Goal: Task Accomplishment & Management: Manage account settings

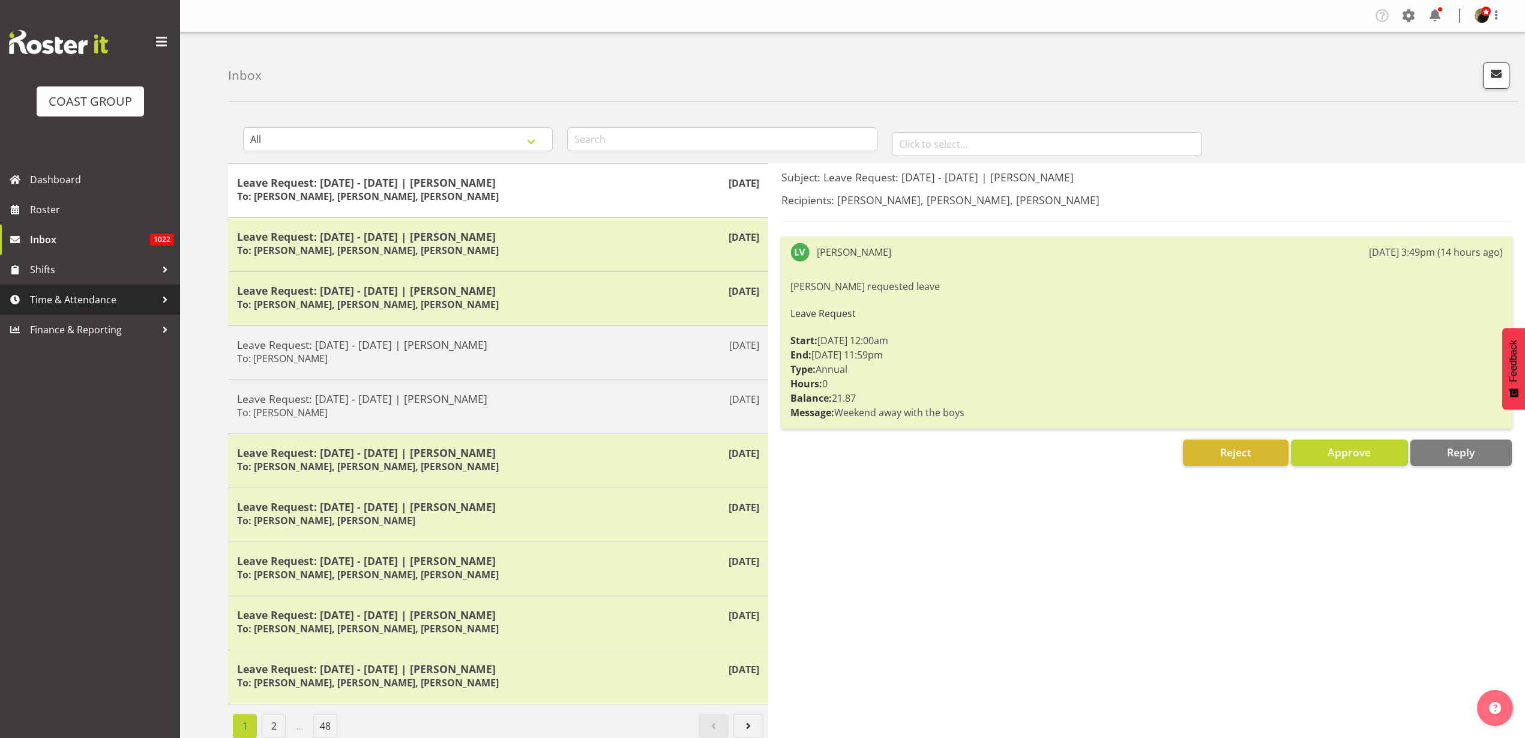
click at [102, 298] on span "Time & Attendance" at bounding box center [93, 299] width 126 height 18
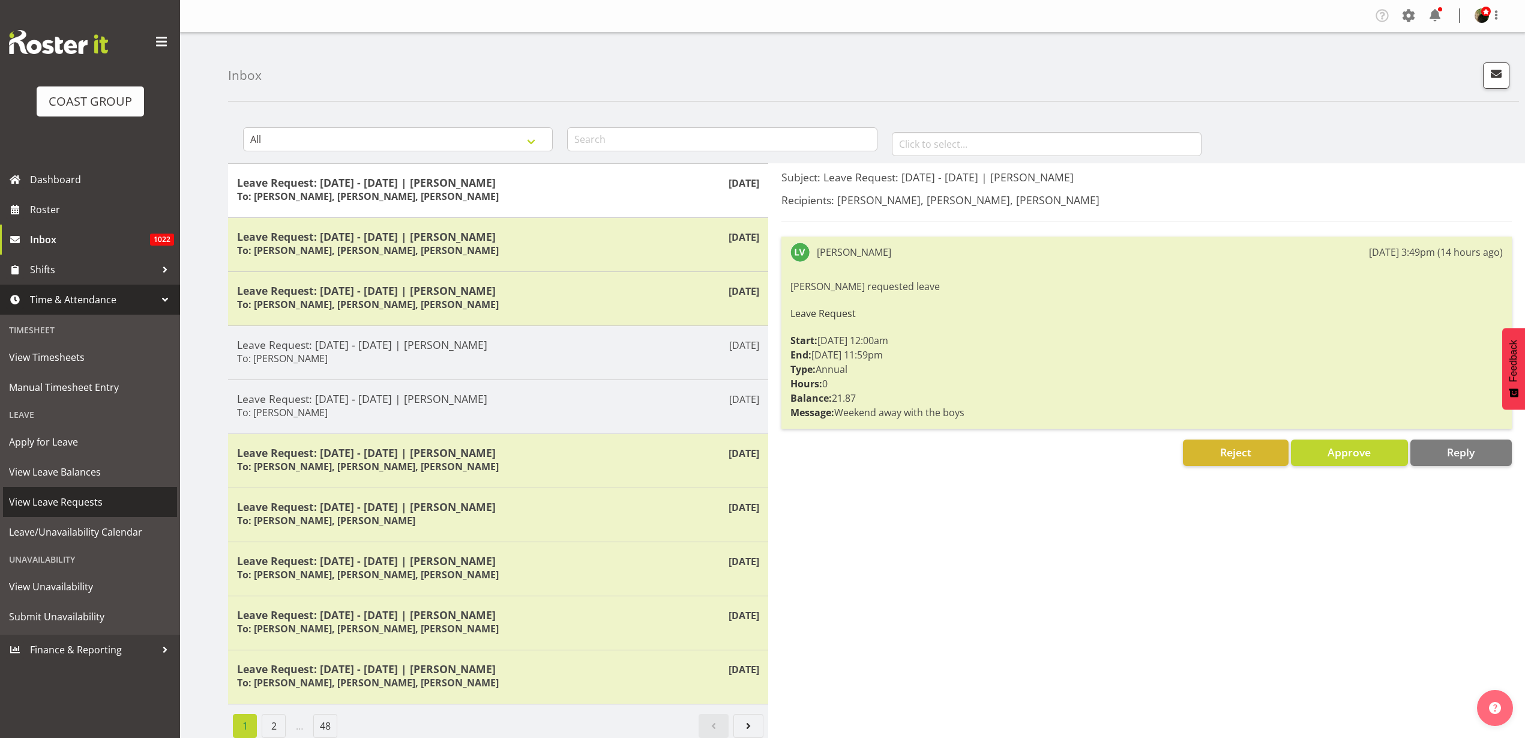
click at [70, 502] on span "View Leave Requests" at bounding box center [90, 502] width 162 height 18
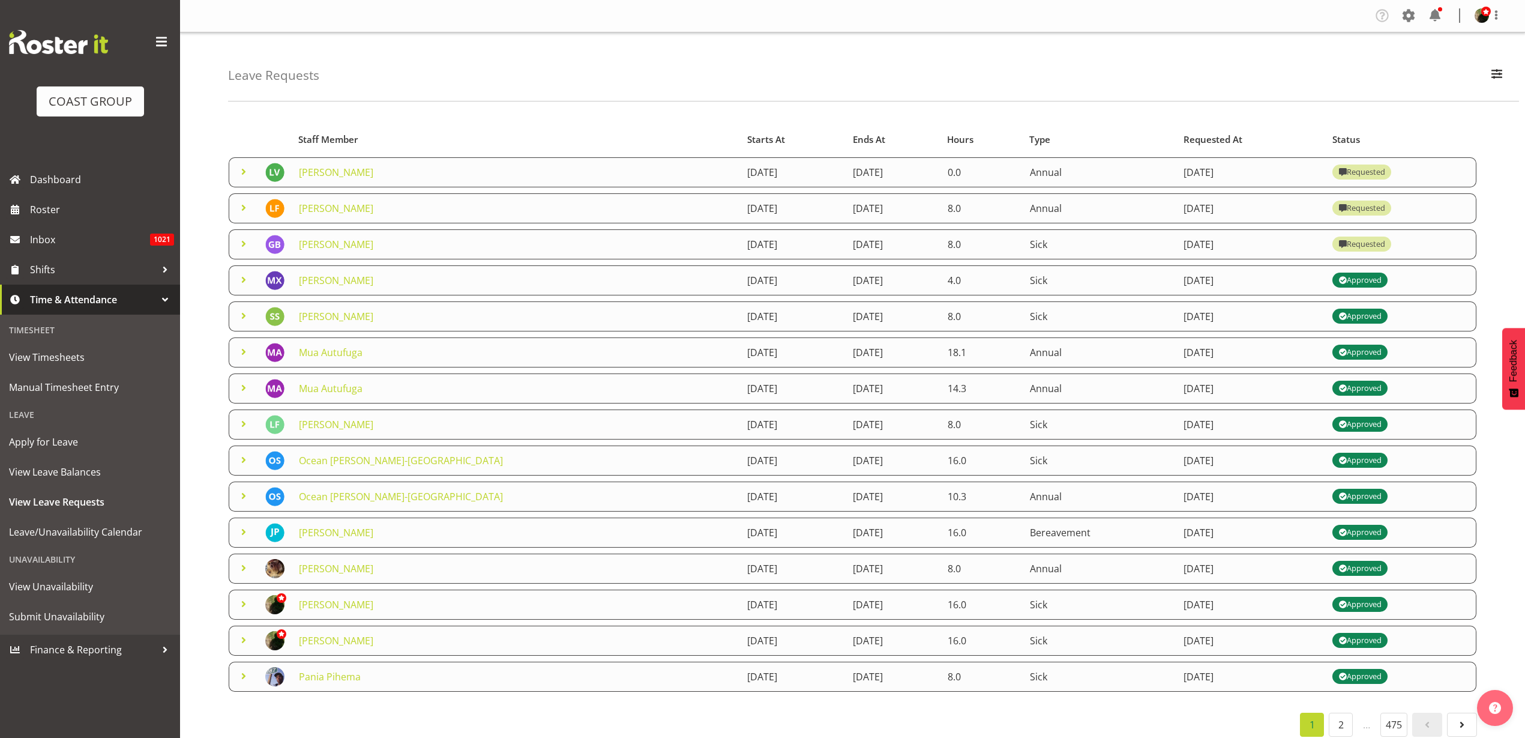
click at [324, 172] on link "[PERSON_NAME]" at bounding box center [336, 172] width 74 height 13
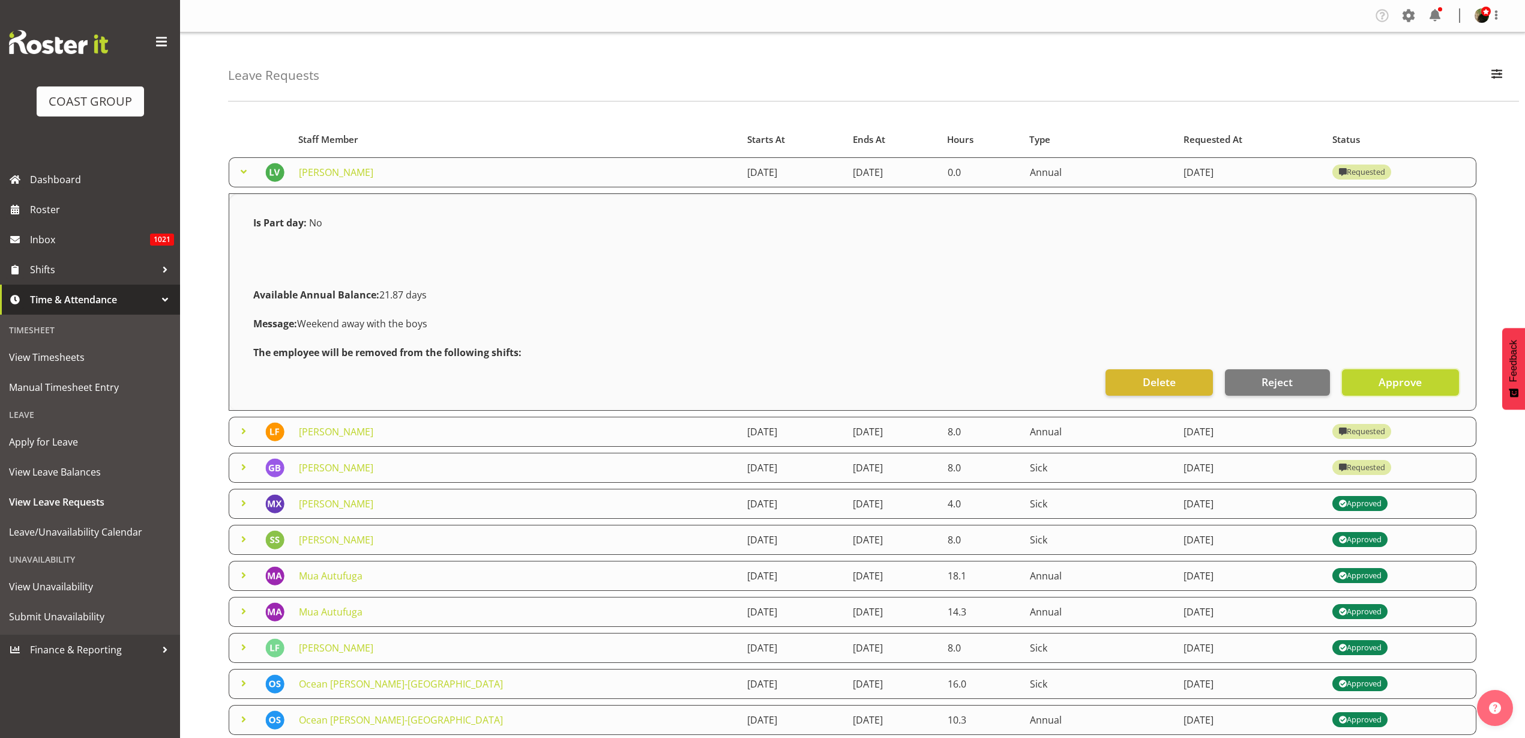
click at [1414, 384] on span "Approve" at bounding box center [1400, 382] width 43 height 16
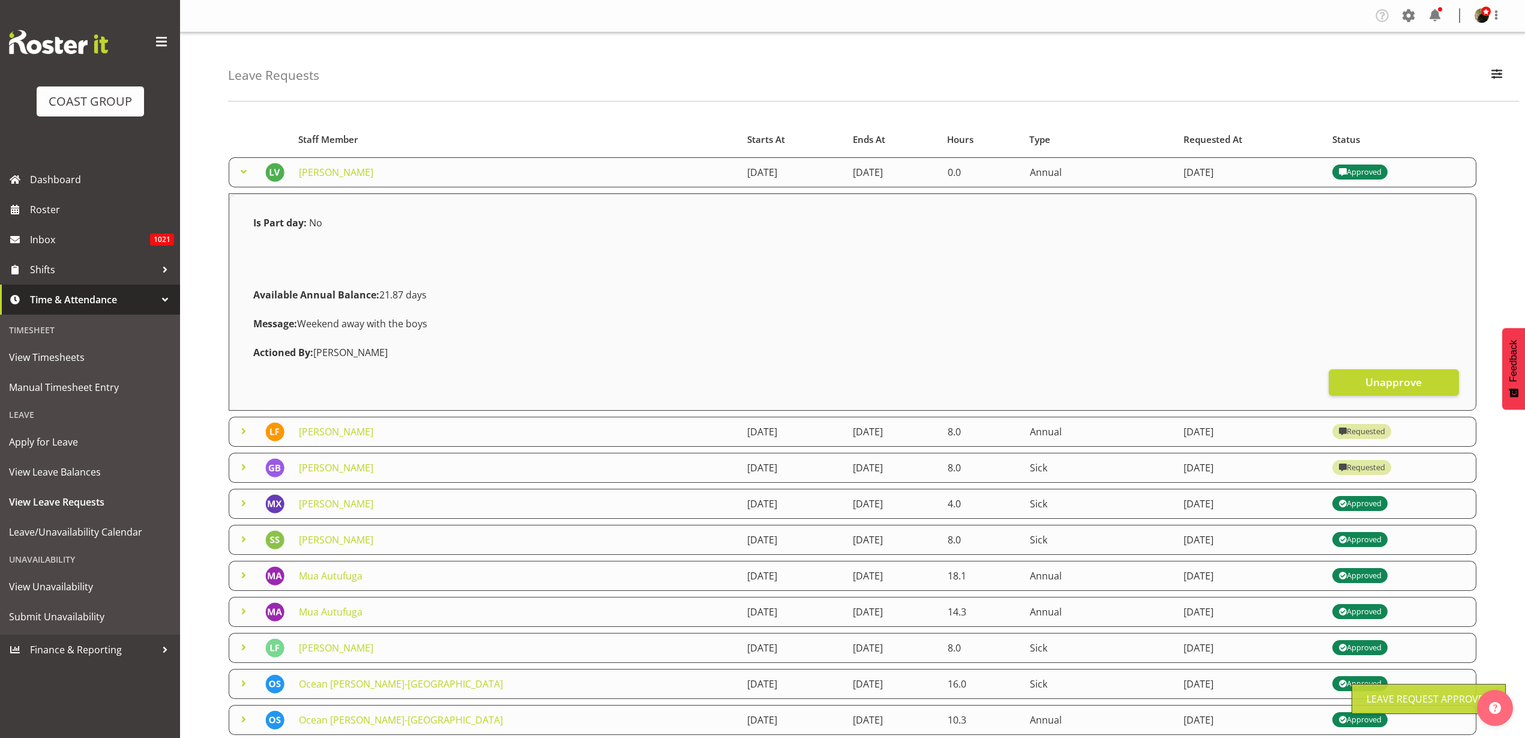
click at [327, 432] on link "[PERSON_NAME]" at bounding box center [336, 431] width 74 height 13
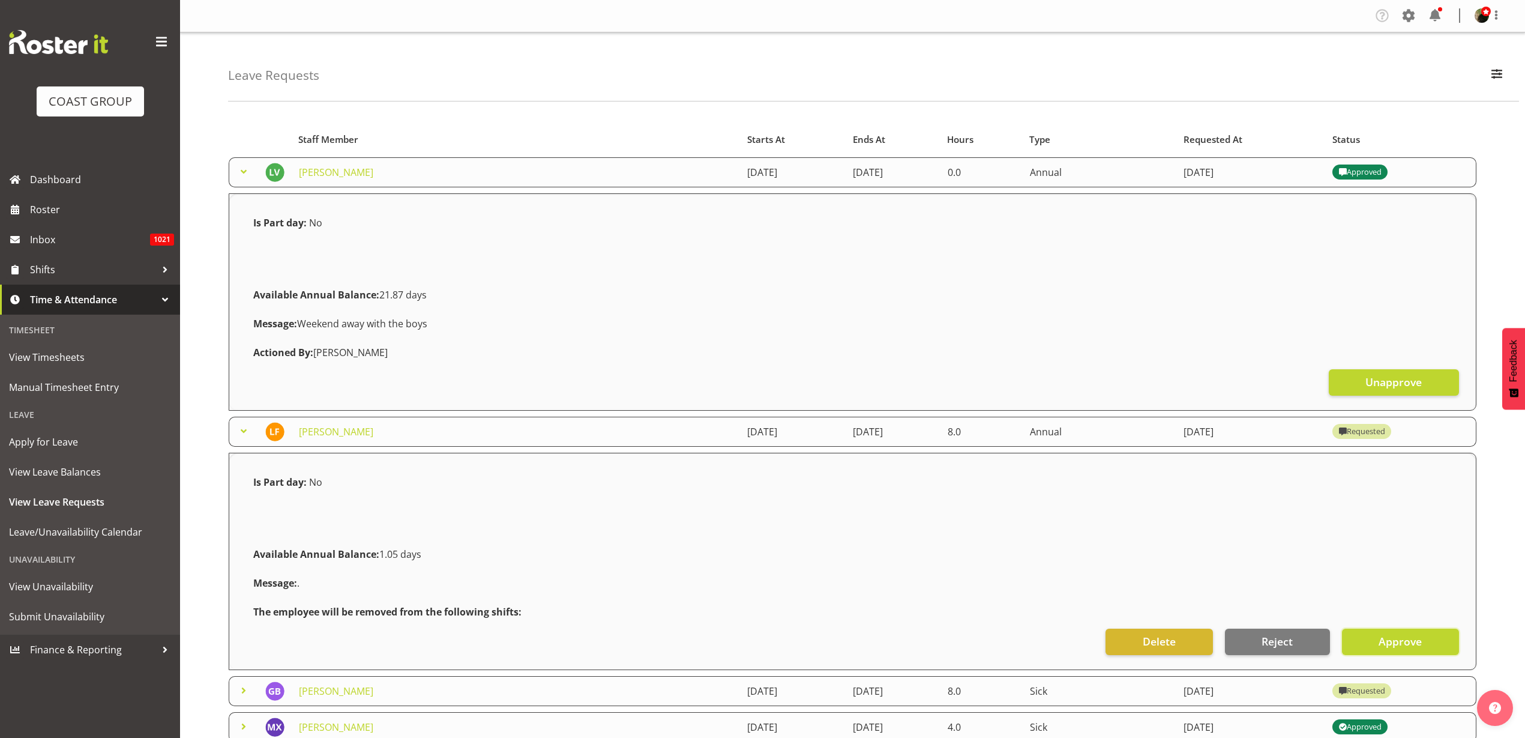
click at [1416, 640] on span "Approve" at bounding box center [1400, 641] width 43 height 16
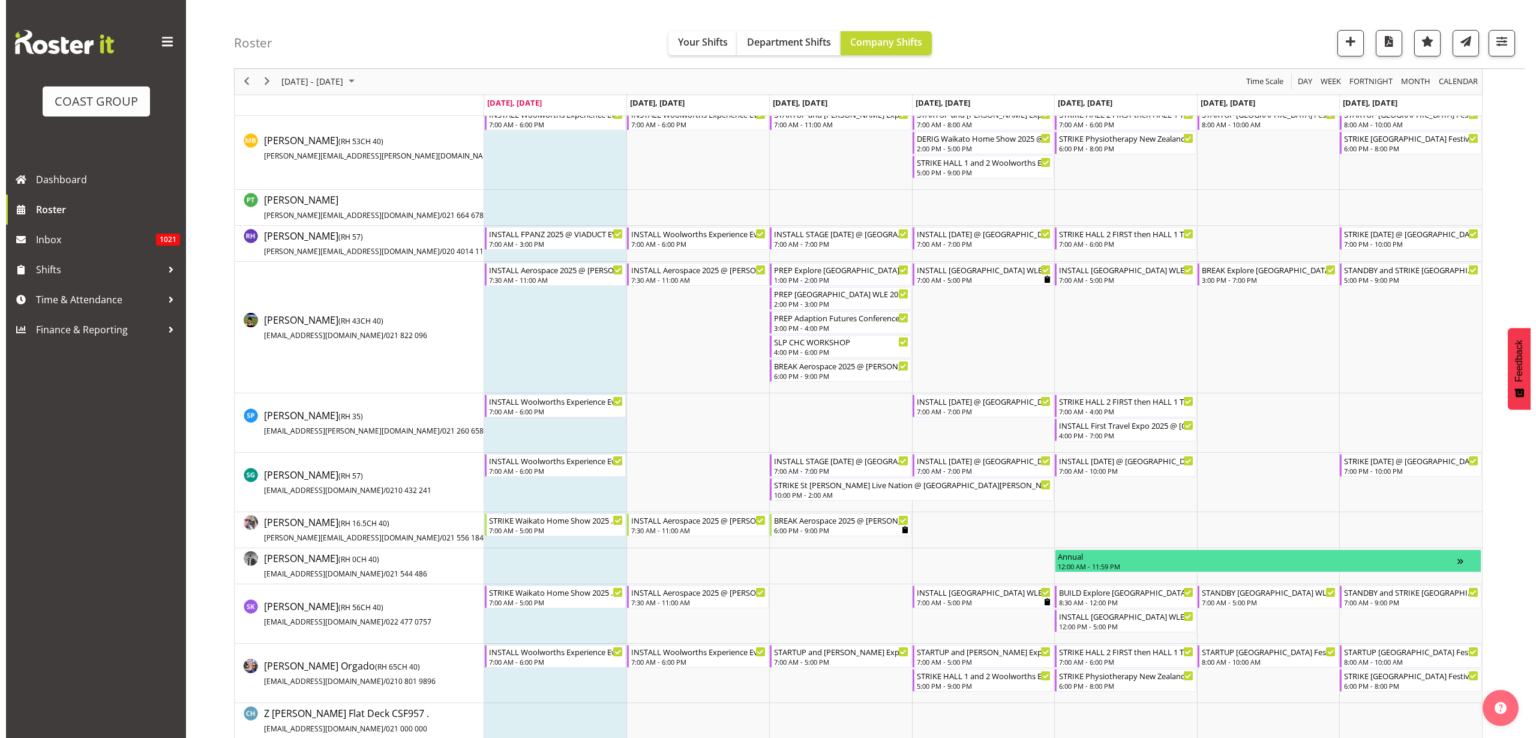
scroll to position [1500, 0]
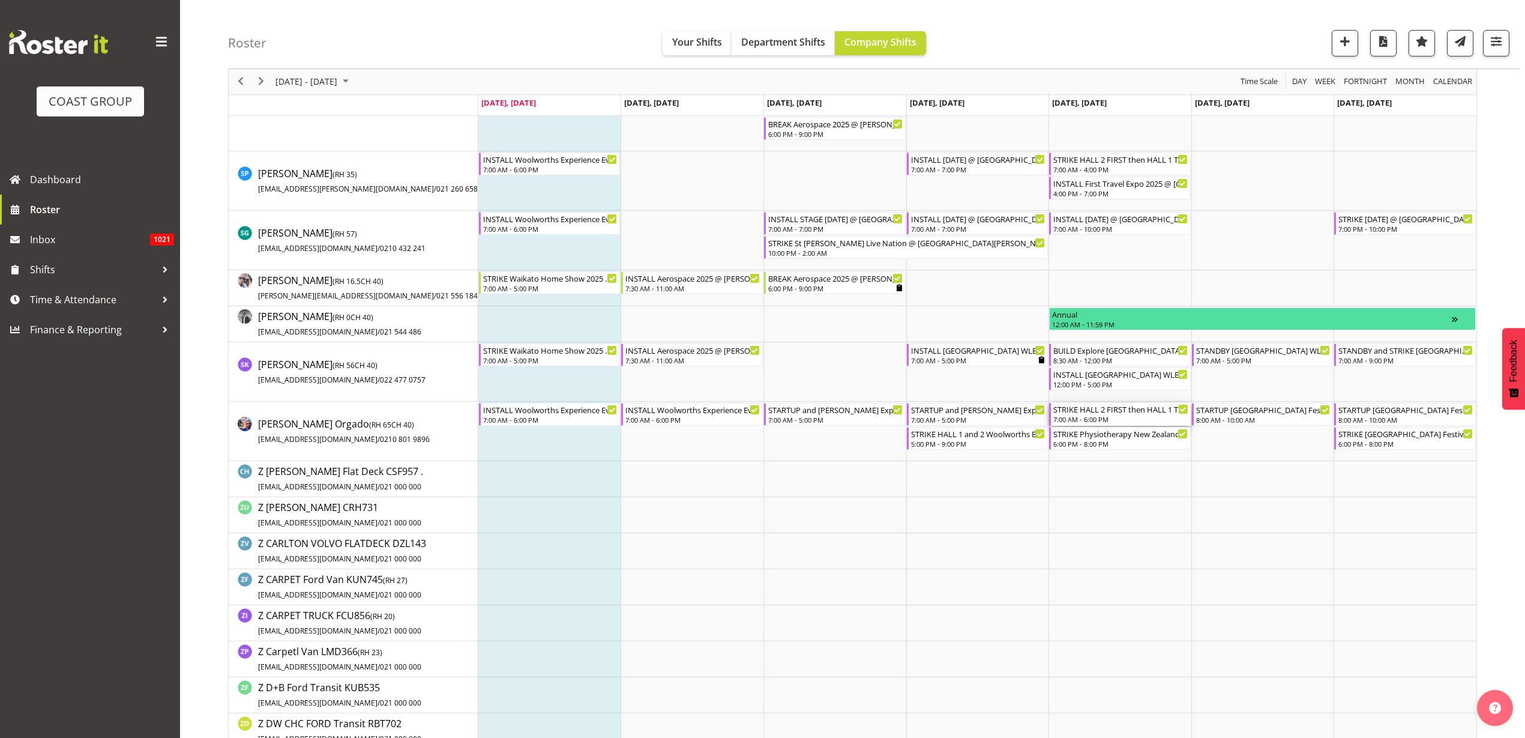
click at [1086, 414] on div "STRIKE HALL 2 FIRST then HALL 1 Then the Rest Woolworths Experience Event 2025 …" at bounding box center [1120, 409] width 135 height 12
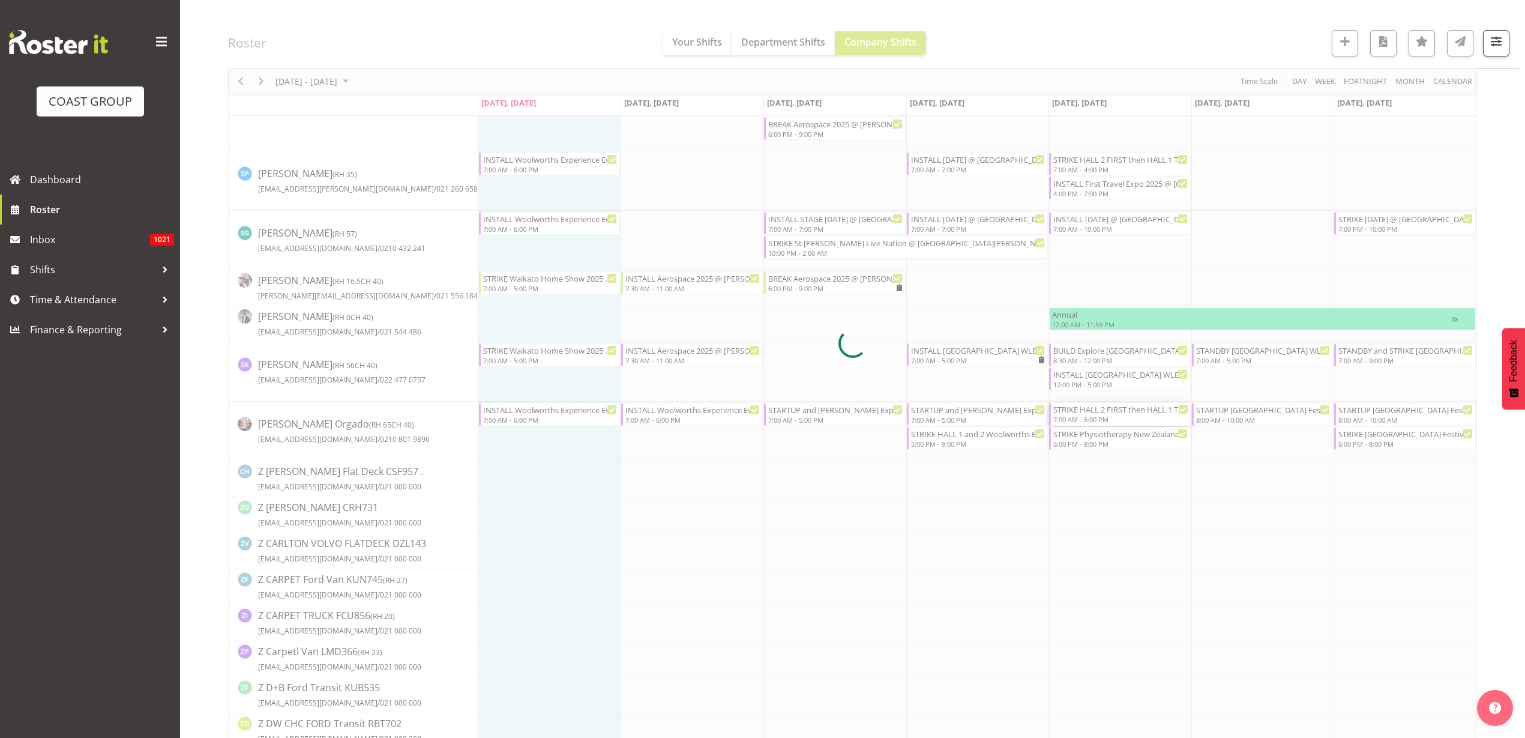
select select
select select "9"
select select "2025"
select select "18"
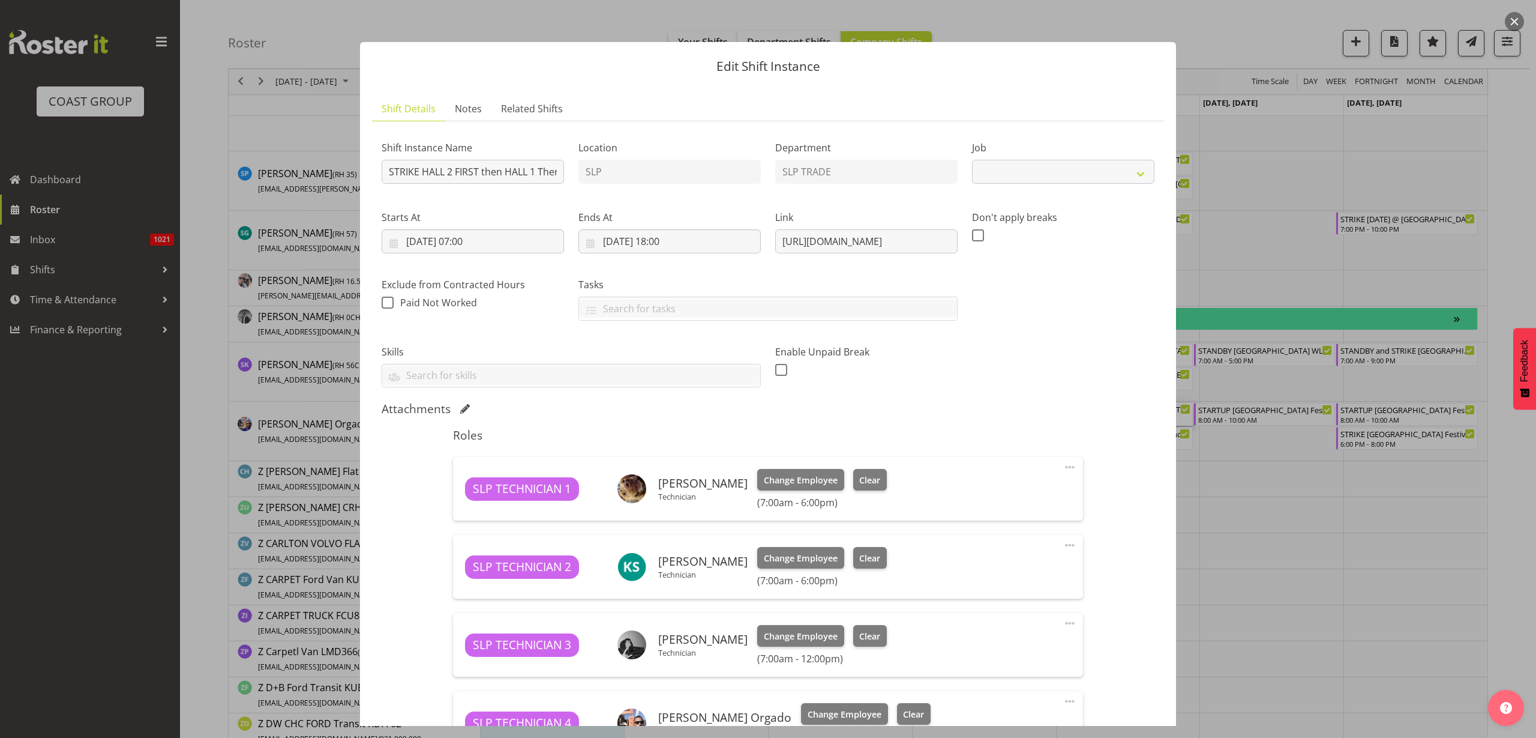
select select "10501"
click at [679, 241] on input "[DATE] 18:00" at bounding box center [670, 241] width 182 height 24
click at [668, 495] on select "00 01 02 03 04 05 06 07 08 09 10 11 12 13 14 15 16 17 18 19 20 21 22 23" at bounding box center [670, 496] width 27 height 24
select select "12"
click at [657, 484] on select "00 01 02 03 04 05 06 07 08 09 10 11 12 13 14 15 16 17 18 19 20 21 22 23" at bounding box center [670, 496] width 27 height 24
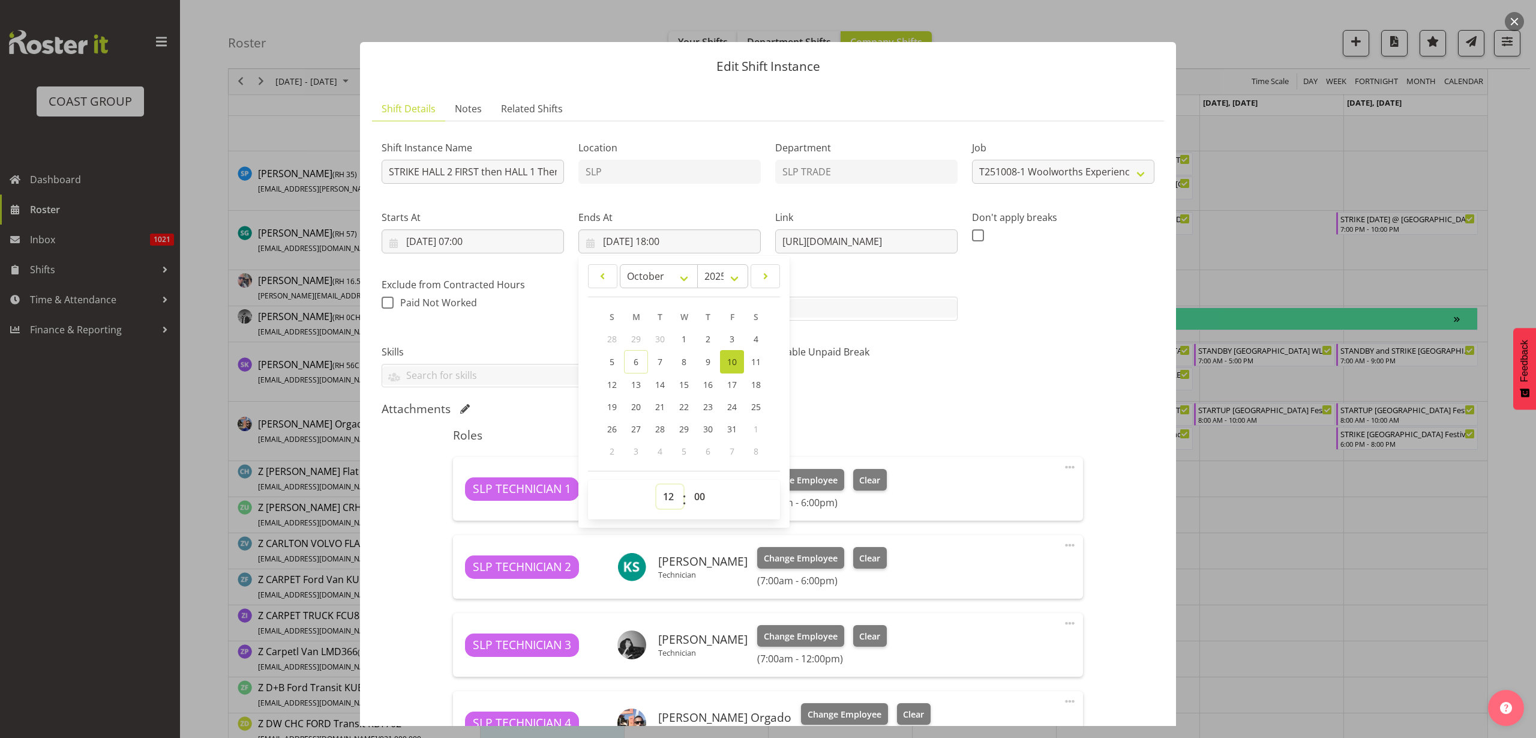
type input "[DATE] 12:00"
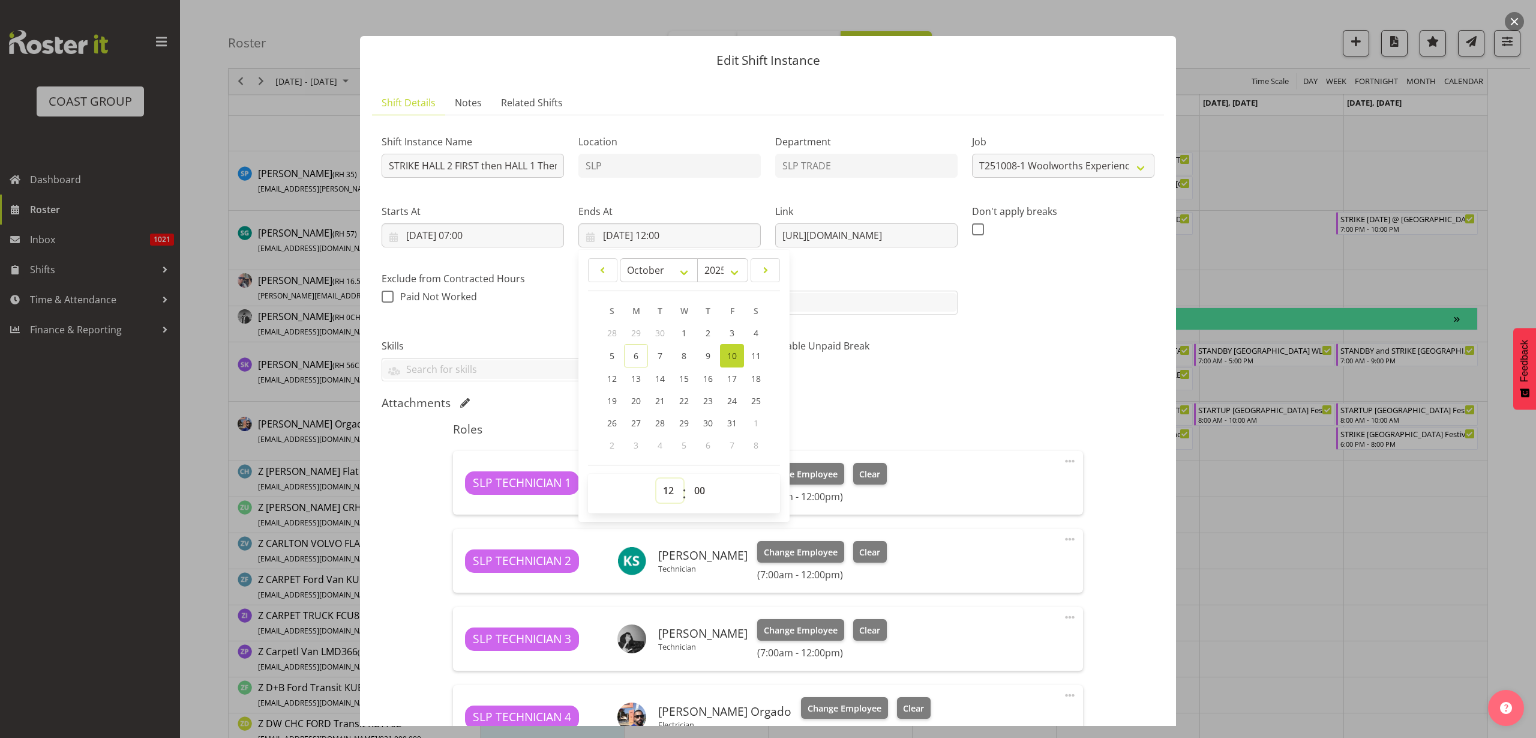
scroll to position [0, 0]
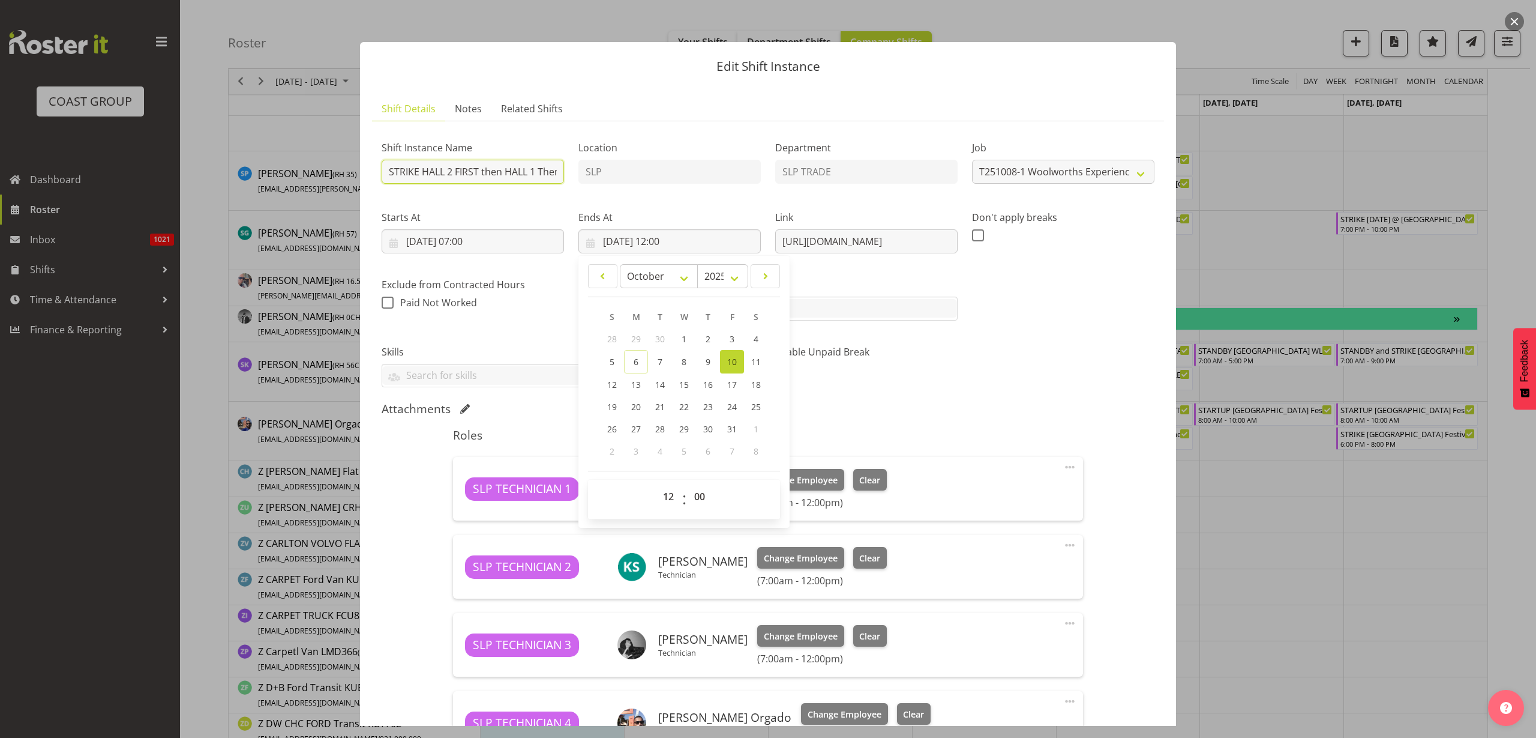
click at [423, 172] on input "STRIKE HALL 2 FIRST then HALL 1 Then the Rest Woolworths Experience Event 2025 …" at bounding box center [473, 172] width 182 height 24
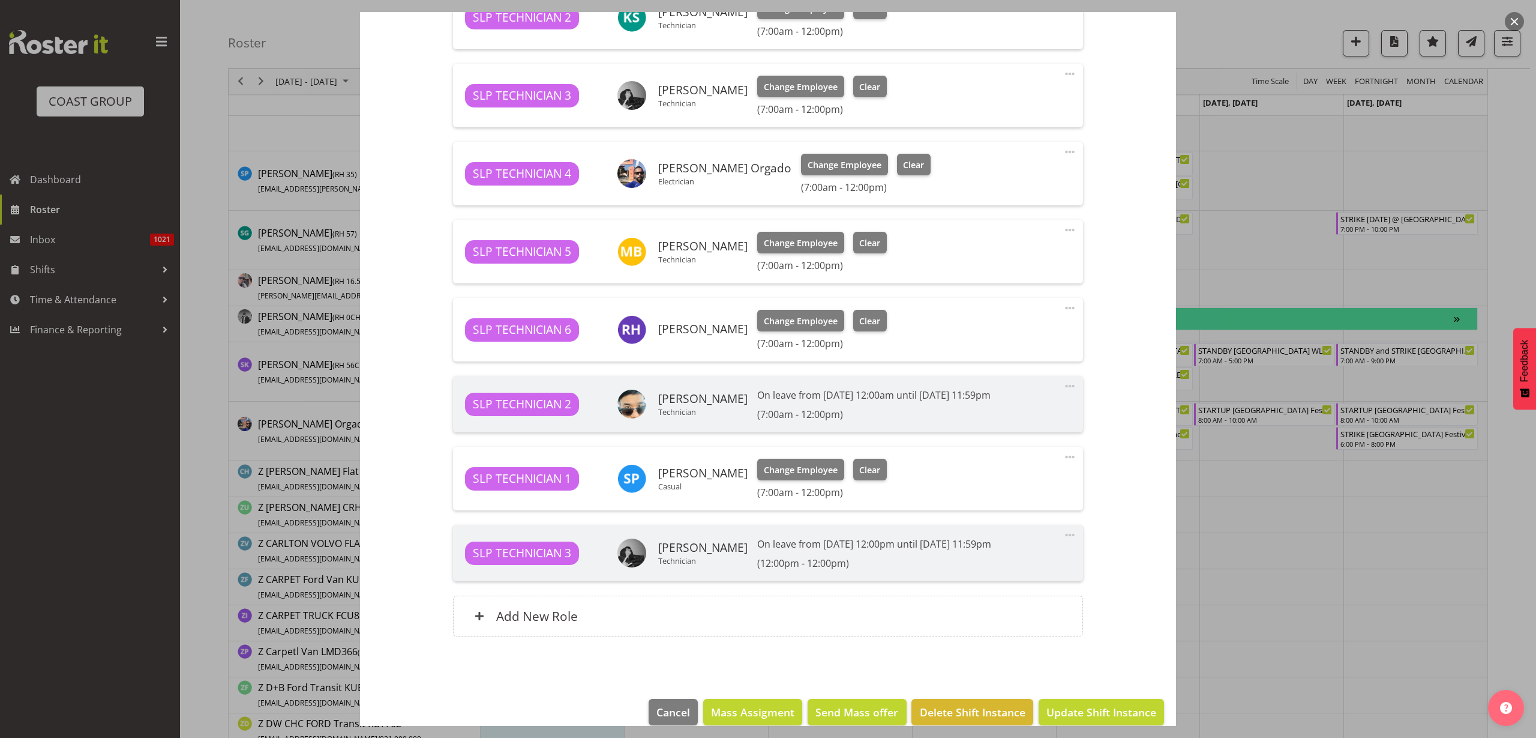
scroll to position [567, 0]
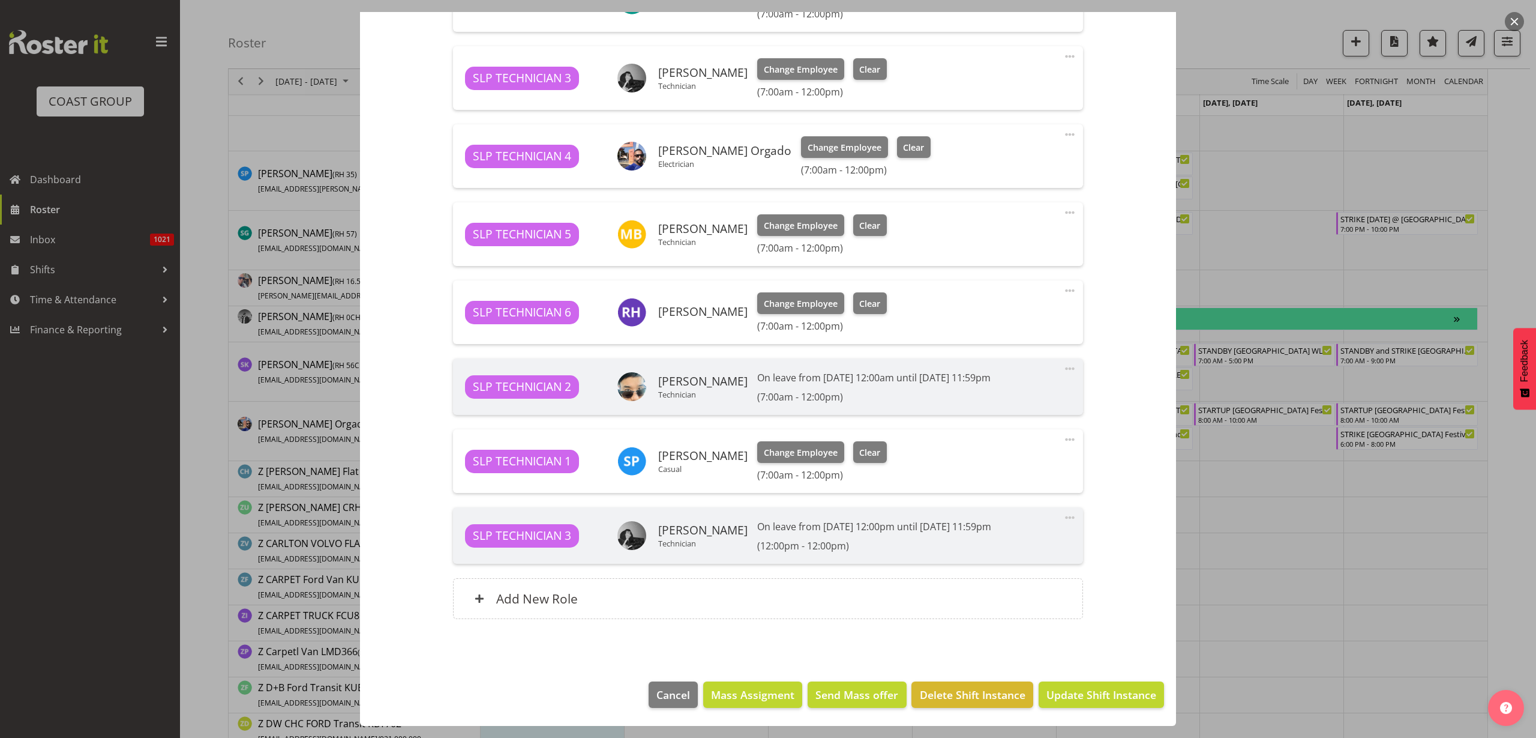
type input "STRIKE Woolworths Experience Event 2025 (HALLS 1 + 2 FIRST PLEASE)@ [GEOGRAPHIC…"
click at [1097, 694] on span "Update Shift Instance" at bounding box center [1102, 695] width 110 height 16
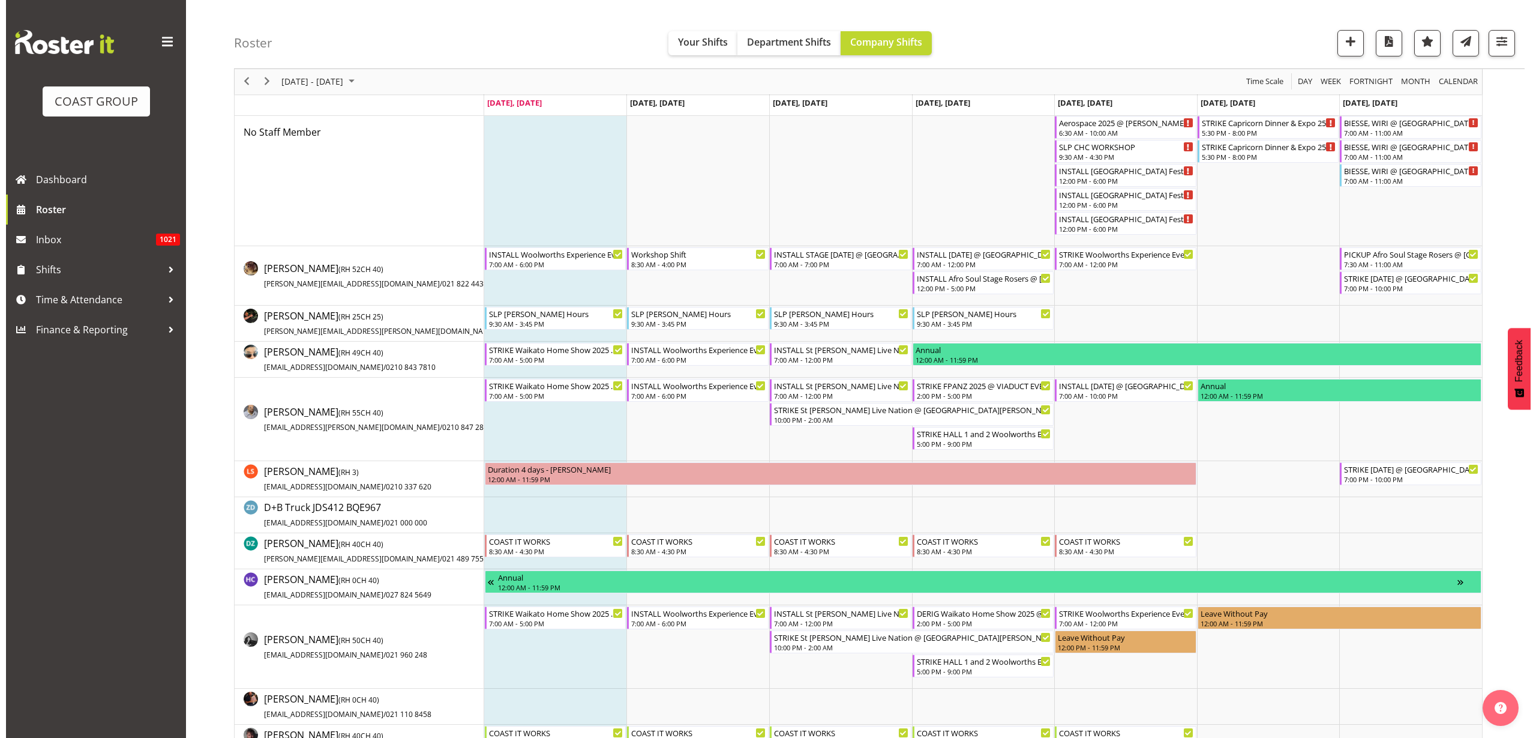
scroll to position [0, 0]
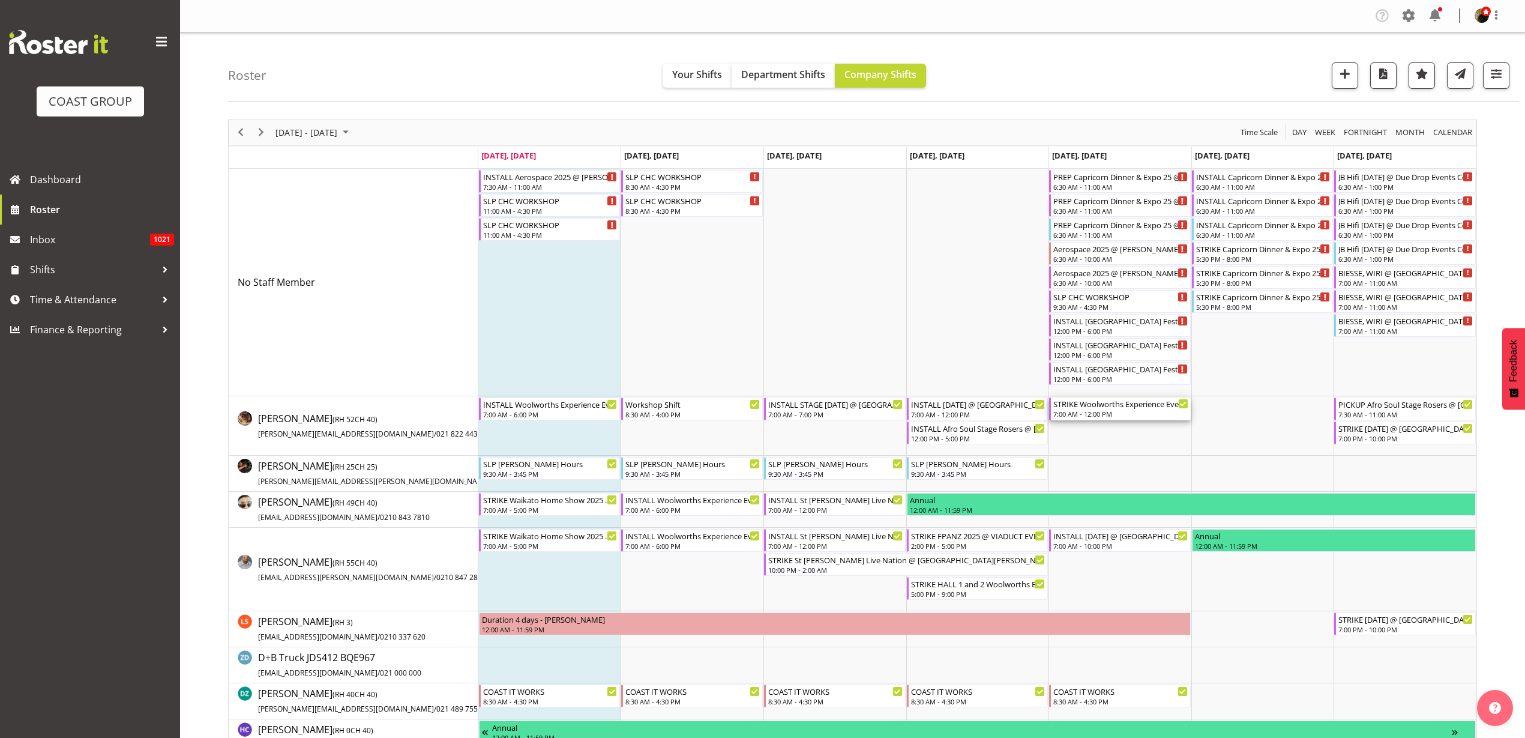
click at [1108, 405] on div "STRIKE Woolworths Experience Event 2025 (HALLS 1 + 2 FIRST PLEASE)@ [GEOGRAPHIC…" at bounding box center [1120, 403] width 135 height 12
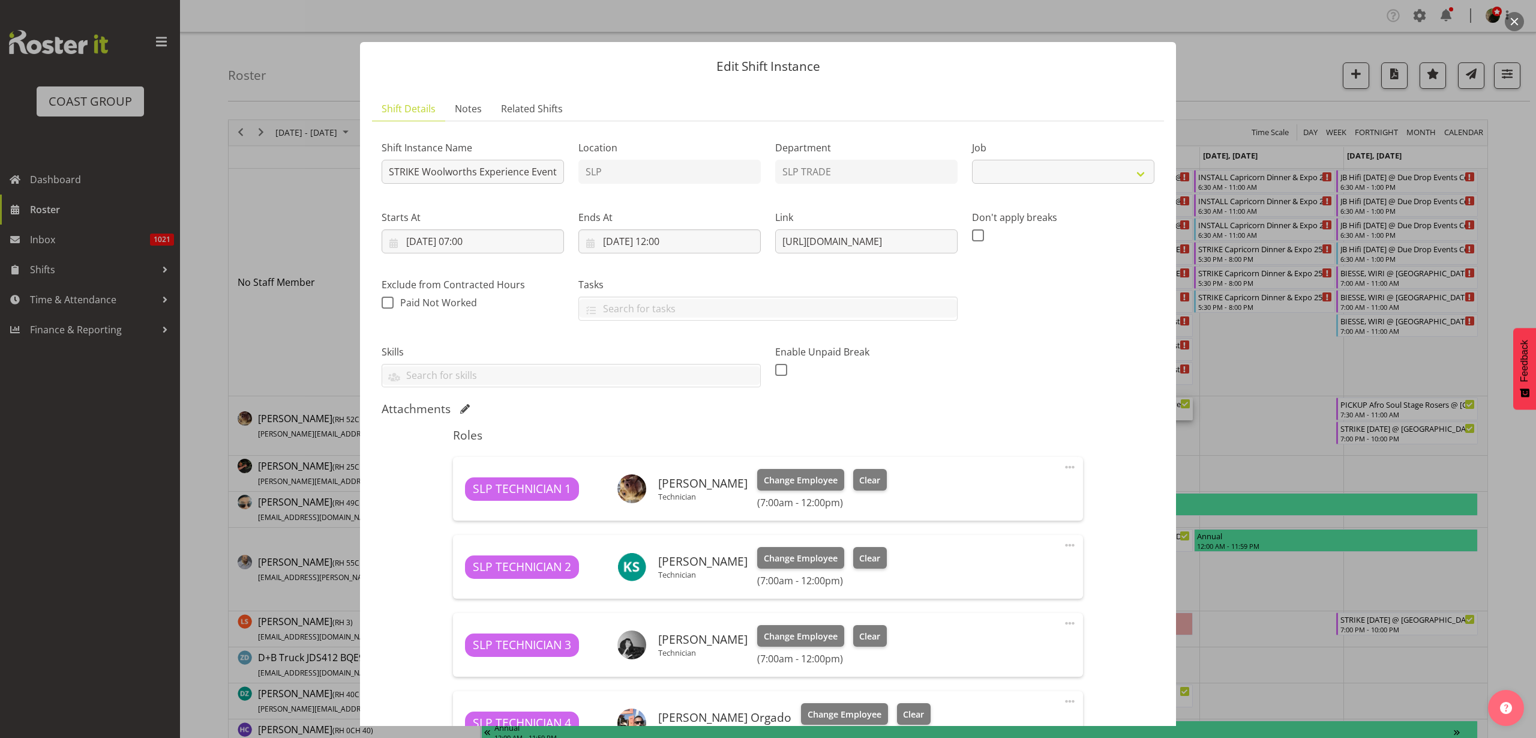
select select "10501"
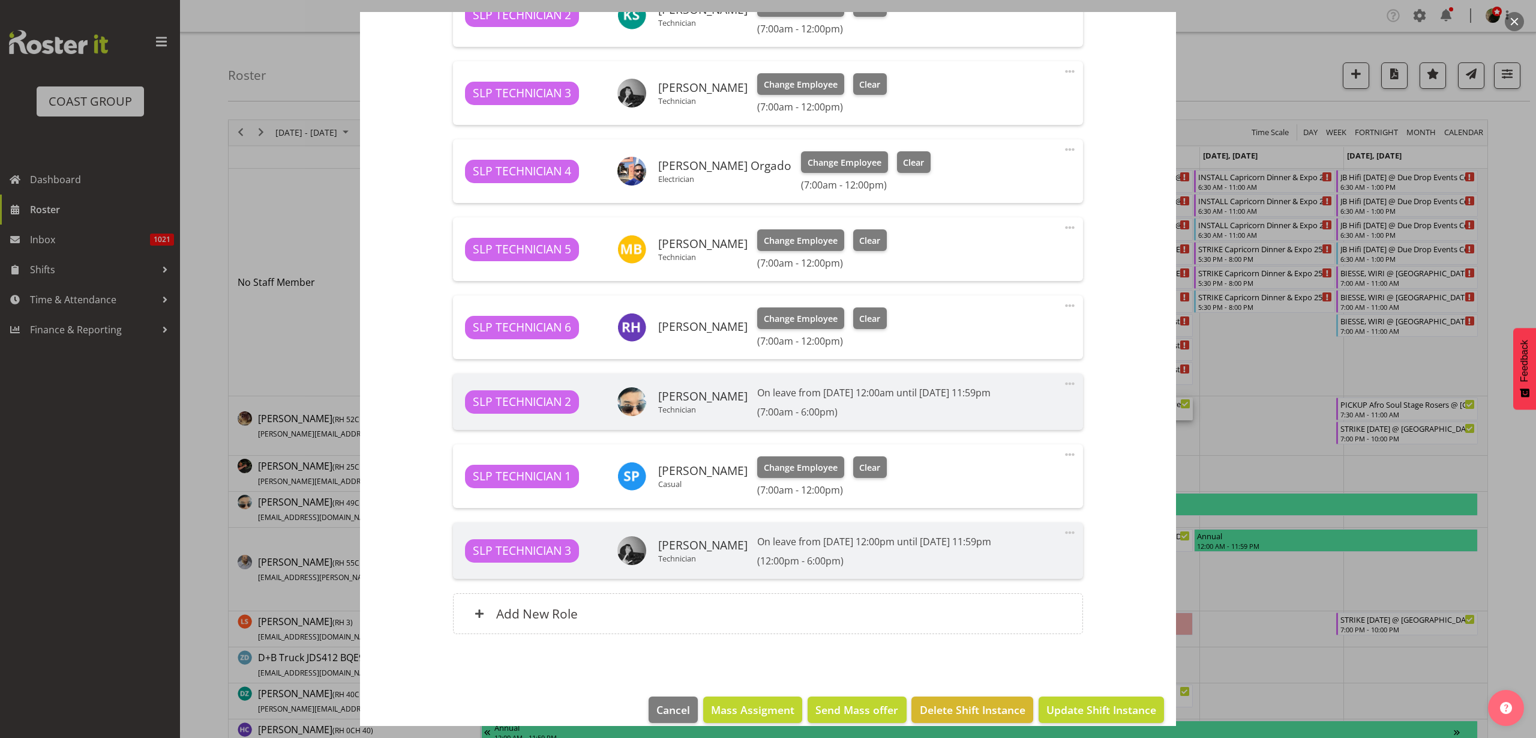
scroll to position [567, 0]
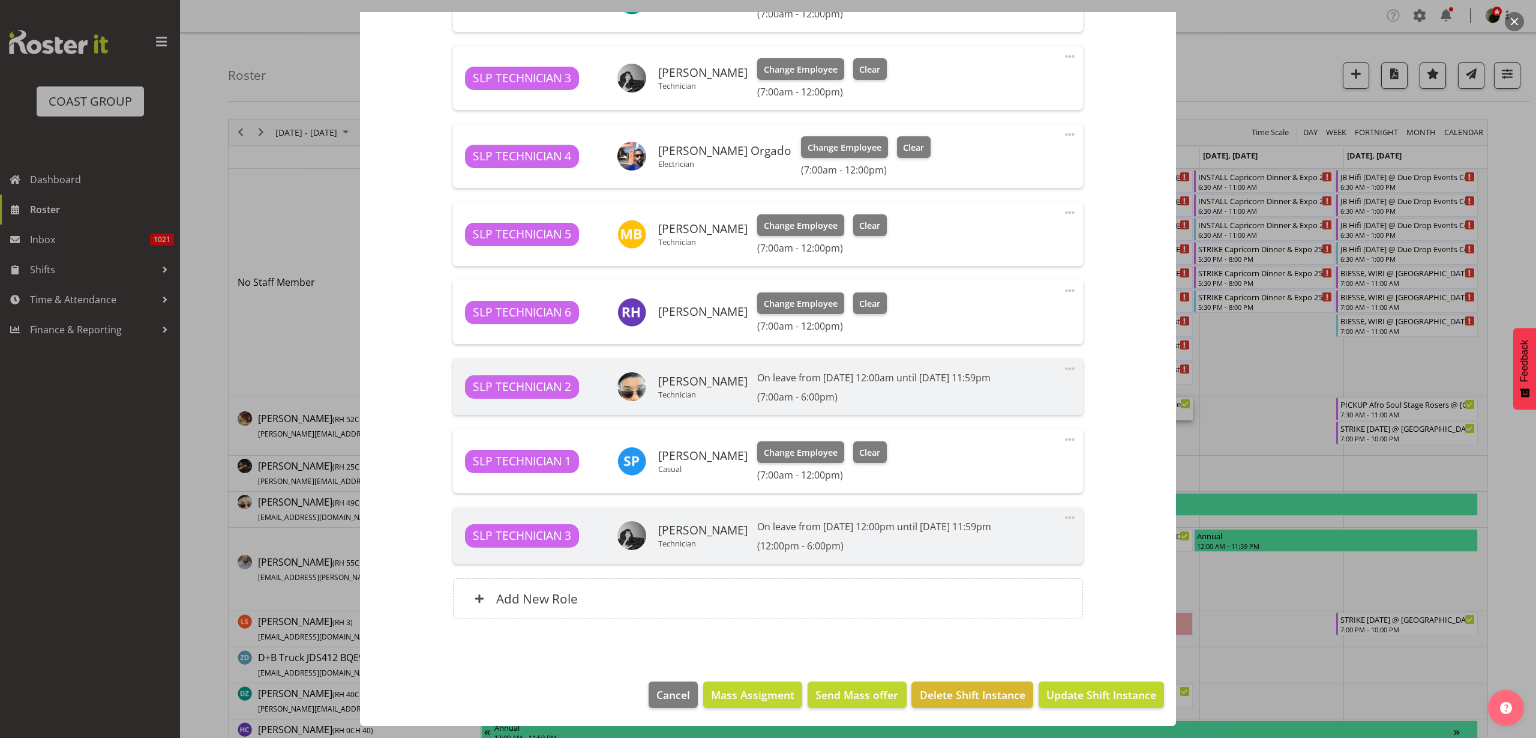
click at [1514, 17] on button "button" at bounding box center [1514, 21] width 19 height 19
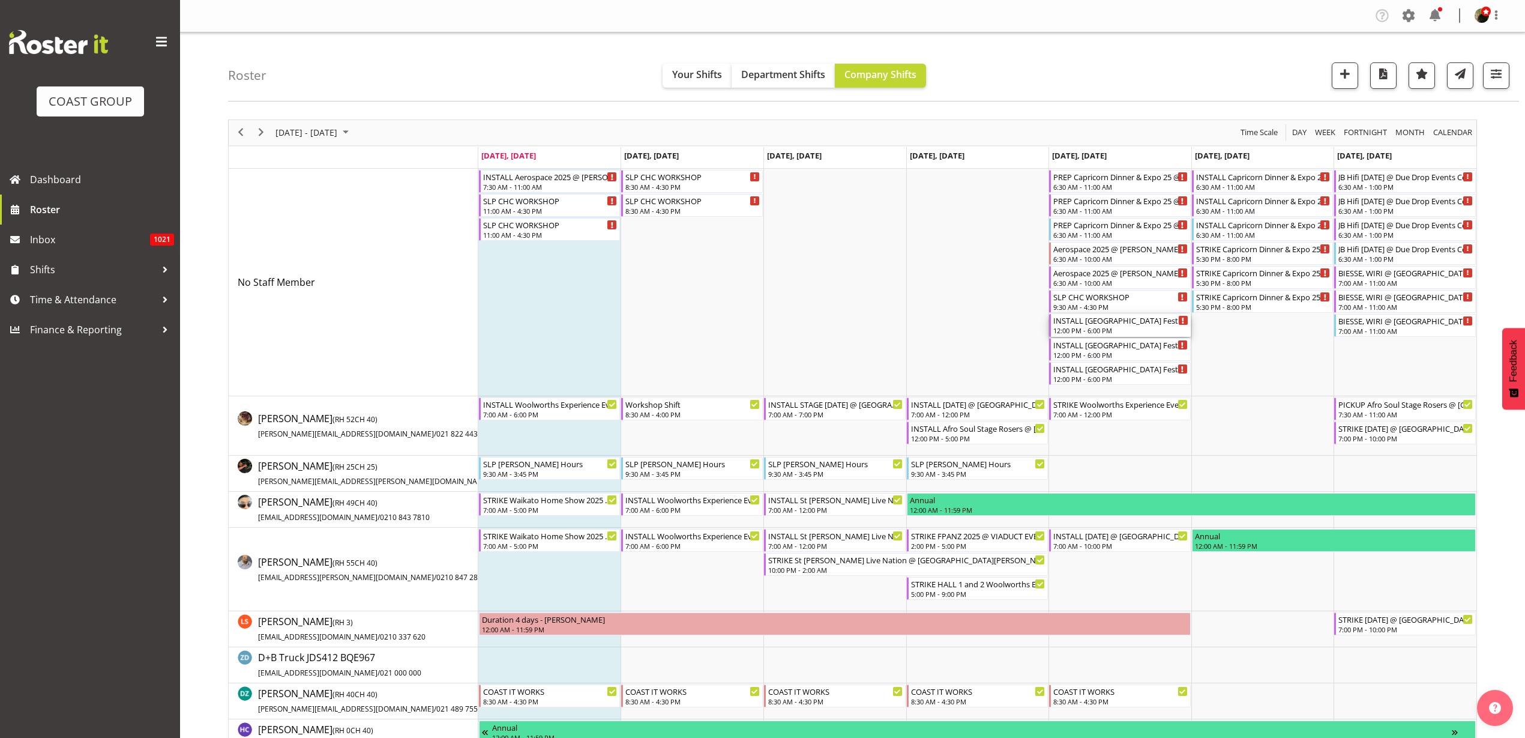
click at [1098, 325] on div "INSTALL [GEOGRAPHIC_DATA] Festival @ [GEOGRAPHIC_DATA] 6 12:00 PM - 6:00 PM" at bounding box center [1120, 325] width 135 height 23
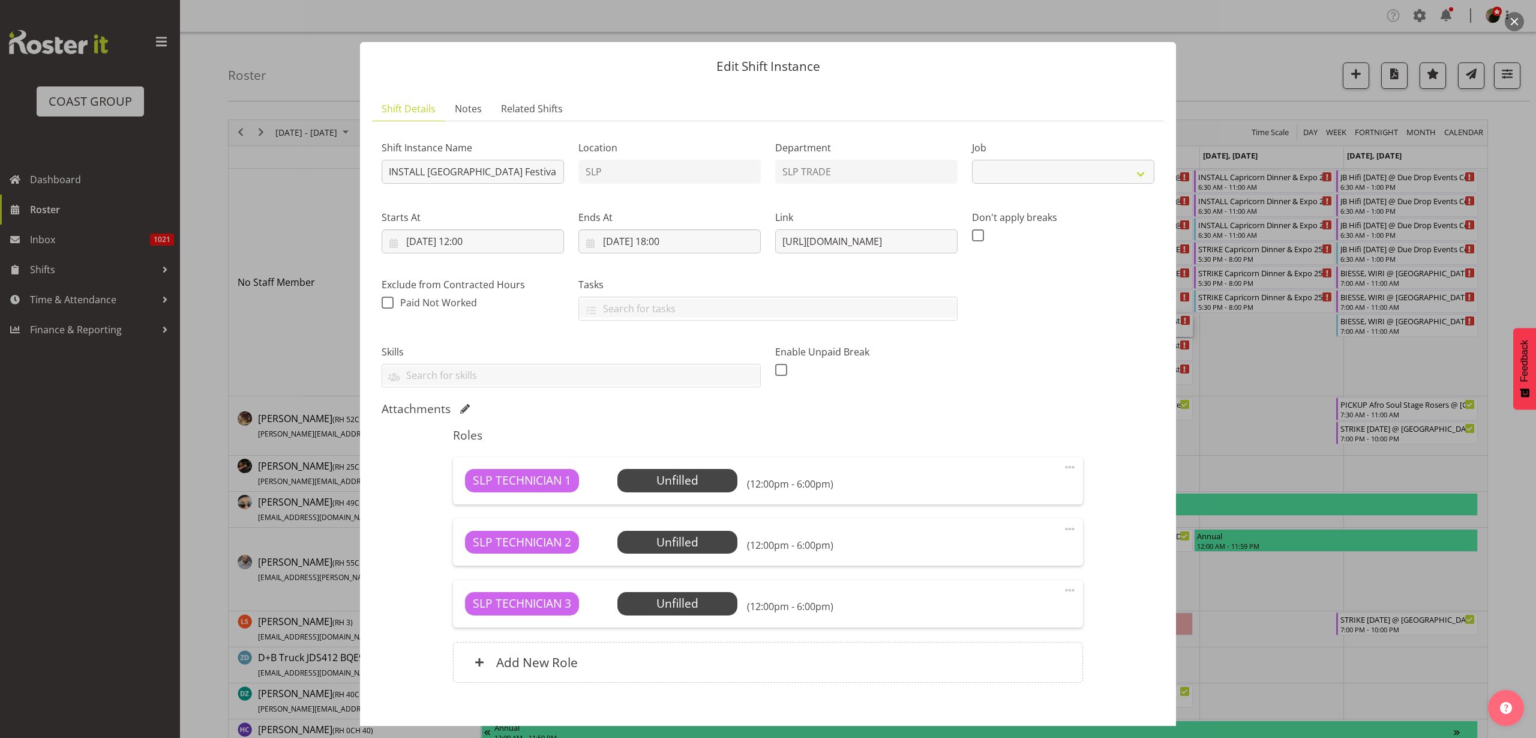
select select "10723"
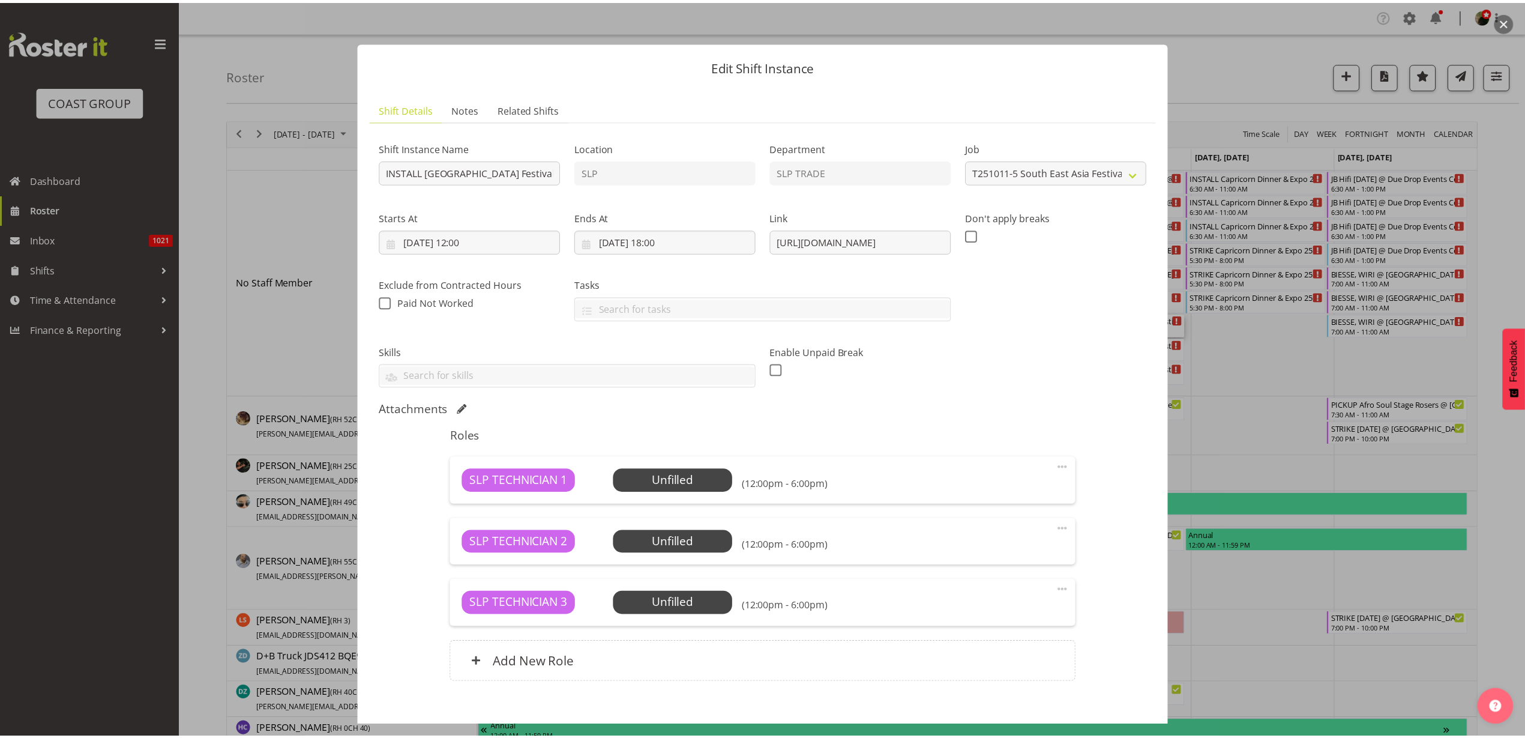
scroll to position [64, 0]
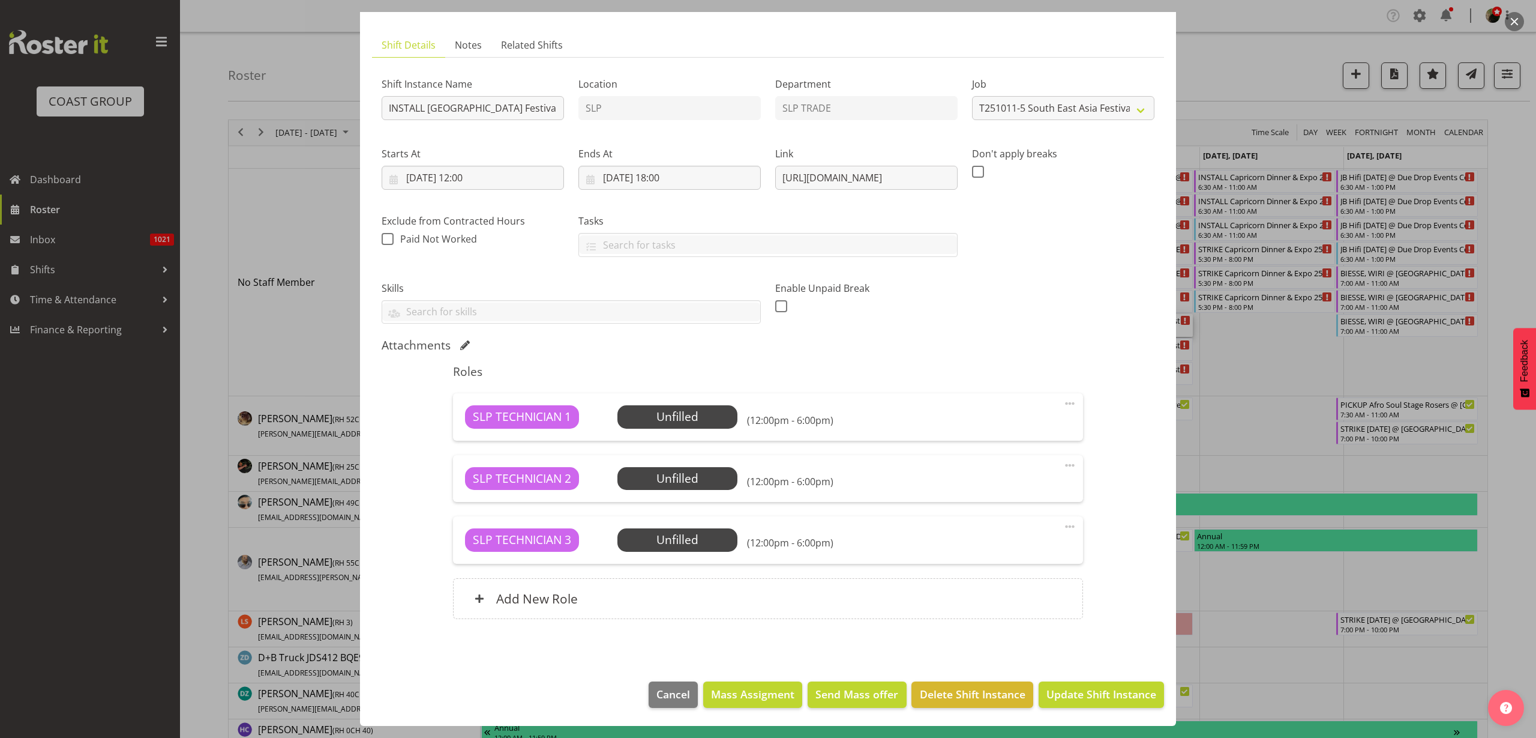
click at [602, 592] on div "Add New Role" at bounding box center [768, 598] width 630 height 41
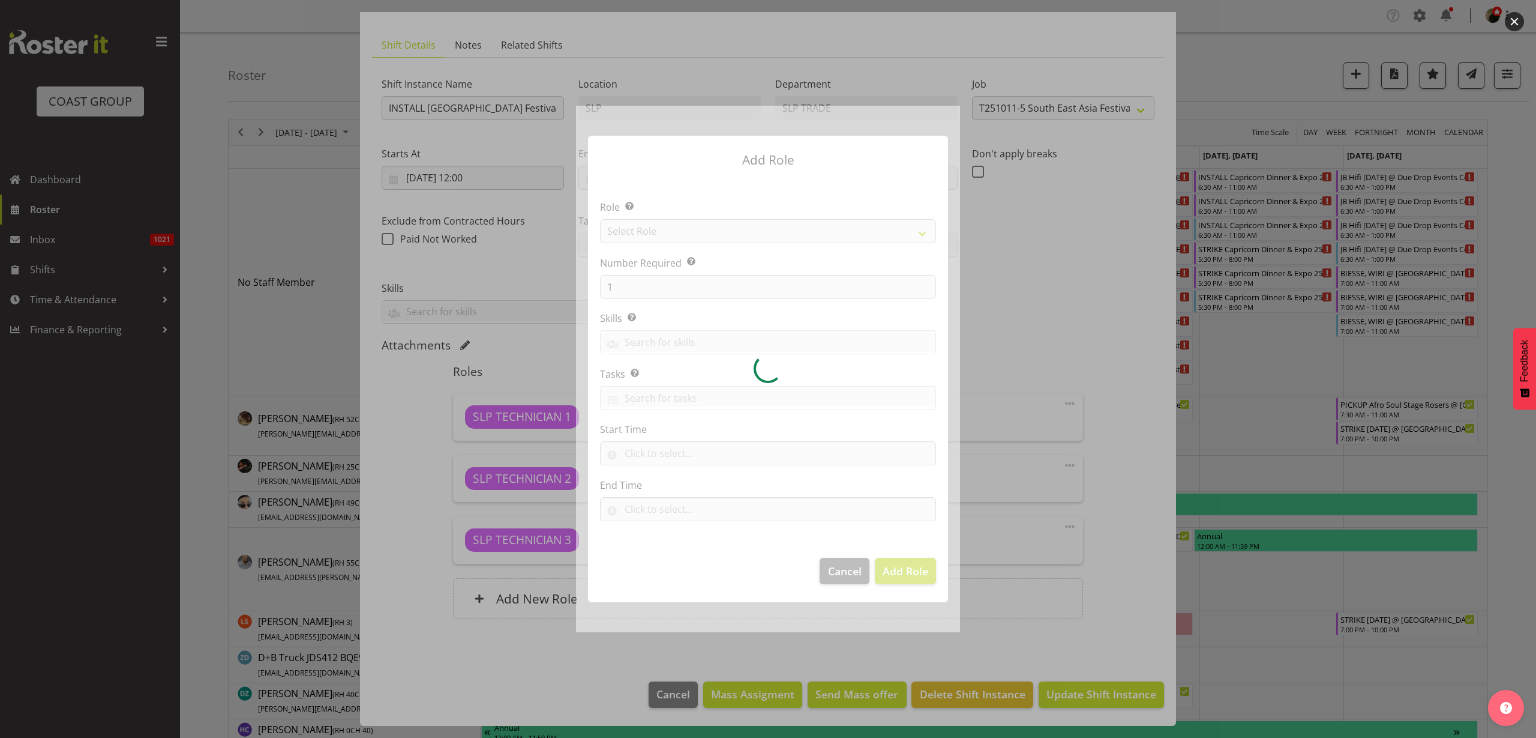
click at [691, 222] on div at bounding box center [768, 369] width 384 height 526
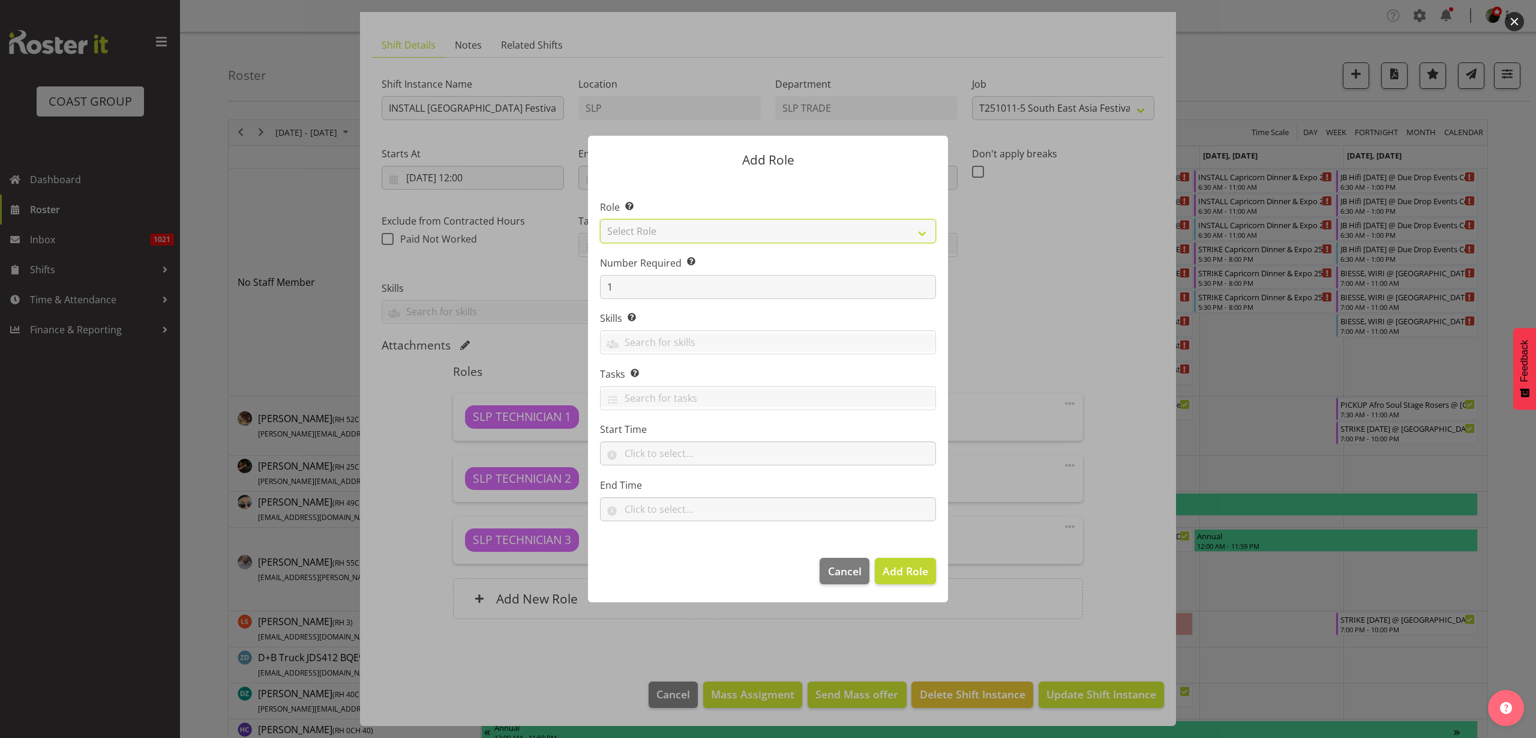
click at [700, 232] on select "Select Role ACCOUNT MANAGER ACCOUNT MANAGER DW ACCOUNTS [PERSON_NAME] VEHICLES …" at bounding box center [768, 231] width 336 height 24
select select "123"
click at [600, 219] on select "Select Role ACCOUNT MANAGER ACCOUNT MANAGER DW ACCOUNTS [PERSON_NAME] VEHICLES …" at bounding box center [768, 231] width 336 height 24
drag, startPoint x: 628, startPoint y: 290, endPoint x: 540, endPoint y: 288, distance: 88.8
click at [541, 289] on form "Add Role Role Select the role you wish to add to the shift. ACCOUNT MANAGER ACC…" at bounding box center [768, 369] width 576 height 526
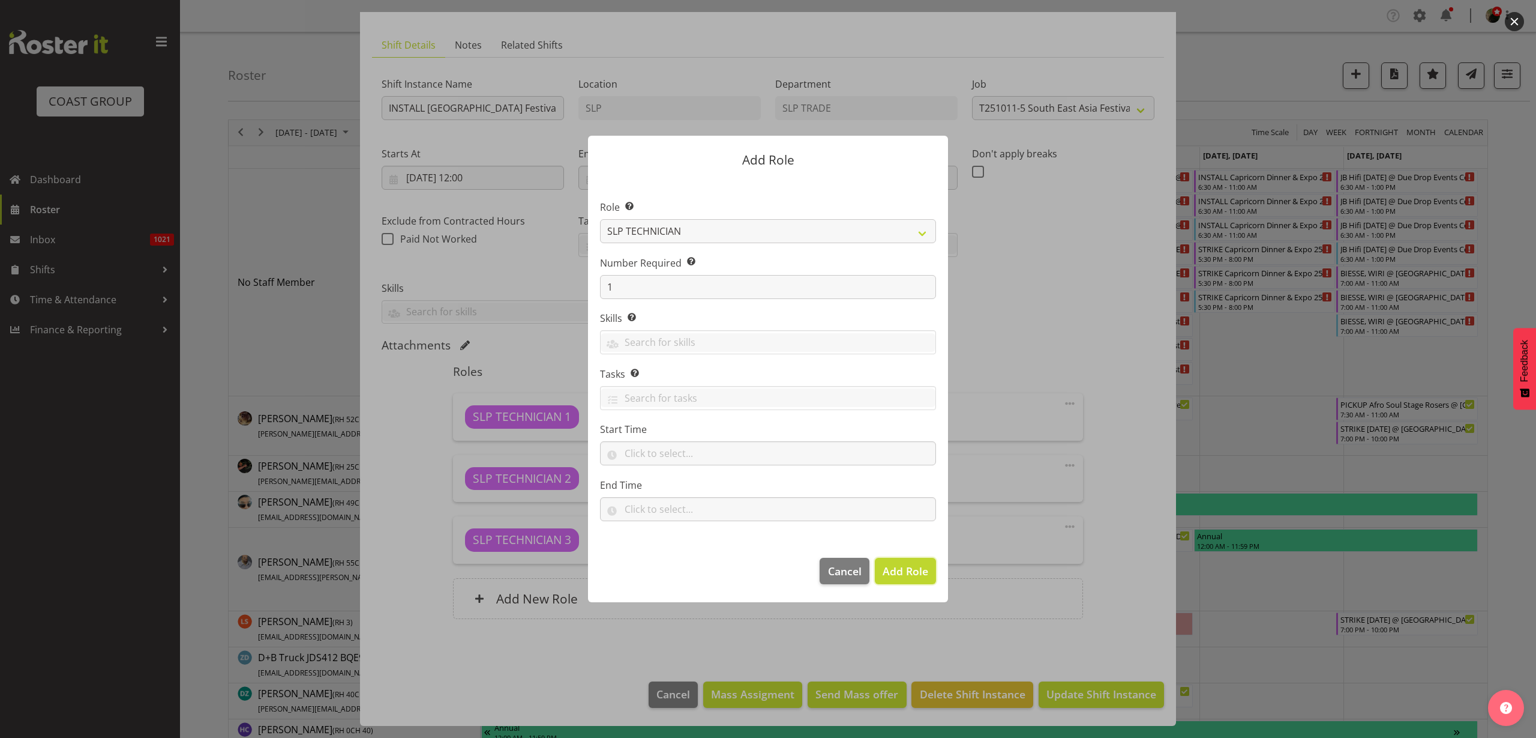
click at [916, 569] on span "Add Role" at bounding box center [906, 571] width 46 height 14
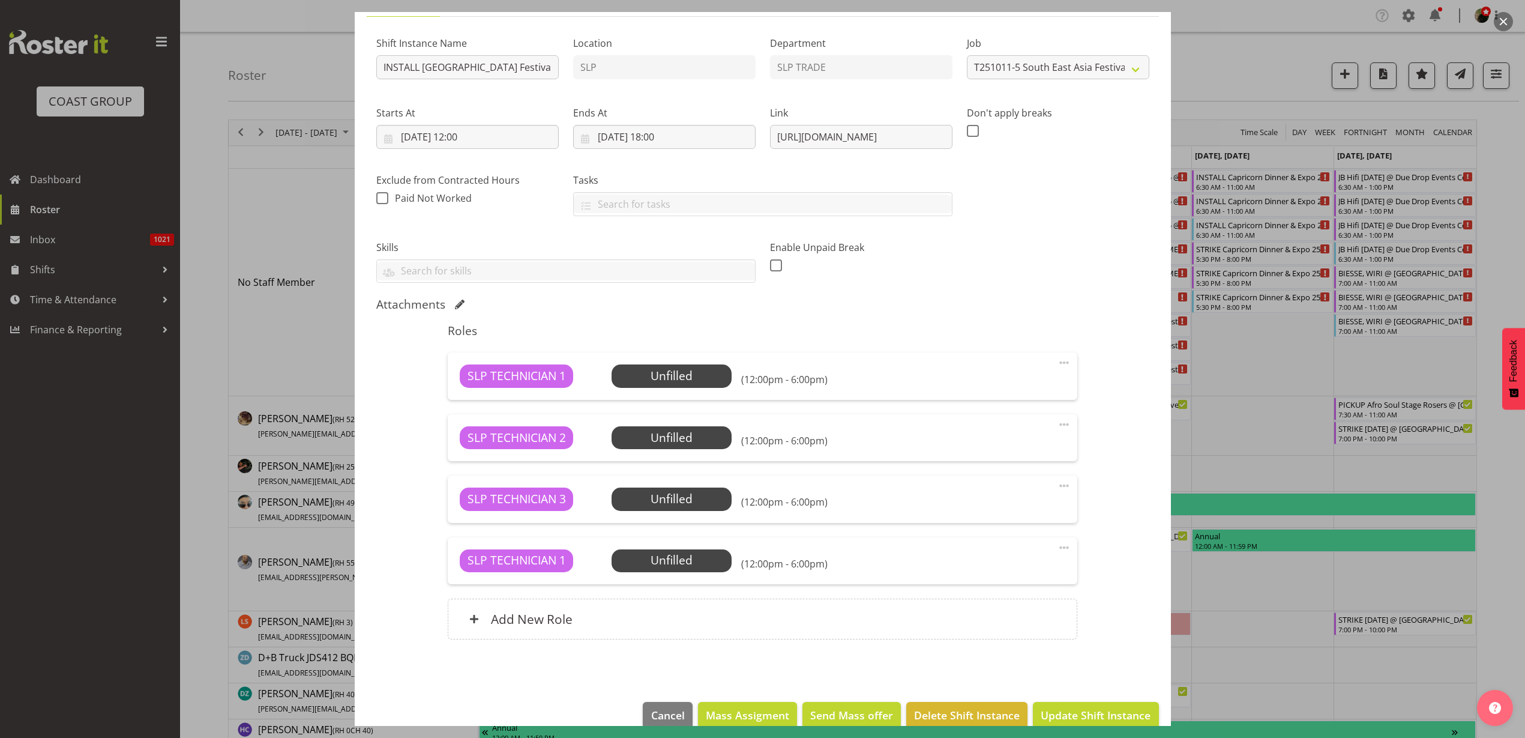
scroll to position [125, 0]
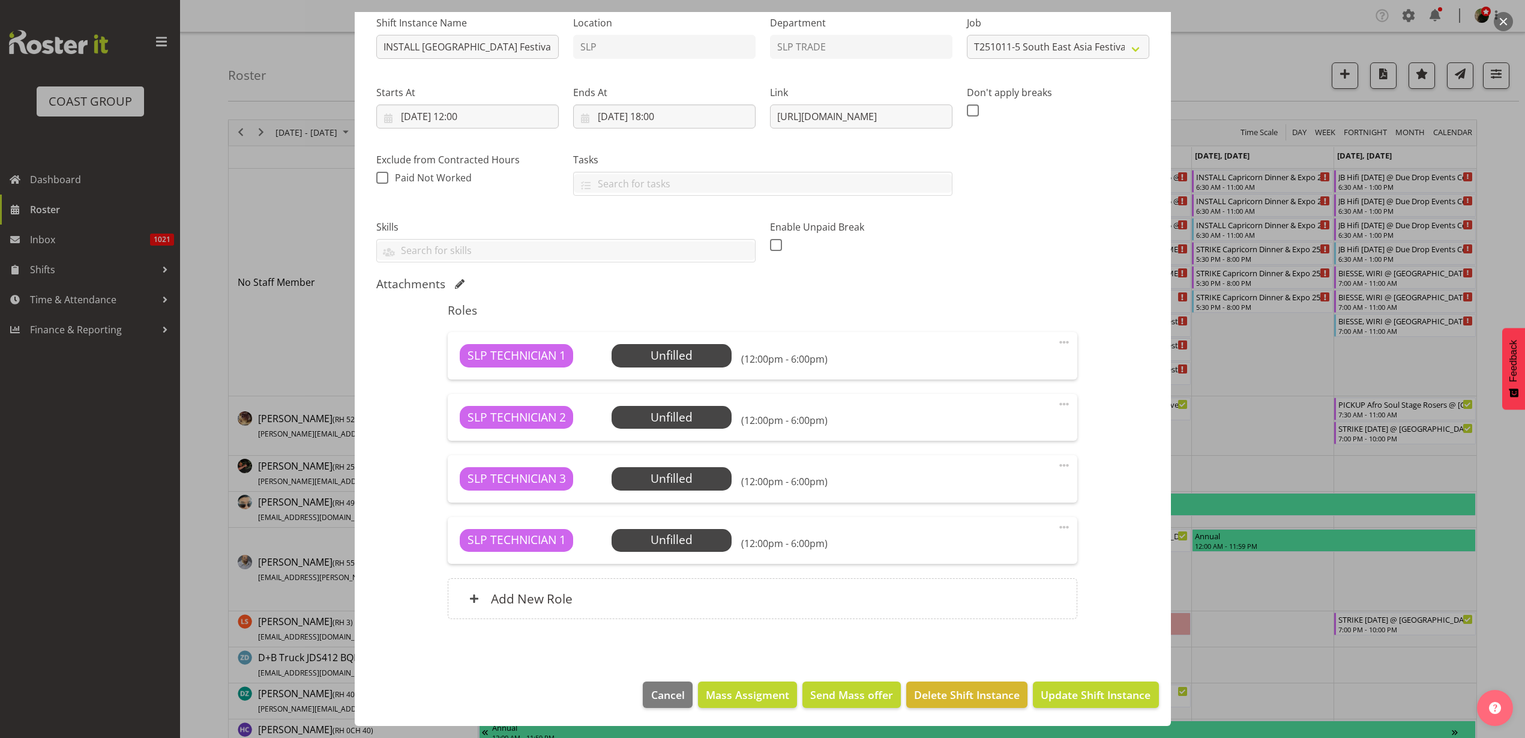
click at [715, 597] on div "Add New Role" at bounding box center [763, 598] width 630 height 41
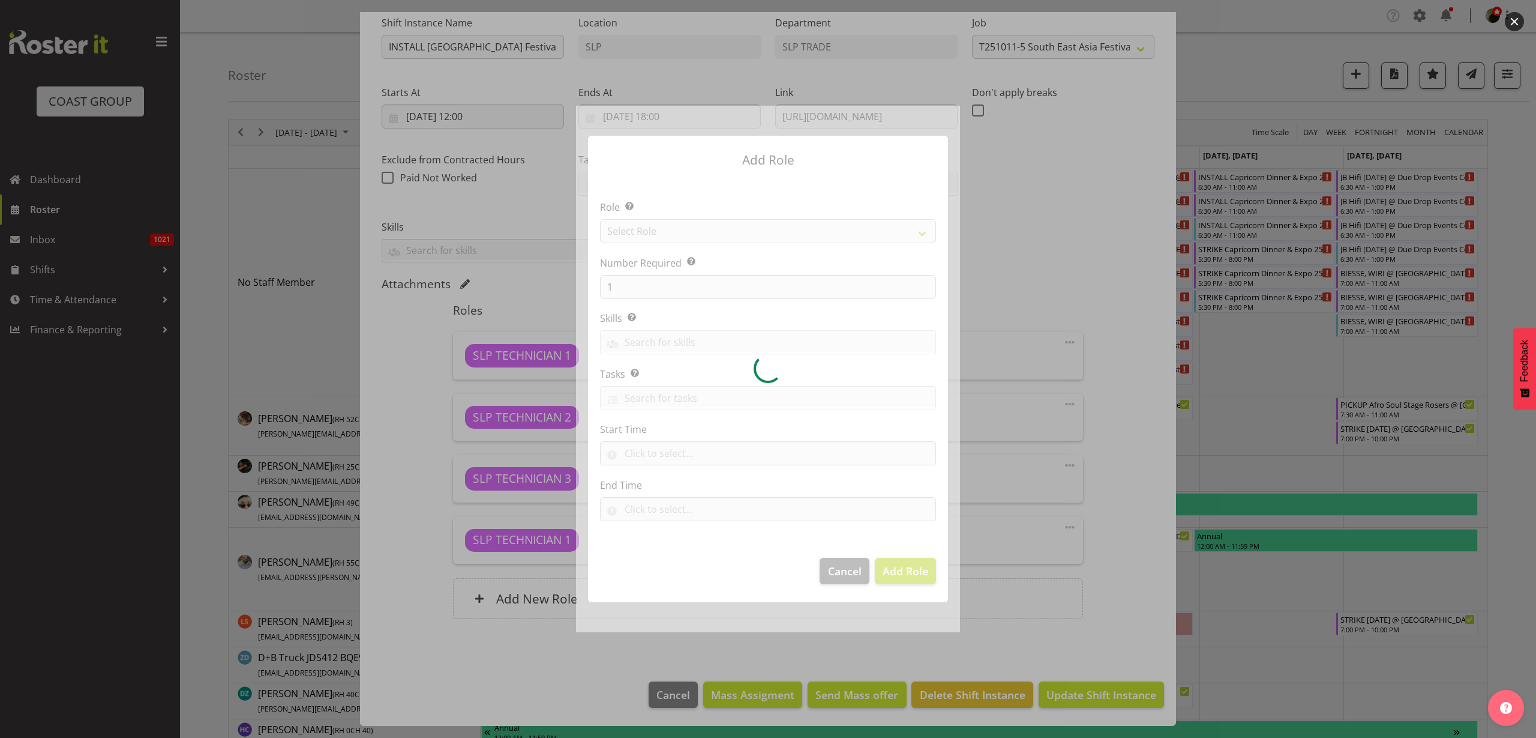
click at [708, 221] on div at bounding box center [768, 369] width 384 height 526
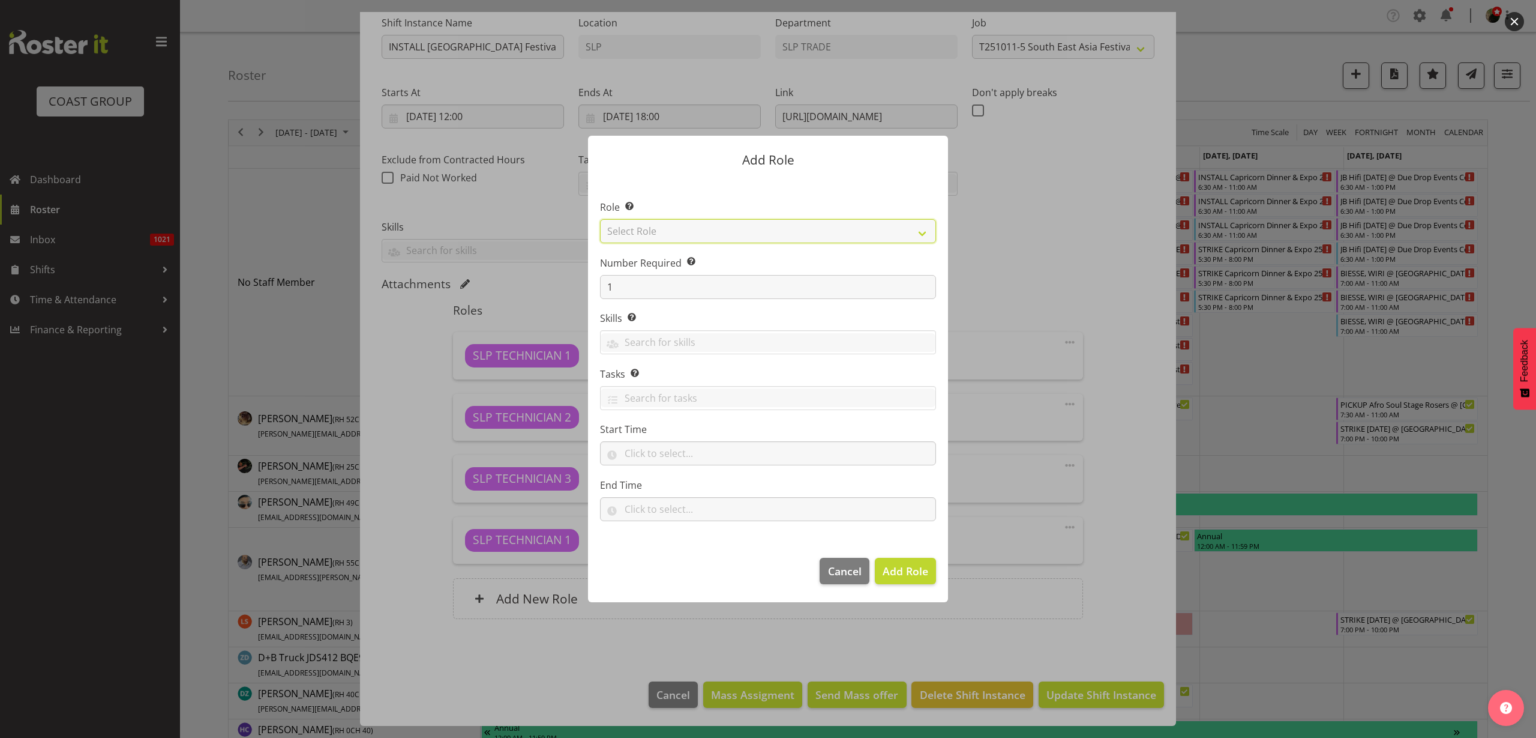
click at [696, 230] on select "Select Role ACCOUNT MANAGER ACCOUNT MANAGER DW ACCOUNTS [PERSON_NAME] VEHICLES …" at bounding box center [768, 231] width 336 height 24
select select "123"
click at [600, 219] on select "Select Role ACCOUNT MANAGER ACCOUNT MANAGER DW ACCOUNTS [PERSON_NAME] VEHICLES …" at bounding box center [768, 231] width 336 height 24
drag, startPoint x: 632, startPoint y: 292, endPoint x: 491, endPoint y: 280, distance: 141.6
click at [491, 280] on form "Add Role Role Select the role you wish to add to the shift. ACCOUNT MANAGER ACC…" at bounding box center [768, 369] width 576 height 526
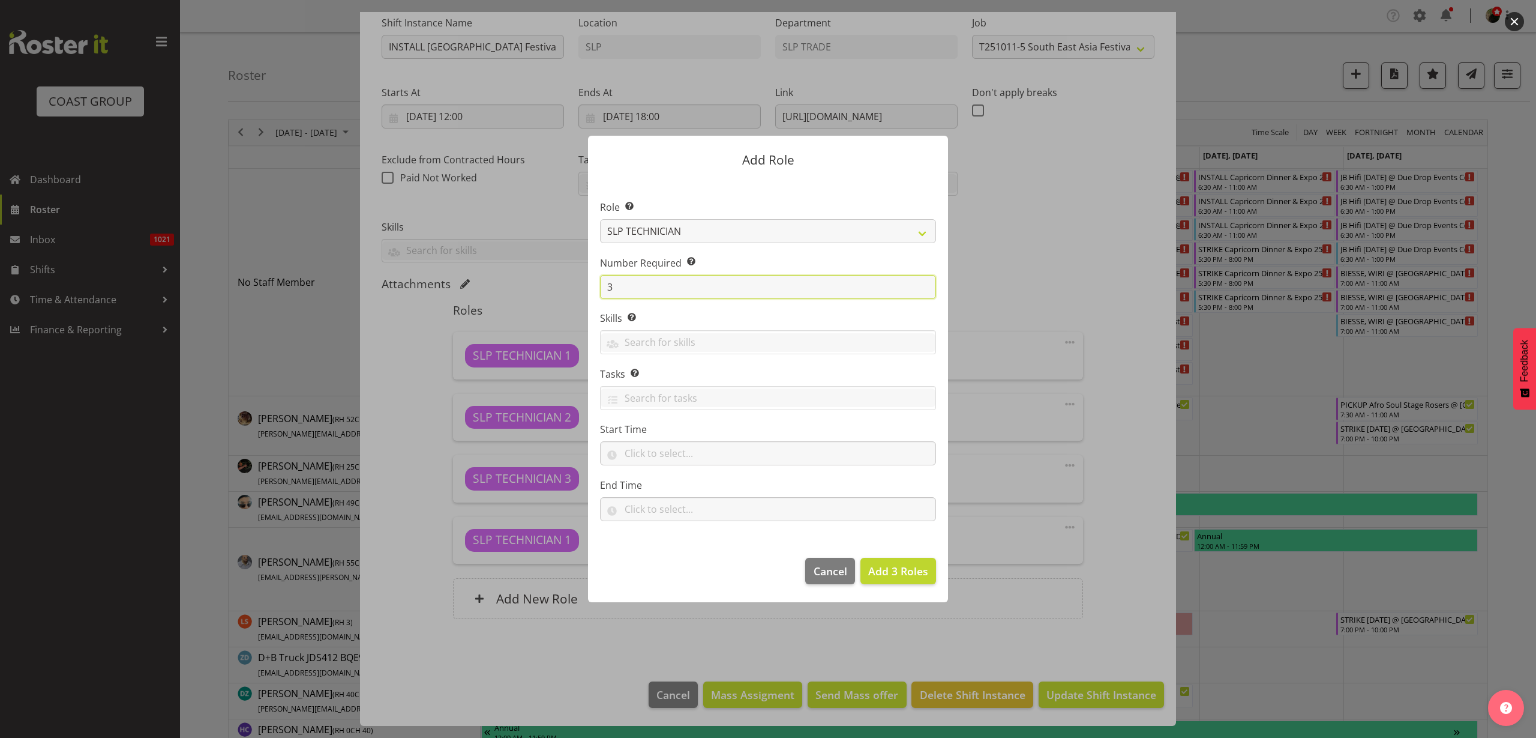
type input "3"
click at [906, 567] on span "Add 3 Roles" at bounding box center [898, 571] width 60 height 14
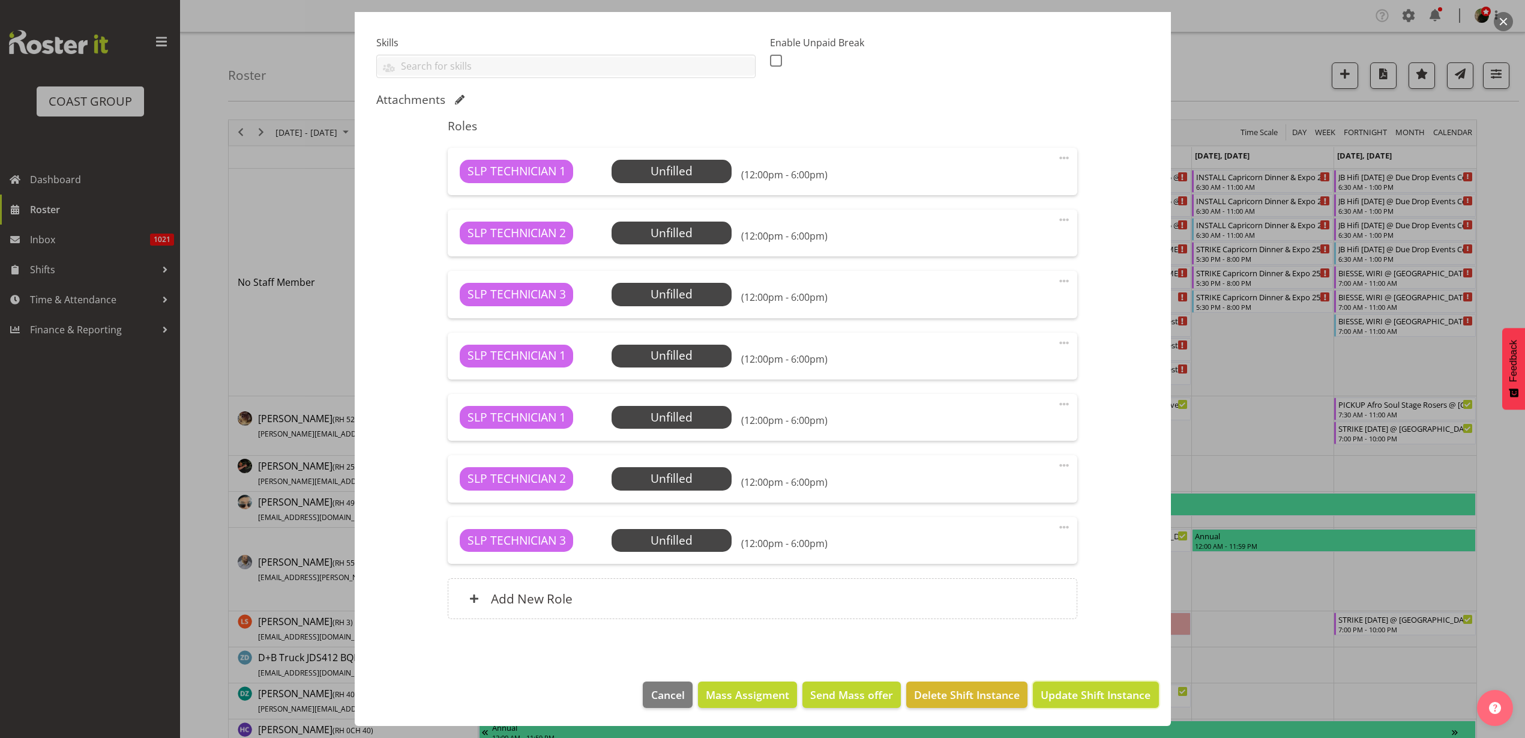
click at [1112, 698] on span "Update Shift Instance" at bounding box center [1096, 695] width 110 height 16
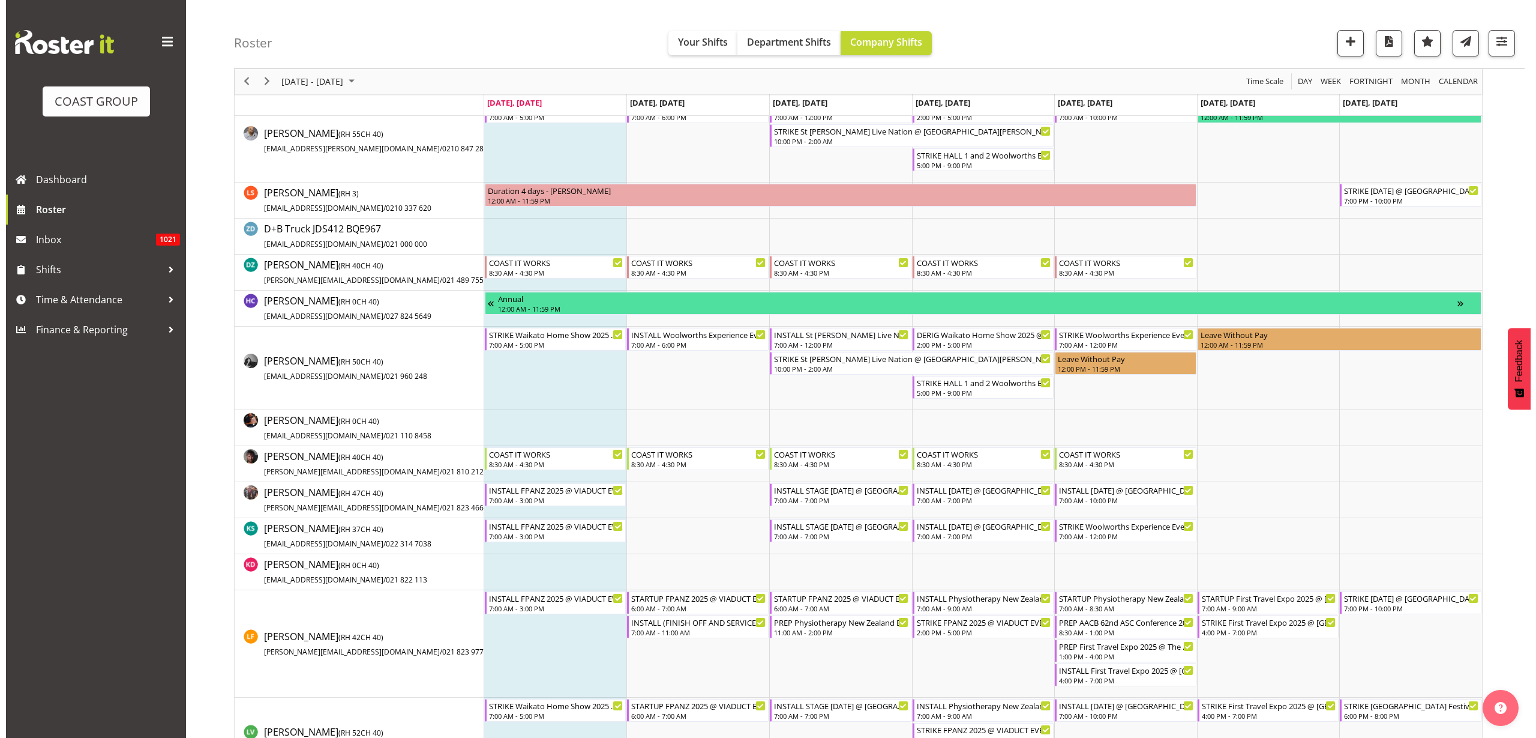
scroll to position [525, 0]
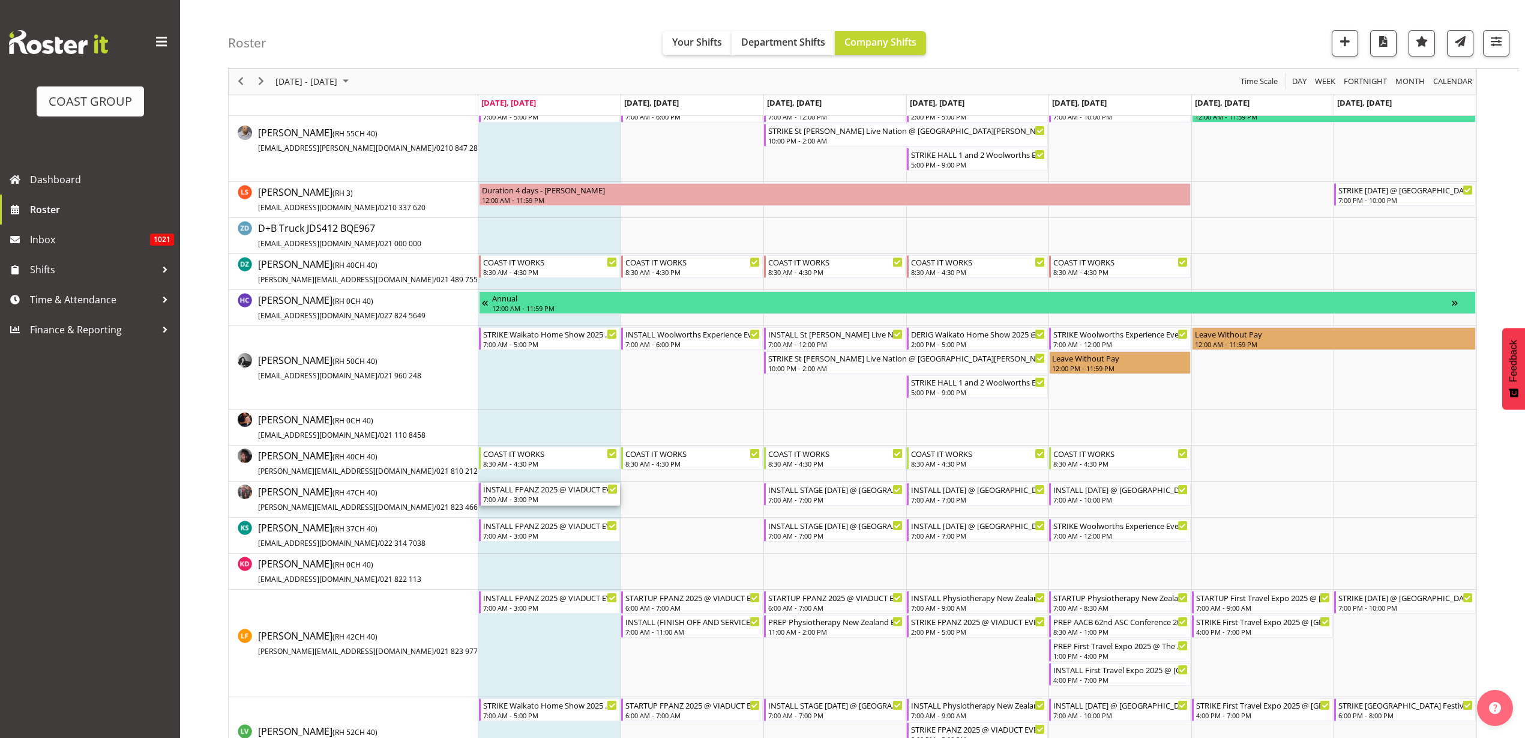
click at [520, 498] on div "7:00 AM - 3:00 PM" at bounding box center [550, 499] width 135 height 10
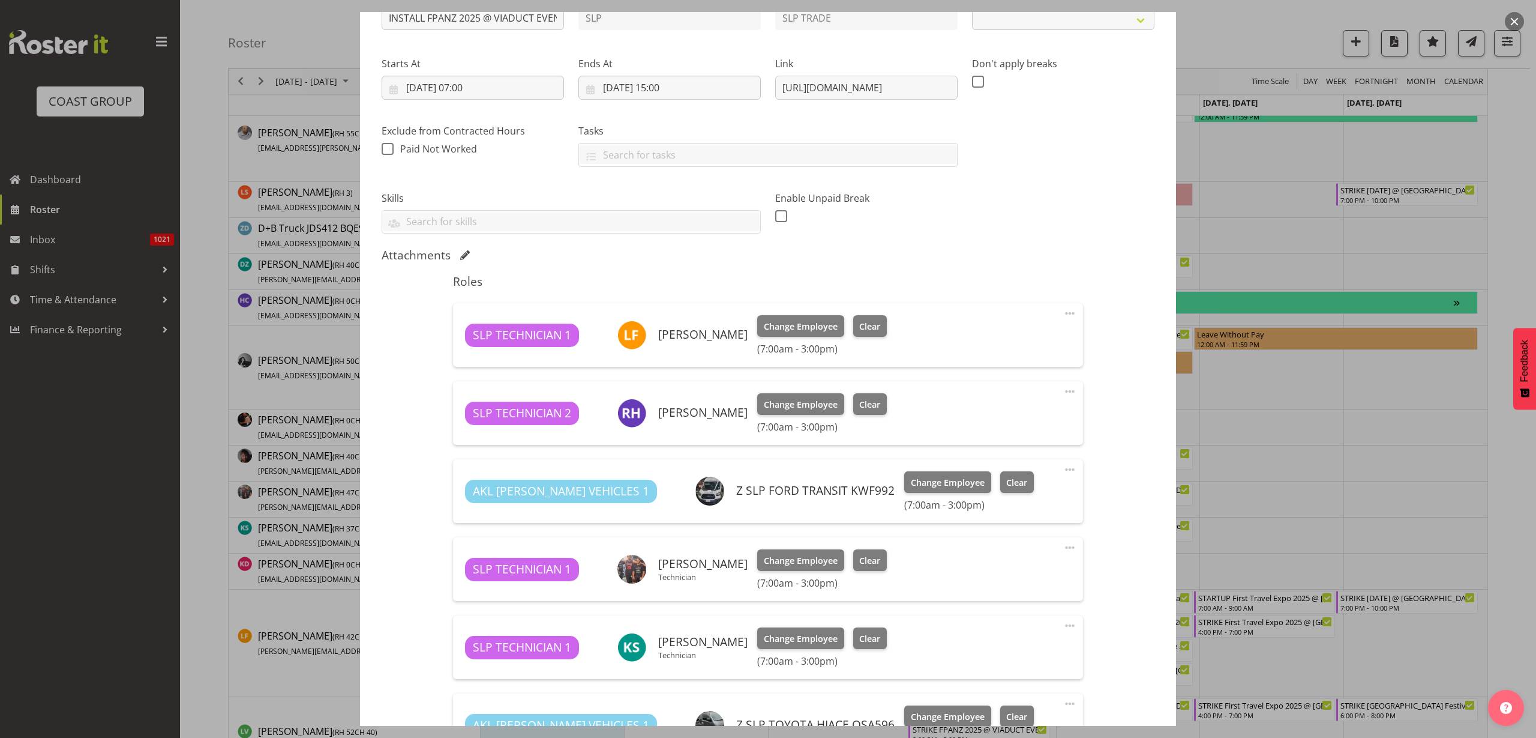
select select "9363"
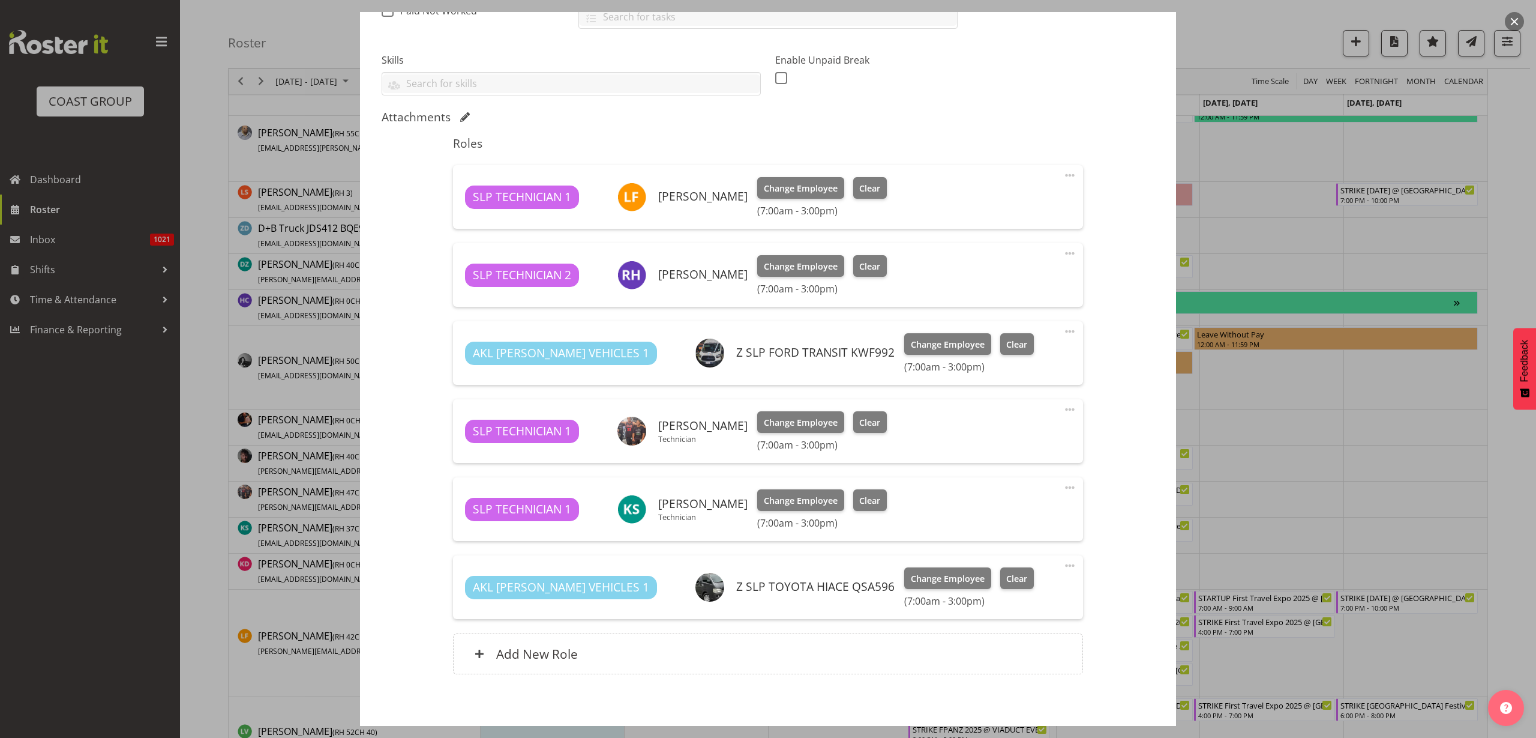
scroll to position [347, 0]
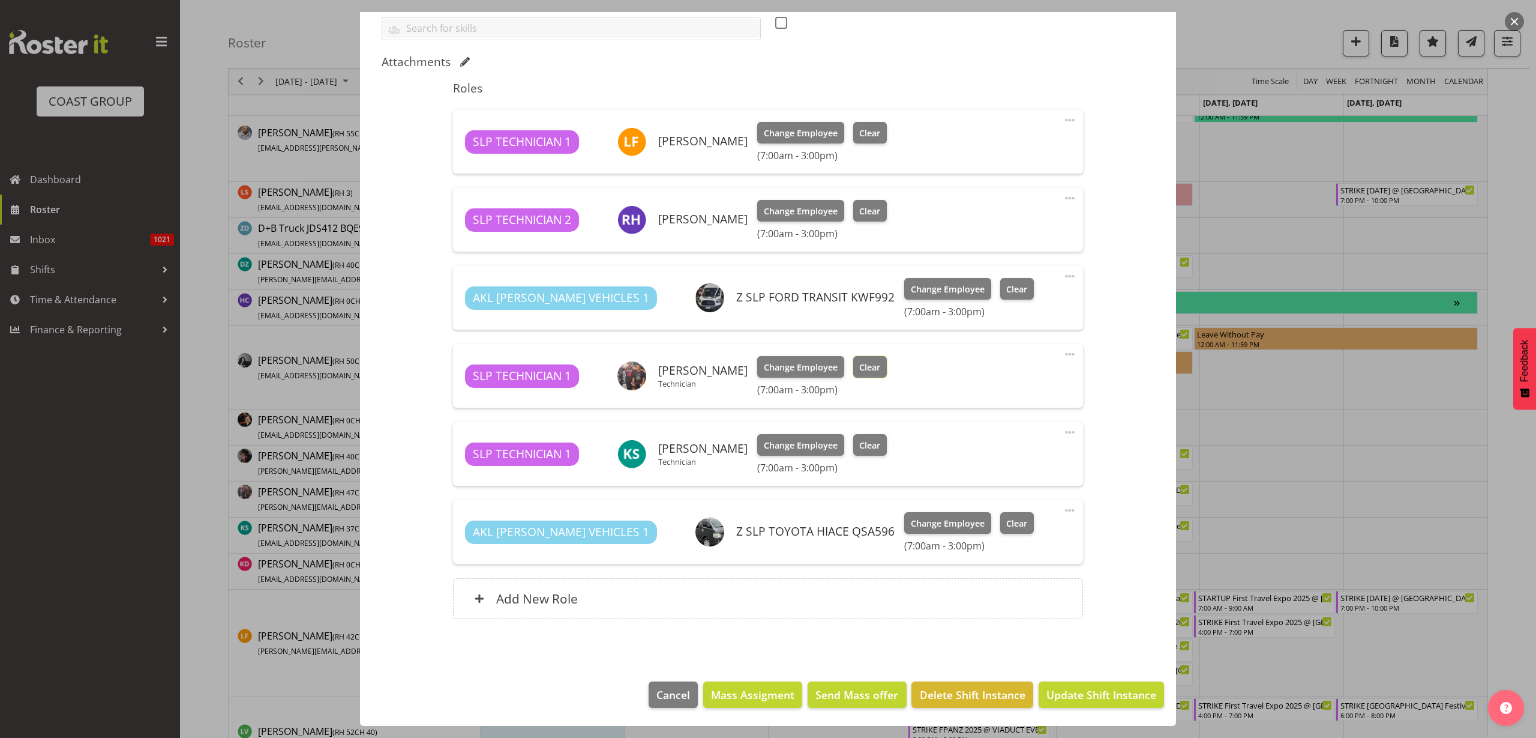
click at [859, 367] on span "Clear" at bounding box center [869, 367] width 21 height 13
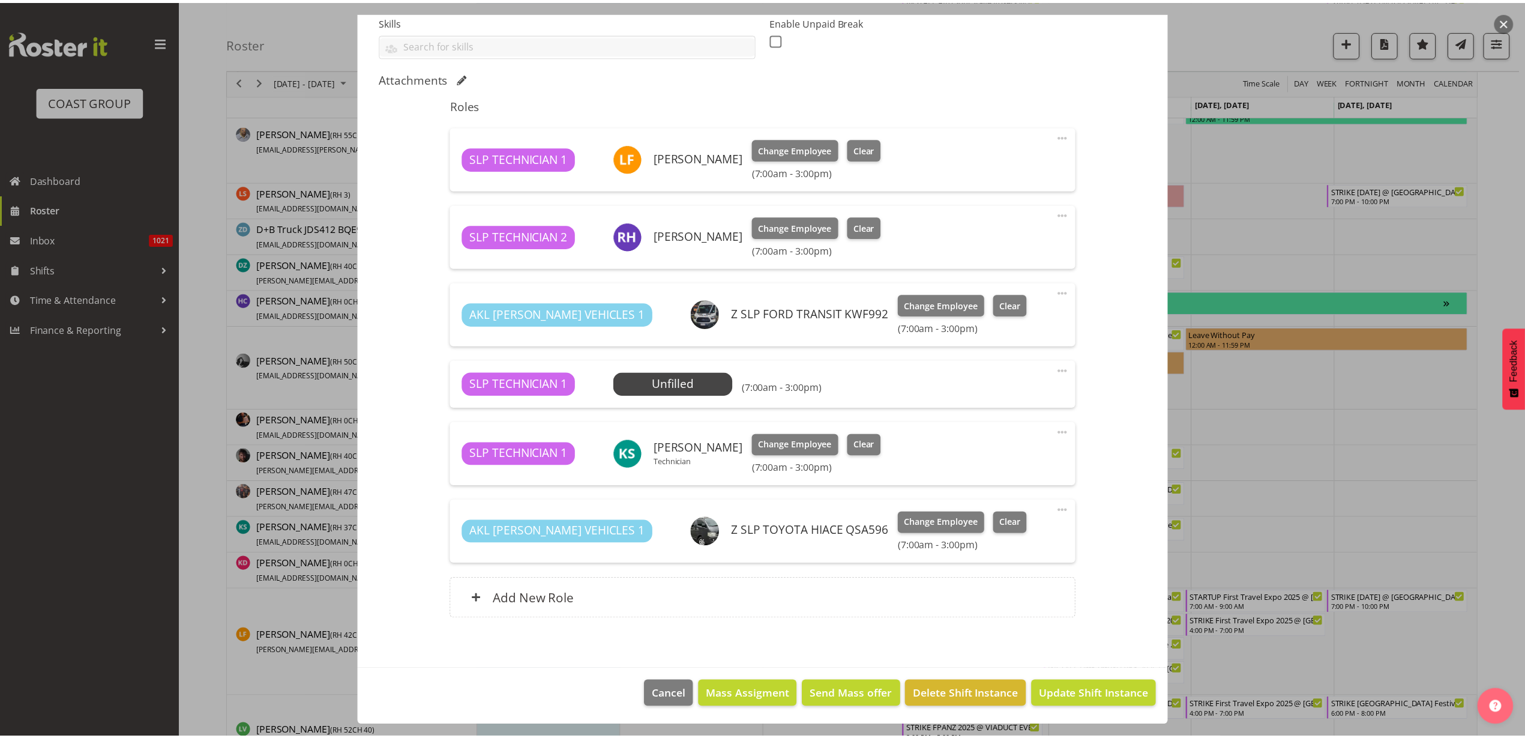
scroll to position [331, 0]
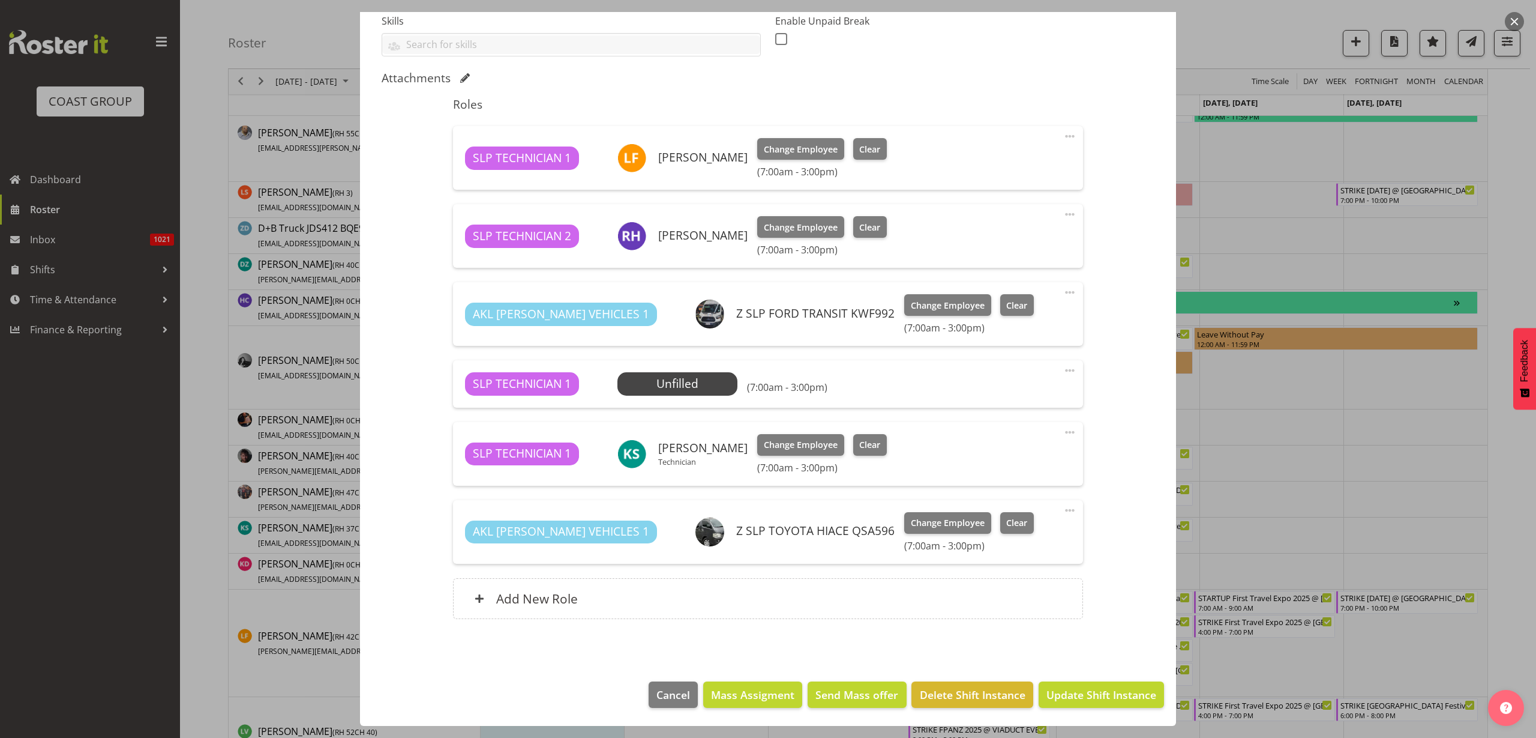
click at [0, 0] on span "Select Employee" at bounding box center [0, 0] width 0 height 0
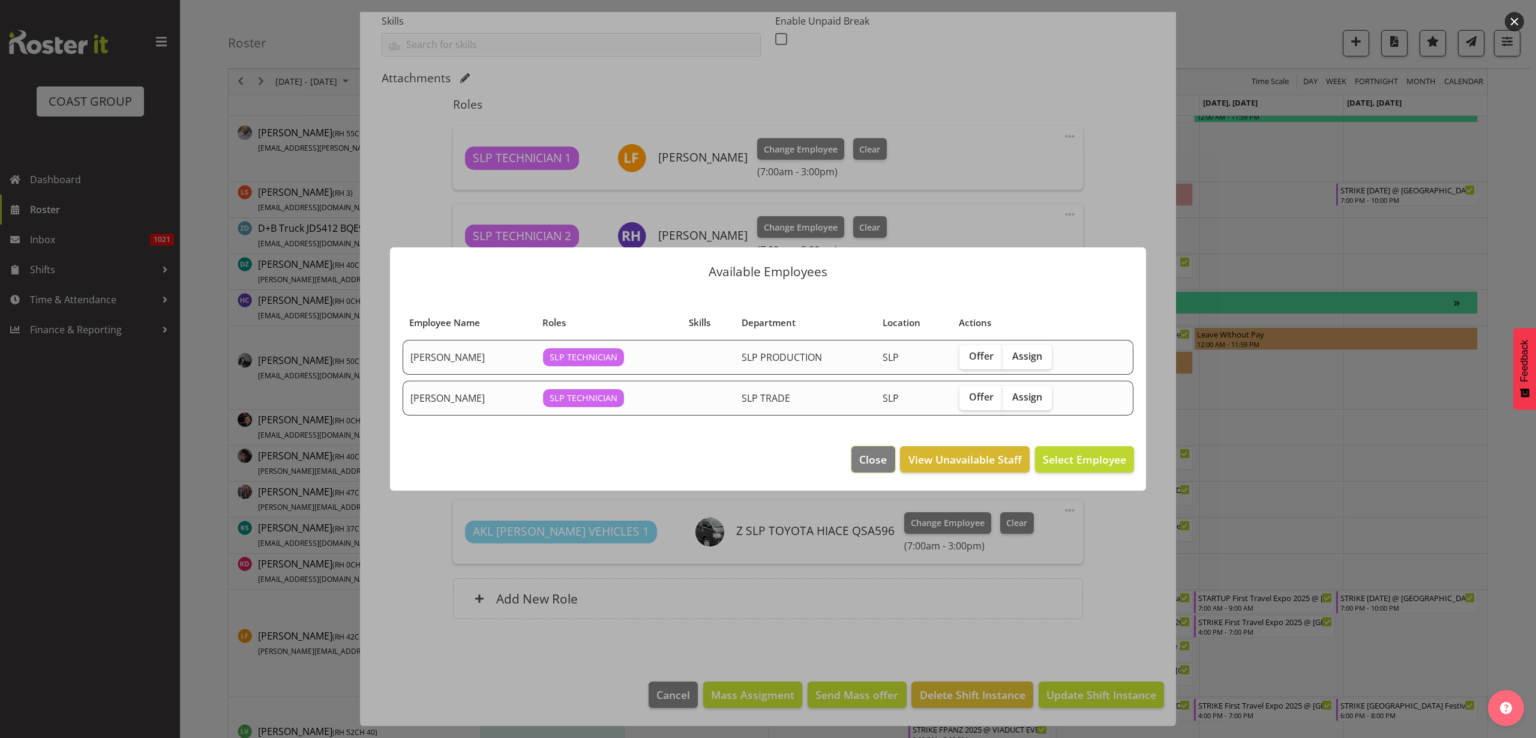
click at [862, 465] on span "Close" at bounding box center [873, 459] width 28 height 16
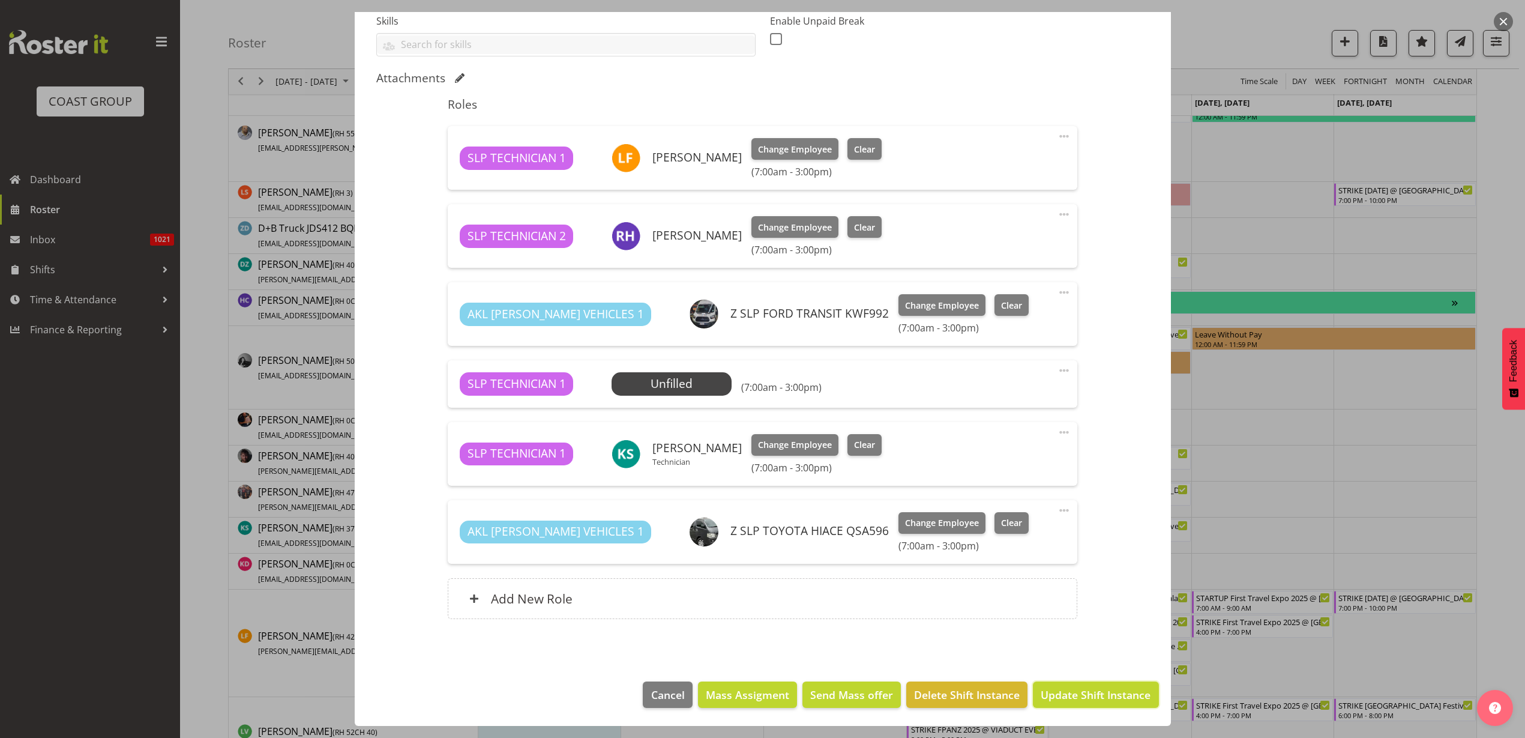
click at [1064, 698] on span "Update Shift Instance" at bounding box center [1096, 695] width 110 height 16
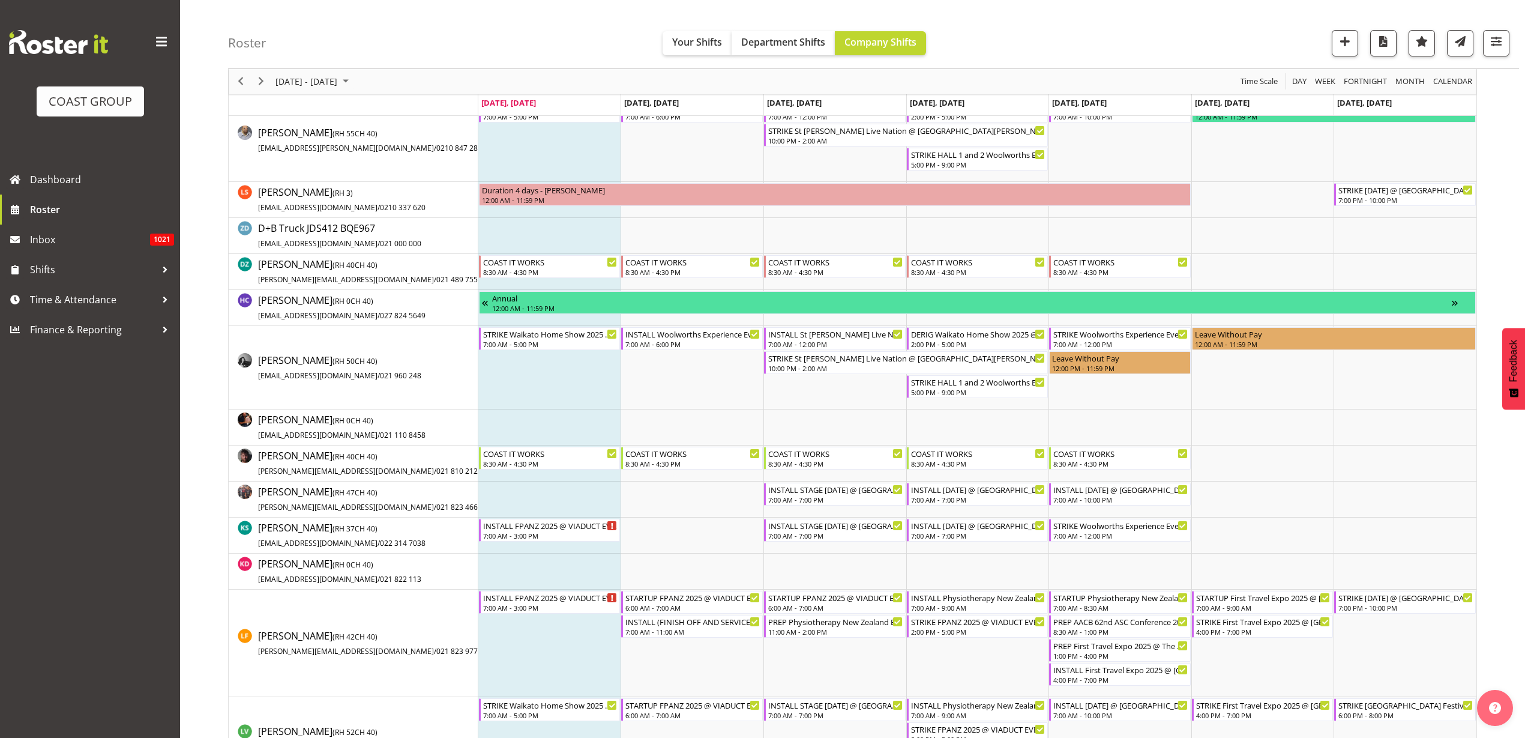
scroll to position [883, 0]
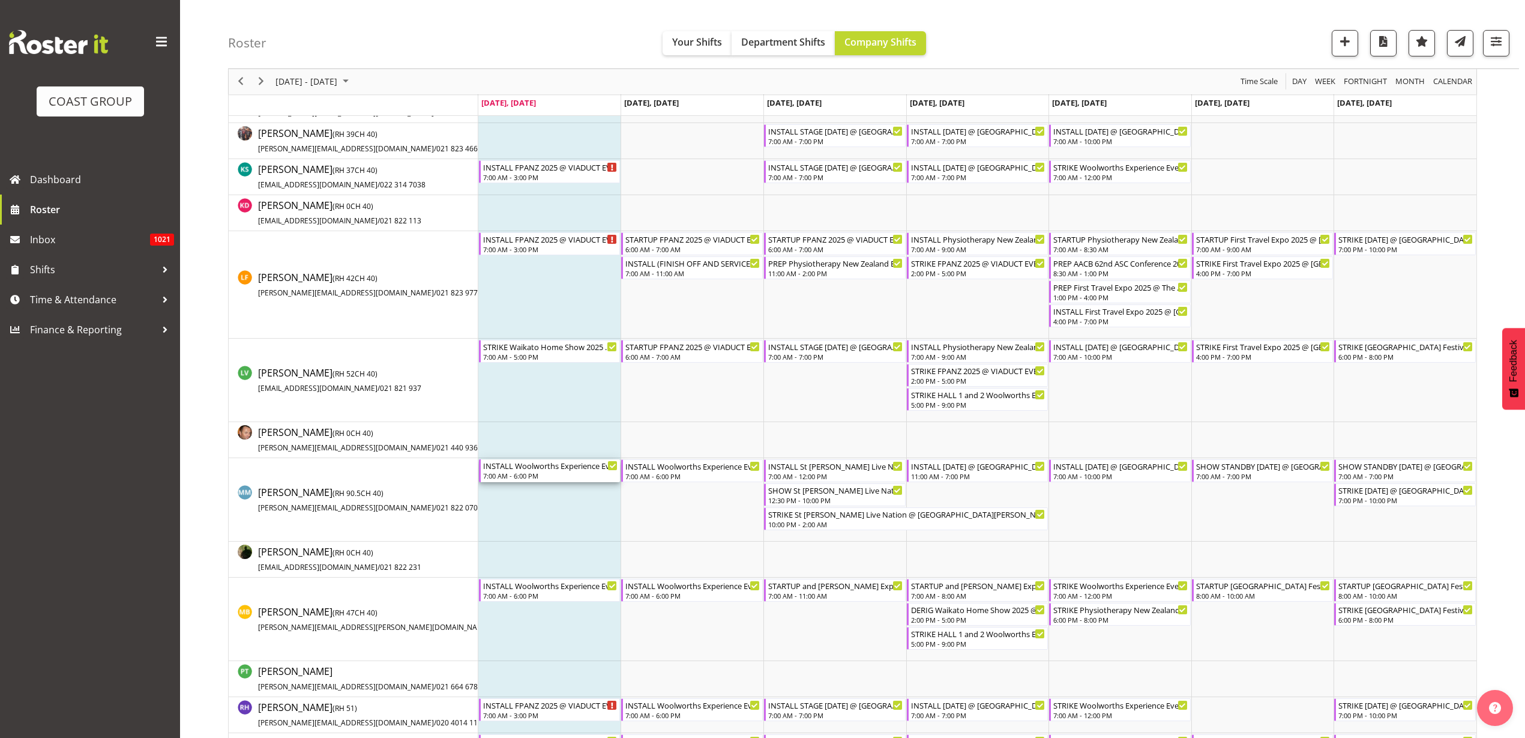
click at [543, 472] on div "7:00 AM - 6:00 PM" at bounding box center [550, 476] width 135 height 10
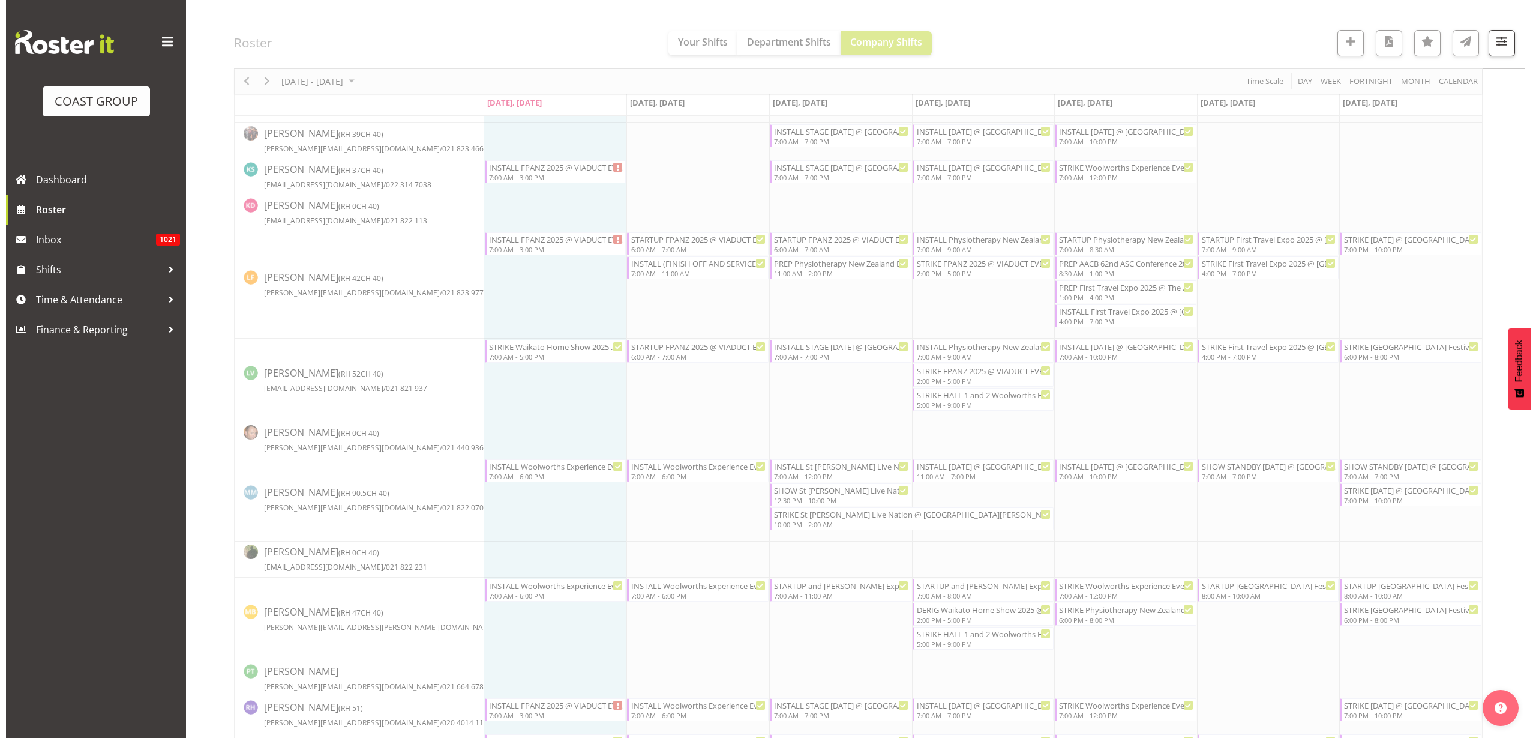
scroll to position [0, 0]
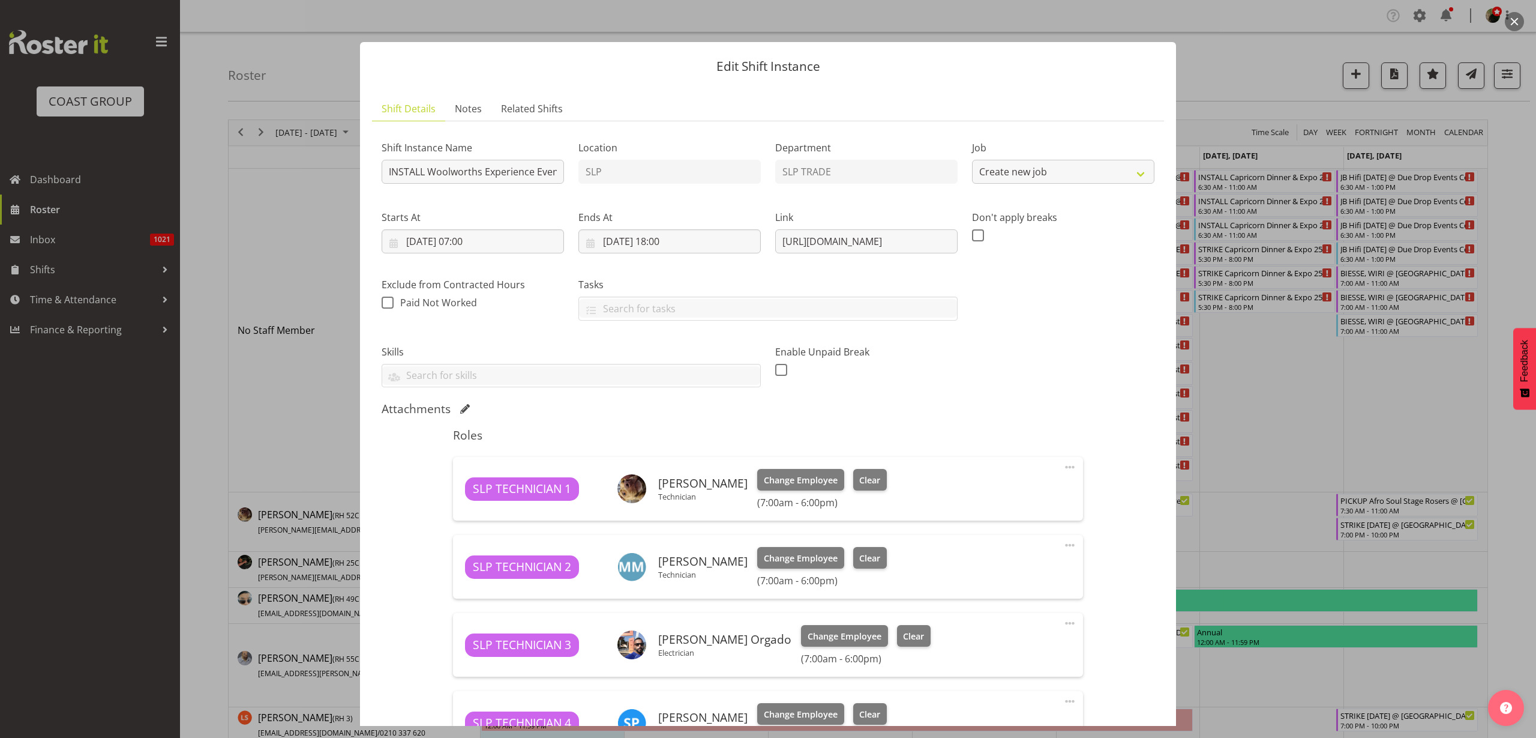
select select "10501"
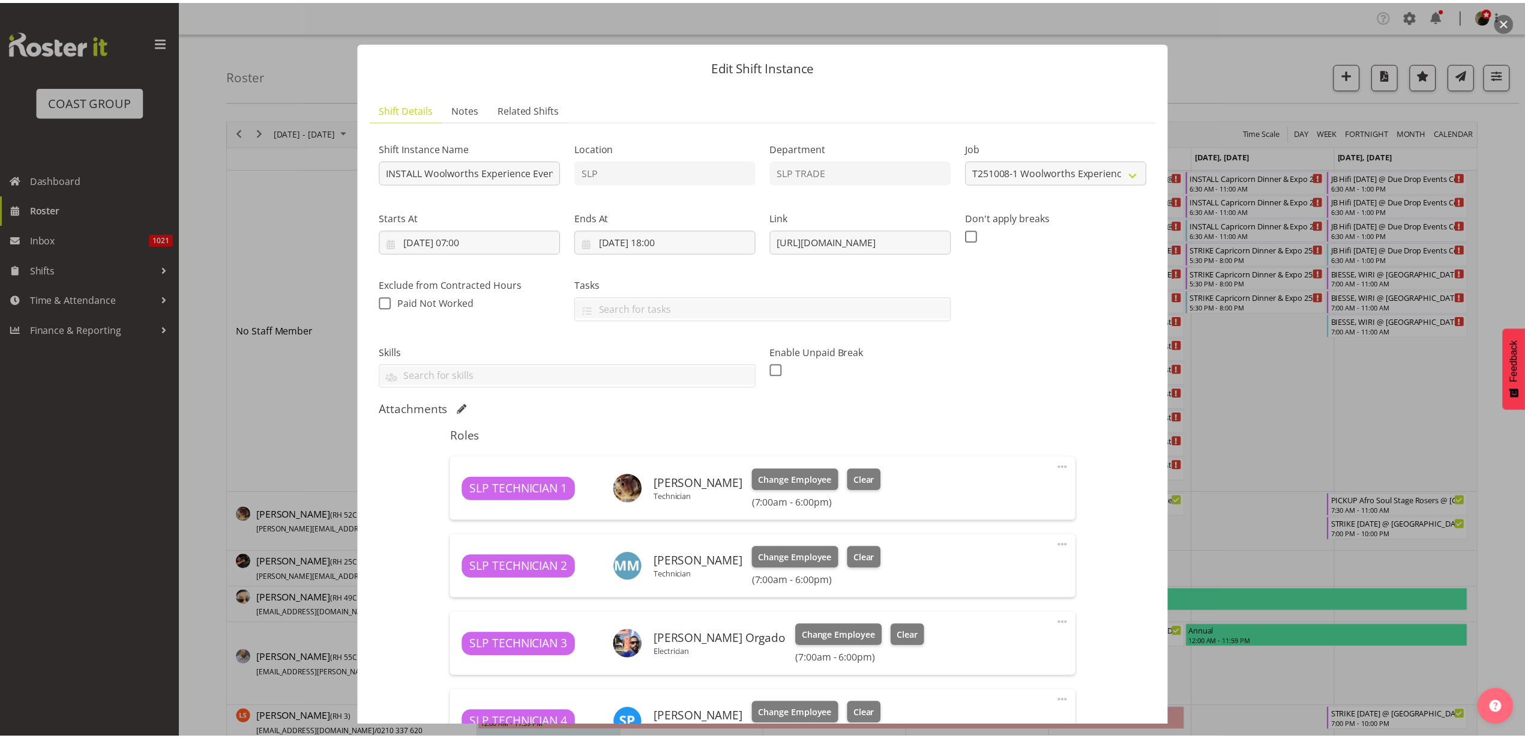
scroll to position [347, 0]
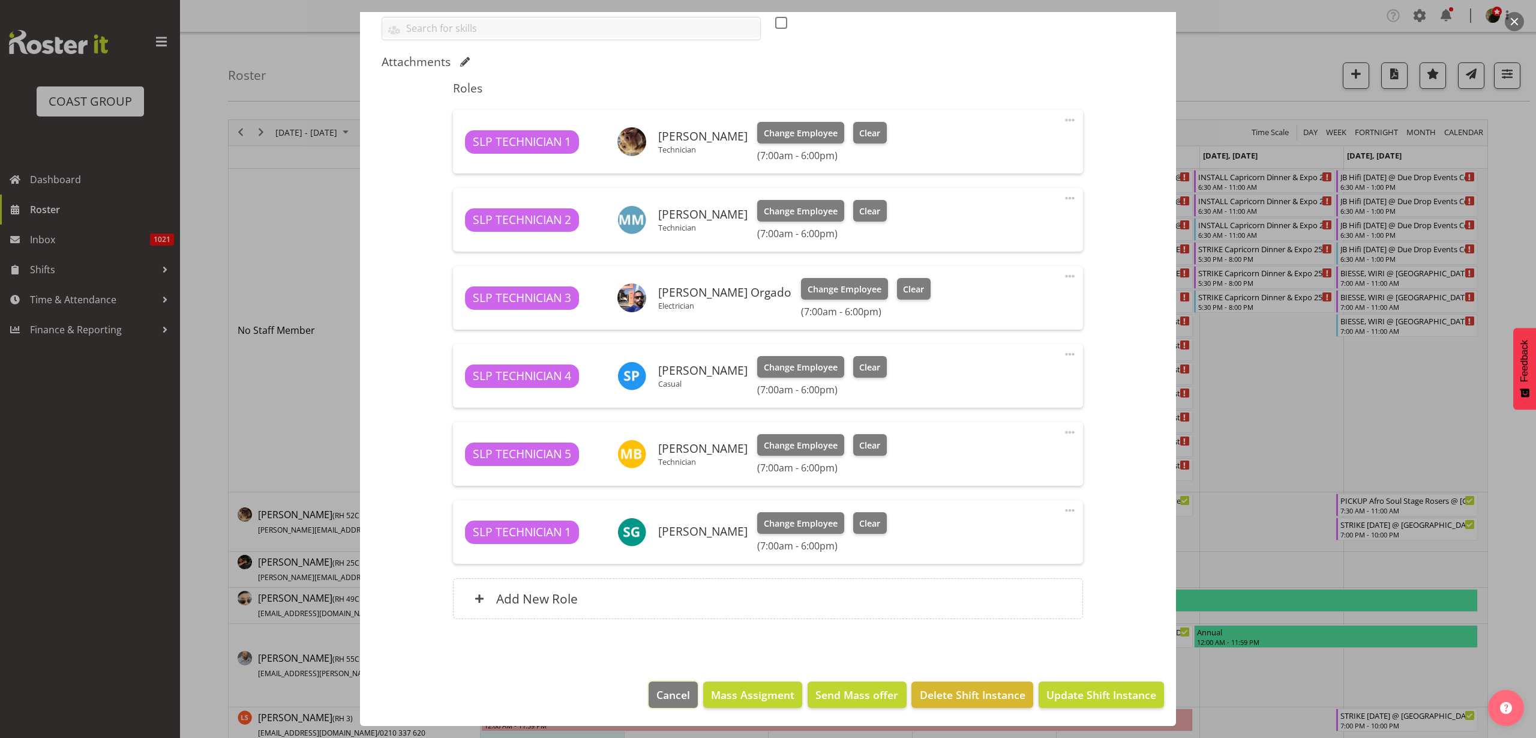
click at [657, 694] on span "Cancel" at bounding box center [674, 695] width 34 height 16
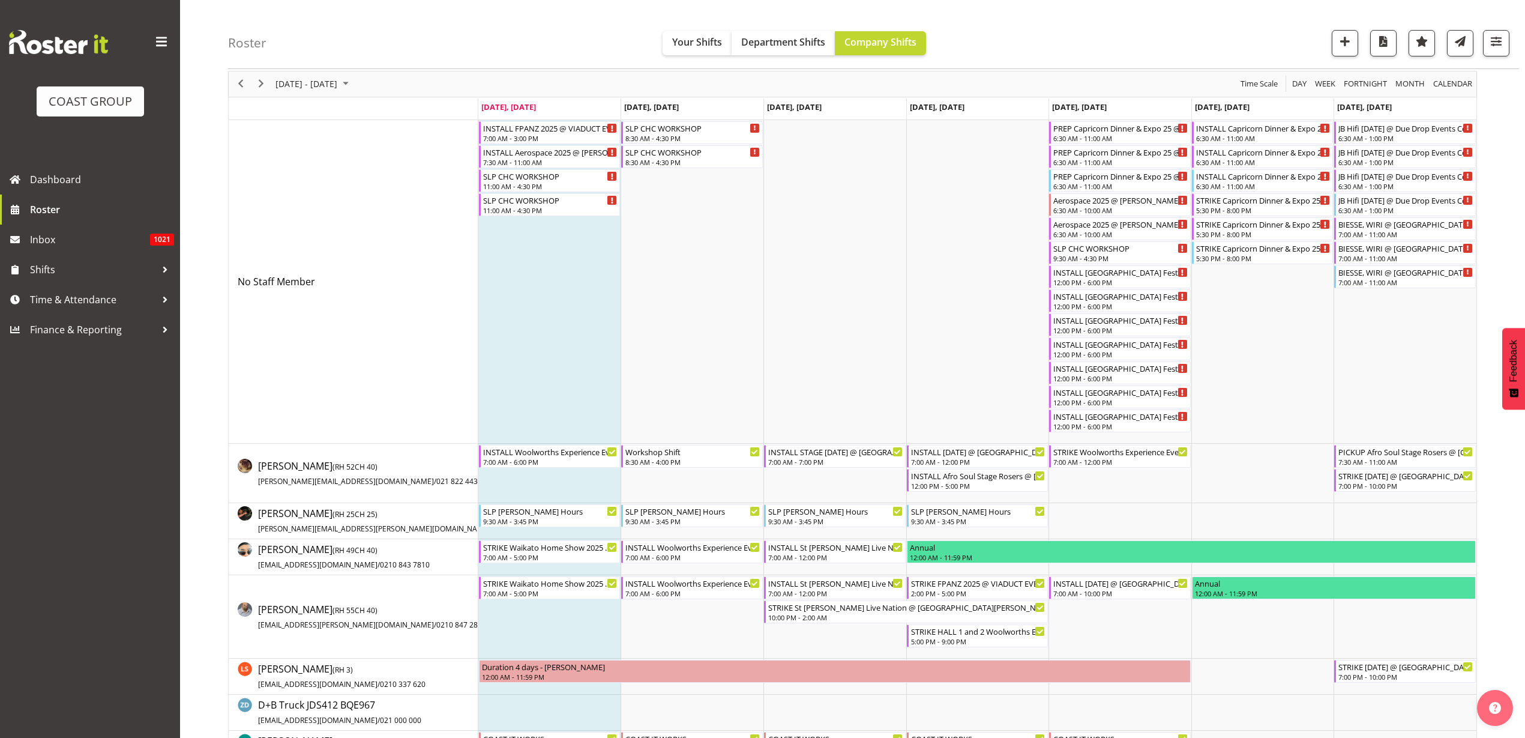
scroll to position [0, 0]
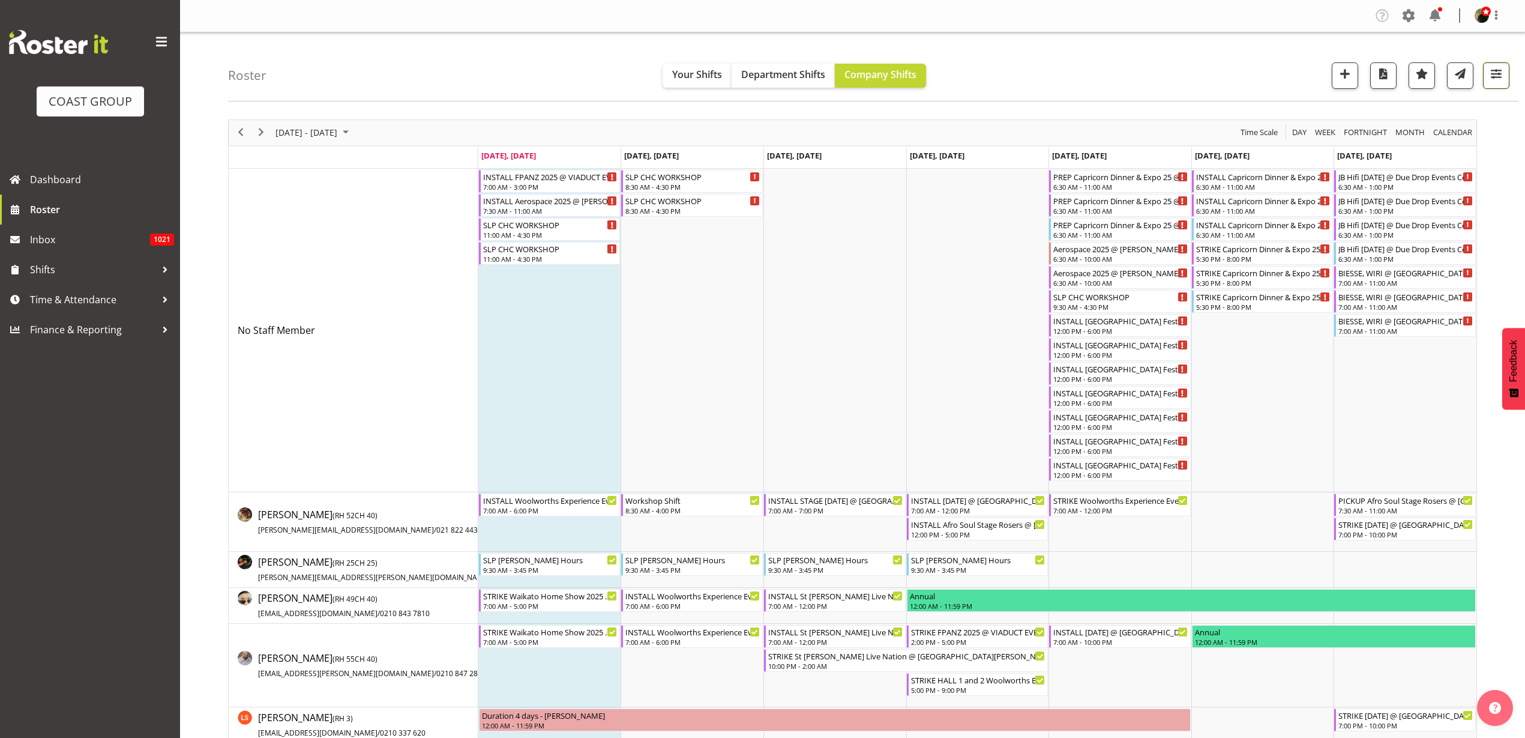
click at [1496, 72] on span "button" at bounding box center [1496, 74] width 16 height 16
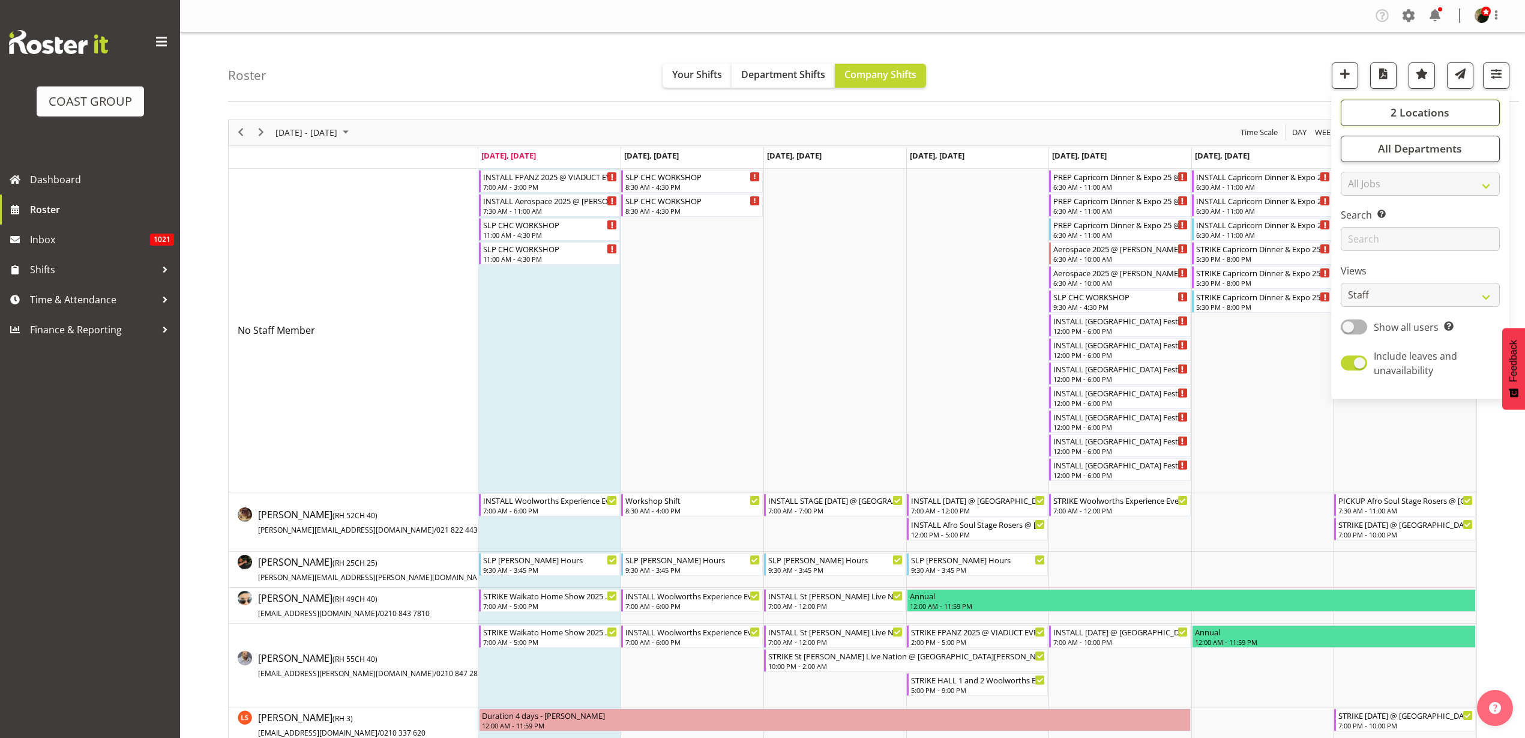
click at [1440, 106] on span "2 Locations" at bounding box center [1420, 112] width 59 height 14
click at [1353, 154] on span at bounding box center [1355, 157] width 10 height 10
click at [1353, 154] on input "SLP CHC" at bounding box center [1354, 157] width 8 height 8
checkbox input "false"
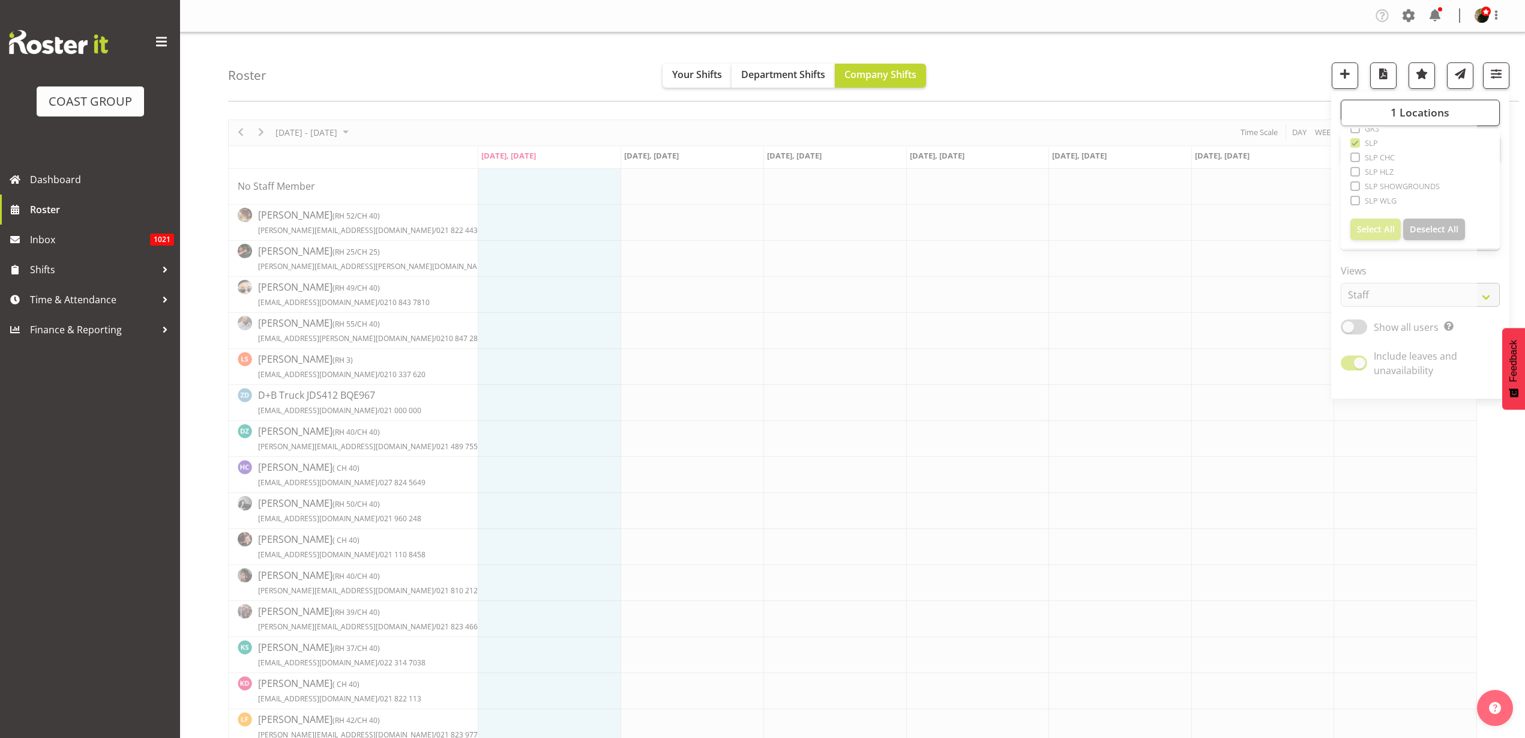
click at [1236, 78] on div "Roster Your Shifts Department Shifts Company Shifts 1 Locations Clear CARLTON E…" at bounding box center [873, 66] width 1291 height 69
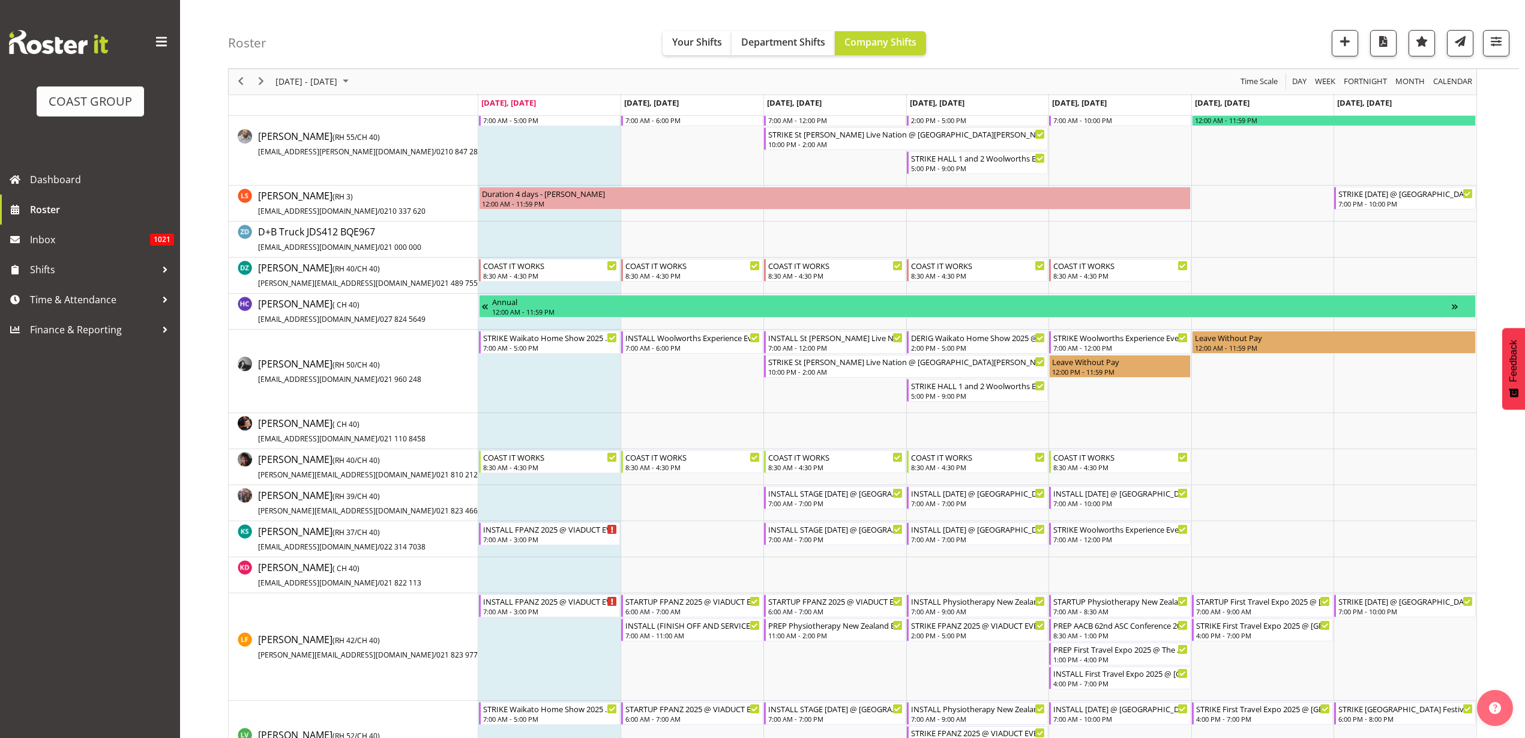
scroll to position [450, 0]
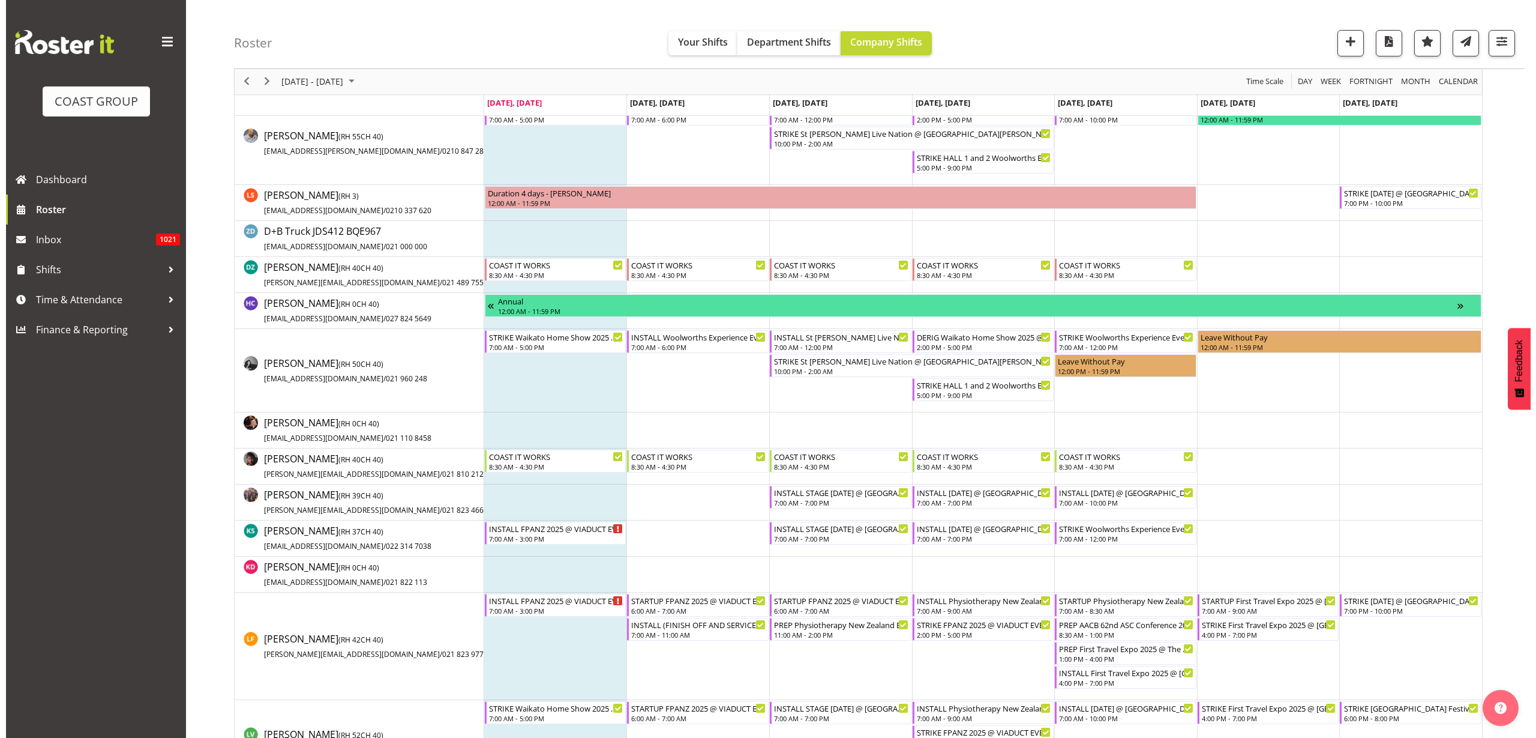
scroll to position [736, 0]
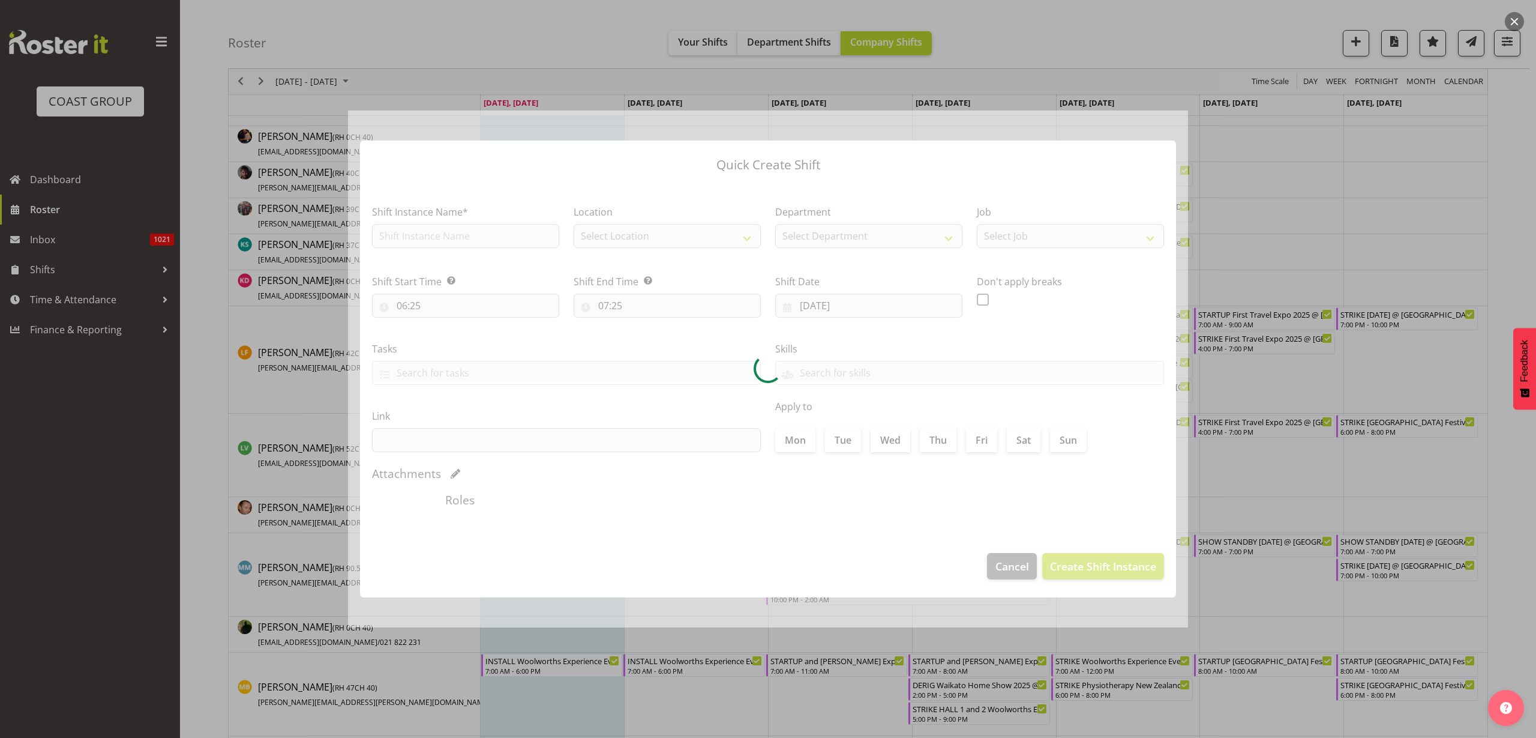
type input "[DATE]"
checkbox input "true"
click at [1006, 570] on div at bounding box center [768, 368] width 840 height 517
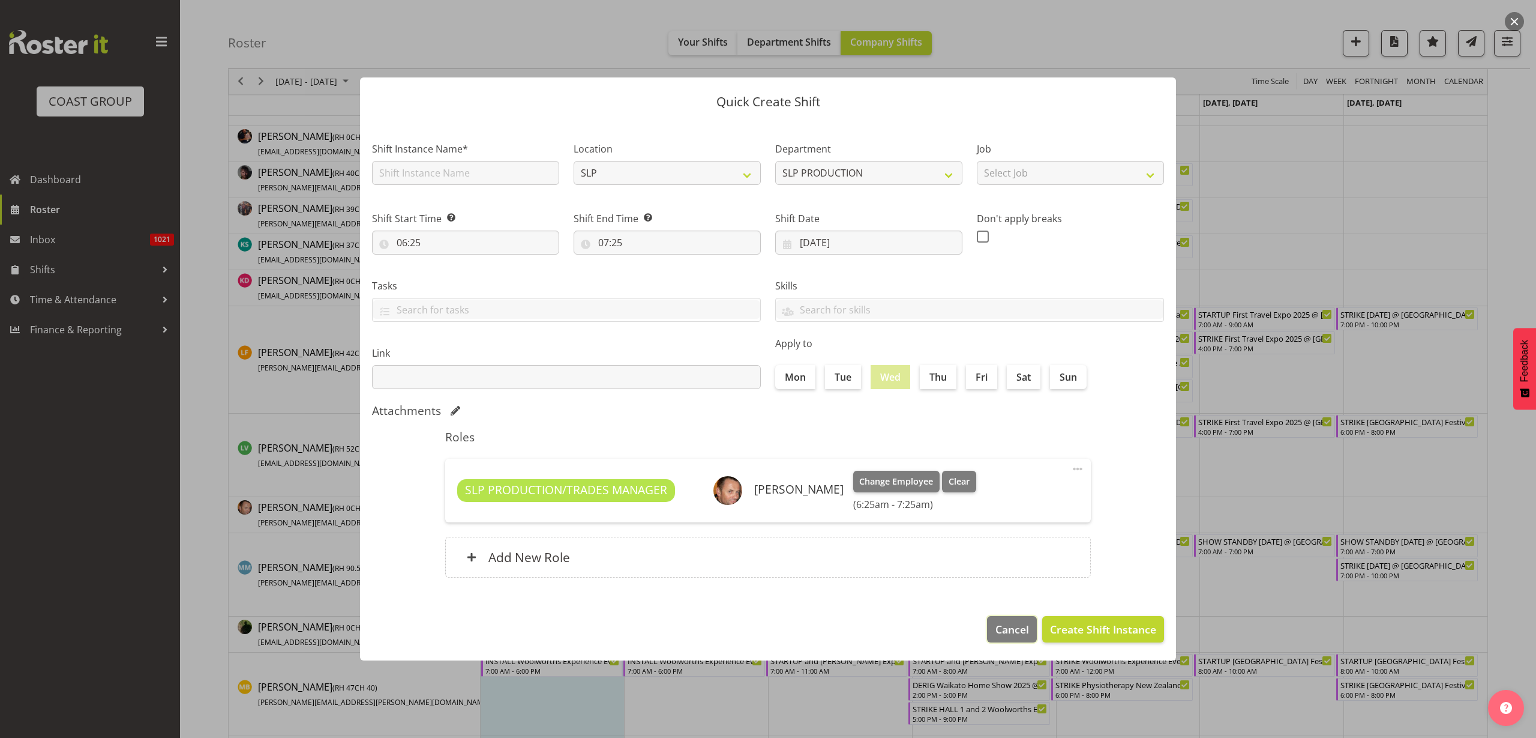
click at [990, 622] on button "Cancel" at bounding box center [1011, 629] width 49 height 26
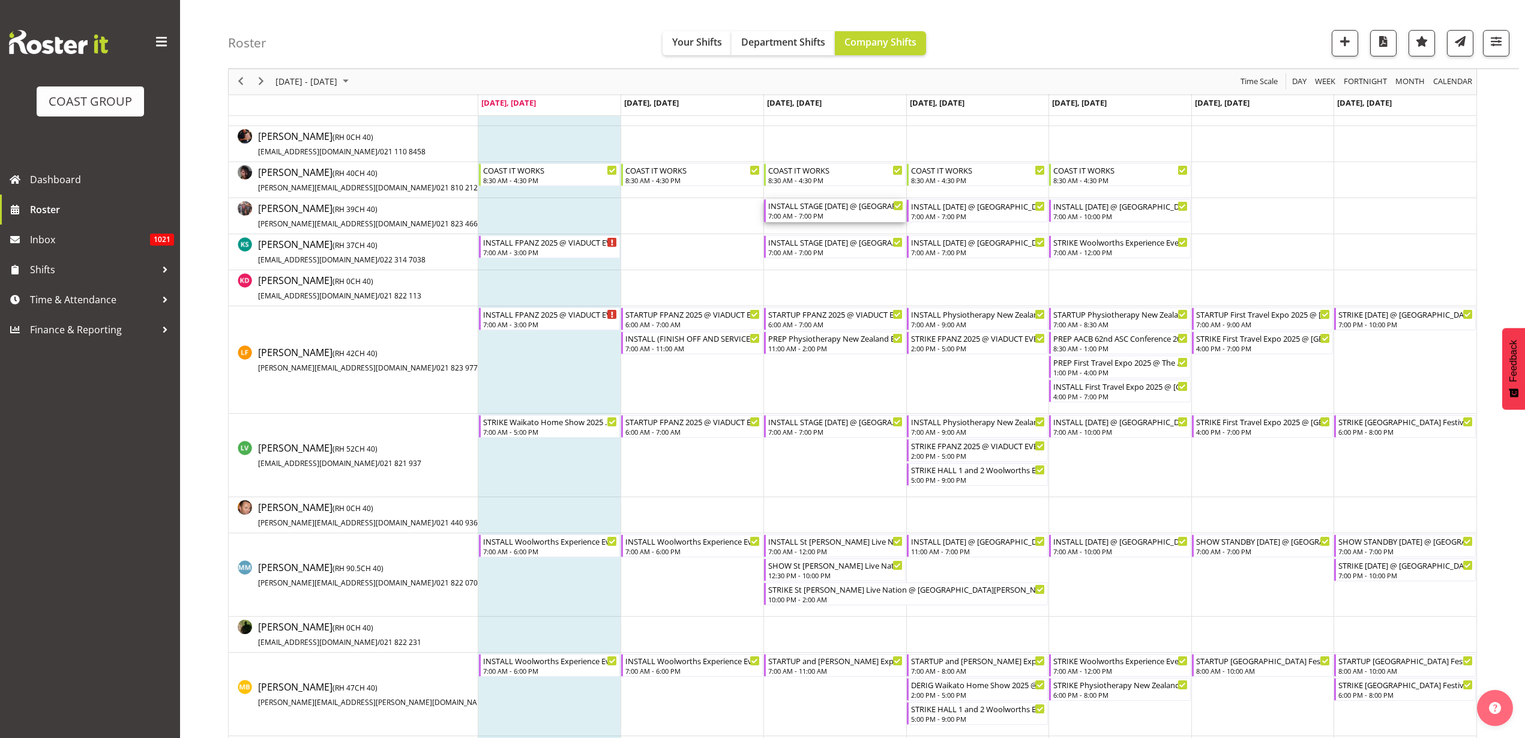
click at [843, 210] on div "INSTALL STAGE [DATE] @ [GEOGRAPHIC_DATA] On SIte @ 0800" at bounding box center [835, 205] width 135 height 12
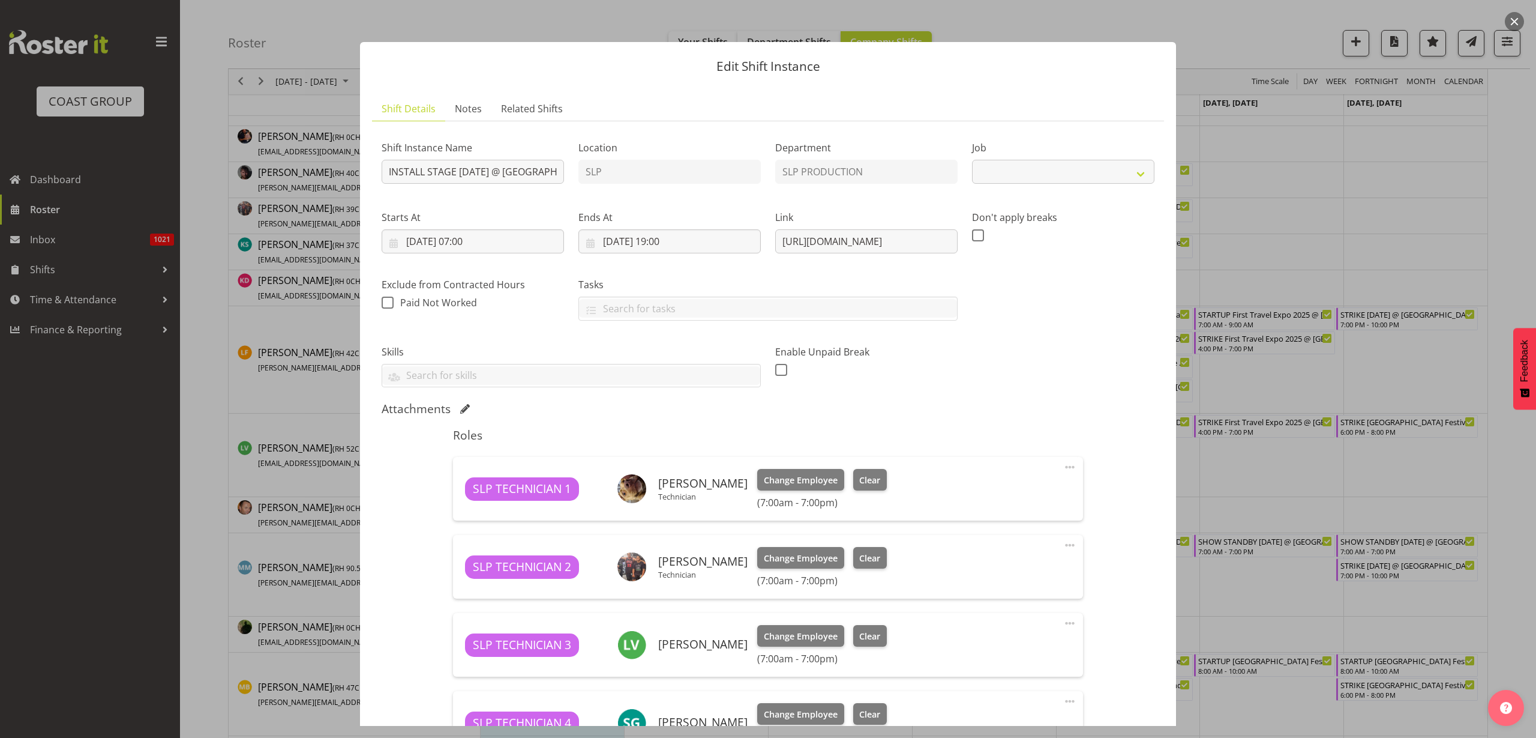
select select "10126"
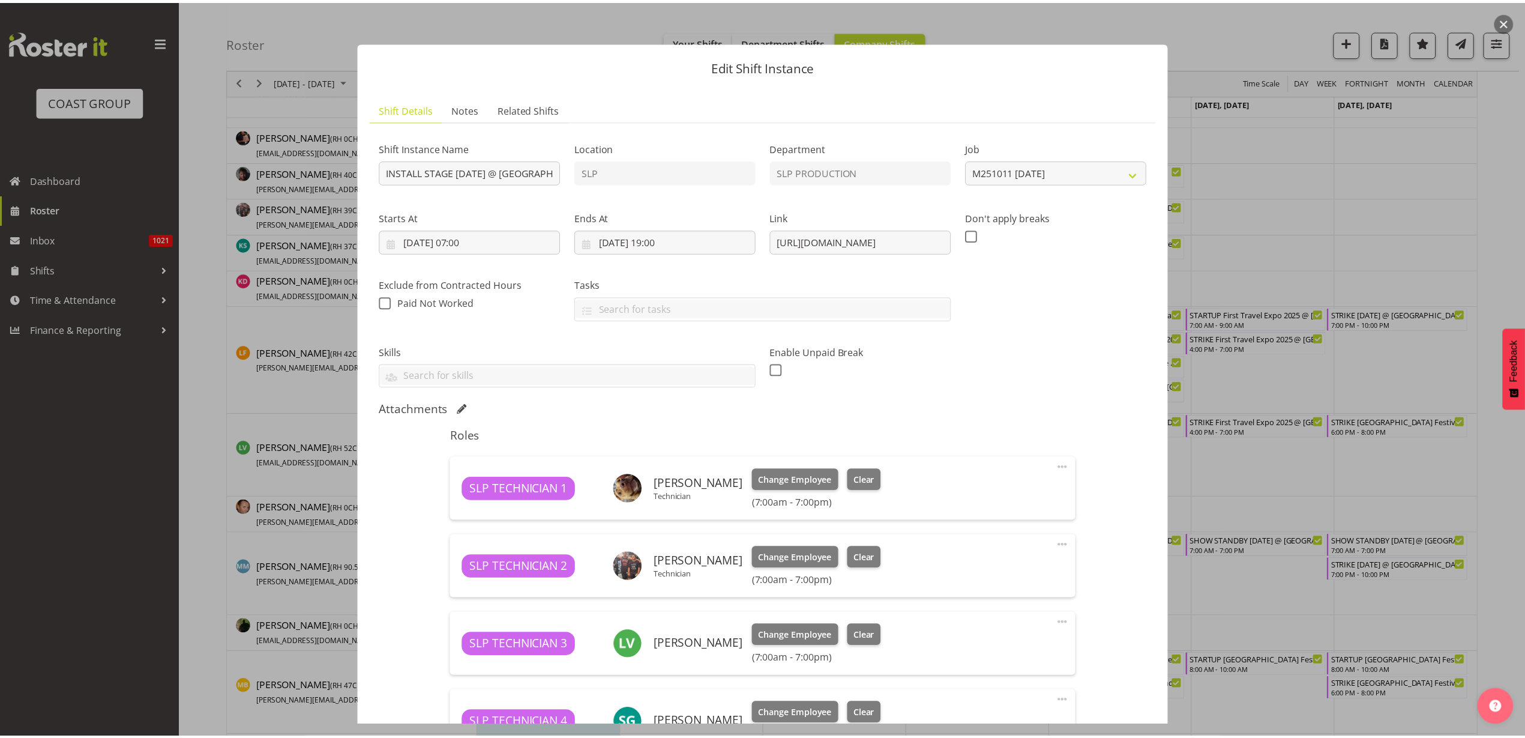
scroll to position [300, 0]
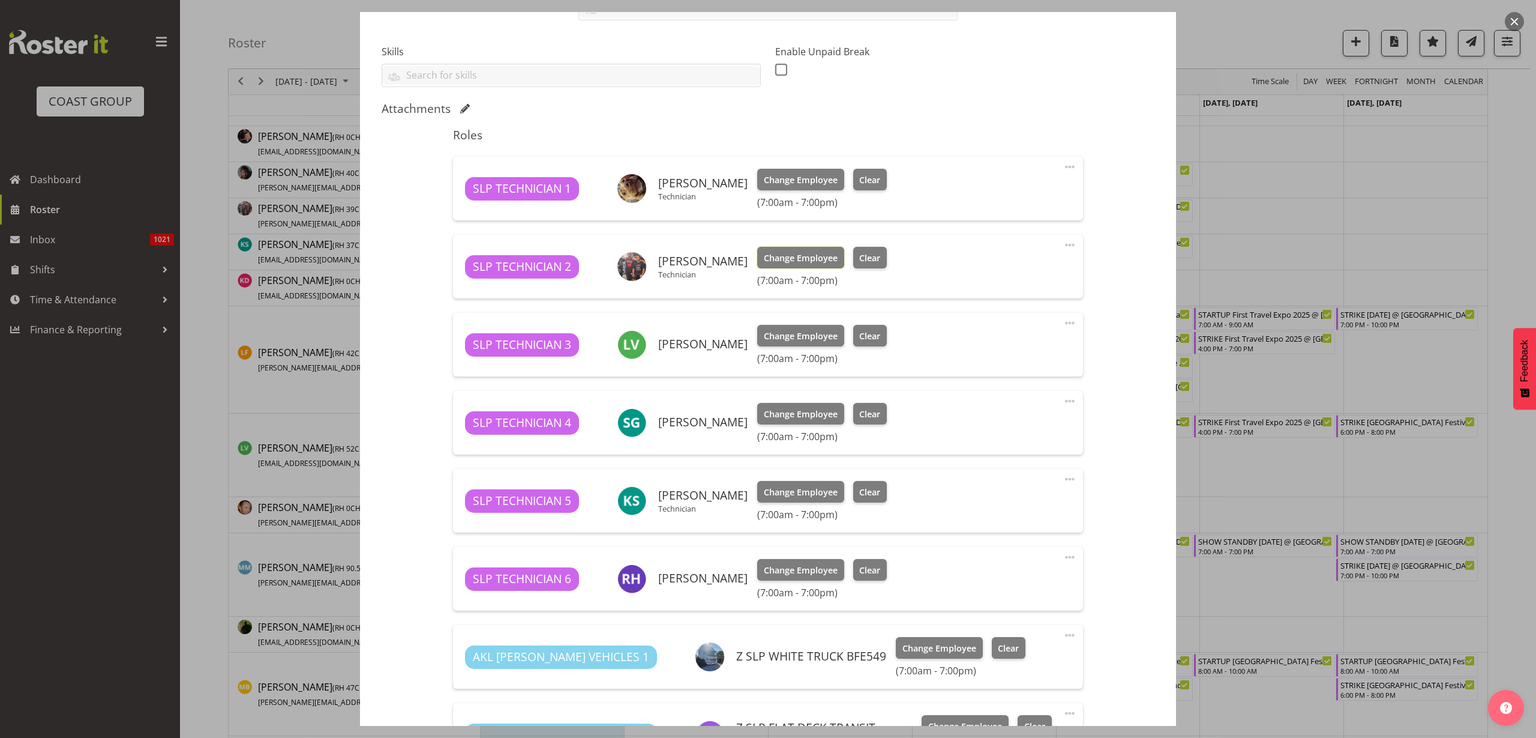
click at [768, 254] on span "Change Employee" at bounding box center [801, 257] width 74 height 13
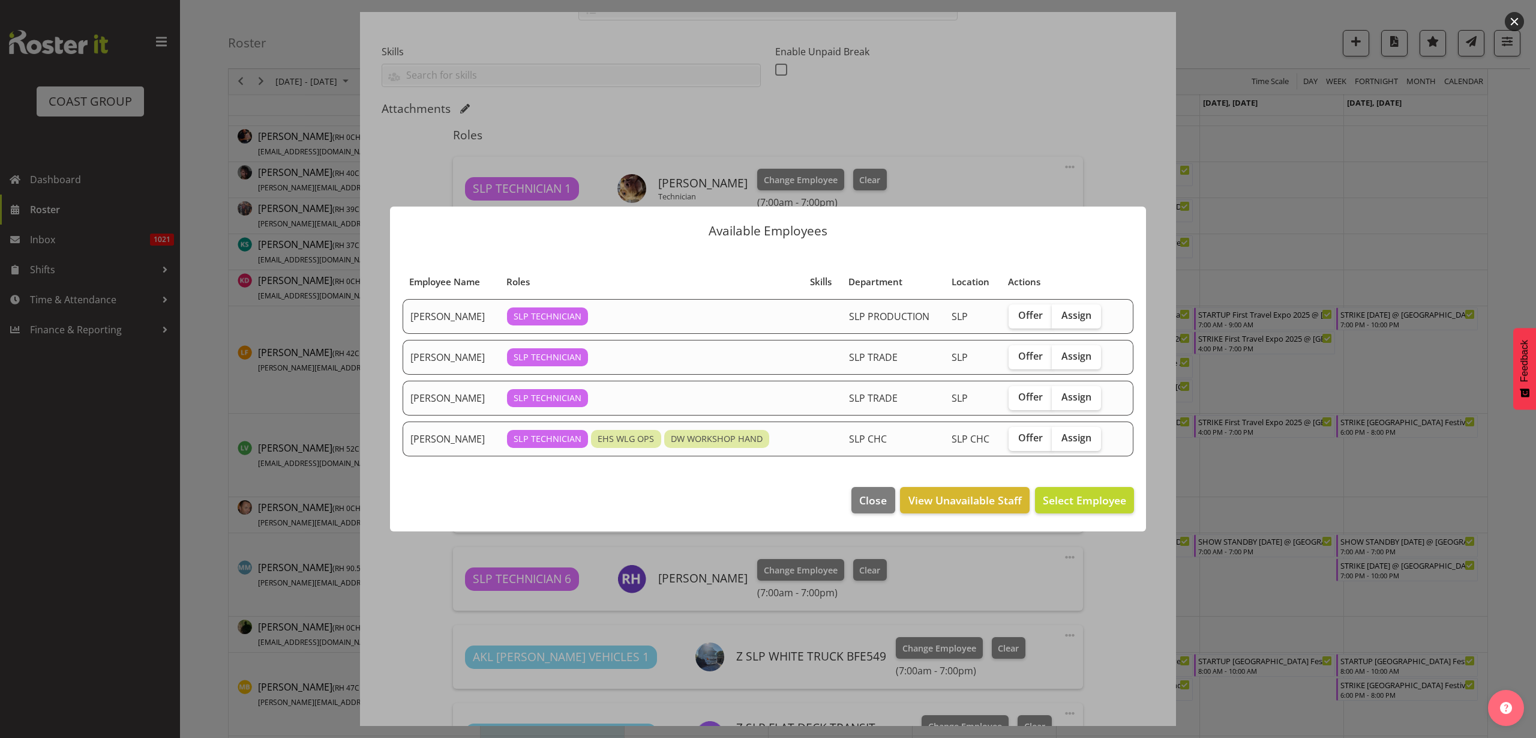
click at [1076, 393] on span "Assign" at bounding box center [1077, 397] width 30 height 12
click at [1060, 393] on input "Assign" at bounding box center [1056, 397] width 8 height 8
checkbox input "true"
click at [1068, 502] on span "Assign [PERSON_NAME]" at bounding box center [1065, 500] width 121 height 14
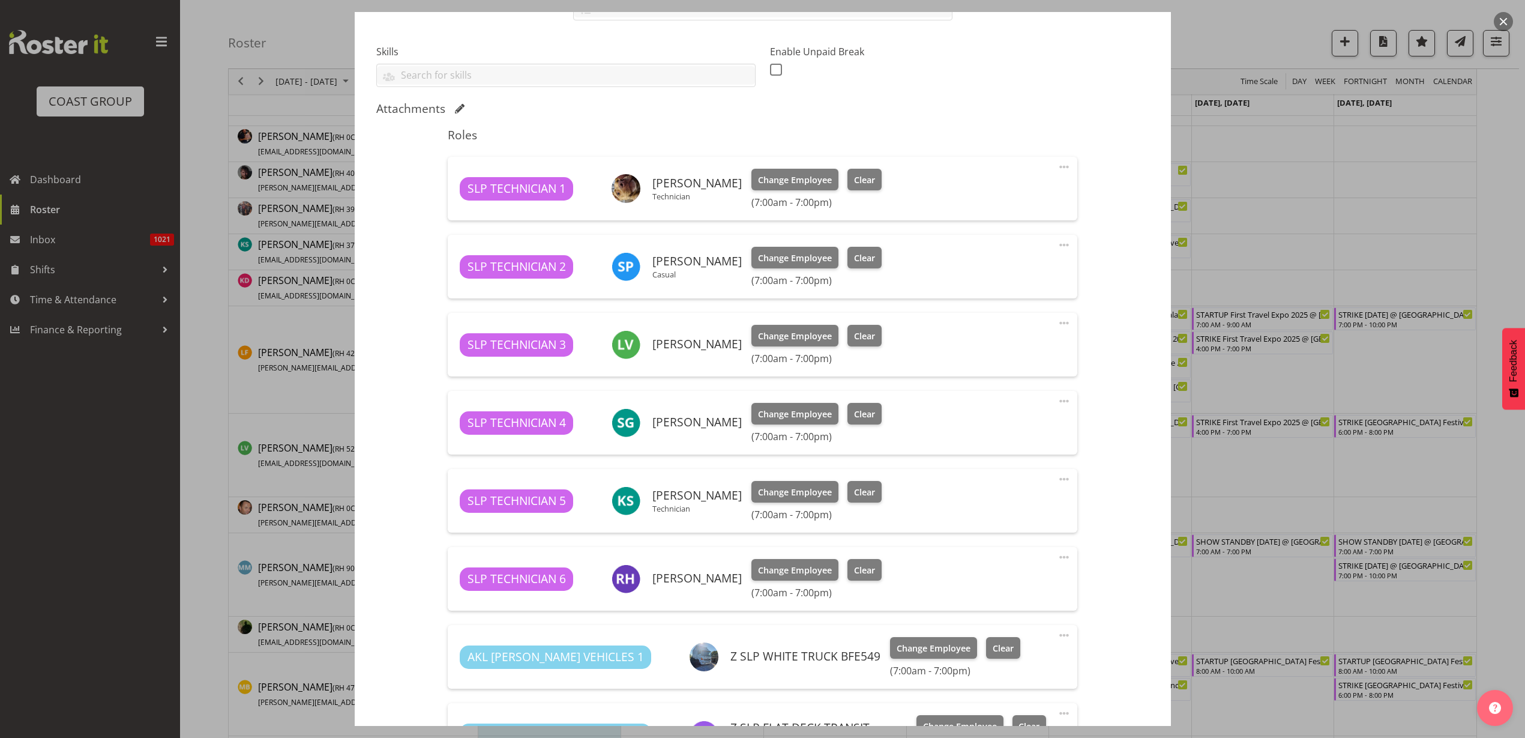
scroll to position [503, 0]
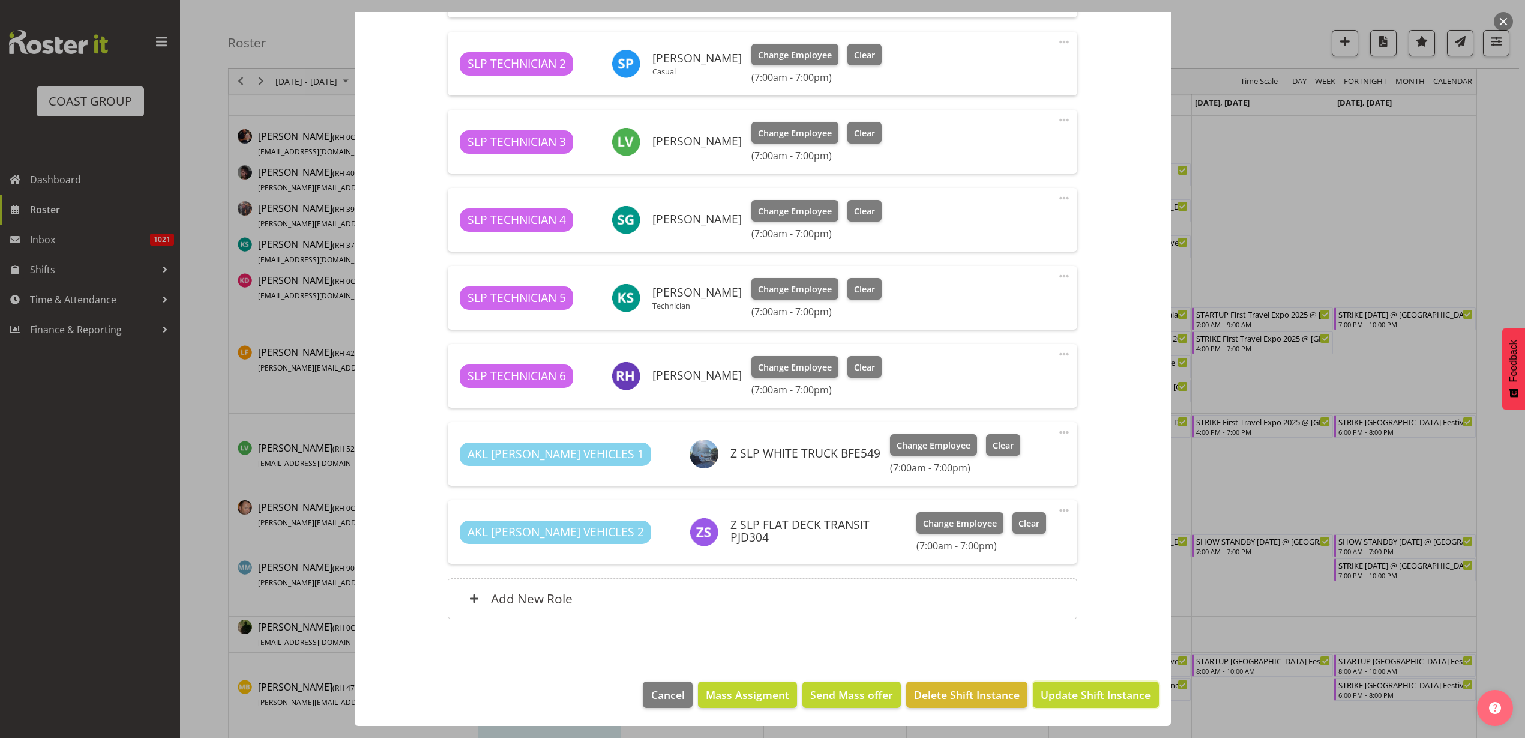
click at [1072, 687] on span "Update Shift Instance" at bounding box center [1096, 695] width 110 height 16
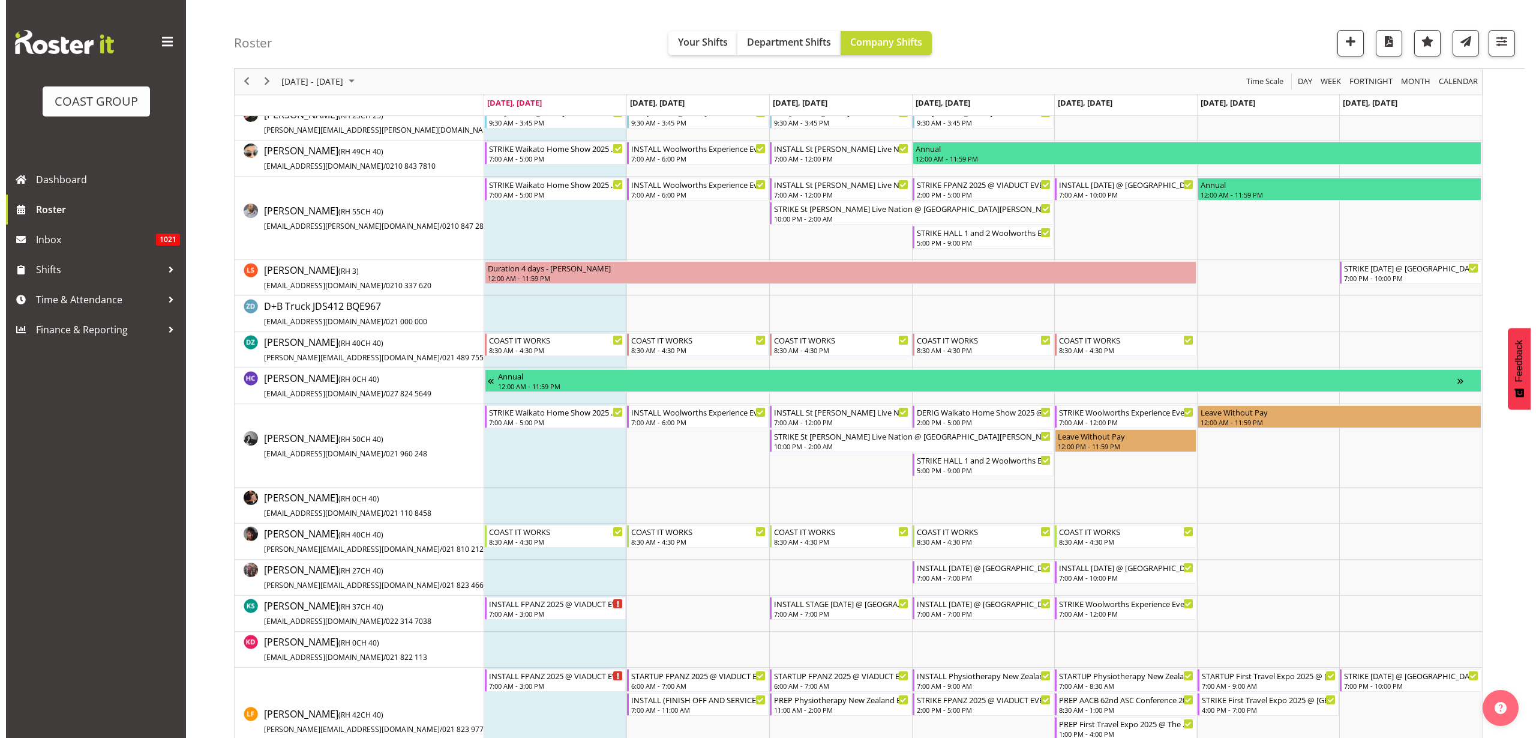
scroll to position [450, 0]
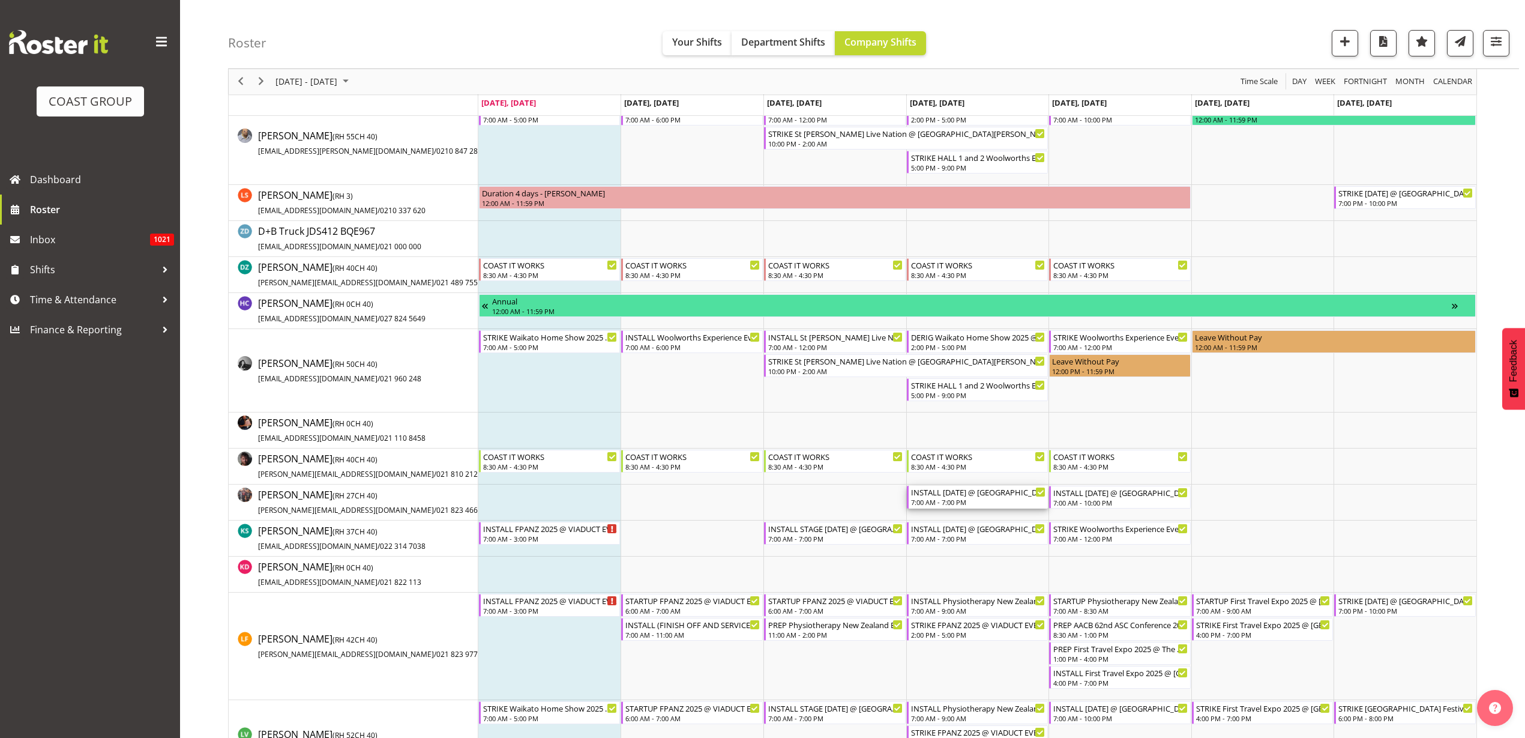
click at [974, 498] on div "7:00 AM - 7:00 PM" at bounding box center [978, 502] width 135 height 10
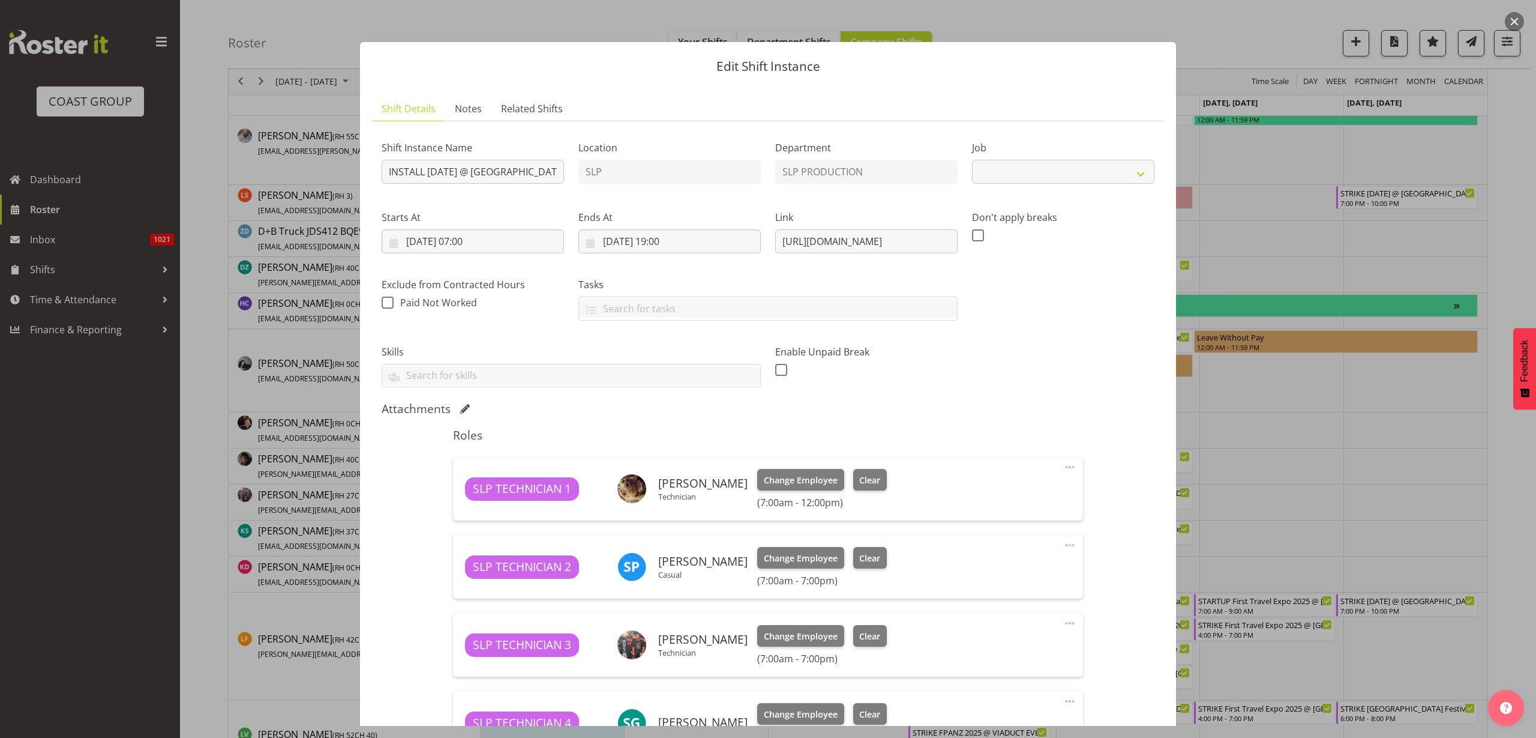
select select "10126"
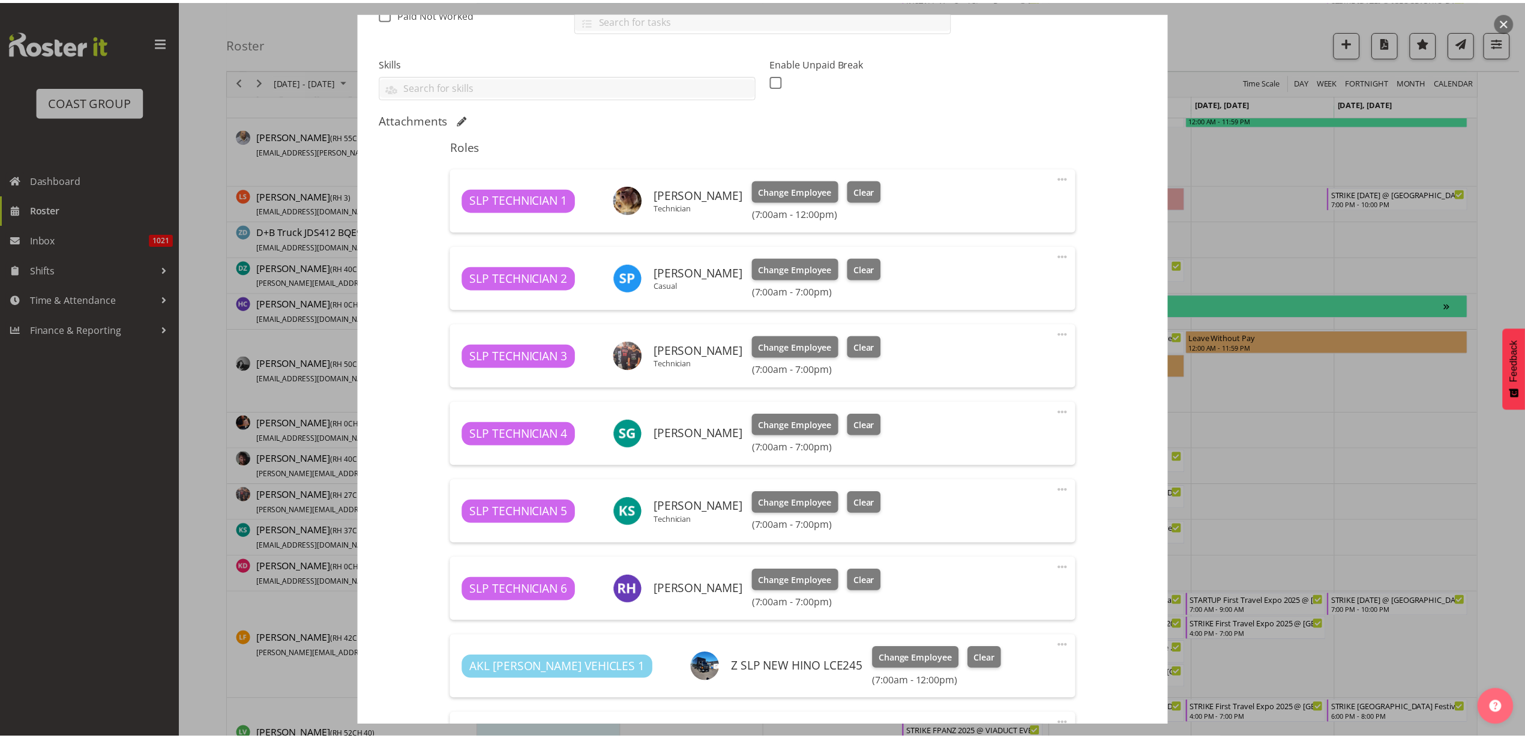
scroll to position [375, 0]
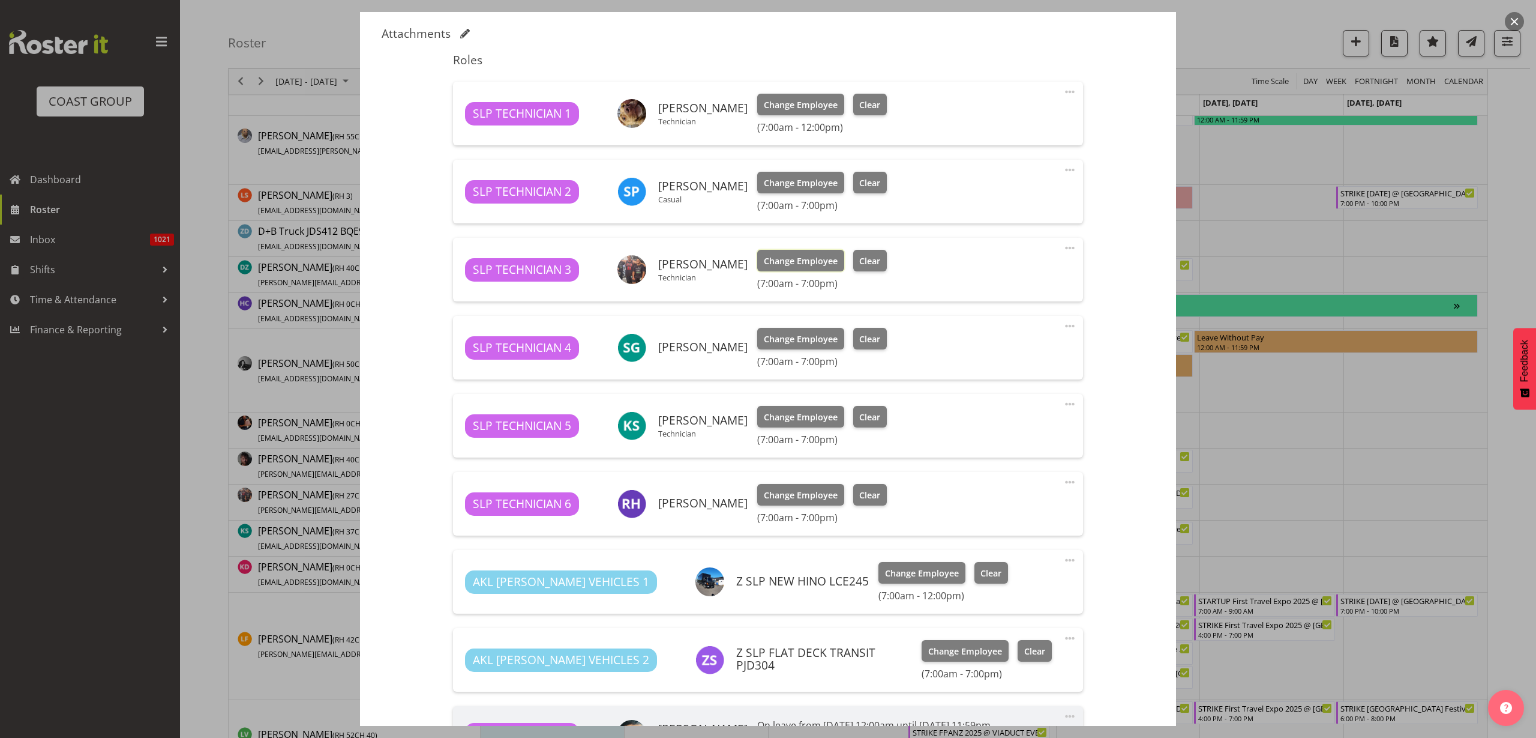
click at [790, 260] on span "Change Employee" at bounding box center [801, 260] width 74 height 13
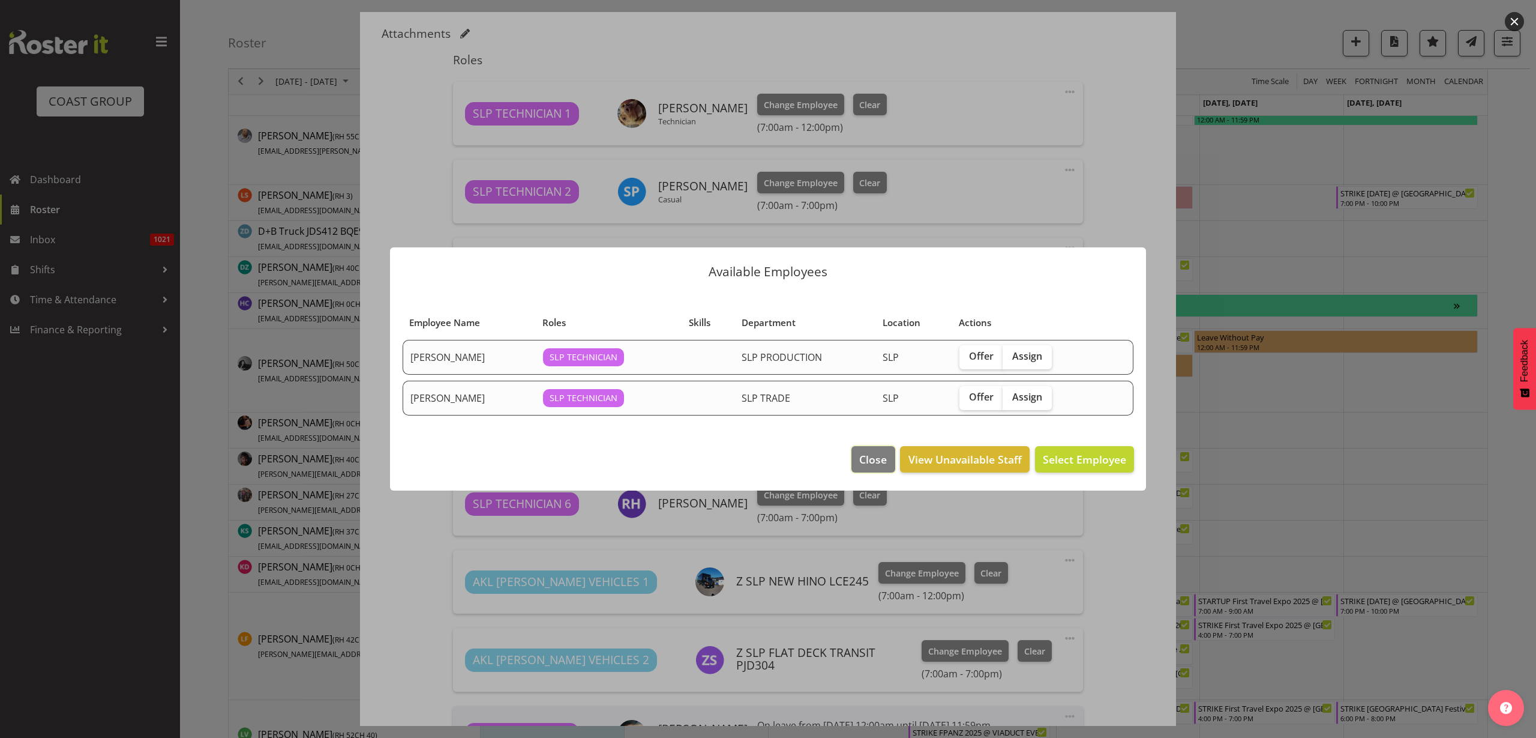
click at [861, 462] on span "Close" at bounding box center [873, 459] width 28 height 16
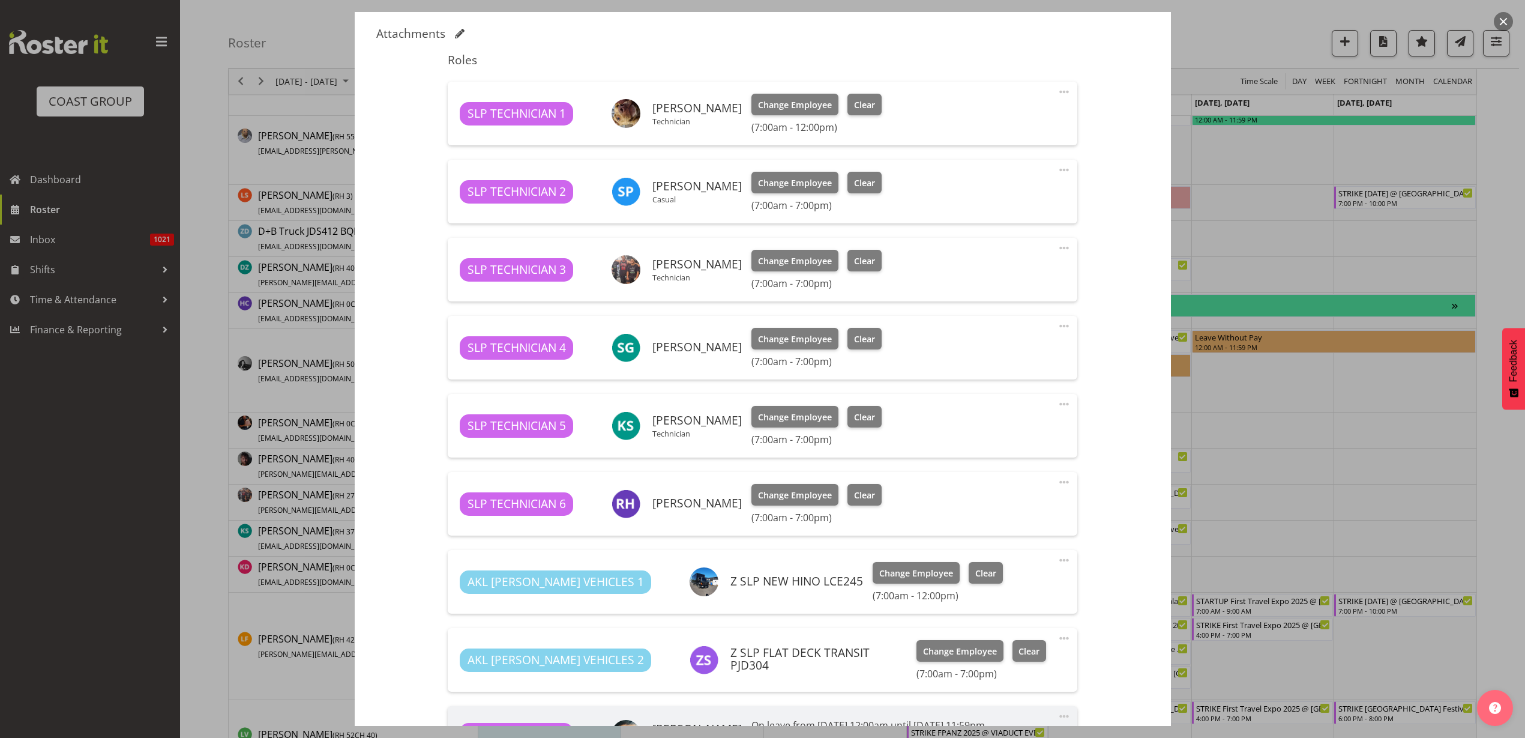
click at [1057, 245] on span at bounding box center [1064, 248] width 14 height 14
click at [1019, 315] on link "Delete" at bounding box center [1013, 318] width 115 height 22
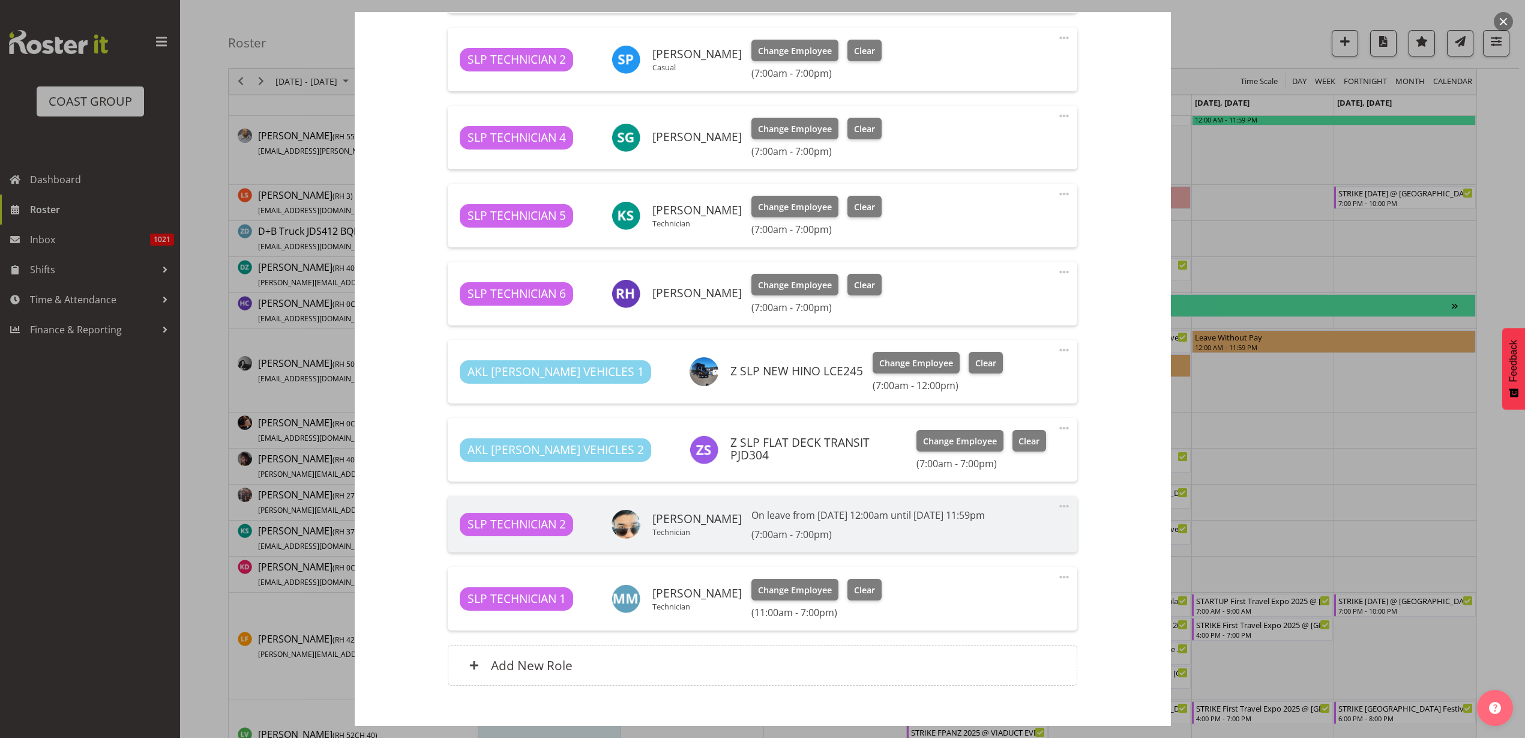
scroll to position [574, 0]
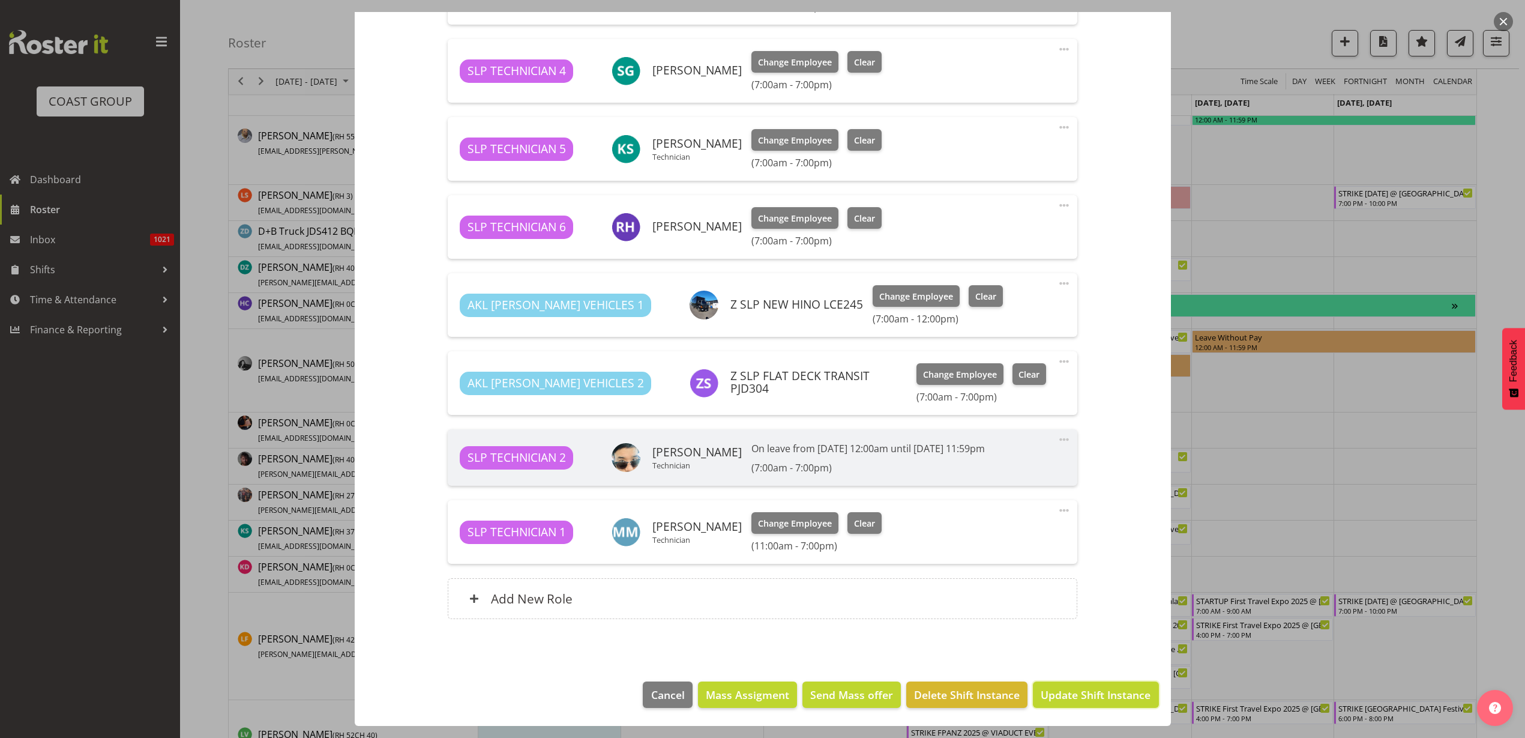
click at [1101, 688] on span "Update Shift Instance" at bounding box center [1096, 695] width 110 height 16
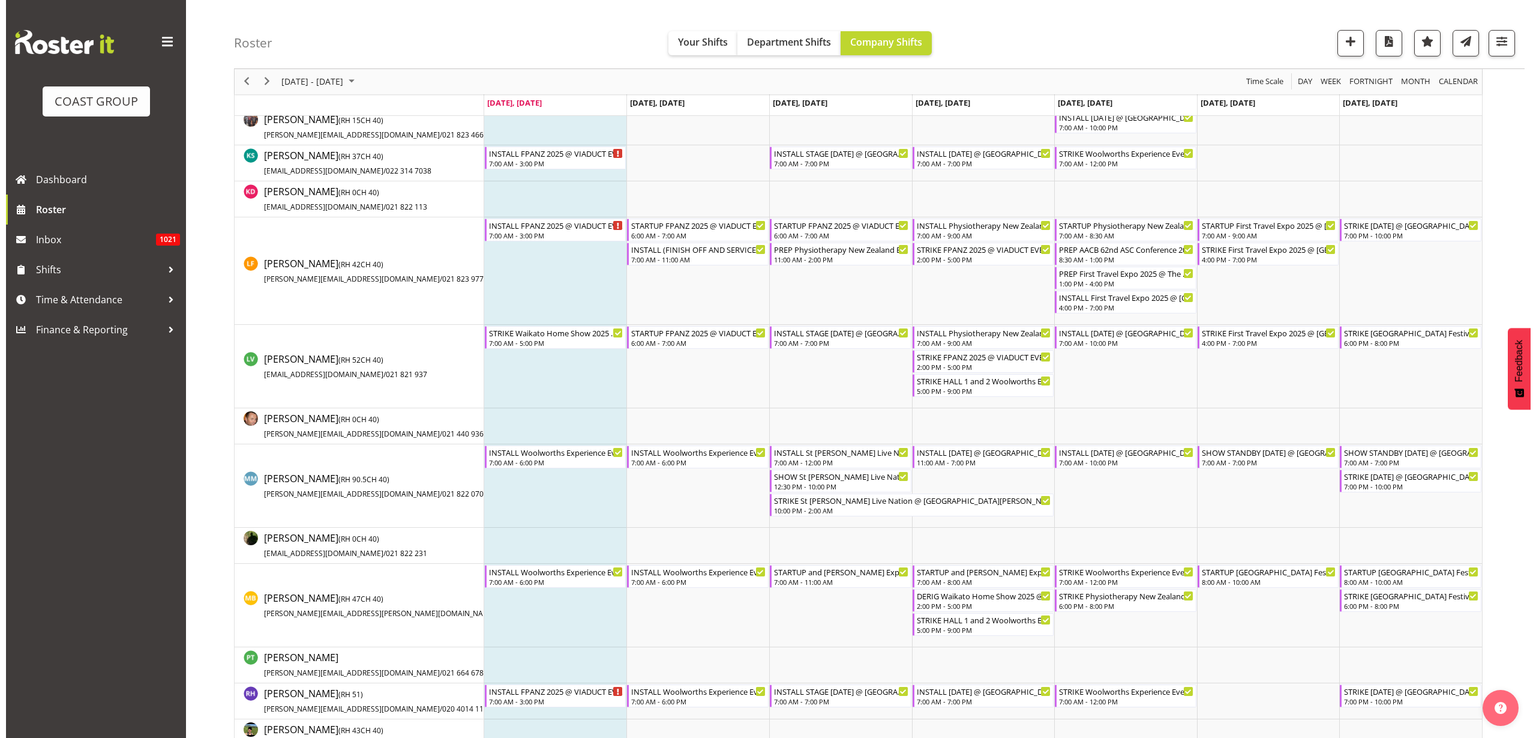
scroll to position [600, 0]
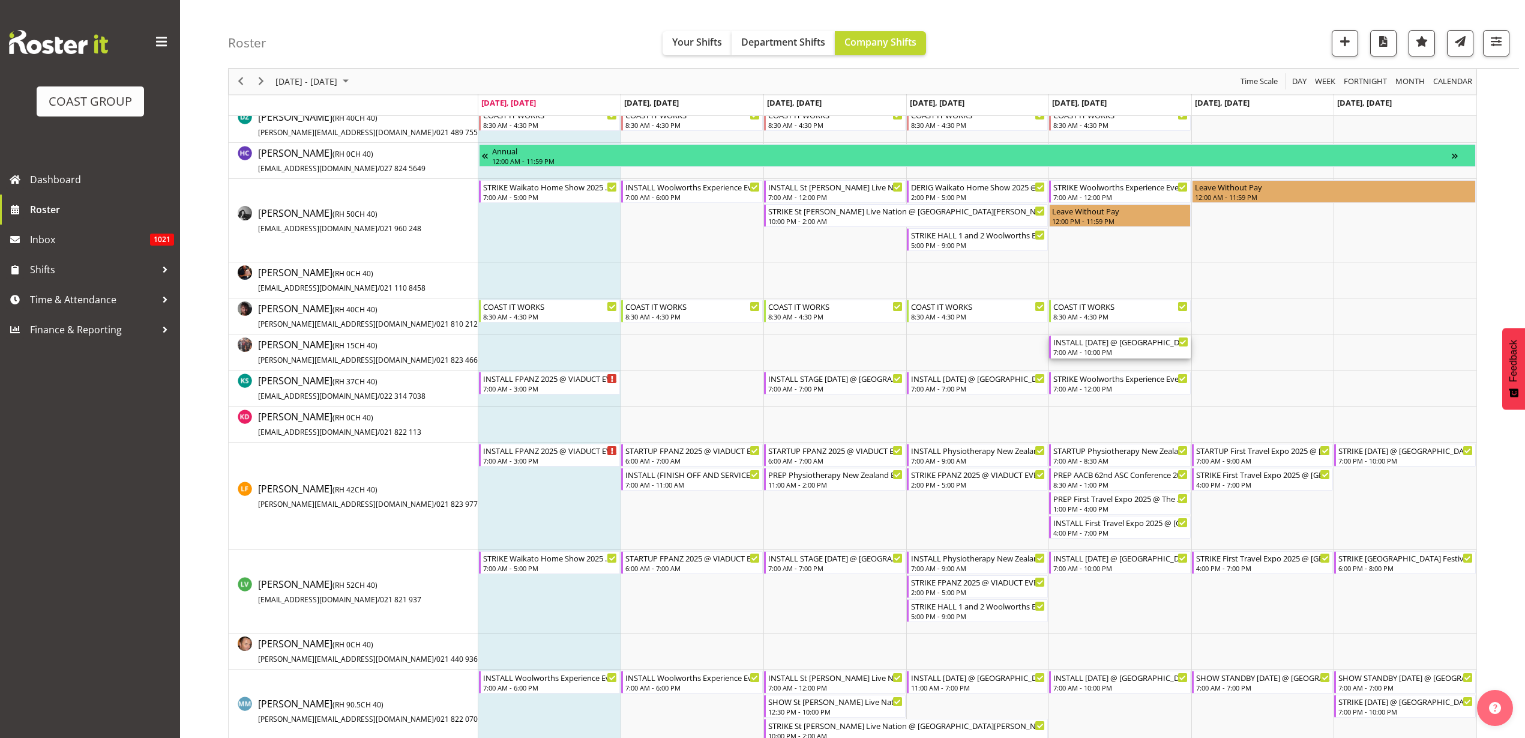
click at [1125, 348] on div "7:00 AM - 10:00 PM" at bounding box center [1120, 352] width 135 height 10
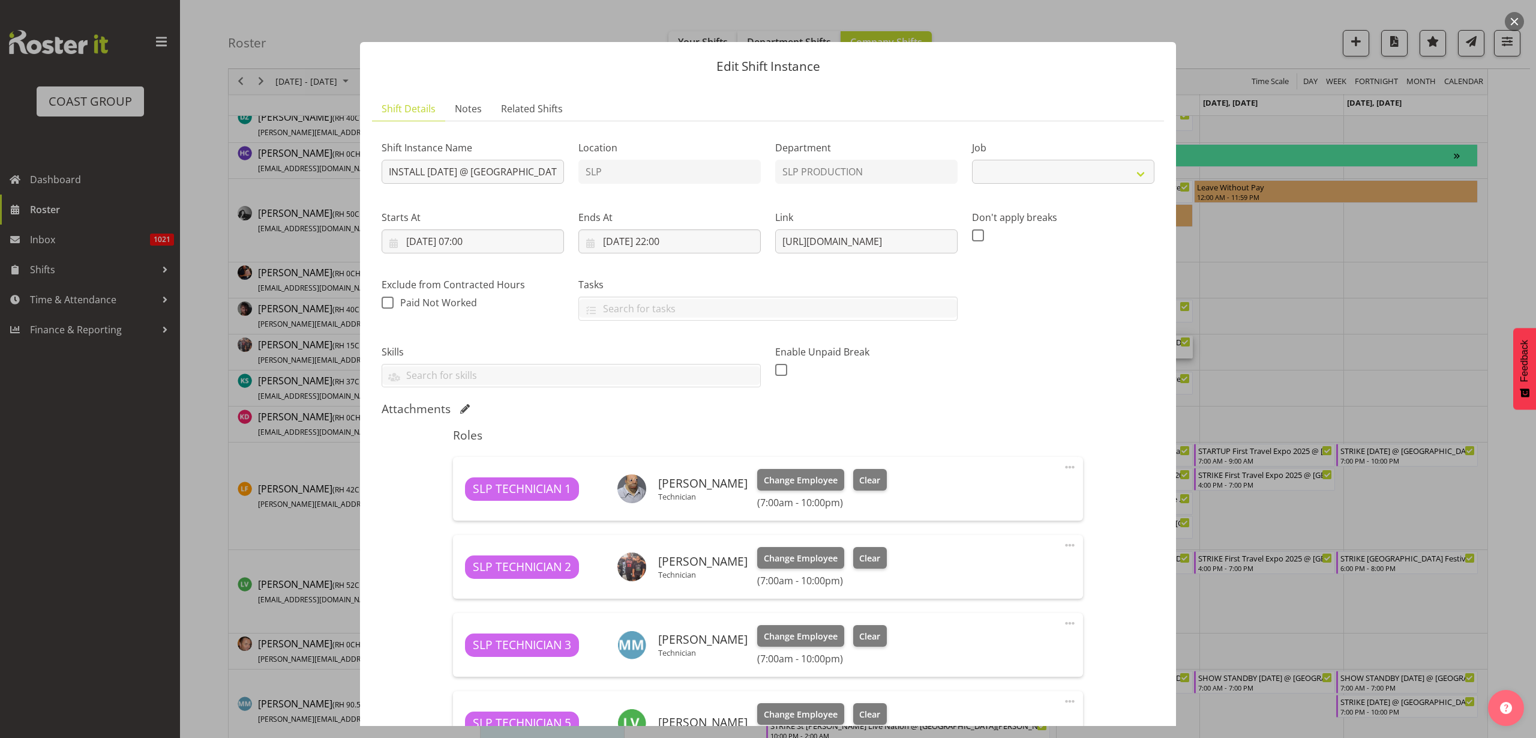
select select "10126"
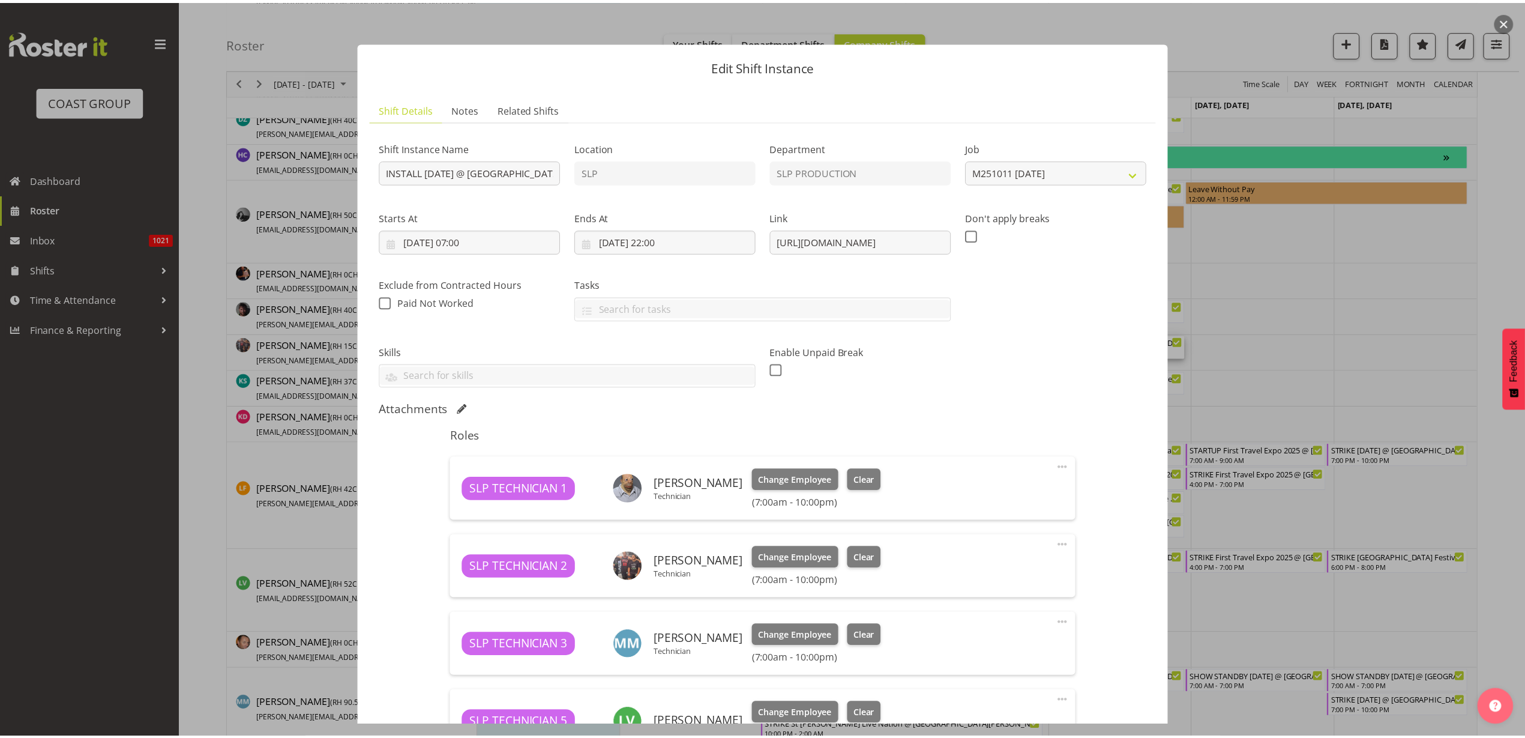
scroll to position [375, 0]
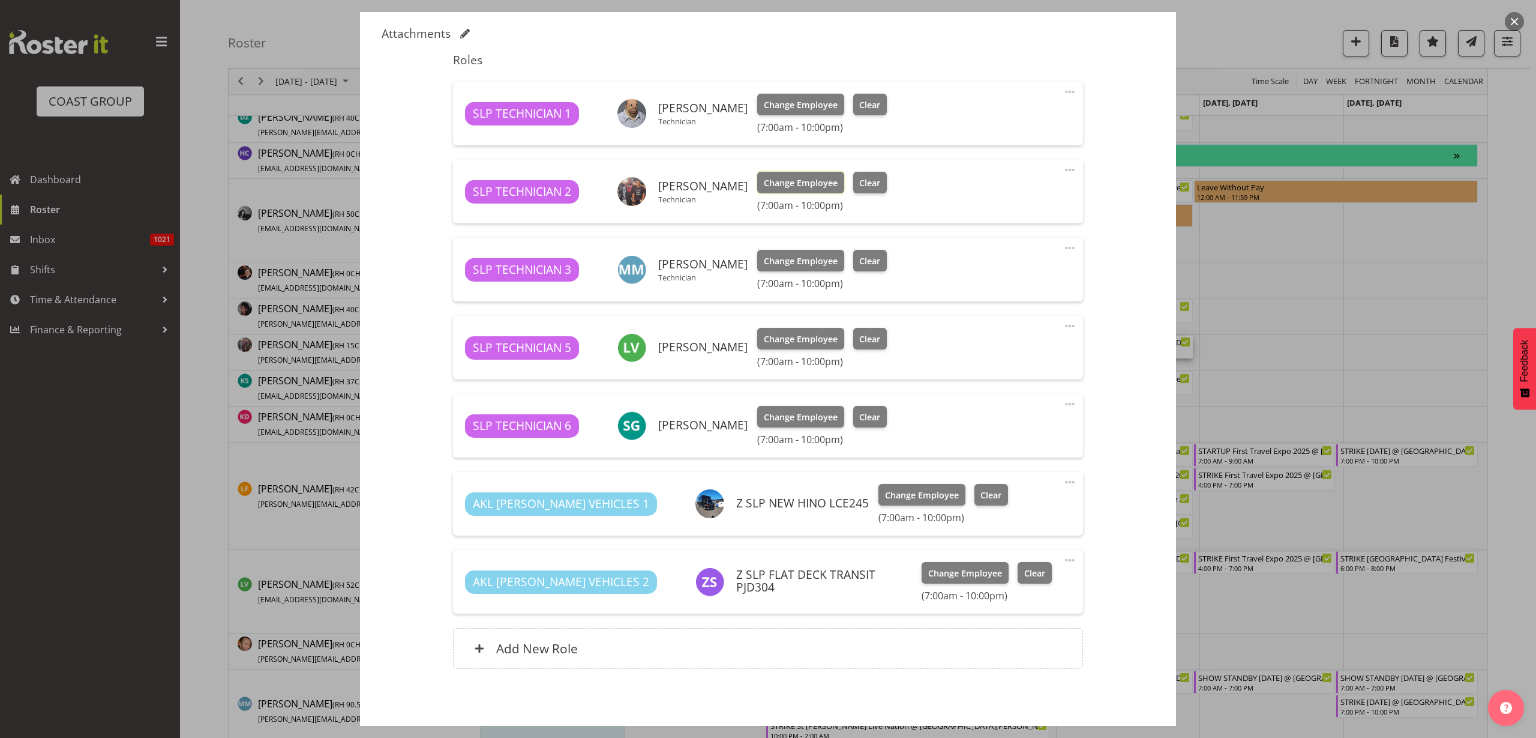
click at [793, 185] on span "Change Employee" at bounding box center [801, 182] width 74 height 13
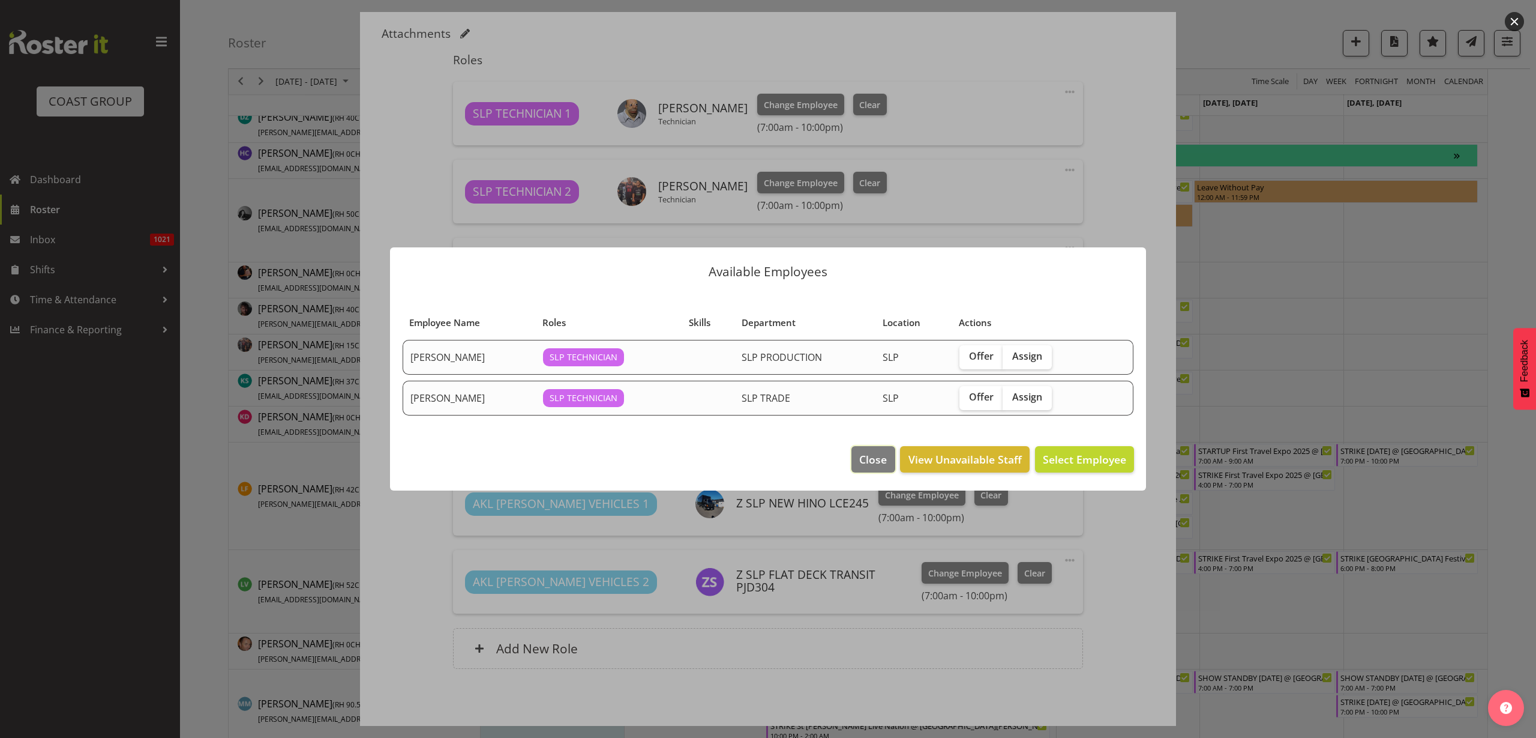
click at [871, 458] on span "Close" at bounding box center [873, 459] width 28 height 16
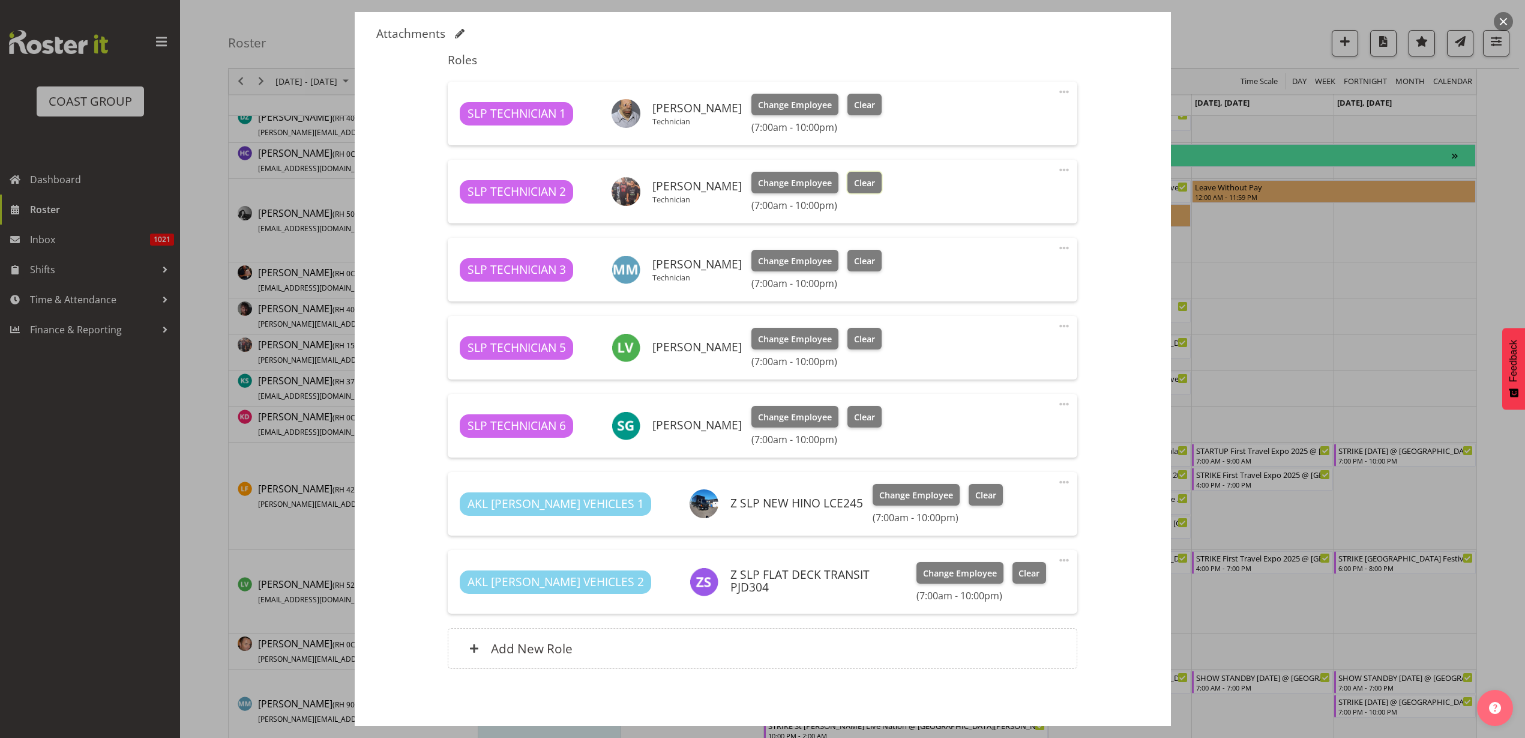
click at [853, 175] on button "Clear" at bounding box center [864, 183] width 34 height 22
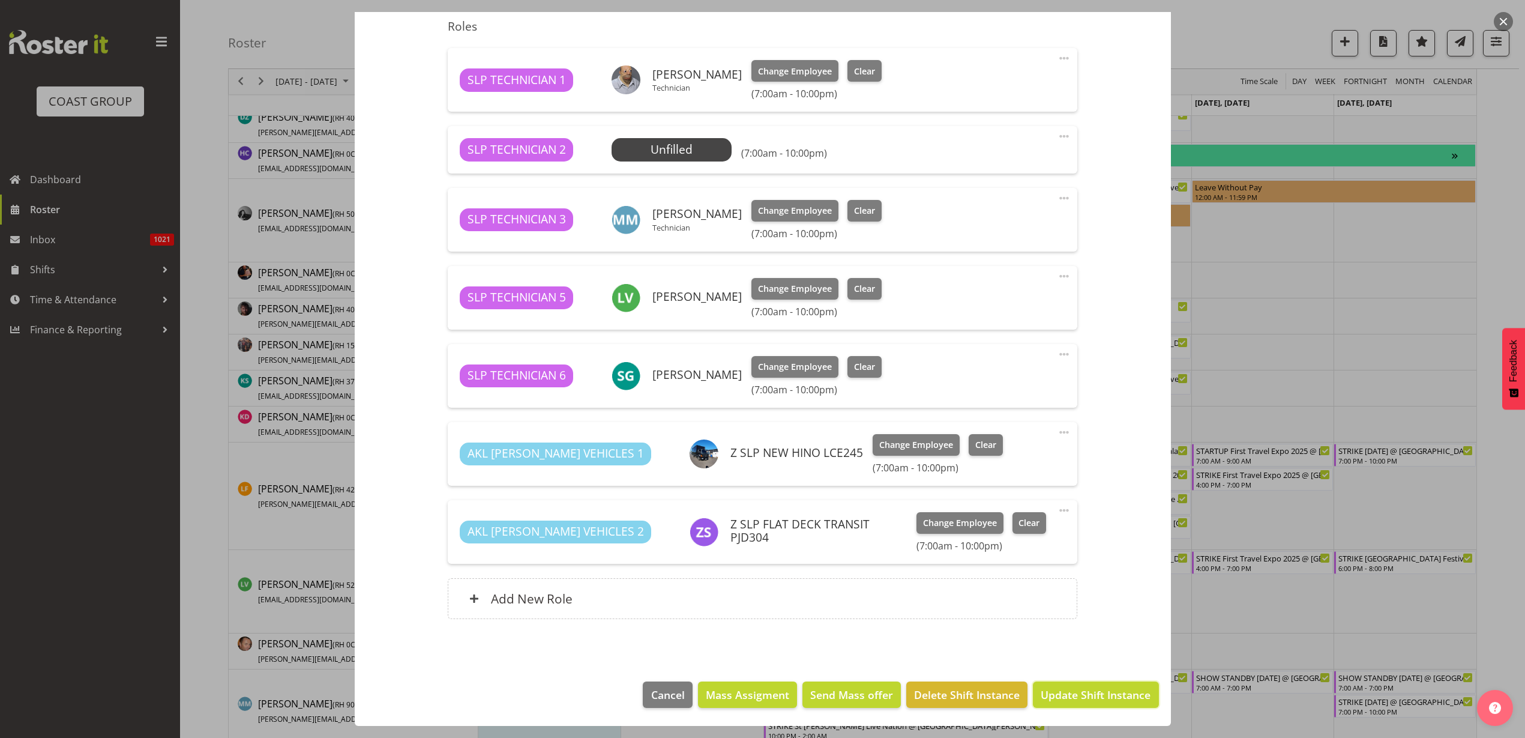
click at [1084, 697] on span "Update Shift Instance" at bounding box center [1096, 695] width 110 height 16
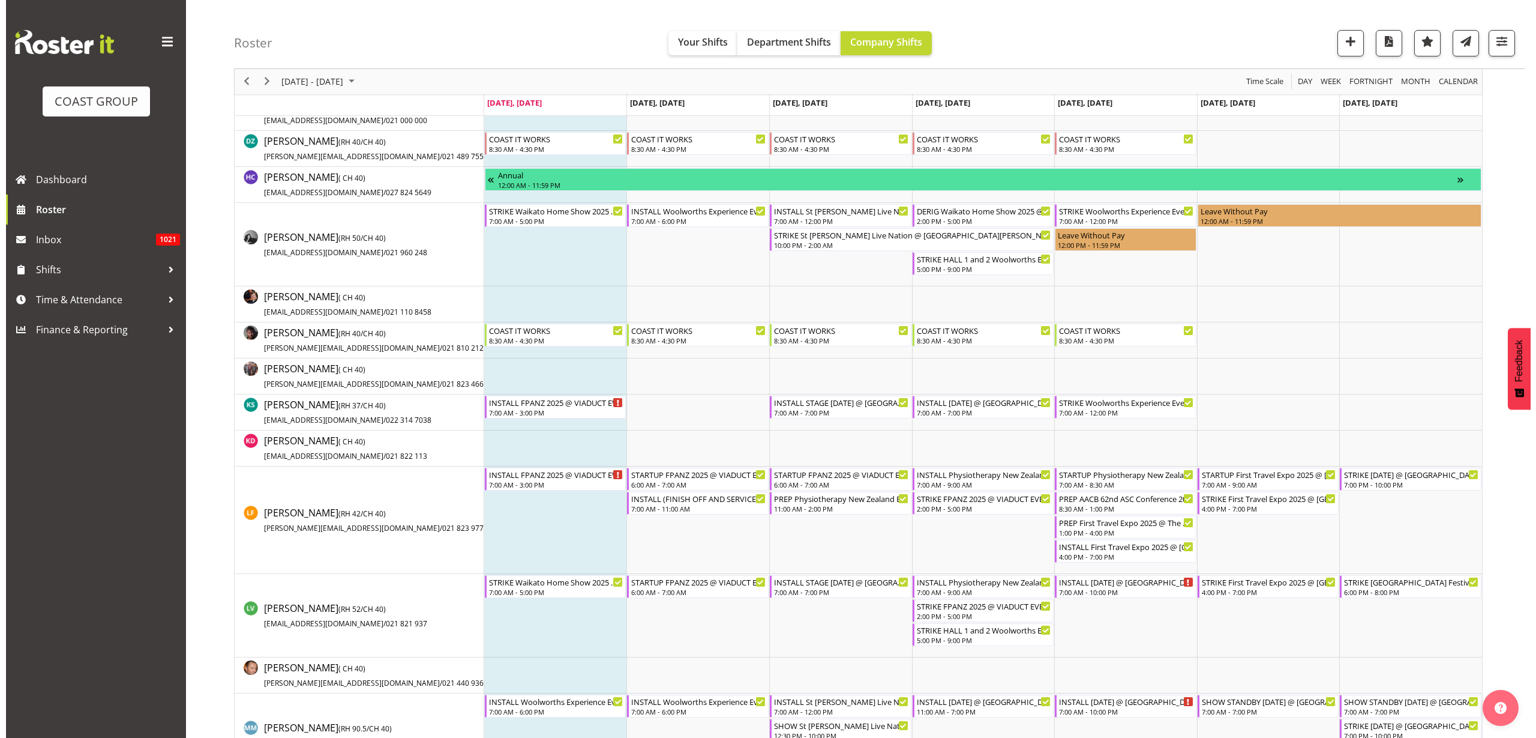
scroll to position [0, 0]
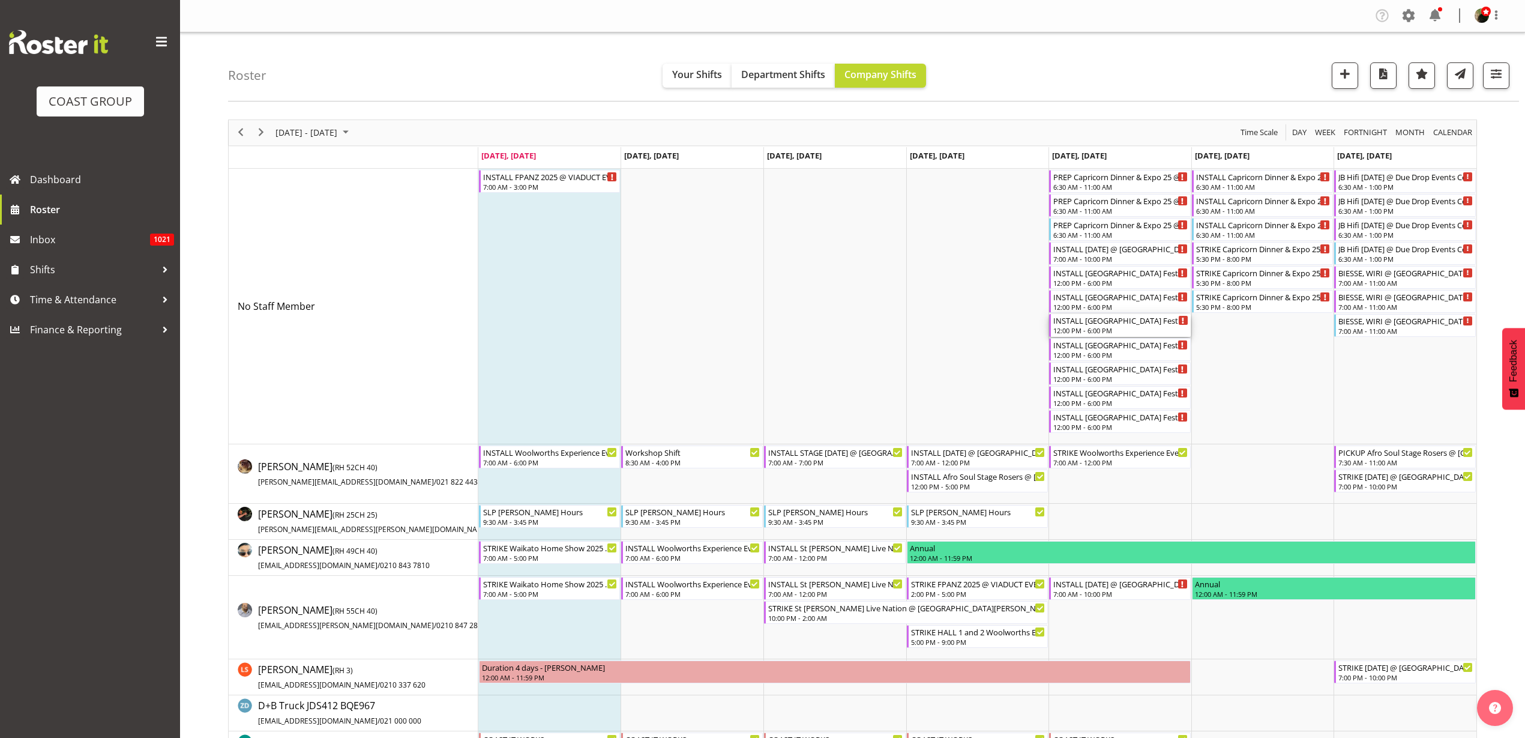
click at [1107, 321] on div "INSTALL [GEOGRAPHIC_DATA] Festival @ [GEOGRAPHIC_DATA] 6" at bounding box center [1120, 320] width 135 height 12
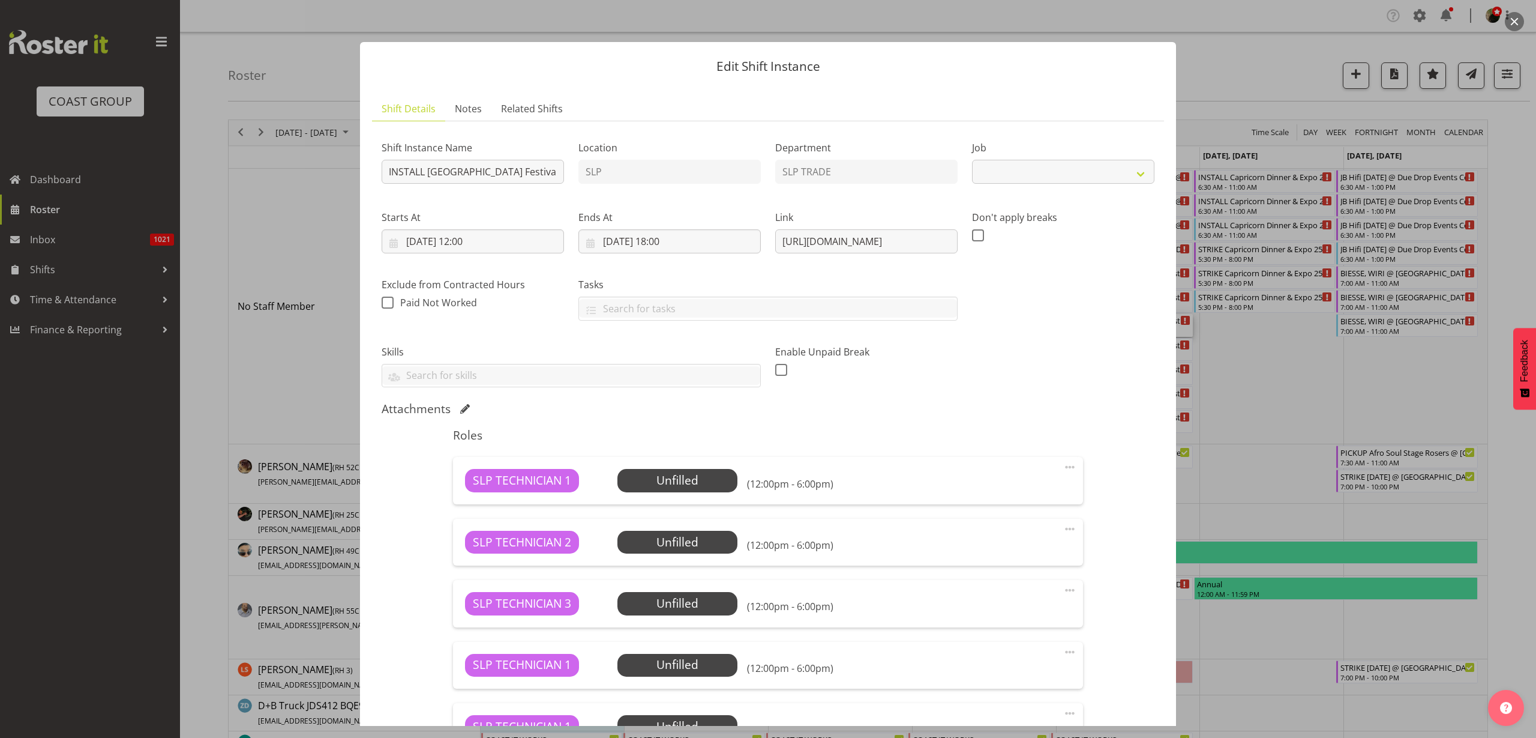
select select "10723"
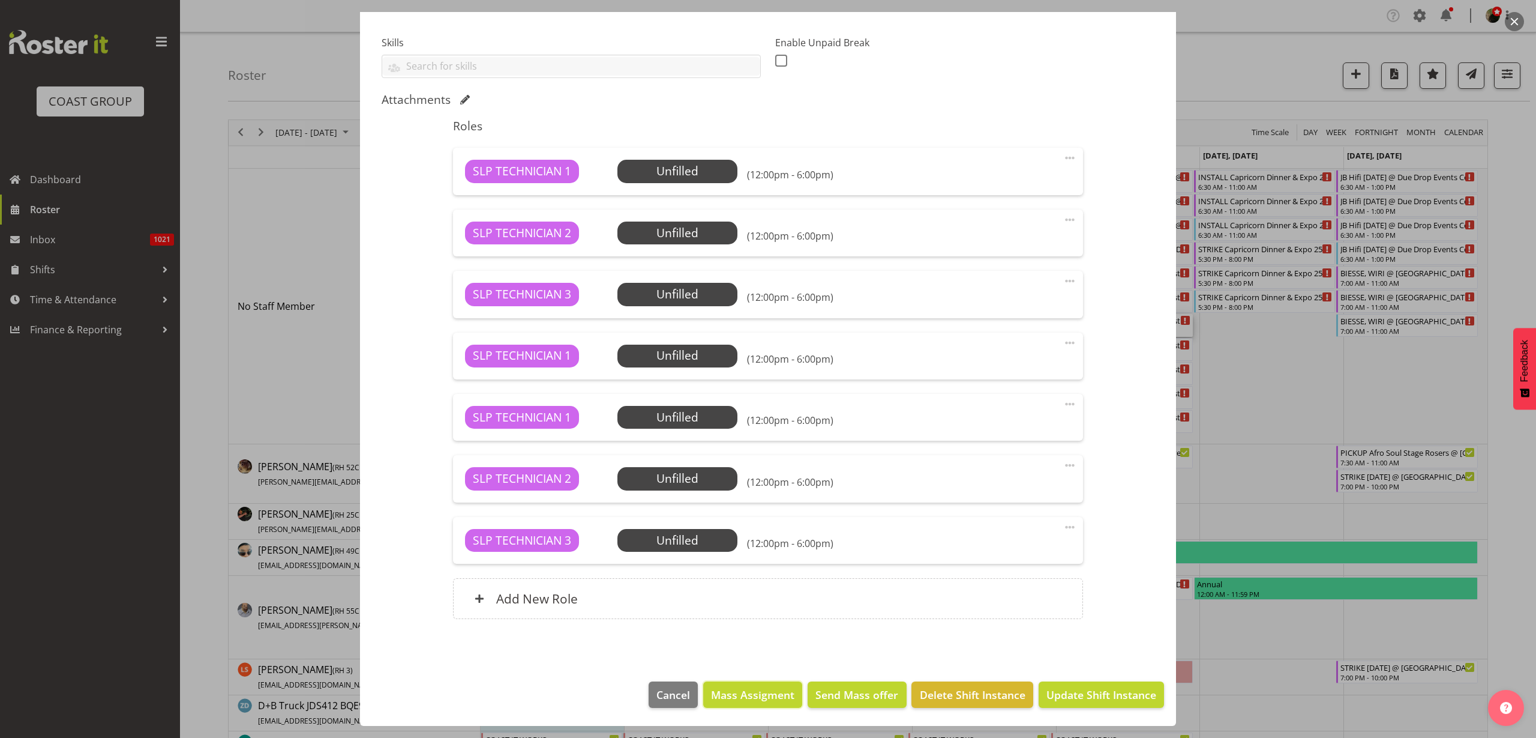
click at [762, 694] on span "Mass Assigment" at bounding box center [752, 695] width 83 height 16
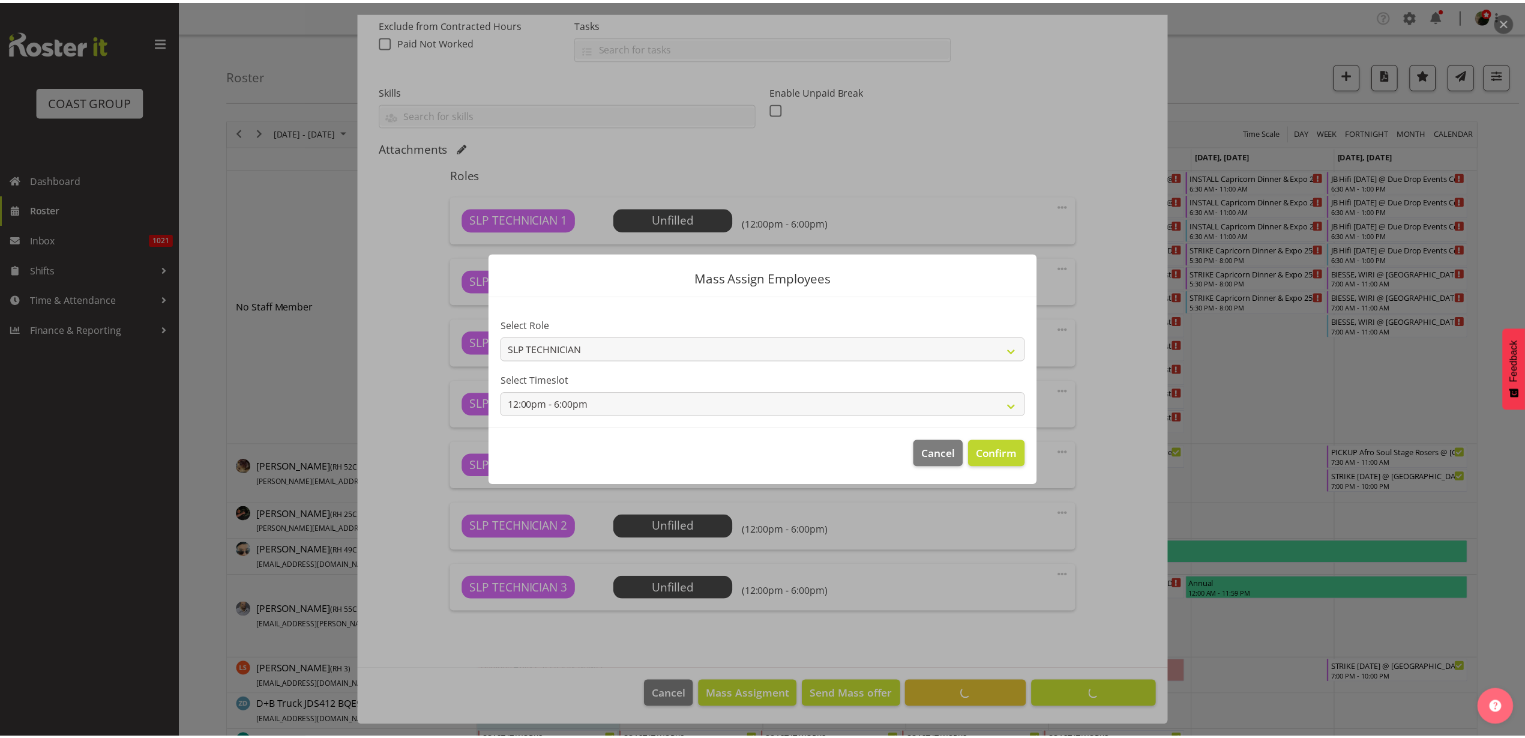
scroll to position [261, 0]
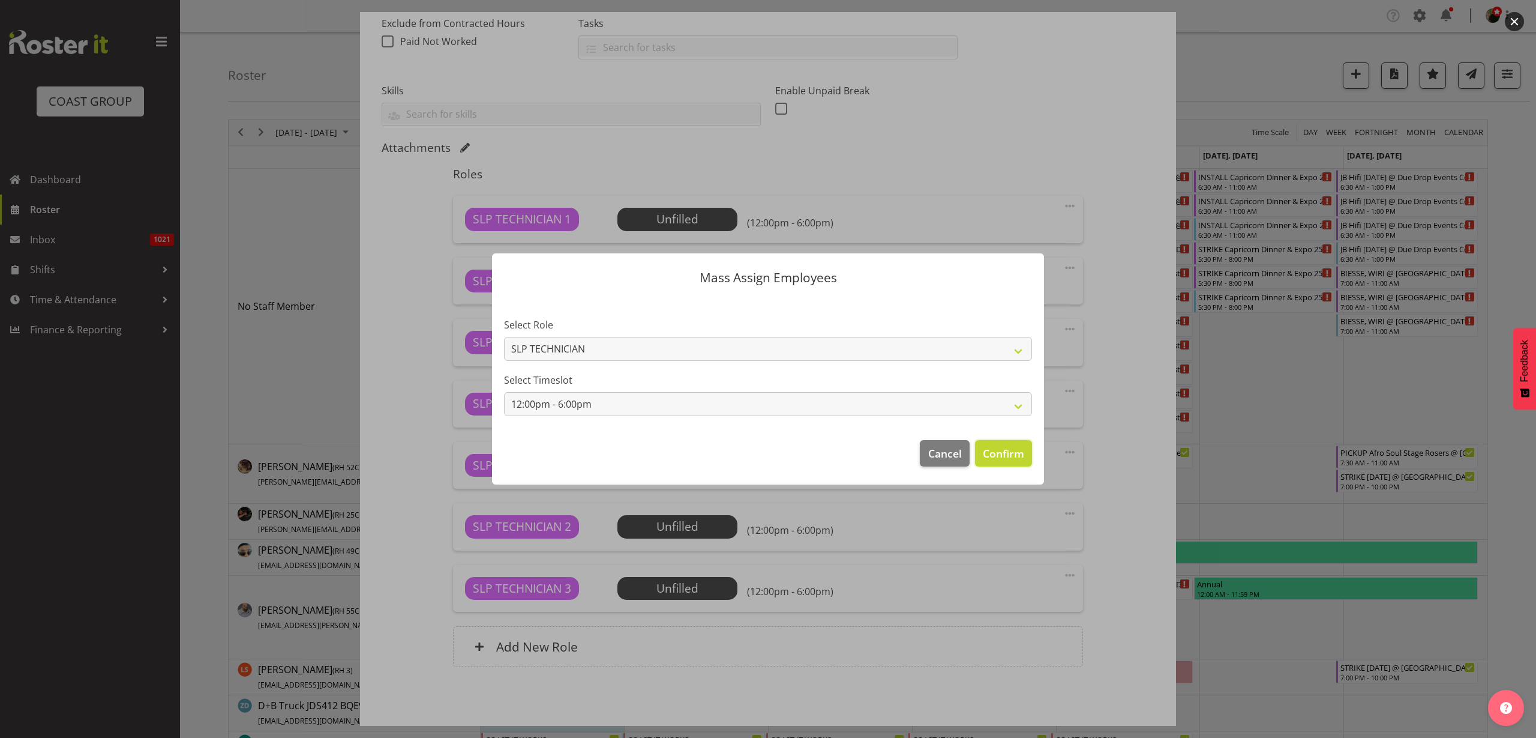
click at [1005, 457] on span "Confirm" at bounding box center [1003, 453] width 41 height 16
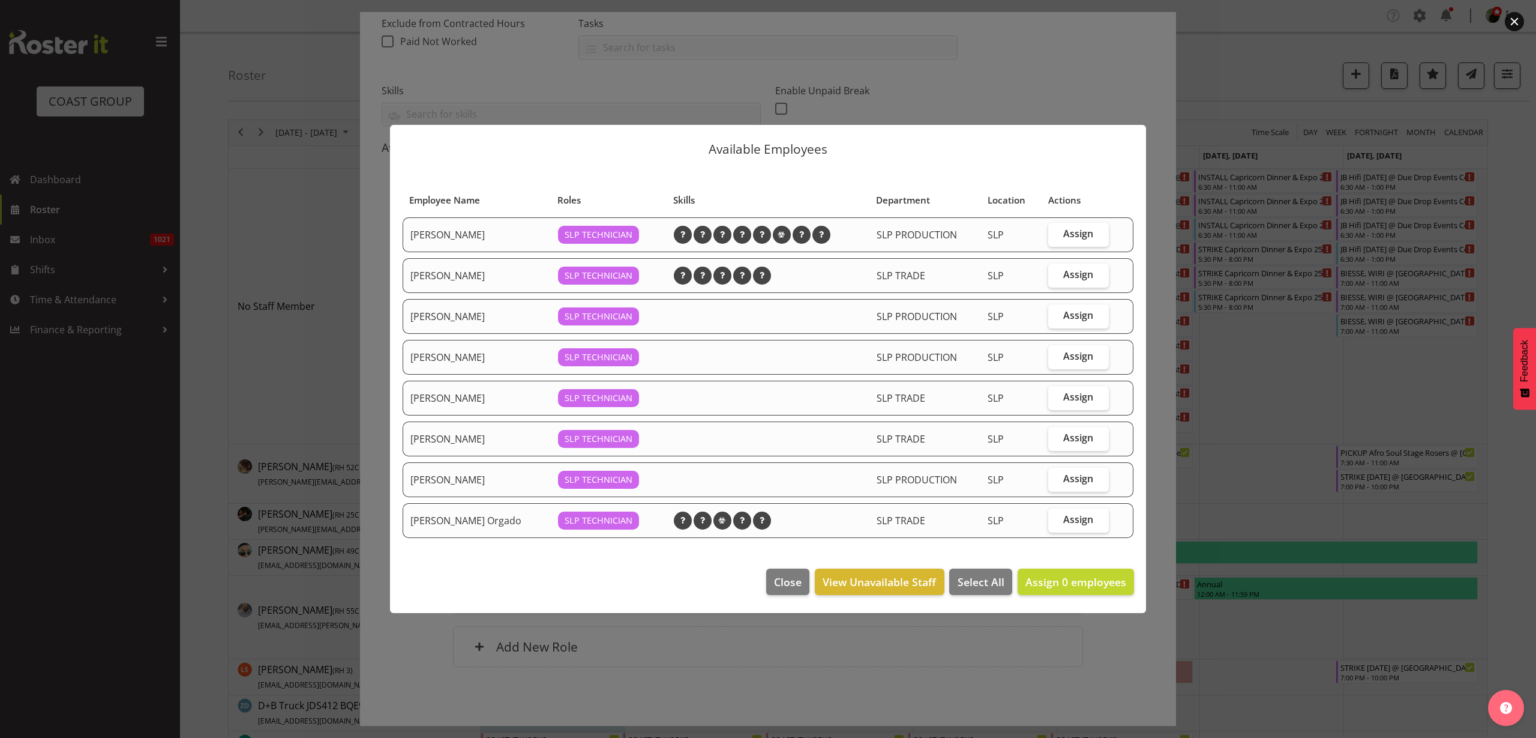
click at [1089, 232] on span "Assign" at bounding box center [1079, 233] width 30 height 12
click at [1056, 232] on input "Assign" at bounding box center [1053, 234] width 8 height 8
checkbox input "true"
click at [1089, 316] on span "Assign" at bounding box center [1079, 315] width 30 height 12
click at [1056, 316] on input "Assign" at bounding box center [1053, 315] width 8 height 8
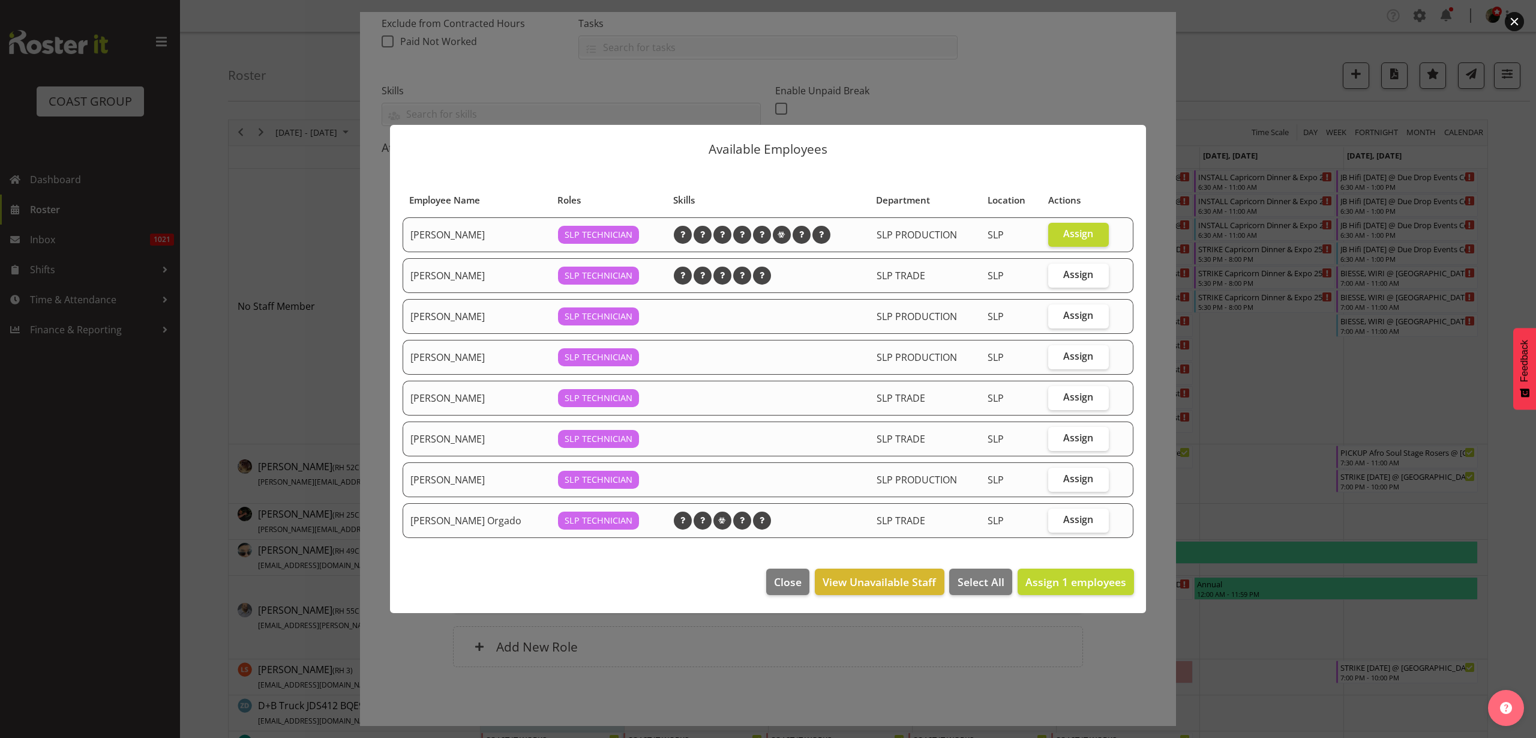
checkbox input "true"
click at [1074, 397] on span "Assign" at bounding box center [1079, 397] width 30 height 12
click at [1056, 397] on input "Assign" at bounding box center [1053, 397] width 8 height 8
checkbox input "true"
click at [1088, 481] on span "Assign" at bounding box center [1079, 478] width 30 height 12
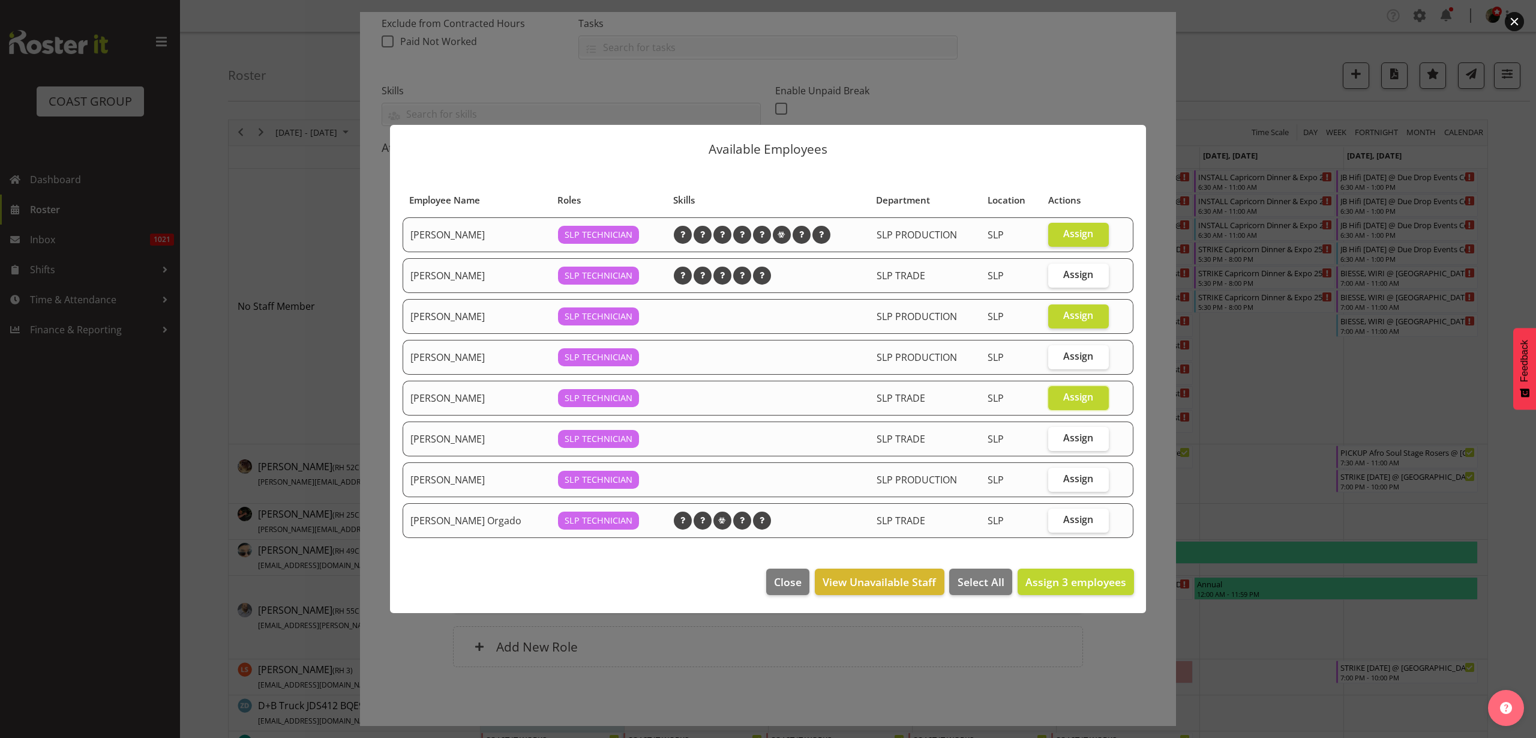
click at [1056, 481] on input "Assign" at bounding box center [1053, 479] width 8 height 8
checkbox input "true"
click at [1088, 518] on span "Assign" at bounding box center [1079, 519] width 30 height 12
click at [1056, 518] on input "Assign" at bounding box center [1053, 520] width 8 height 8
checkbox input "true"
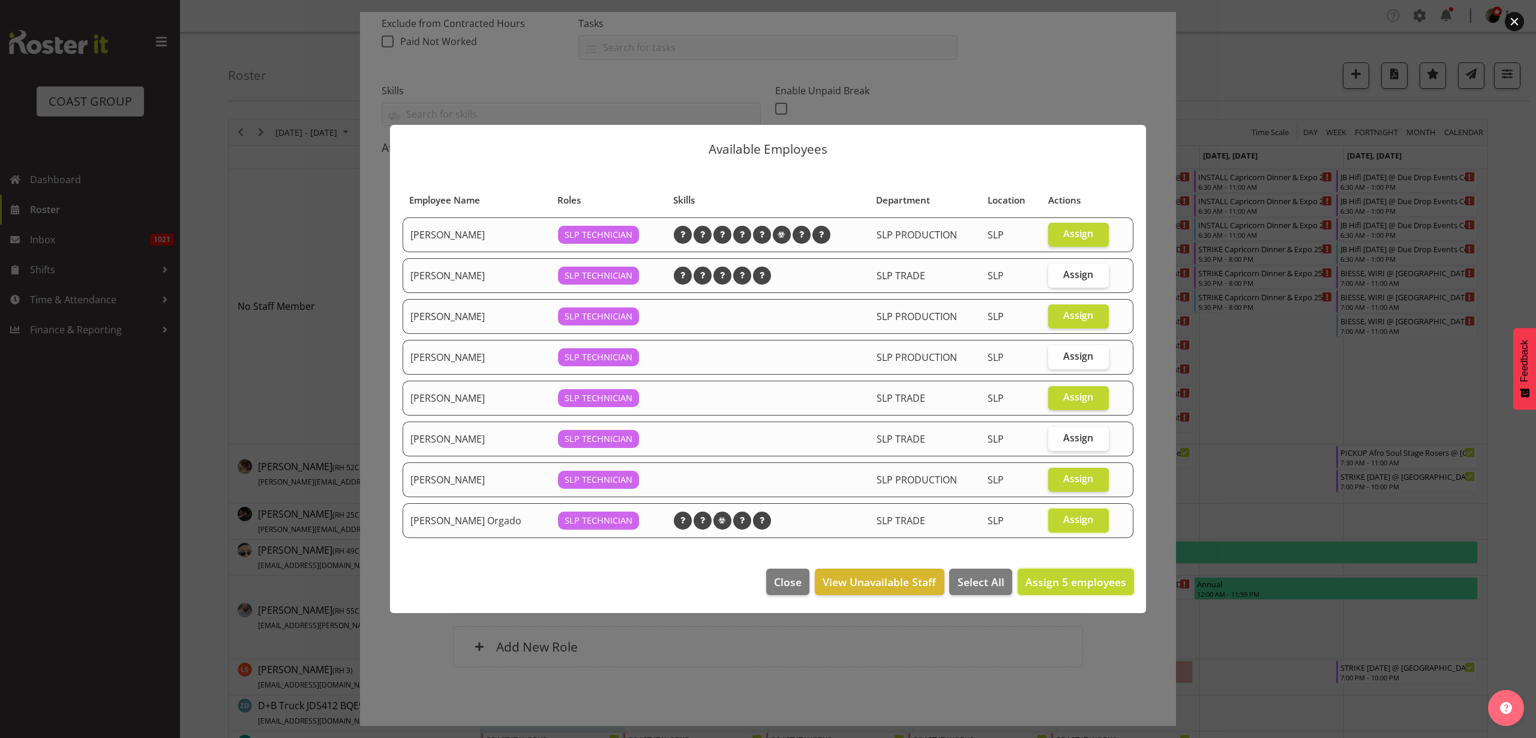
click at [1084, 583] on span "Assign 5 employees" at bounding box center [1076, 581] width 101 height 14
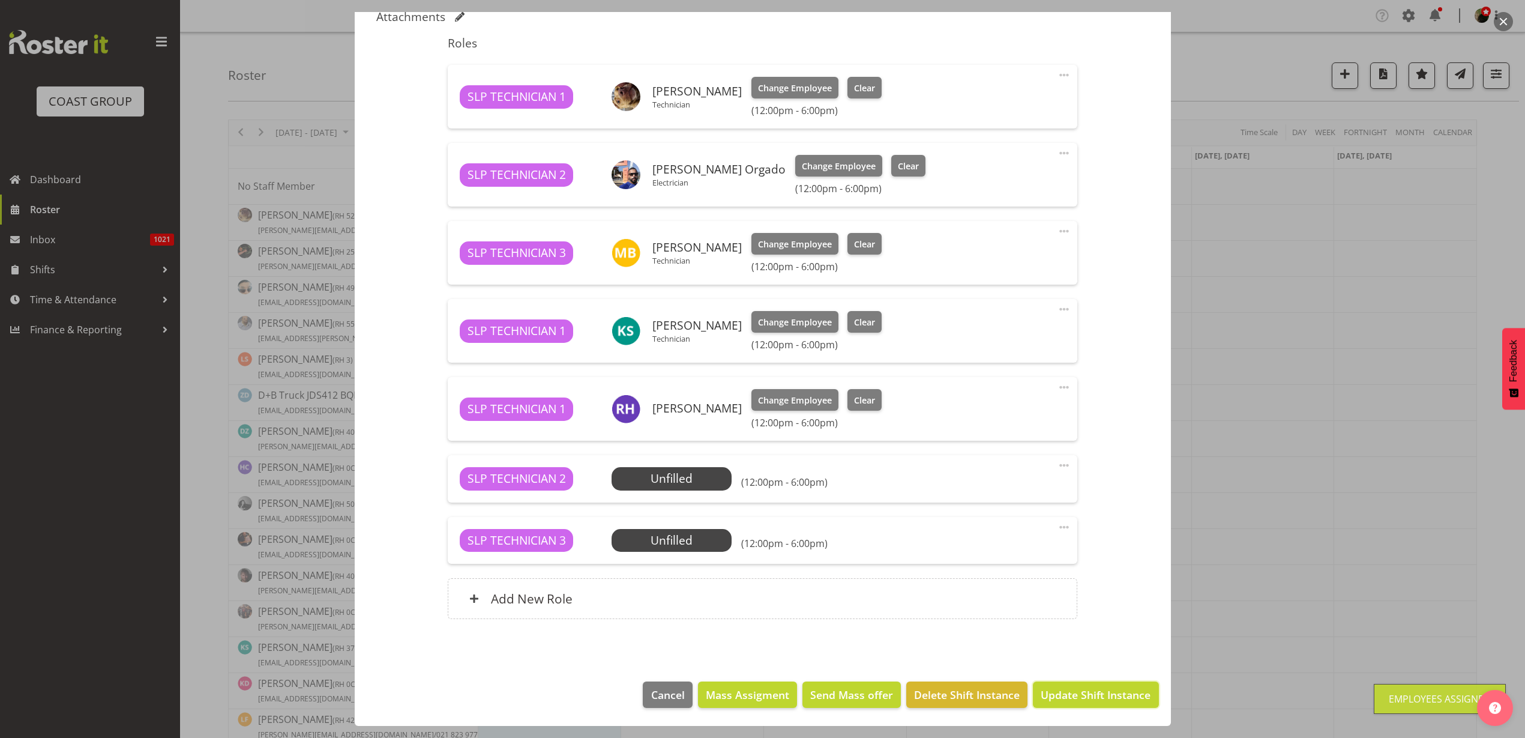
click at [1117, 697] on span "Update Shift Instance" at bounding box center [1096, 695] width 110 height 16
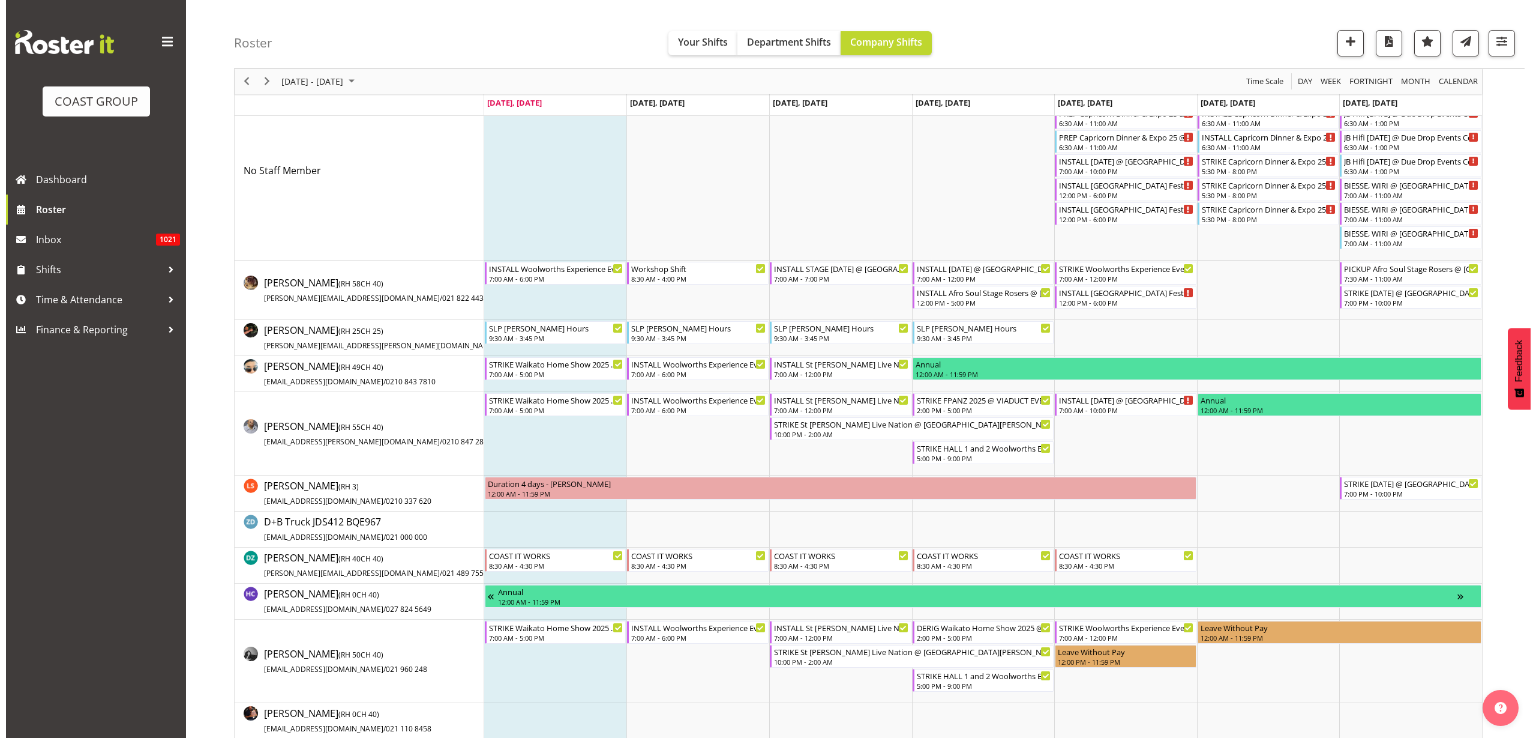
scroll to position [0, 0]
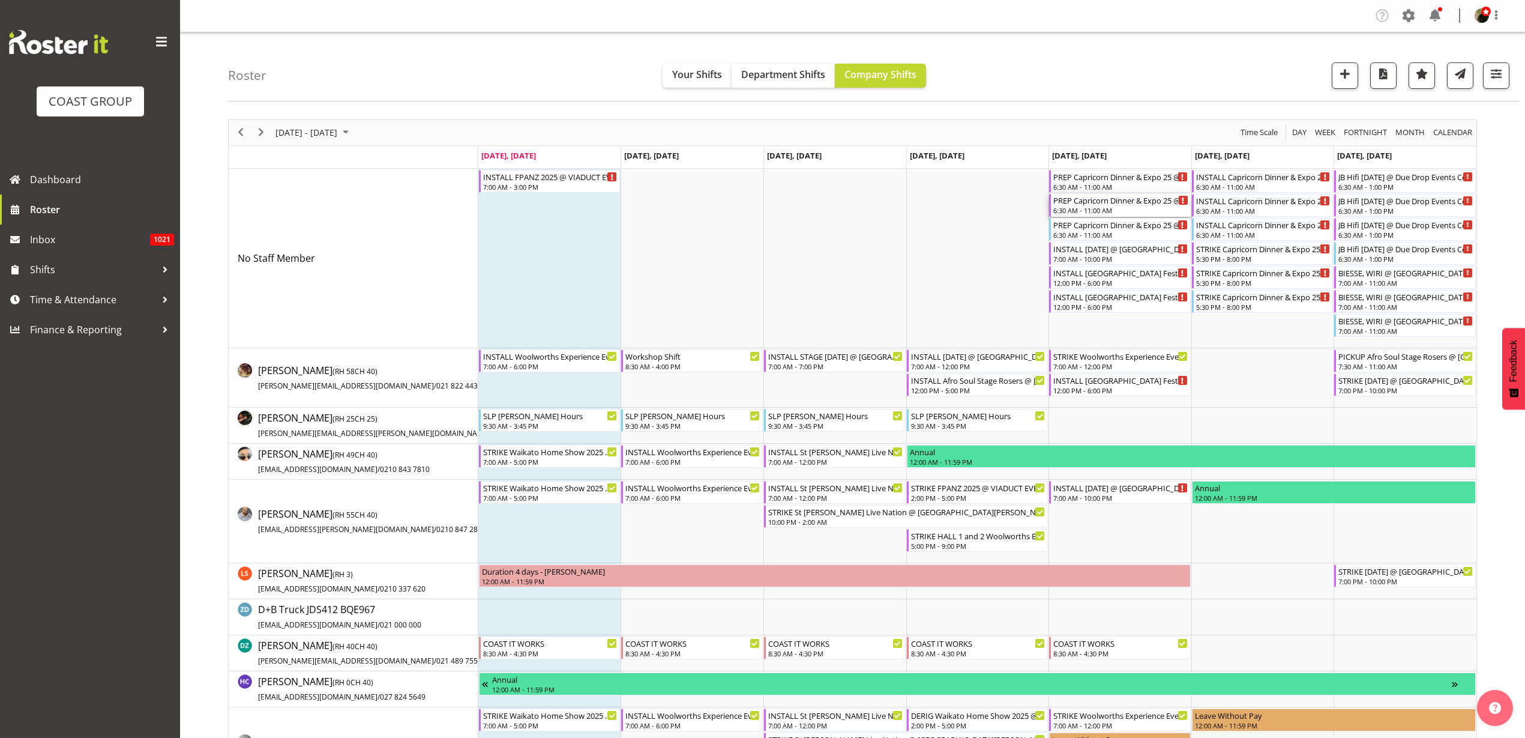
click at [1098, 205] on div "PREP Capricorn Dinner & Expo 25 @ The Workshop" at bounding box center [1120, 200] width 135 height 12
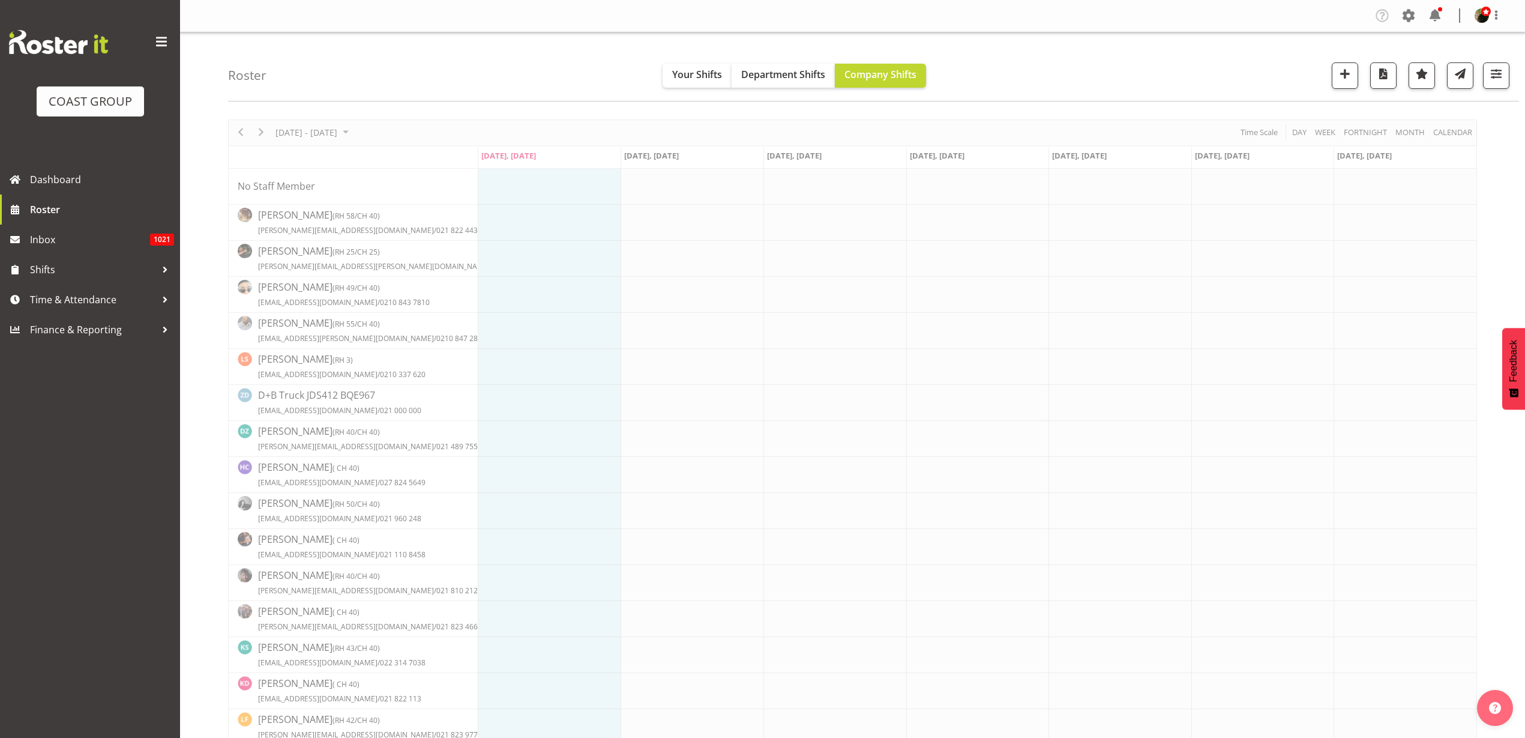
select select
select select "9"
select select "2025"
select select "6"
select select "30"
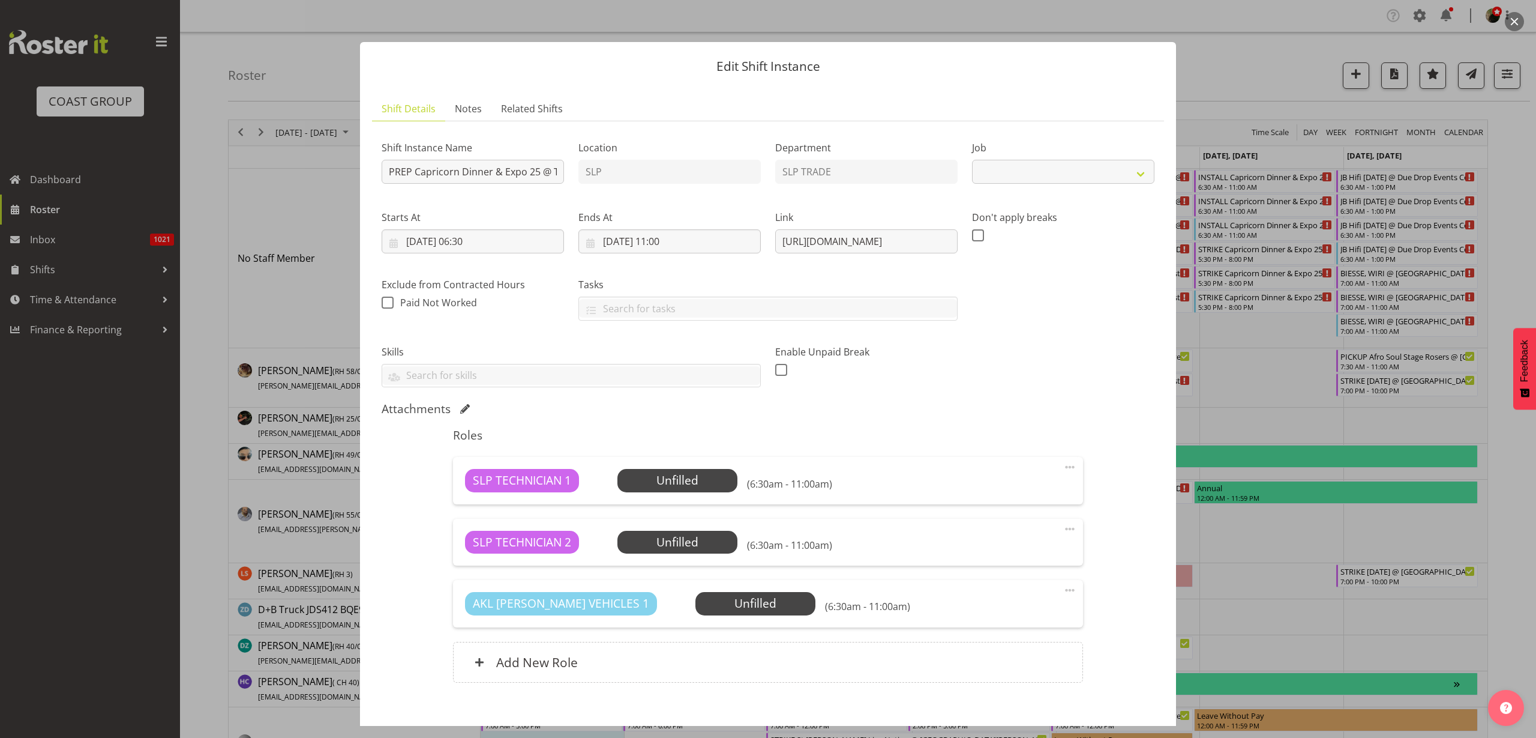
select select "10761"
click at [474, 232] on input "[DATE] 06:30" at bounding box center [473, 241] width 182 height 24
click at [472, 493] on select "00 01 02 03 04 05 06 07 08 09 10 11 12 13 14 15 16 17 18 19 20 21 22 23" at bounding box center [473, 496] width 27 height 24
select select "12"
click at [460, 484] on select "00 01 02 03 04 05 06 07 08 09 10 11 12 13 14 15 16 17 18 19 20 21 22 23" at bounding box center [473, 496] width 27 height 24
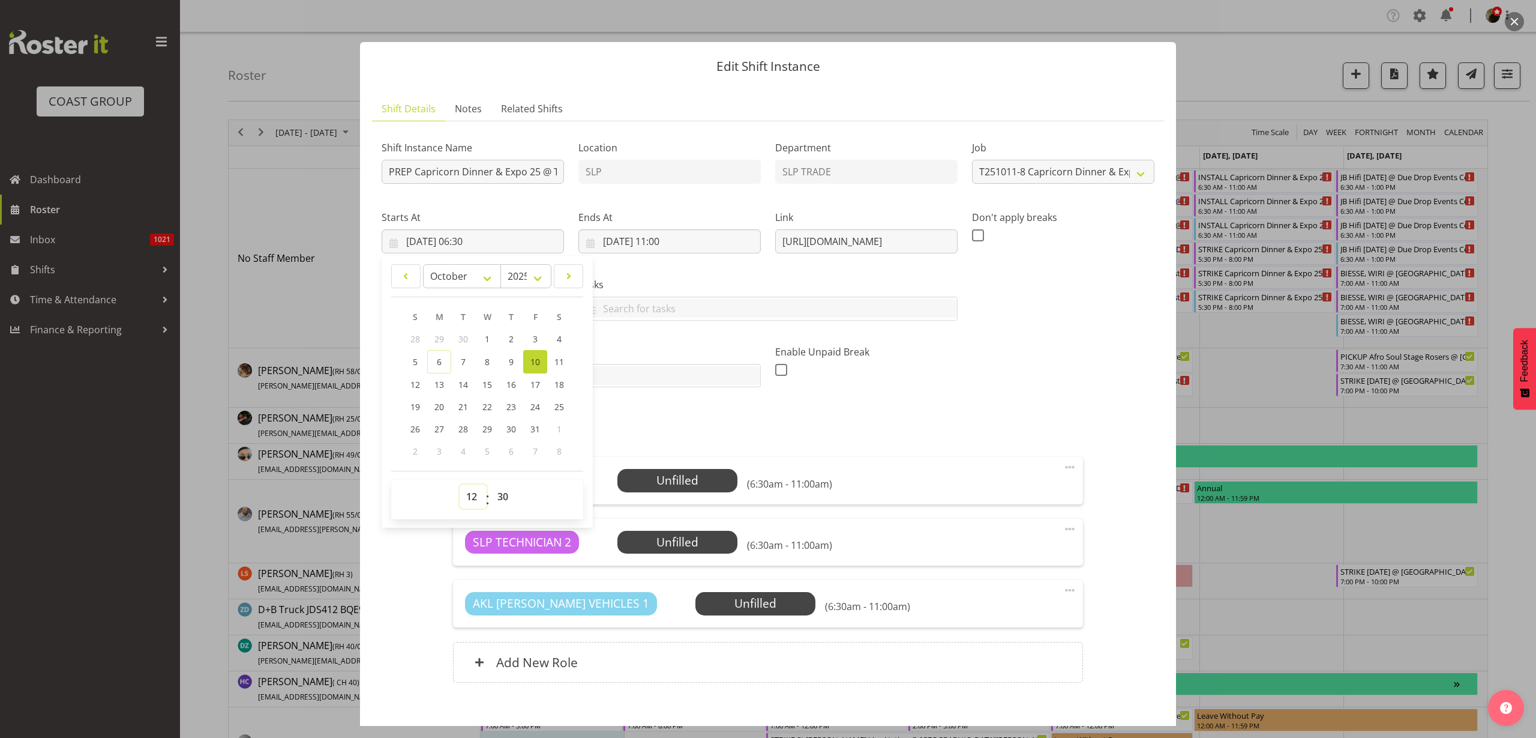
type input "[DATE] 12:30"
drag, startPoint x: 465, startPoint y: 499, endPoint x: 481, endPoint y: 499, distance: 15.6
click at [465, 499] on select "00 01 02 03 04 05 06 07 08 09 10 11 12 13 14 15 16 17 18 19 20 21 22 23" at bounding box center [473, 496] width 27 height 24
click at [503, 499] on select "00 01 02 03 04 05 06 07 08 09 10 11 12 13 14 15 16 17 18 19 20 21 22 23 24 25 2…" at bounding box center [504, 496] width 27 height 24
select select "0"
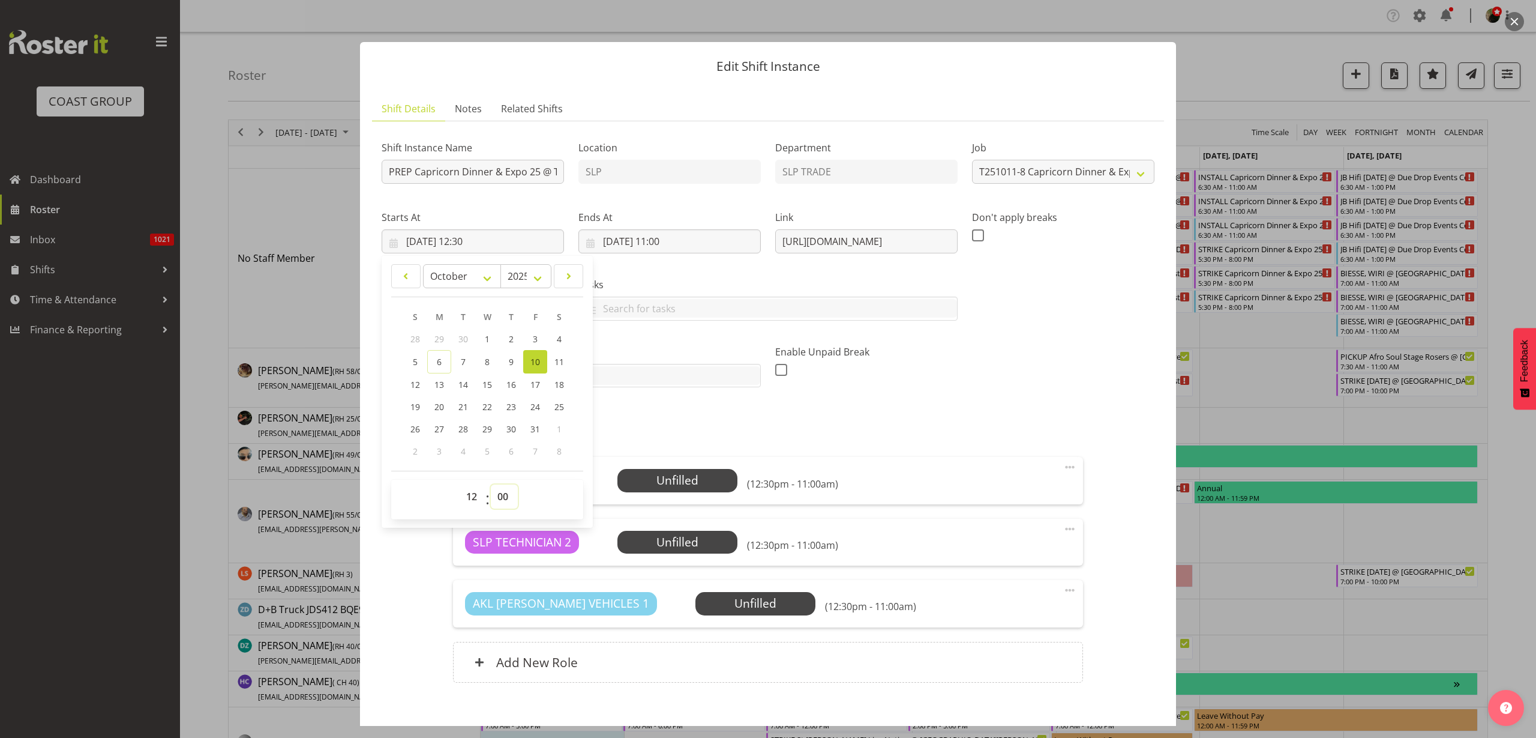
click at [491, 484] on select "00 01 02 03 04 05 06 07 08 09 10 11 12 13 14 15 16 17 18 19 20 21 22 23 24 25 2…" at bounding box center [504, 496] width 27 height 24
type input "[DATE] 12:00"
click at [670, 241] on input "[DATE] 11:00" at bounding box center [670, 241] width 182 height 24
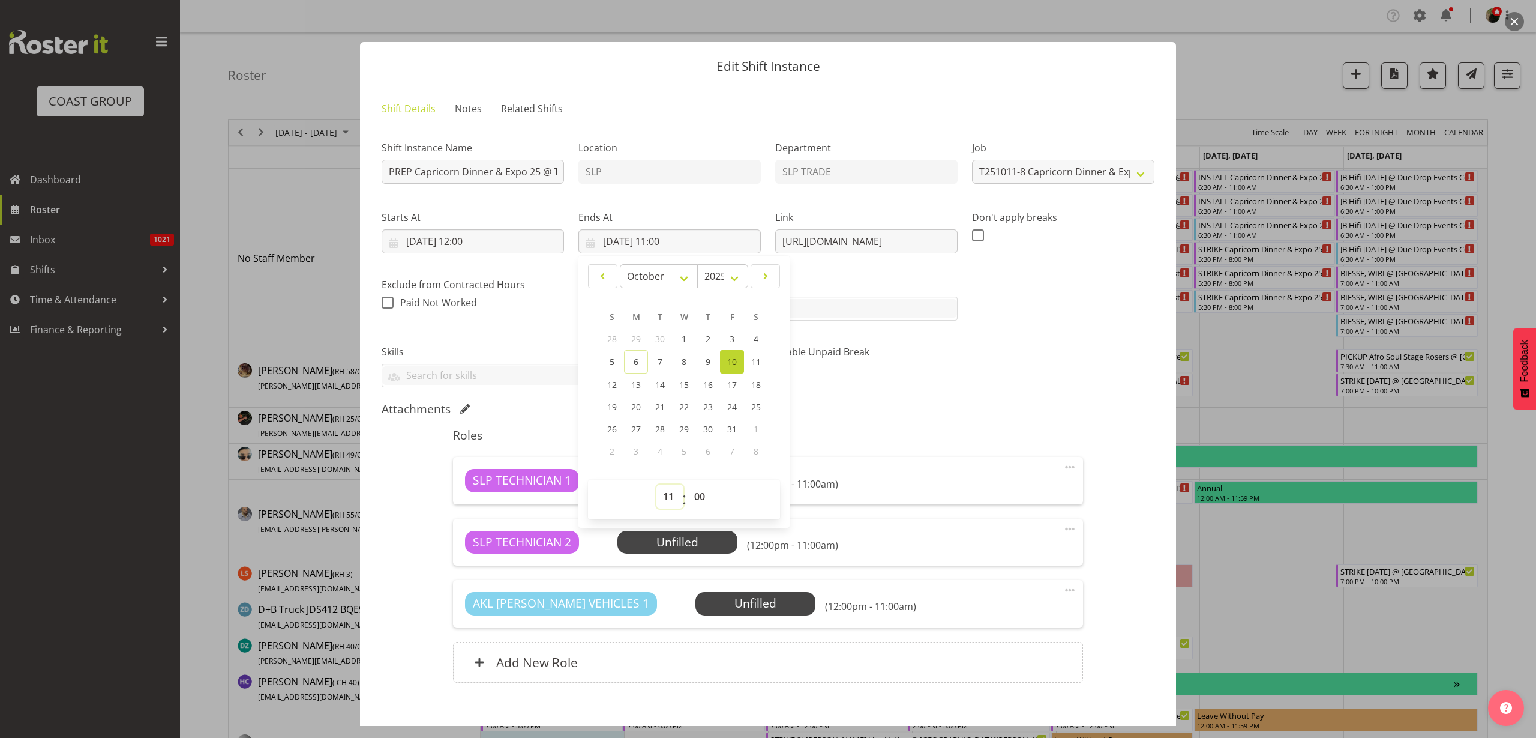
click at [666, 496] on select "00 01 02 03 04 05 06 07 08 09 10 11 12 13 14 15 16 17 18 19 20 21 22 23" at bounding box center [670, 496] width 27 height 24
select select "16"
click at [657, 484] on select "00 01 02 03 04 05 06 07 08 09 10 11 12 13 14 15 16 17 18 19 20 21 22 23" at bounding box center [670, 496] width 27 height 24
type input "[DATE] 16:00"
click at [1027, 402] on div "Attachments" at bounding box center [768, 409] width 773 height 14
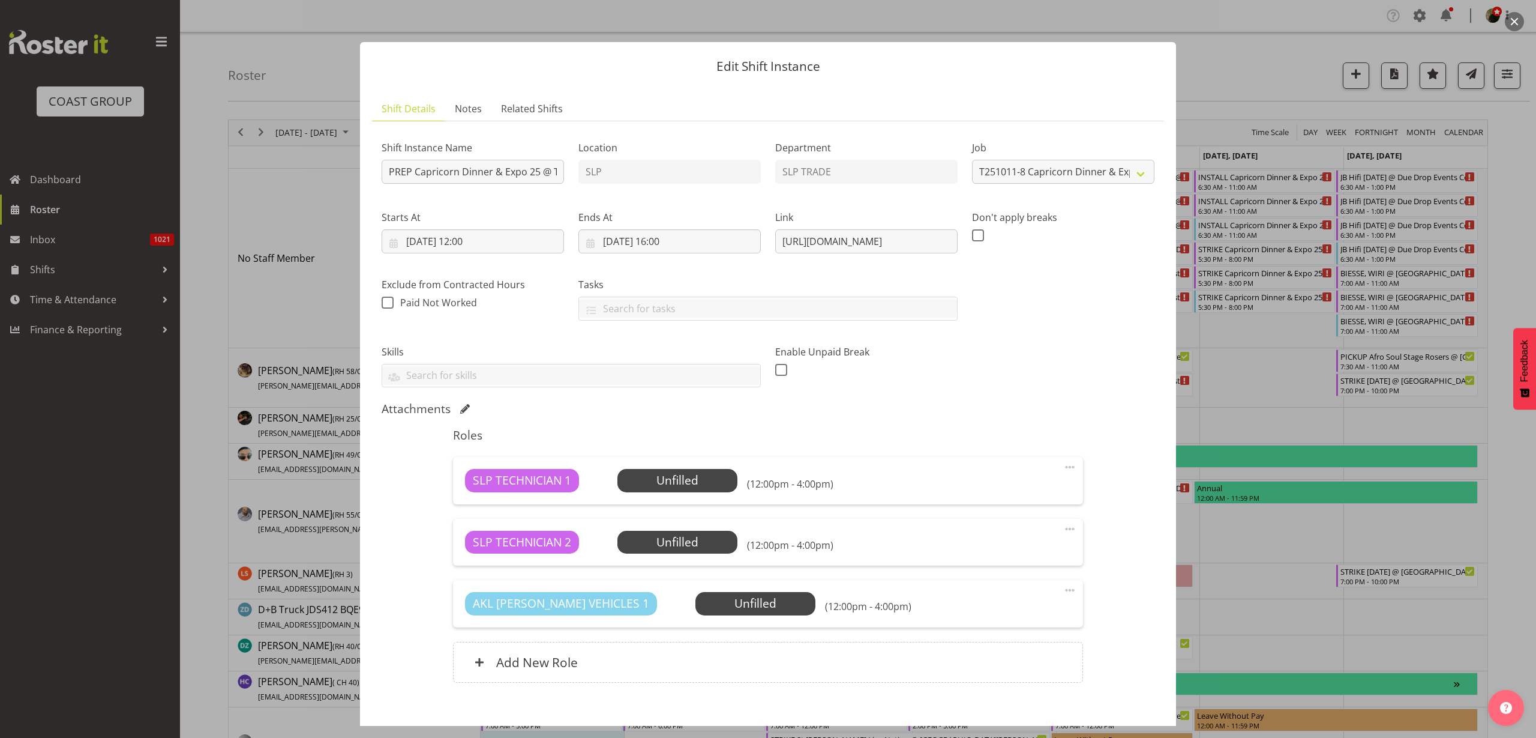
scroll to position [64, 0]
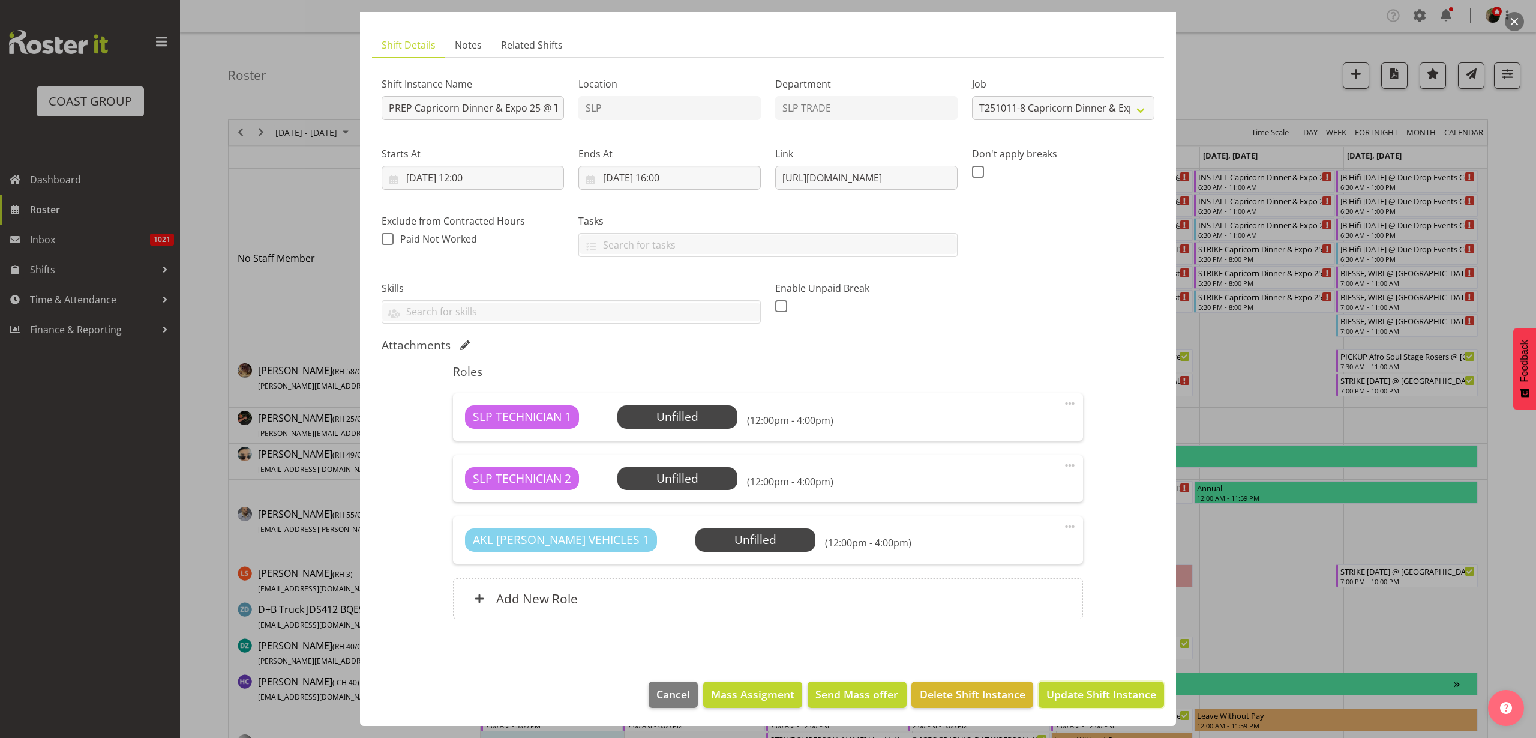
click at [1091, 693] on span "Update Shift Instance" at bounding box center [1102, 694] width 110 height 16
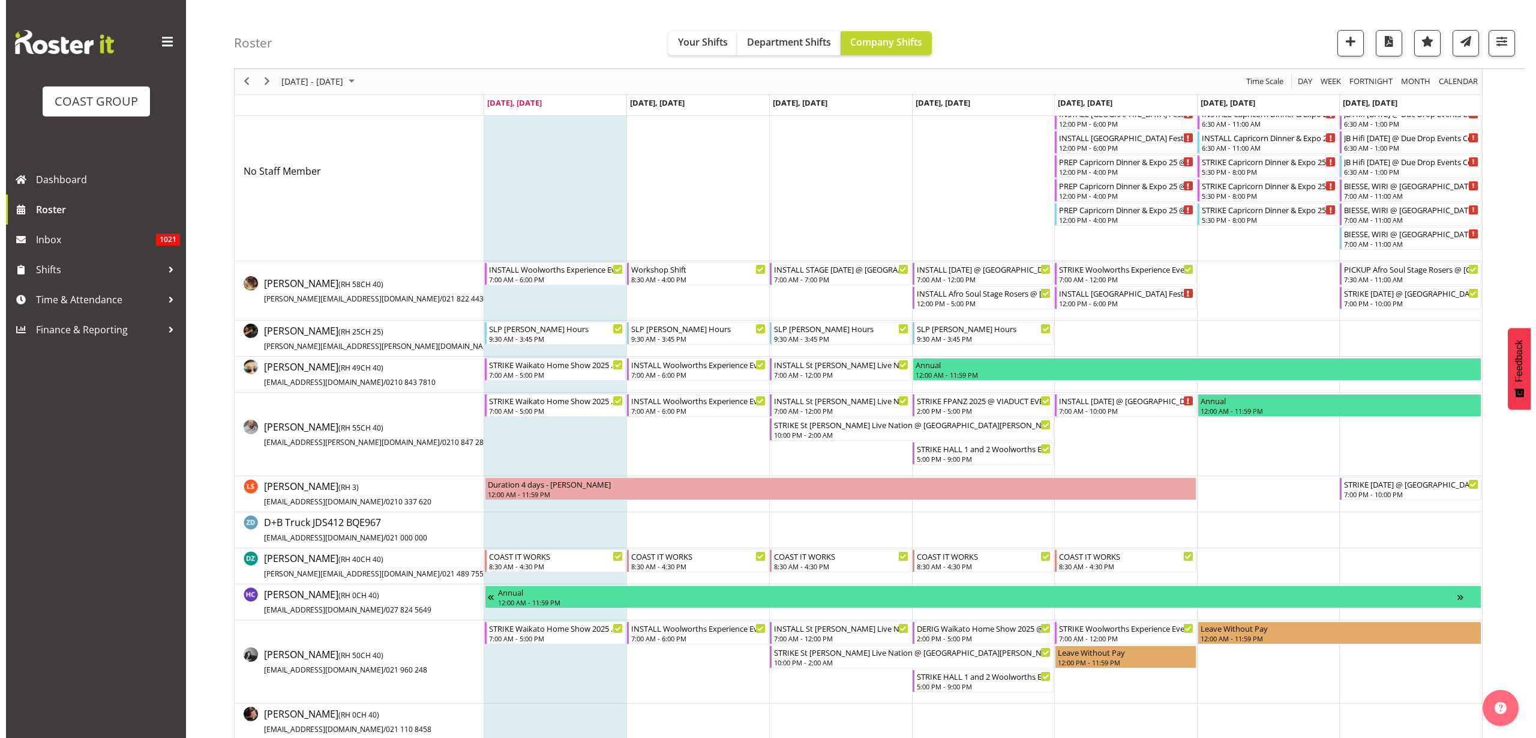
scroll to position [0, 0]
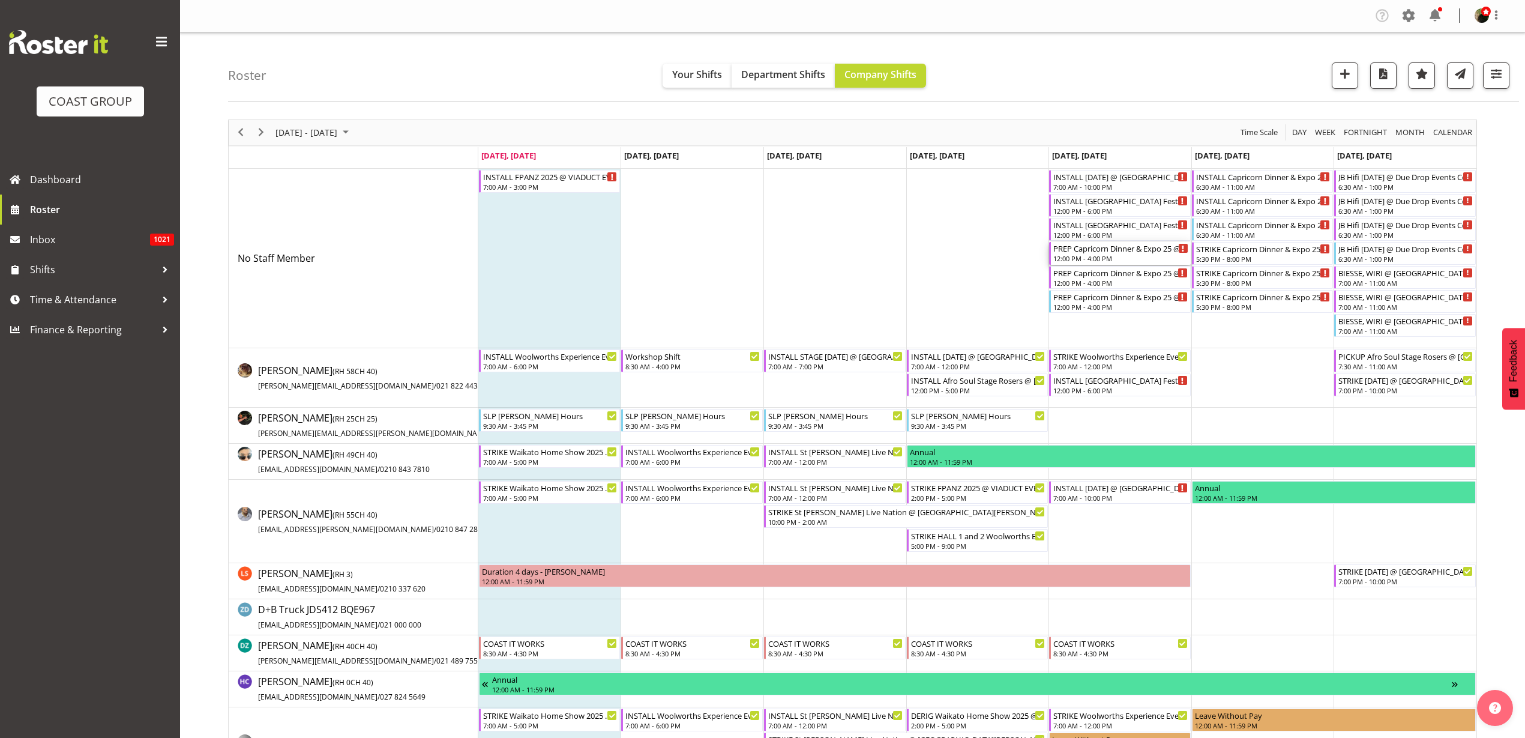
click at [1103, 256] on div "12:00 PM - 4:00 PM" at bounding box center [1120, 258] width 135 height 10
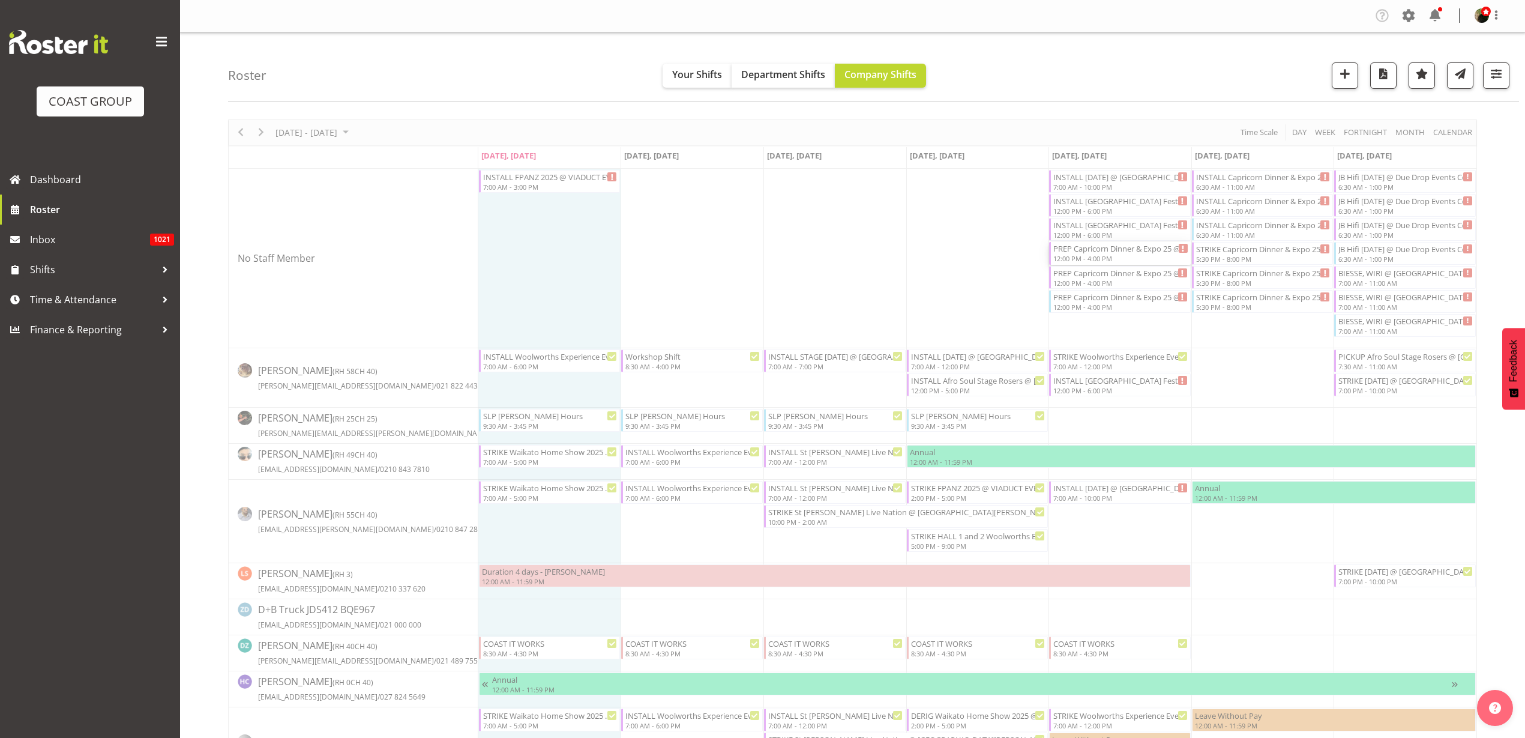
select select
select select "9"
select select "2025"
select select "12"
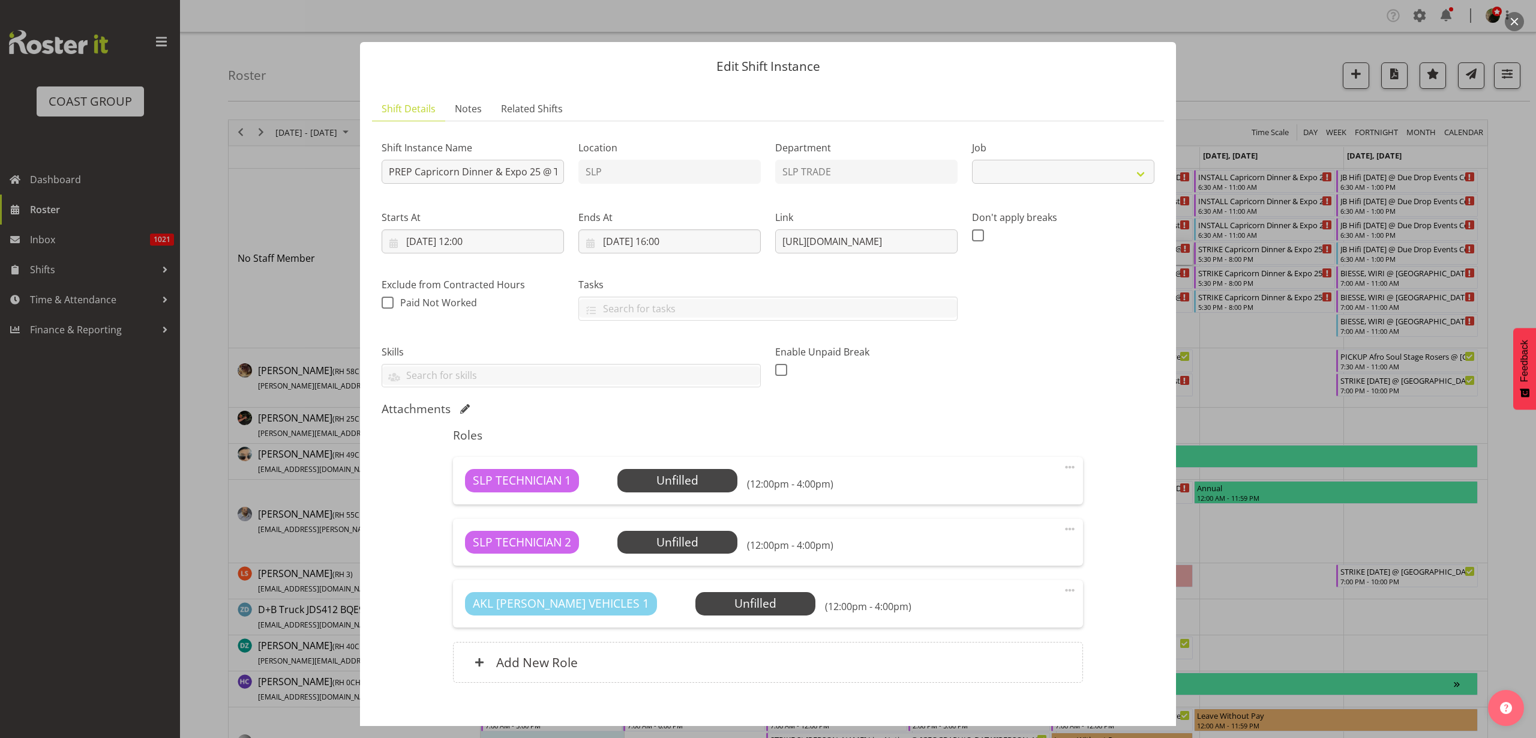
select select "10761"
click at [478, 235] on input "[DATE] 12:00" at bounding box center [473, 241] width 182 height 24
click at [475, 493] on select "00 01 02 03 04 05 06 07 08 09 10 11 12 13 14 15 16 17 18 19 20 21 22 23" at bounding box center [473, 496] width 27 height 24
select select "13"
click at [460, 484] on select "00 01 02 03 04 05 06 07 08 09 10 11 12 13 14 15 16 17 18 19 20 21 22 23" at bounding box center [473, 496] width 27 height 24
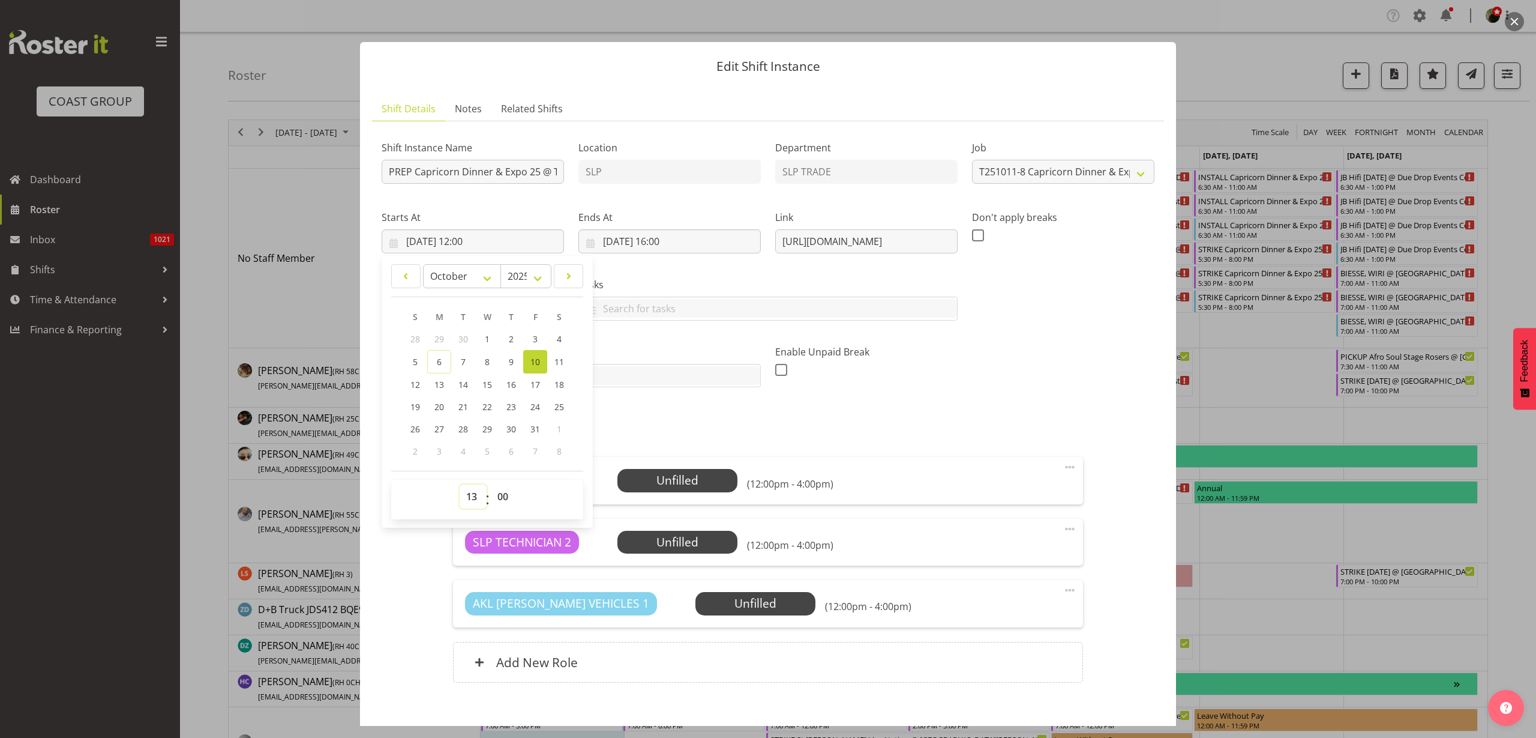
type input "[DATE] 13:00"
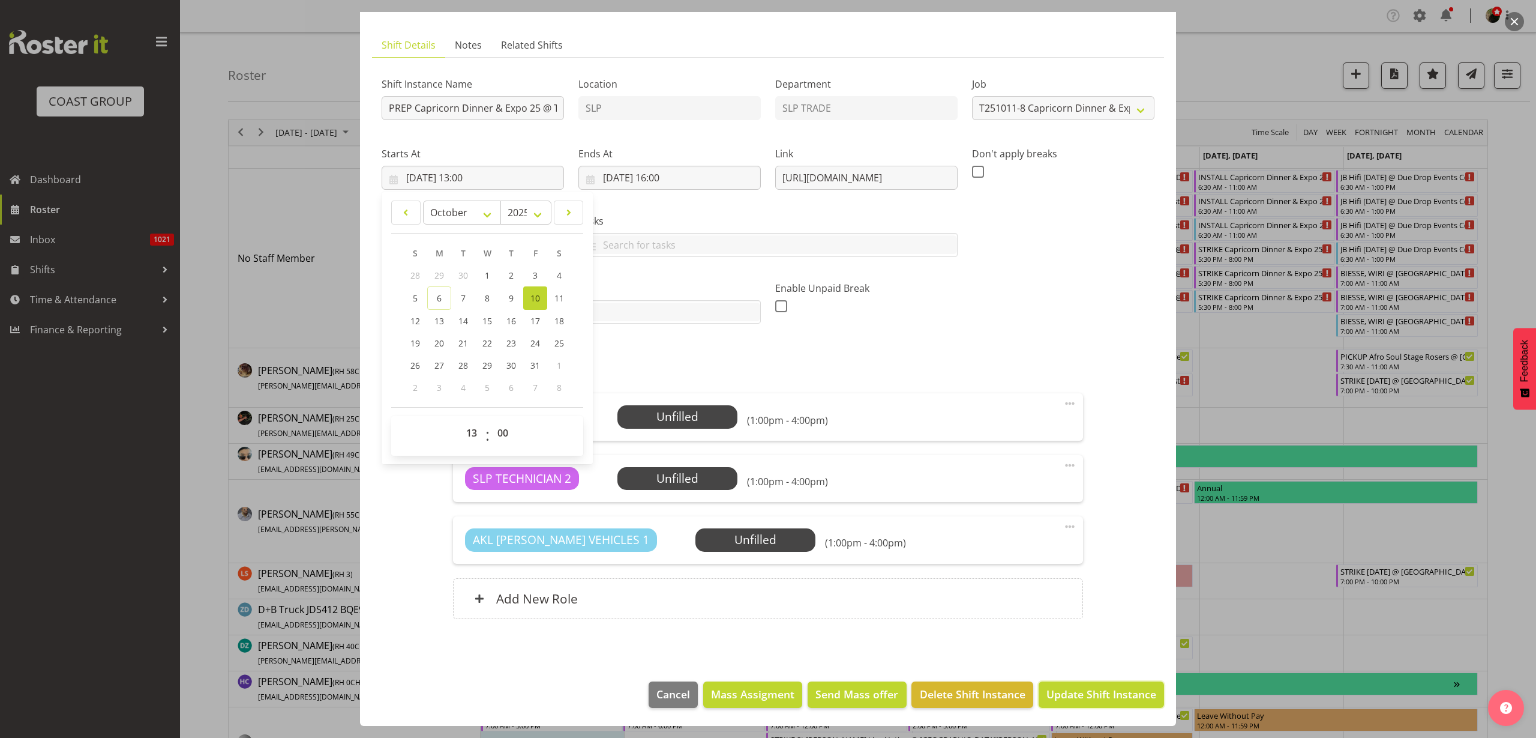
click at [1065, 691] on span "Update Shift Instance" at bounding box center [1102, 694] width 110 height 16
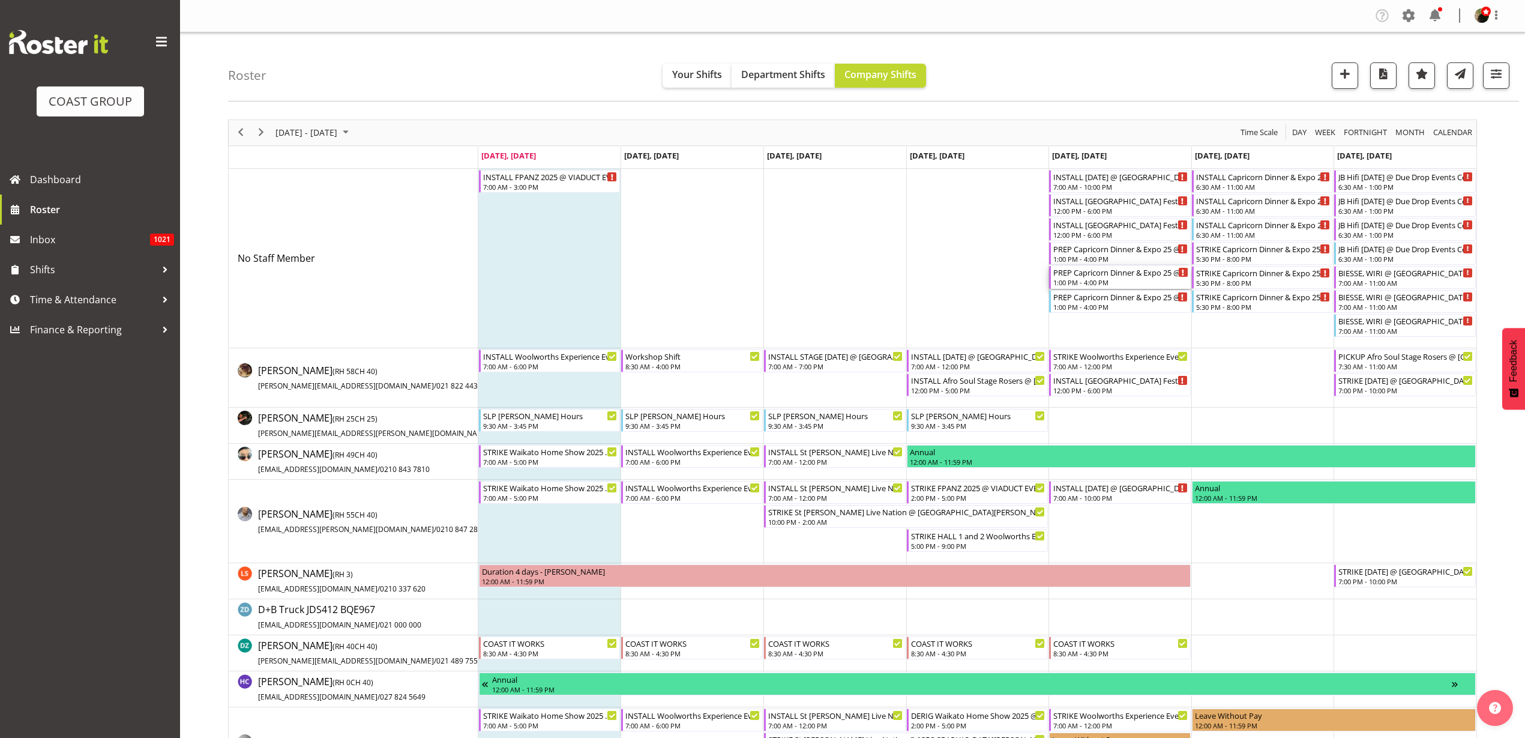
click at [1119, 277] on div "PREP Capricorn Dinner & Expo 25 @ The Workshop" at bounding box center [1120, 272] width 135 height 12
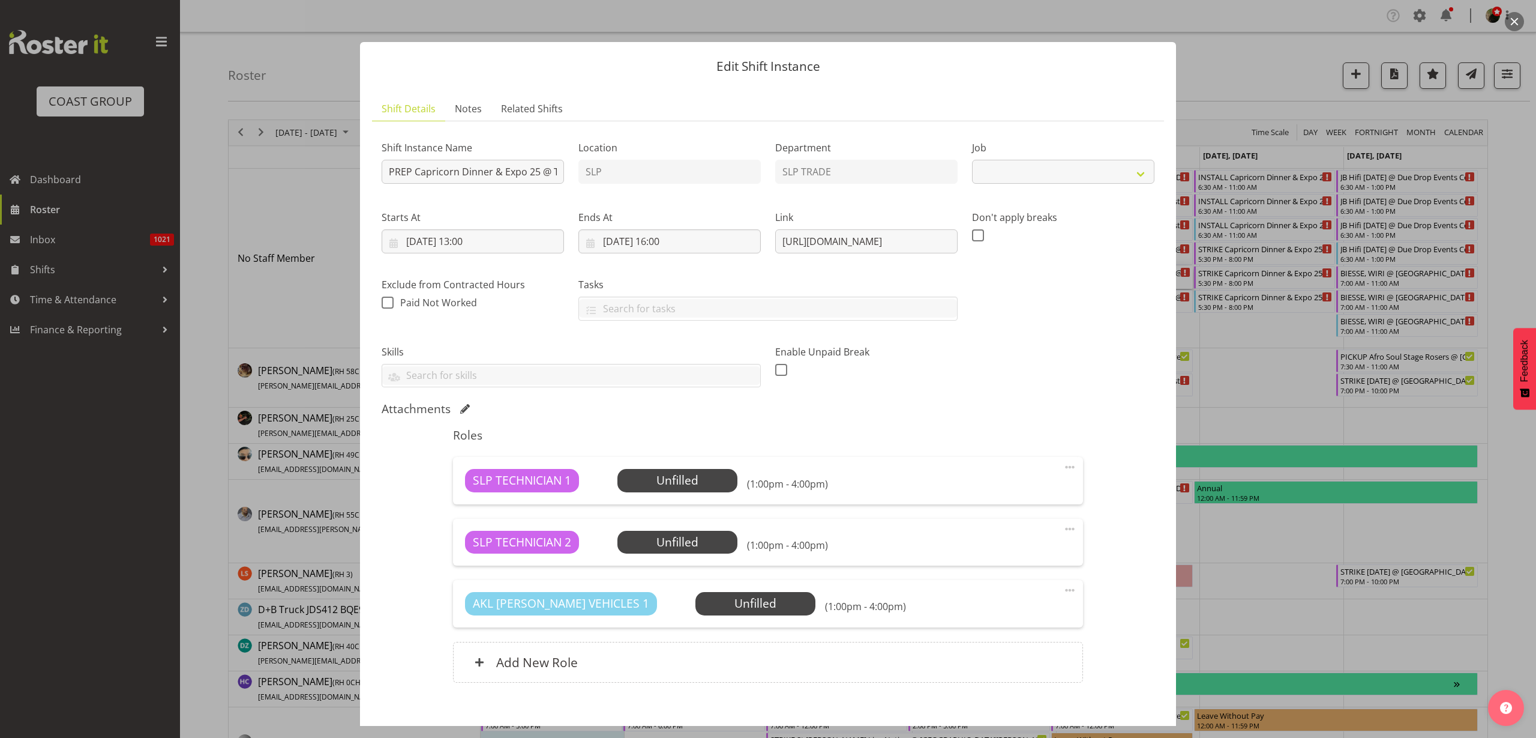
select select "10761"
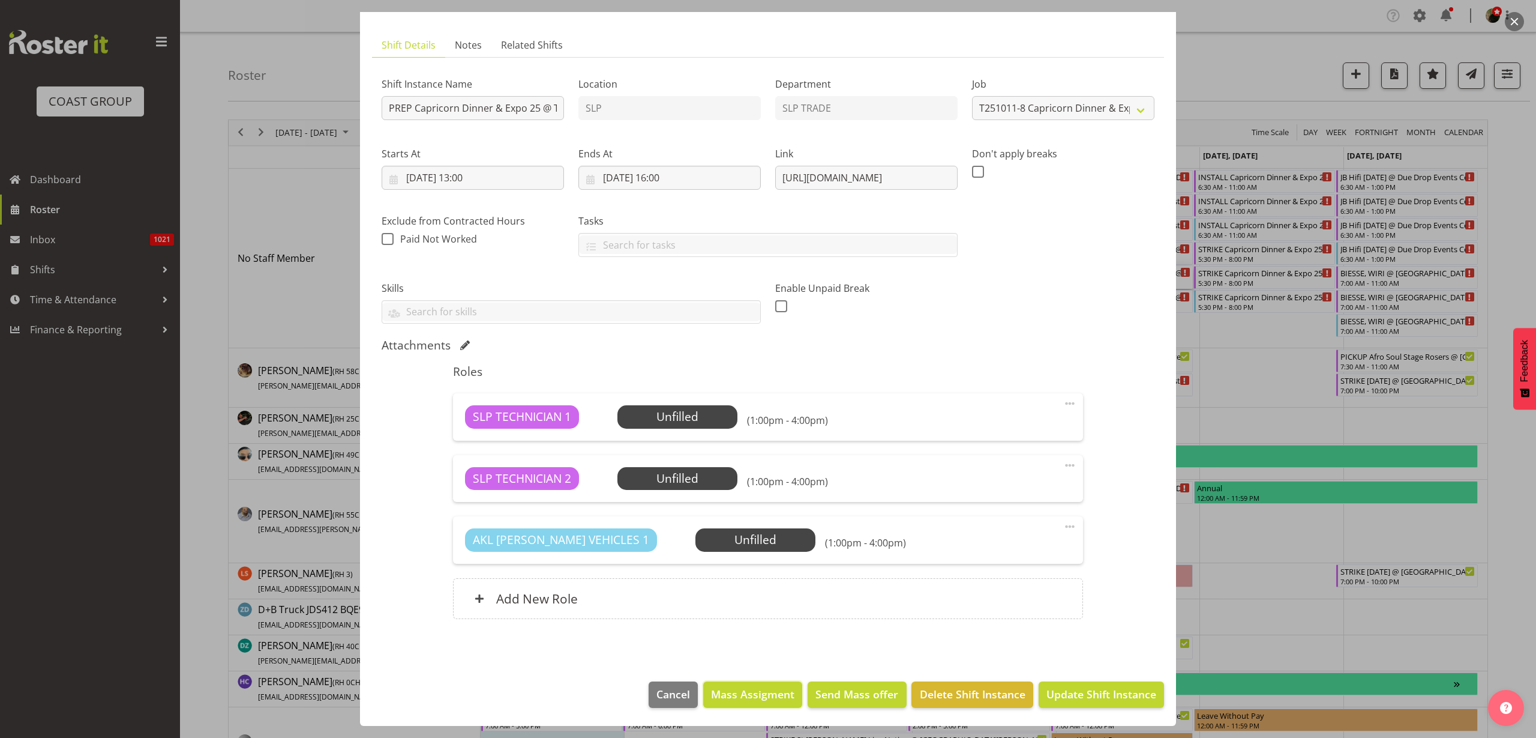
click at [755, 693] on span "Mass Assigment" at bounding box center [752, 694] width 83 height 16
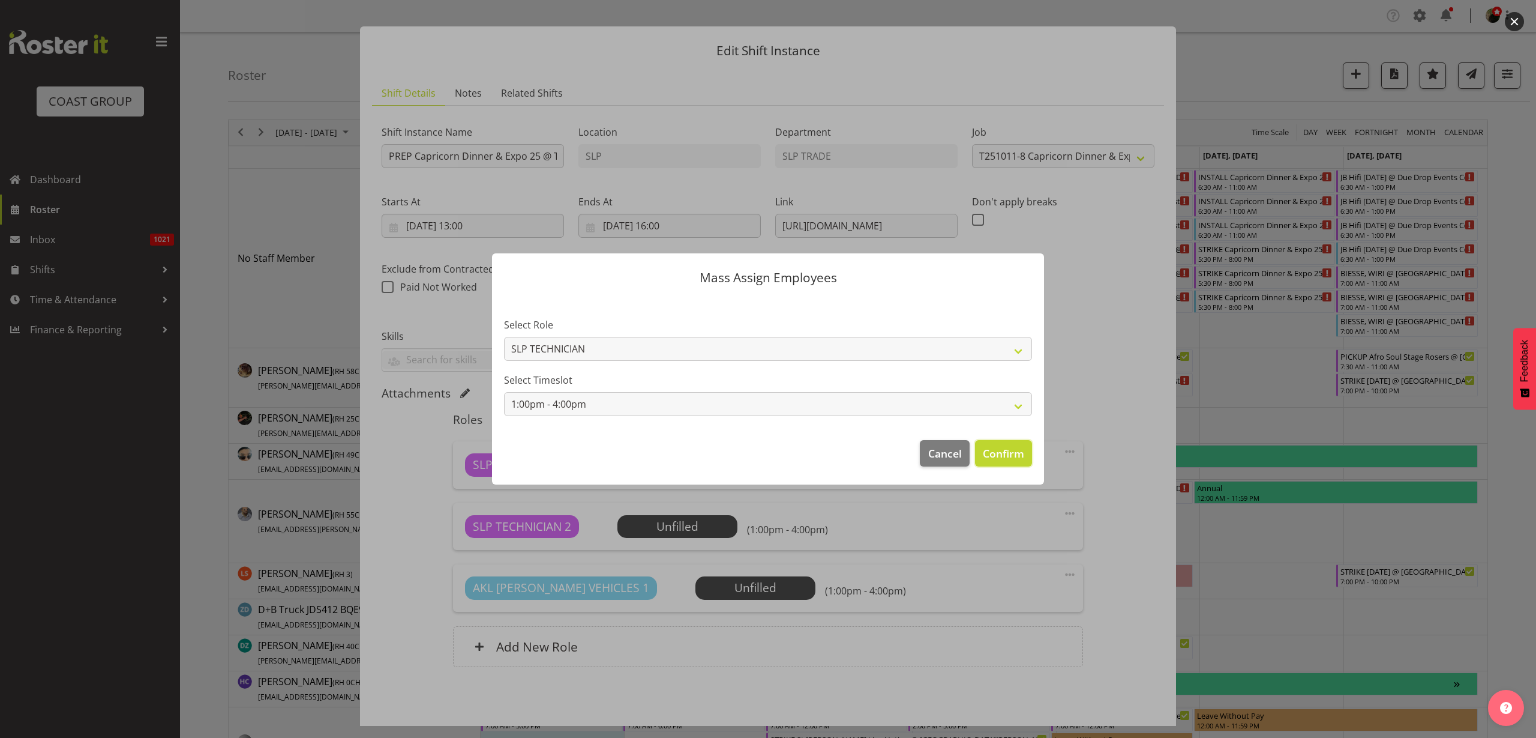
click at [1010, 457] on span "Confirm" at bounding box center [1003, 453] width 41 height 16
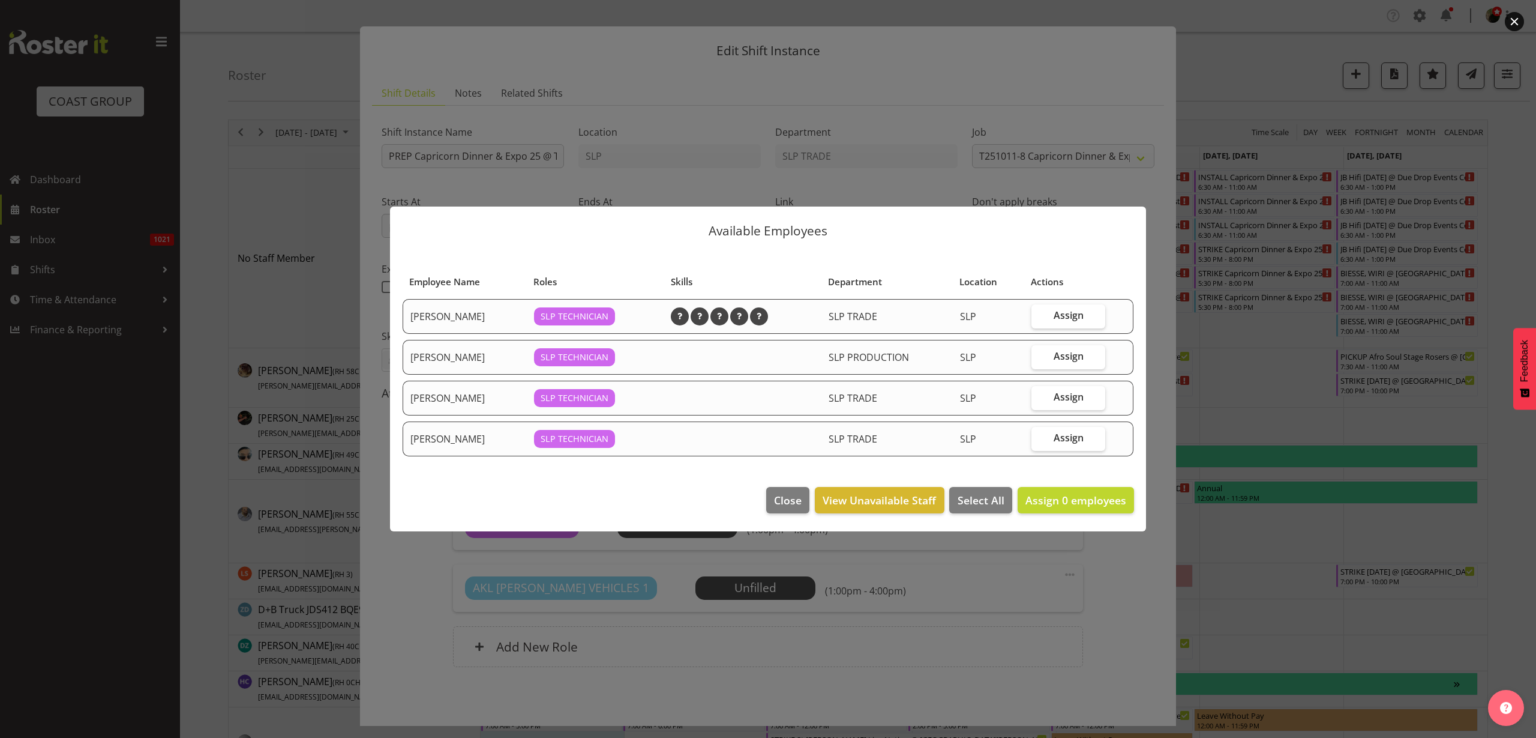
click at [1076, 436] on span "Assign" at bounding box center [1069, 438] width 30 height 12
click at [1040, 436] on input "Assign" at bounding box center [1036, 438] width 8 height 8
checkbox input "true"
click at [1073, 509] on button "Assign 1 employees" at bounding box center [1076, 500] width 116 height 26
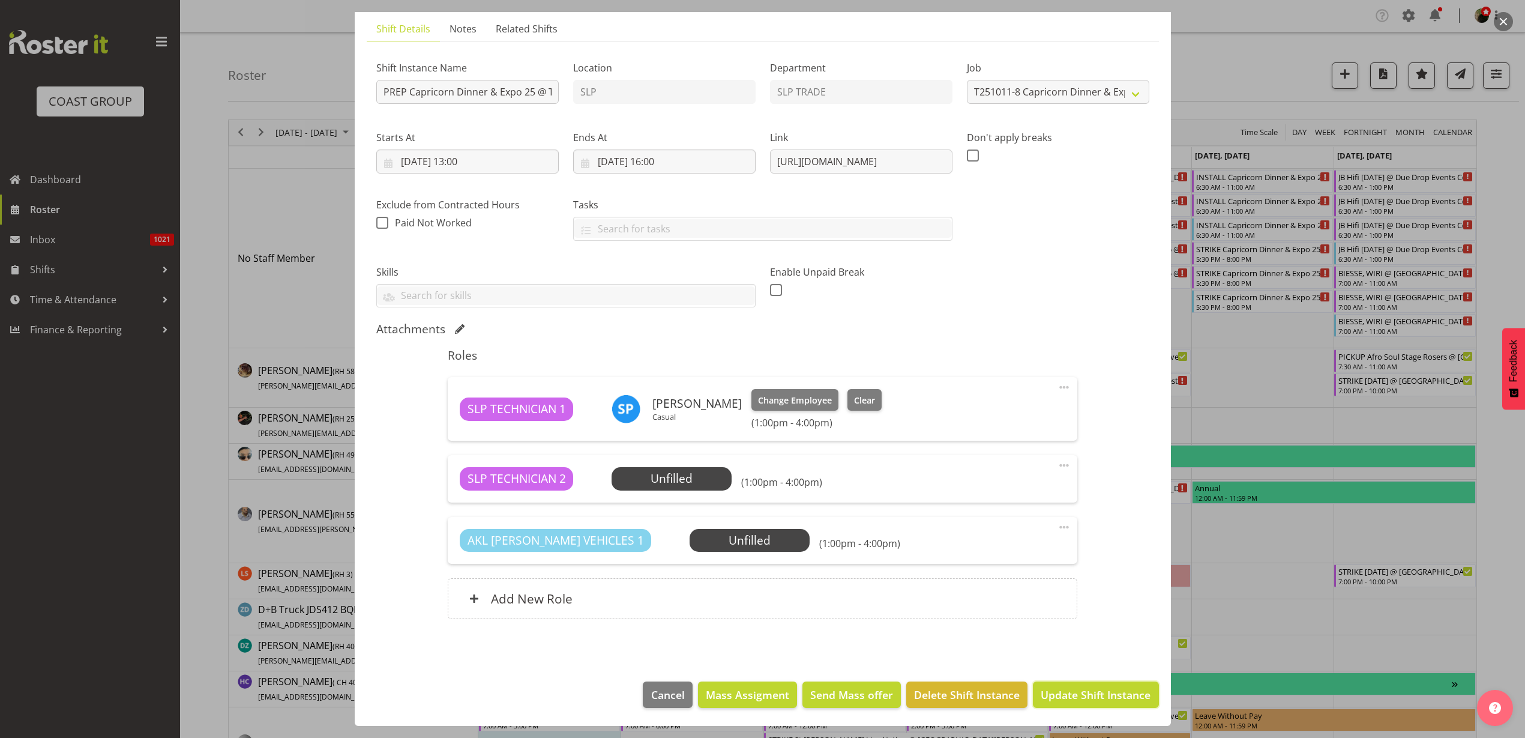
click at [1082, 691] on span "Update Shift Instance" at bounding box center [1096, 695] width 110 height 16
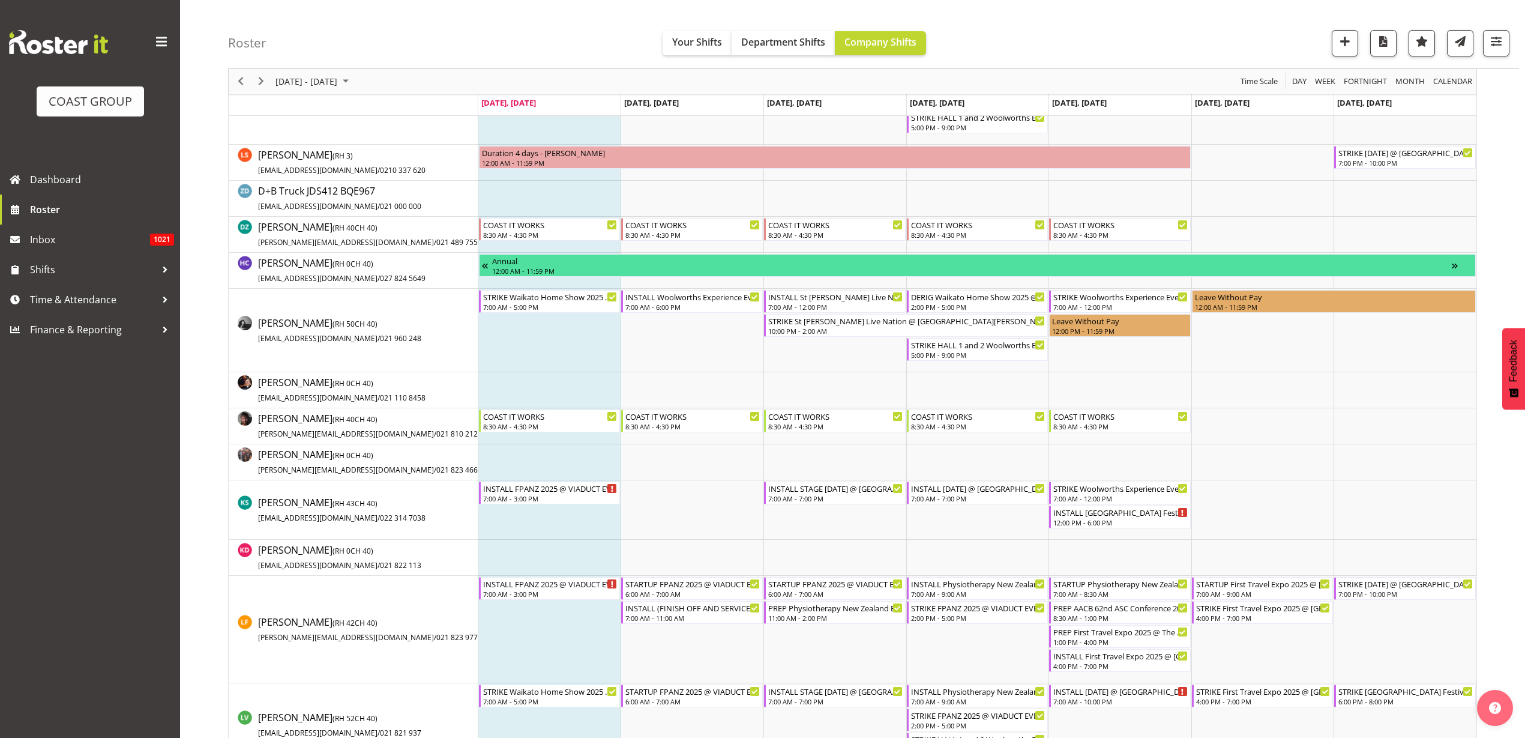
scroll to position [525, 0]
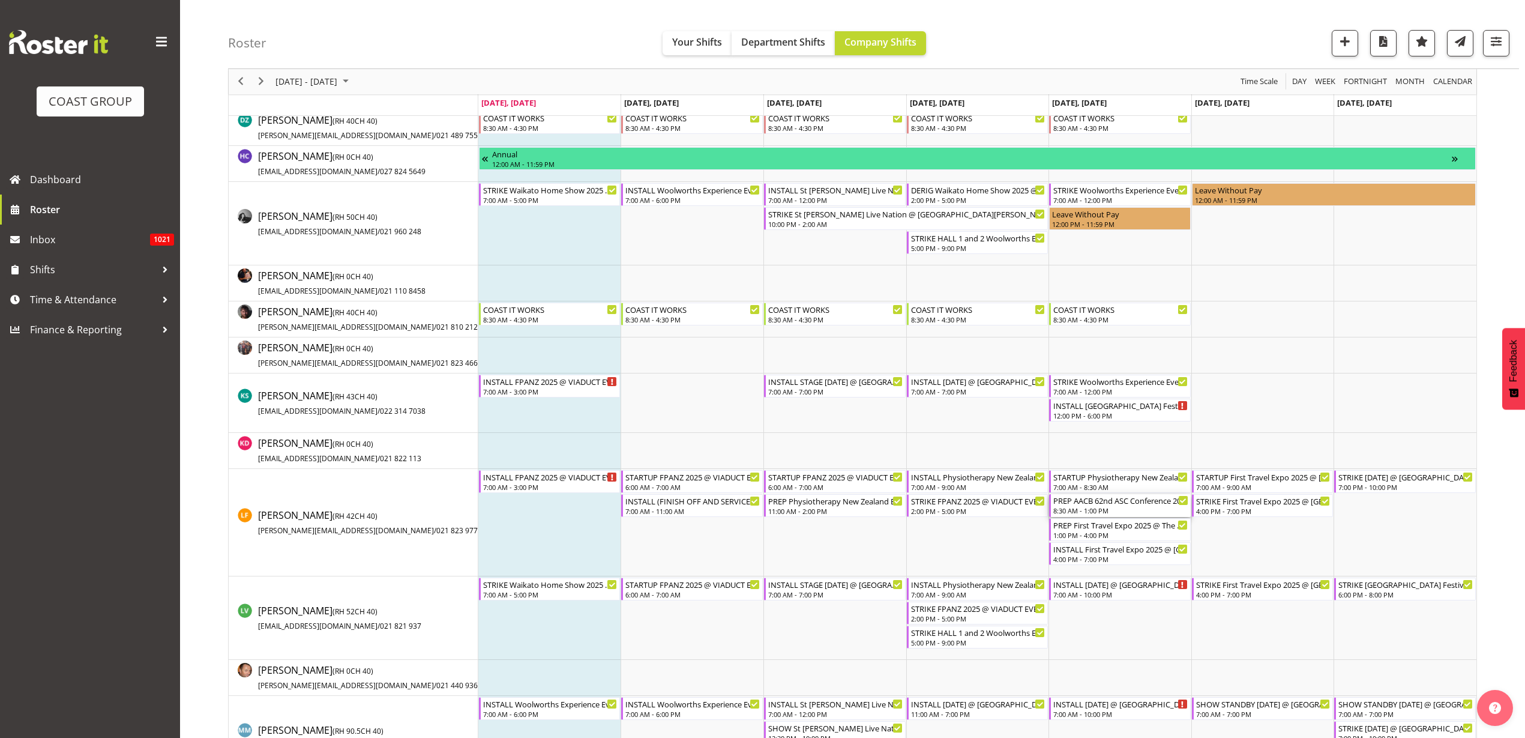
click at [1102, 510] on div "8:30 AM - 1:00 PM" at bounding box center [1120, 510] width 135 height 10
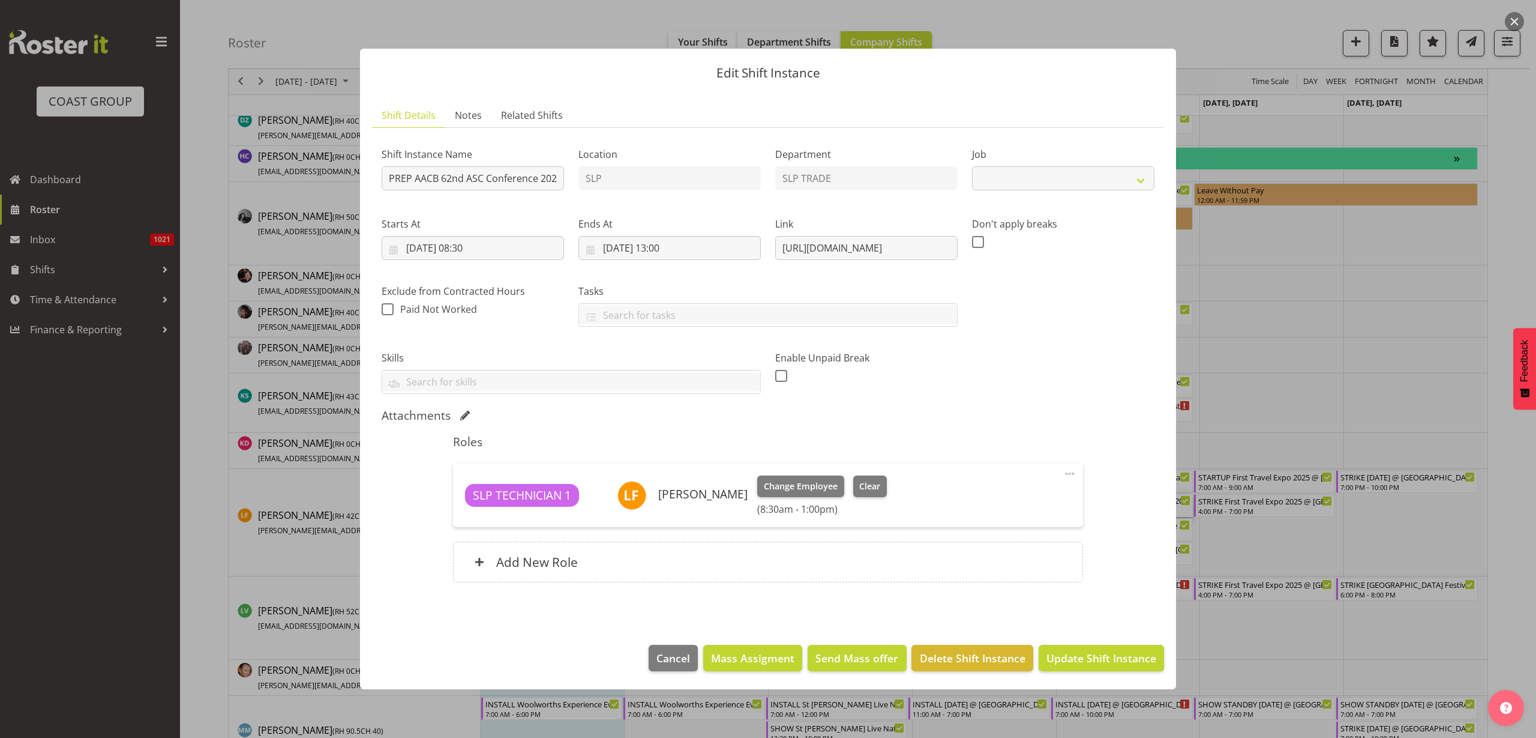
select select "10622"
click at [665, 248] on input "[DATE] 13:00" at bounding box center [670, 248] width 182 height 24
click at [670, 503] on select "00 01 02 03 04 05 06 07 08 09 10 11 12 13 14 15 16 17 18 19 20 21 22 23" at bounding box center [670, 503] width 27 height 24
select select "10"
click at [657, 491] on select "00 01 02 03 04 05 06 07 08 09 10 11 12 13 14 15 16 17 18 19 20 21 22 23" at bounding box center [670, 503] width 27 height 24
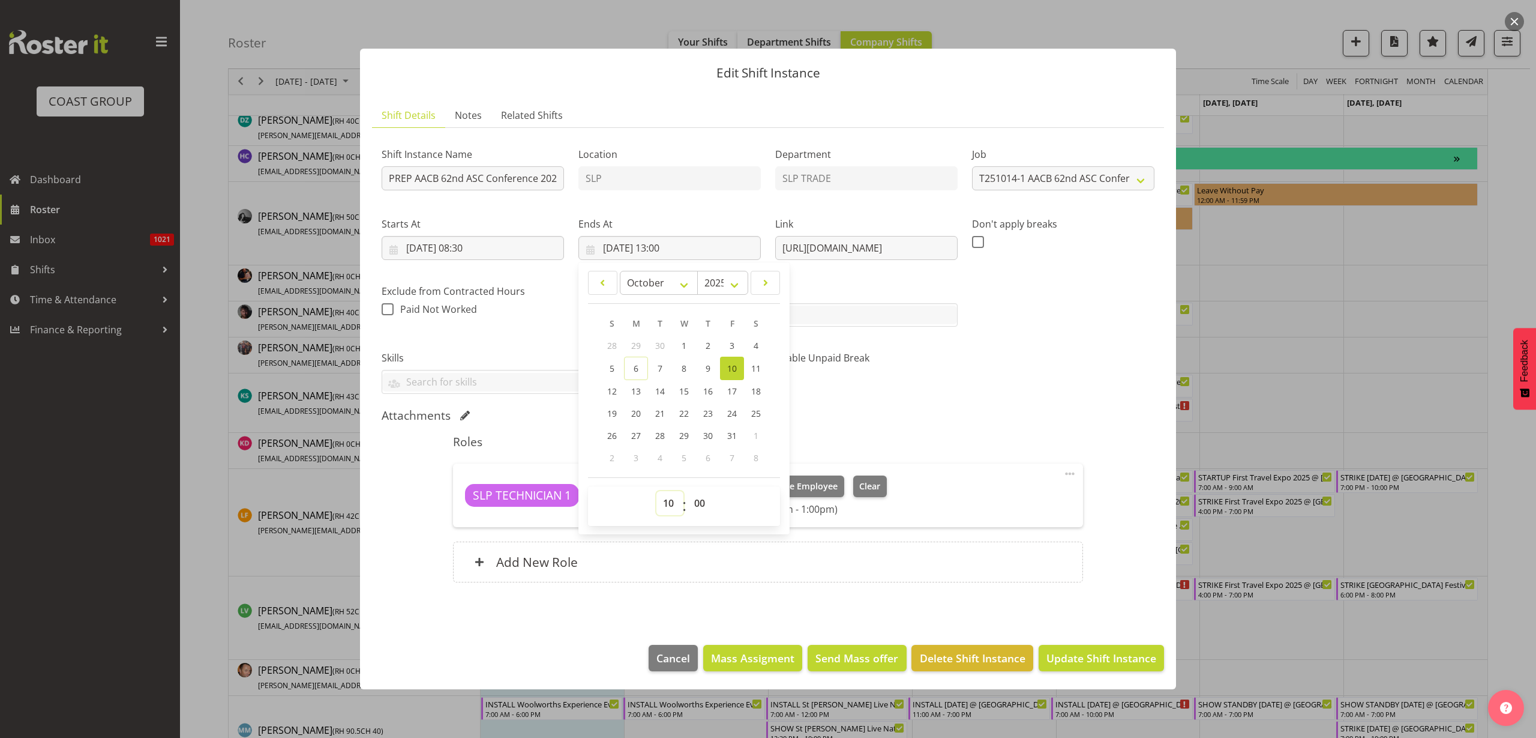
type input "[DATE] 10:00"
select select "3"
type input "[DATE] 10:03"
click at [1139, 656] on span "Update Shift Instance" at bounding box center [1102, 658] width 110 height 16
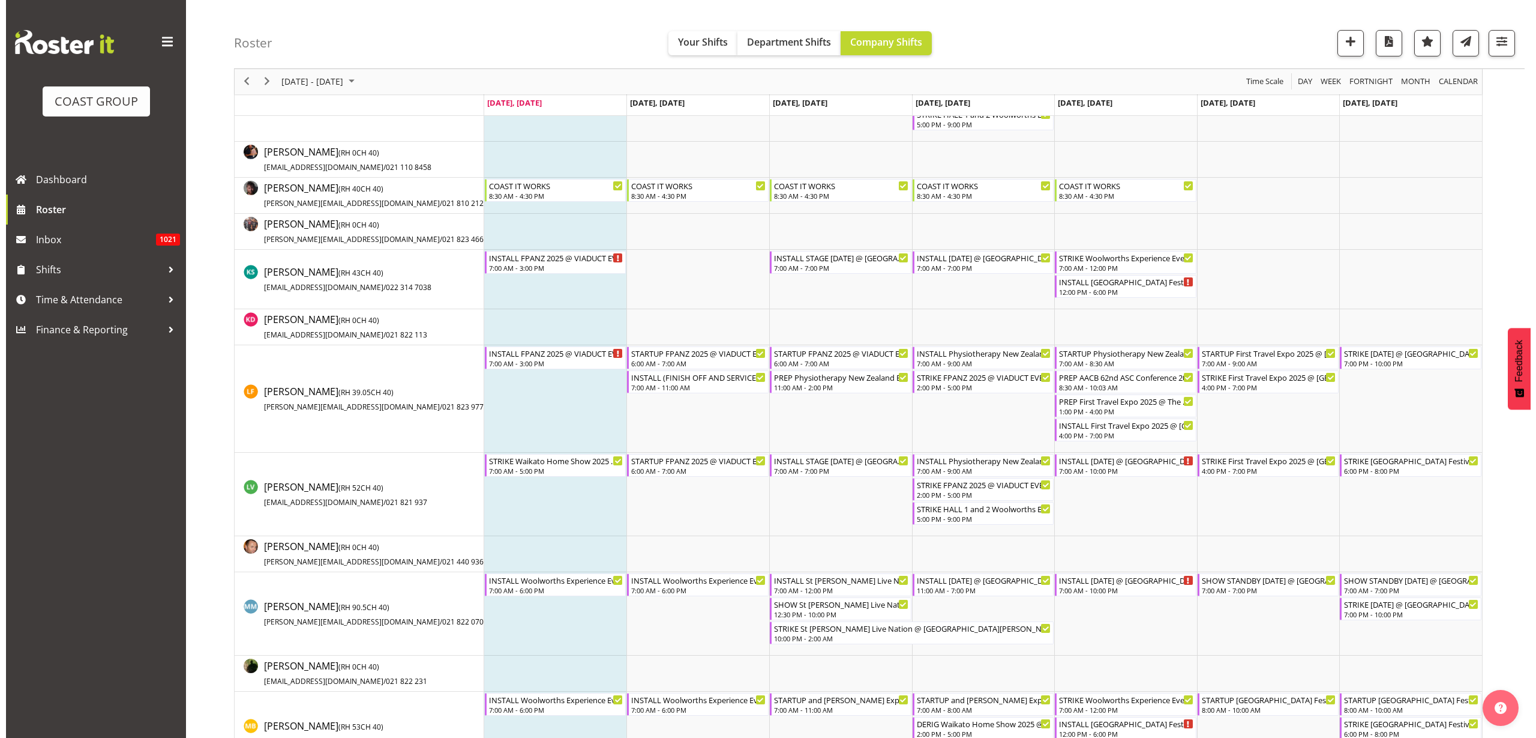
scroll to position [675, 0]
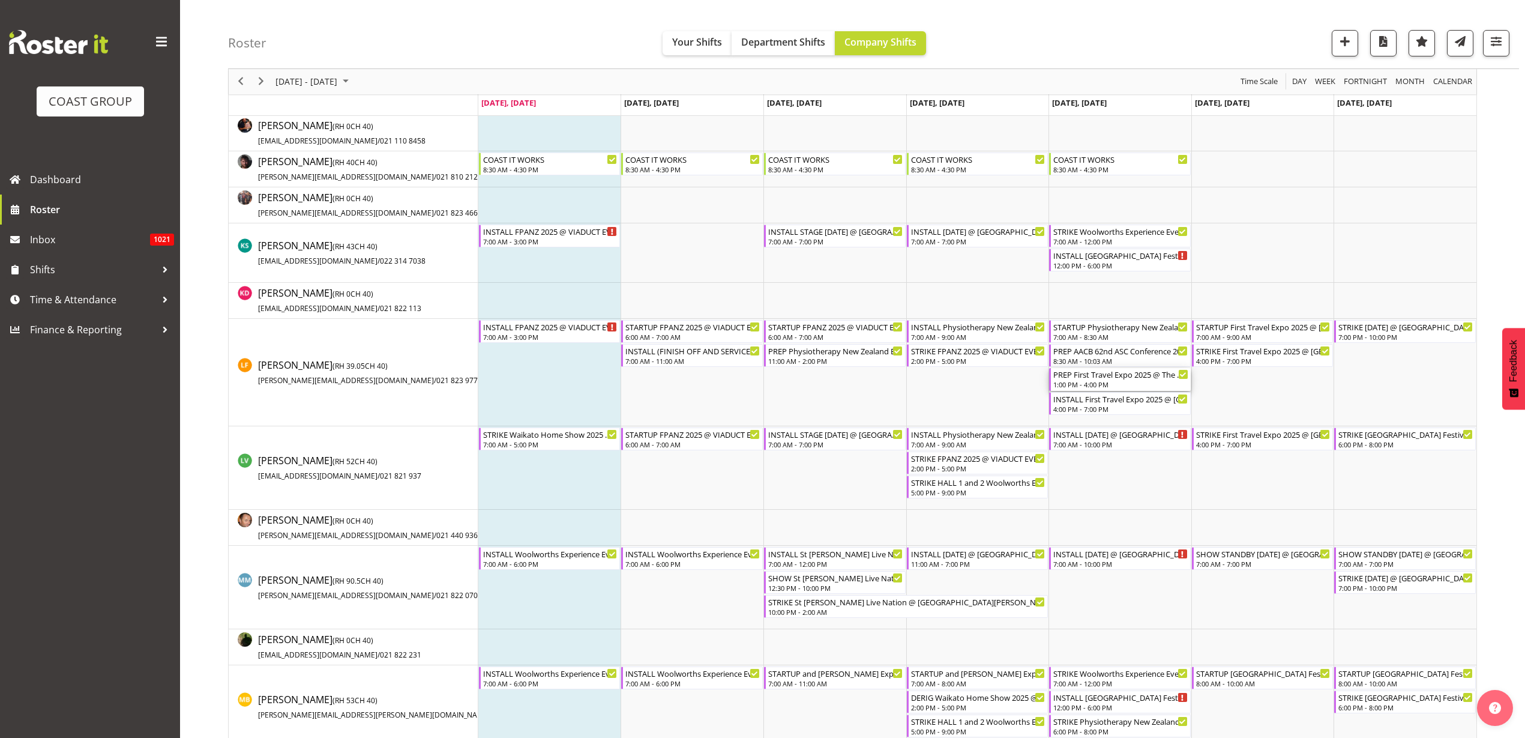
click at [1095, 381] on div "1:00 PM - 4:00 PM" at bounding box center [1120, 384] width 135 height 10
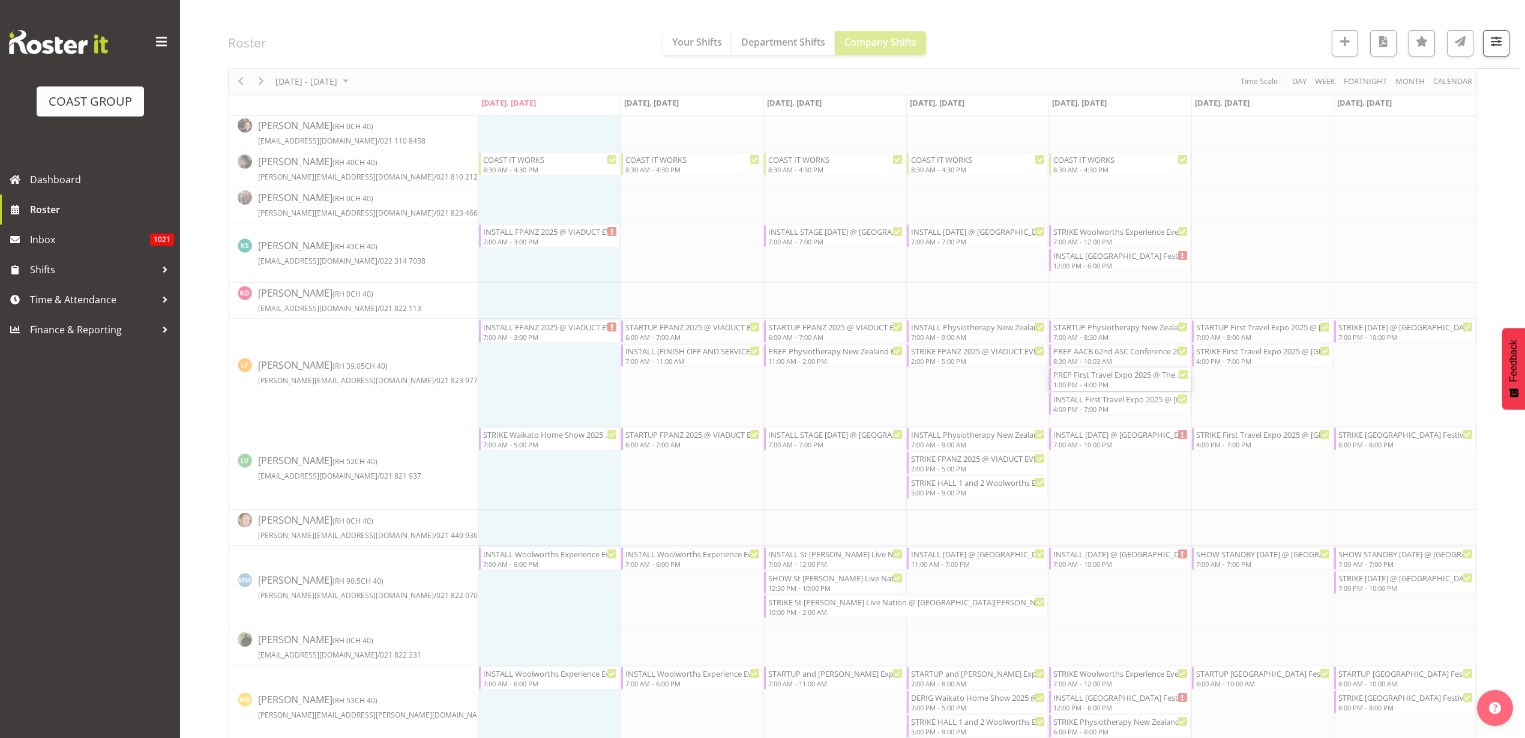
select select
select select "9"
select select "2025"
select select "13"
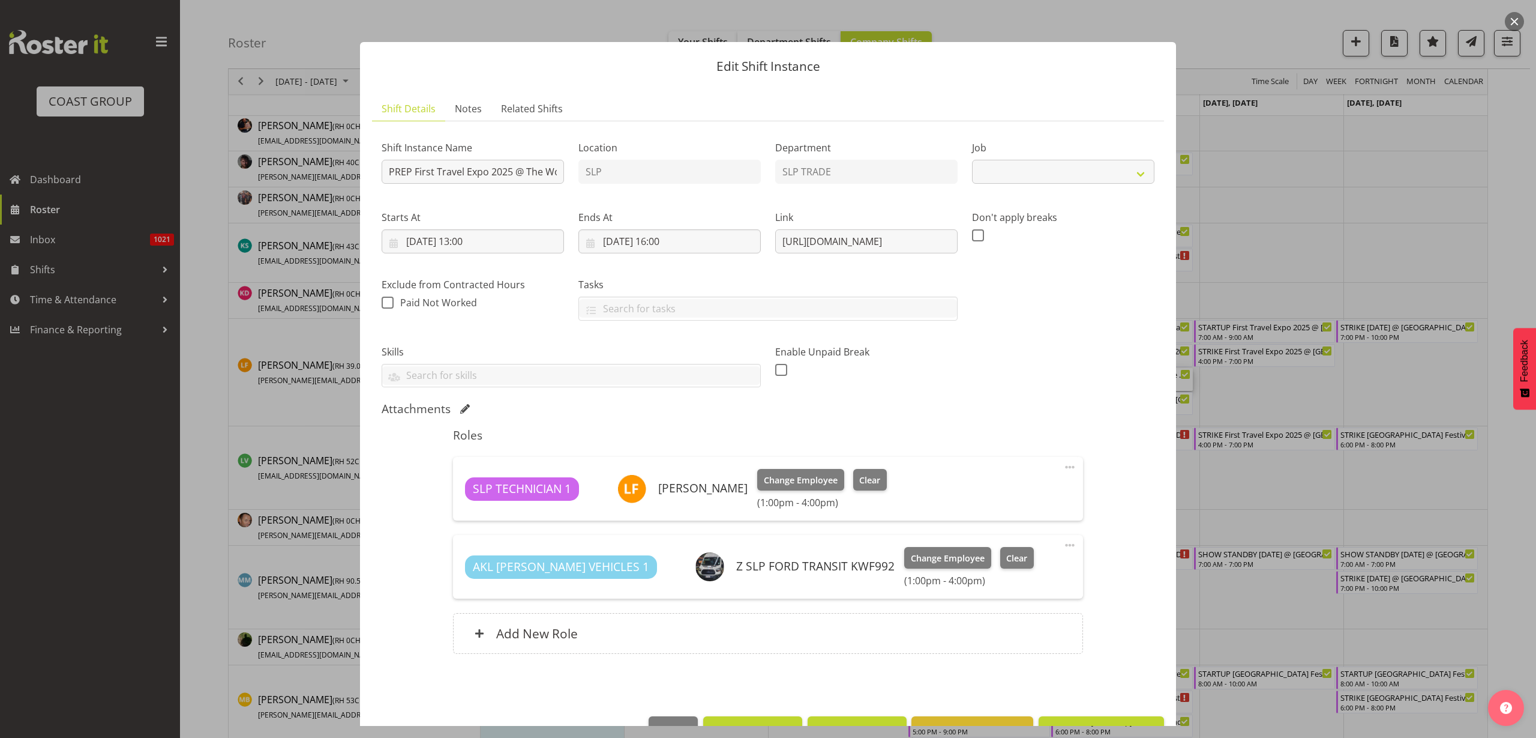
select select "10652"
click at [478, 241] on input "[DATE] 13:00" at bounding box center [473, 241] width 182 height 24
click at [471, 499] on select "00 01 02 03 04 05 06 07 08 09 10 11 12 13 14 15 16 17 18 19 20 21 22 23" at bounding box center [473, 496] width 27 height 24
select select "23"
click at [460, 484] on select "00 01 02 03 04 05 06 07 08 09 10 11 12 13 14 15 16 17 18 19 20 21 22 23" at bounding box center [473, 496] width 27 height 24
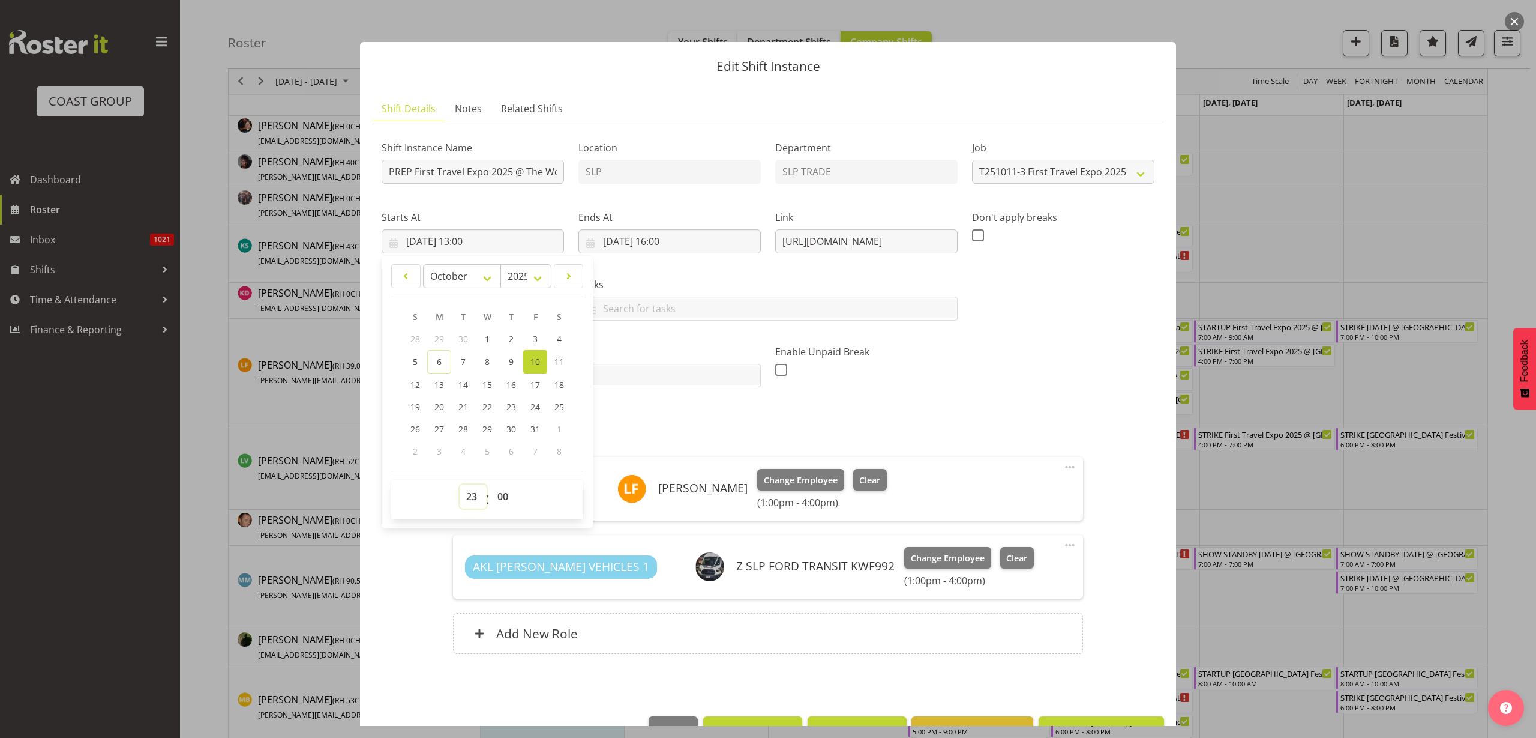
type input "[DATE] 23:00"
select select "10"
type input "[DATE] 10:00"
select select "30"
type input "[DATE] 10:30"
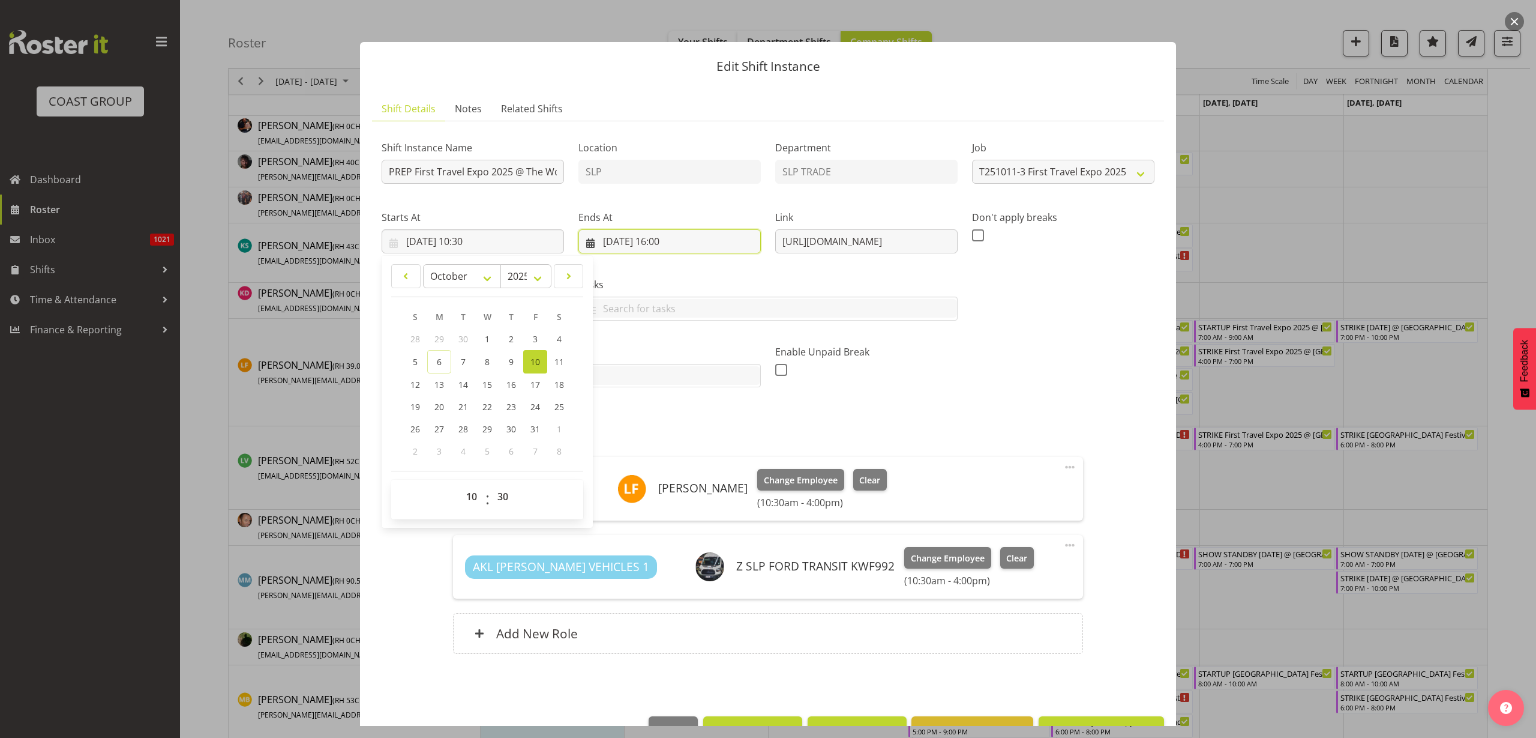
click at [668, 242] on input "[DATE] 16:00" at bounding box center [670, 241] width 182 height 24
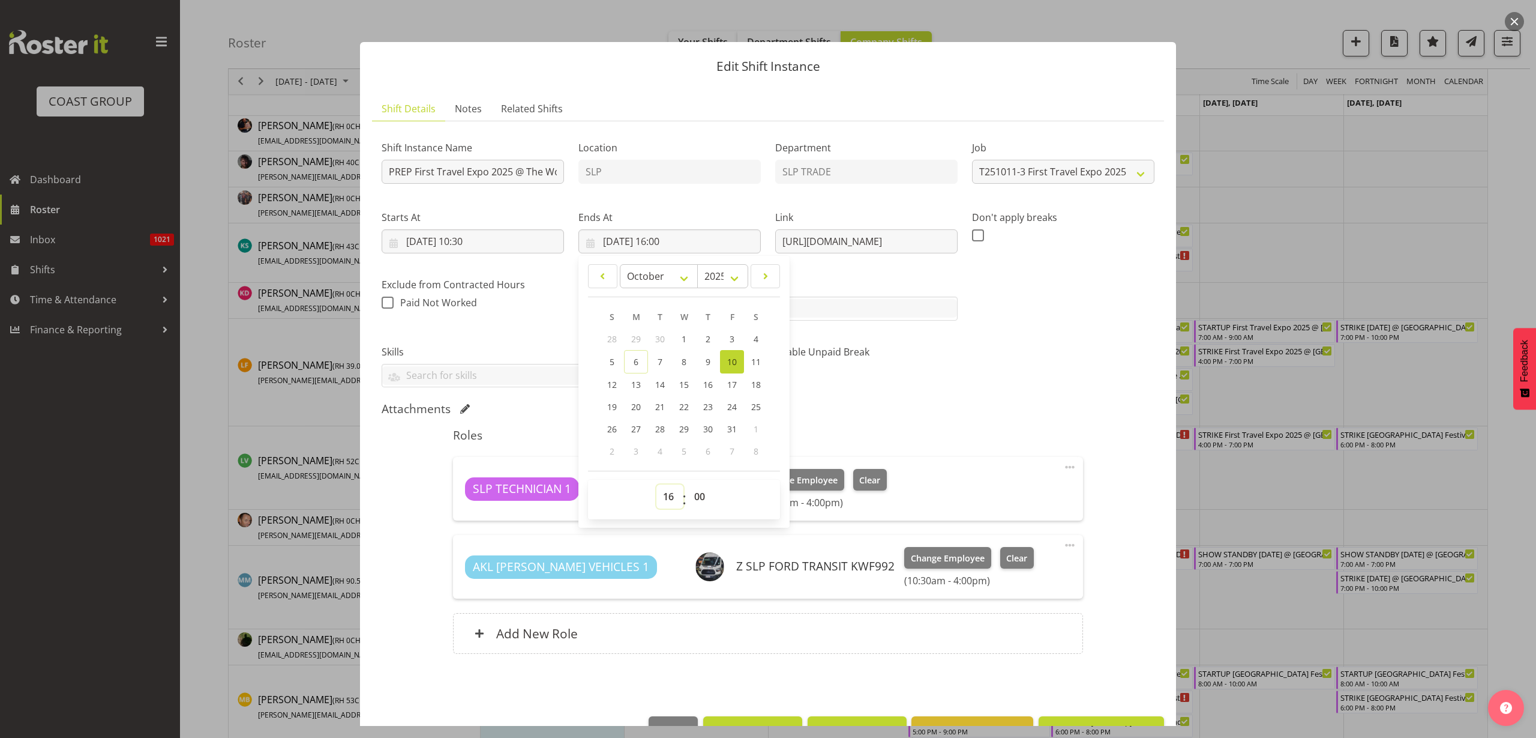
click at [667, 496] on select "00 01 02 03 04 05 06 07 08 09 10 11 12 13 14 15 16 17 18 19 20 21 22 23" at bounding box center [670, 496] width 27 height 24
select select "13"
click at [657, 484] on select "00 01 02 03 04 05 06 07 08 09 10 11 12 13 14 15 16 17 18 19 20 21 22 23" at bounding box center [670, 496] width 27 height 24
type input "[DATE] 13:00"
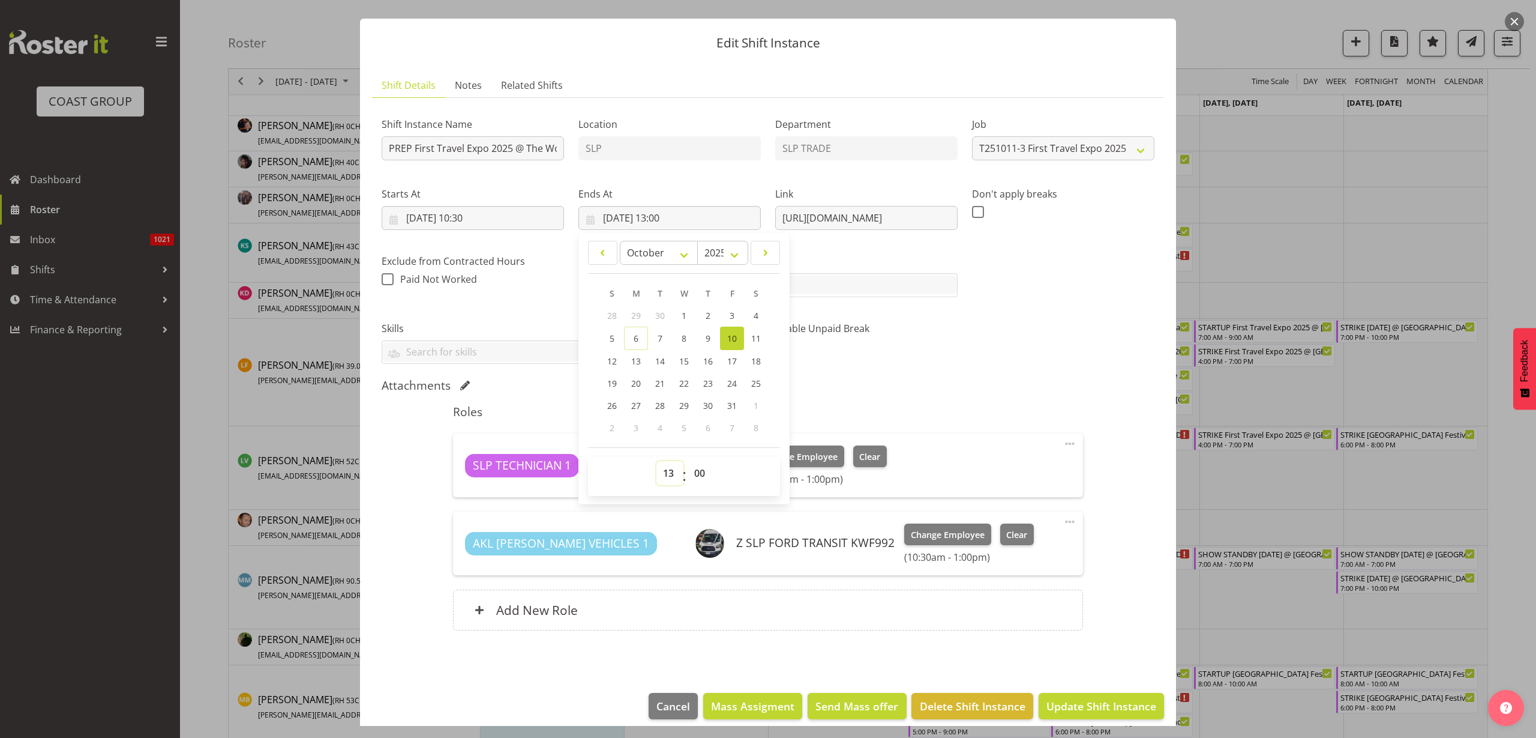
scroll to position [35, 0]
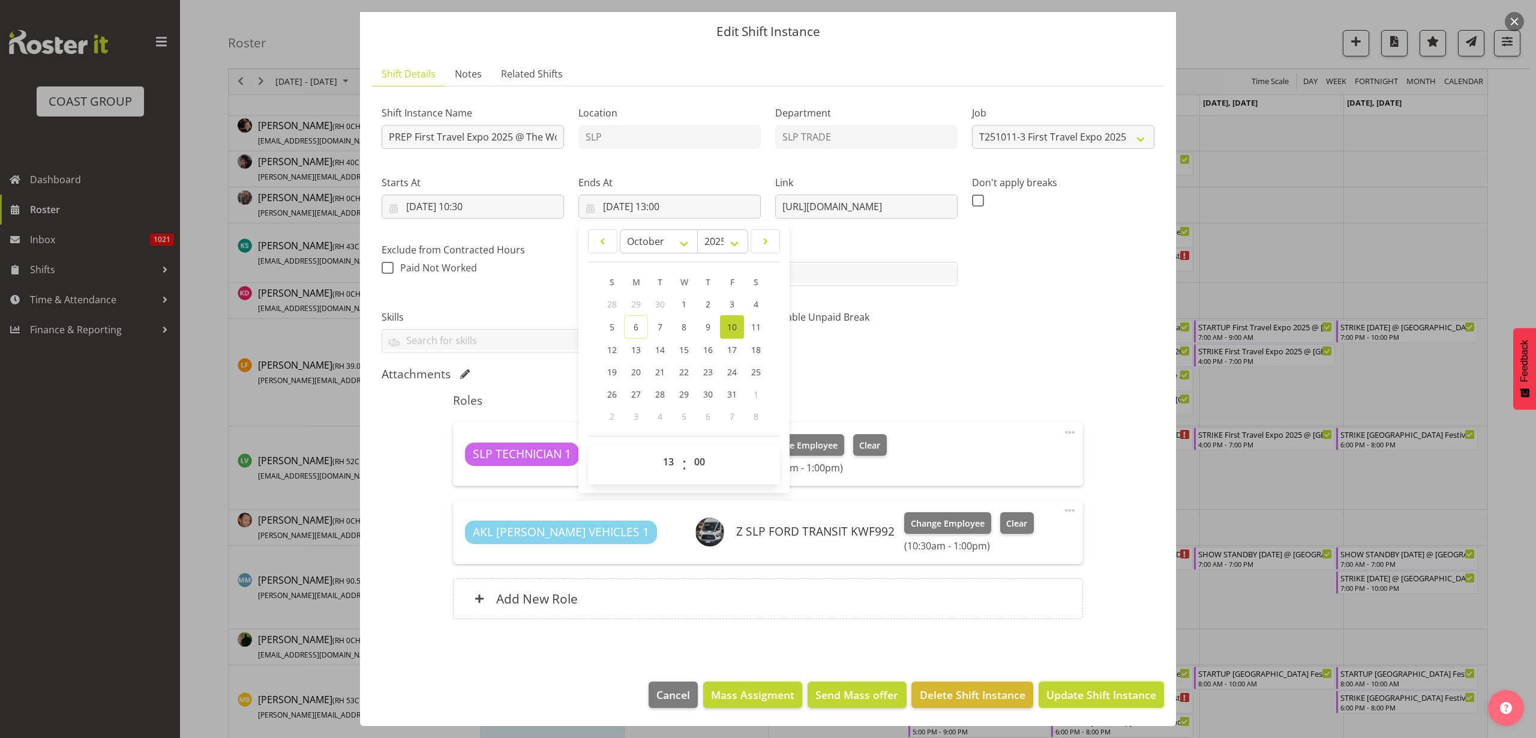
click at [1086, 692] on span "Update Shift Instance" at bounding box center [1102, 695] width 110 height 16
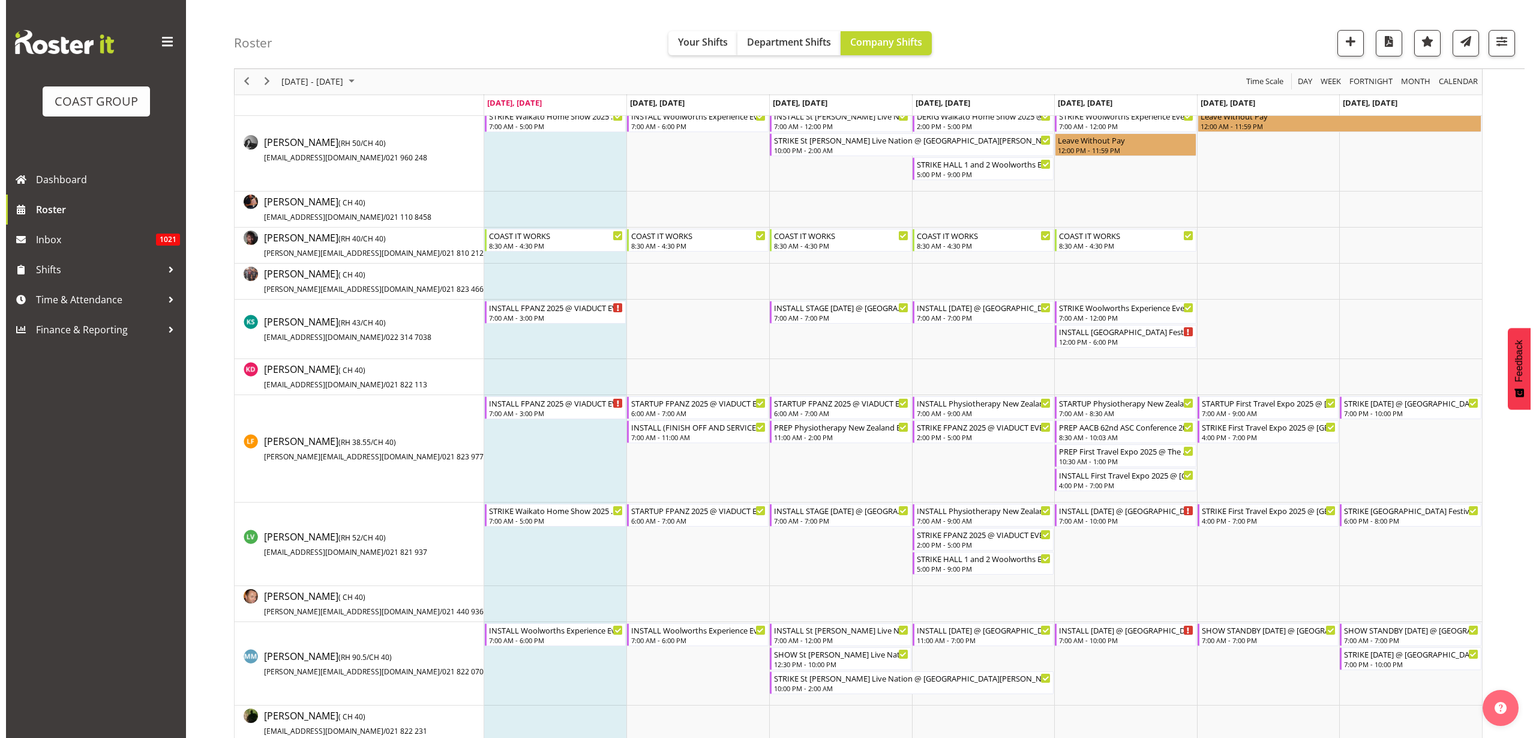
scroll to position [600, 0]
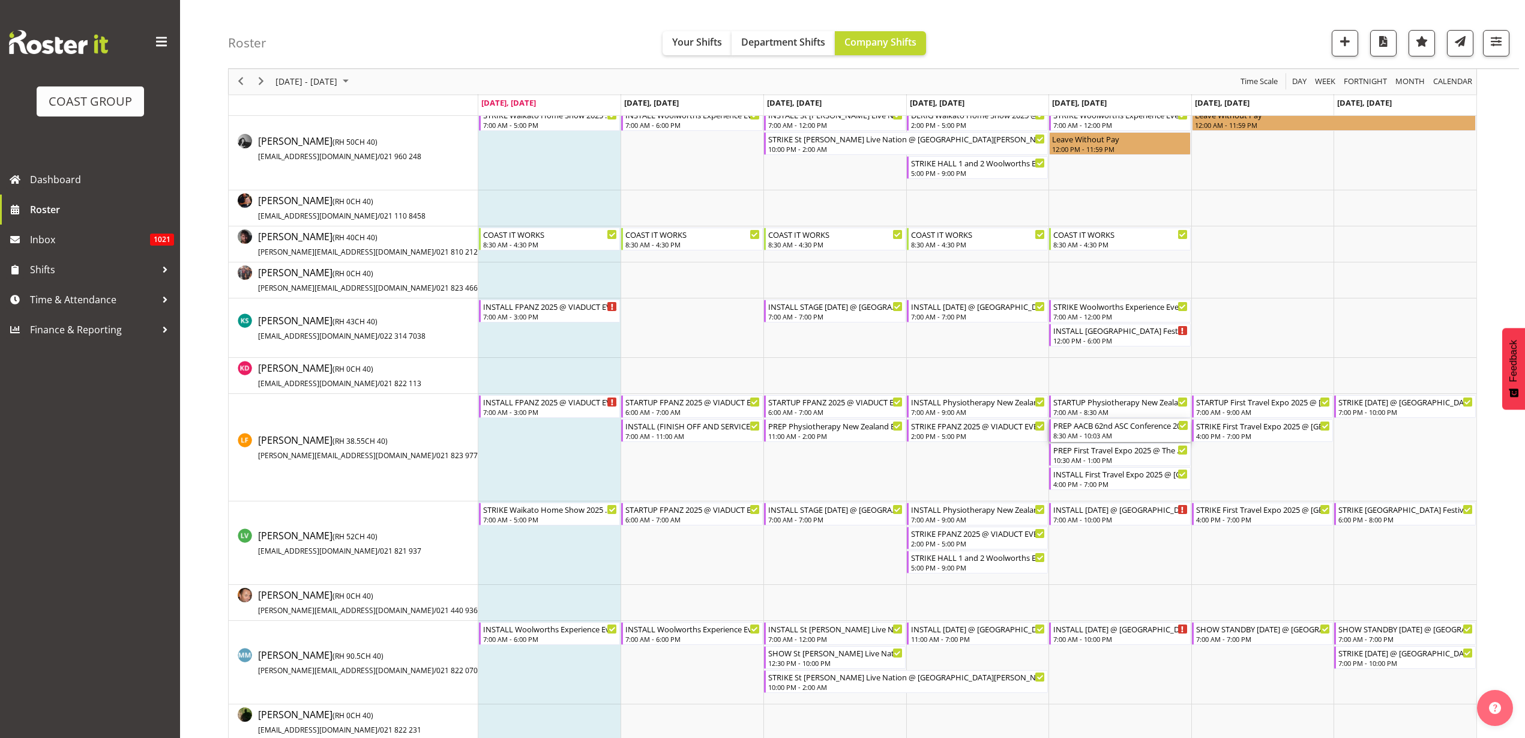
click at [1097, 428] on div "PREP AACB 62nd ASC Conference 2025 @ The Workshop" at bounding box center [1120, 425] width 135 height 12
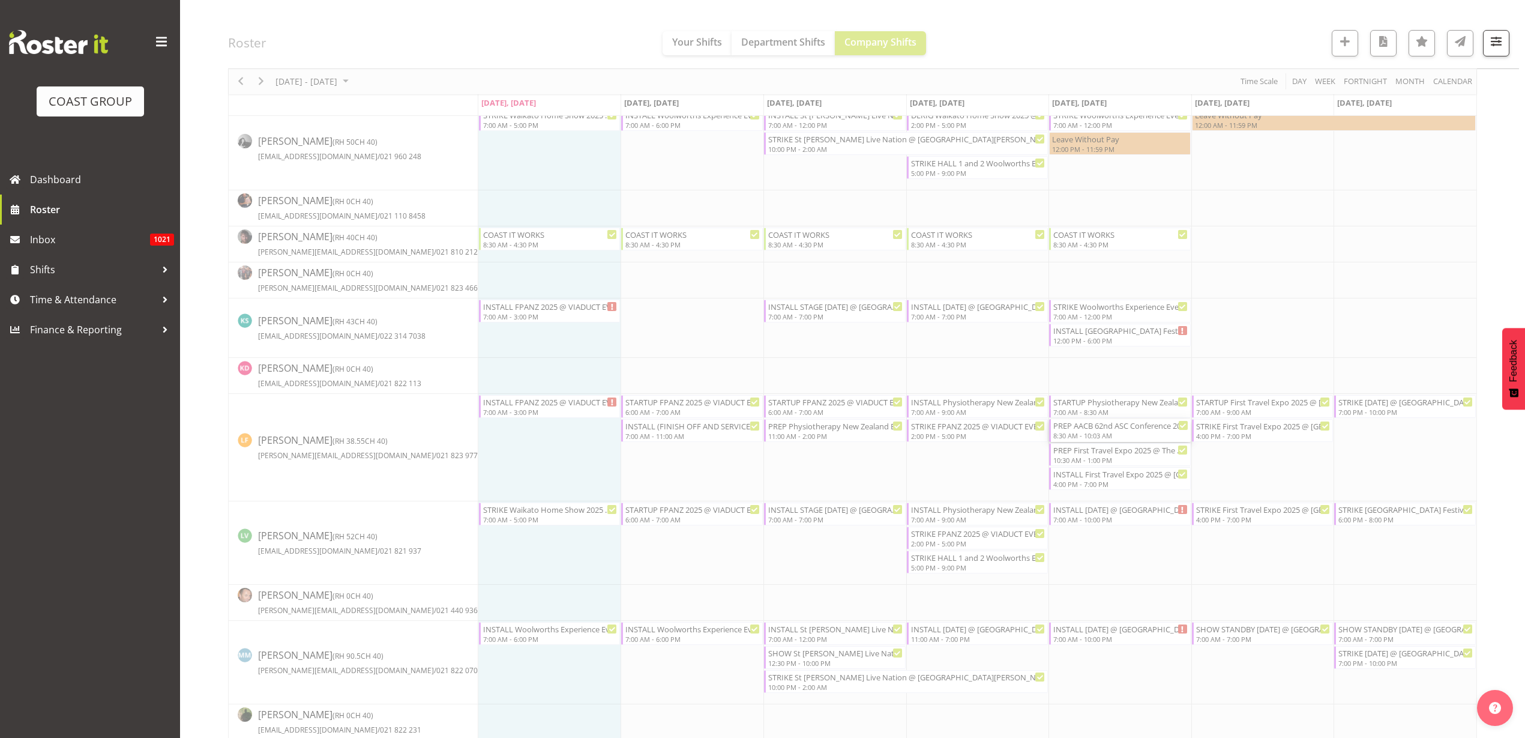
select select
select select "9"
select select "2025"
select select "10"
select select "3"
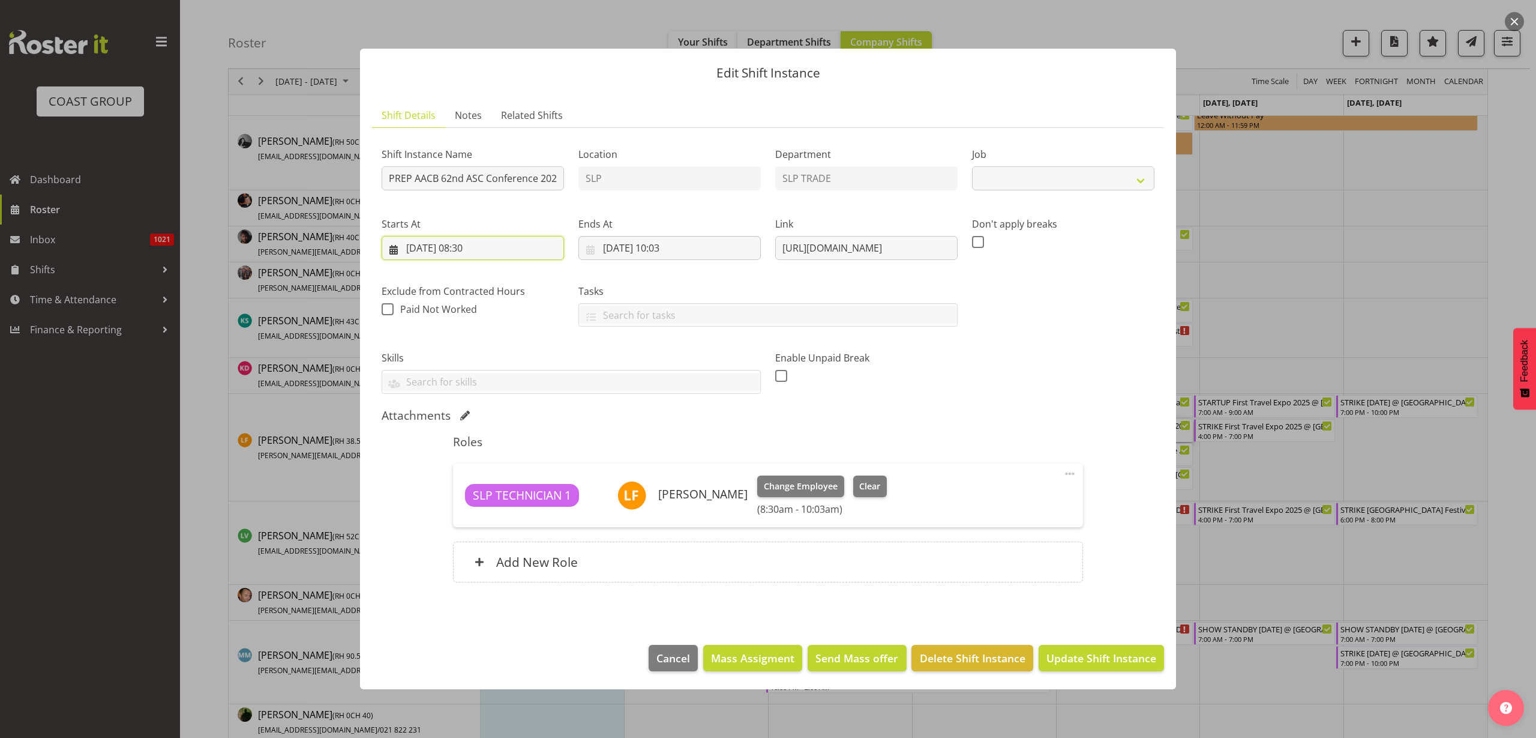
click at [477, 247] on input "[DATE] 08:30" at bounding box center [473, 248] width 182 height 24
select select "10622"
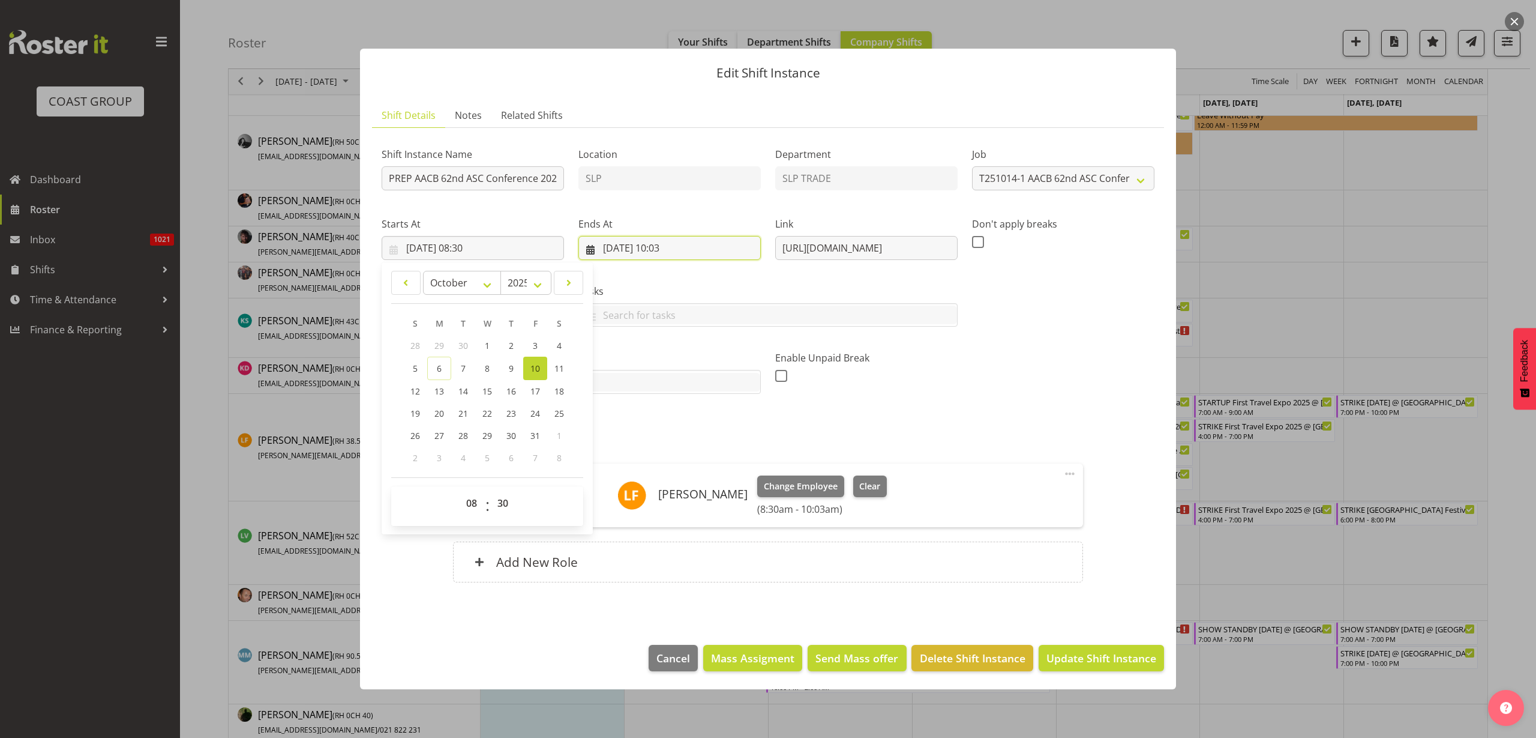
click at [664, 247] on input "[DATE] 10:03" at bounding box center [670, 248] width 182 height 24
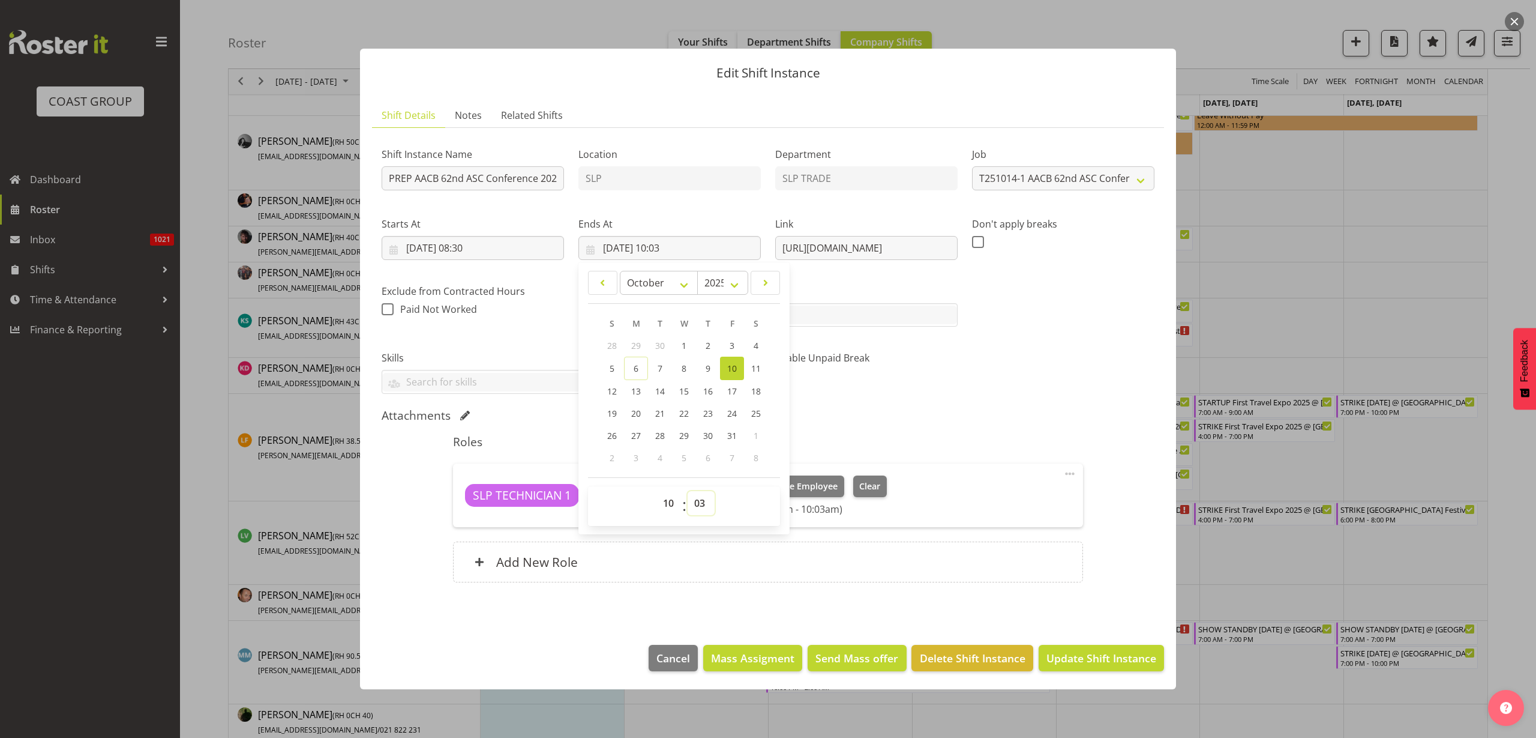
click at [697, 503] on select "00 01 02 03 04 05 06 07 08 09 10 11 12 13 14 15 16 17 18 19 20 21 22 23 24 25 2…" at bounding box center [701, 503] width 27 height 24
select select "30"
click at [688, 491] on select "00 01 02 03 04 05 06 07 08 09 10 11 12 13 14 15 16 17 18 19 20 21 22 23 24 25 2…" at bounding box center [701, 503] width 27 height 24
type input "[DATE] 10:30"
click at [1122, 661] on span "Update Shift Instance" at bounding box center [1102, 658] width 110 height 16
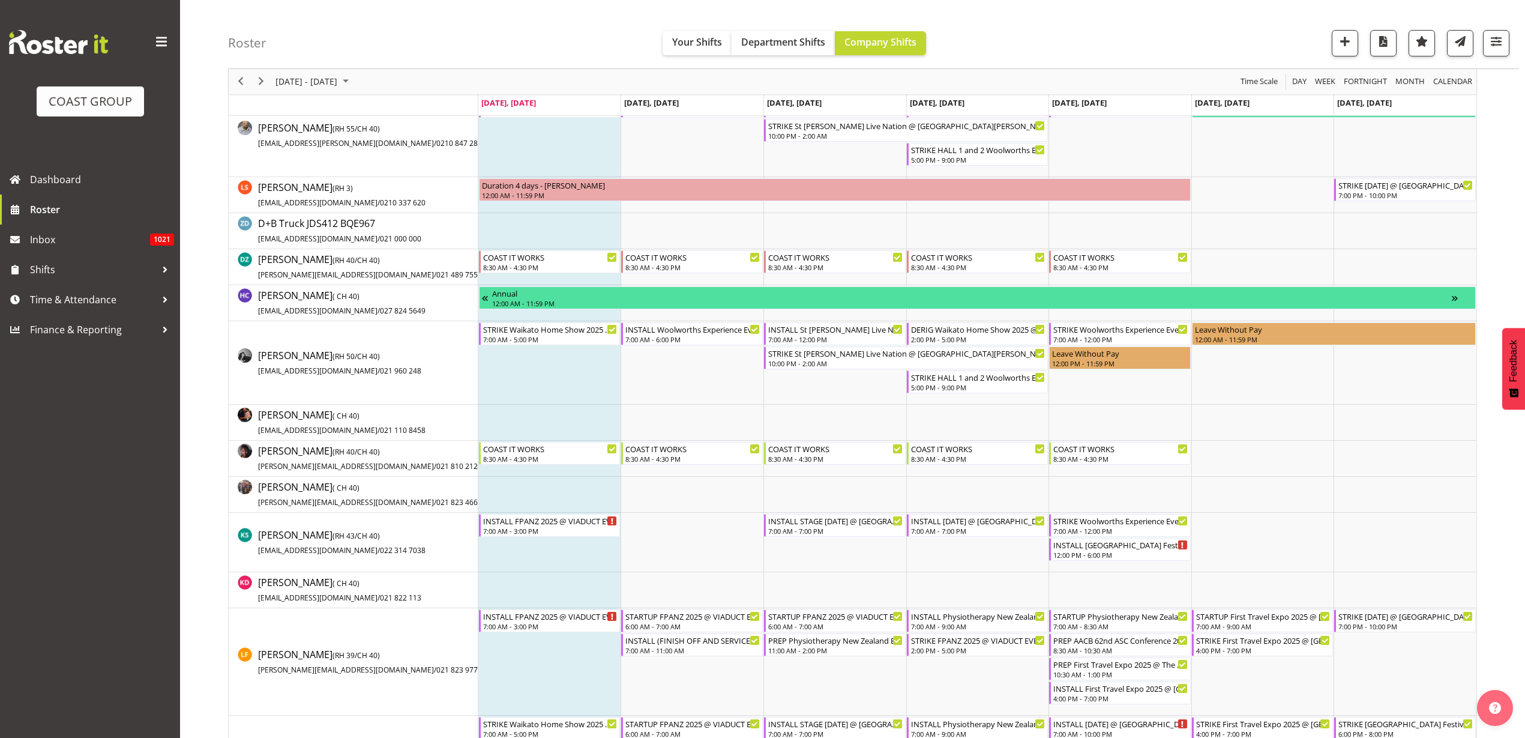
scroll to position [0, 0]
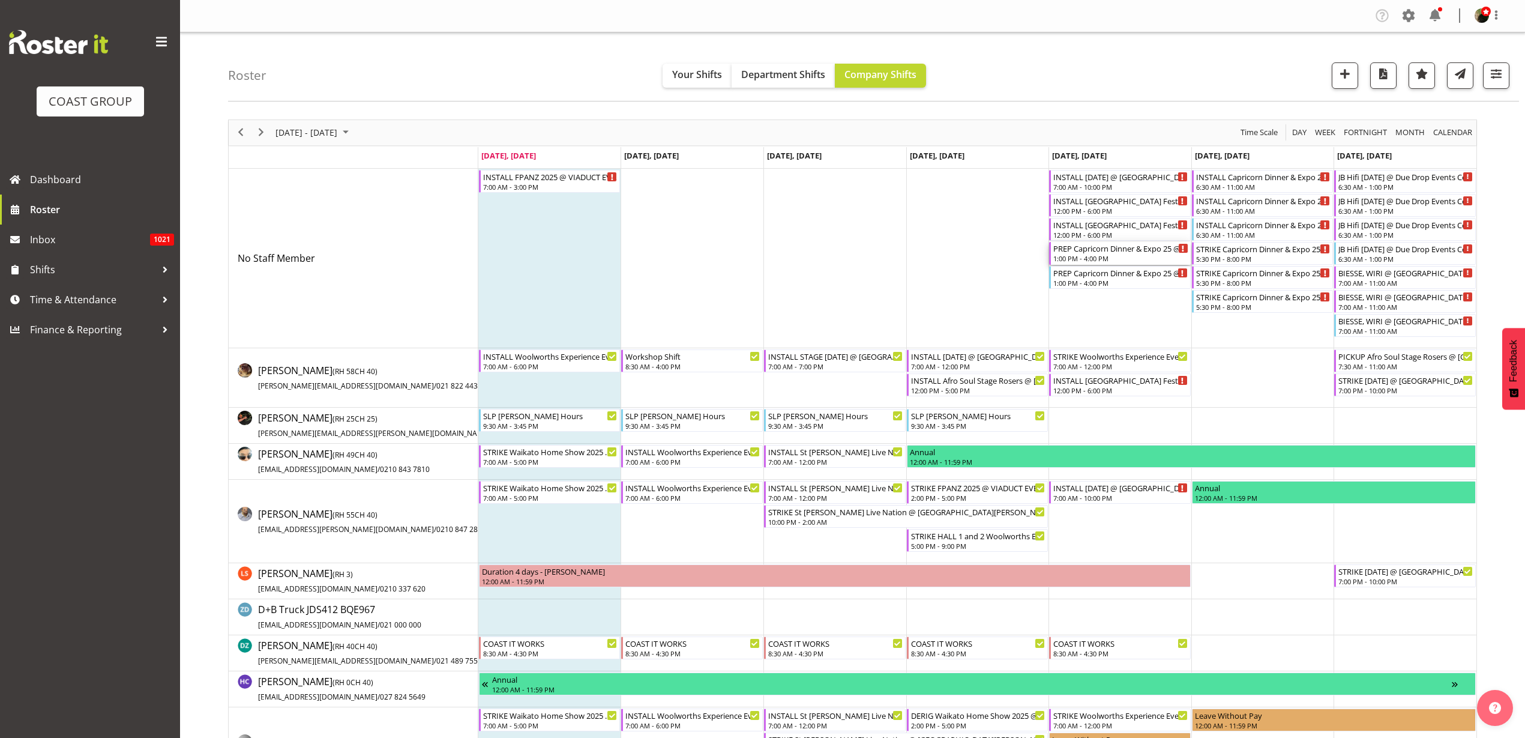
click at [1117, 251] on div "PREP Capricorn Dinner & Expo 25 @ The Workshop" at bounding box center [1120, 248] width 135 height 12
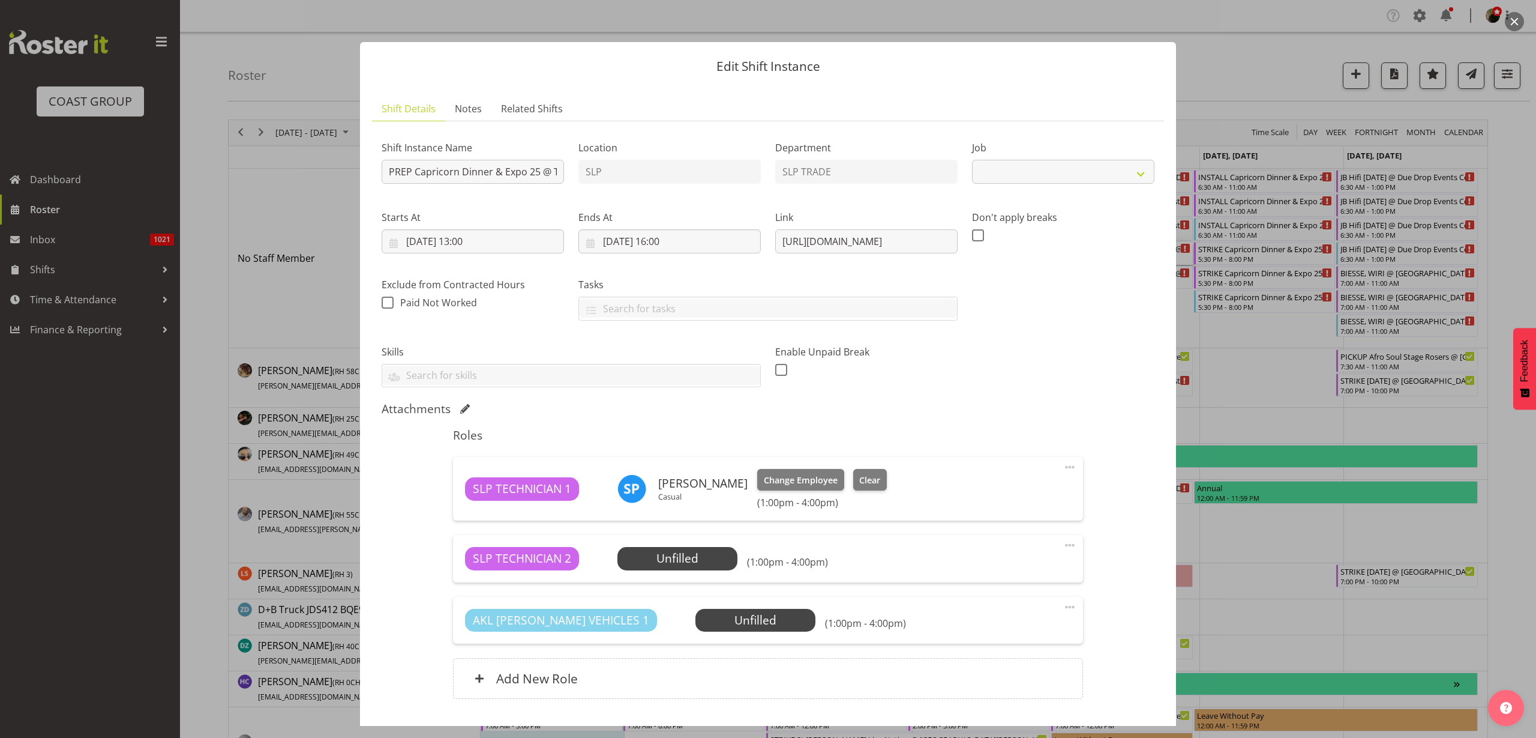
select select "10761"
click at [0, 0] on span "Select Employee" at bounding box center [0, 0] width 0 height 0
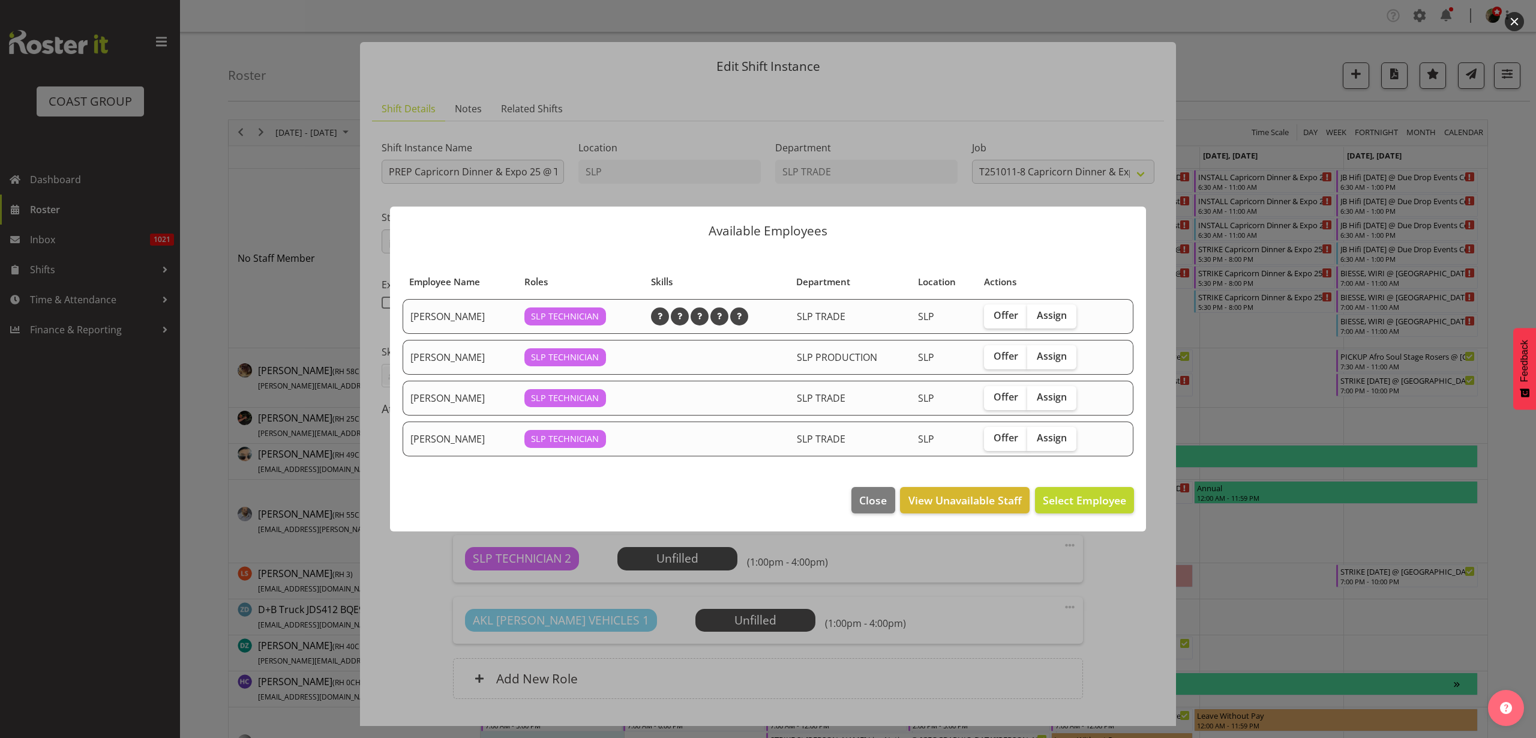
click at [1043, 400] on span "Assign" at bounding box center [1052, 397] width 30 height 12
click at [1035, 400] on input "Assign" at bounding box center [1032, 397] width 8 height 8
checkbox input "true"
click at [1079, 505] on span "Assign [PERSON_NAME]" at bounding box center [1065, 500] width 121 height 14
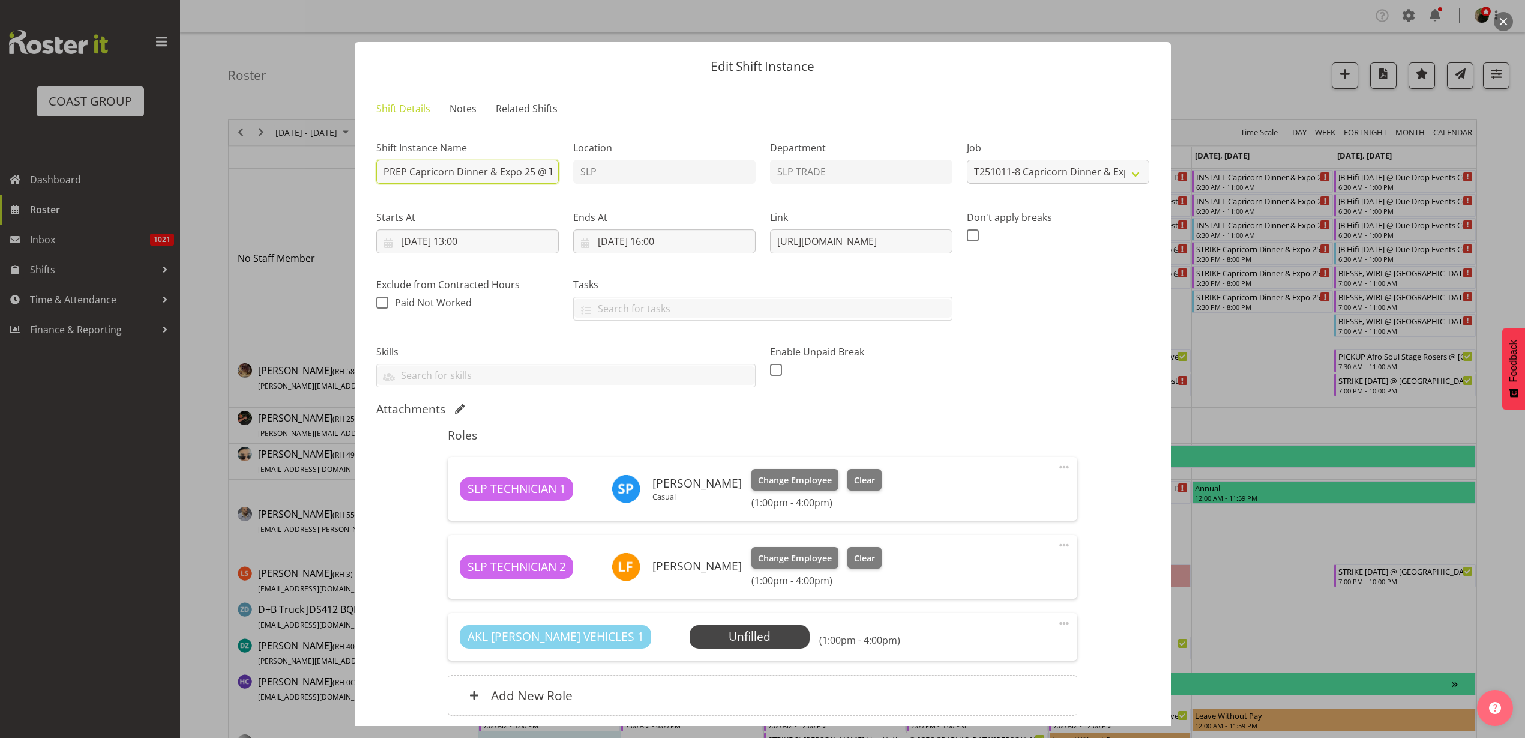
click at [530, 172] on input "PREP Capricorn Dinner & Expo 25 @ The Workshop" at bounding box center [467, 172] width 182 height 24
click at [532, 171] on input "PREP Capricorn Dinner & Expo 25 @ The Workshop" at bounding box center [467, 172] width 182 height 24
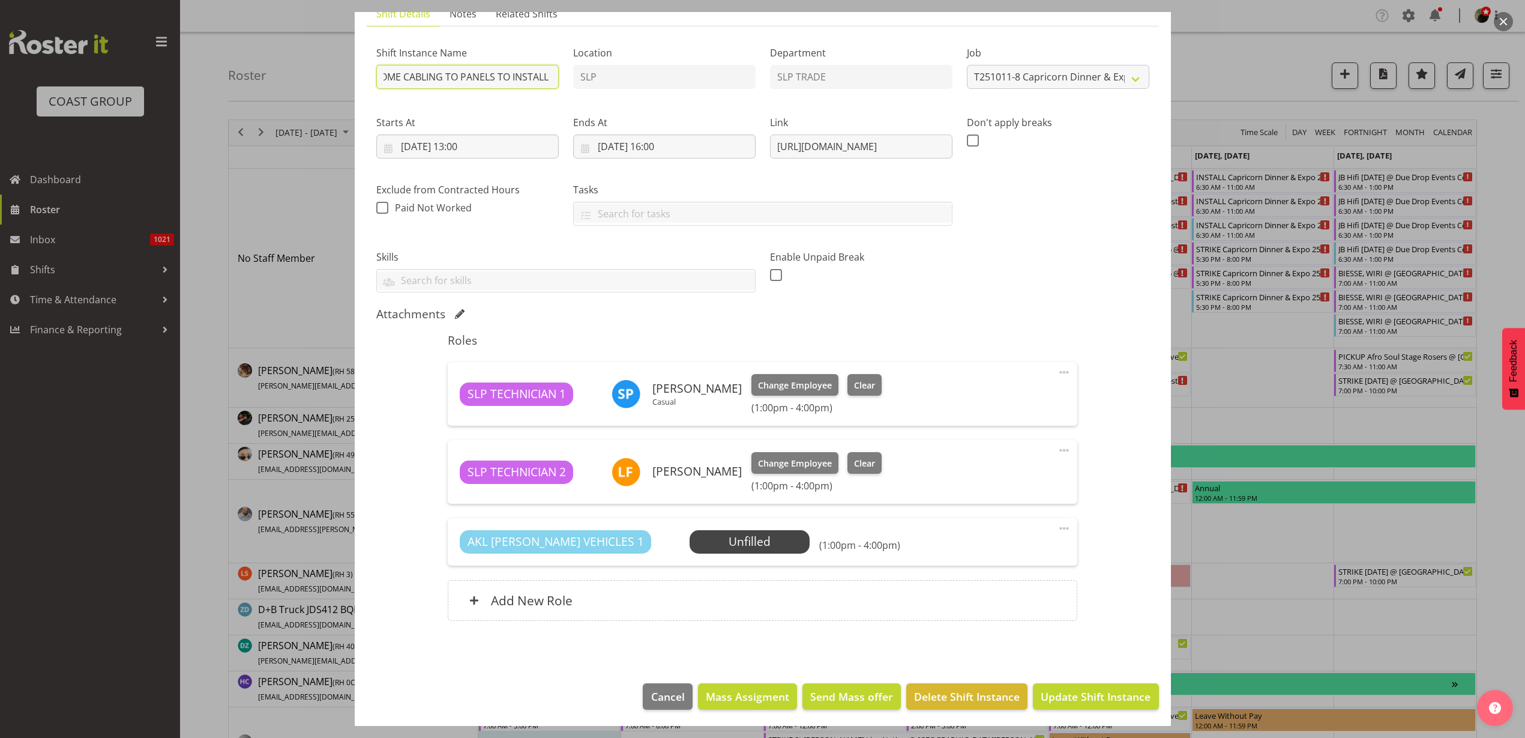
scroll to position [97, 0]
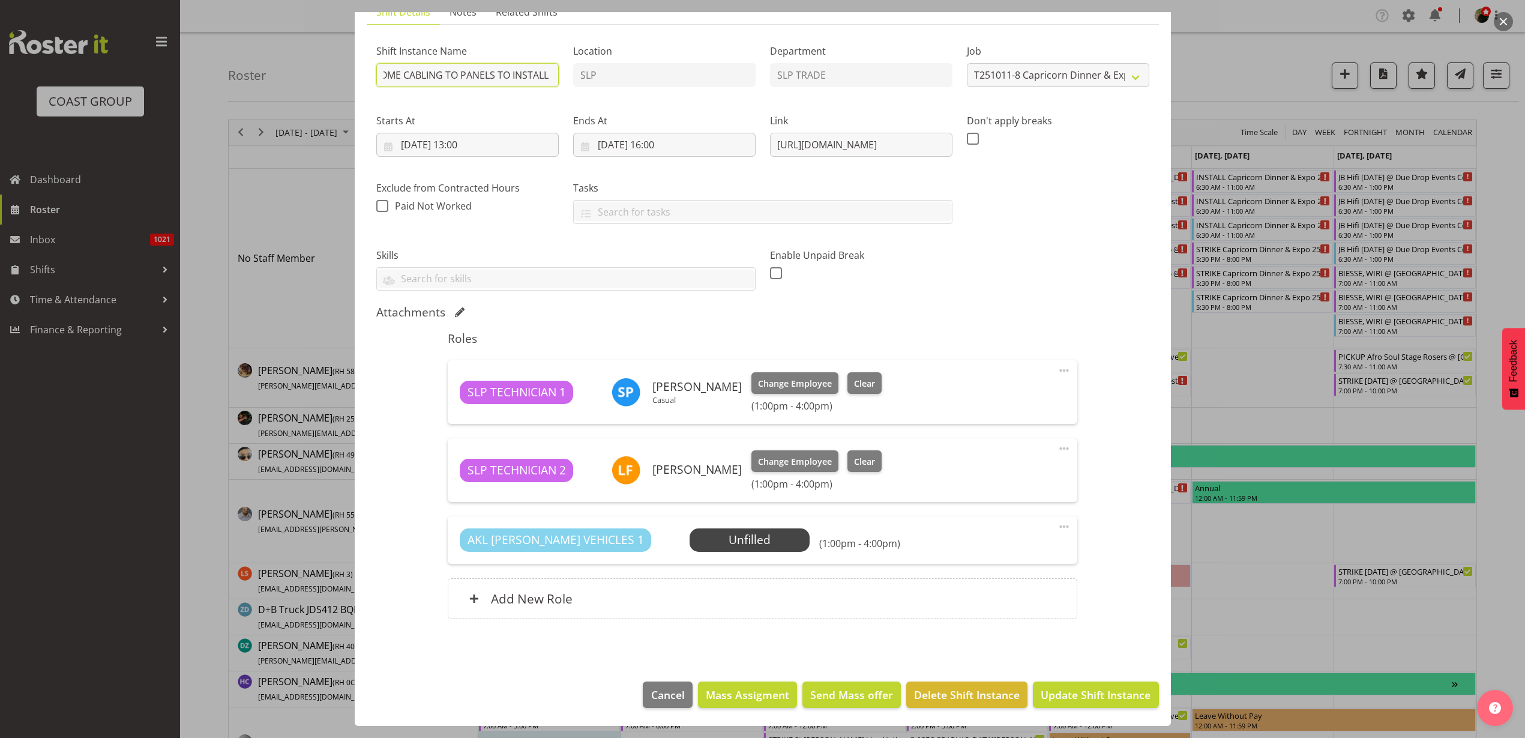
type input "PREP Capricorn Dinner & Expo 25 (GIVE SOME CABLING TO PANELS TO INSTALL @ The W…"
click at [669, 695] on span "Cancel" at bounding box center [668, 695] width 34 height 16
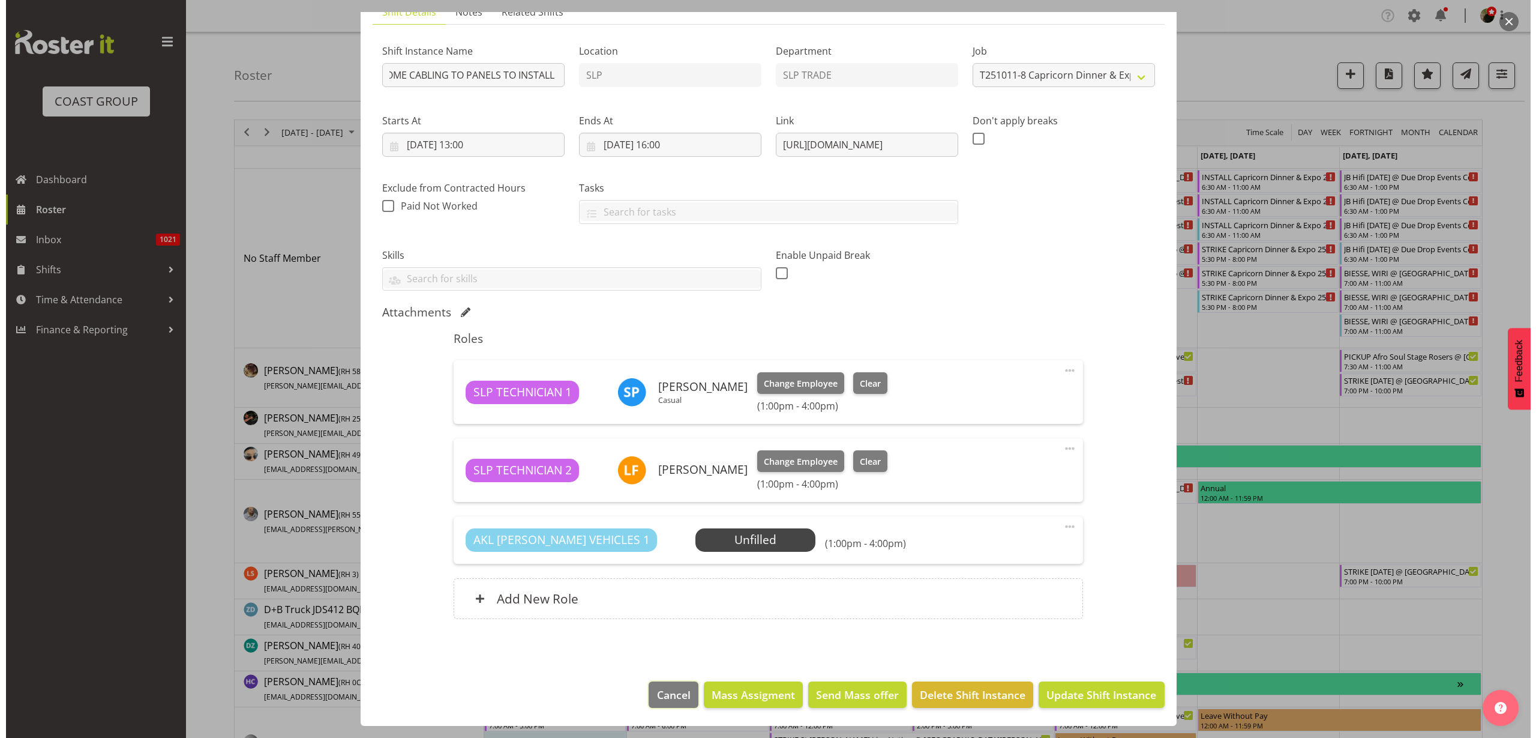
scroll to position [0, 0]
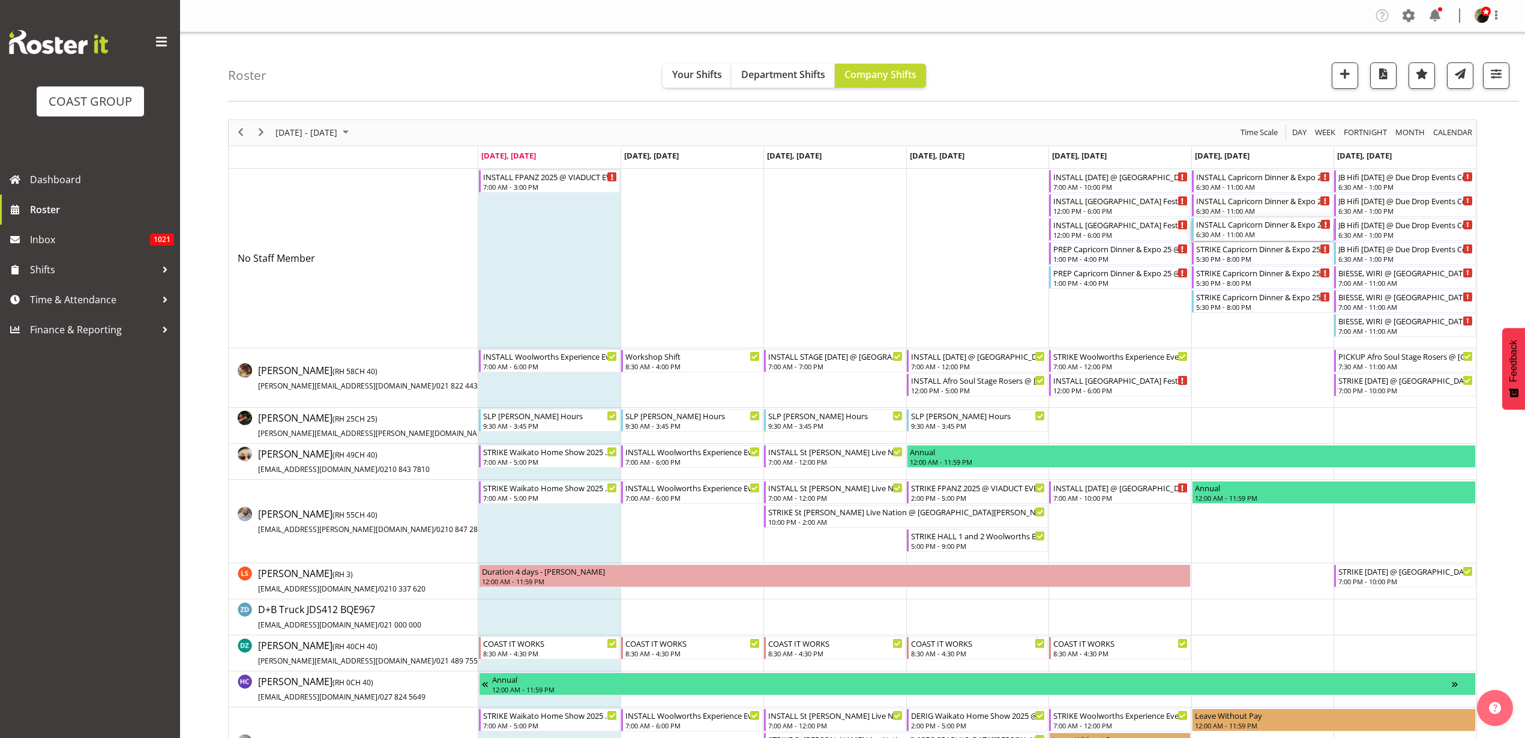
click at [1244, 227] on div "INSTALL Capricorn Dinner & Expo 25 @ The Pullman On Site @ 0700" at bounding box center [1263, 224] width 135 height 12
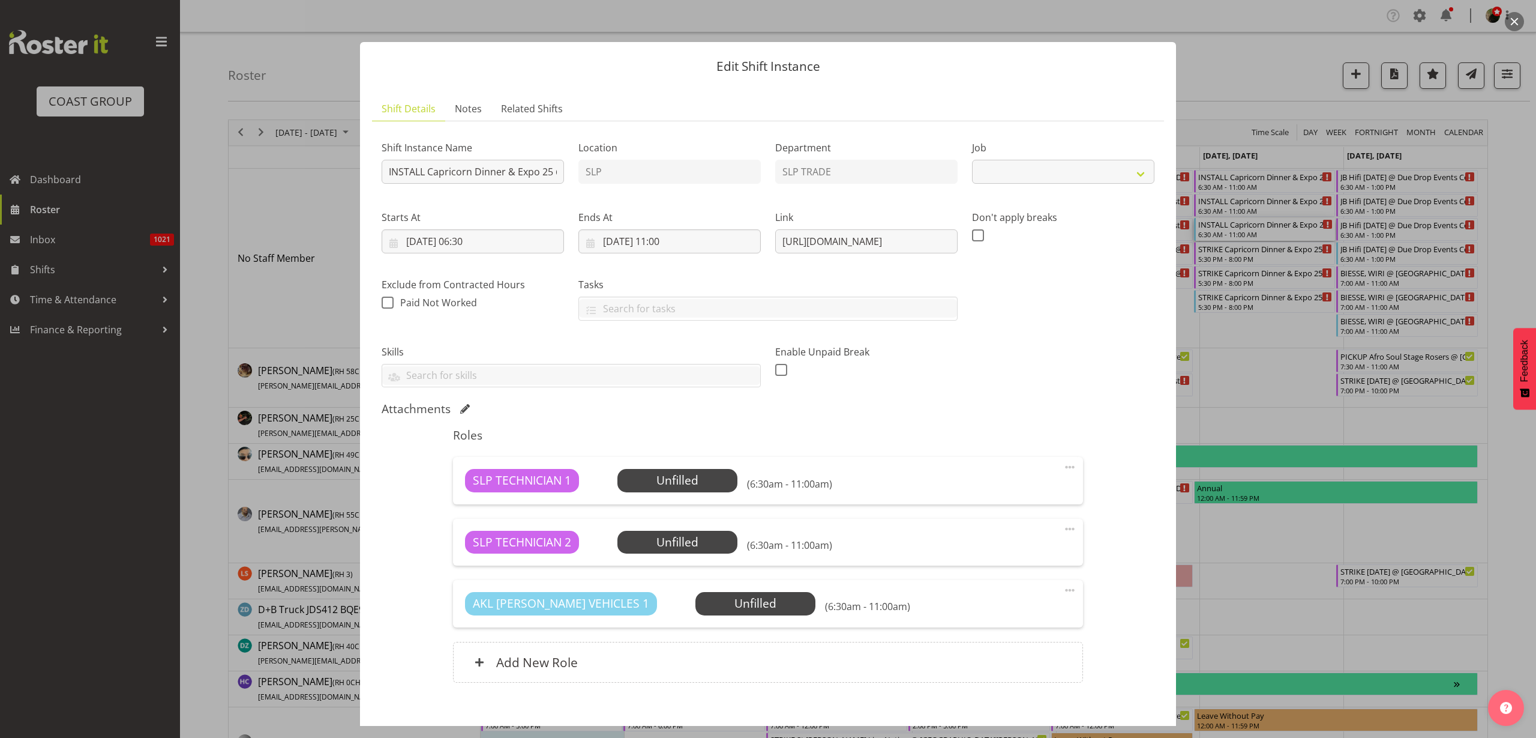
select select "10761"
click at [497, 169] on input "INSTALL Capricorn Dinner & Expo 25 @ The Pullman On Site @ 0700" at bounding box center [473, 172] width 182 height 24
click at [1516, 19] on button "button" at bounding box center [1514, 21] width 19 height 19
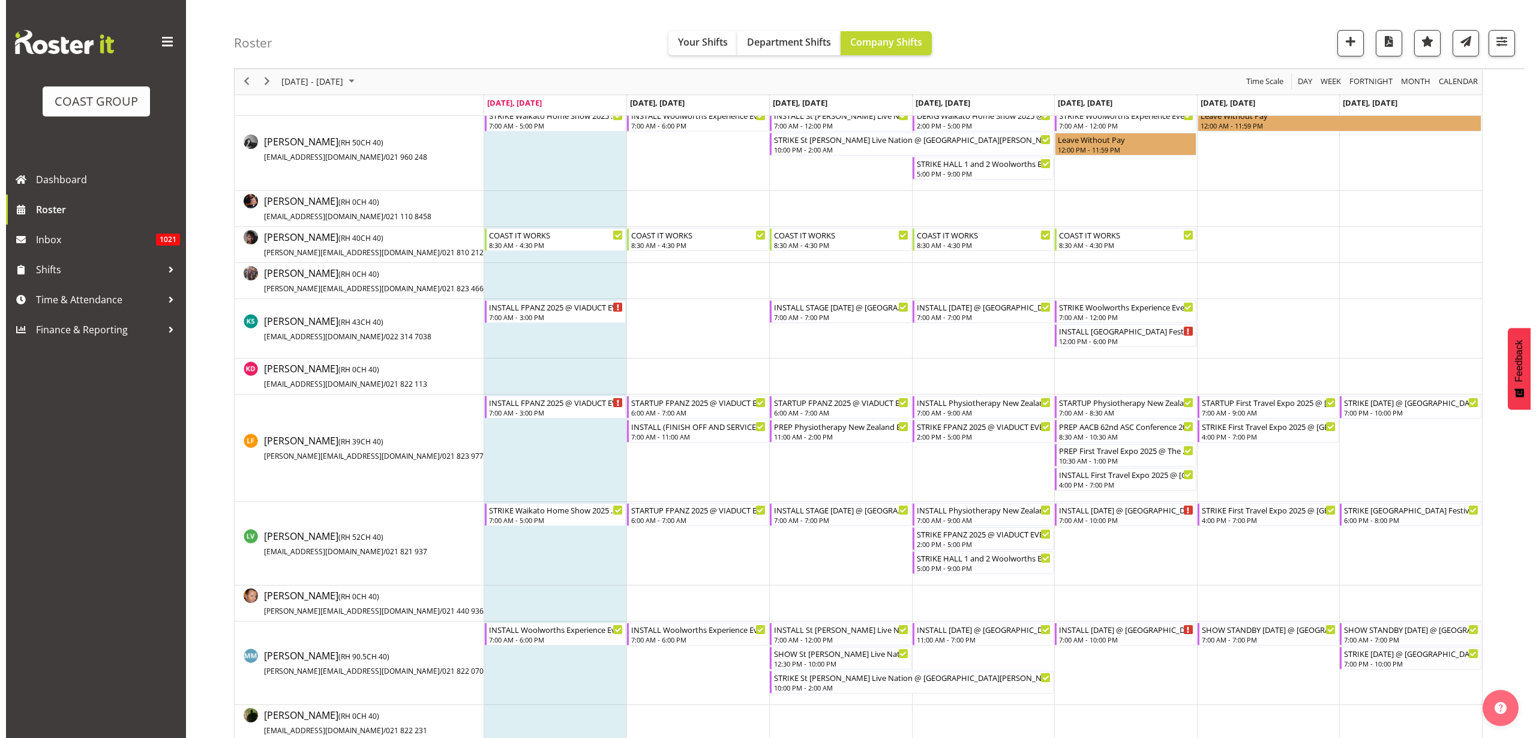
scroll to position [600, 0]
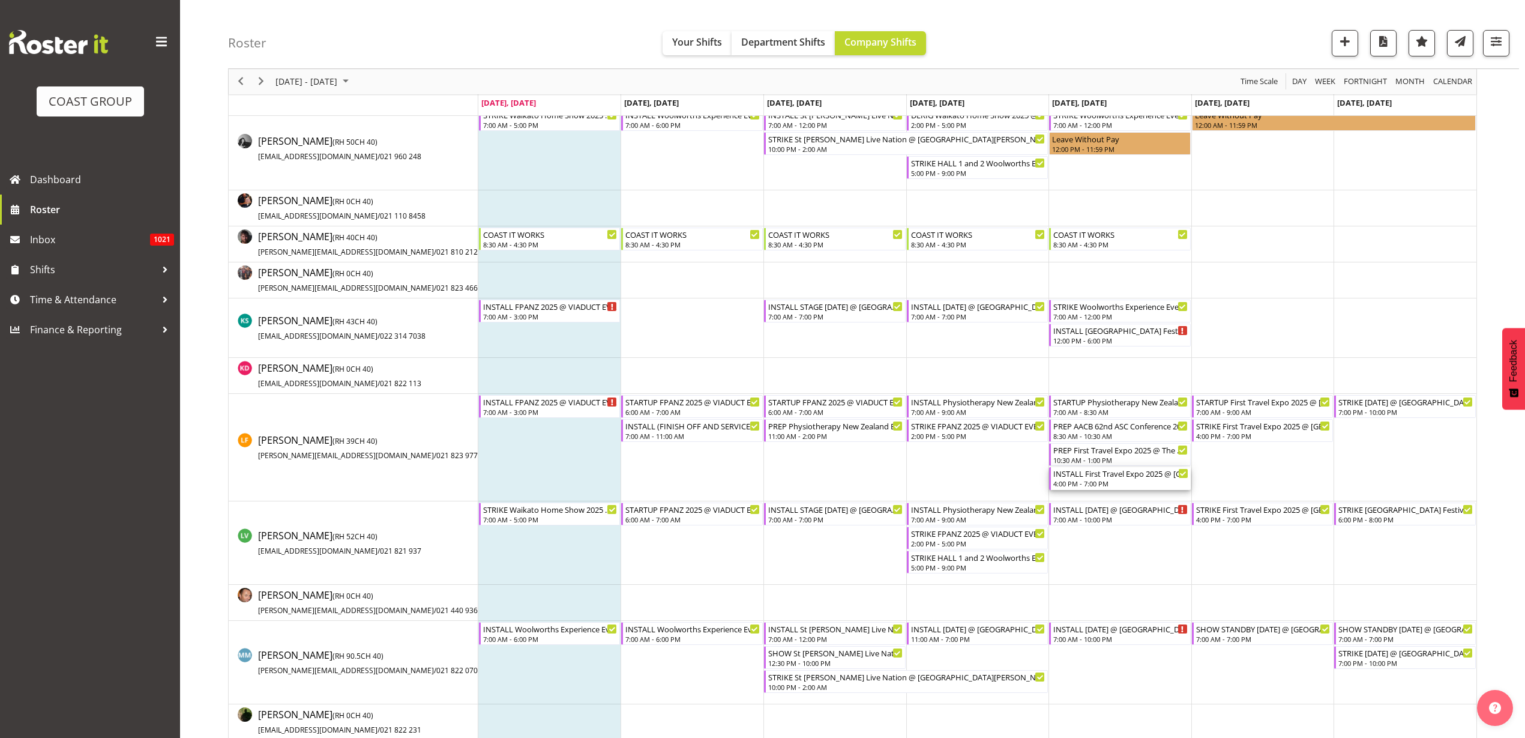
click at [1126, 481] on div "4:00 PM - 7:00 PM" at bounding box center [1120, 483] width 135 height 10
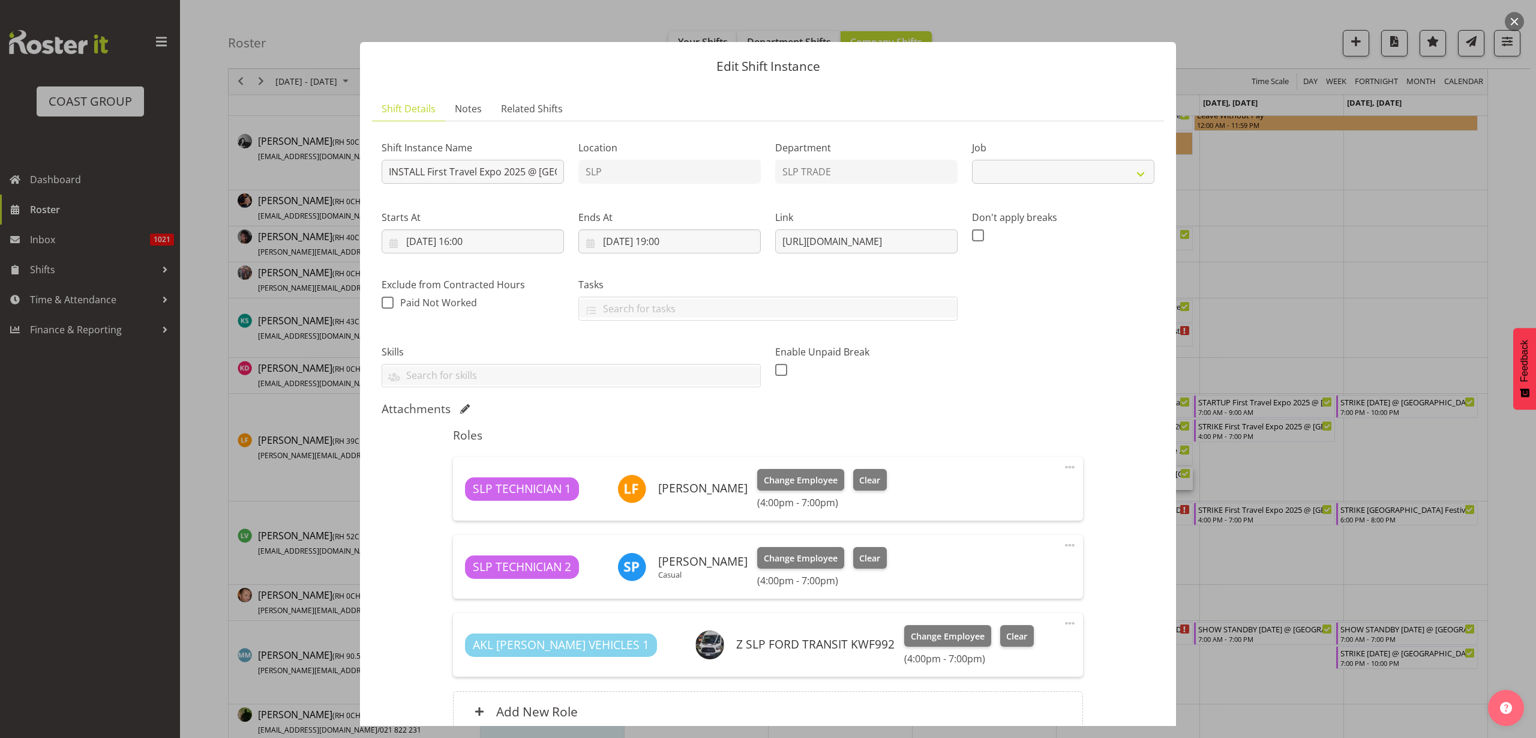
select select "10652"
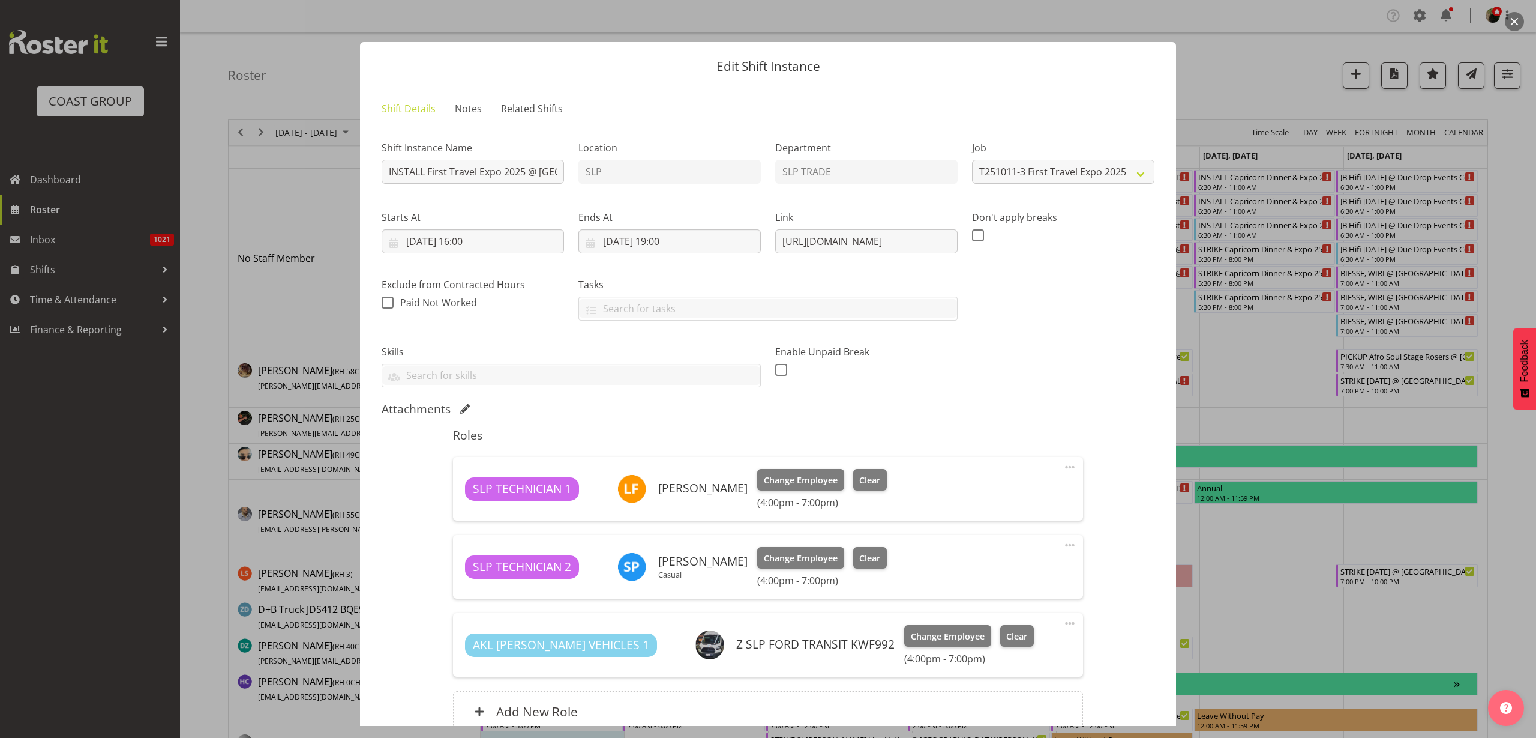
select select "10652"
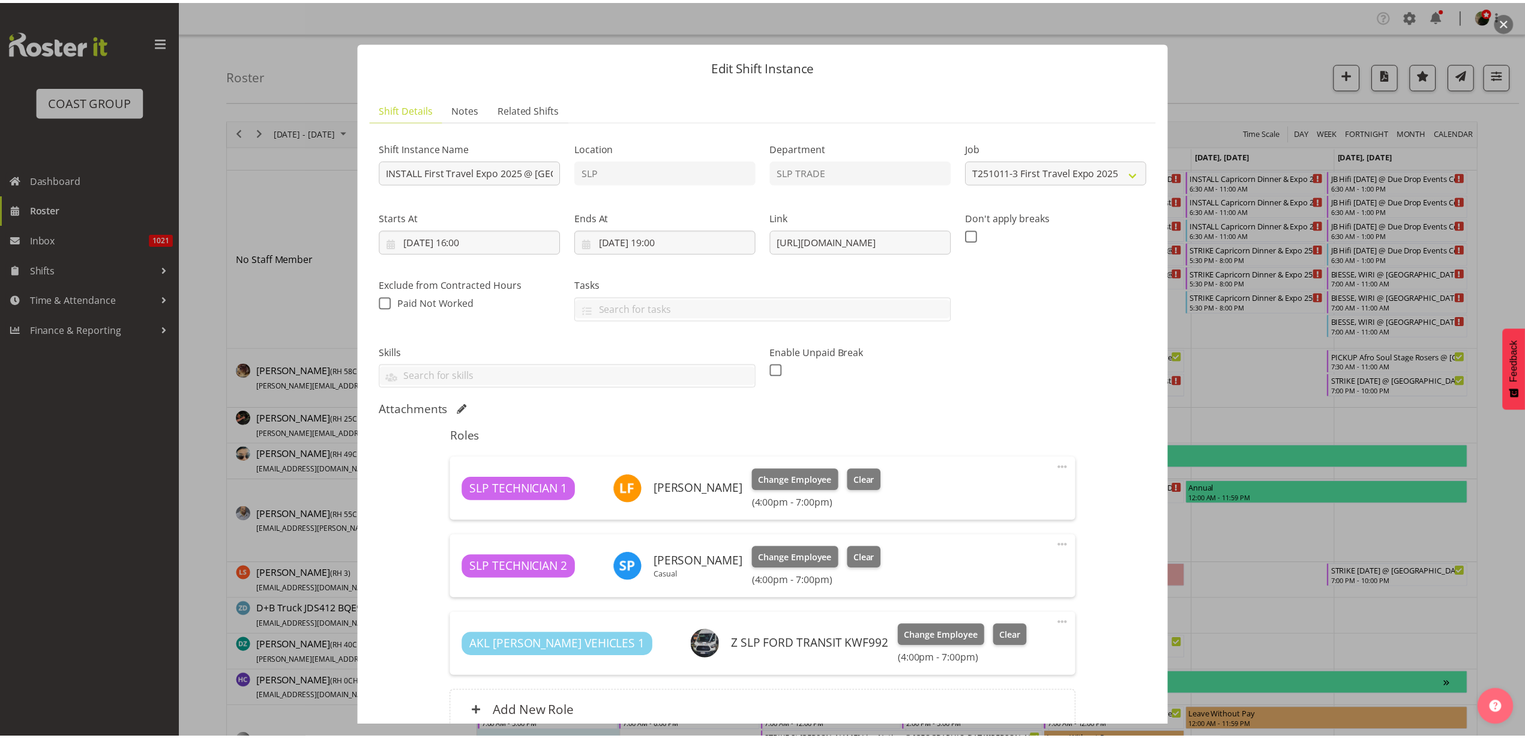
scroll to position [600, 0]
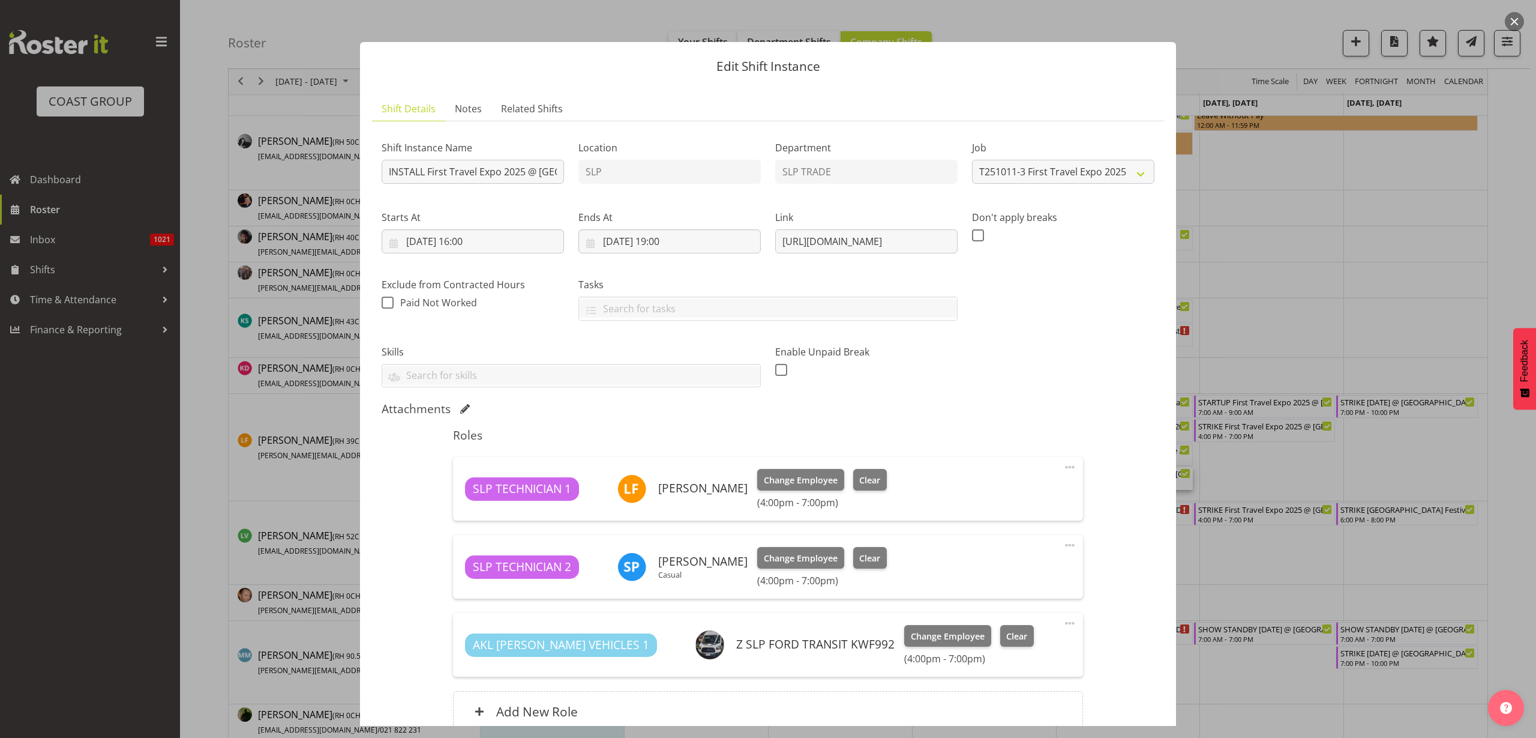
click at [1515, 19] on button "button" at bounding box center [1514, 21] width 19 height 19
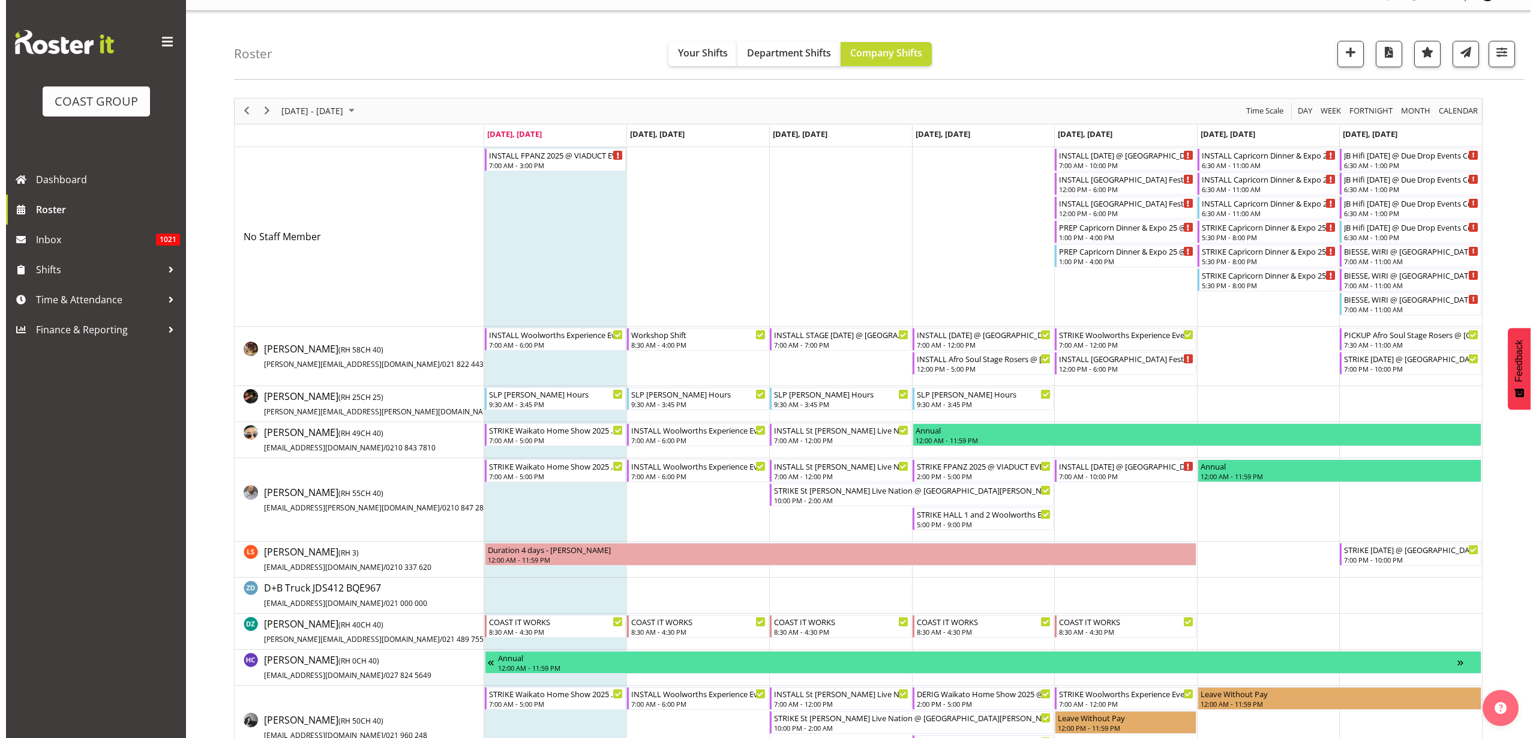
scroll to position [0, 0]
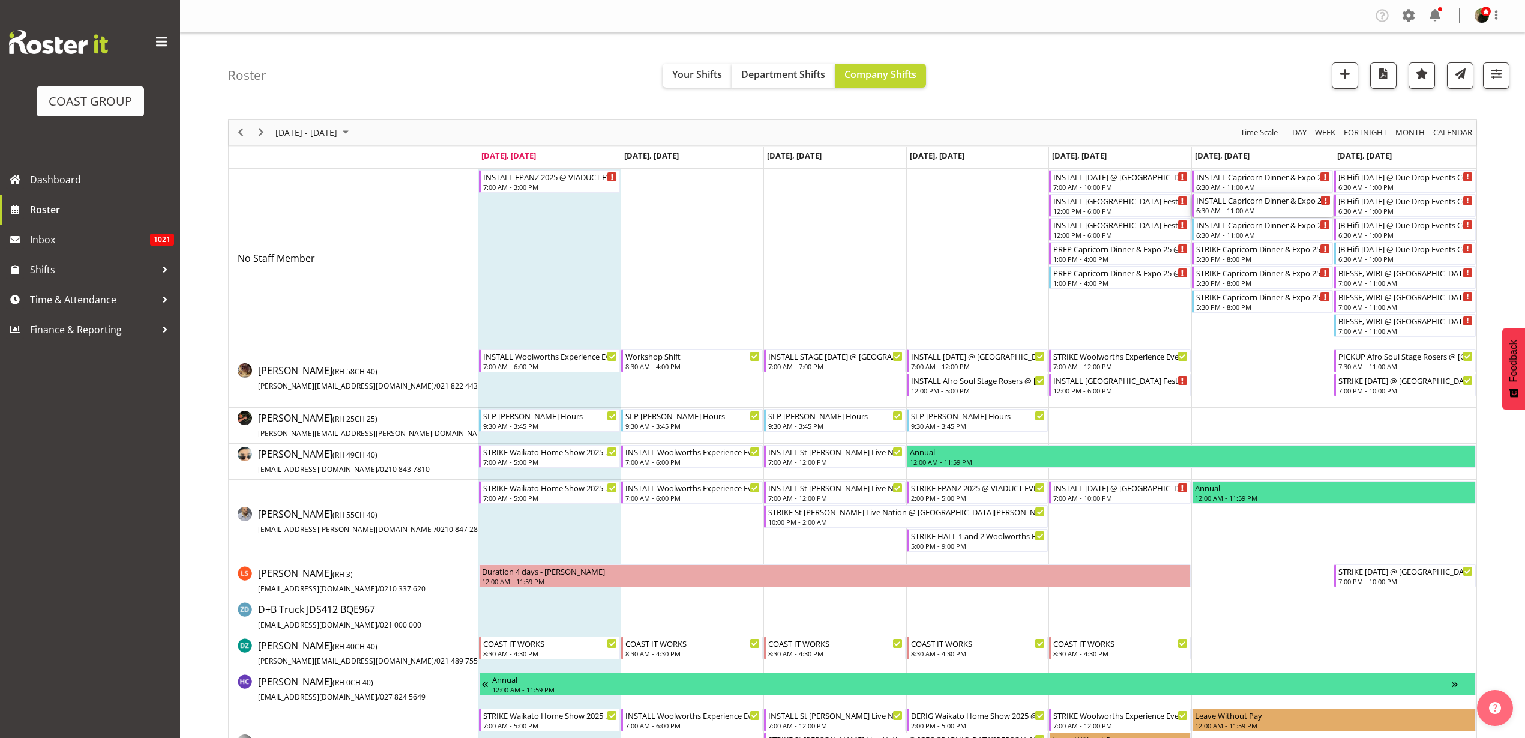
click at [1235, 209] on div "6:30 AM - 11:00 AM" at bounding box center [1263, 210] width 135 height 10
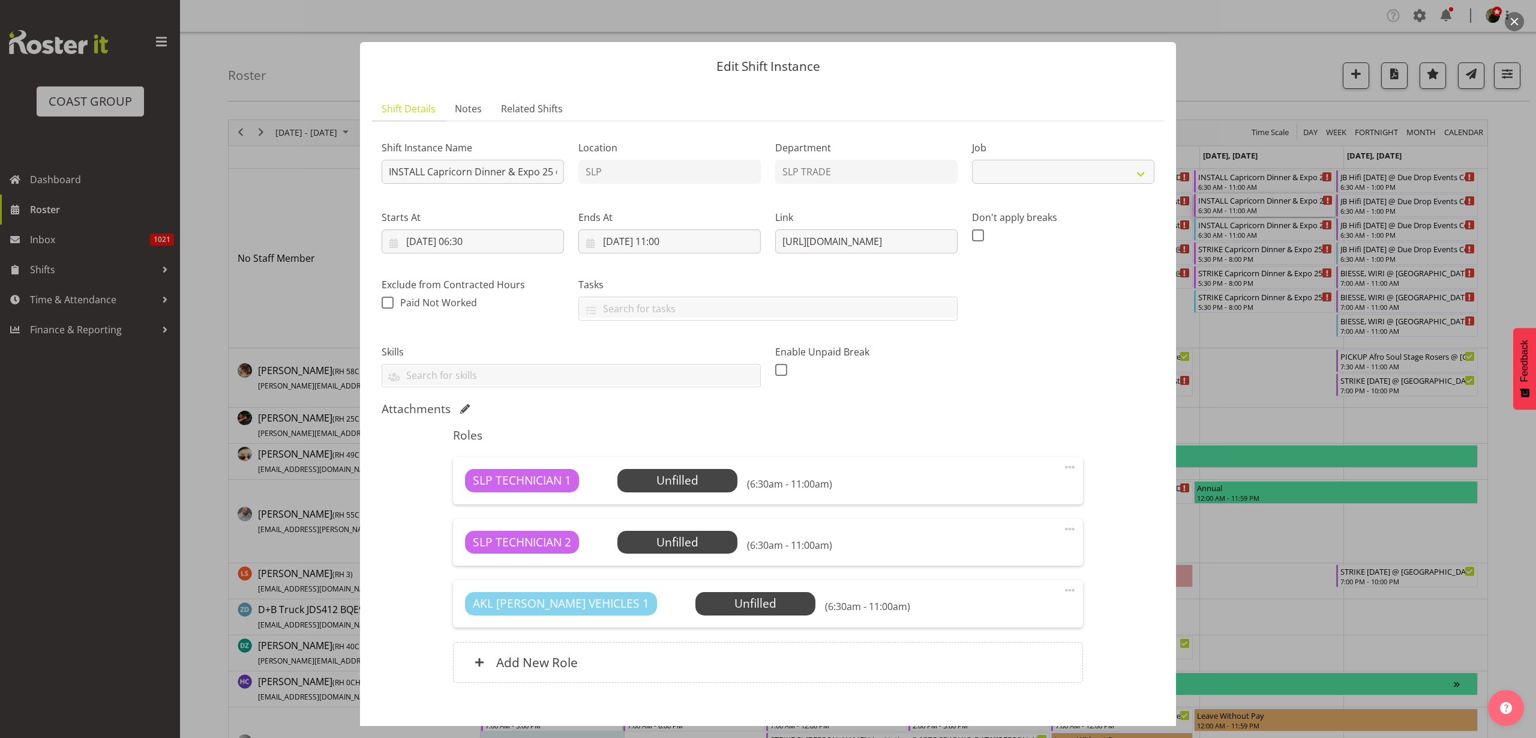
select select "10761"
click at [516, 169] on input "INSTALL Capricorn Dinner & Expo 25 @ The Pullman On Site @ 0700" at bounding box center [473, 172] width 182 height 24
drag, startPoint x: 772, startPoint y: 239, endPoint x: 1244, endPoint y: 236, distance: 471.2
click at [1244, 236] on div "Edit Shift Instance Shift Details Notes Related Shifts Shift Instance Name INST…" at bounding box center [768, 369] width 1536 height 738
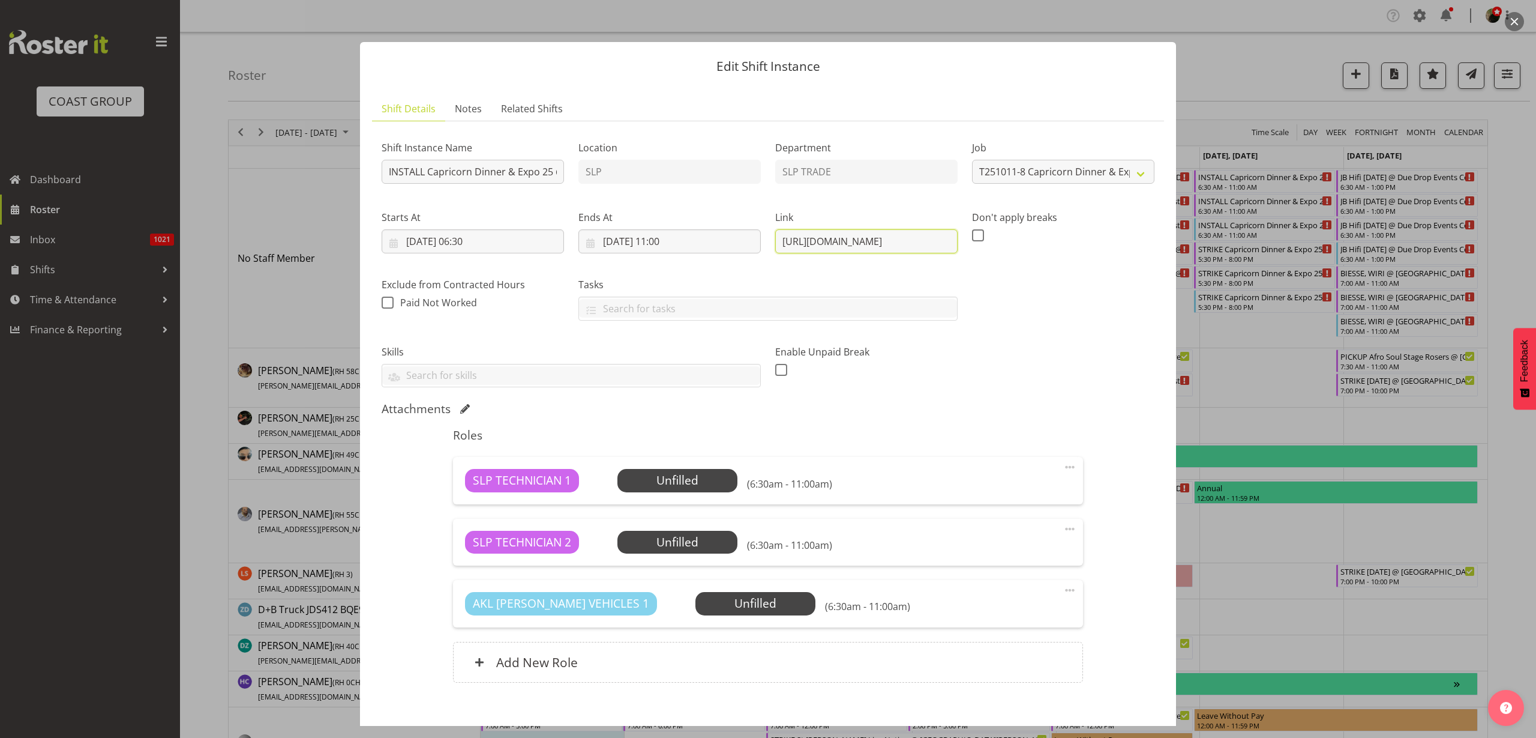
scroll to position [0, 0]
click at [469, 237] on input "[DATE] 06:30" at bounding box center [473, 241] width 182 height 24
click at [535, 358] on span "10" at bounding box center [536, 361] width 10 height 11
type input "[DATE] 06:30"
click at [474, 495] on select "00 01 02 03 04 05 06 07 08 09 10 11 12 13 14 15 16 17 18 19 20 21 22 23" at bounding box center [473, 496] width 27 height 24
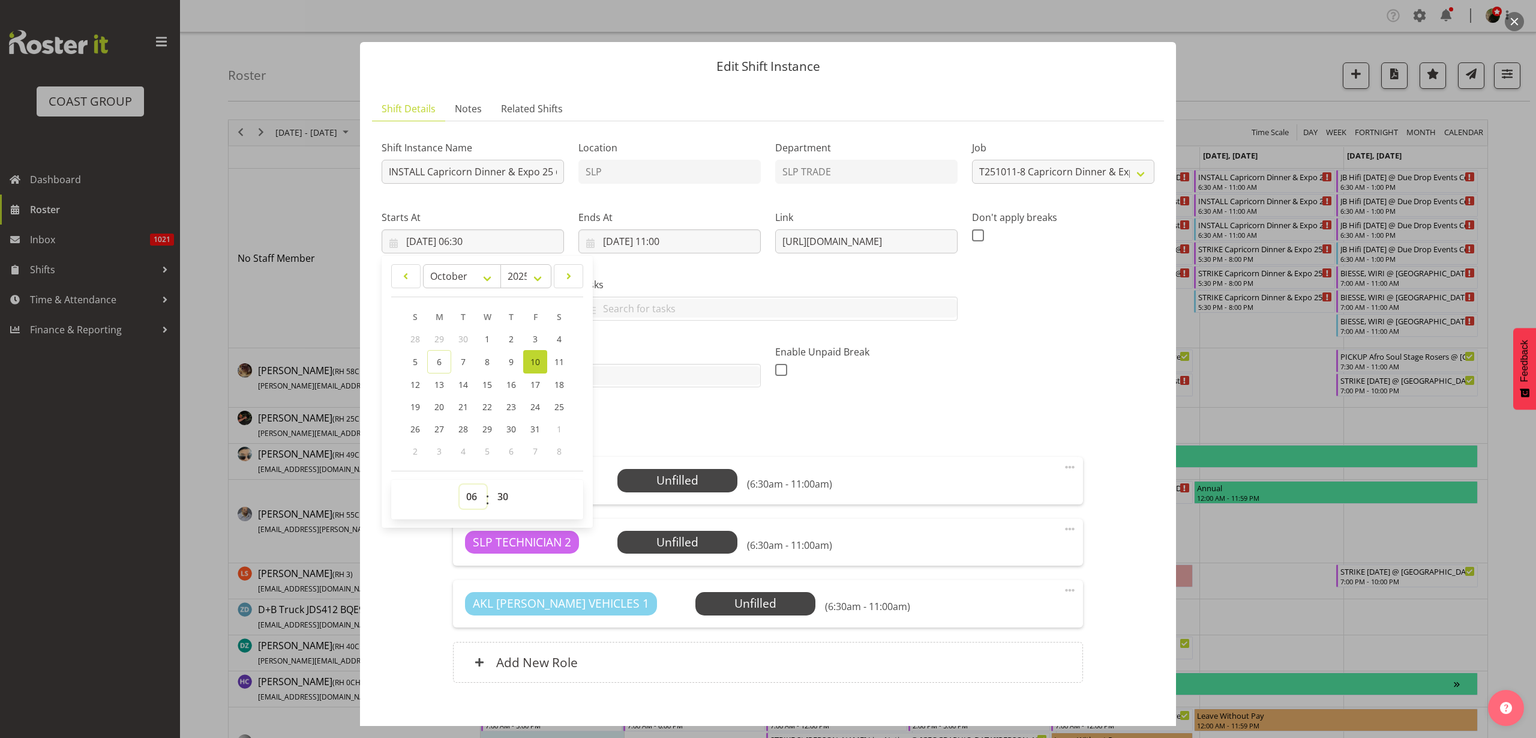
select select "19"
click at [460, 484] on select "00 01 02 03 04 05 06 07 08 09 10 11 12 13 14 15 16 17 18 19 20 21 22 23" at bounding box center [473, 496] width 27 height 24
type input "10/10/2025, 19:30"
select select "0"
type input "[DATE] 19:00"
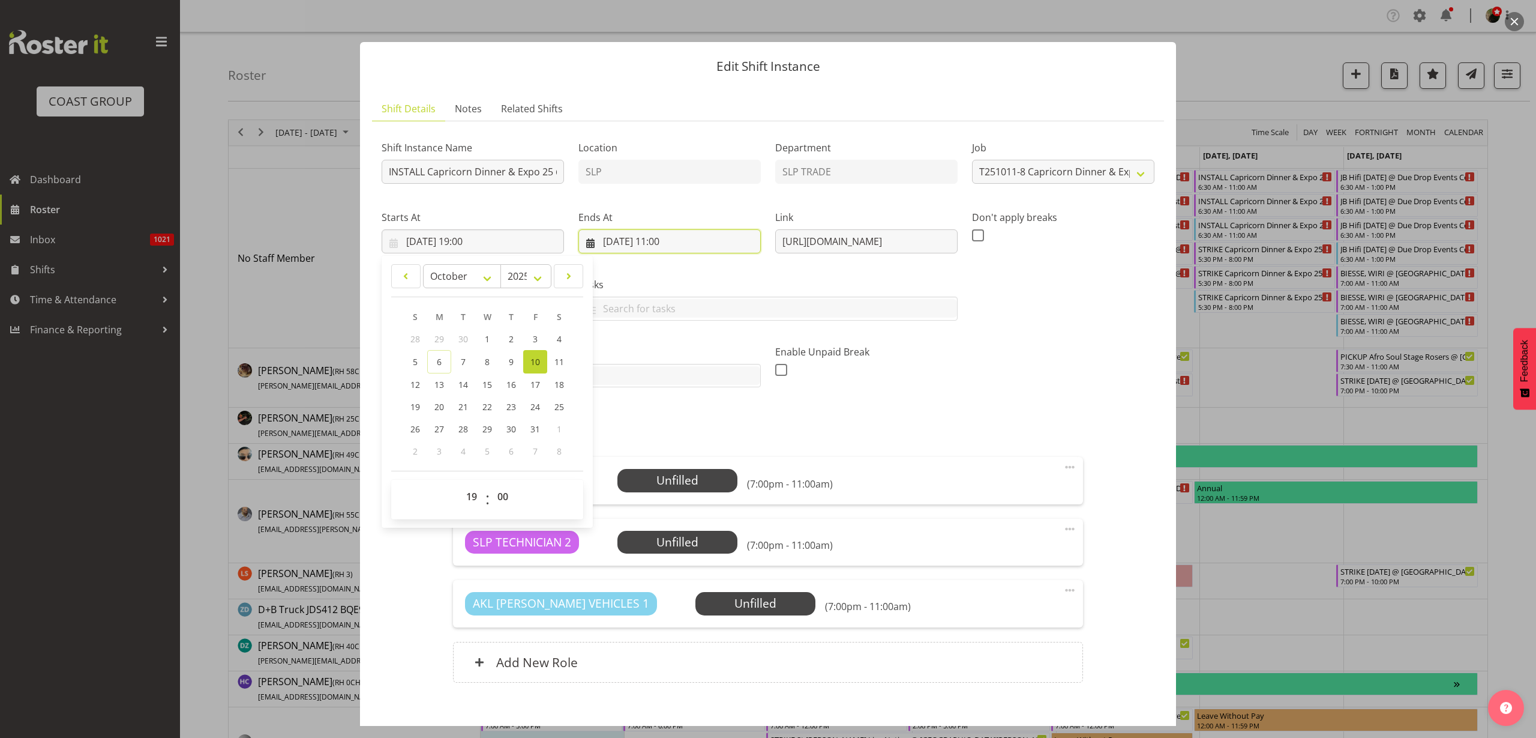
click at [664, 243] on input "[DATE] 11:00" at bounding box center [670, 241] width 182 height 24
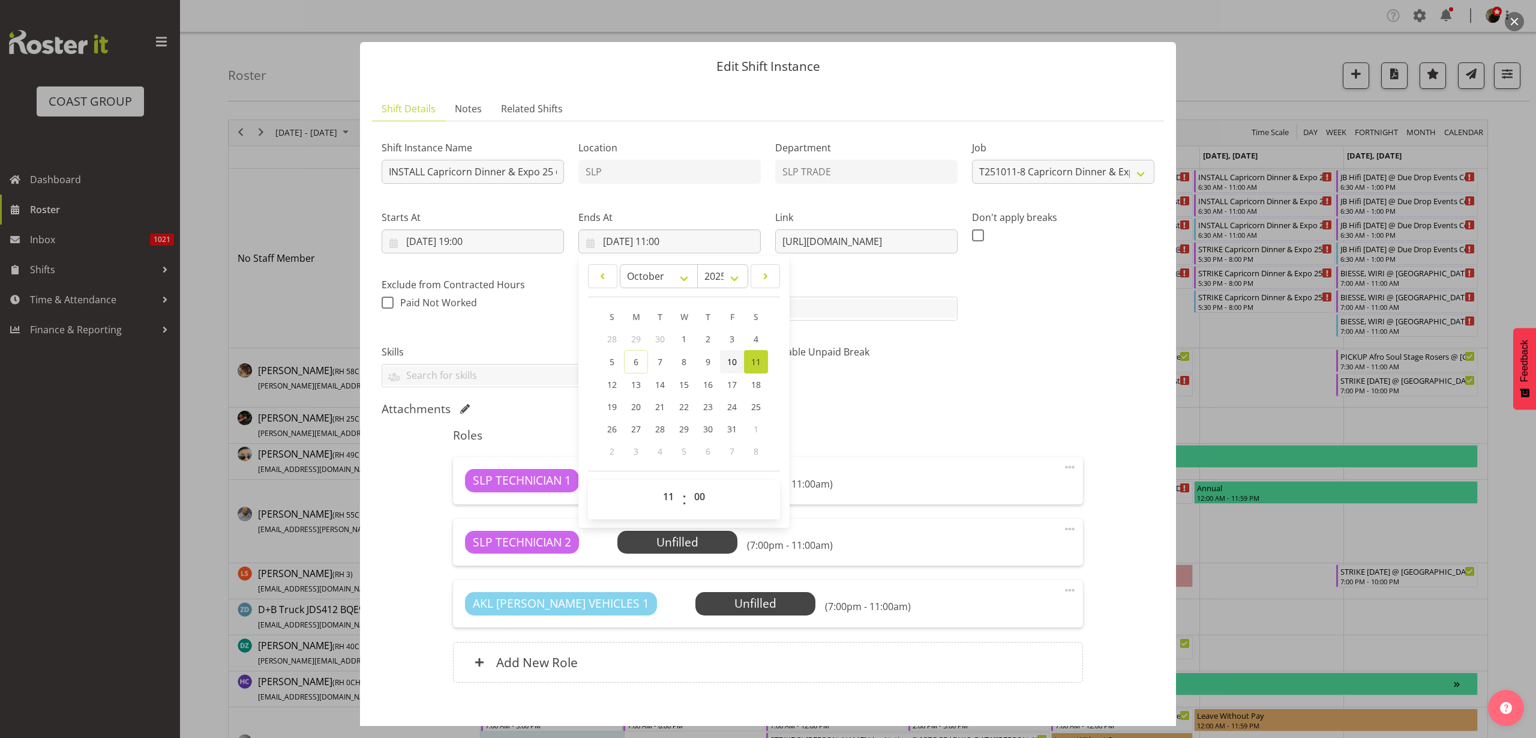
click at [727, 362] on span "10" at bounding box center [732, 361] width 10 height 11
type input "[DATE] 11:00"
click at [664, 498] on select "00 01 02 03 04 05 06 07 08 09 10 11 12 13 14 15 16 17 18 19 20 21 22 23" at bounding box center [670, 496] width 27 height 24
select select "21"
click at [657, 484] on select "00 01 02 03 04 05 06 07 08 09 10 11 12 13 14 15 16 17 18 19 20 21 22 23" at bounding box center [670, 496] width 27 height 24
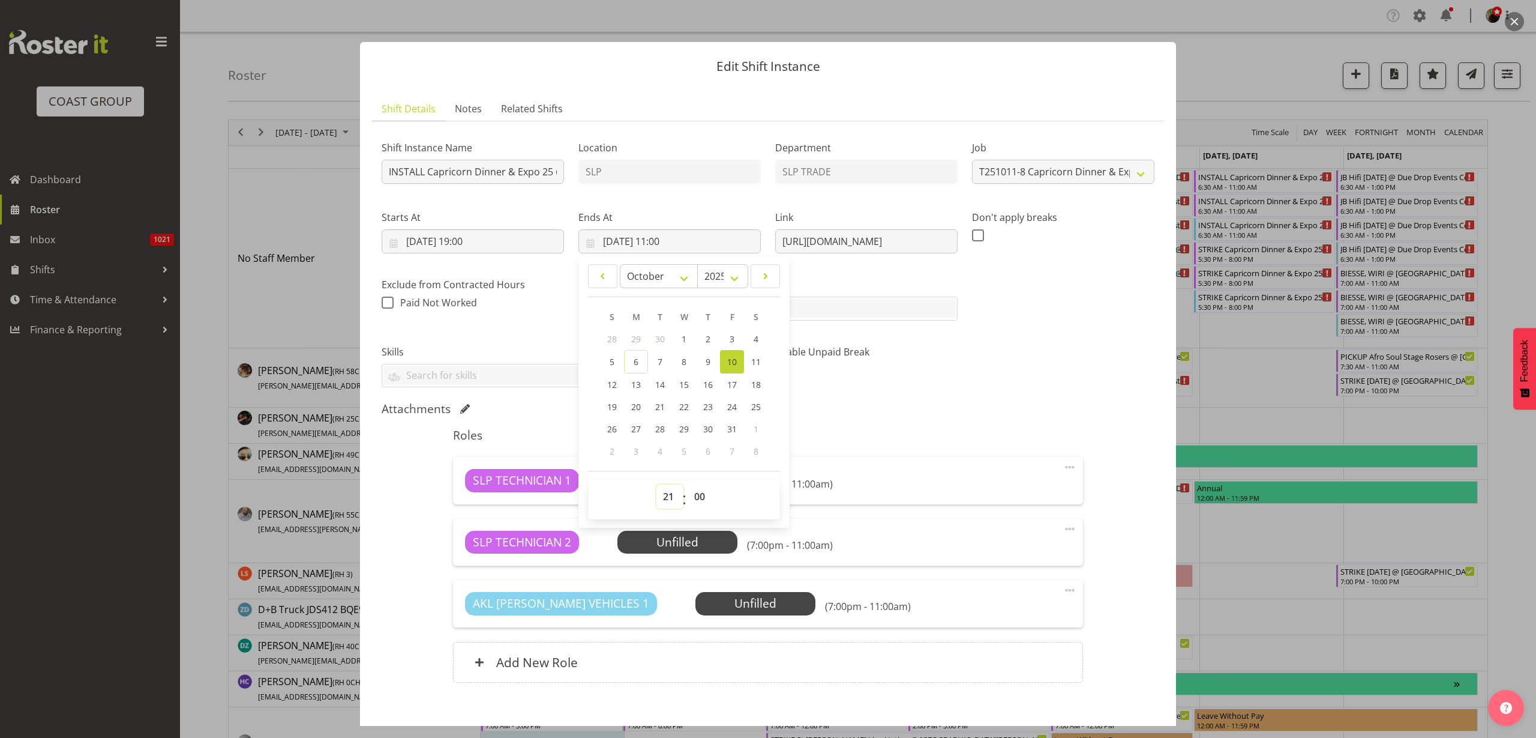
type input "10/10/2025, 21:00"
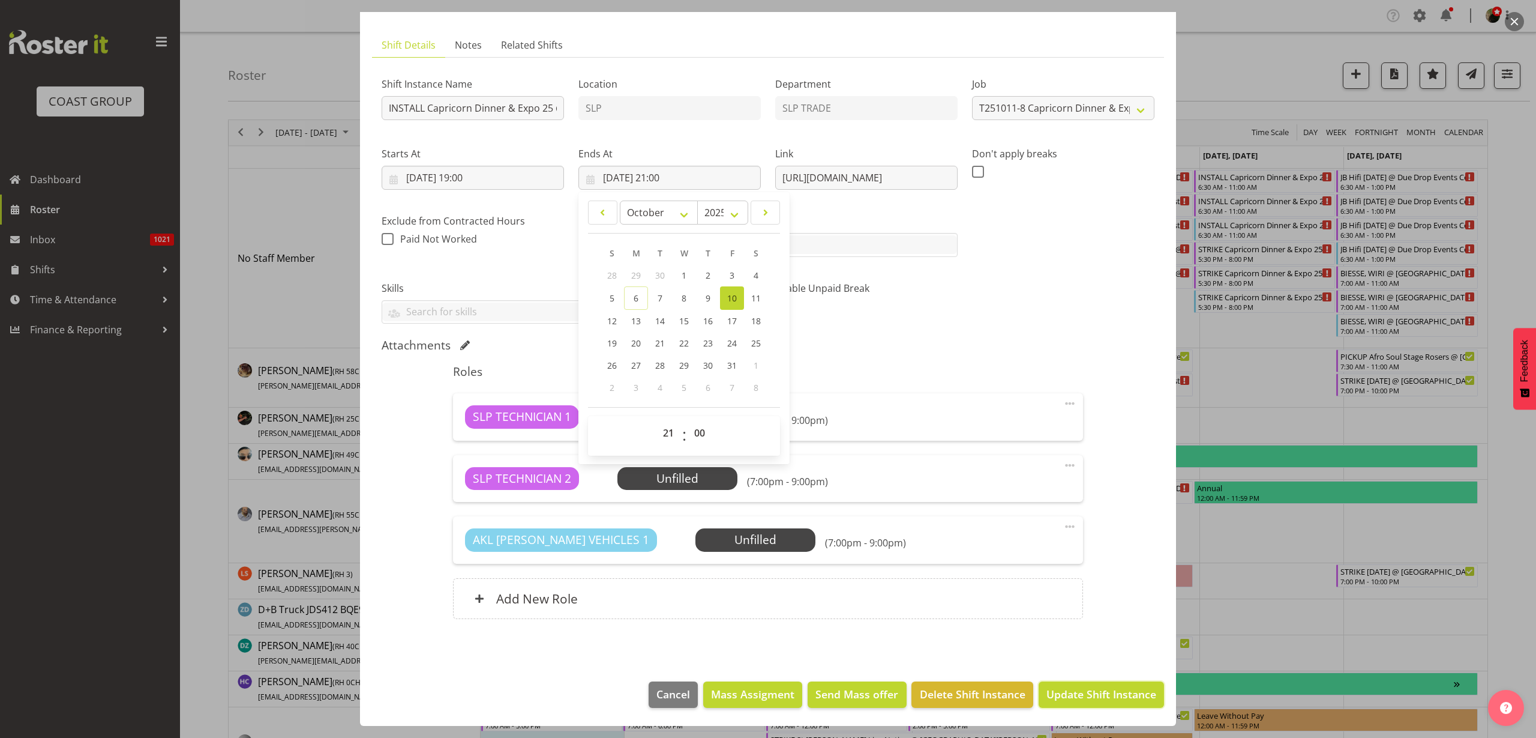
click at [1077, 690] on span "Update Shift Instance" at bounding box center [1102, 694] width 110 height 16
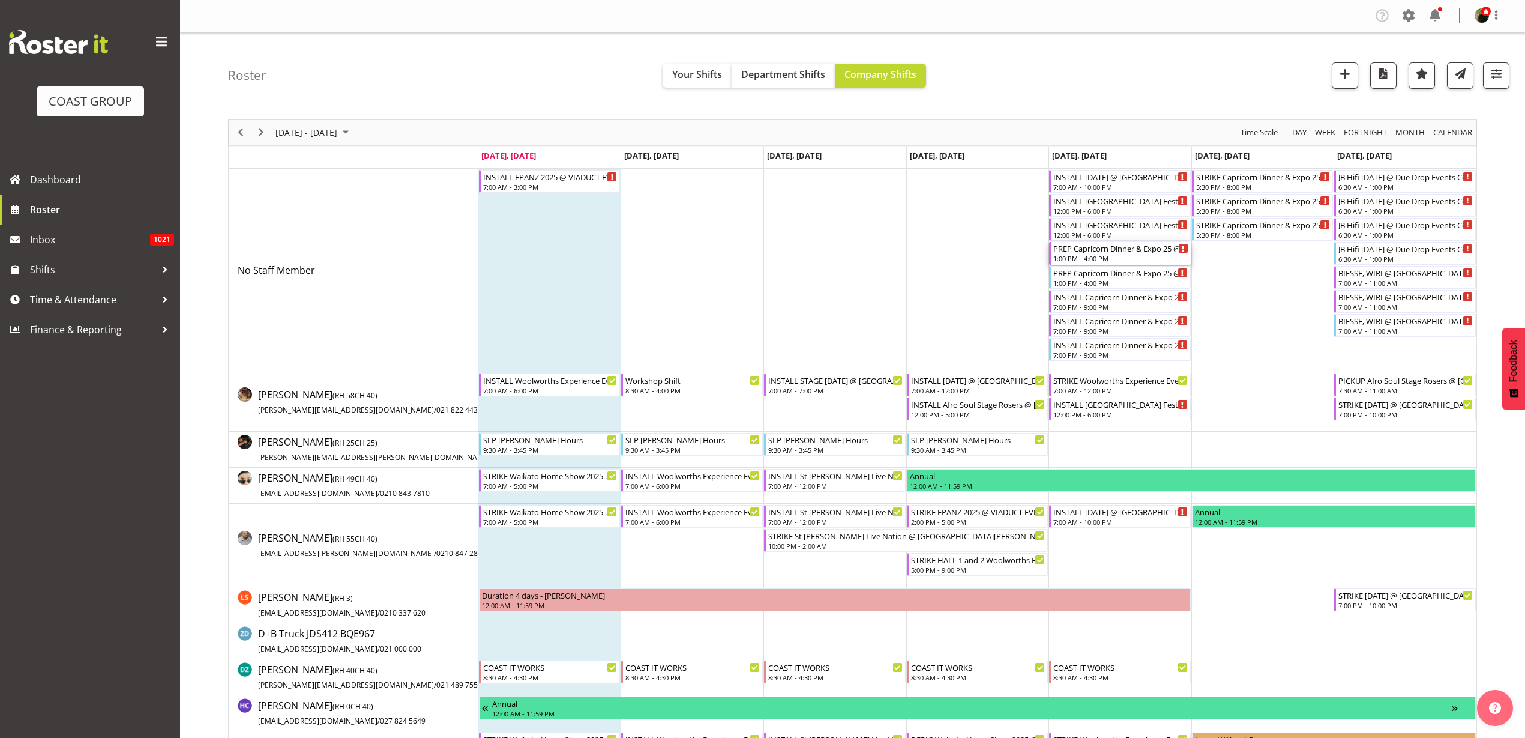
click at [1081, 250] on div "PREP Capricorn Dinner & Expo 25 @ The Workshop" at bounding box center [1120, 248] width 135 height 12
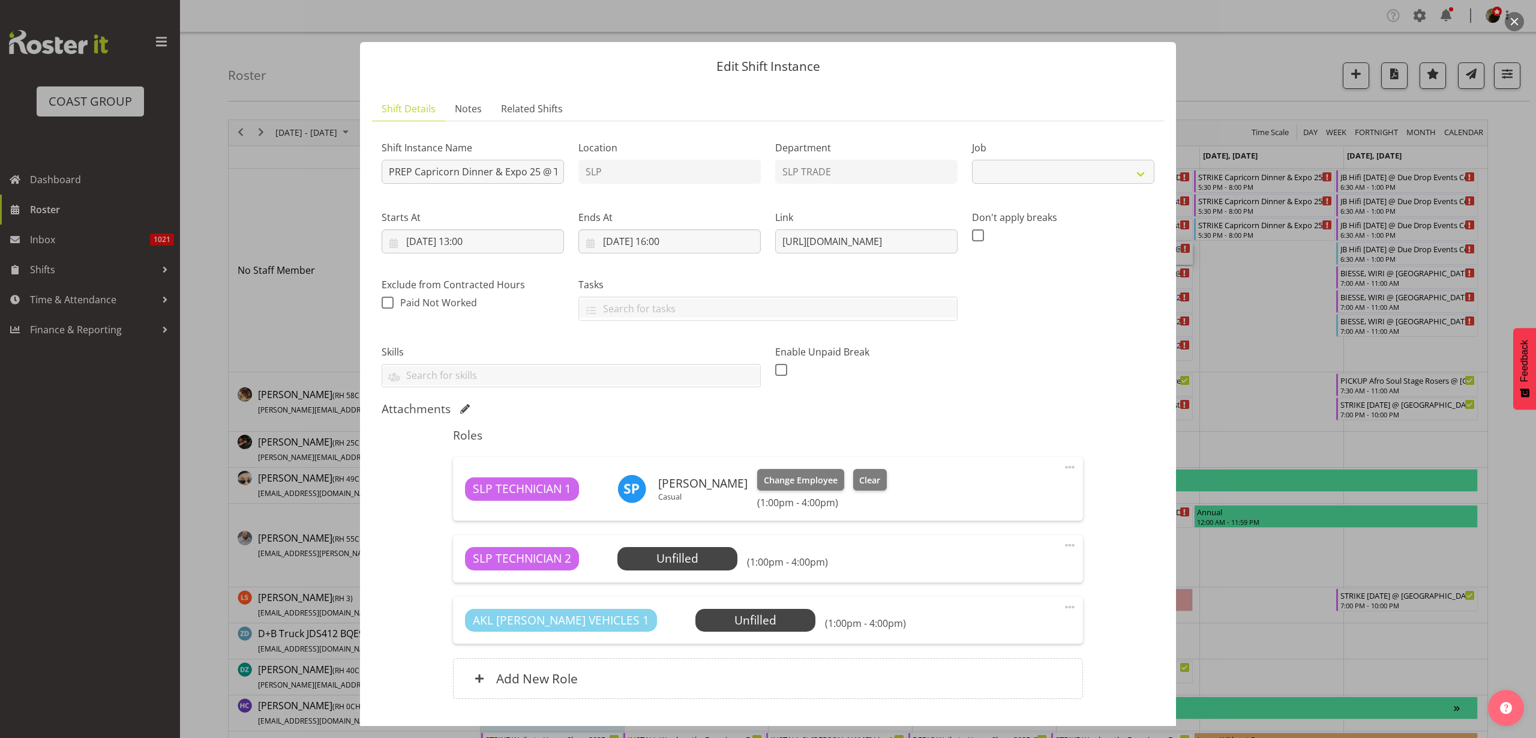
select select "10761"
click at [0, 0] on span "Select Employee" at bounding box center [0, 0] width 0 height 0
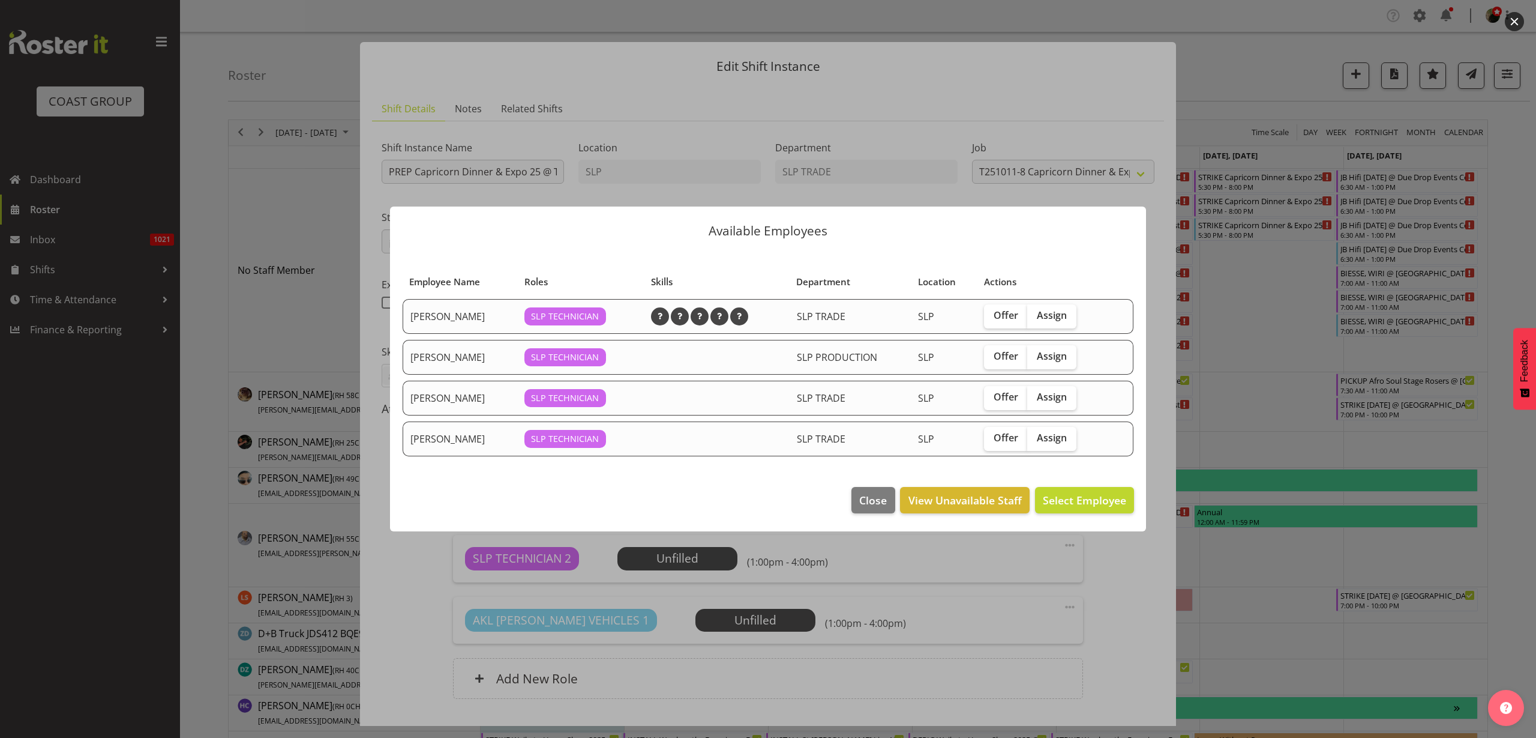
click at [1047, 397] on span "Assign" at bounding box center [1052, 397] width 30 height 12
click at [1035, 397] on input "Assign" at bounding box center [1032, 397] width 8 height 8
checkbox input "true"
click at [1061, 498] on span "Assign [PERSON_NAME]" at bounding box center [1065, 500] width 121 height 14
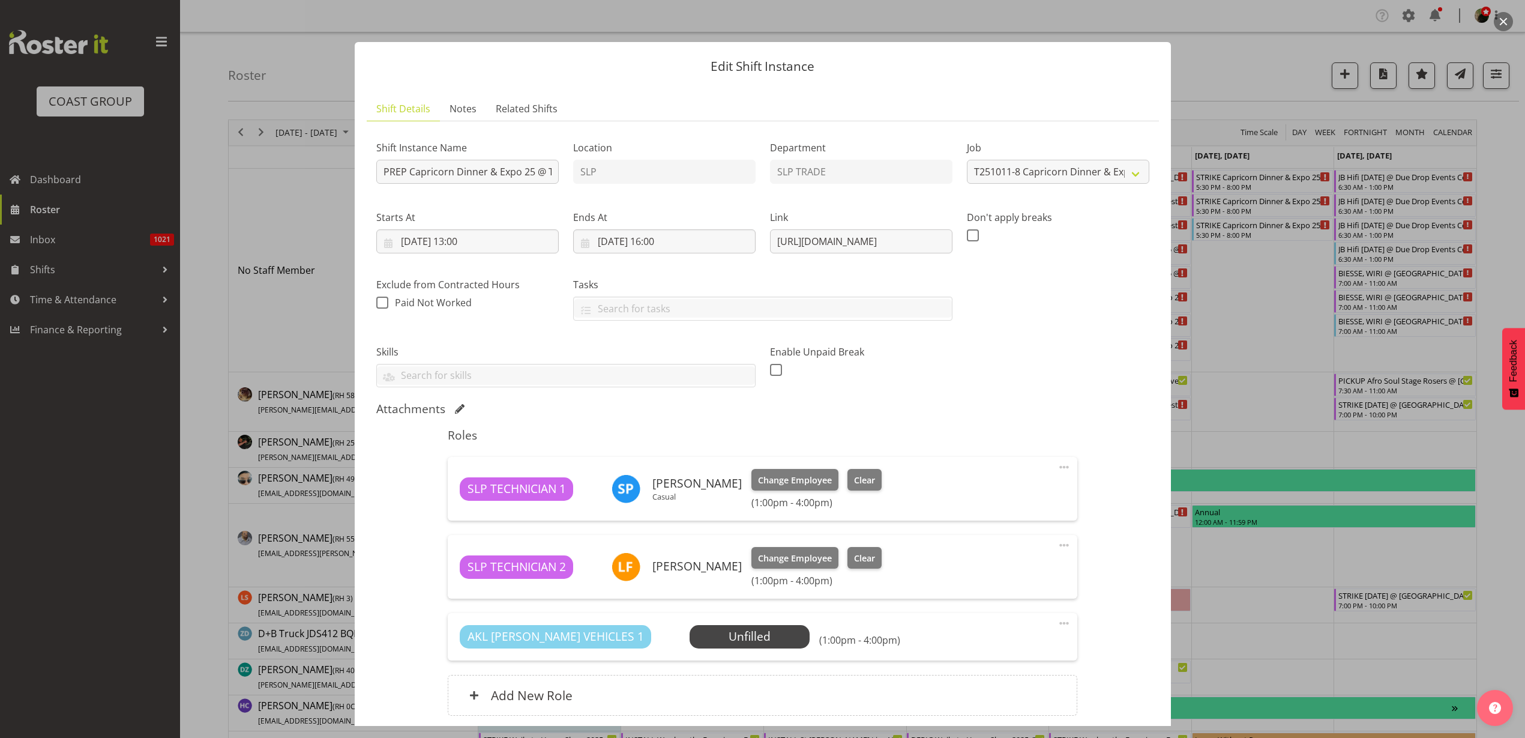
click at [0, 0] on span "Select Employee" at bounding box center [0, 0] width 0 height 0
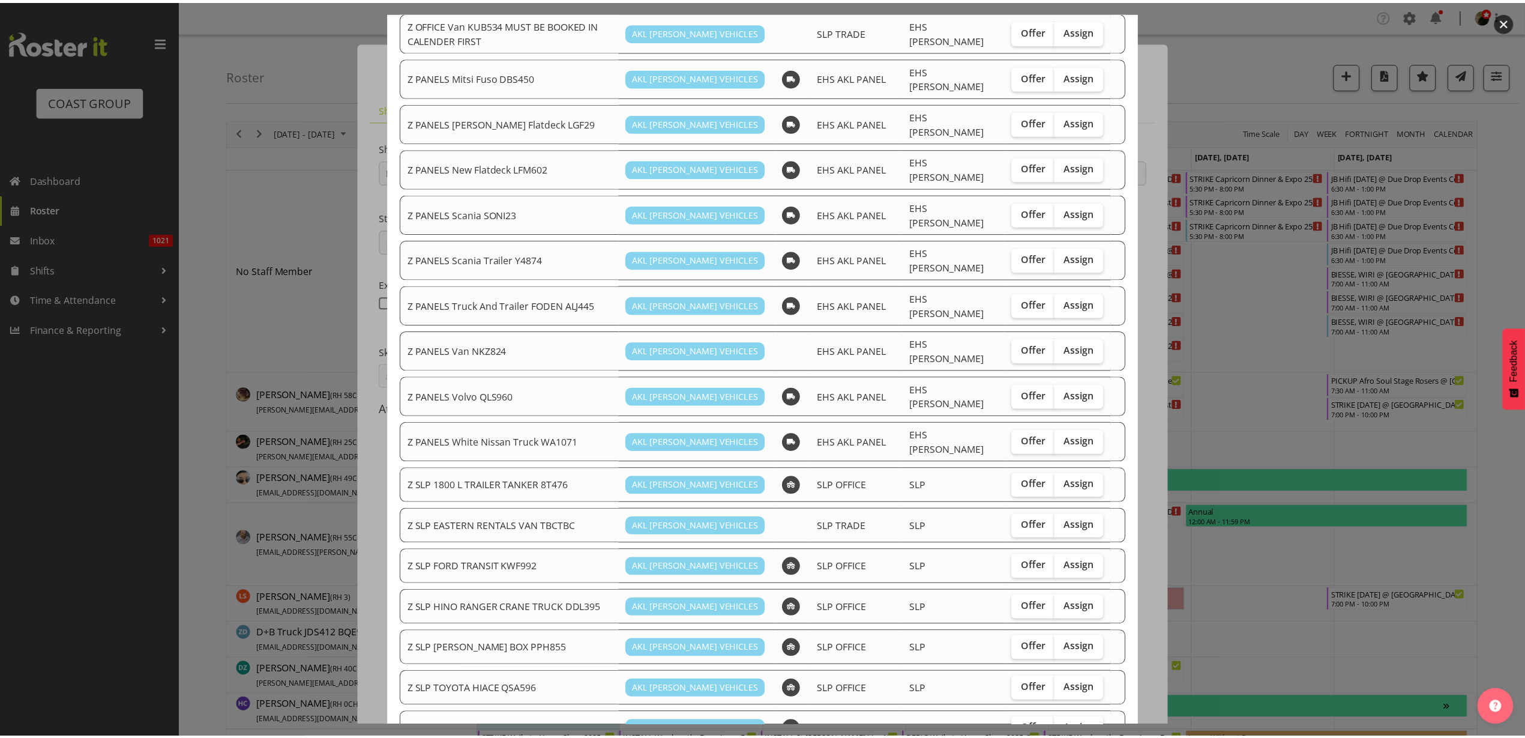
scroll to position [750, 0]
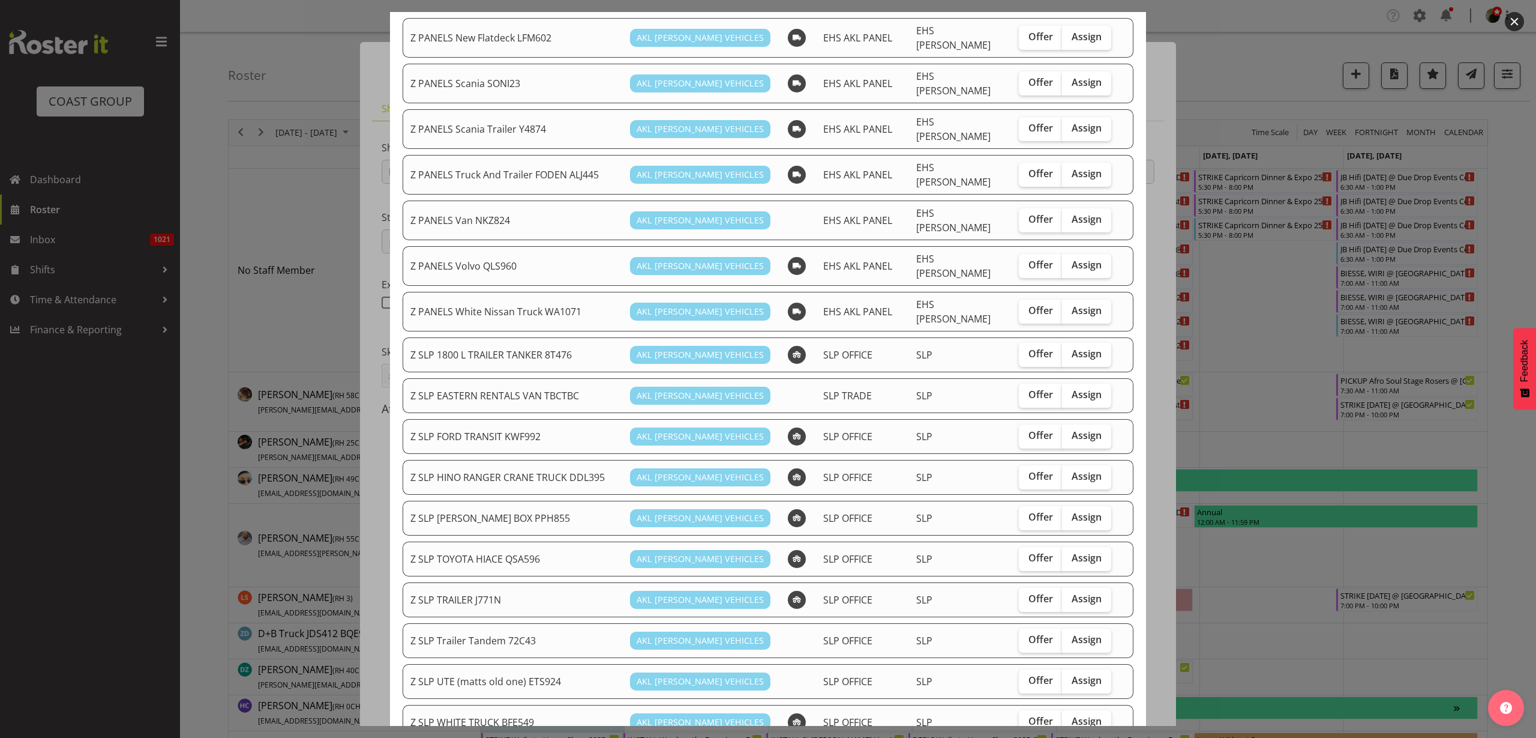
click at [1072, 429] on span "Assign" at bounding box center [1087, 435] width 30 height 12
click at [1070, 432] on input "Assign" at bounding box center [1066, 436] width 8 height 8
checkbox input "true"
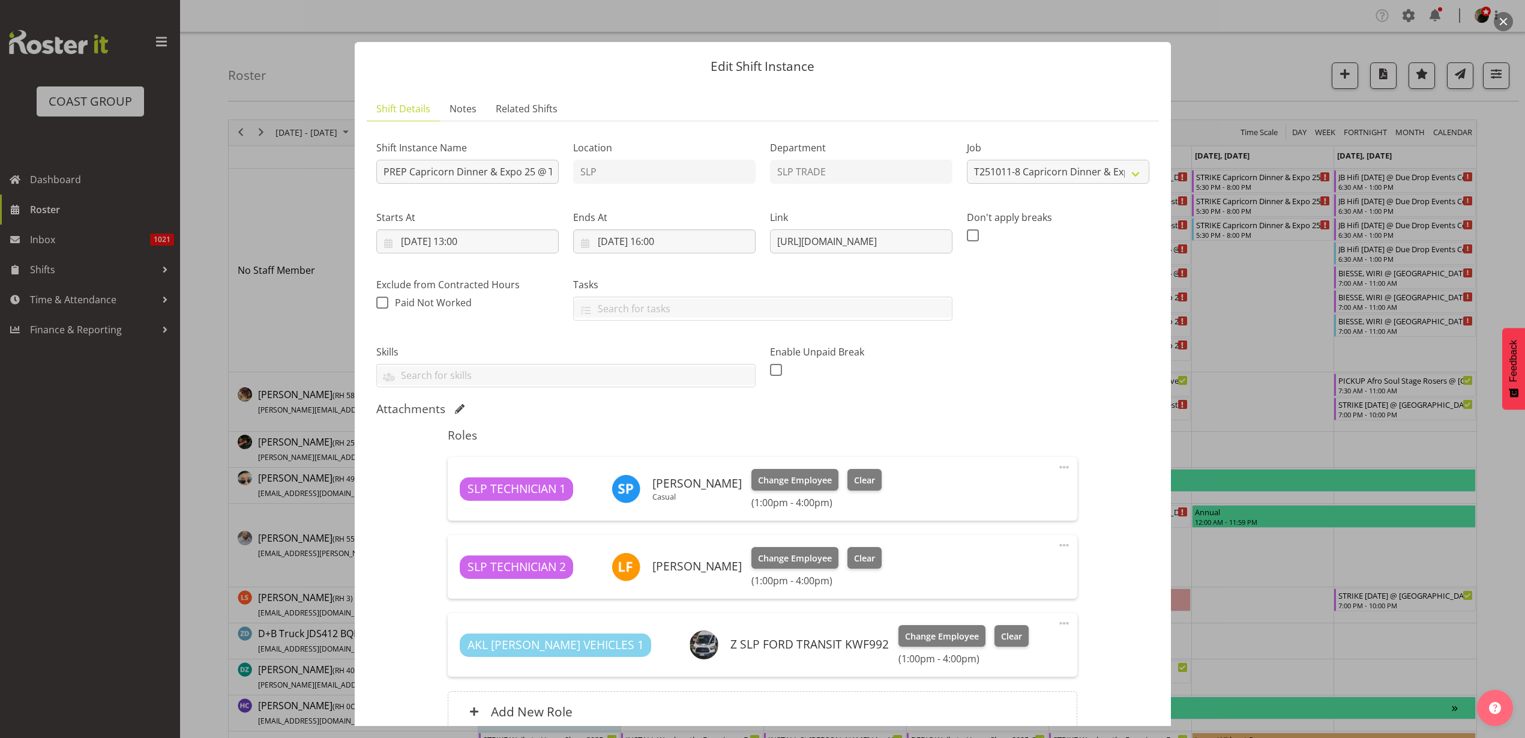
scroll to position [113, 0]
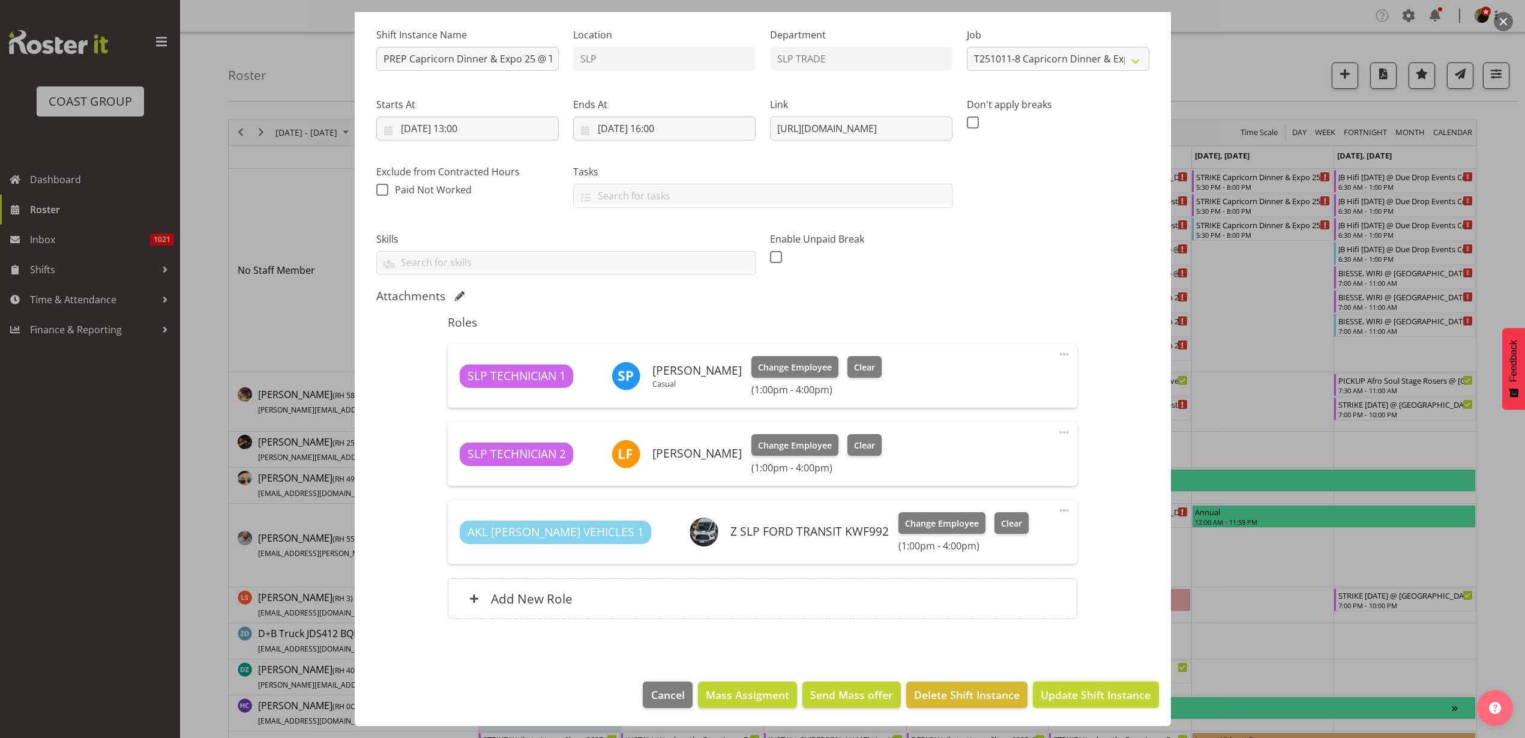
click at [1069, 692] on span "Update Shift Instance" at bounding box center [1096, 695] width 110 height 16
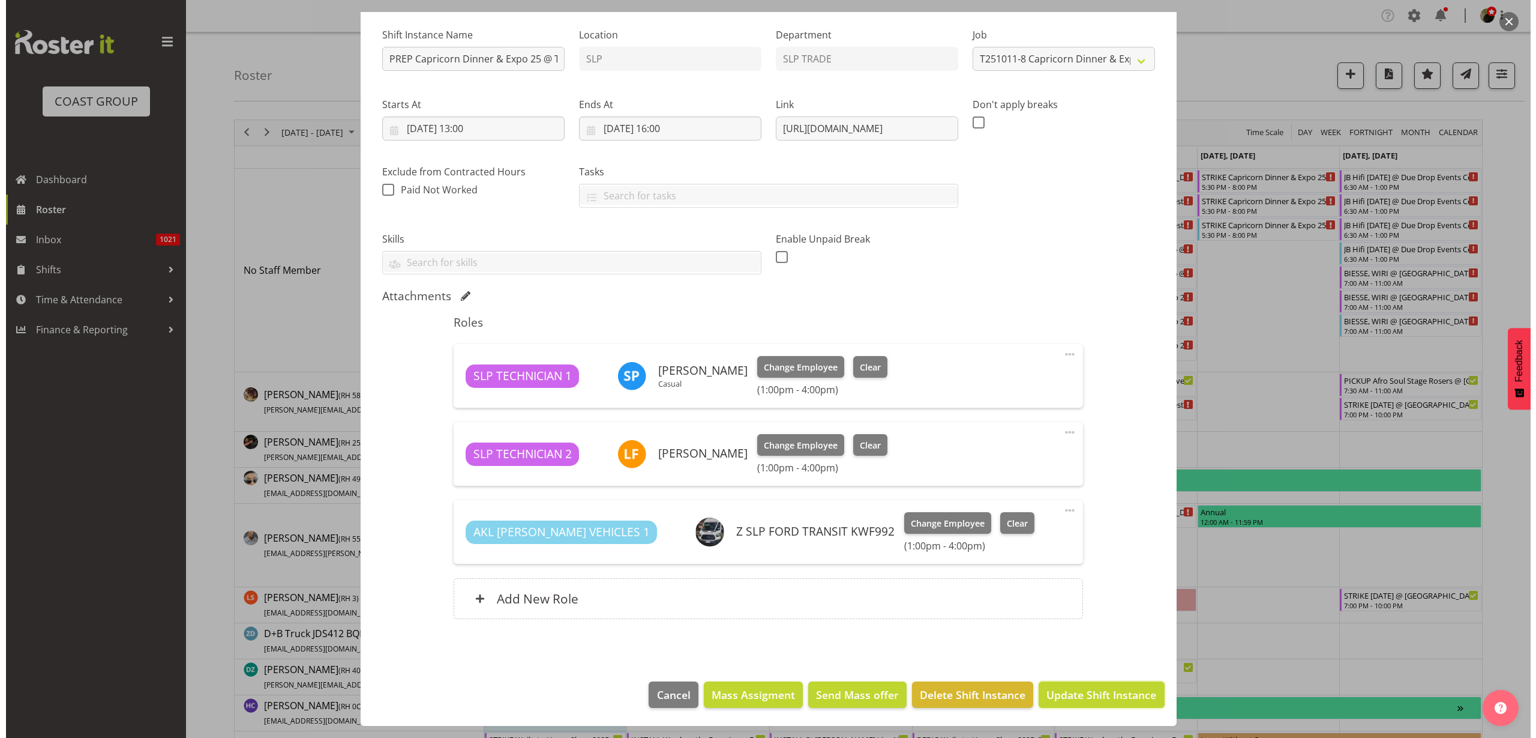
scroll to position [65, 0]
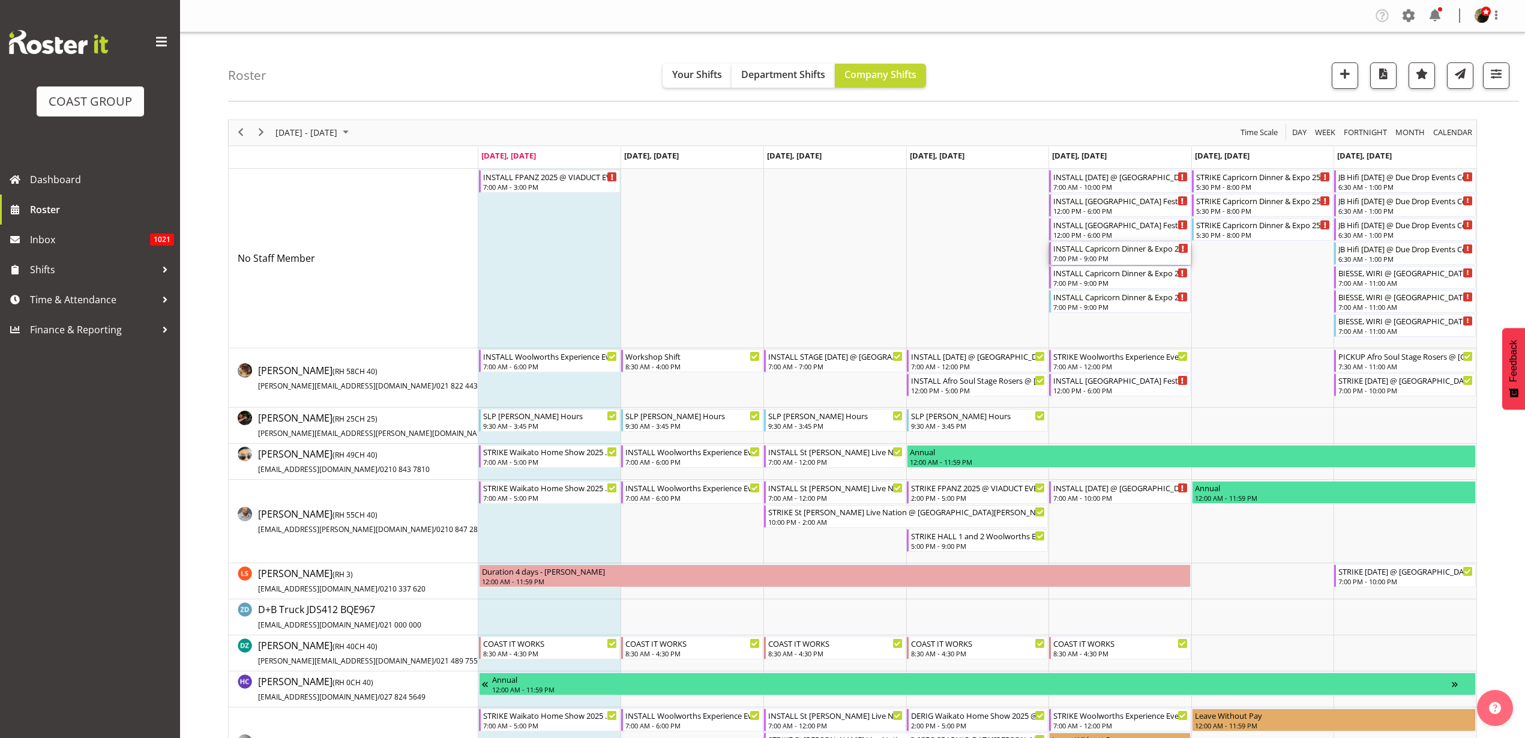
click at [1128, 254] on div "7:00 PM - 9:00 PM" at bounding box center [1120, 258] width 135 height 10
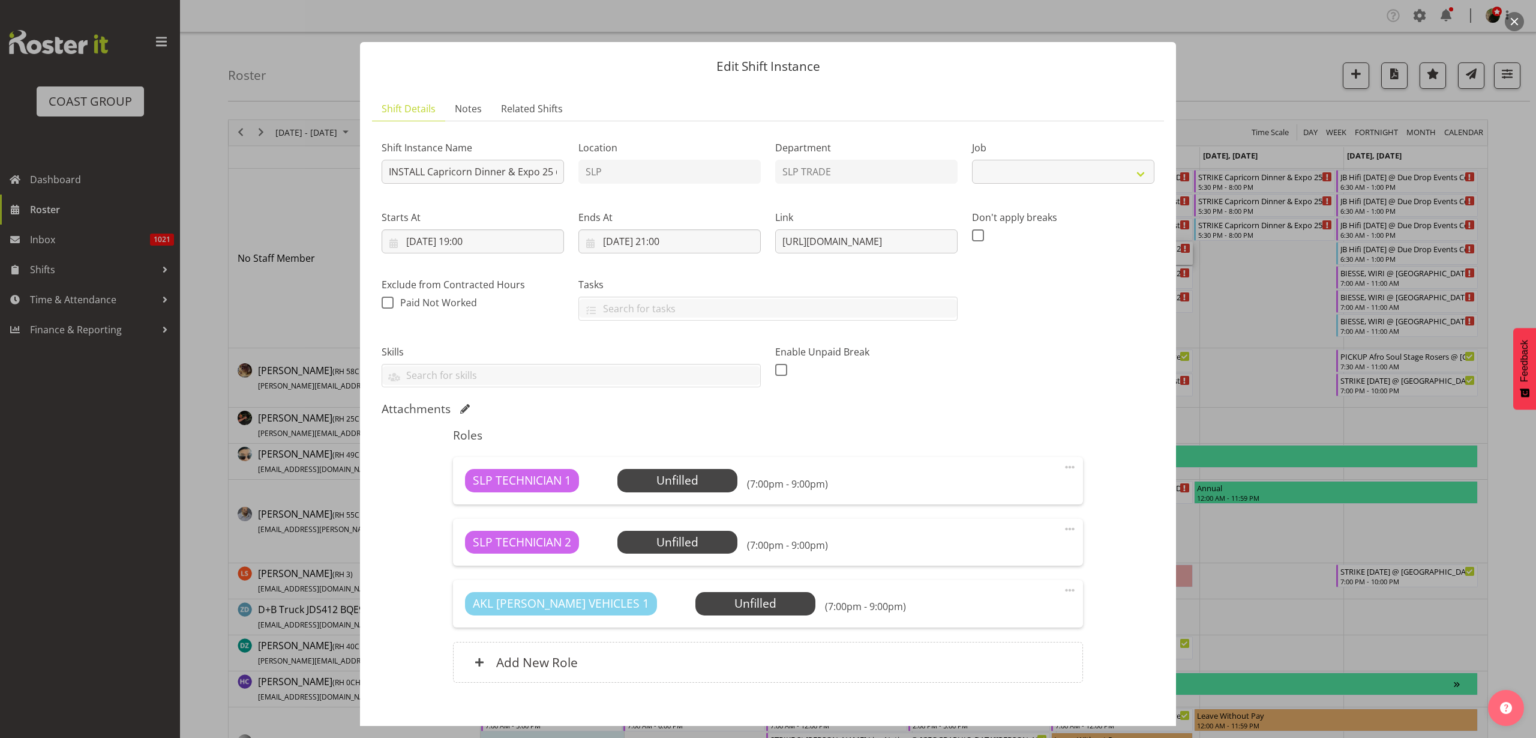
select select "10761"
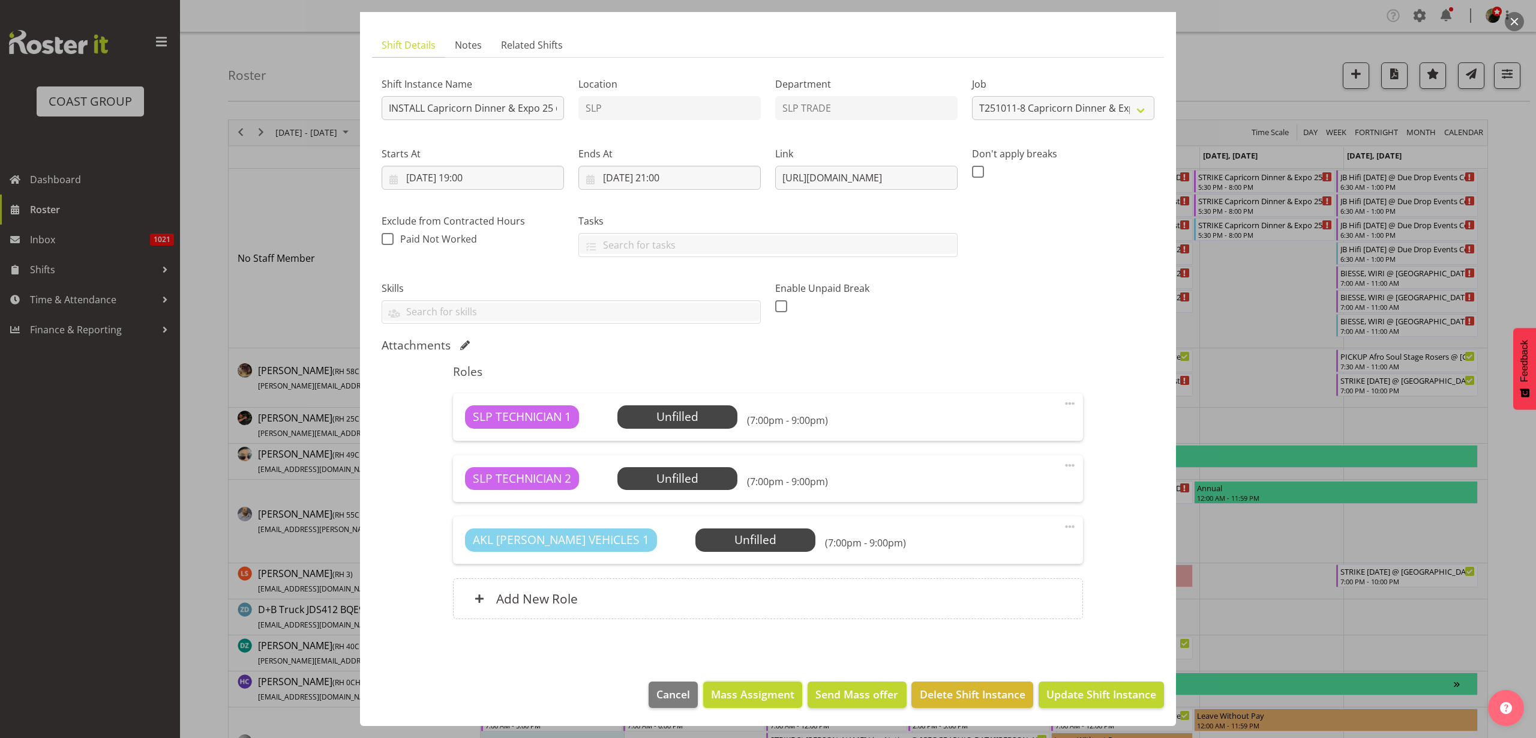
click at [738, 705] on button "Mass Assigment" at bounding box center [752, 694] width 99 height 26
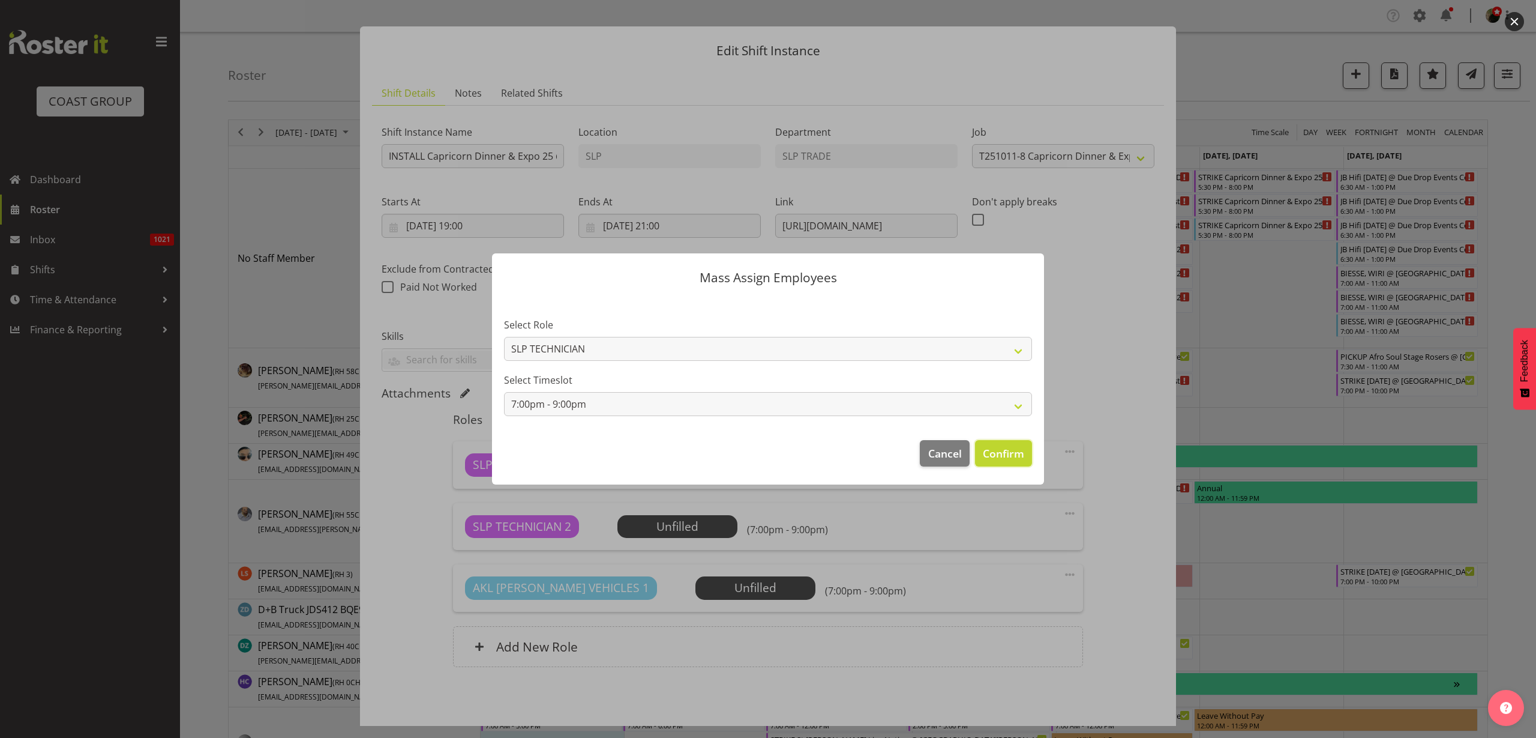
click at [1021, 447] on span "Confirm" at bounding box center [1003, 453] width 41 height 16
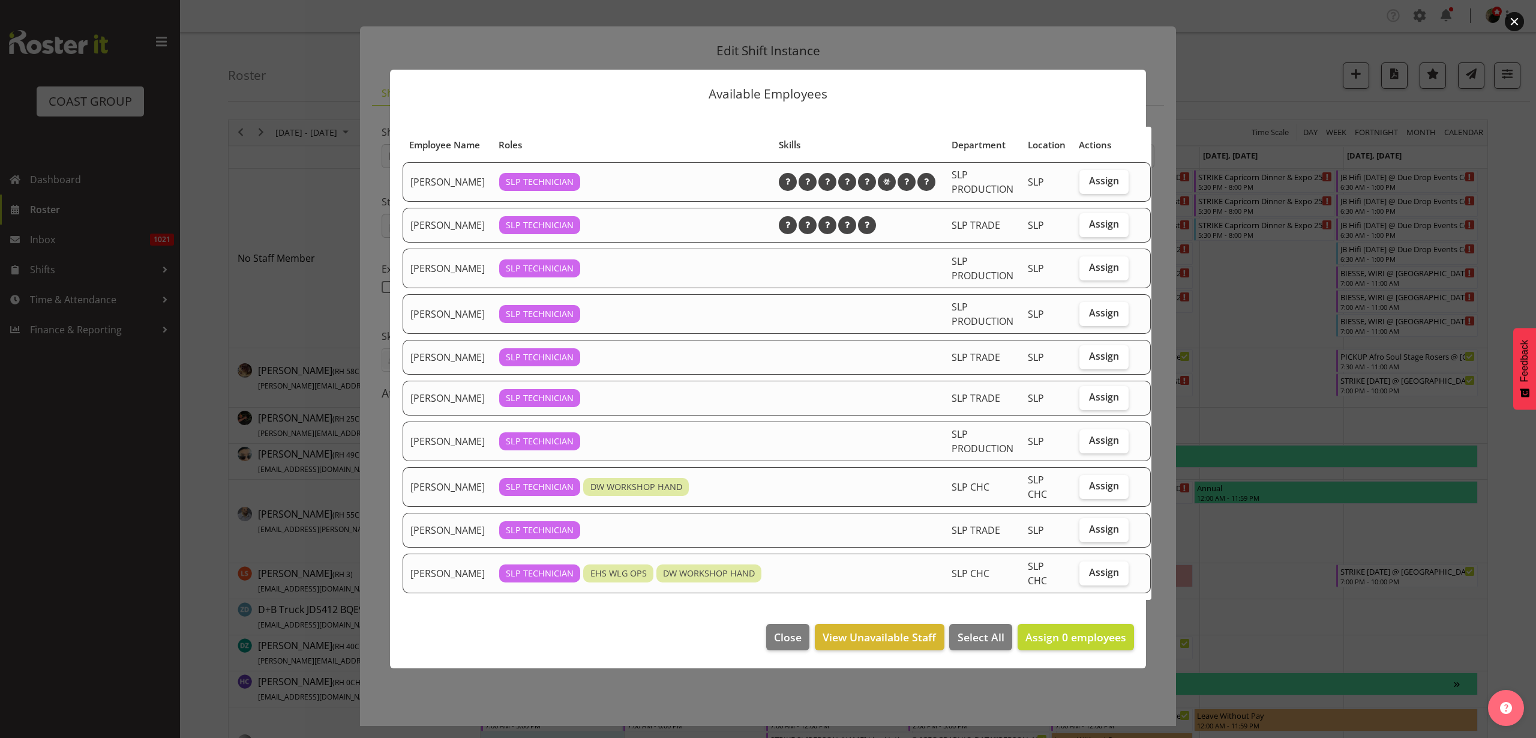
click at [1100, 357] on span "Assign" at bounding box center [1104, 356] width 30 height 12
click at [1088, 357] on input "Assign" at bounding box center [1084, 356] width 8 height 8
checkbox input "true"
click at [1059, 644] on span "Assign 1 employees" at bounding box center [1076, 637] width 101 height 14
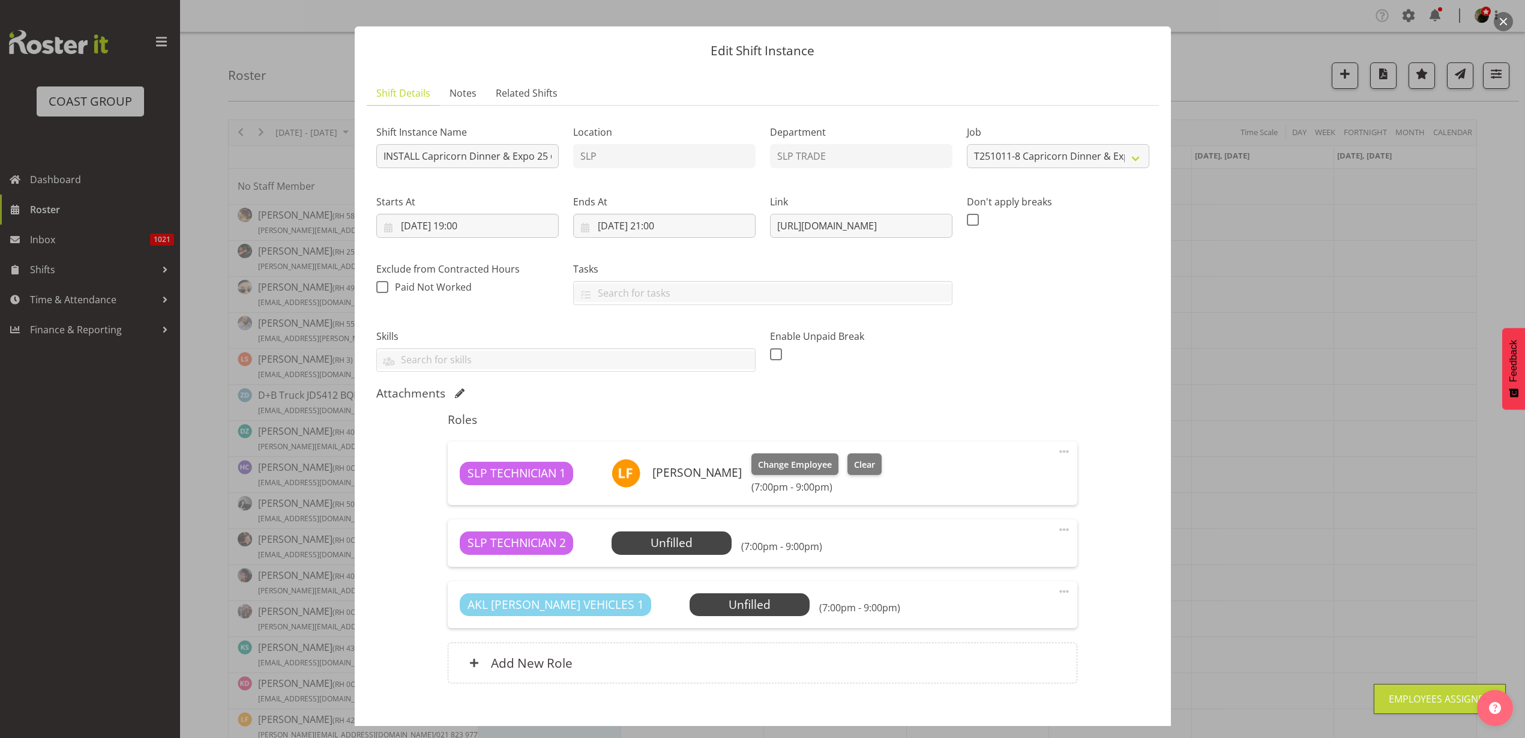
click at [0, 0] on span "Select Employee" at bounding box center [0, 0] width 0 height 0
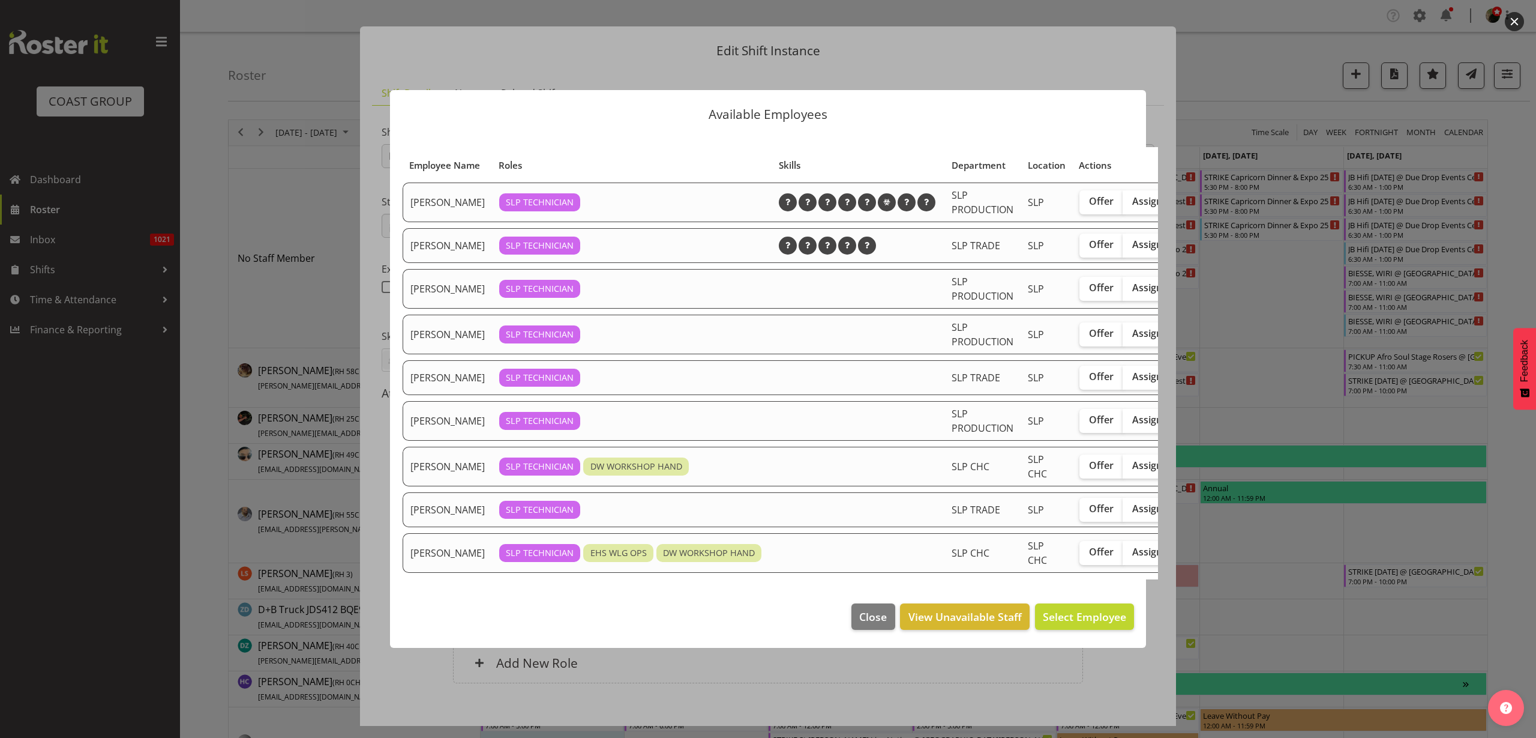
click at [1141, 509] on span "Assign" at bounding box center [1148, 508] width 30 height 12
click at [1131, 509] on input "Assign" at bounding box center [1127, 509] width 8 height 8
checkbox input "true"
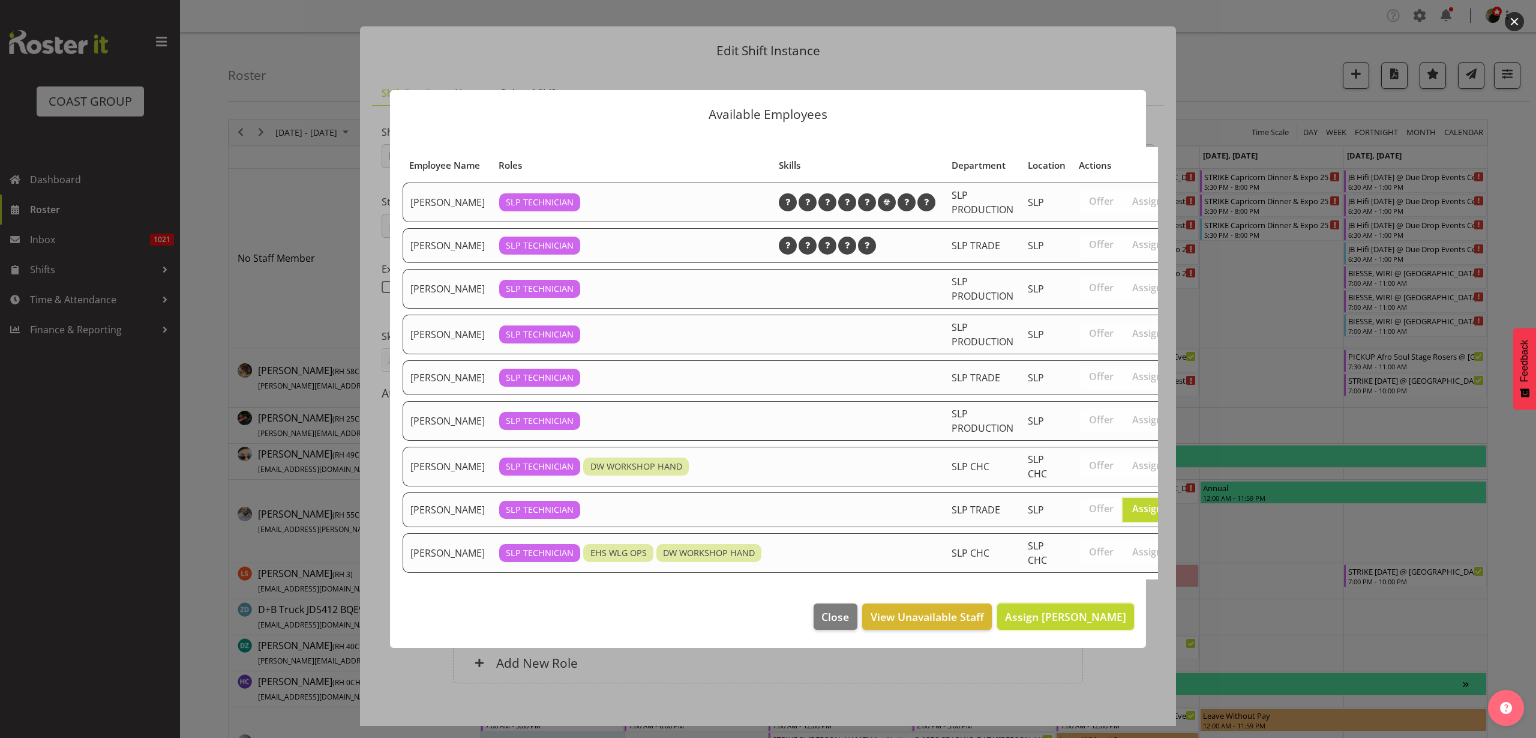
click at [1074, 618] on span "Assign [PERSON_NAME]" at bounding box center [1065, 616] width 121 height 14
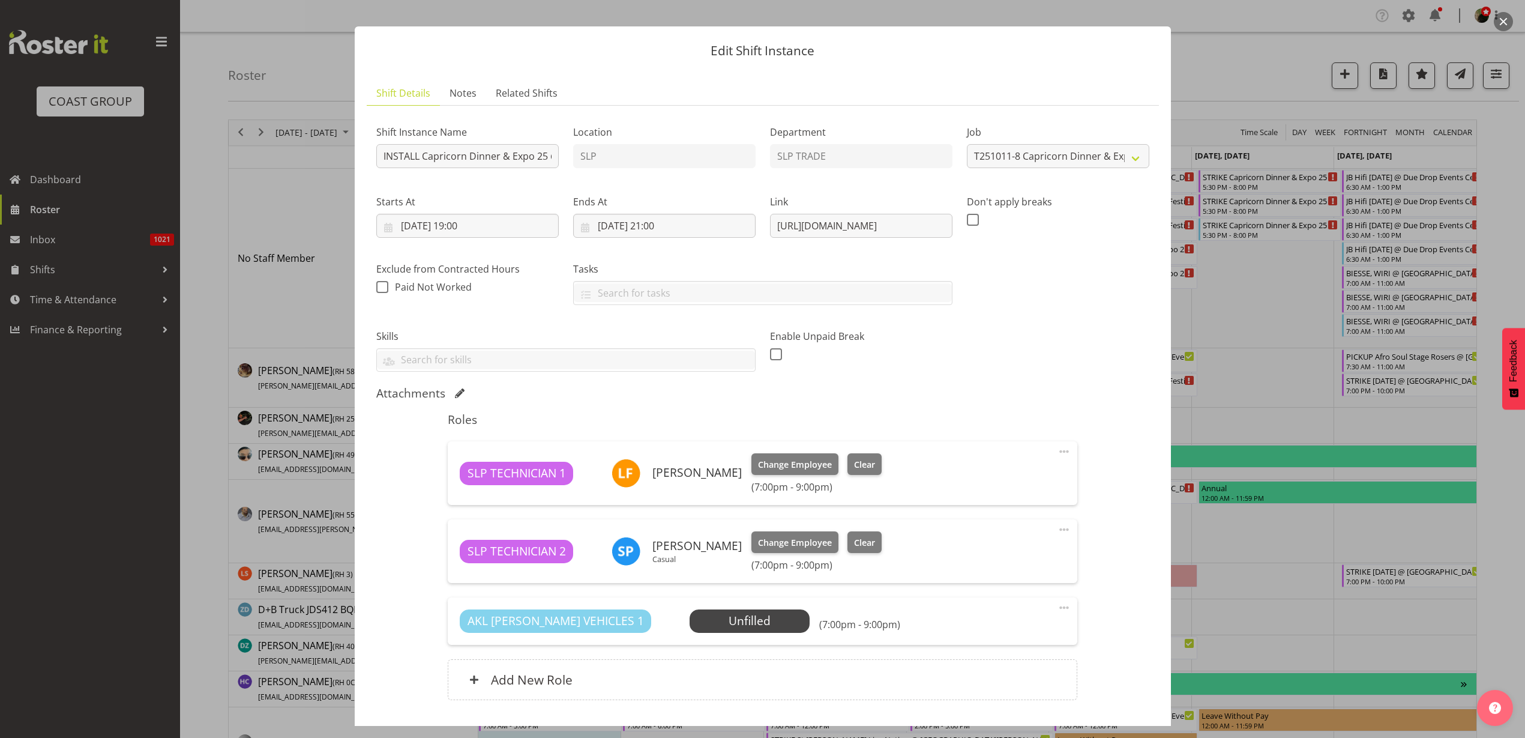
click at [0, 0] on span "Select Employee" at bounding box center [0, 0] width 0 height 0
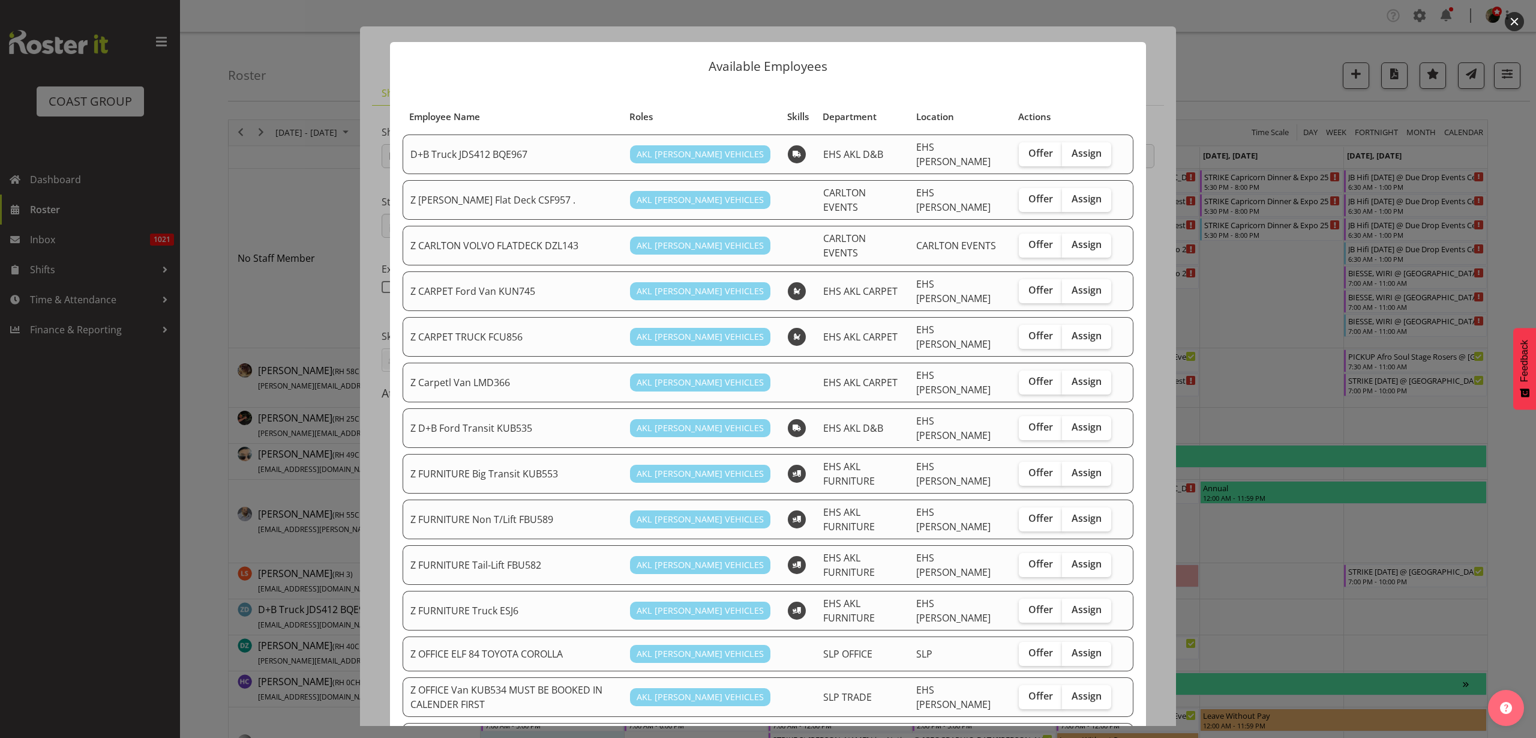
scroll to position [525, 0]
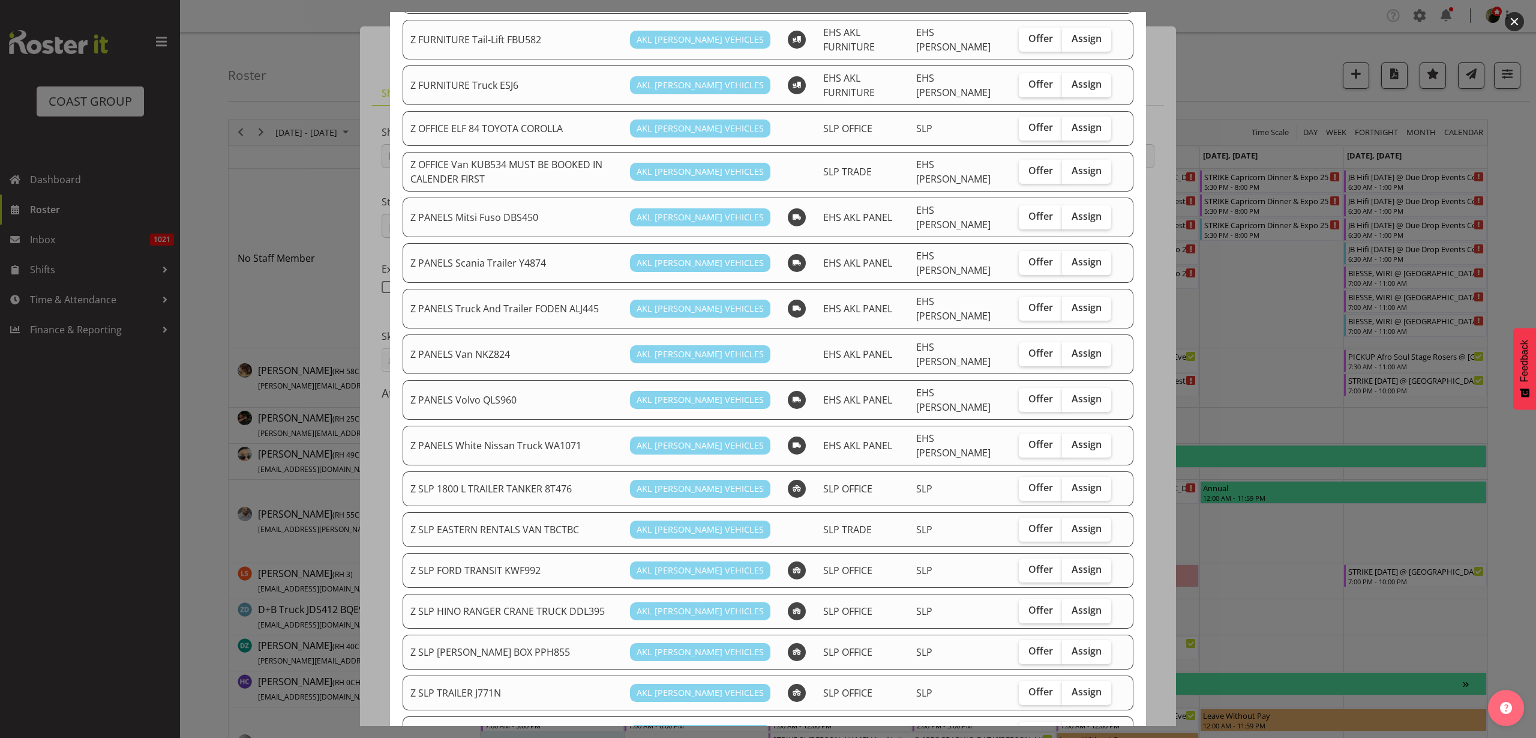
click at [1077, 563] on span "Assign" at bounding box center [1087, 569] width 30 height 12
click at [1070, 565] on input "Assign" at bounding box center [1066, 569] width 8 height 8
checkbox input "true"
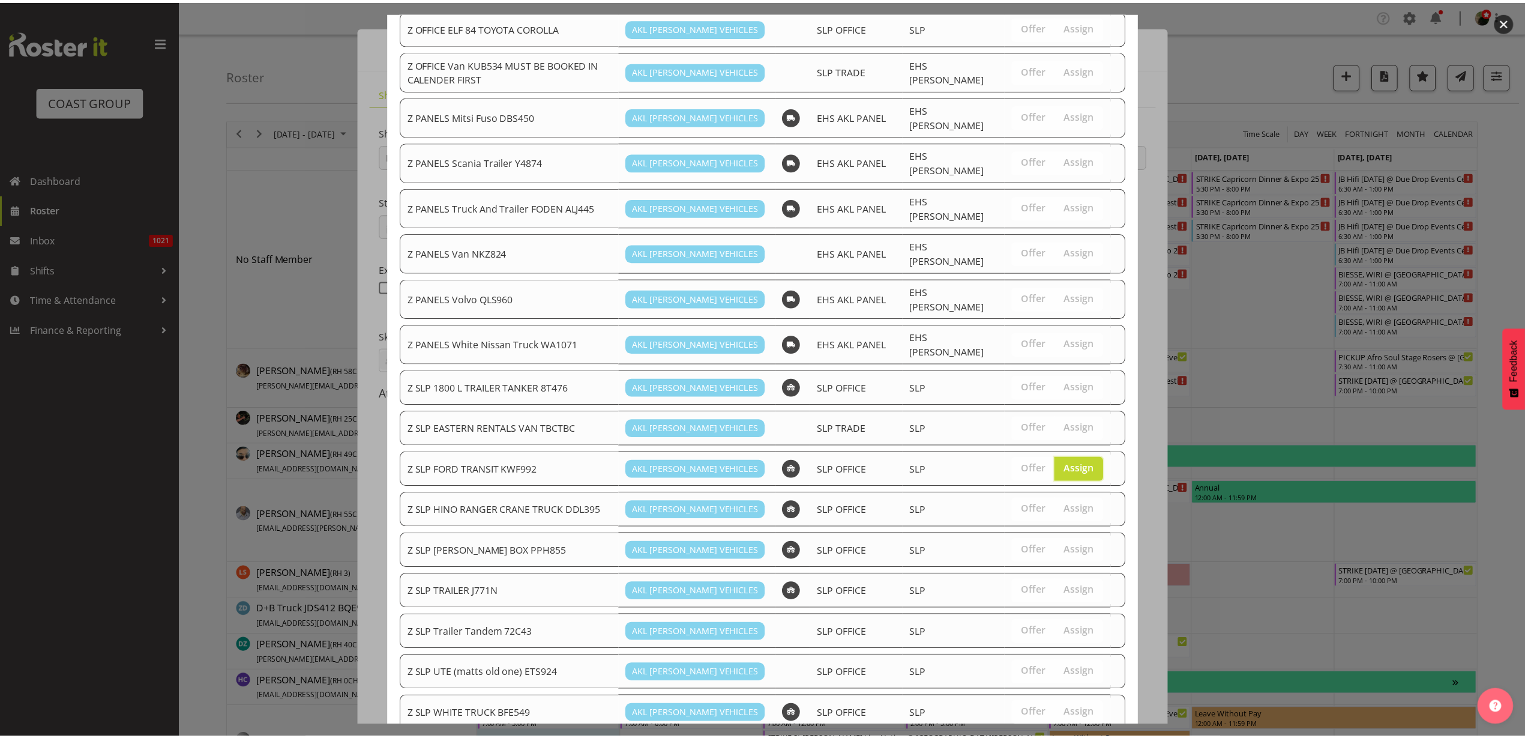
scroll to position [649, 0]
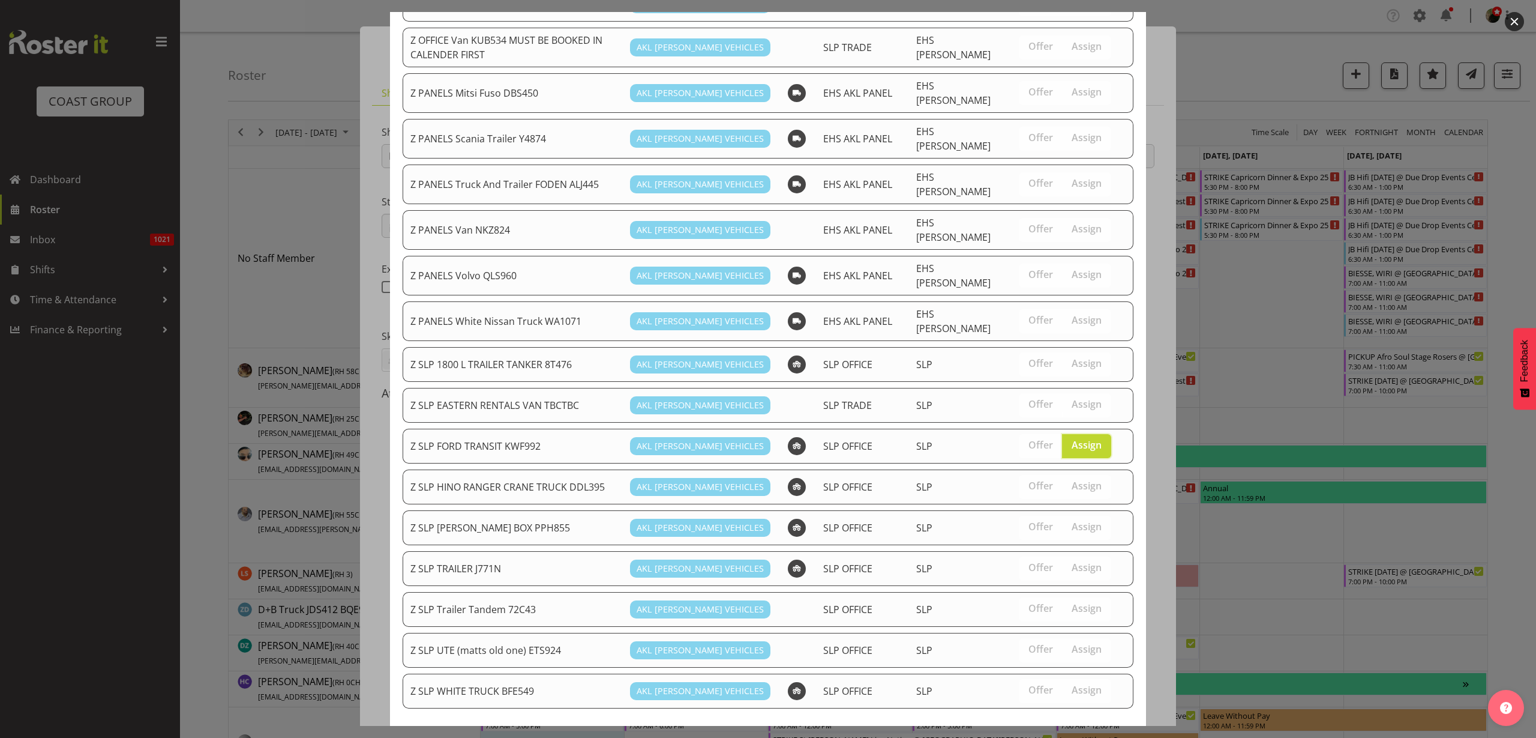
click at [1050, 737] on span "Assign Z SLP FORD TRANSIT KWF992" at bounding box center [1034, 752] width 185 height 14
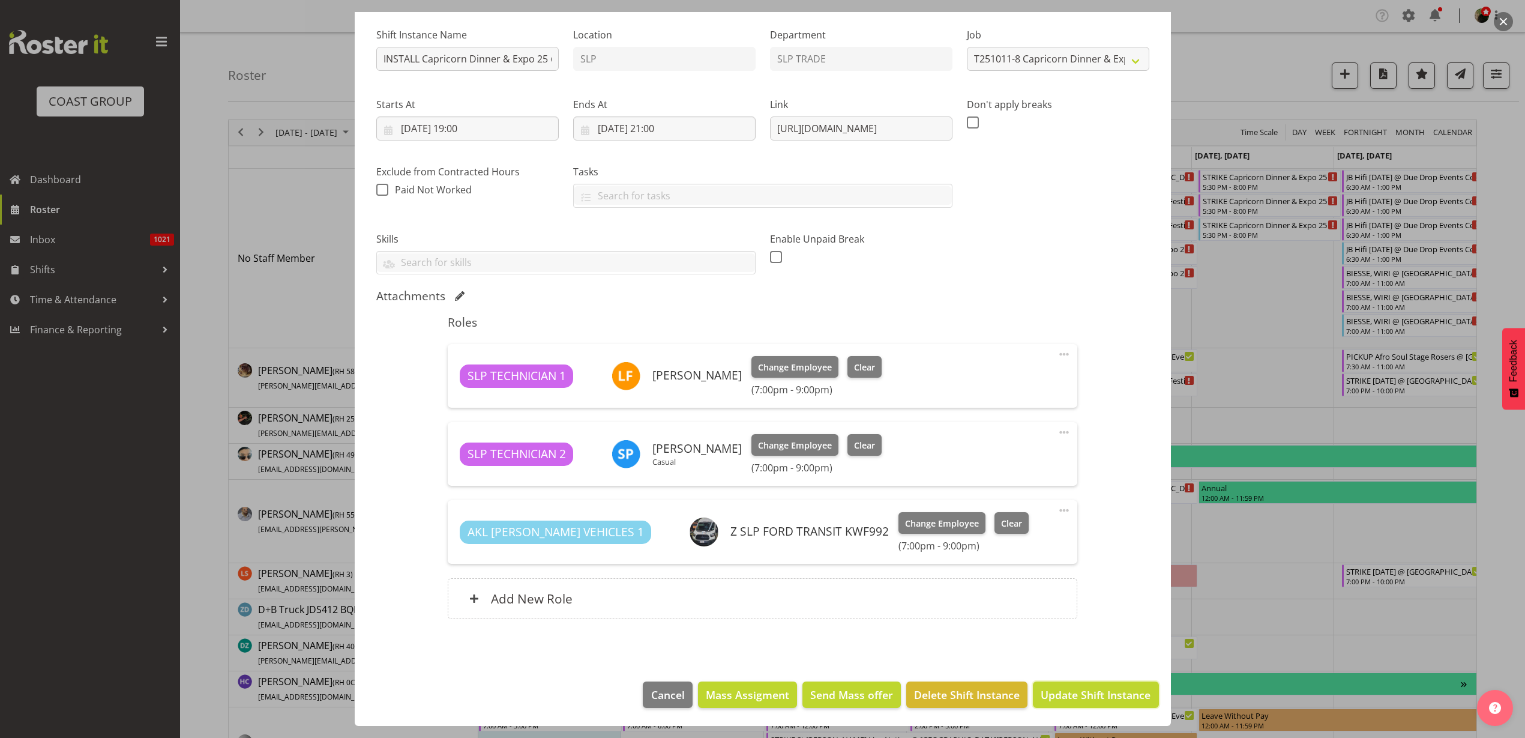
click at [1065, 685] on button "Update Shift Instance" at bounding box center [1095, 694] width 125 height 26
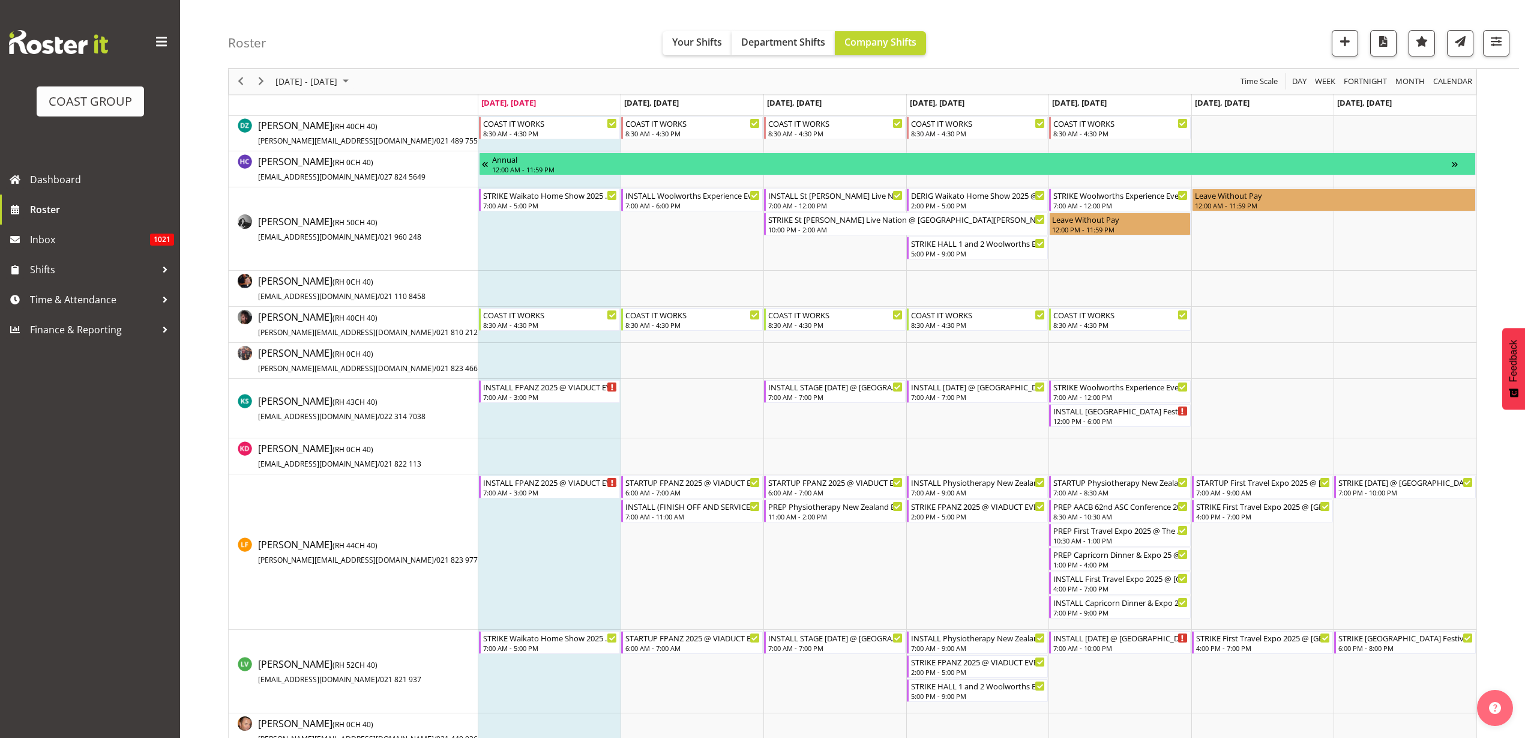
scroll to position [525, 0]
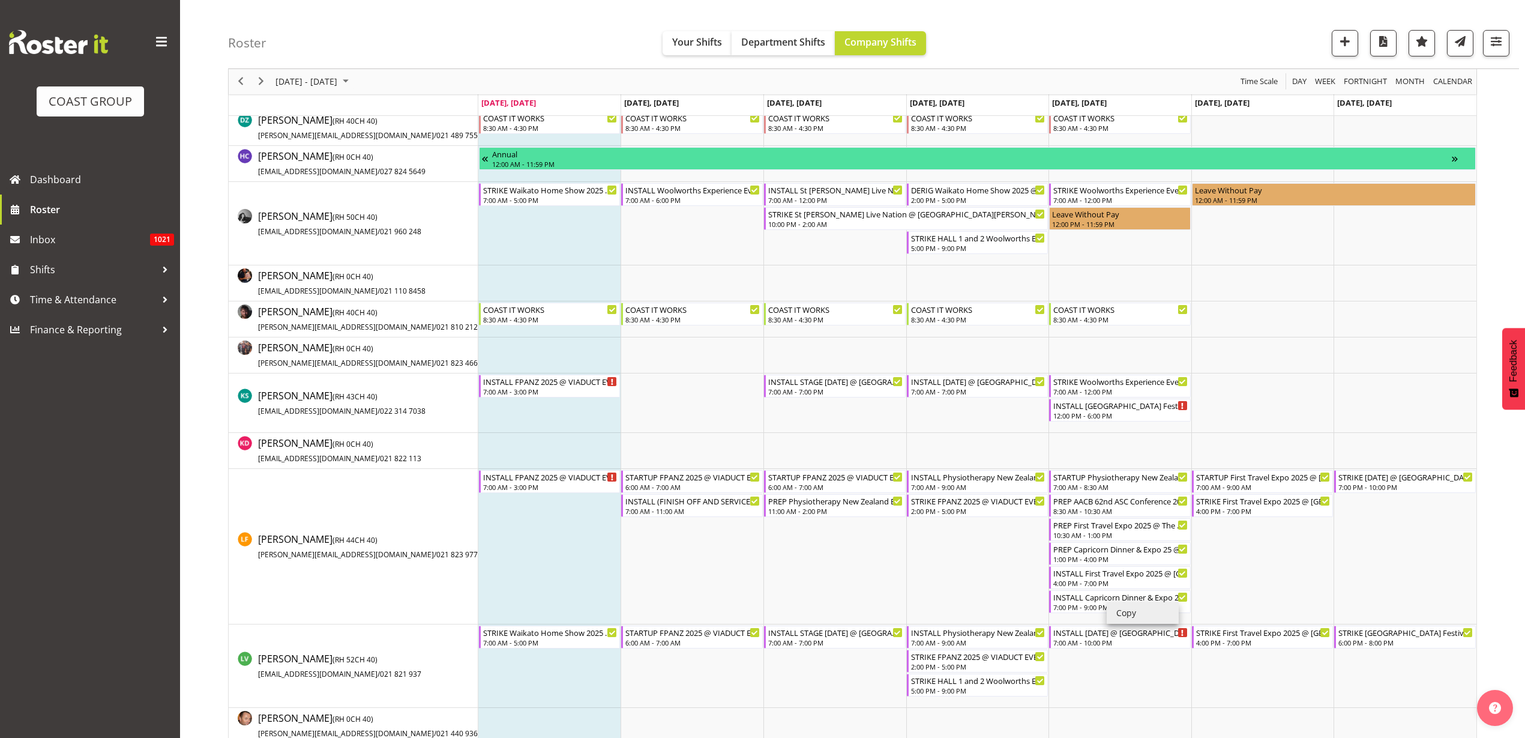
click at [1128, 609] on li "Copy" at bounding box center [1143, 613] width 72 height 22
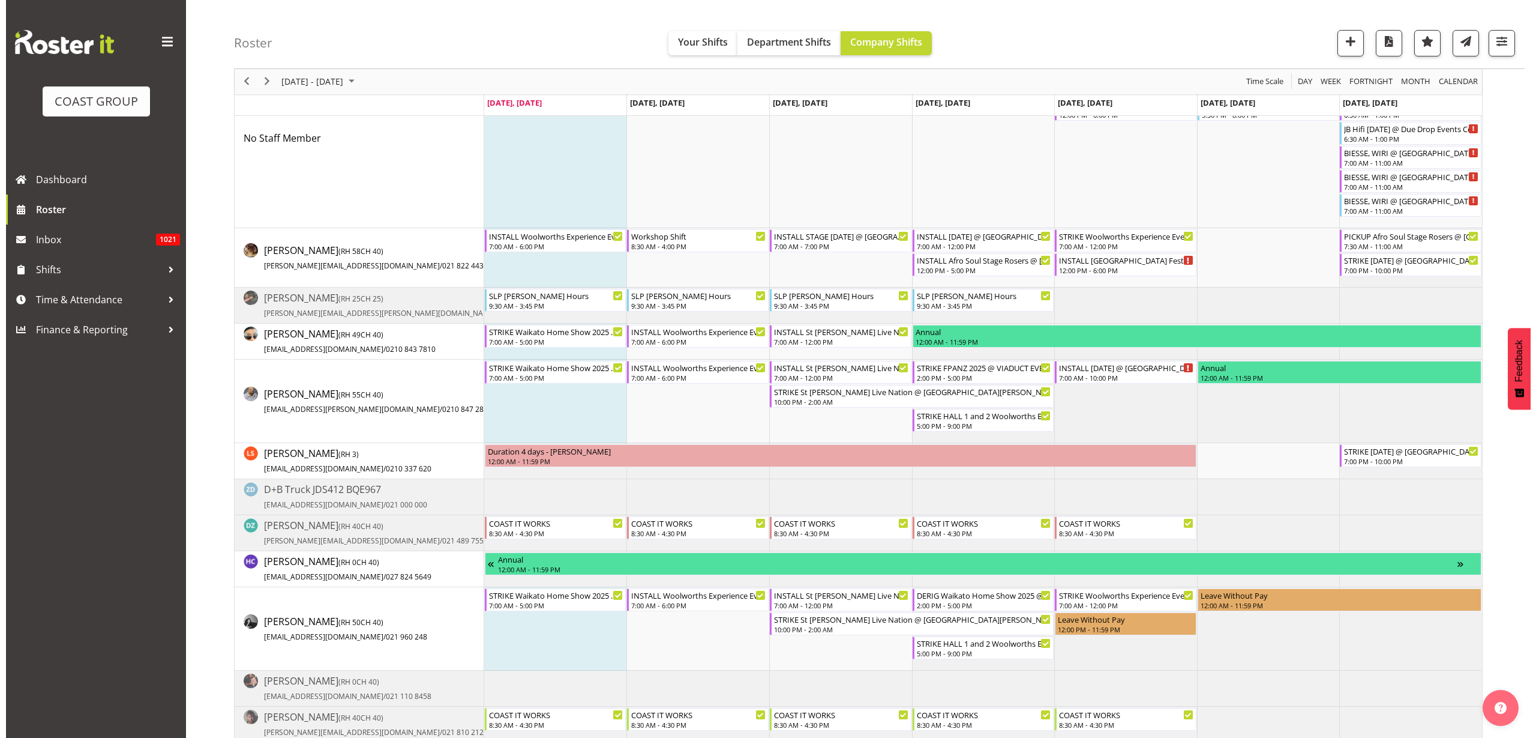
scroll to position [0, 0]
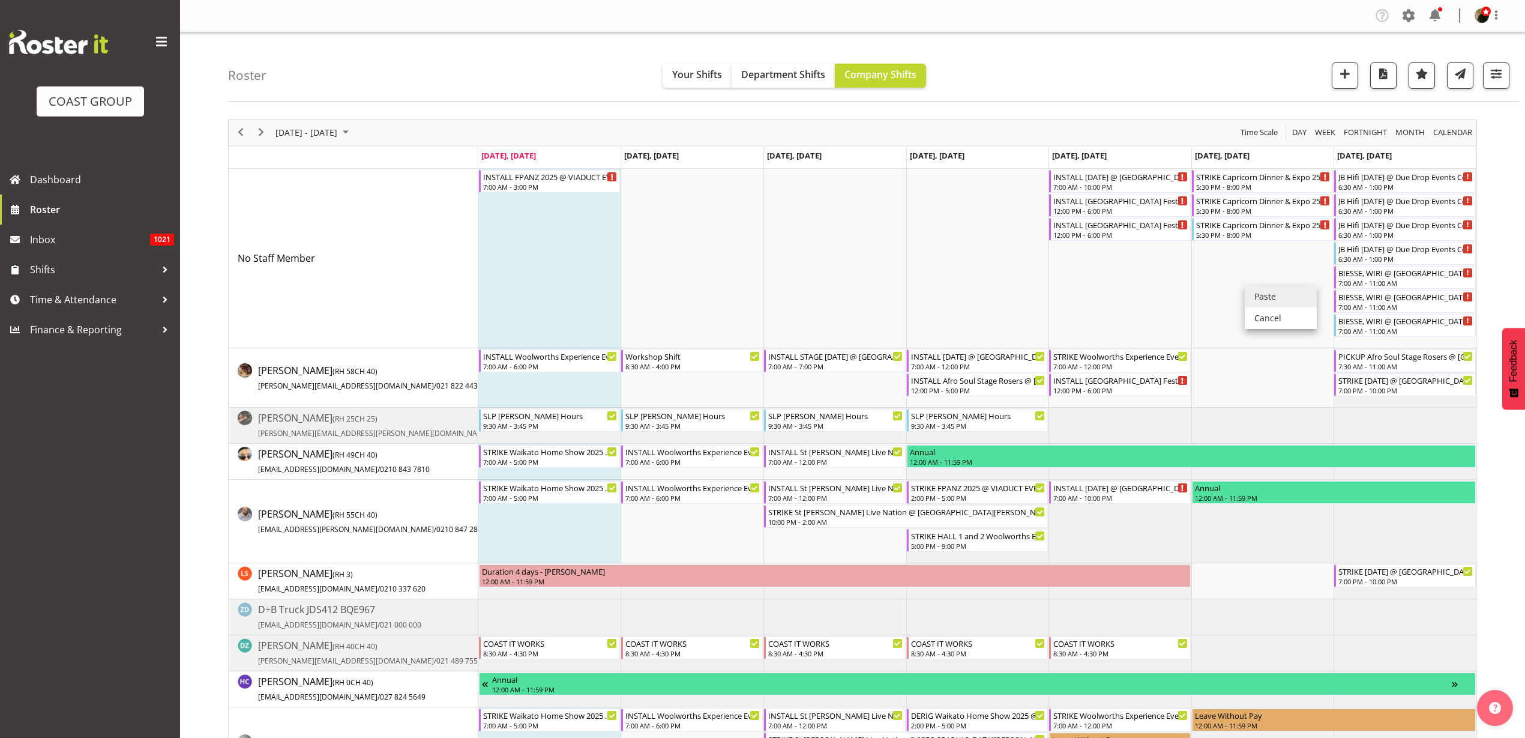
click at [1271, 299] on li "Paste" at bounding box center [1281, 297] width 72 height 22
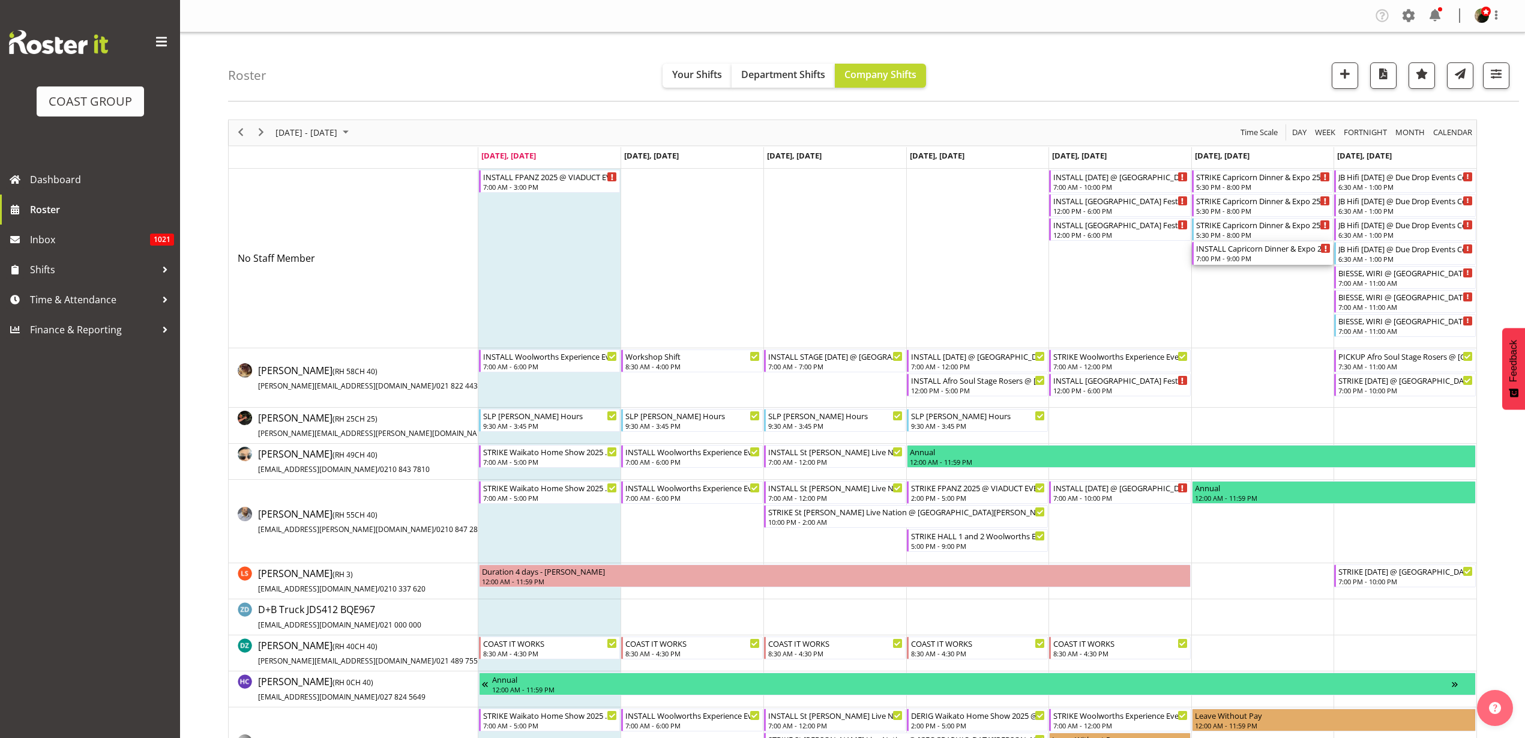
click at [1221, 251] on div "INSTALL Capricorn Dinner & Expo 25 @ The Pullman On Site @ 0700" at bounding box center [1263, 248] width 135 height 12
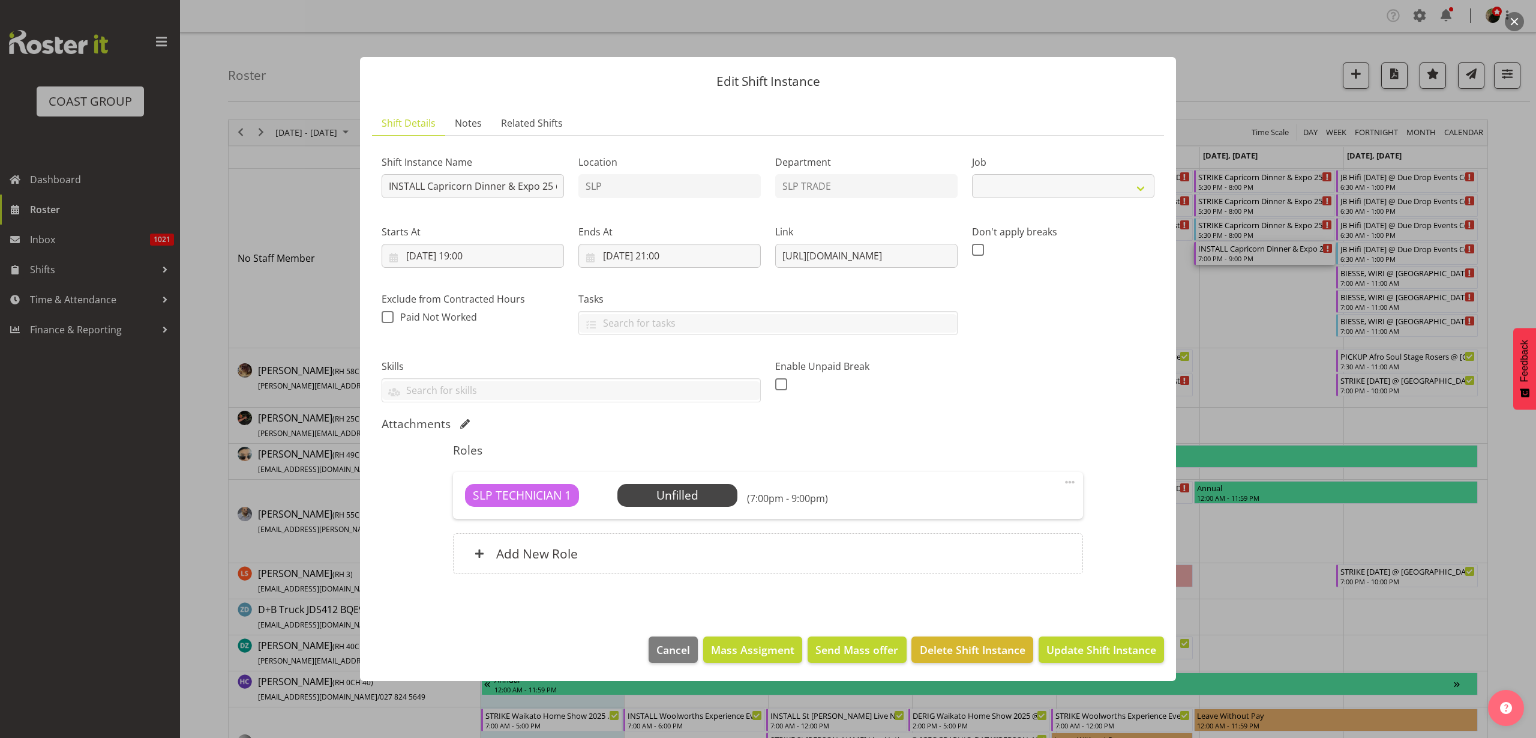
select select "10761"
click at [504, 179] on input "INSTALL Capricorn Dinner & Expo 25 @ The Pullman On Site @ 0700" at bounding box center [473, 186] width 182 height 24
click at [418, 185] on input "INSTALL Capricorn Dinner & Expo 25 @ The Pullman On Site @ 0900" at bounding box center [473, 186] width 182 height 24
type input "INSTALL Capricorn Dinner & Expo 25 EXHIBITORS @ The Pullman On Site @ 0900"
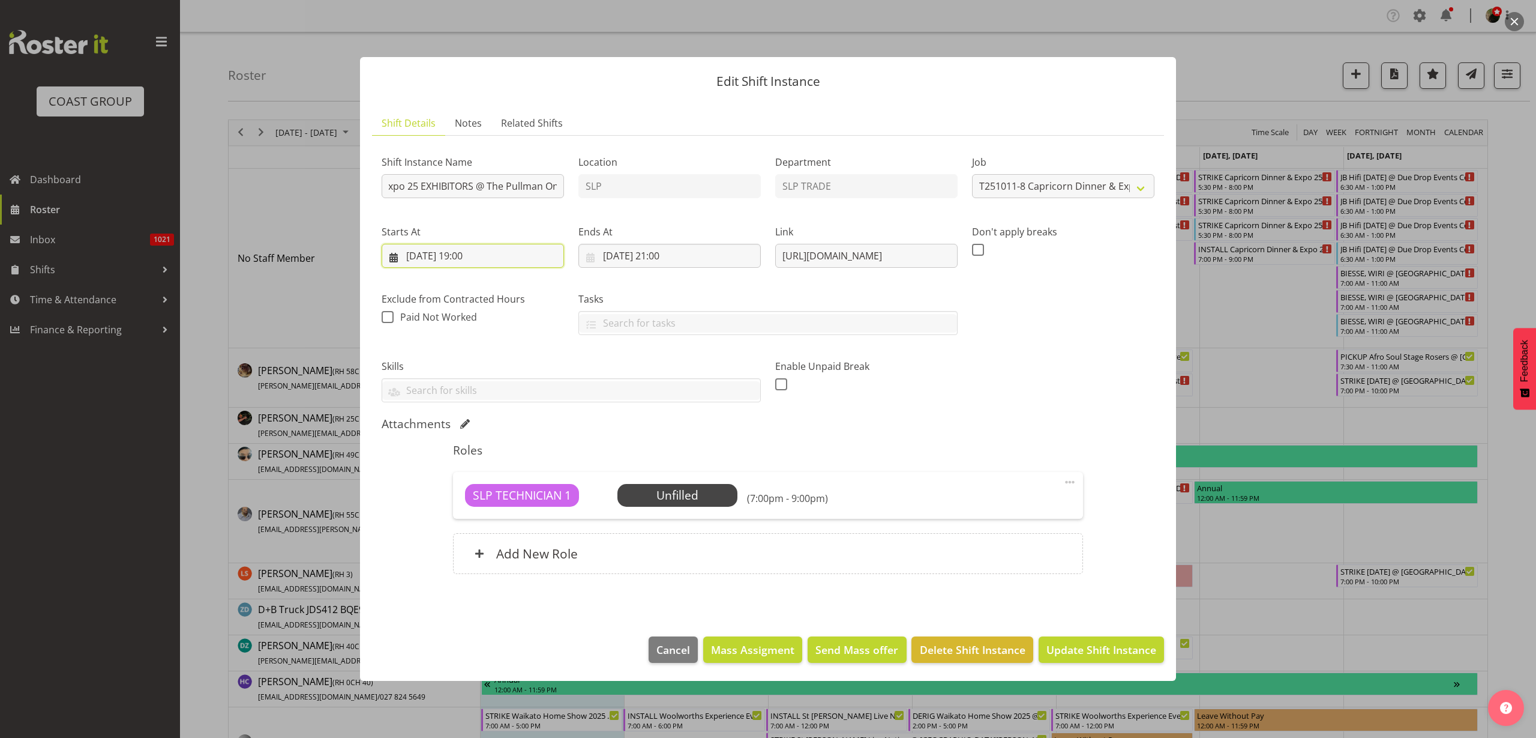
click at [439, 256] on input "11/10/2025, 19:00" at bounding box center [473, 256] width 182 height 24
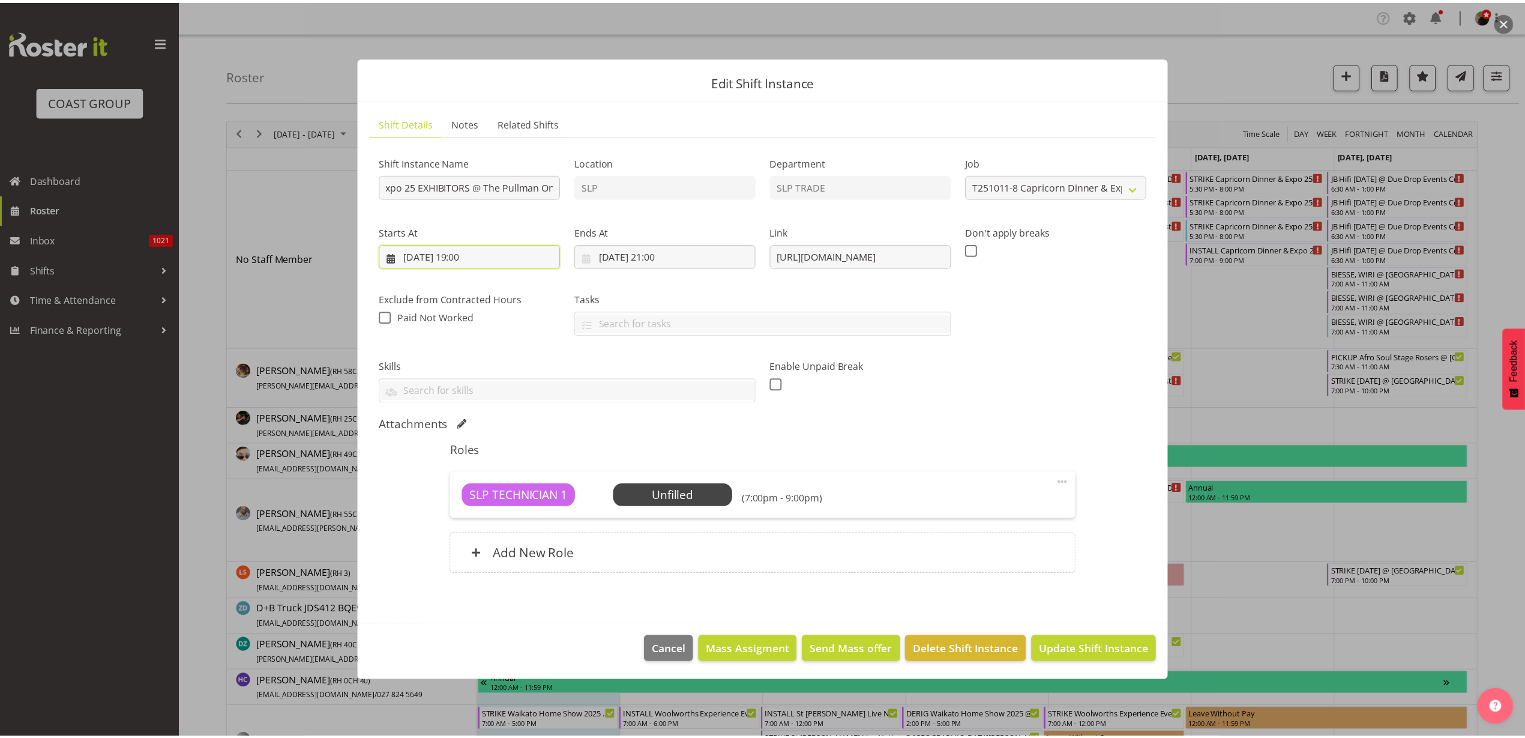
scroll to position [0, 0]
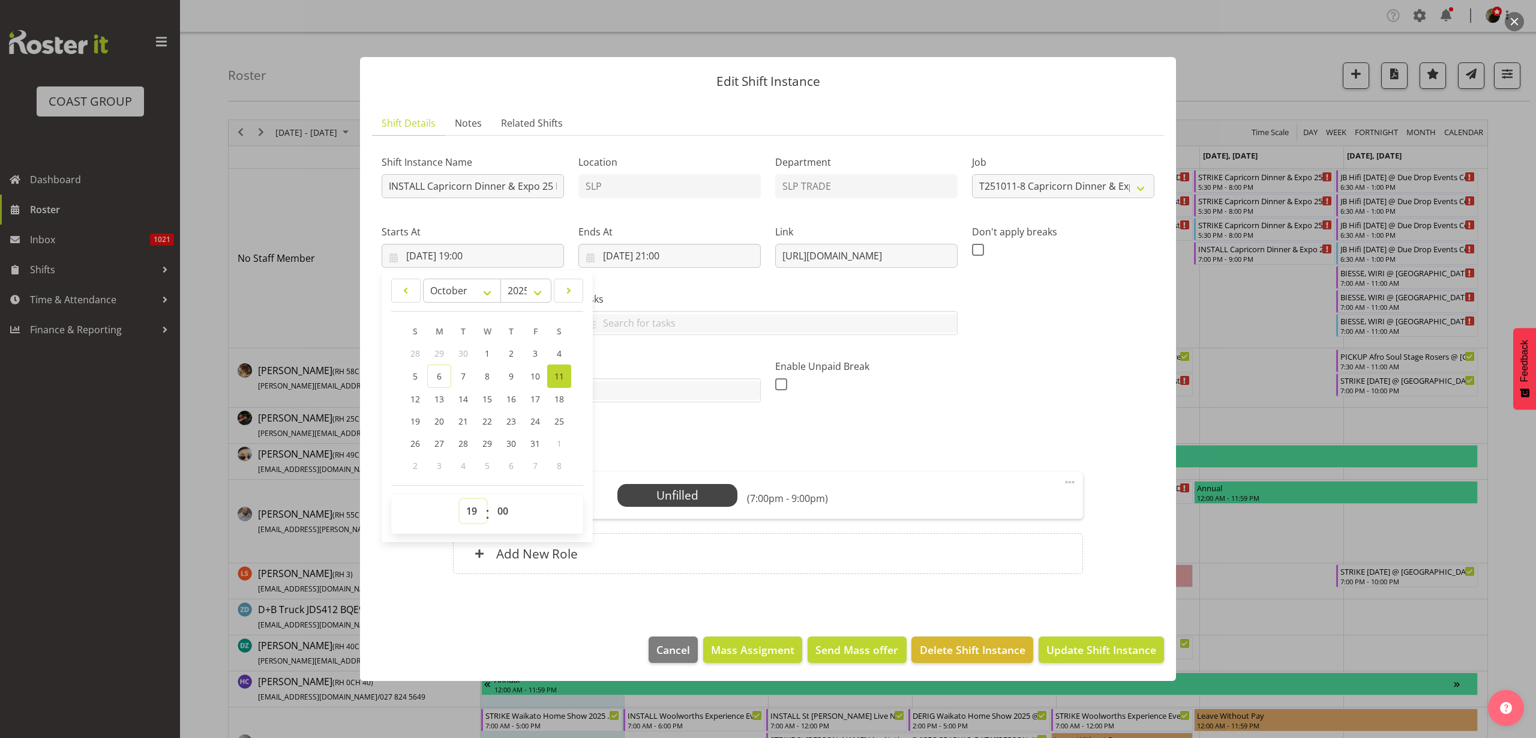
click at [470, 514] on select "00 01 02 03 04 05 06 07 08 09 10 11 12 13 14 15 16 17 18 19 20 21 22 23" at bounding box center [473, 511] width 27 height 24
select select "8"
click at [460, 499] on select "00 01 02 03 04 05 06 07 08 09 10 11 12 13 14 15 16 17 18 19 20 21 22 23" at bounding box center [473, 511] width 27 height 24
type input "11/10/2025, 08:00"
select select "30"
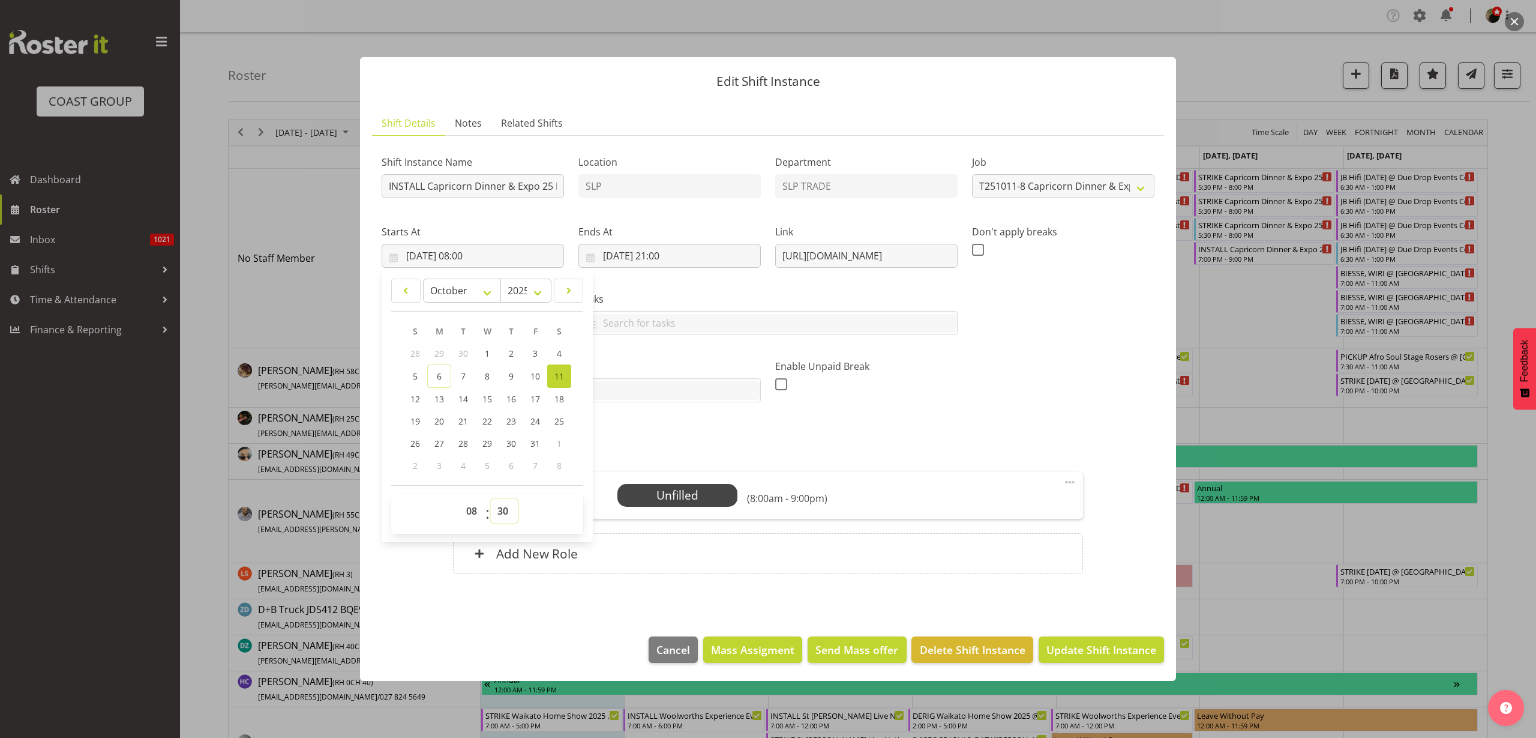
type input "11/10/2025, 08:30"
click at [662, 256] on input "11/10/2025, 21:00" at bounding box center [670, 256] width 182 height 24
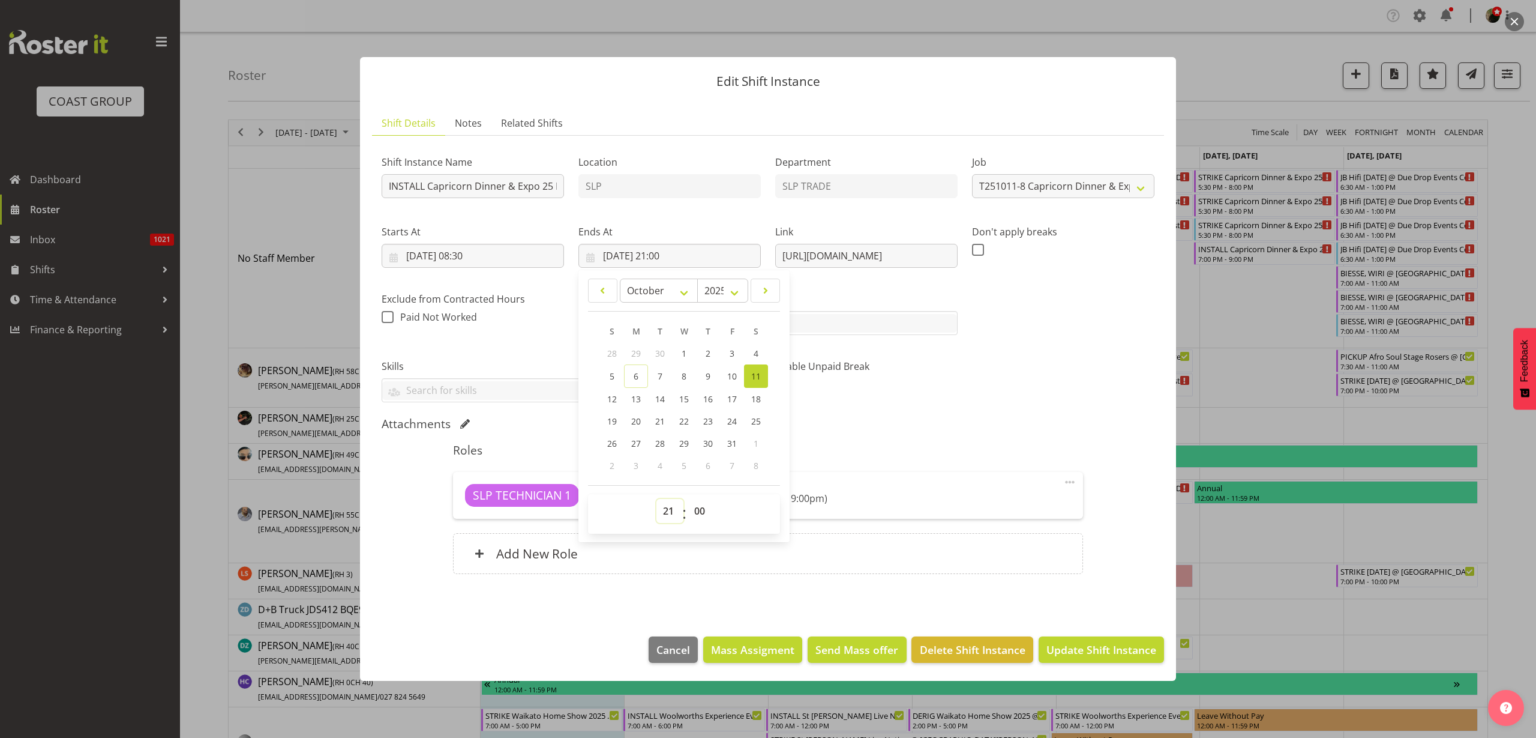
click at [673, 511] on select "00 01 02 03 04 05 06 07 08 09 10 11 12 13 14 15 16 17 18 19 20 21 22 23" at bounding box center [670, 511] width 27 height 24
select select "12"
click at [657, 499] on select "00 01 02 03 04 05 06 07 08 09 10 11 12 13 14 15 16 17 18 19 20 21 22 23" at bounding box center [670, 511] width 27 height 24
type input "11/10/2025, 12:00"
select select "30"
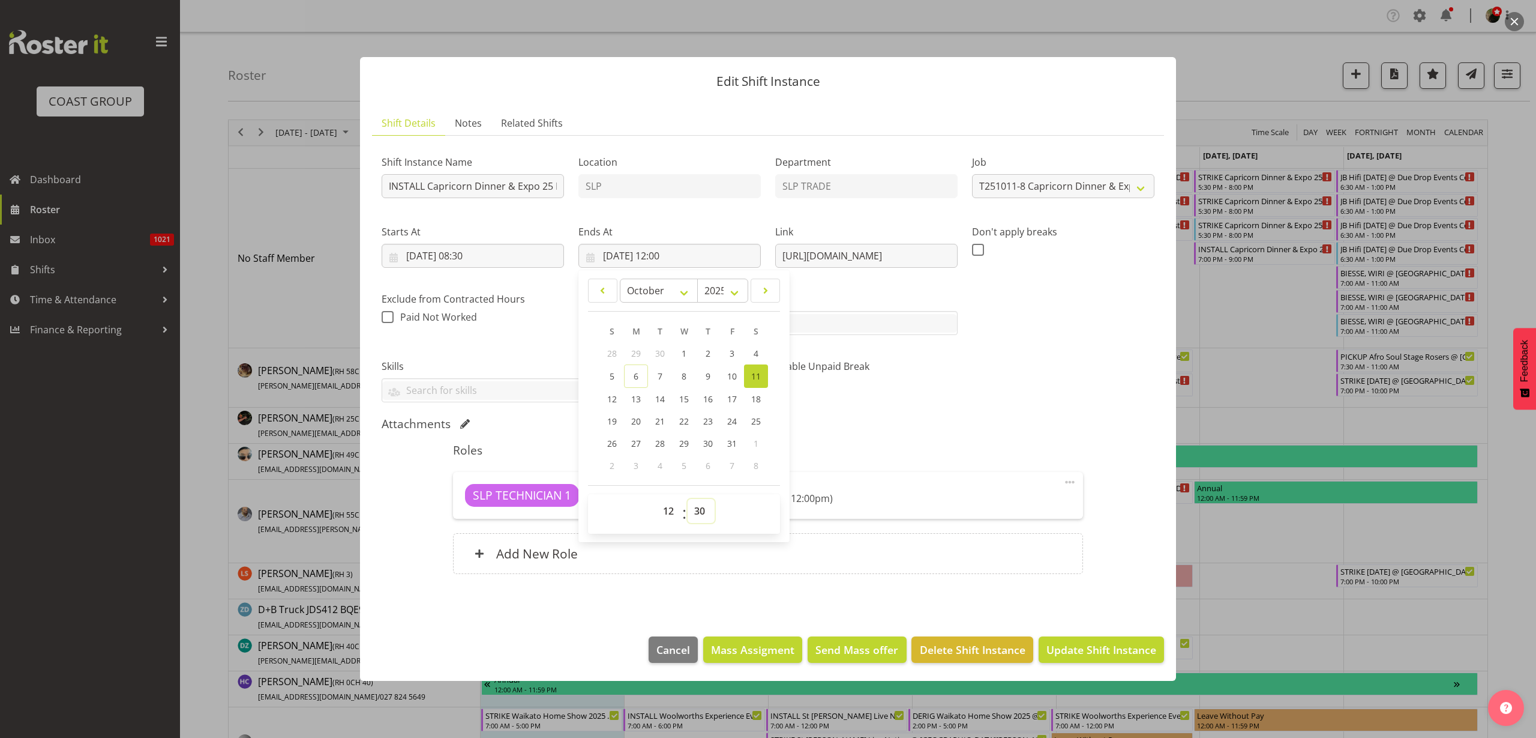
type input "11/10/2025, 12:30"
click at [957, 559] on div "Add New Role" at bounding box center [768, 553] width 630 height 41
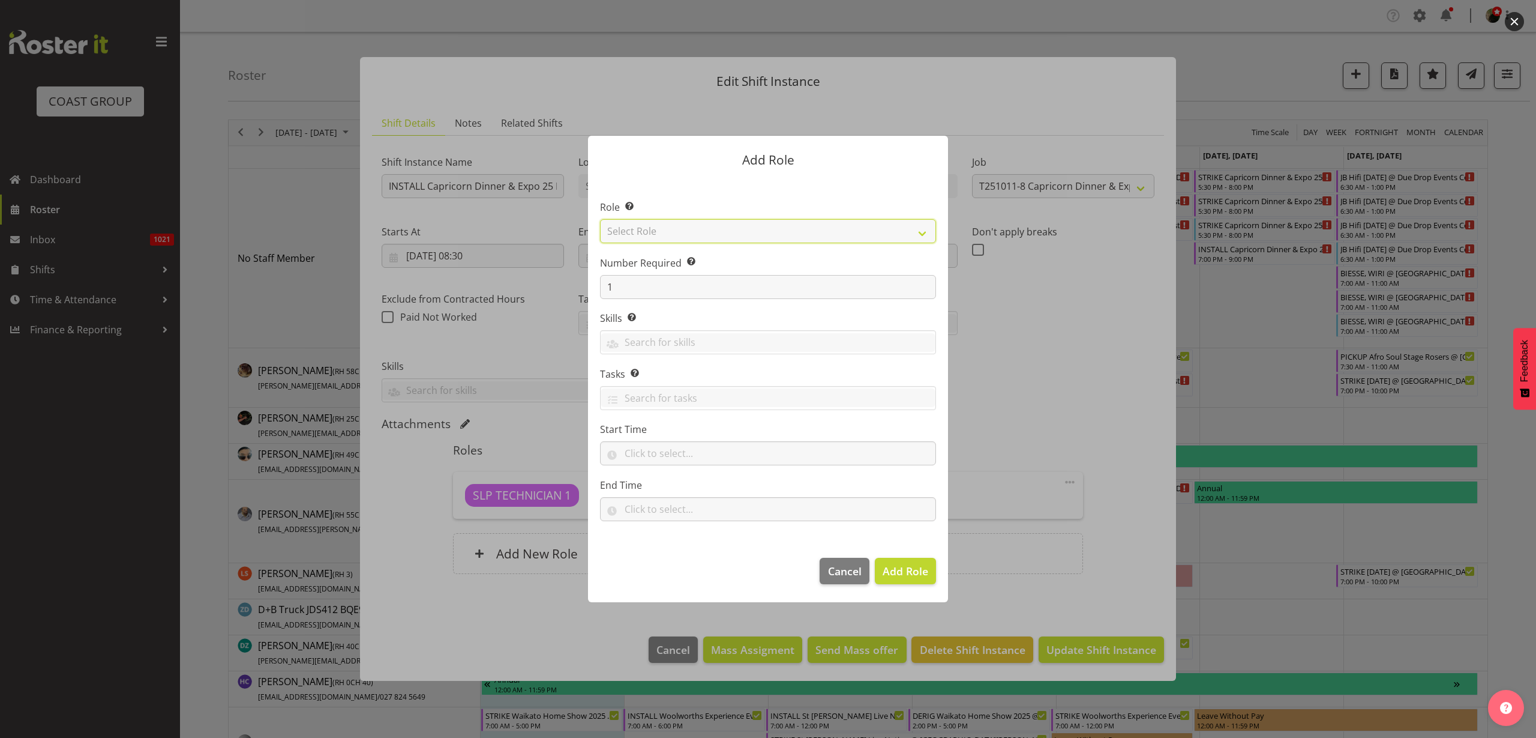
click at [696, 224] on select "Select Role ACCOUNT MANAGER ACCOUNT MANAGER DW ACCOUNTS [PERSON_NAME] VEHICLES …" at bounding box center [768, 231] width 336 height 24
select select "81"
click at [600, 219] on select "Select Role ACCOUNT MANAGER ACCOUNT MANAGER DW ACCOUNTS [PERSON_NAME] VEHICLES …" at bounding box center [768, 231] width 336 height 24
click at [919, 565] on span "Add Role" at bounding box center [906, 571] width 46 height 14
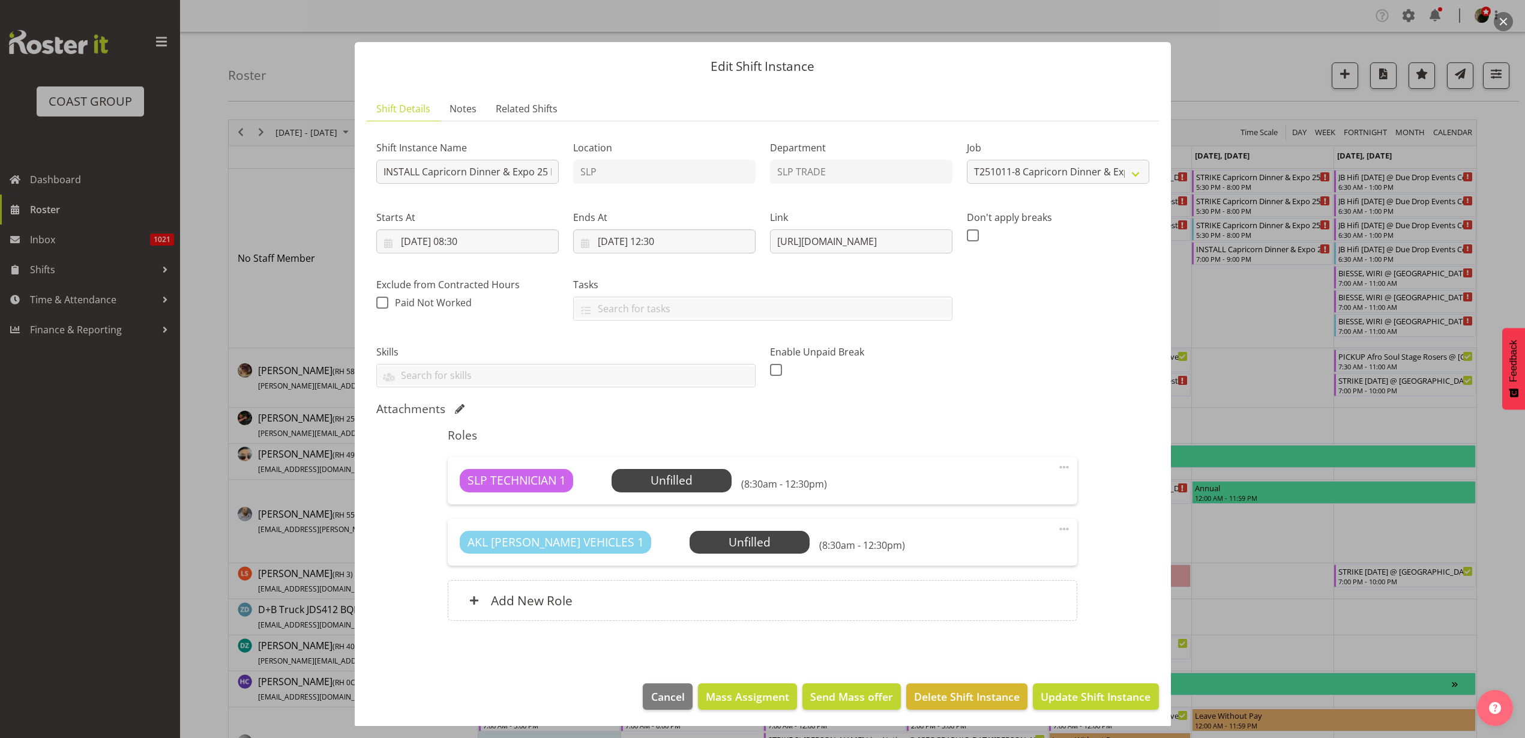
click at [0, 0] on span "Select Employee" at bounding box center [0, 0] width 0 height 0
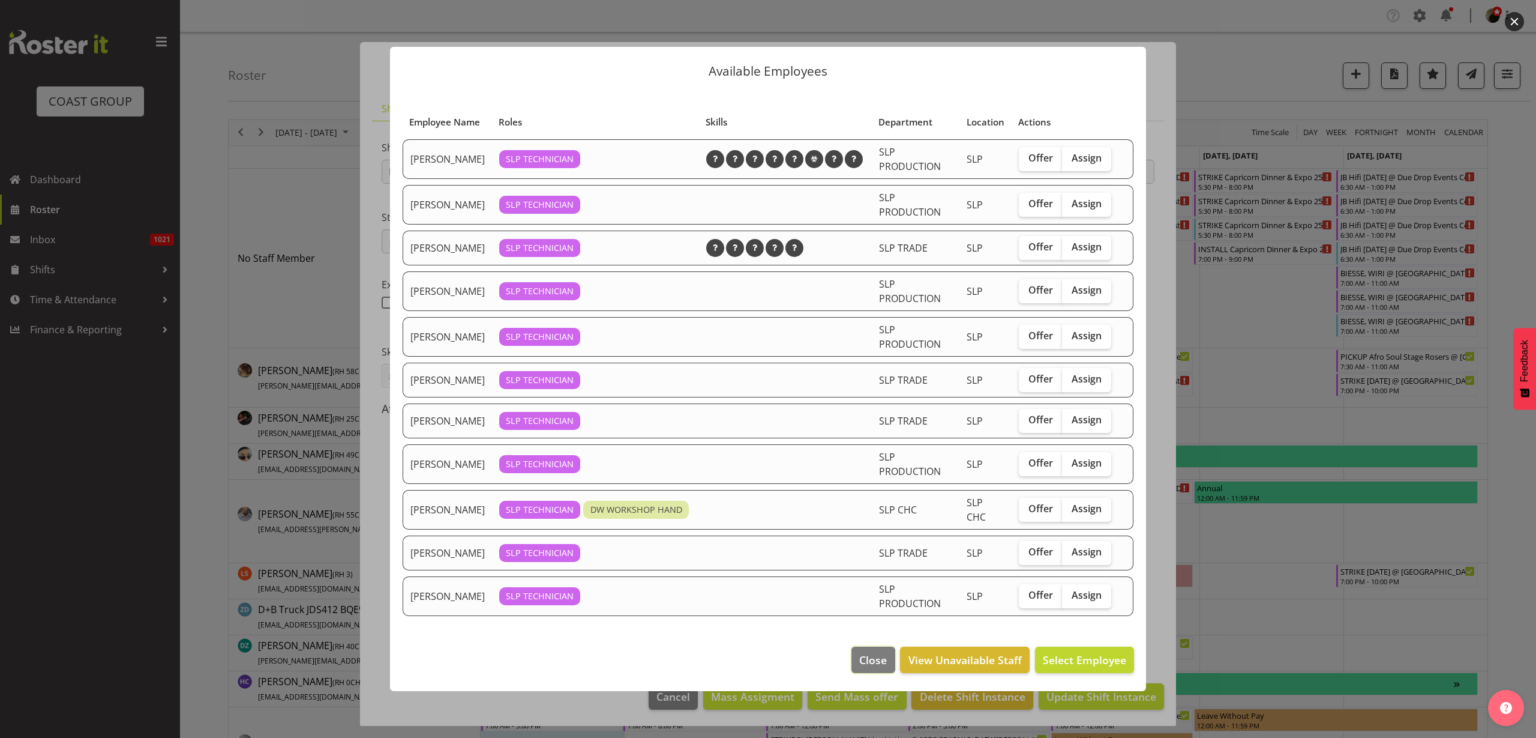
click at [882, 657] on span "Close" at bounding box center [873, 660] width 28 height 16
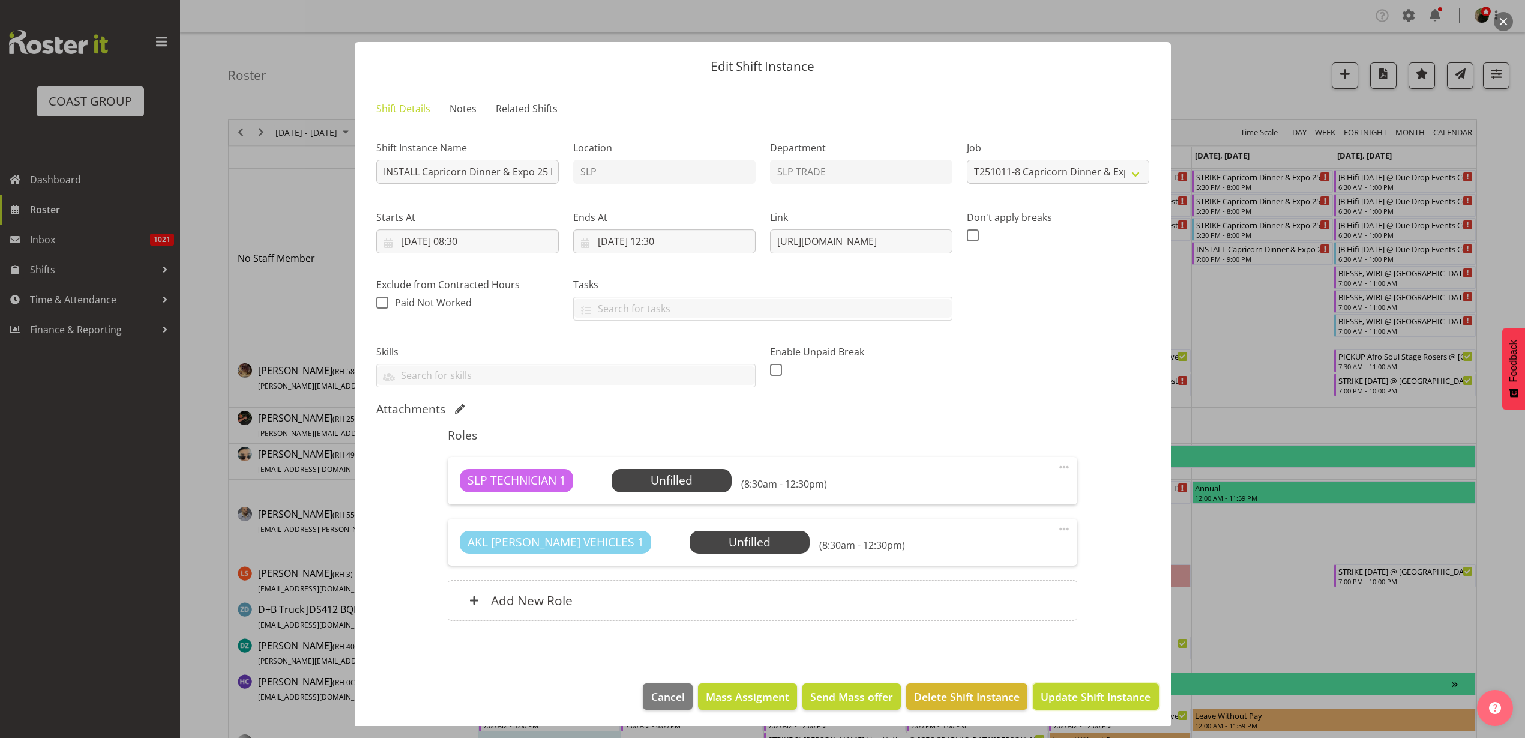
click at [1088, 692] on span "Update Shift Instance" at bounding box center [1096, 696] width 110 height 16
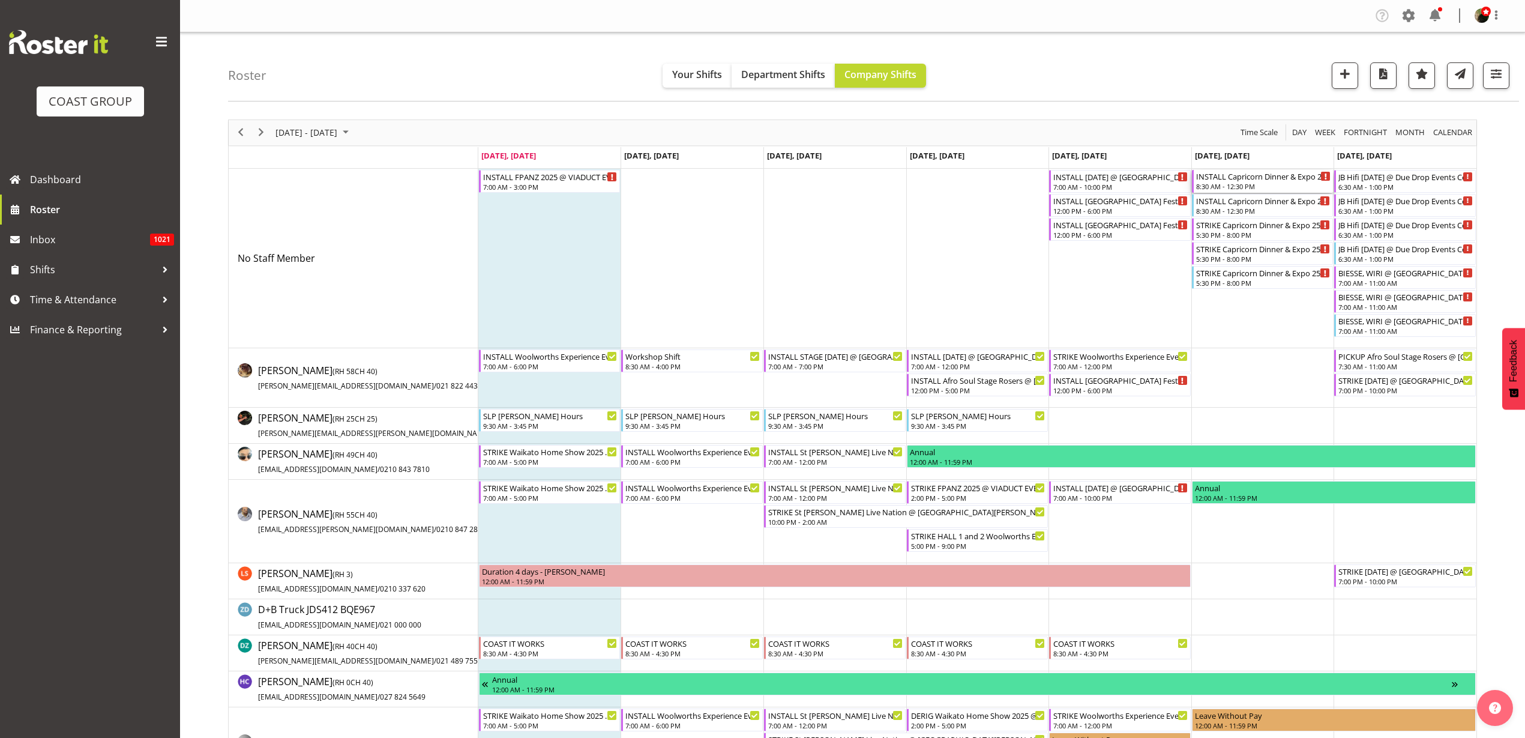
click at [1237, 184] on div "8:30 AM - 12:30 PM" at bounding box center [1263, 186] width 135 height 10
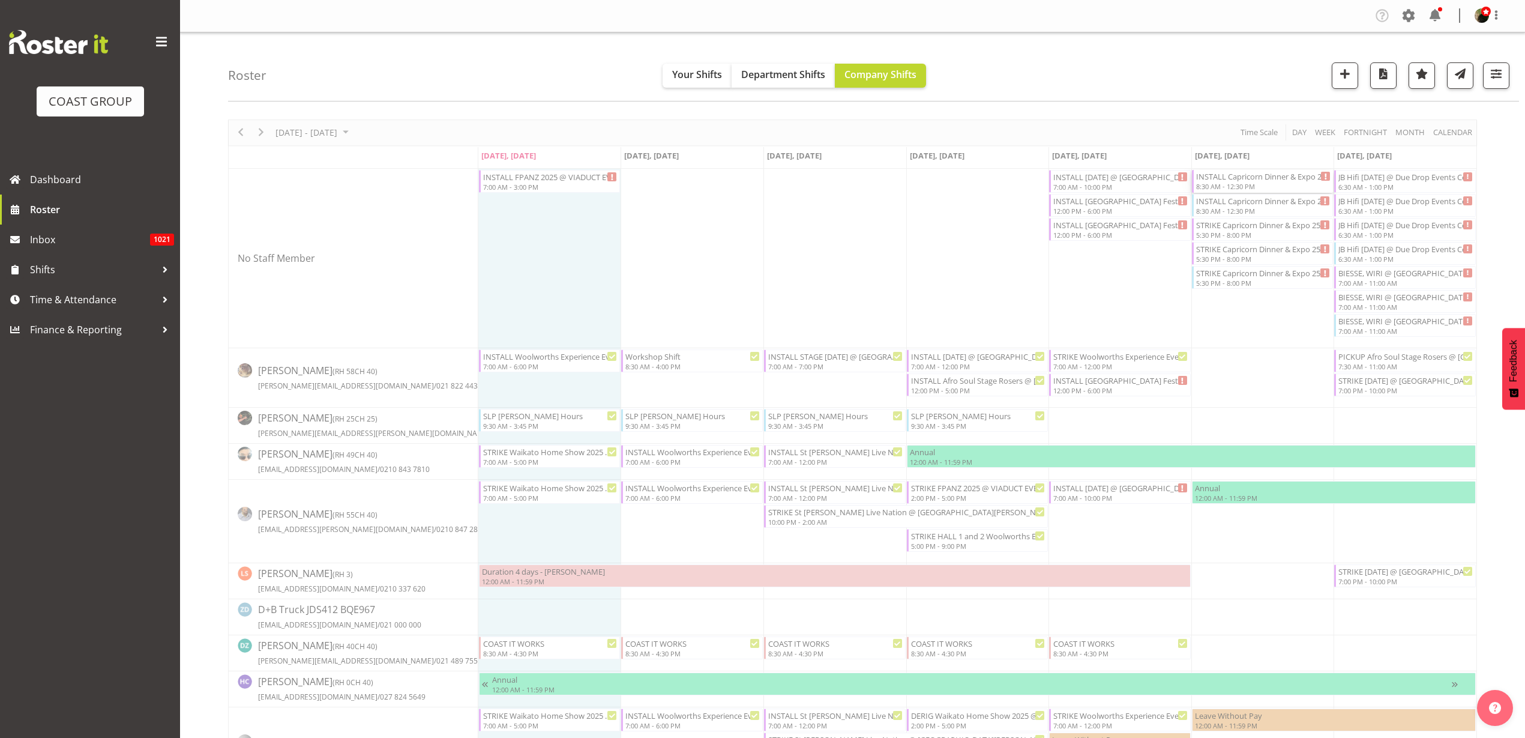
select select
select select "9"
select select "2025"
select select "8"
select select "30"
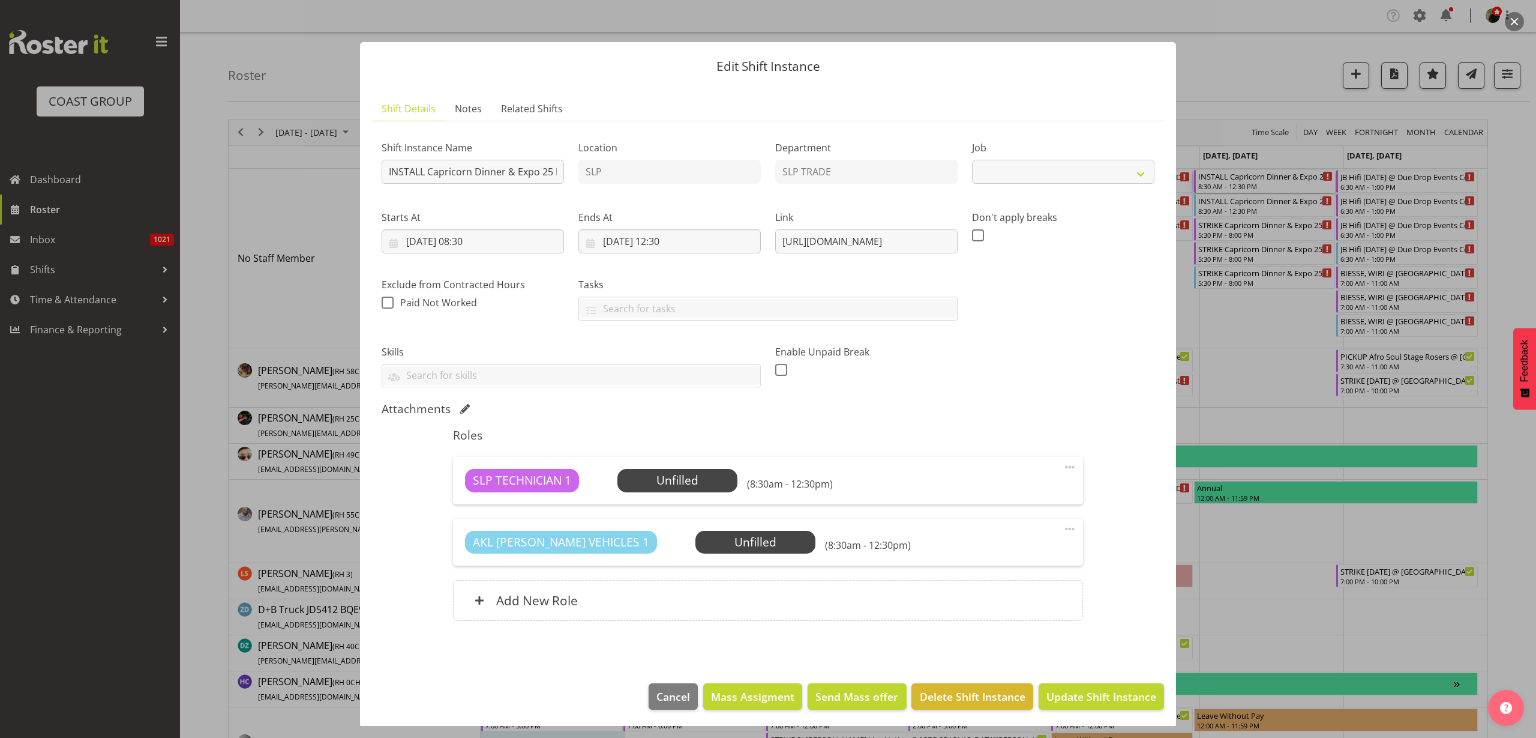
select select "10761"
click at [445, 237] on input "11/10/2025, 08:30" at bounding box center [473, 241] width 182 height 24
click at [473, 496] on select "00 01 02 03 04 05 06 07 08 09 10 11 12 13 14 15 16 17 18 19 20 21 22 23" at bounding box center [473, 496] width 27 height 24
select select "9"
click at [460, 484] on select "00 01 02 03 04 05 06 07 08 09 10 11 12 13 14 15 16 17 18 19 20 21 22 23" at bounding box center [473, 496] width 27 height 24
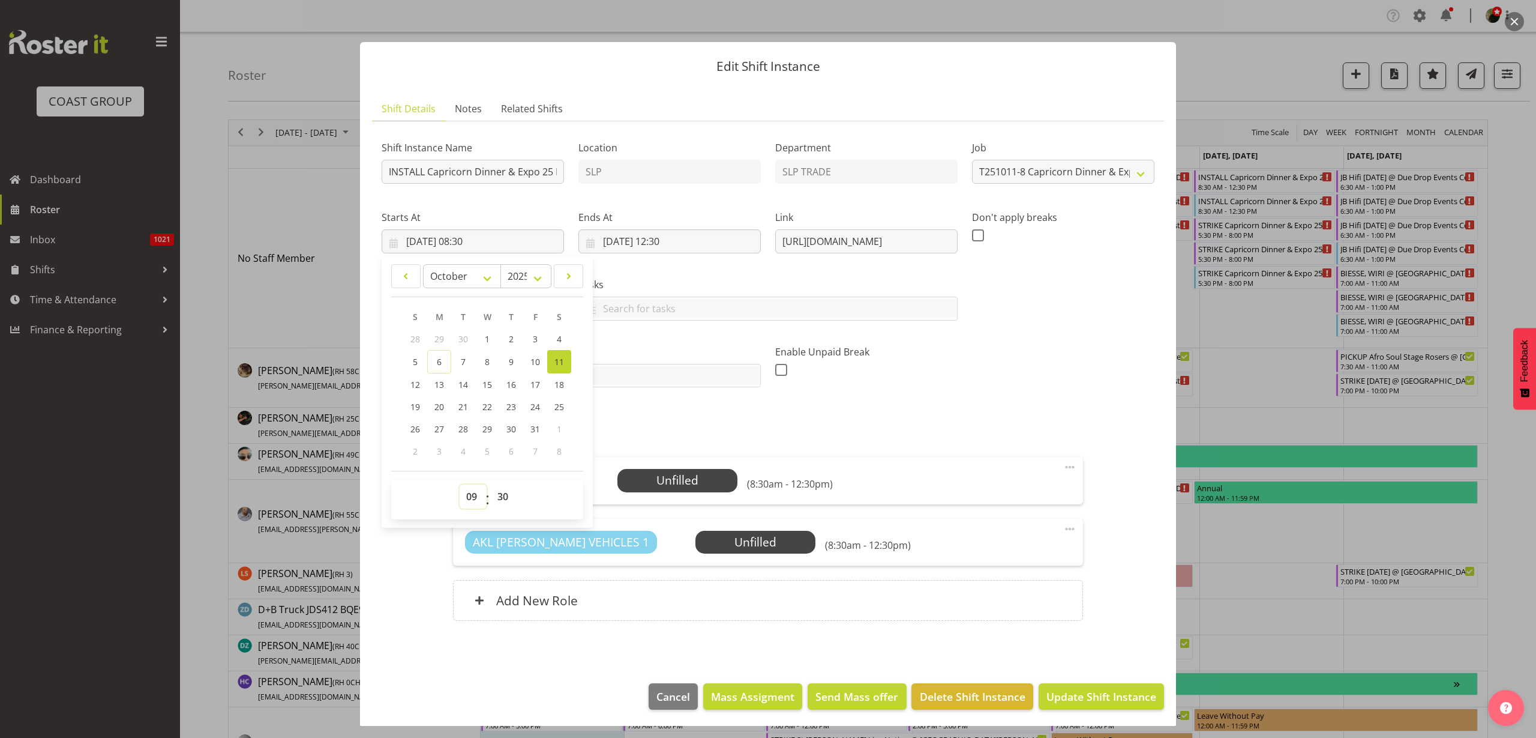
type input "11/10/2025, 09:30"
select select "0"
type input "11/10/2025, 09:00"
click at [671, 246] on input "11/10/2025, 12:30" at bounding box center [670, 241] width 182 height 24
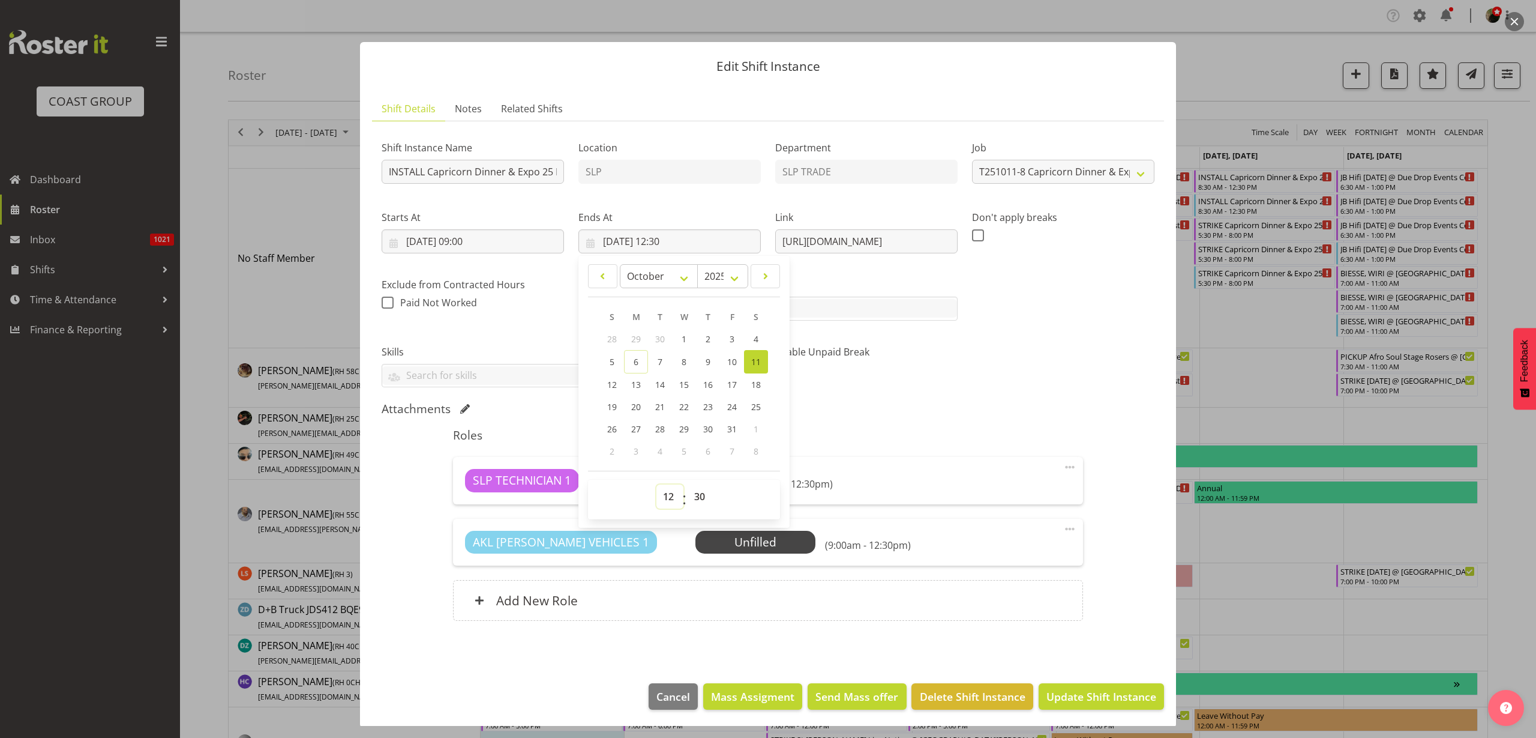
click at [670, 496] on select "00 01 02 03 04 05 06 07 08 09 10 11 12 13 14 15 16 17 18 19 20 21 22 23" at bounding box center [670, 496] width 27 height 24
select select "11"
click at [657, 484] on select "00 01 02 03 04 05 06 07 08 09 10 11 12 13 14 15 16 17 18 19 20 21 22 23" at bounding box center [670, 496] width 27 height 24
type input "11/10/2025, 11:30"
select select "0"
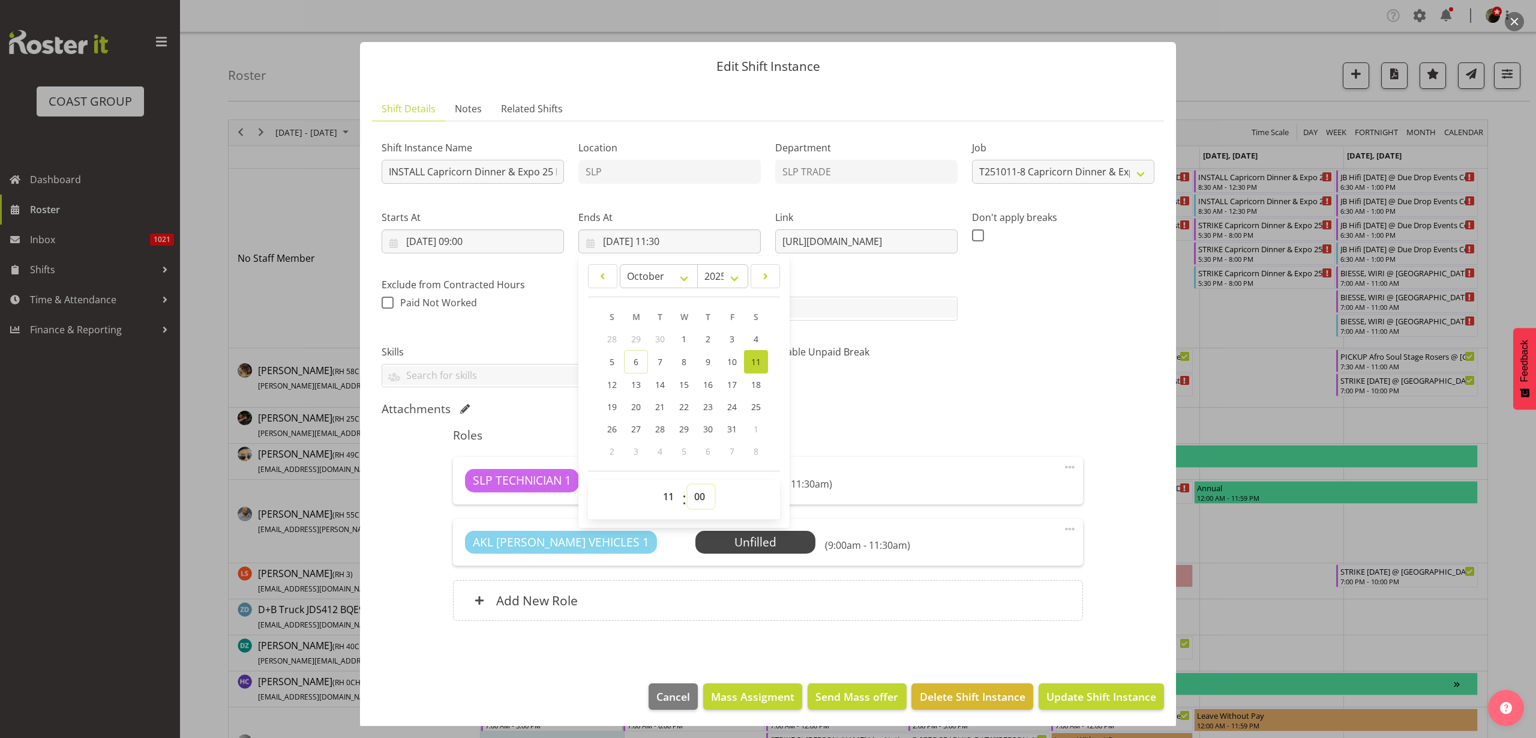
type input "[DATE] 11:00"
click at [1092, 391] on div "Shift Instance Name INSTALL Capricorn Dinner & Expo 25 EXHIBITORS @ The Pullman…" at bounding box center [768, 259] width 787 height 271
click at [1073, 695] on span "Update Shift Instance" at bounding box center [1102, 696] width 110 height 16
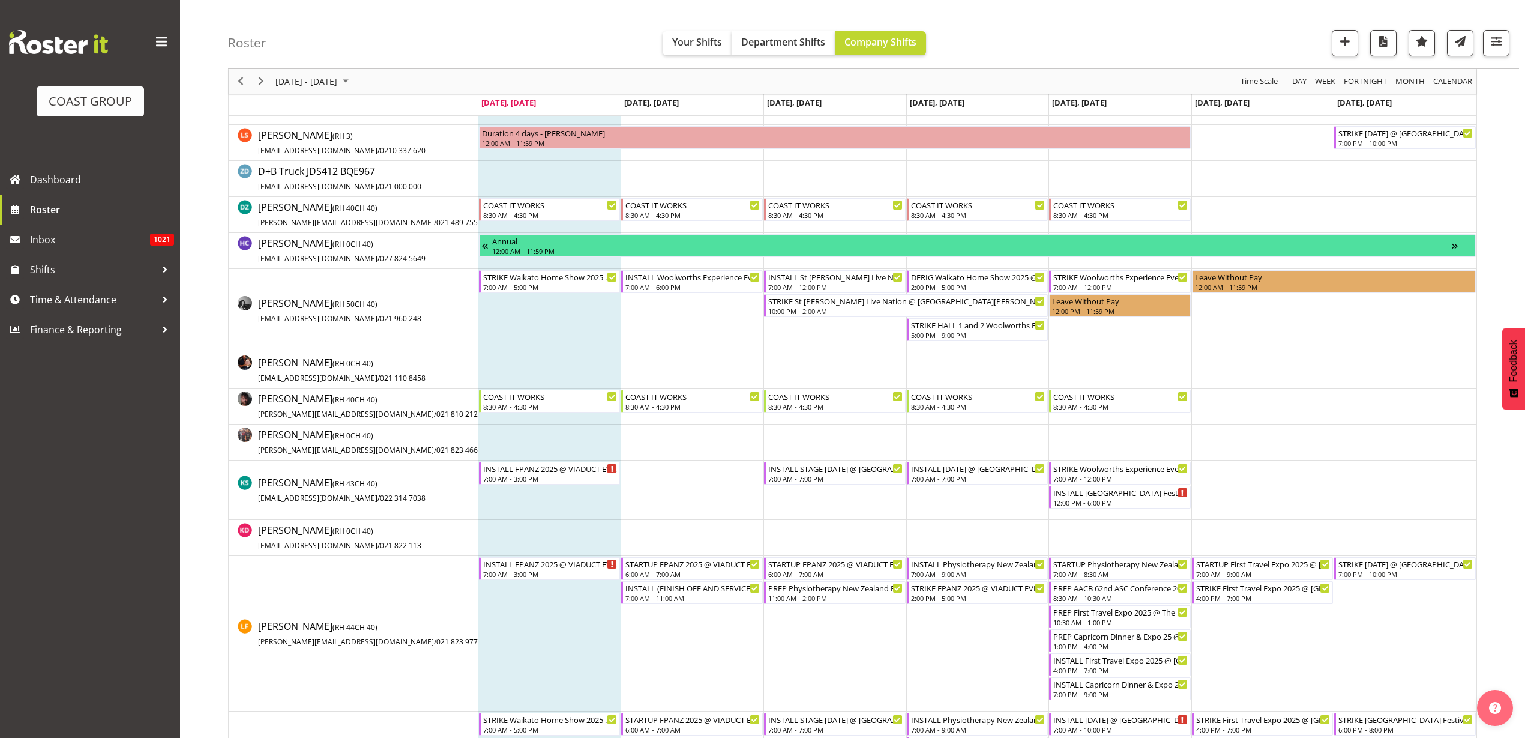
scroll to position [450, 0]
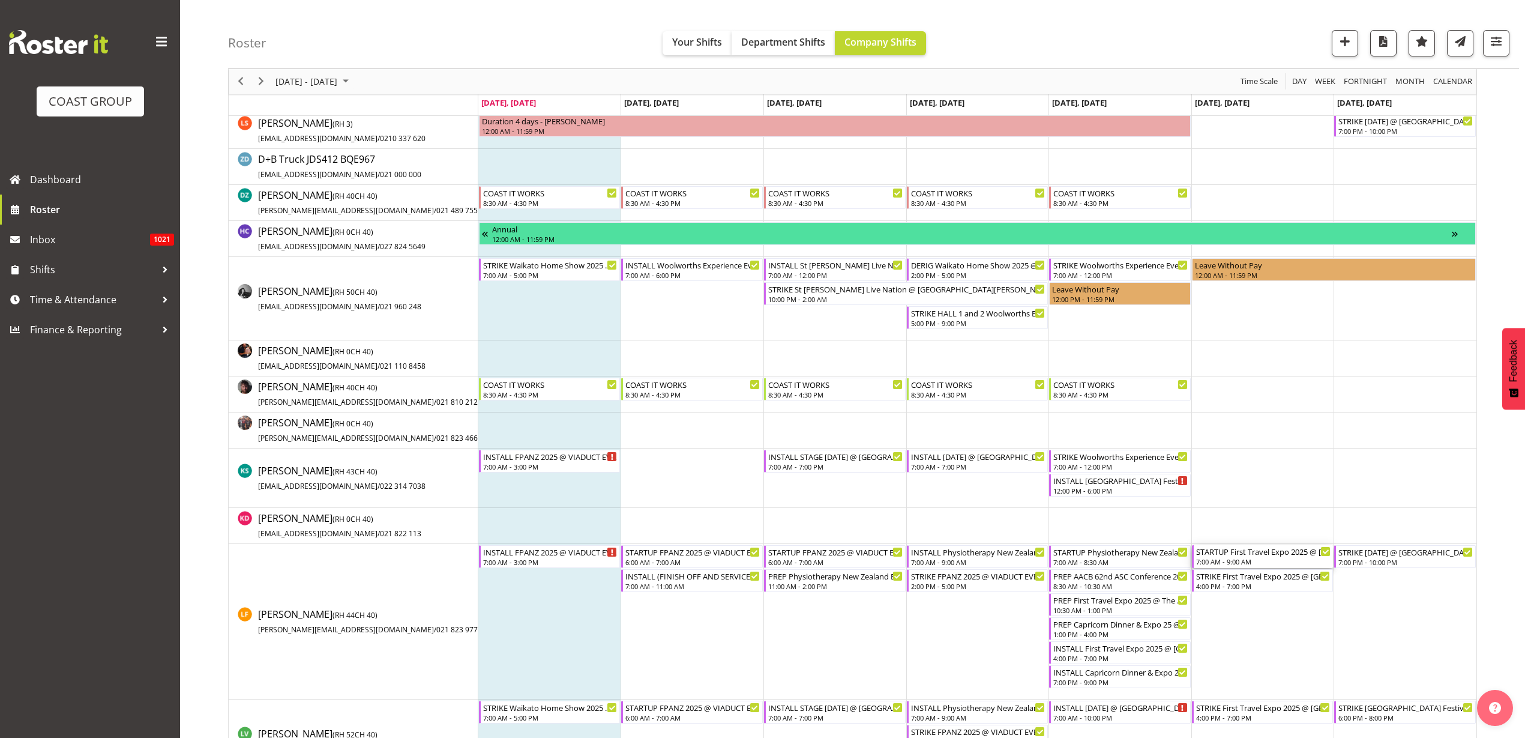
click at [1250, 555] on div "STARTUP First Travel Expo 2025 @ [GEOGRAPHIC_DATA] On Site @ 1700" at bounding box center [1263, 551] width 135 height 12
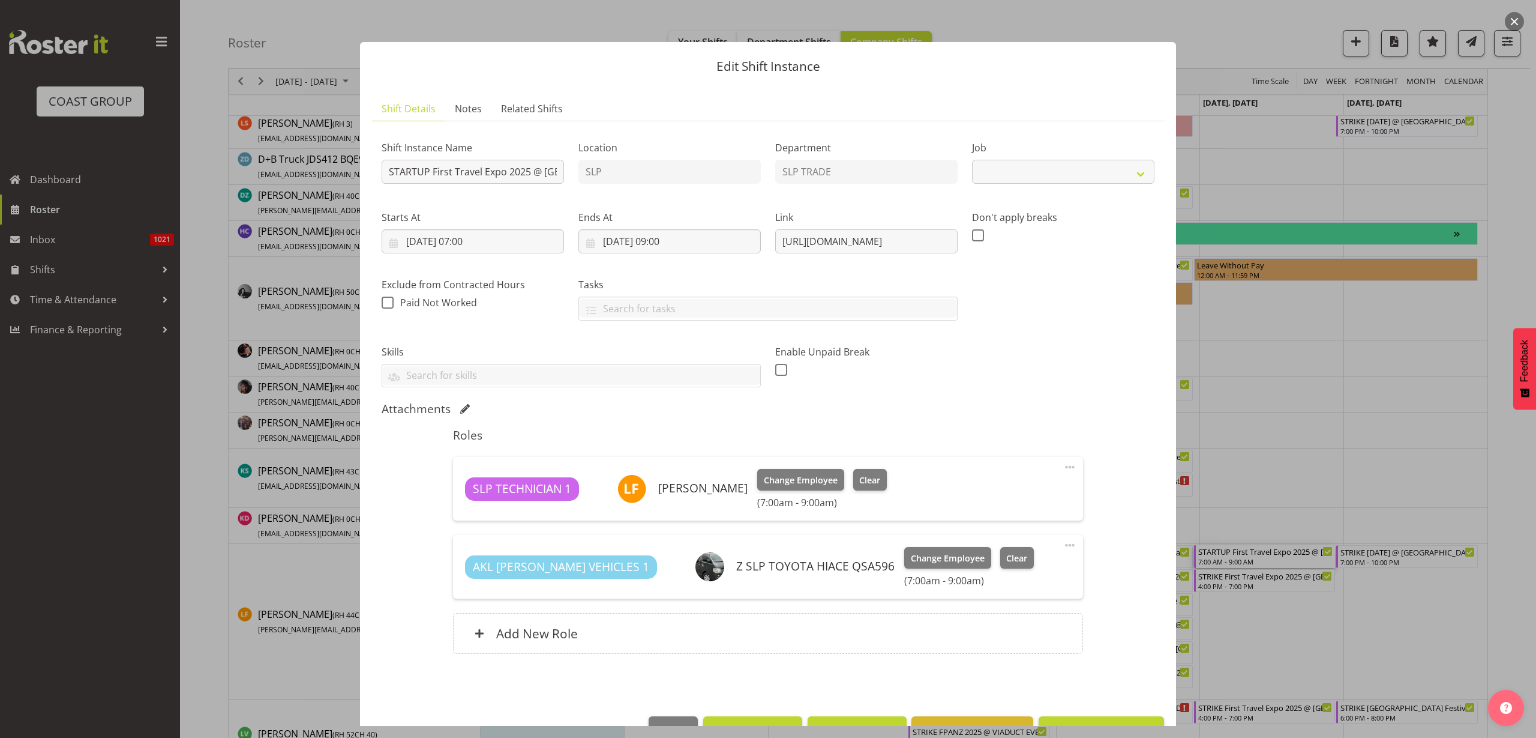
select select "10652"
click at [1518, 22] on button "button" at bounding box center [1514, 21] width 19 height 19
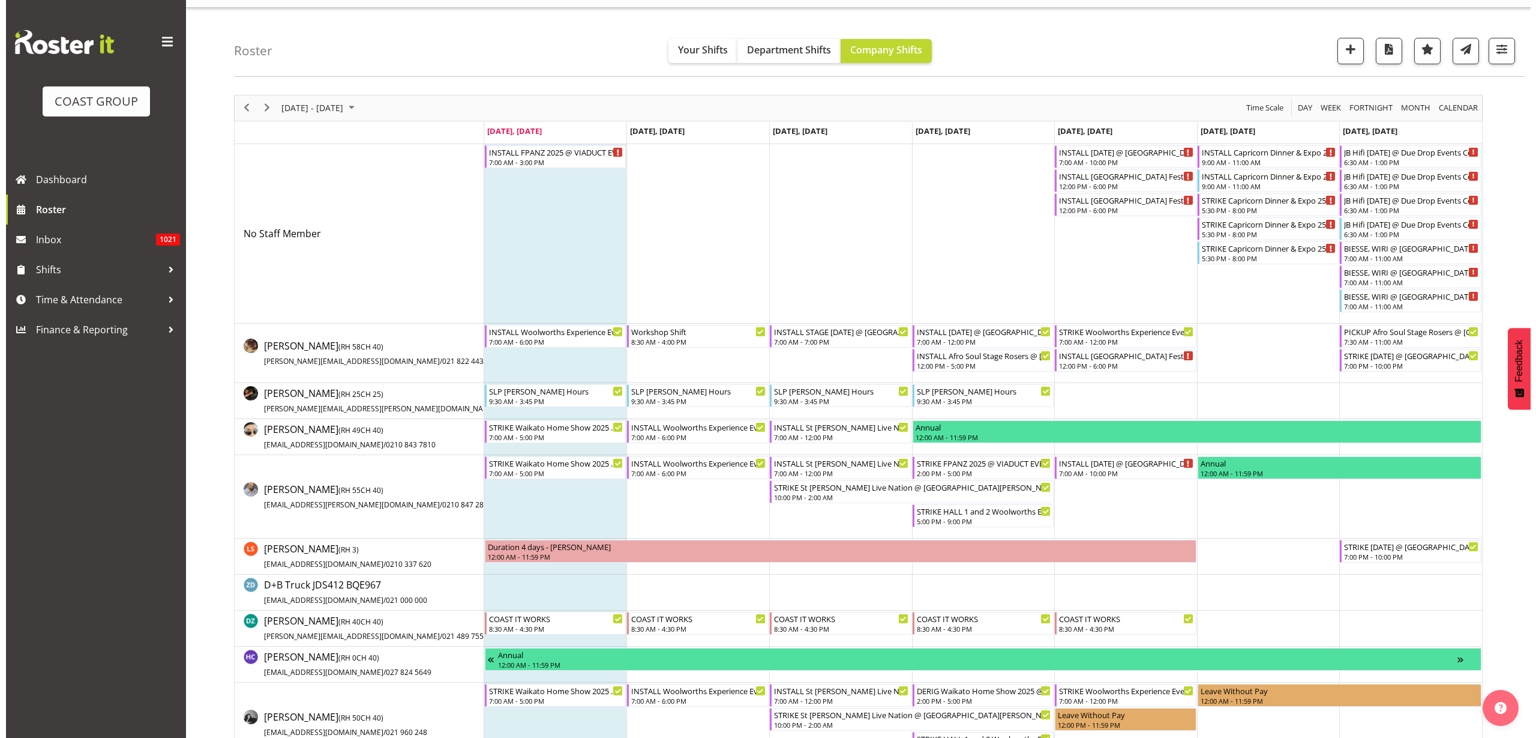
scroll to position [0, 0]
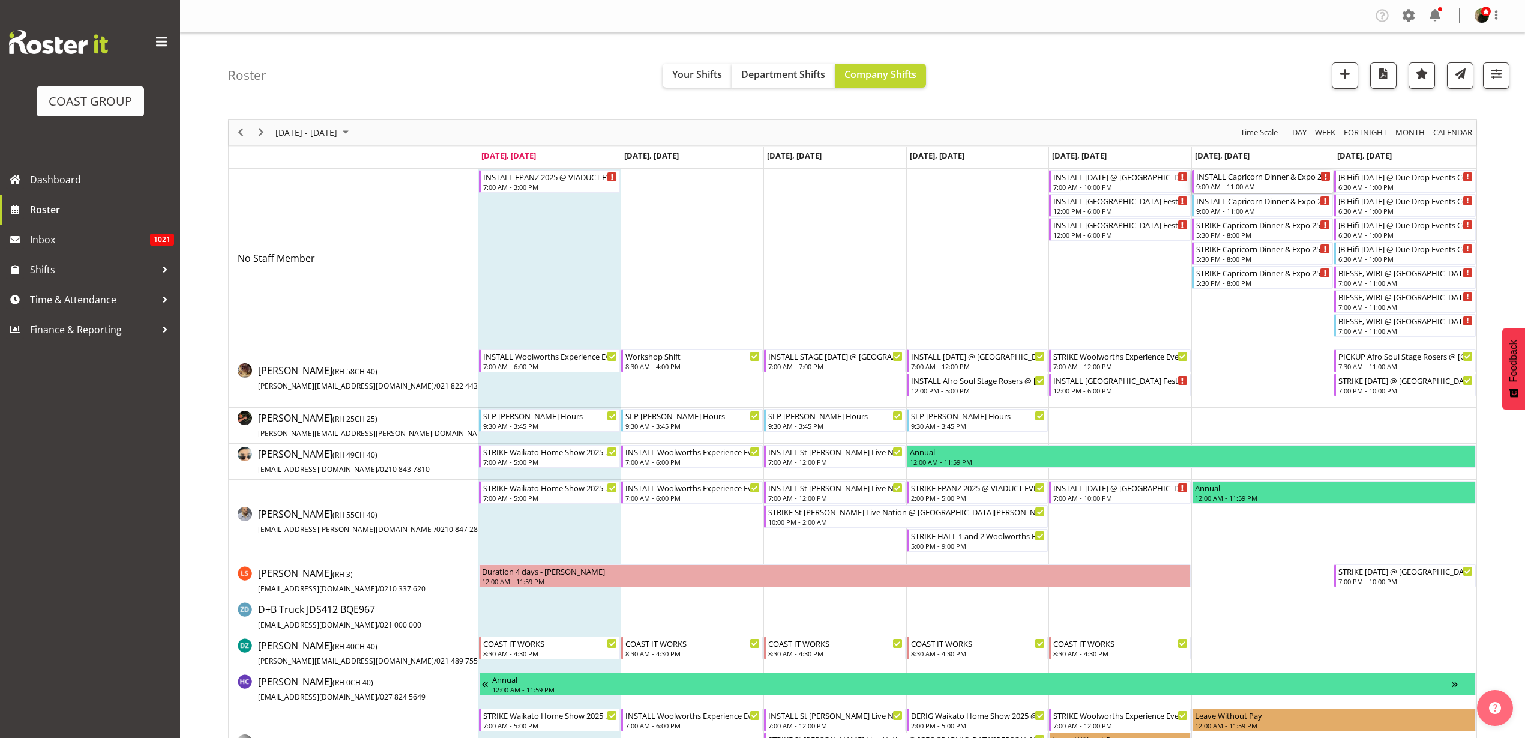
click at [1225, 183] on div "9:00 AM - 11:00 AM" at bounding box center [1263, 186] width 135 height 10
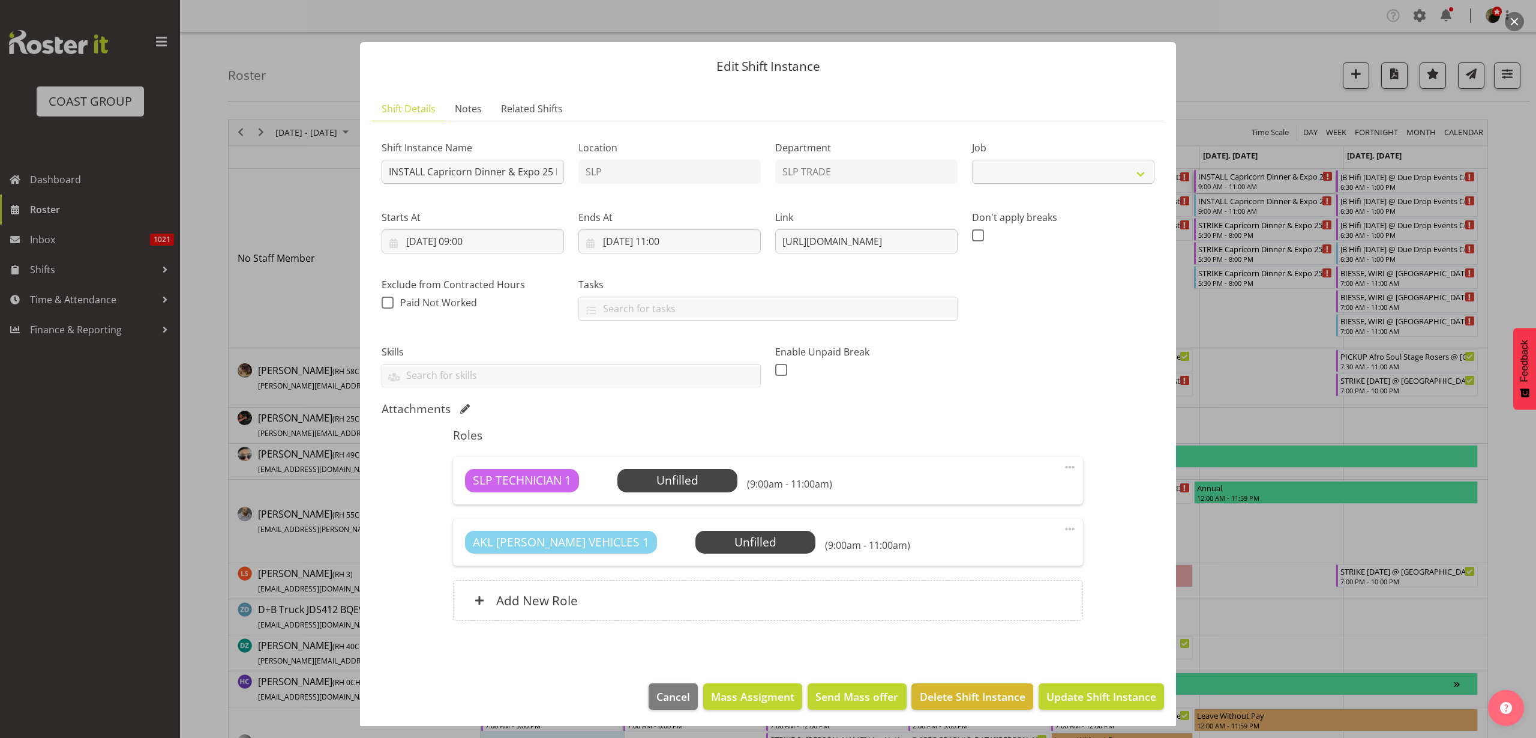
select select "10761"
click at [0, 0] on span "Select Employee" at bounding box center [0, 0] width 0 height 0
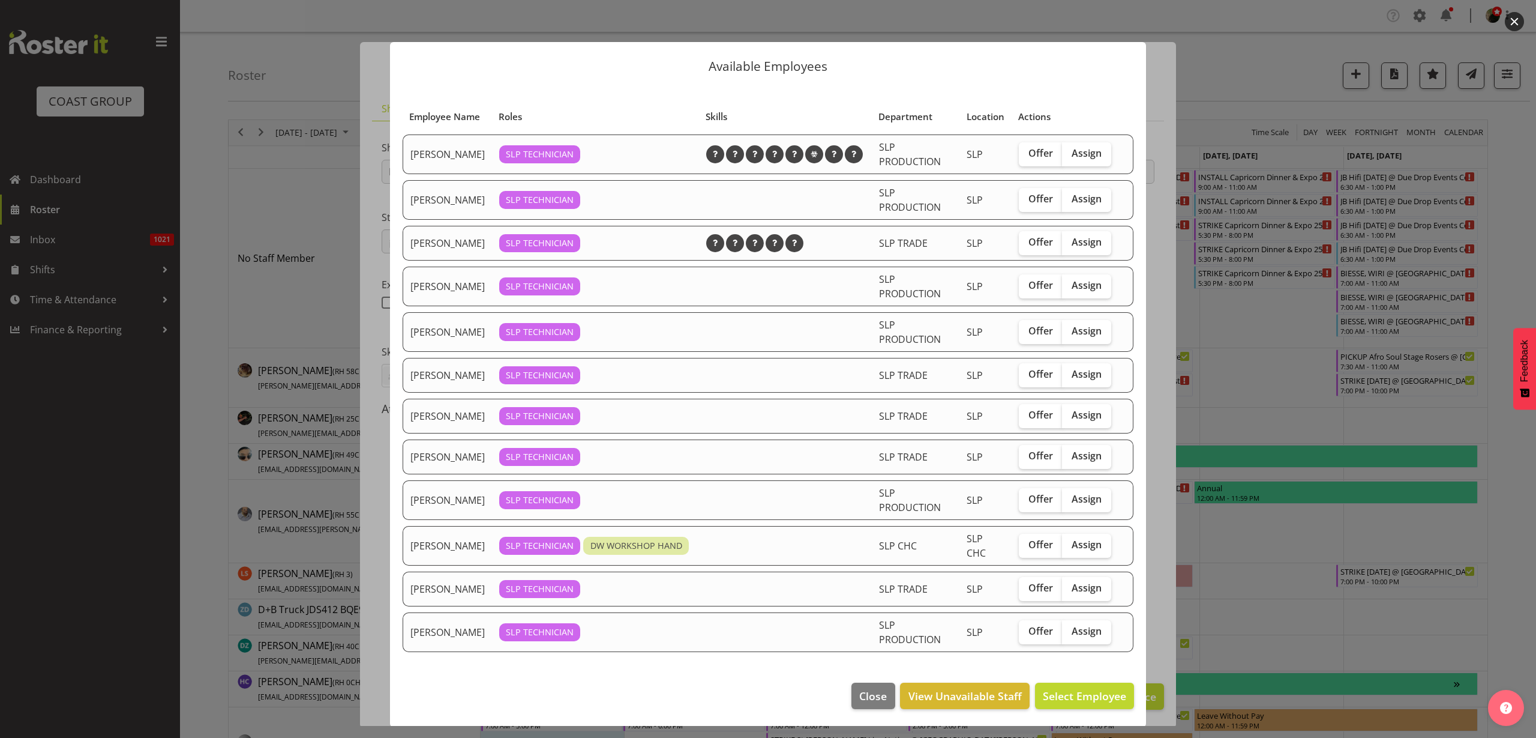
click at [1072, 373] on span "Assign" at bounding box center [1087, 374] width 30 height 12
click at [1070, 373] on input "Assign" at bounding box center [1066, 374] width 8 height 8
checkbox input "true"
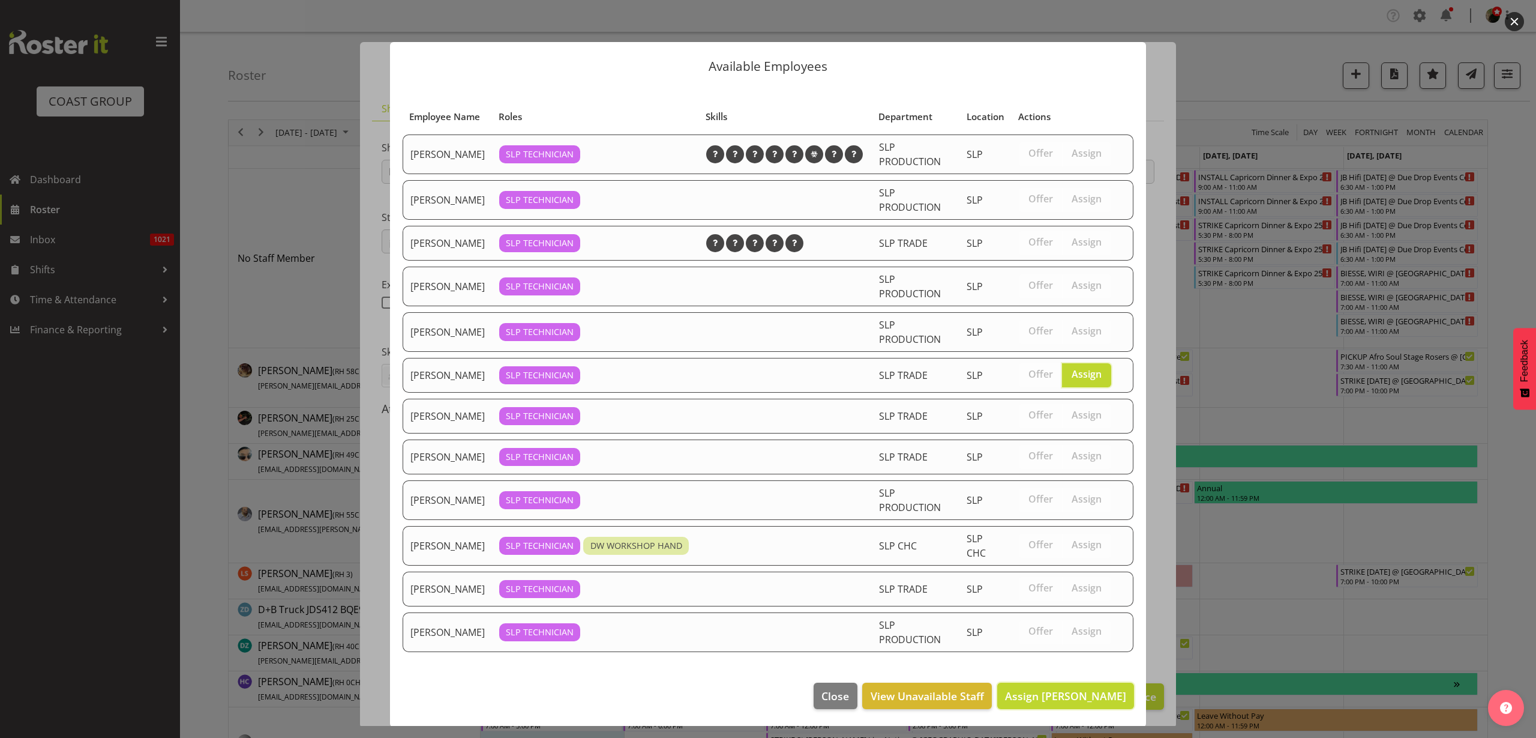
click at [1064, 703] on span "Assign [PERSON_NAME]" at bounding box center [1065, 695] width 121 height 14
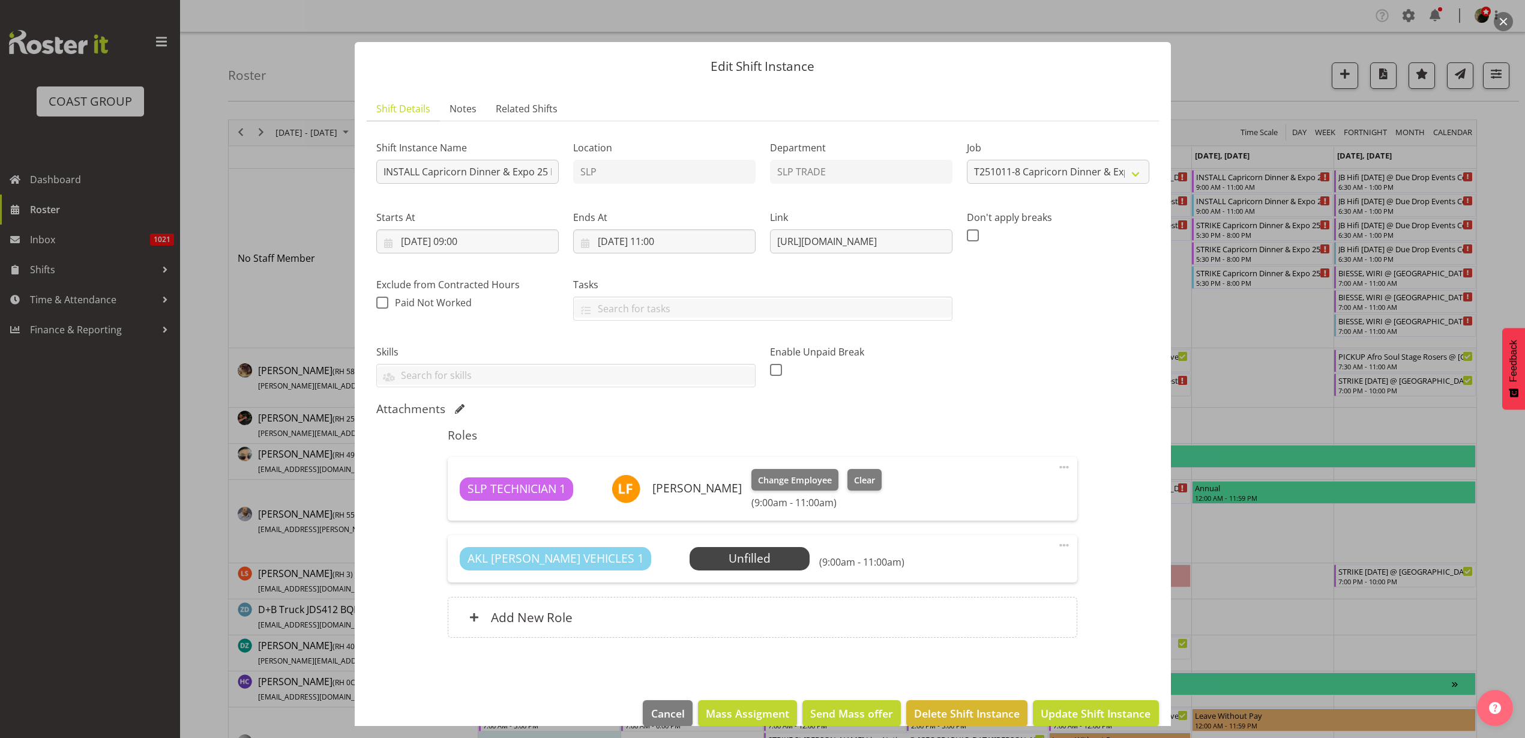
click at [0, 0] on span "Select Employee" at bounding box center [0, 0] width 0 height 0
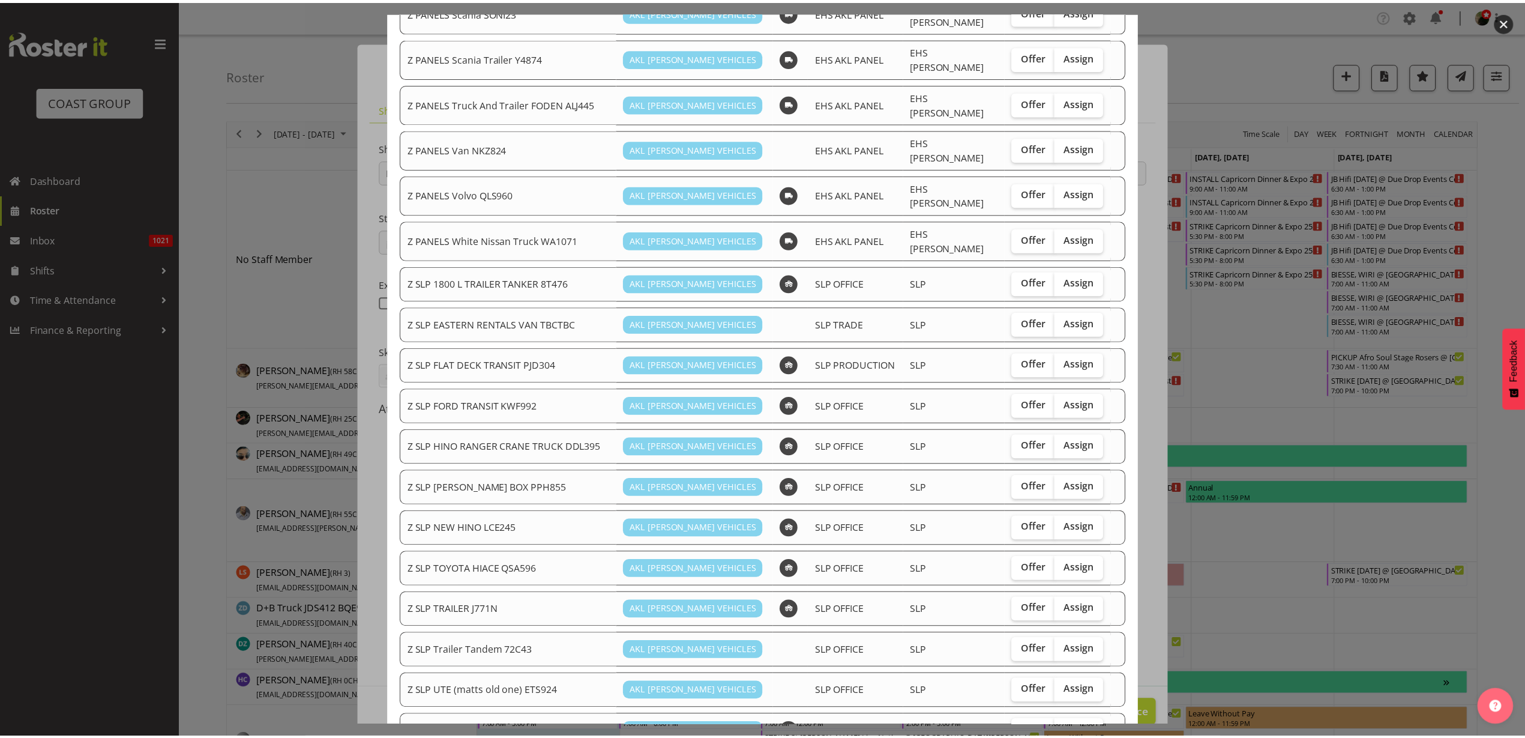
scroll to position [935, 0]
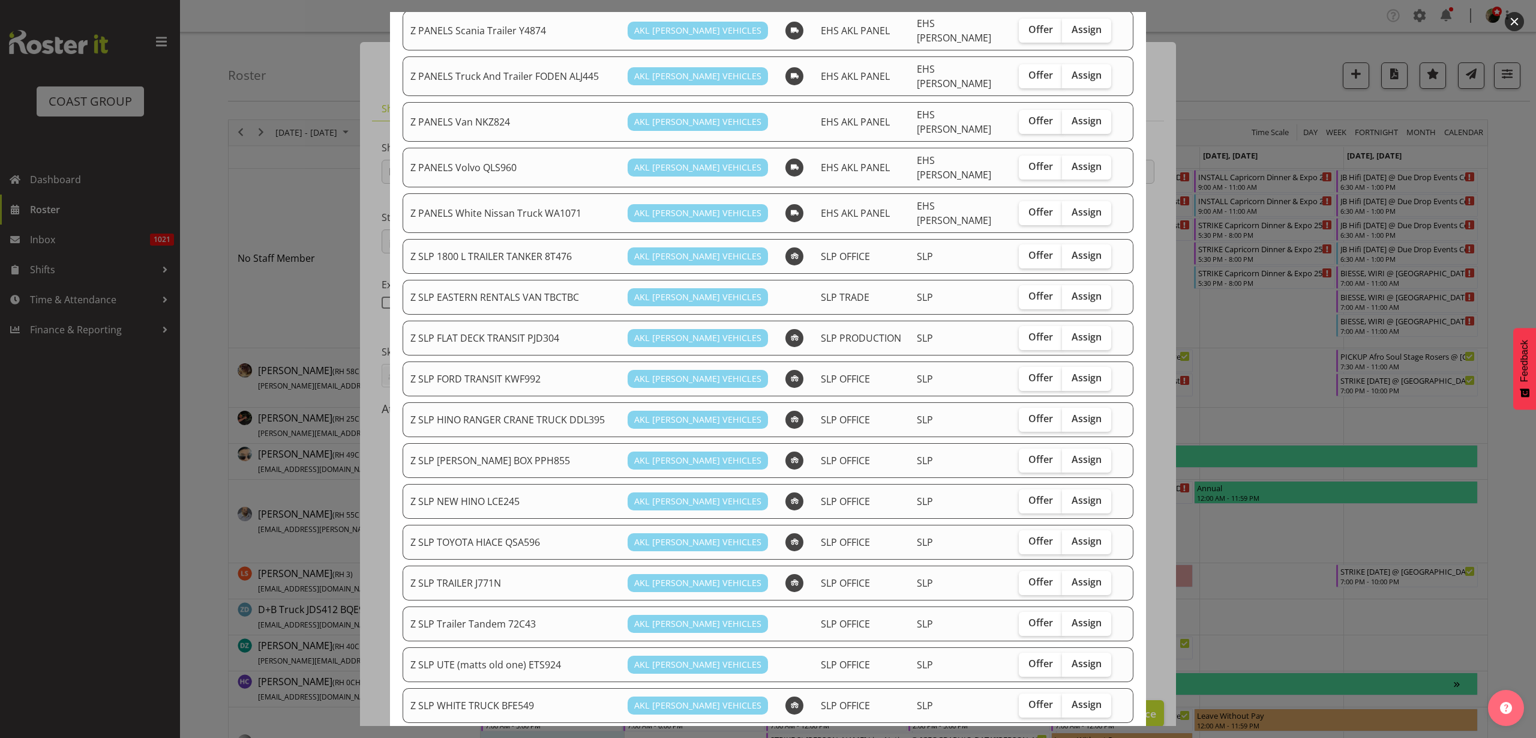
click at [1074, 535] on span "Assign" at bounding box center [1087, 541] width 30 height 12
click at [1070, 537] on input "Assign" at bounding box center [1066, 541] width 8 height 8
checkbox input "true"
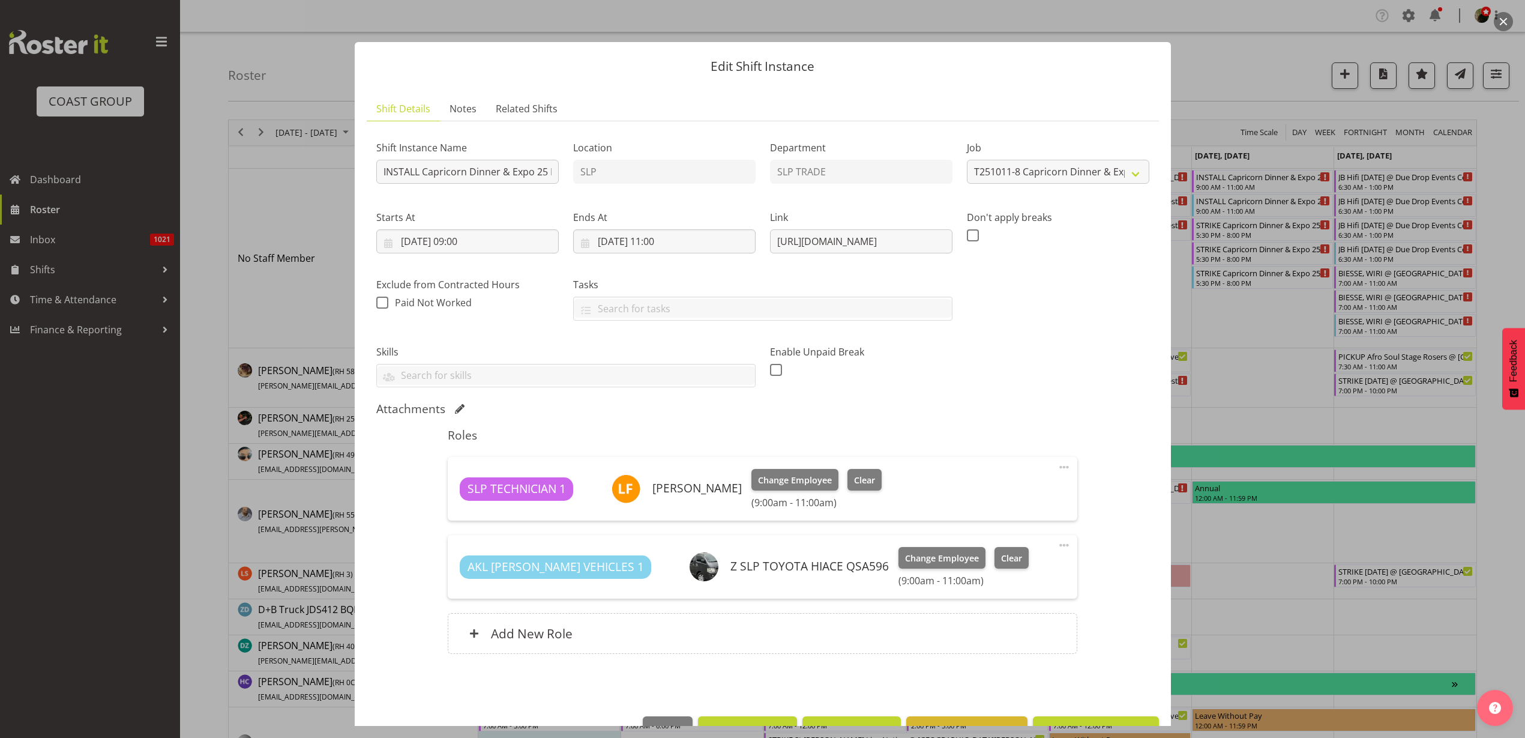
scroll to position [35, 0]
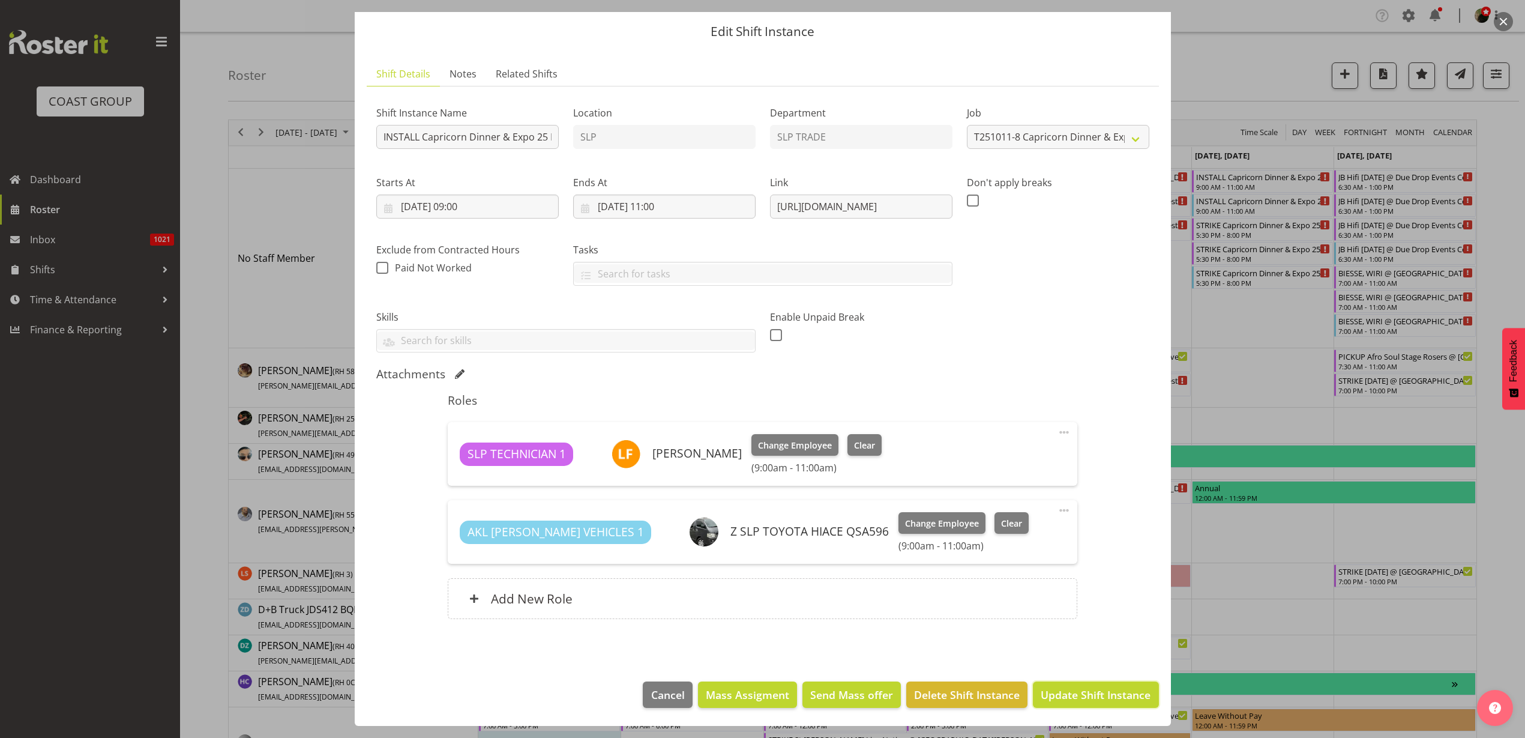
click at [1075, 701] on span "Update Shift Instance" at bounding box center [1096, 695] width 110 height 16
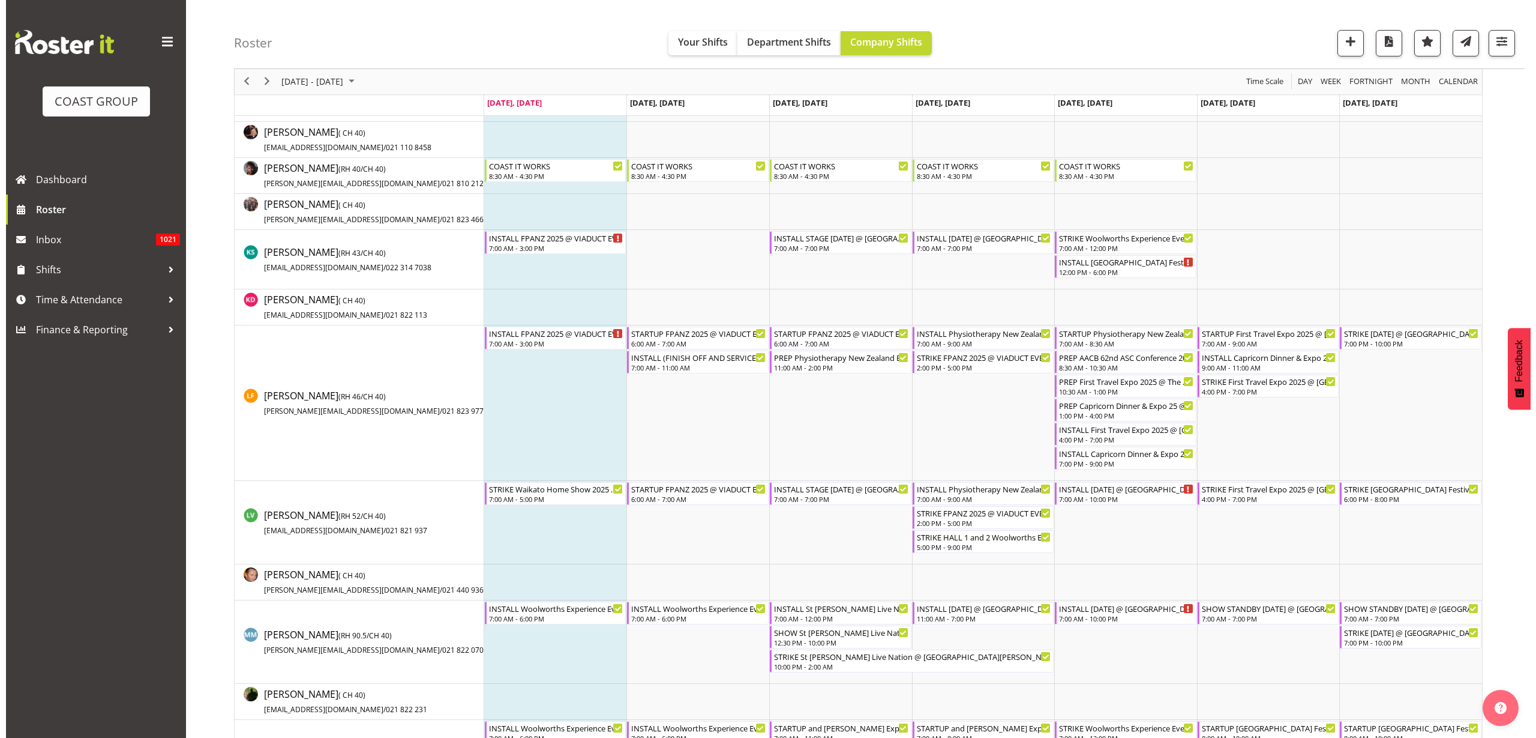
scroll to position [675, 0]
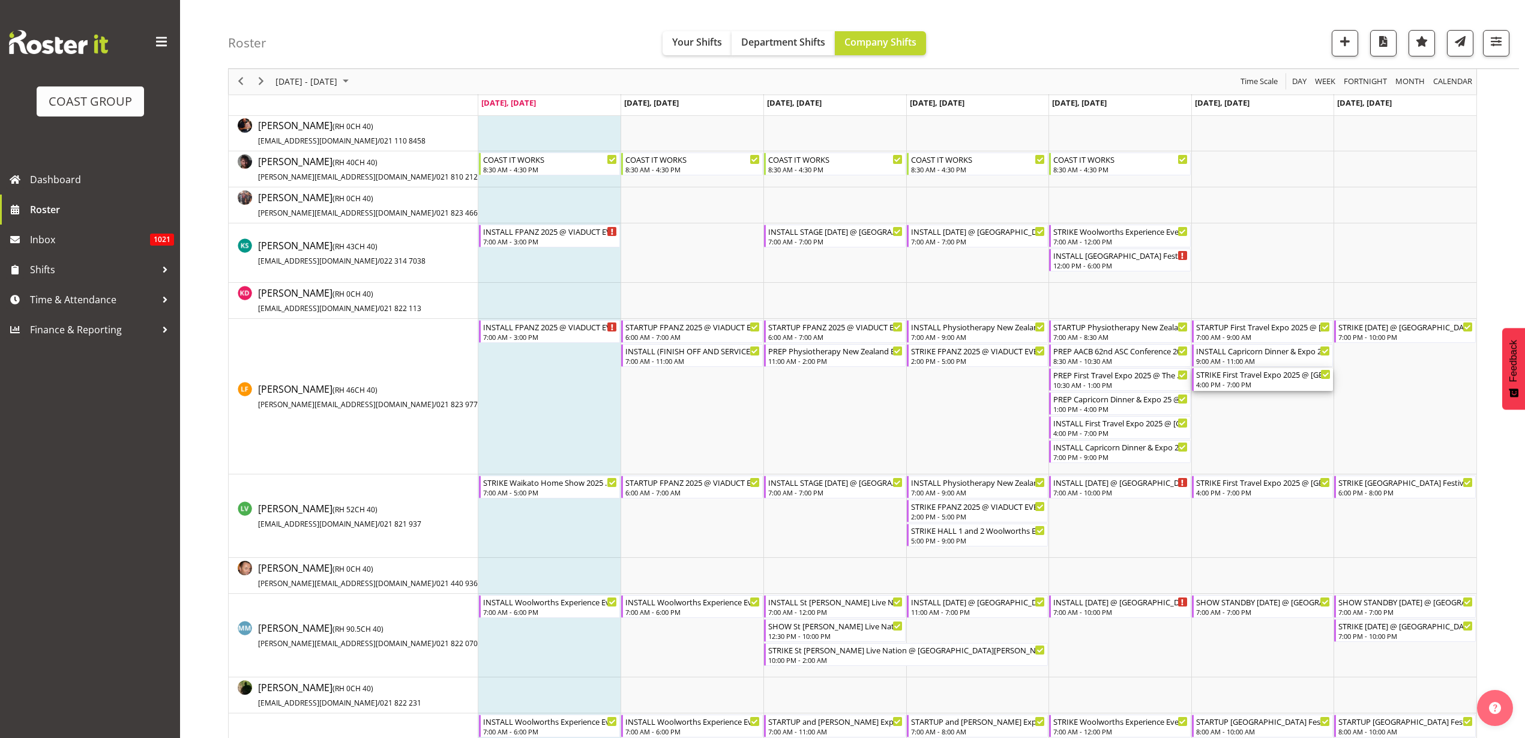
click at [1233, 380] on div "4:00 PM - 7:00 PM" at bounding box center [1263, 384] width 135 height 10
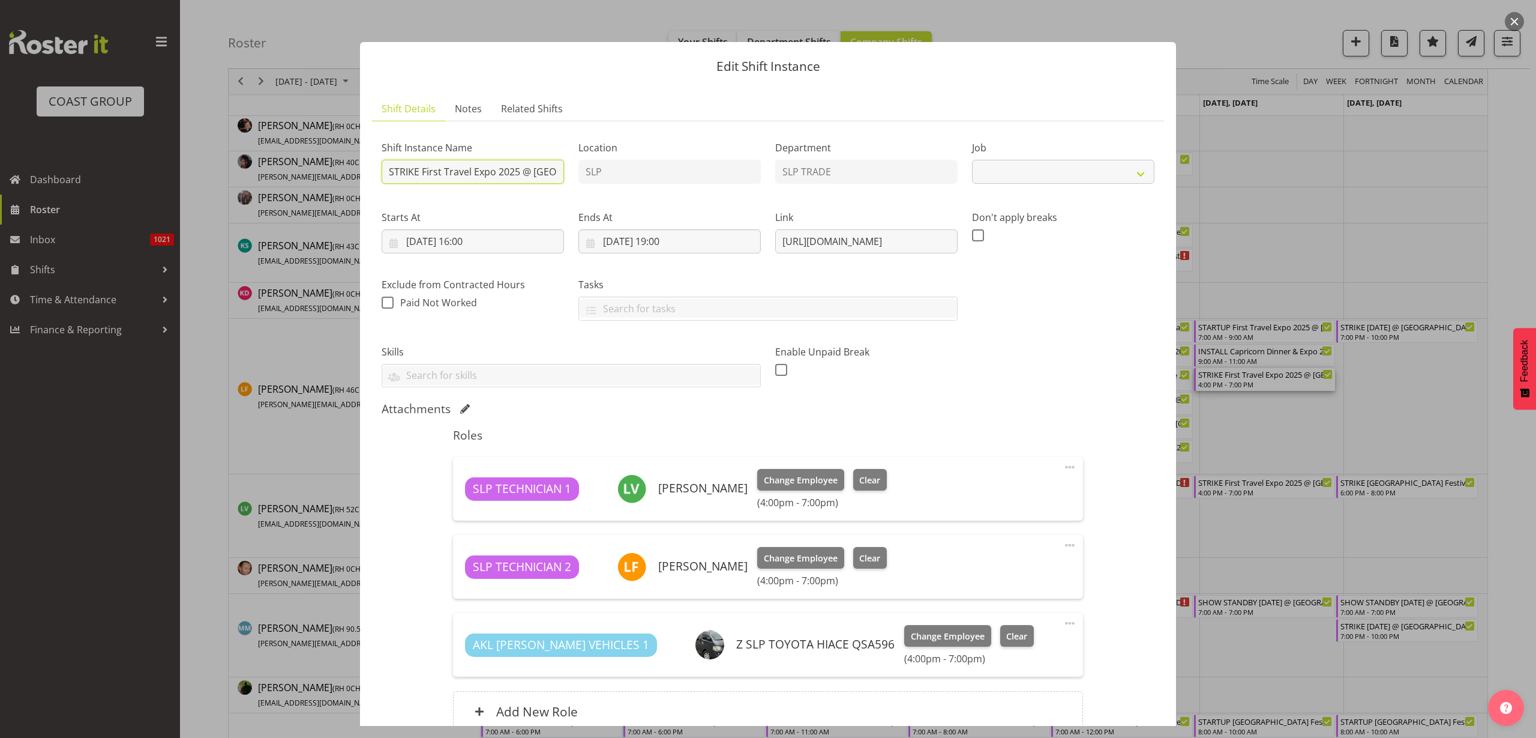
click at [478, 170] on input "STRIKE First Travel Expo 2025 @ [GEOGRAPHIC_DATA] On Site @ 1700" at bounding box center [473, 172] width 182 height 24
select select "10652"
drag, startPoint x: 771, startPoint y: 241, endPoint x: 1517, endPoint y: 238, distance: 746.6
click at [1517, 238] on div "Edit Shift Instance Shift Details Notes Related Shifts Shift Instance Name STRI…" at bounding box center [768, 369] width 1536 height 738
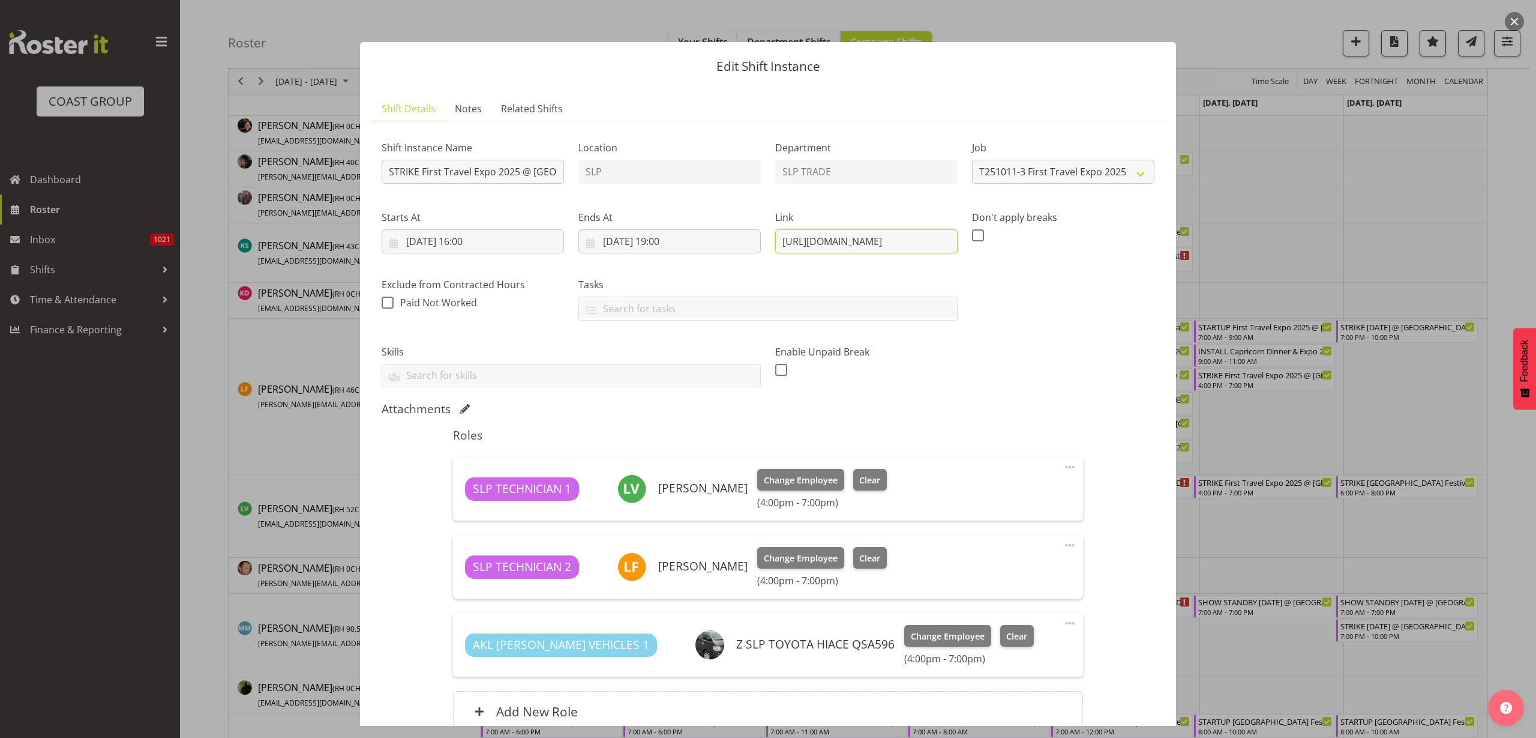
scroll to position [0, 0]
click at [658, 241] on input "11/10/2025, 19:00" at bounding box center [670, 241] width 182 height 24
click at [670, 498] on select "00 01 02 03 04 05 06 07 08 09 10 11 12 13 14 15 16 17 18 19 20 21 22 23" at bounding box center [670, 496] width 27 height 24
select select "17"
click at [657, 484] on select "00 01 02 03 04 05 06 07 08 09 10 11 12 13 14 15 16 17 18 19 20 21 22 23" at bounding box center [670, 496] width 27 height 24
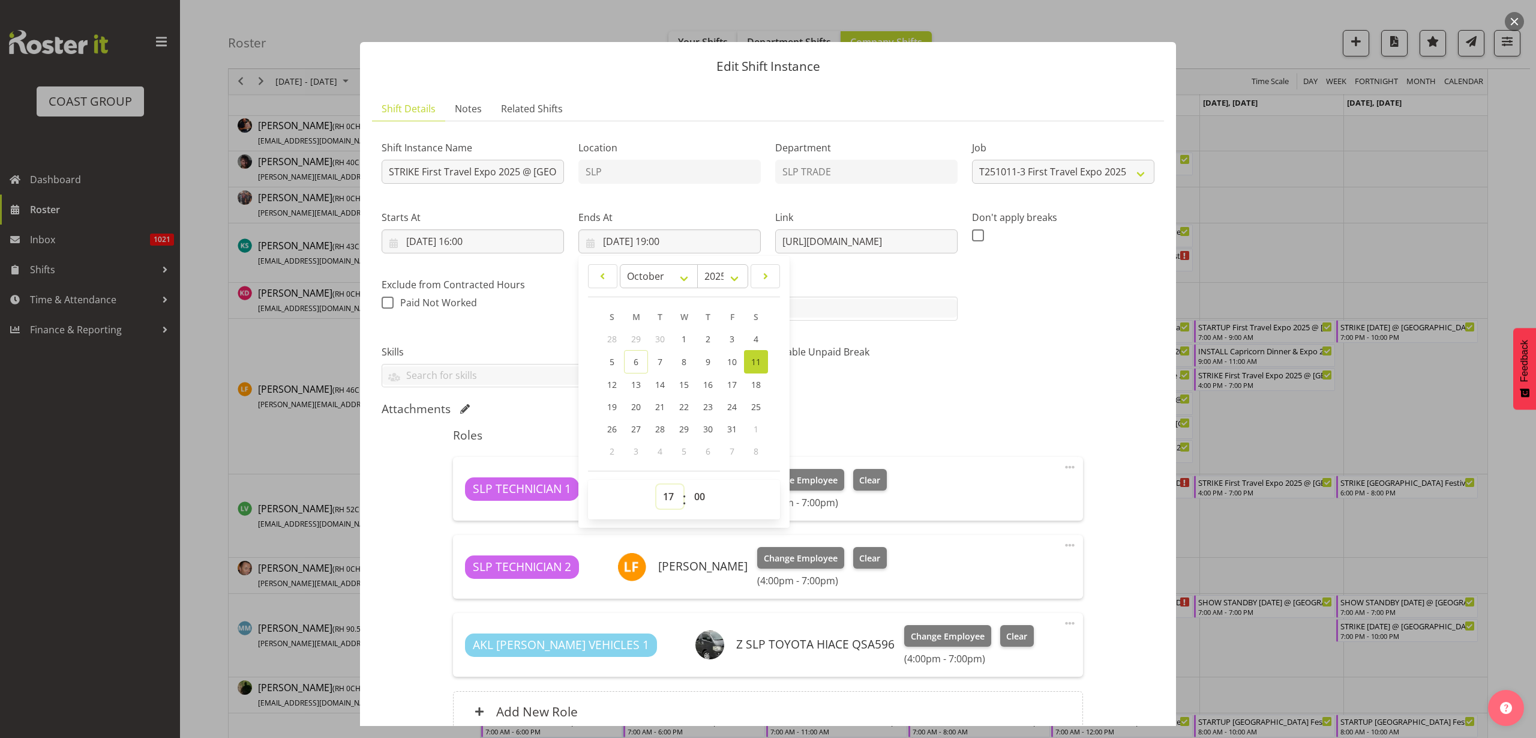
type input "11/10/2025, 17:00"
select select "30"
type input "11/10/2025, 17:30"
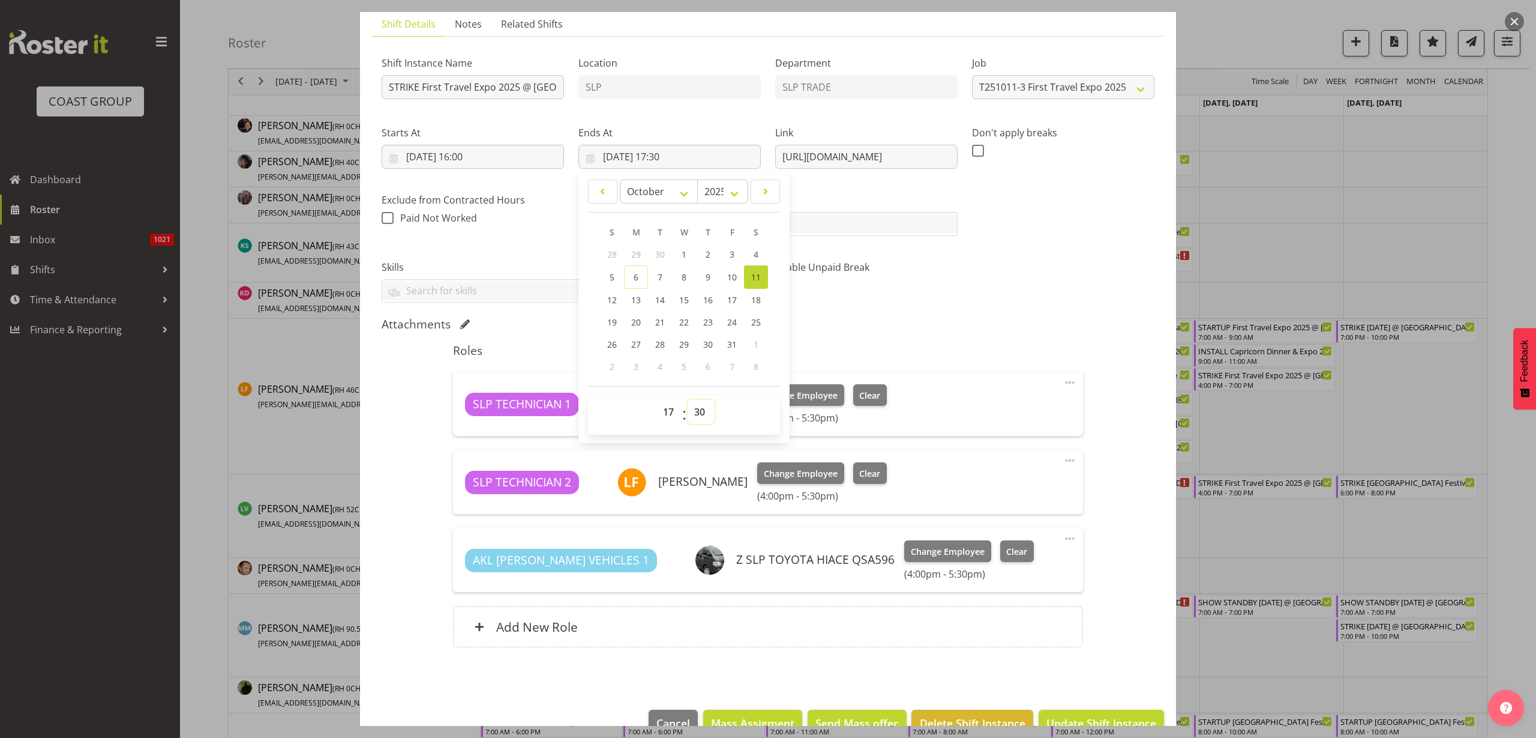
scroll to position [113, 0]
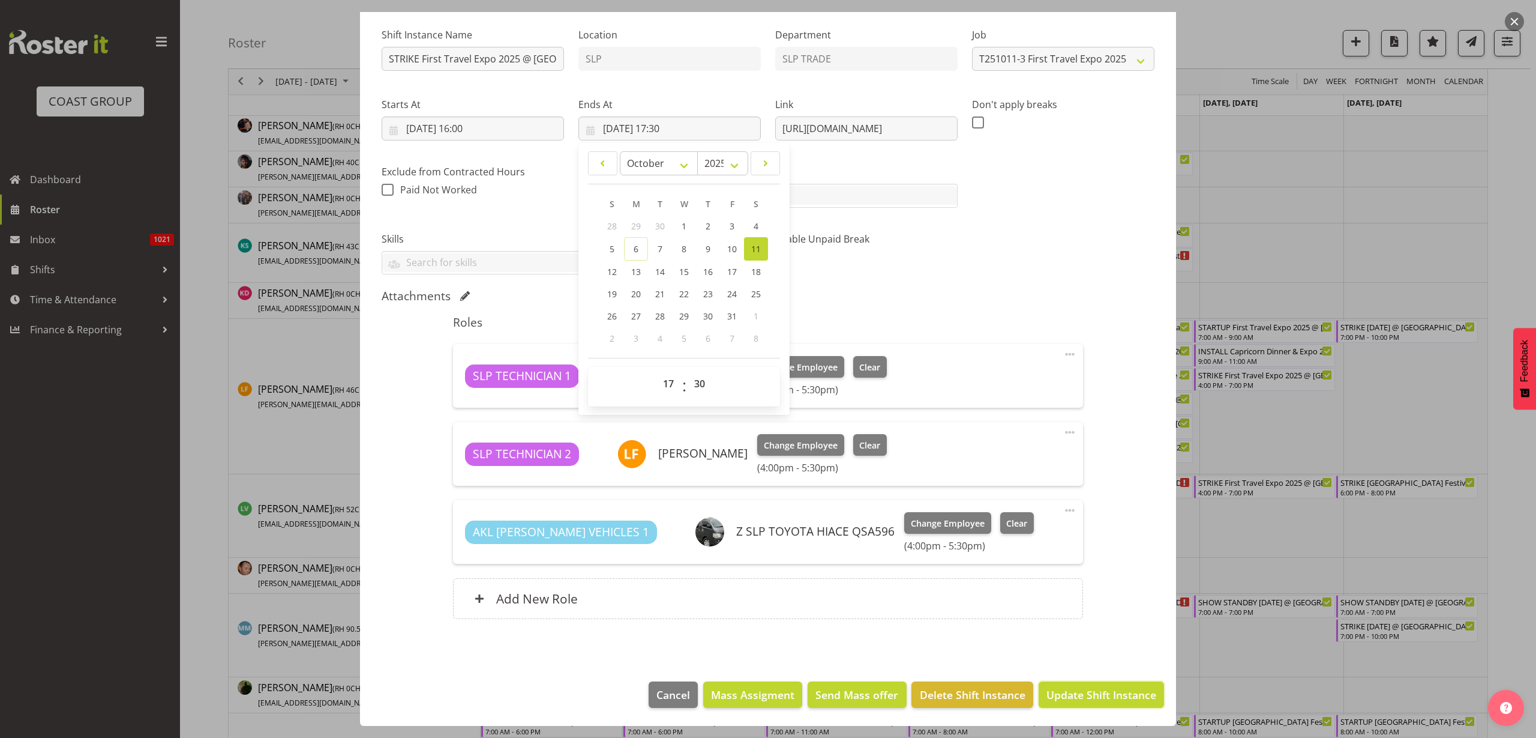
click at [1104, 692] on span "Update Shift Instance" at bounding box center [1102, 695] width 110 height 16
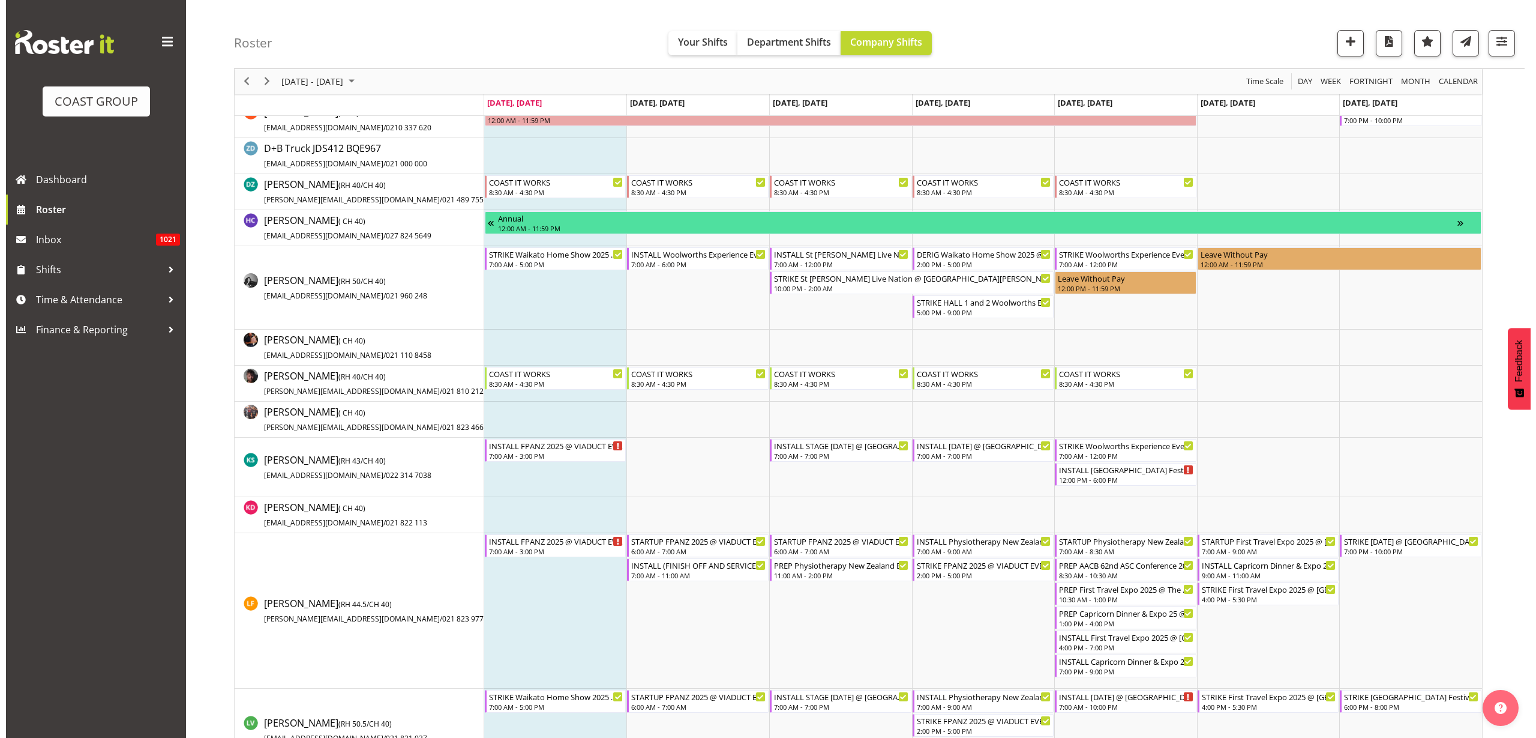
scroll to position [0, 0]
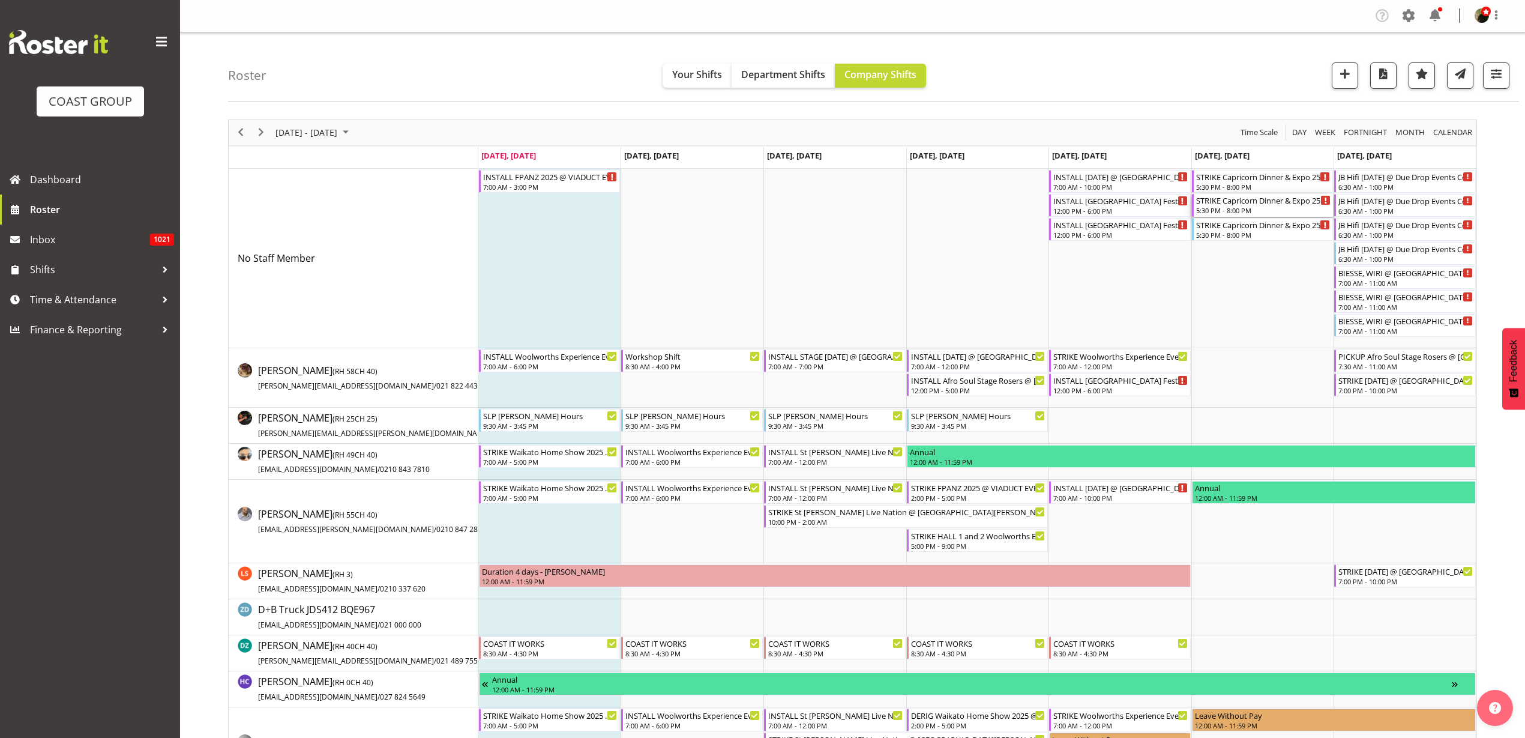
click at [1232, 208] on div "5:30 PM - 8:00 PM" at bounding box center [1263, 210] width 135 height 10
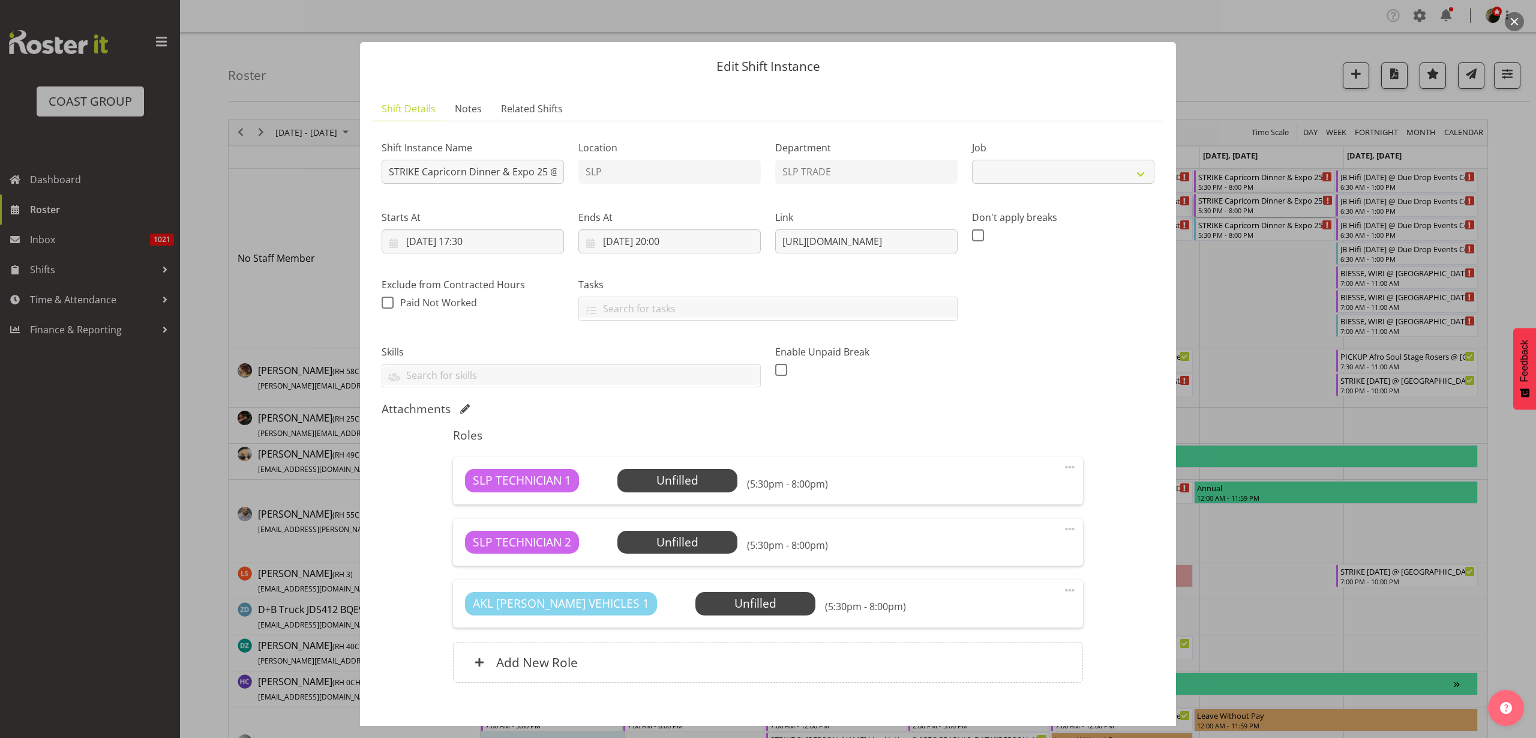
select select "10761"
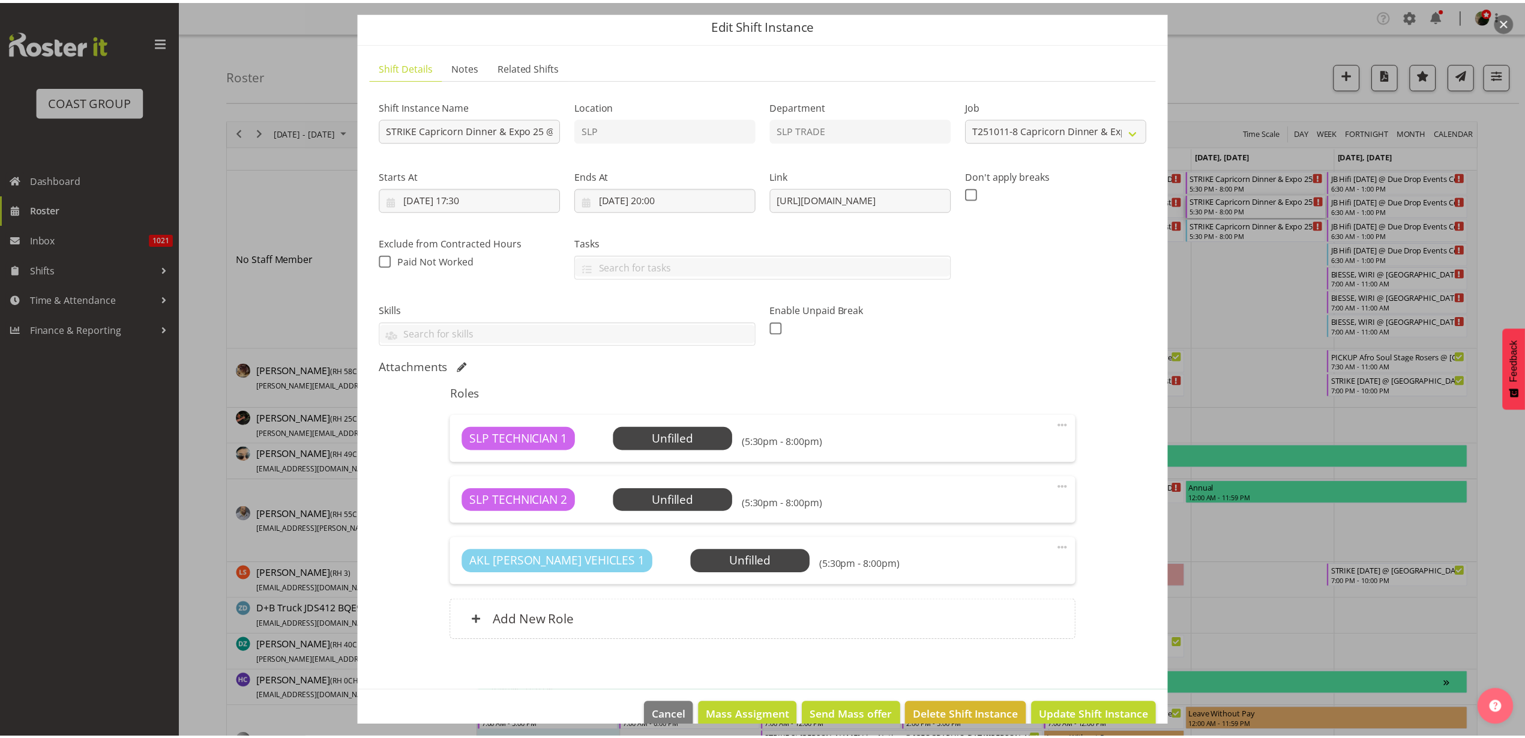
scroll to position [64, 0]
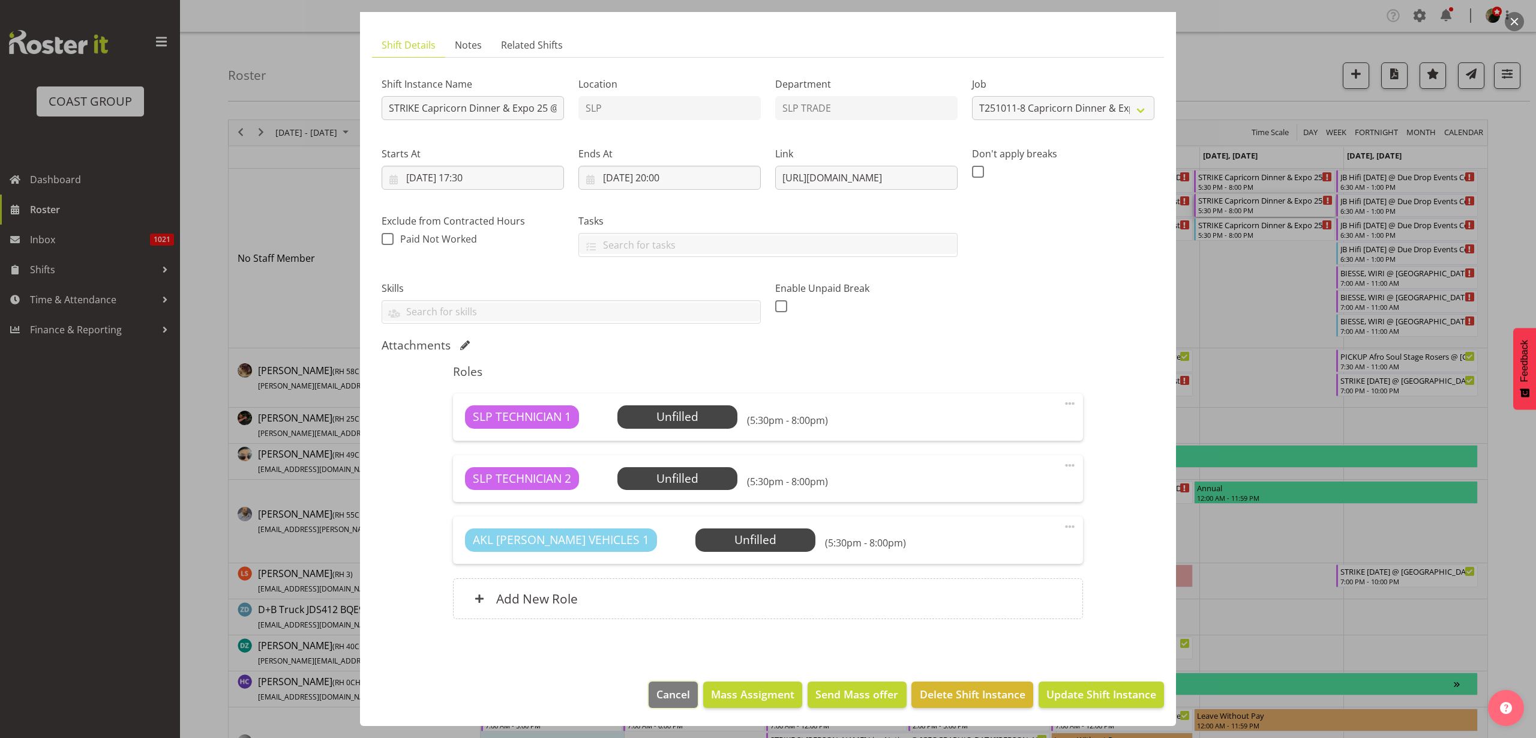
click at [673, 694] on span "Cancel" at bounding box center [674, 694] width 34 height 16
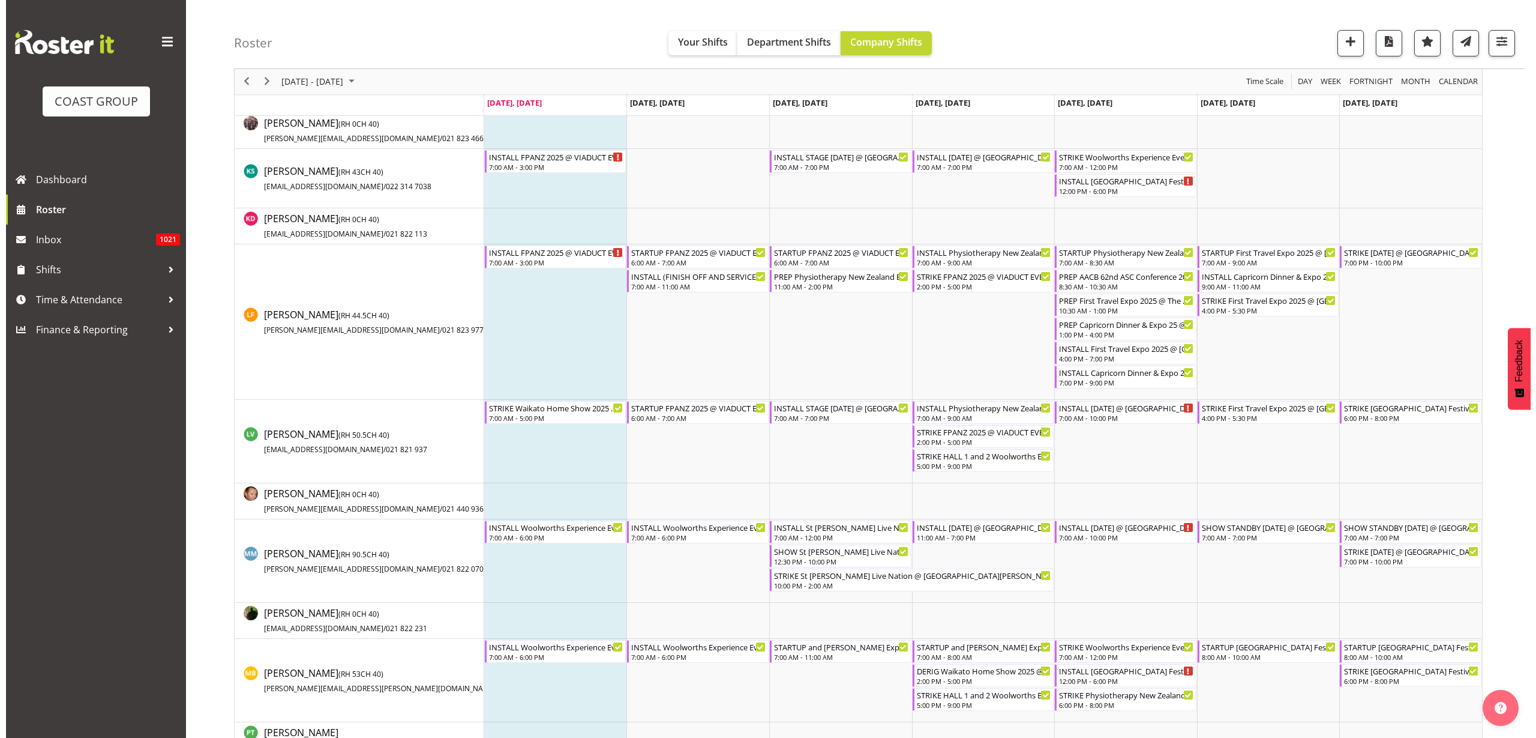
scroll to position [750, 0]
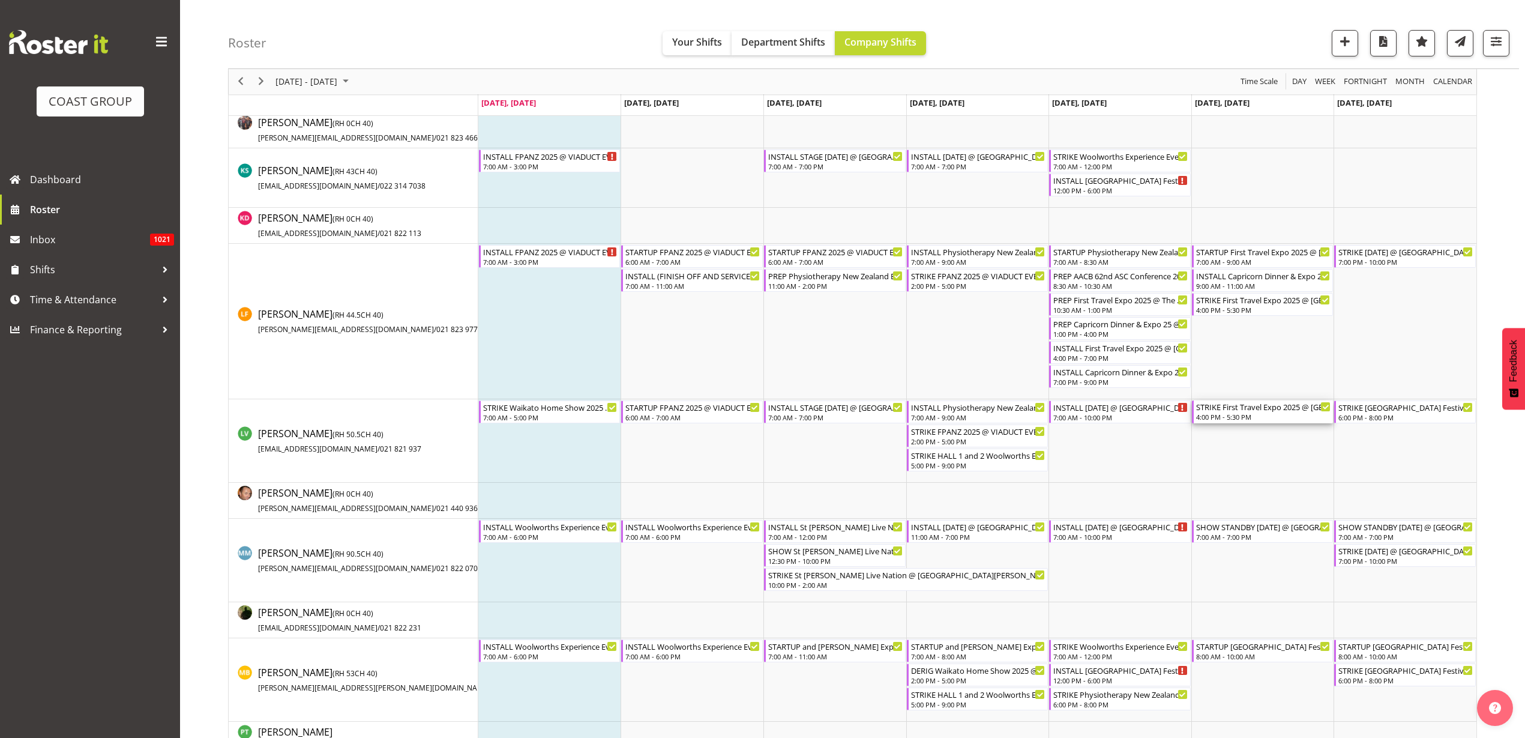
click at [1255, 408] on div "STRIKE First Travel Expo 2025 @ [GEOGRAPHIC_DATA] On Site @ 1700" at bounding box center [1263, 406] width 135 height 12
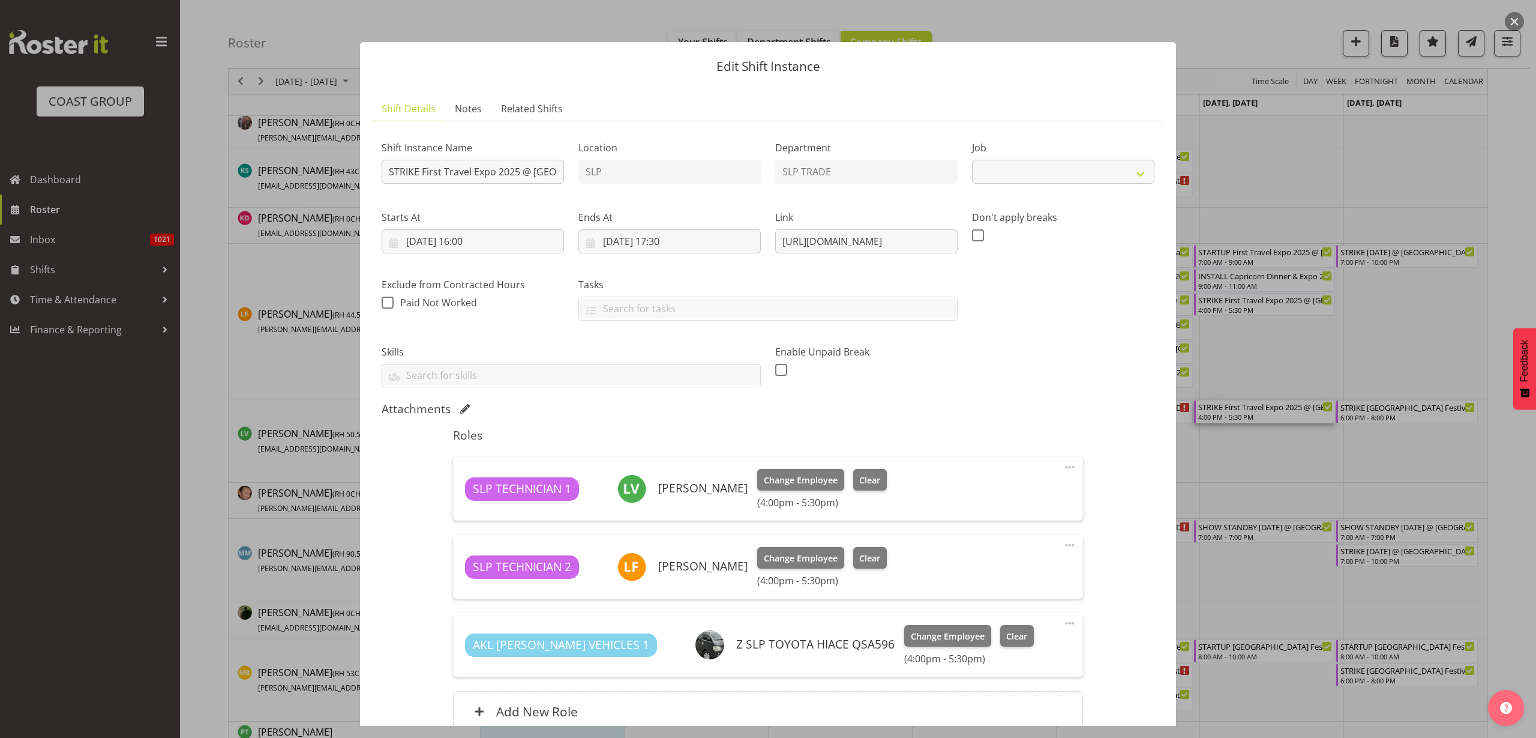
select select "10652"
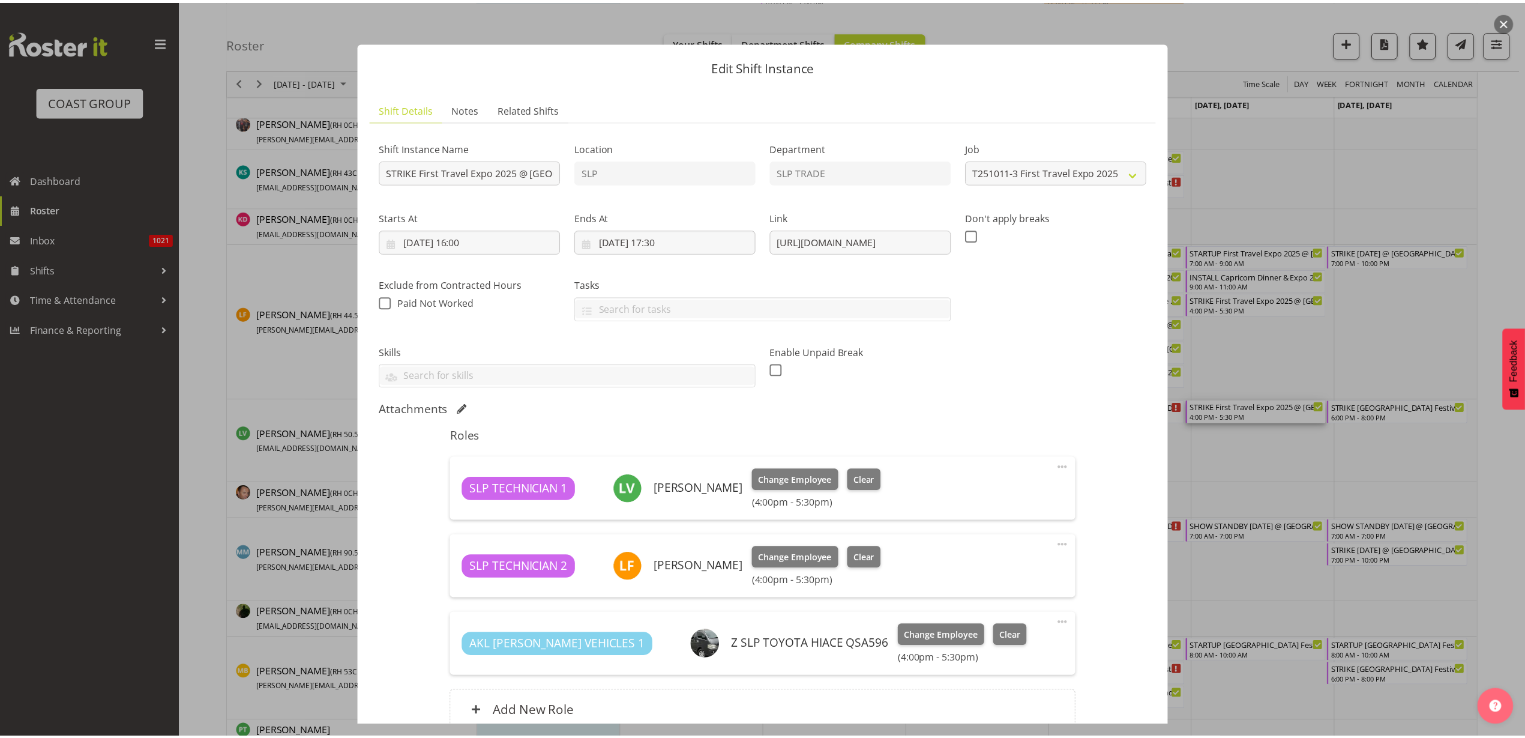
scroll to position [113, 0]
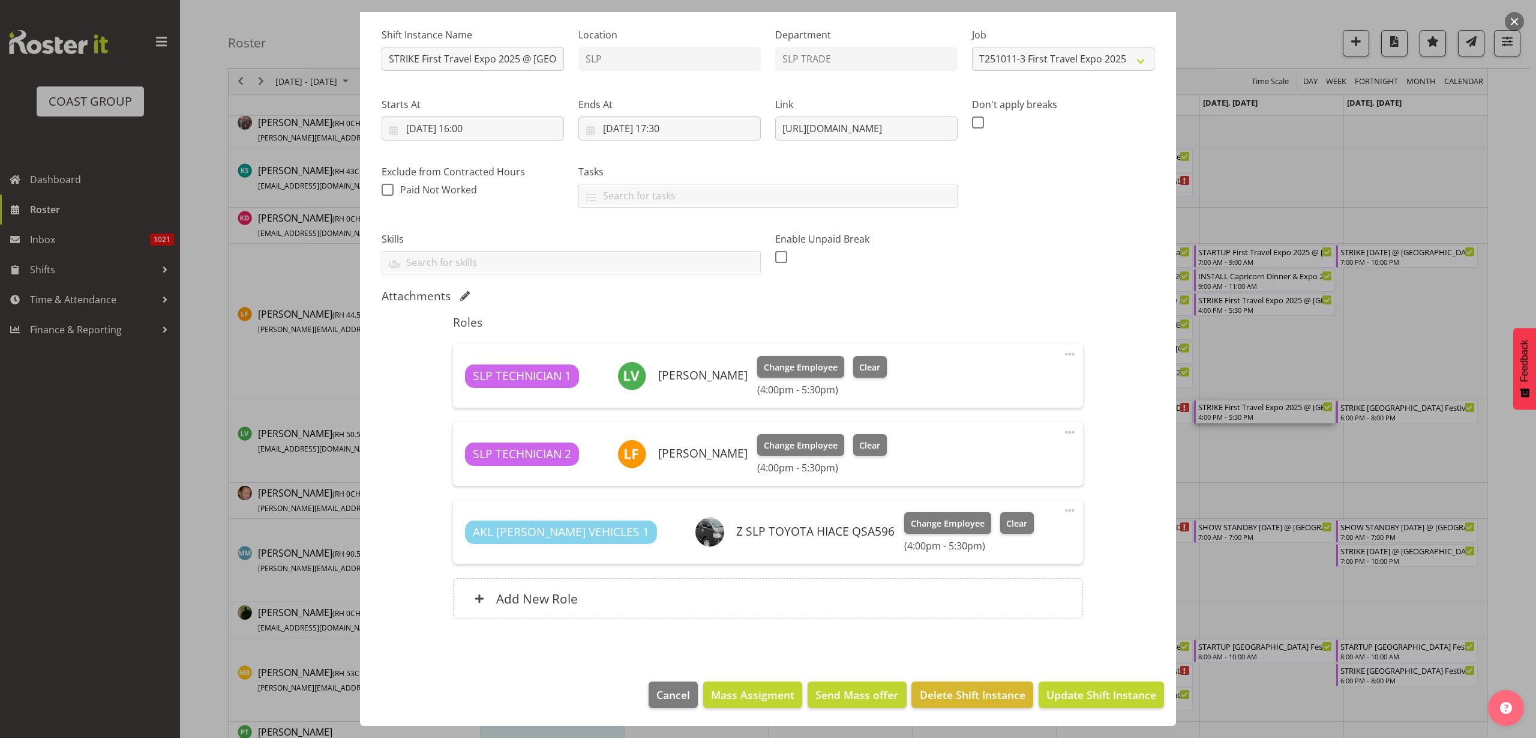
click at [1513, 19] on button "button" at bounding box center [1514, 21] width 19 height 19
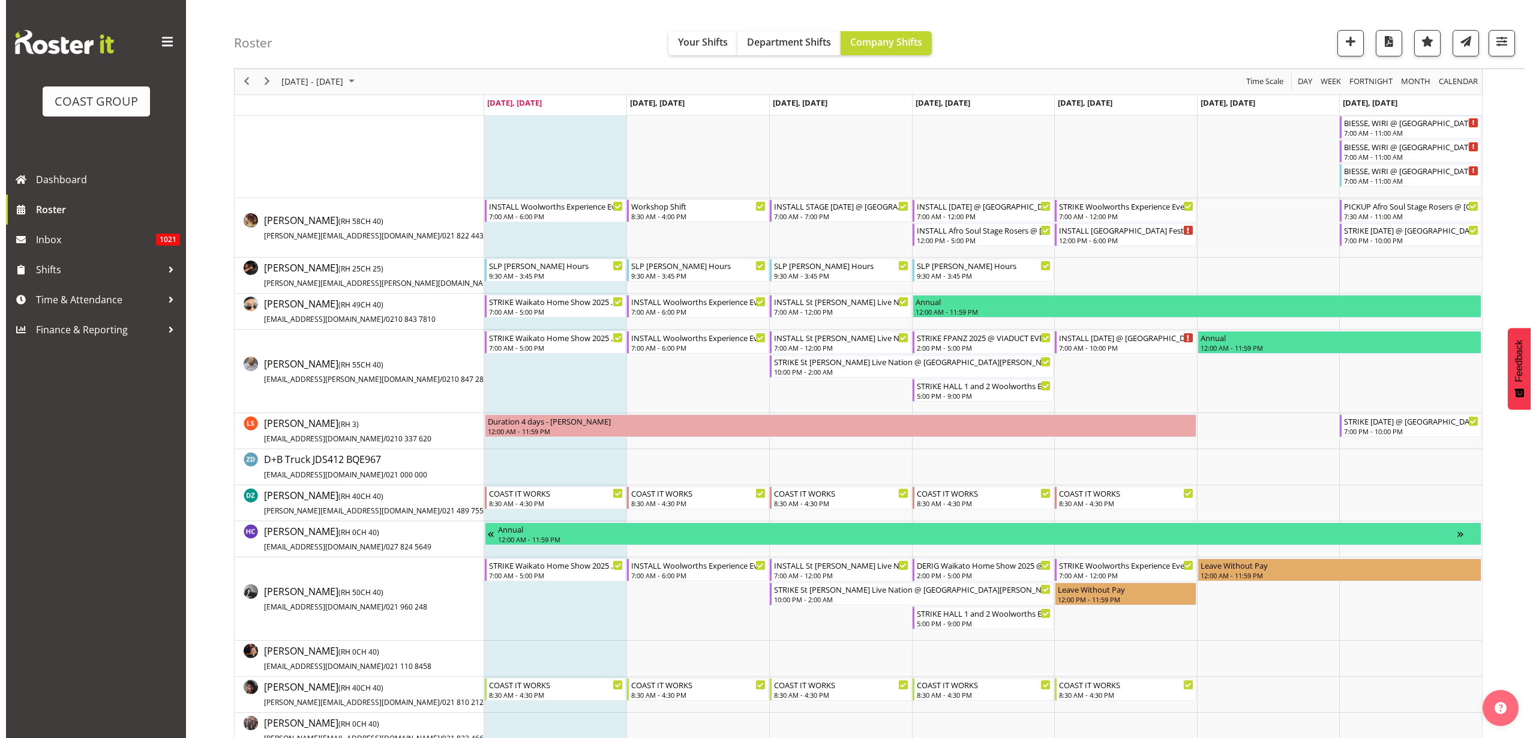
scroll to position [0, 0]
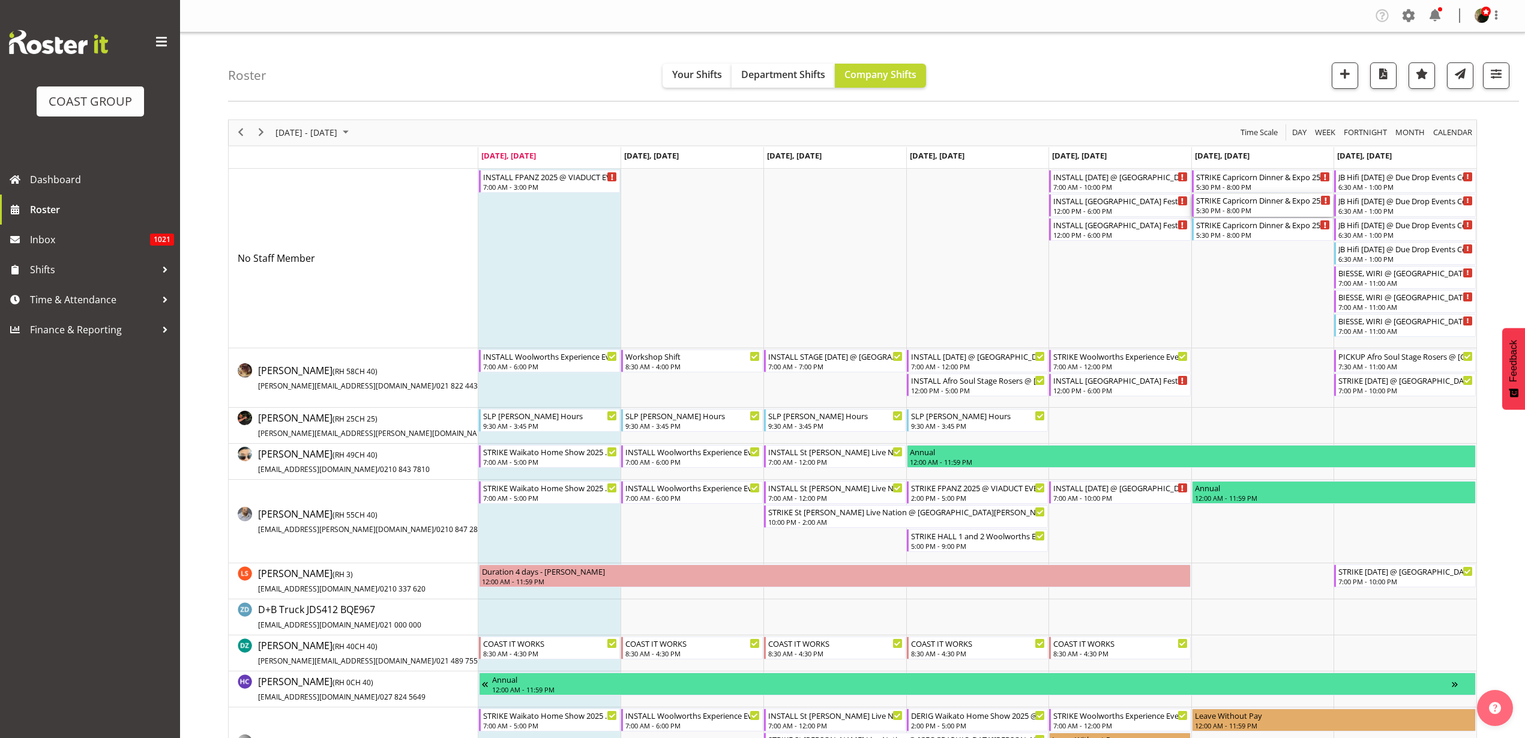
click at [1241, 200] on div "STRIKE Capricorn Dinner & Expo 25 @ The Pullman On Site @ 1800" at bounding box center [1263, 200] width 135 height 12
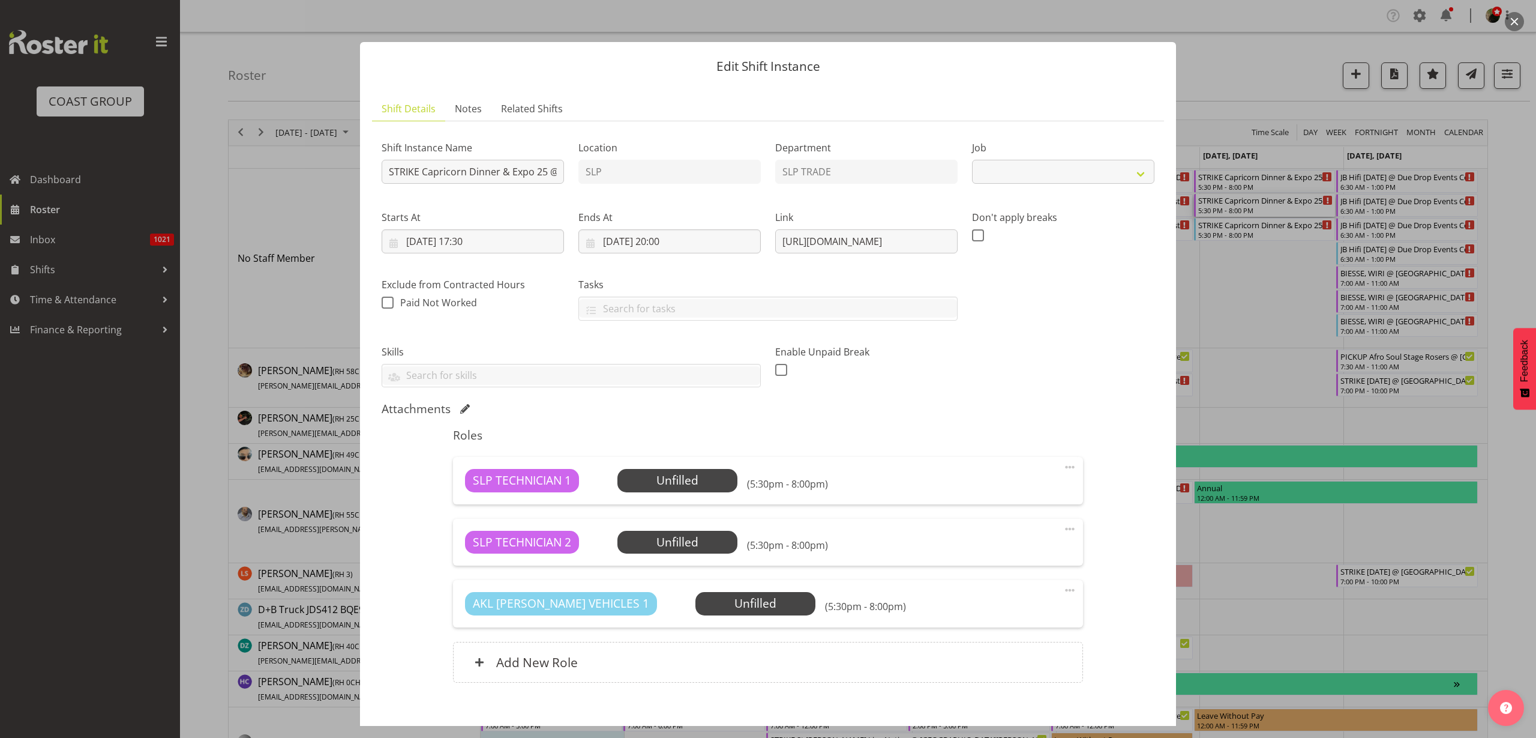
select select "10761"
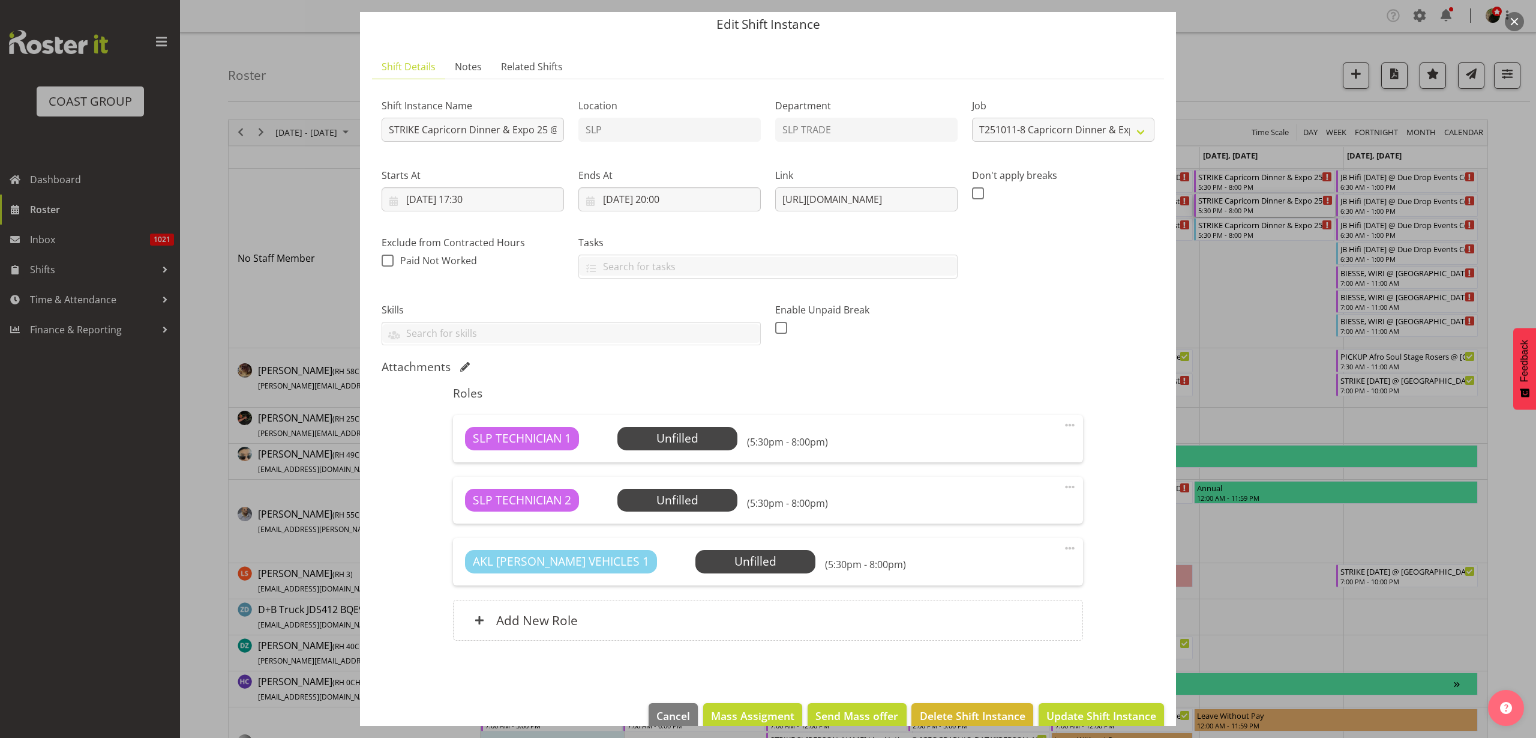
scroll to position [64, 0]
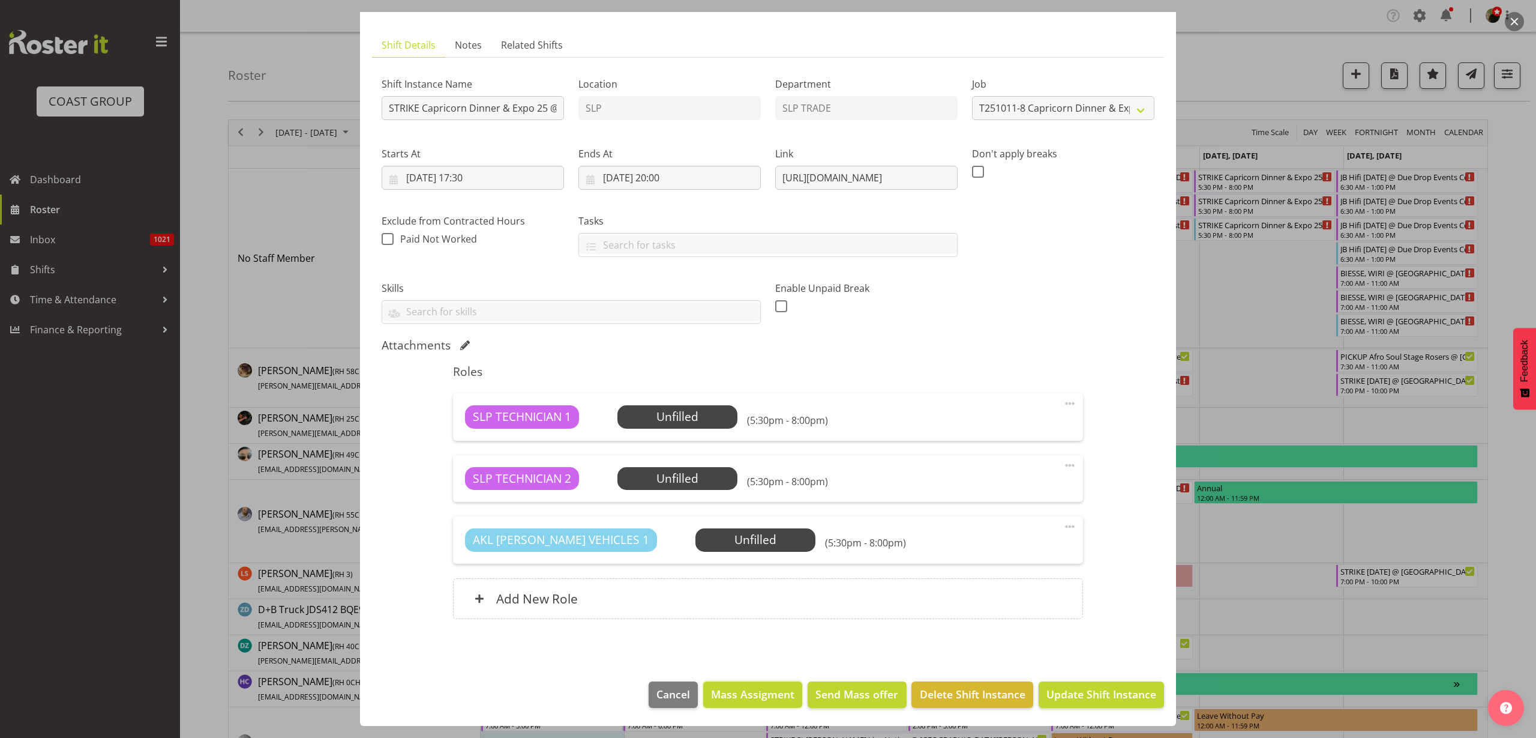
click at [754, 700] on span "Mass Assigment" at bounding box center [752, 694] width 83 height 16
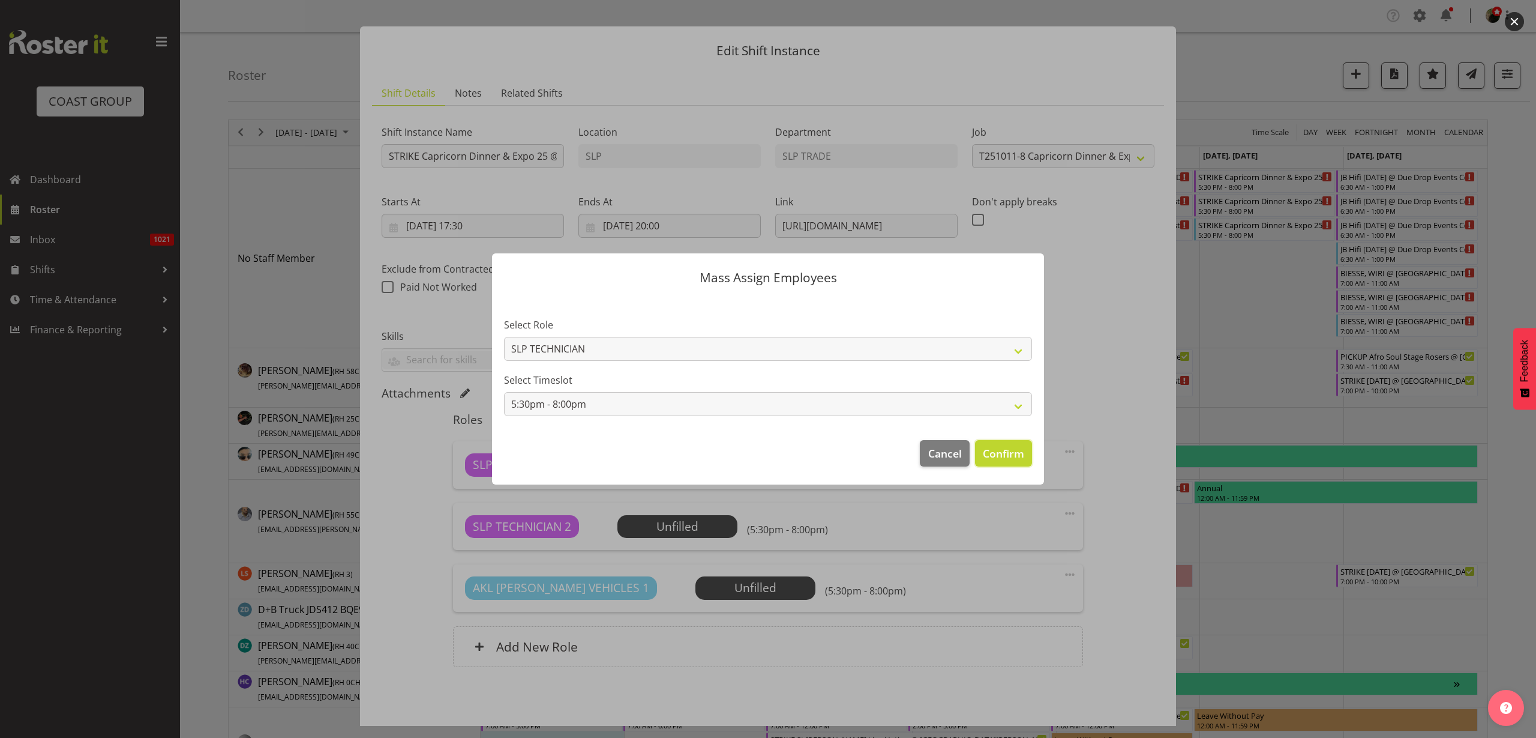
click at [998, 458] on span "Confirm" at bounding box center [1003, 453] width 41 height 16
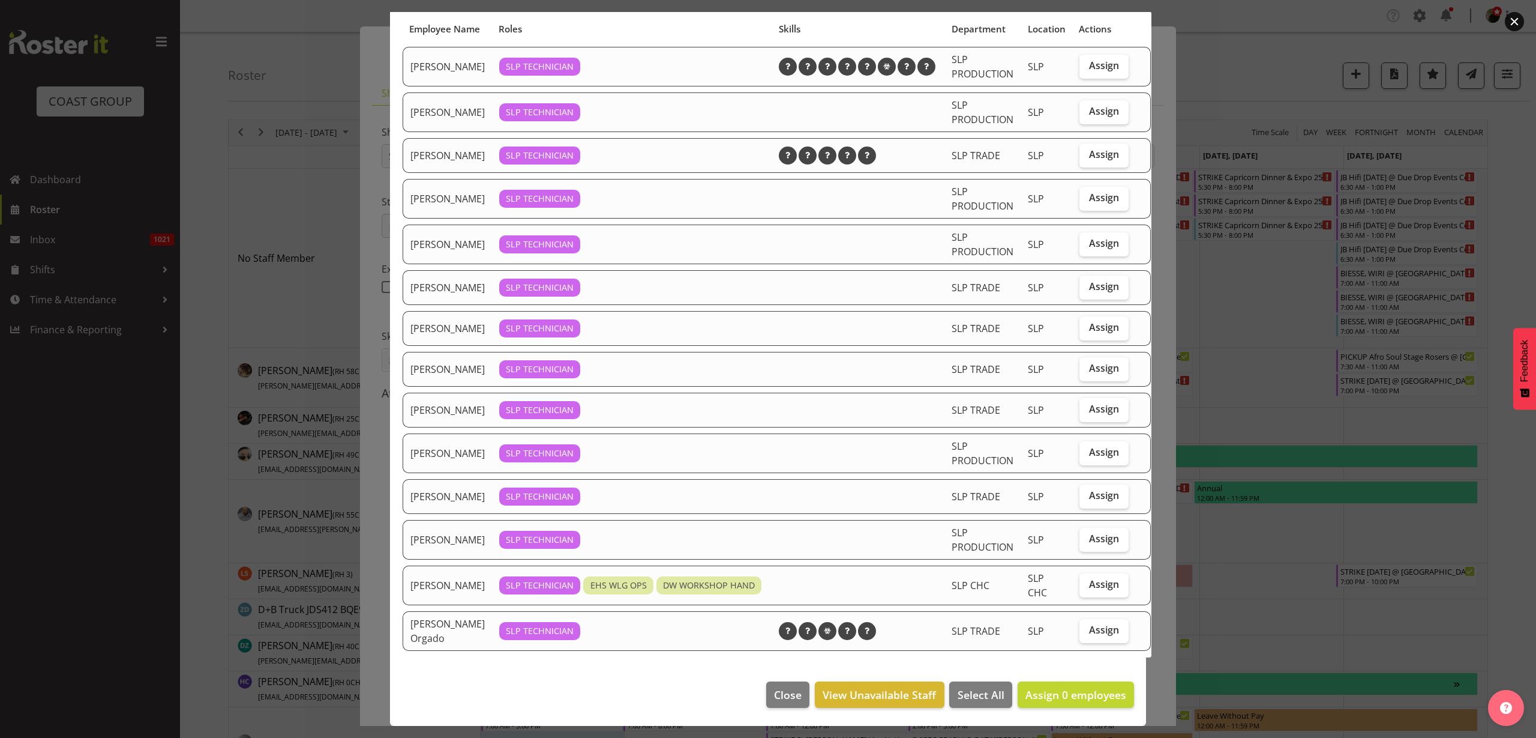
scroll to position [135, 0]
click at [1091, 280] on span "Assign" at bounding box center [1104, 286] width 30 height 12
click at [1088, 283] on input "Assign" at bounding box center [1084, 287] width 8 height 8
checkbox input "true"
click at [1091, 321] on span "Assign" at bounding box center [1104, 327] width 30 height 12
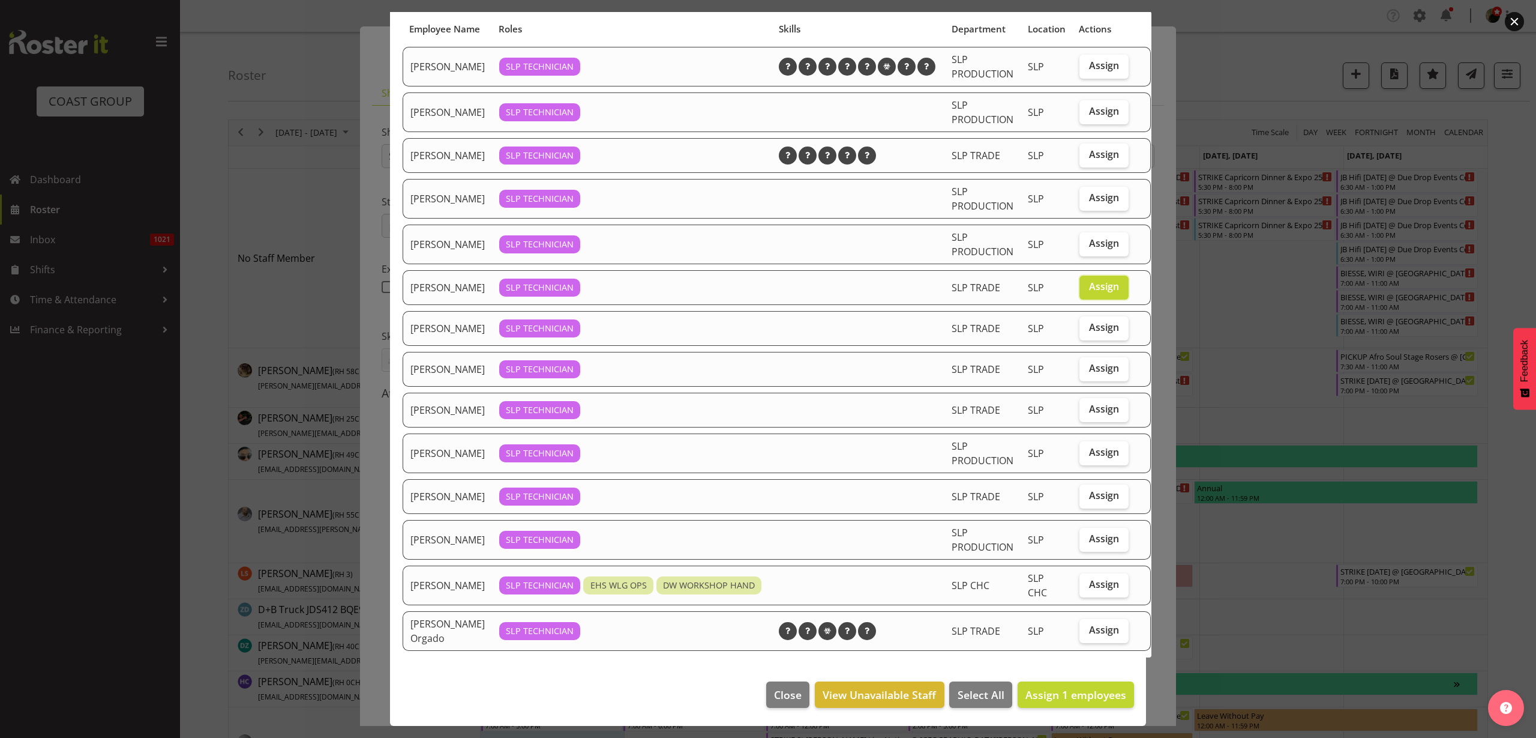
click at [1088, 324] on input "Assign" at bounding box center [1084, 328] width 8 height 8
checkbox input "true"
click at [1041, 687] on span "Assign 2 employees" at bounding box center [1076, 694] width 101 height 14
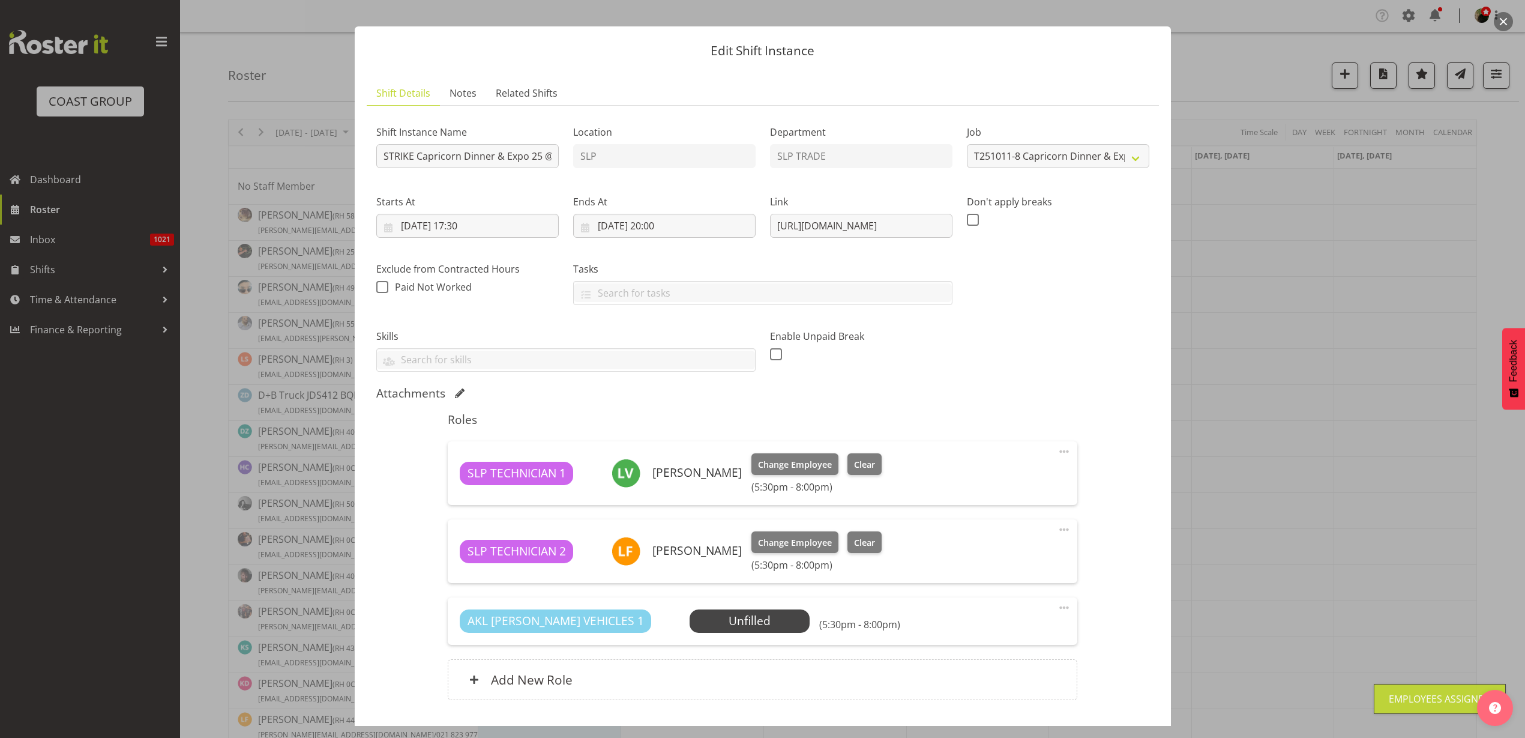
click at [0, 0] on span "Select Employee" at bounding box center [0, 0] width 0 height 0
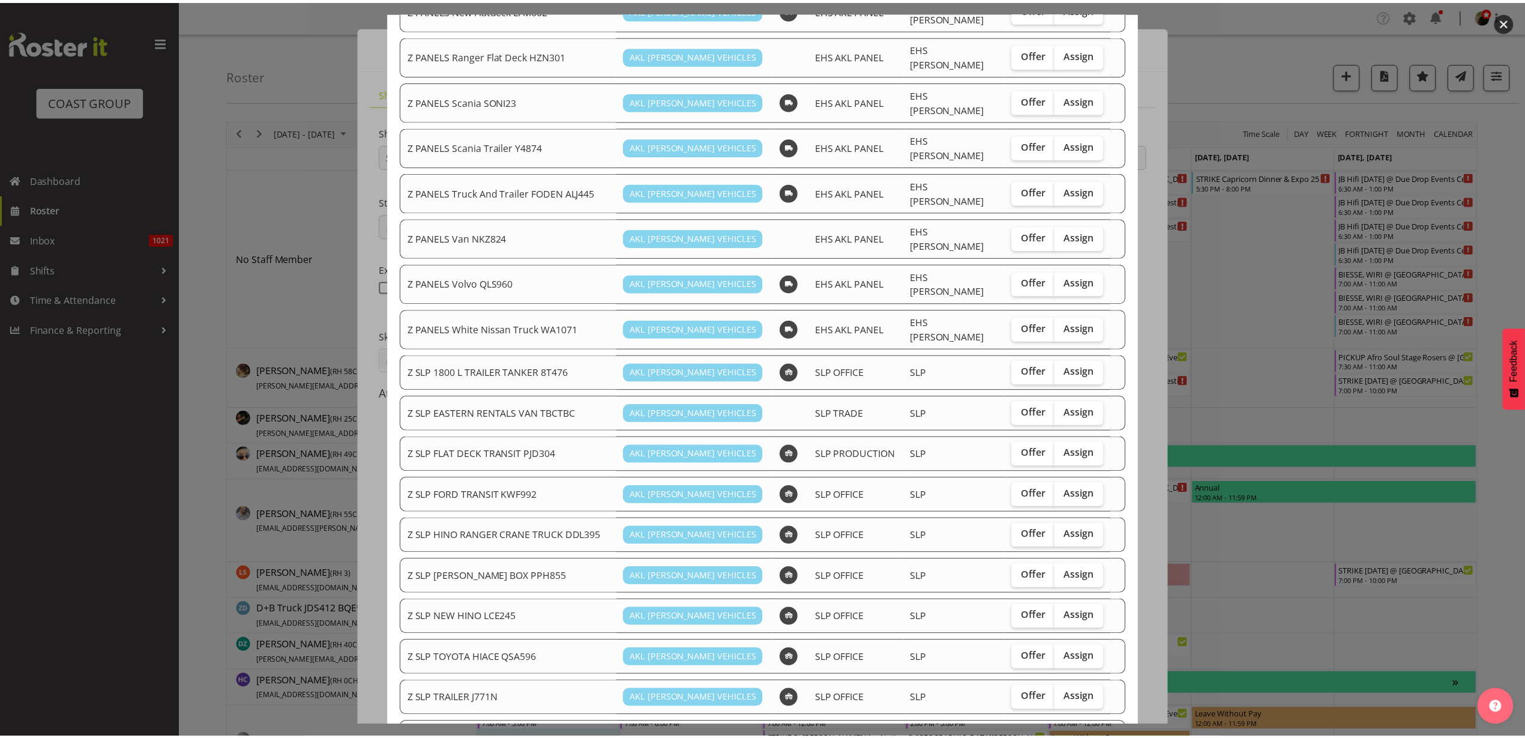
scroll to position [935, 0]
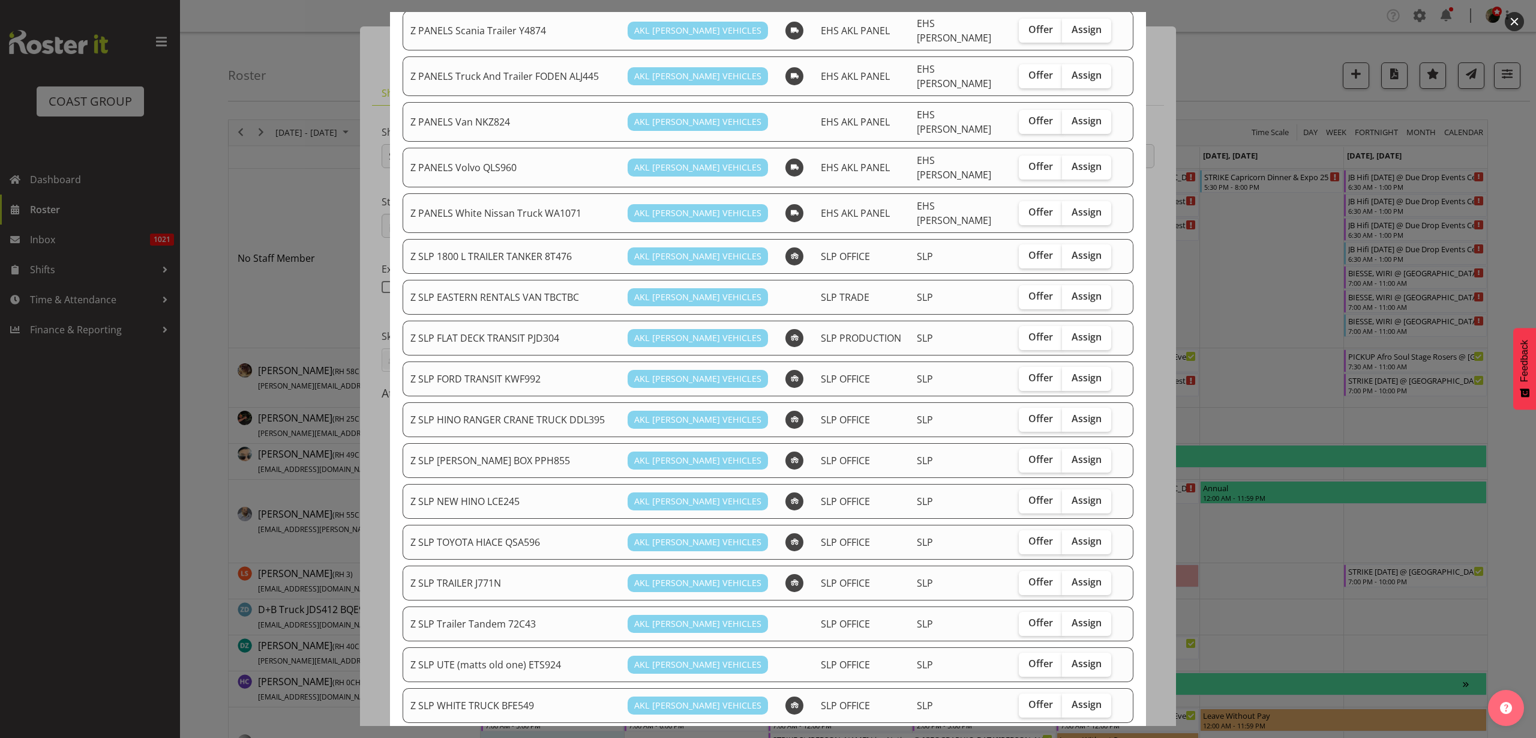
click at [1082, 535] on span "Assign" at bounding box center [1087, 541] width 30 height 12
click at [1070, 537] on input "Assign" at bounding box center [1066, 541] width 8 height 8
checkbox input "true"
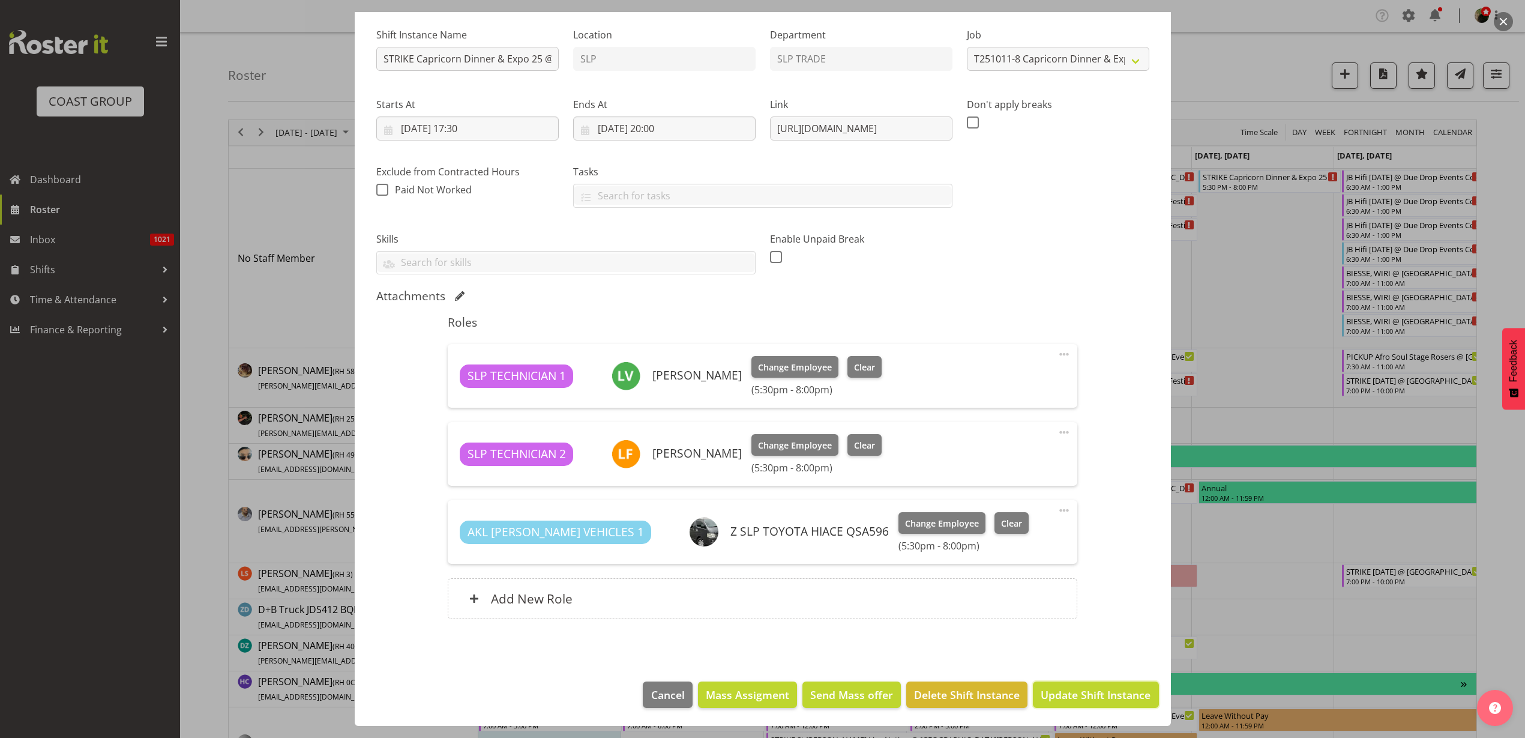
click at [1066, 699] on span "Update Shift Instance" at bounding box center [1096, 695] width 110 height 16
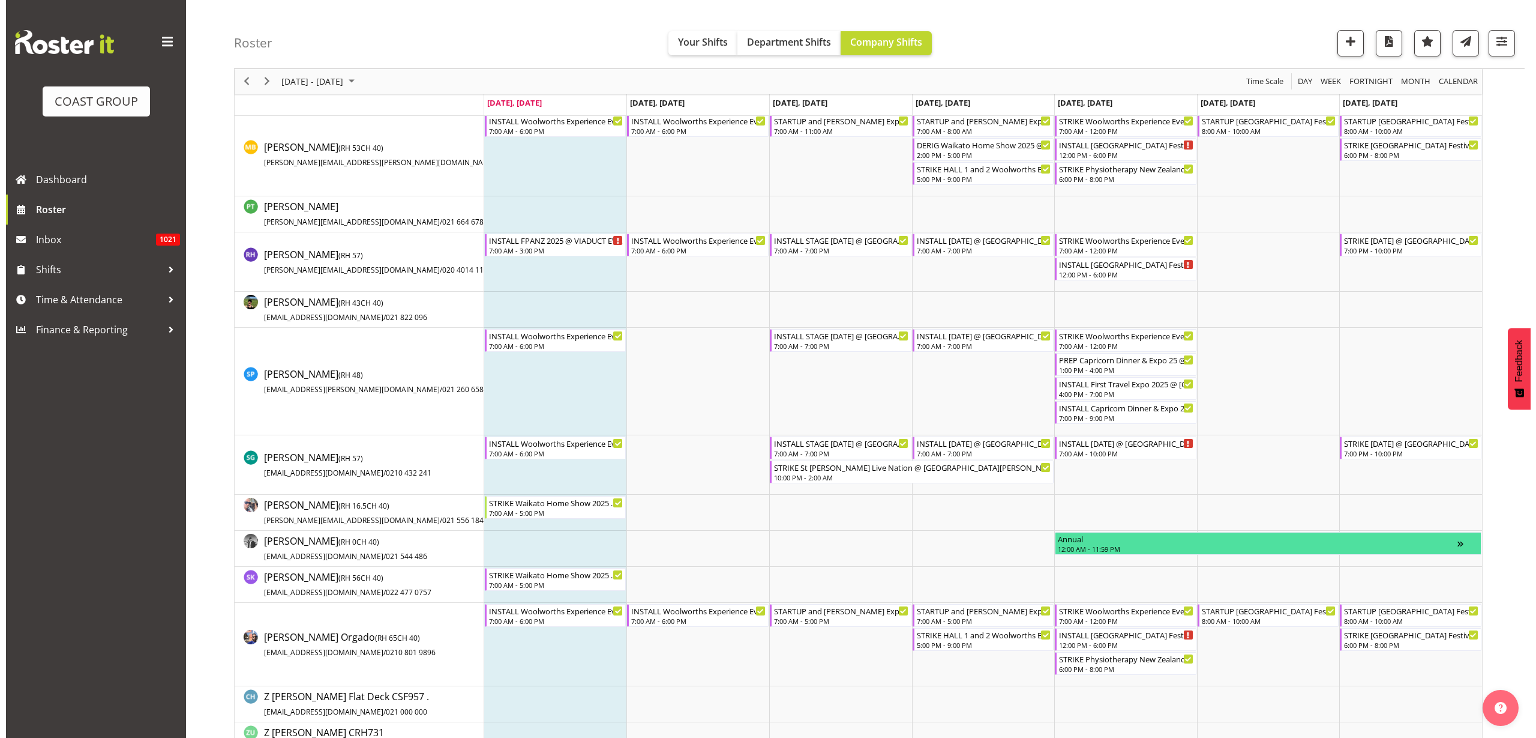
scroll to position [1350, 0]
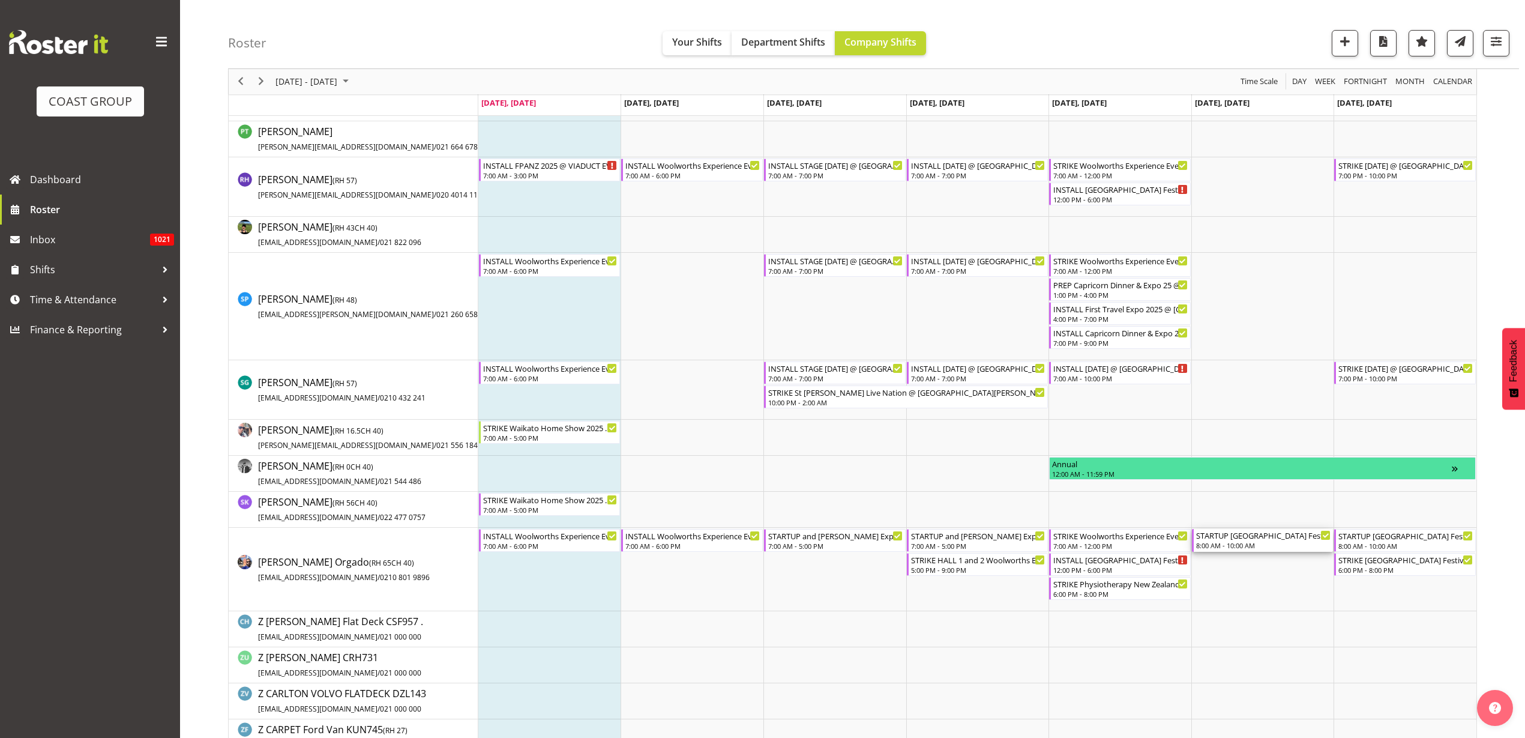
click at [1279, 543] on div "8:00 AM - 10:00 AM" at bounding box center [1263, 545] width 135 height 10
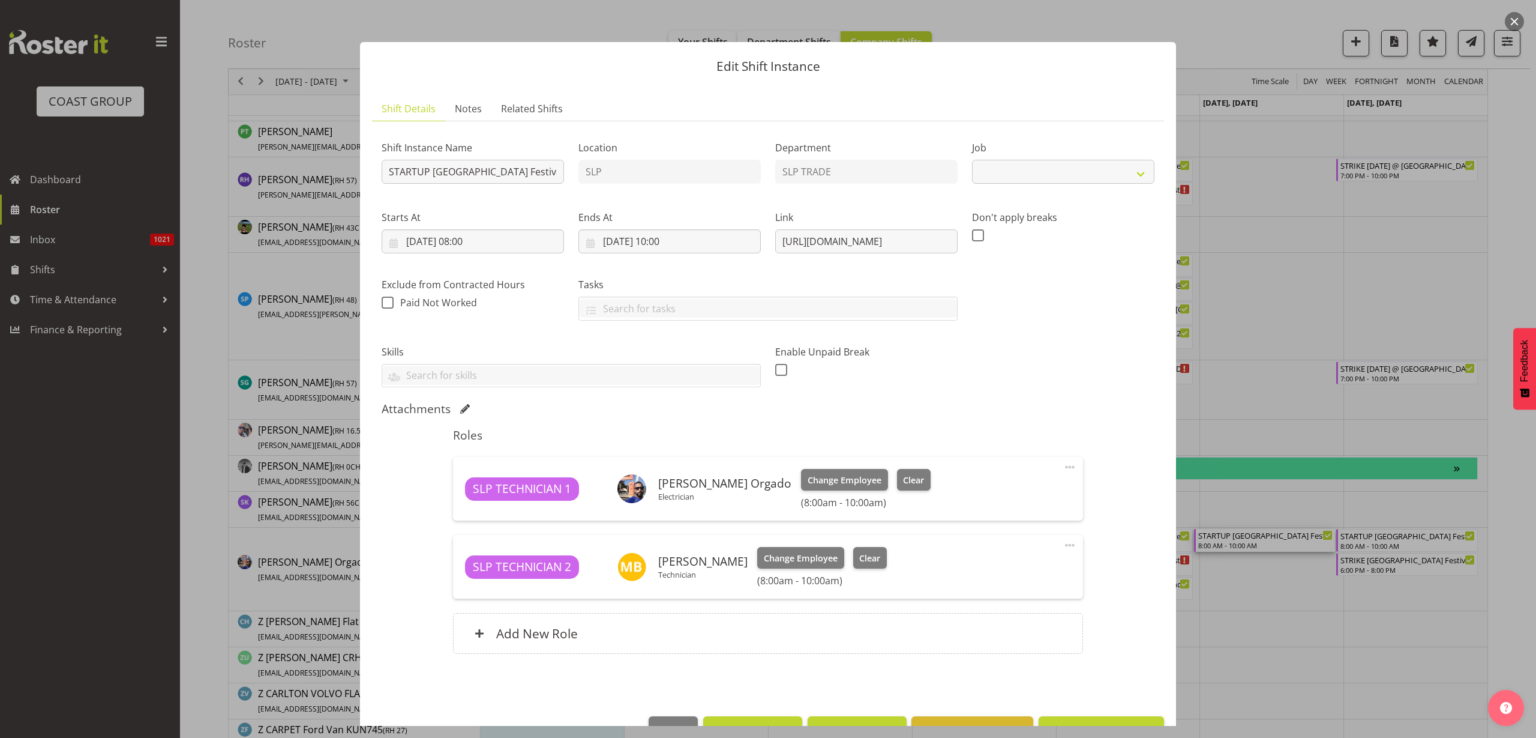
select select "10723"
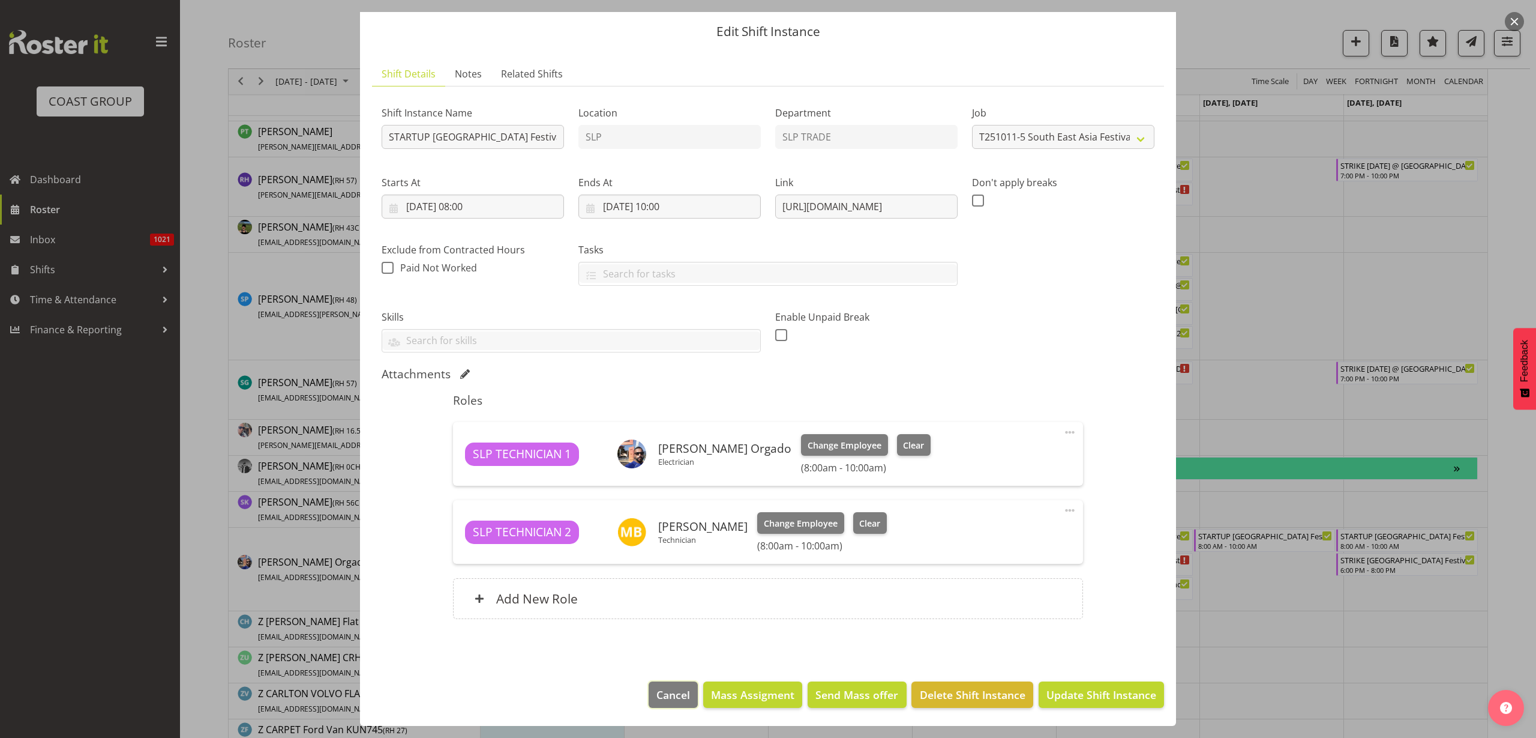
click at [661, 691] on span "Cancel" at bounding box center [674, 695] width 34 height 16
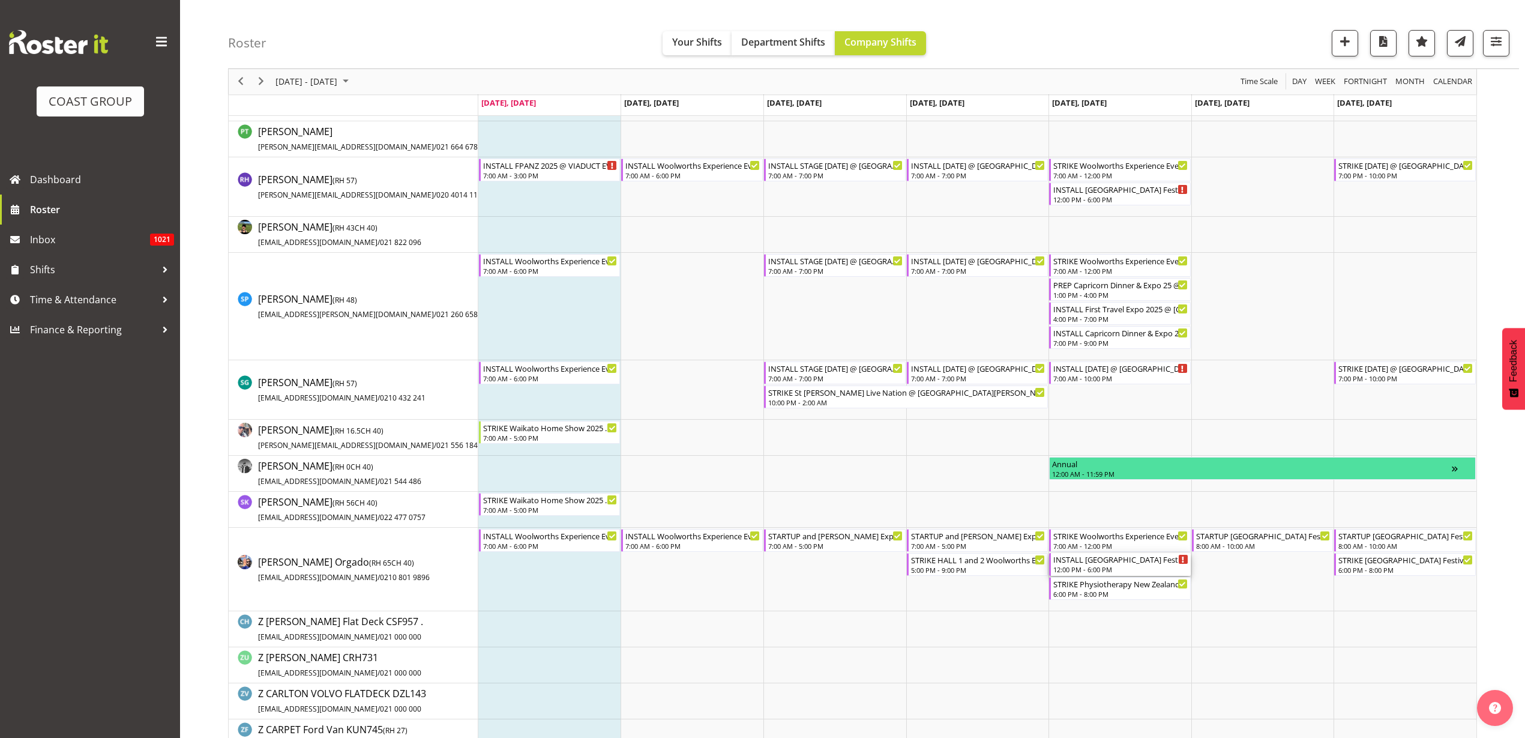
click at [1092, 570] on div "12:00 PM - 6:00 PM" at bounding box center [1120, 569] width 135 height 10
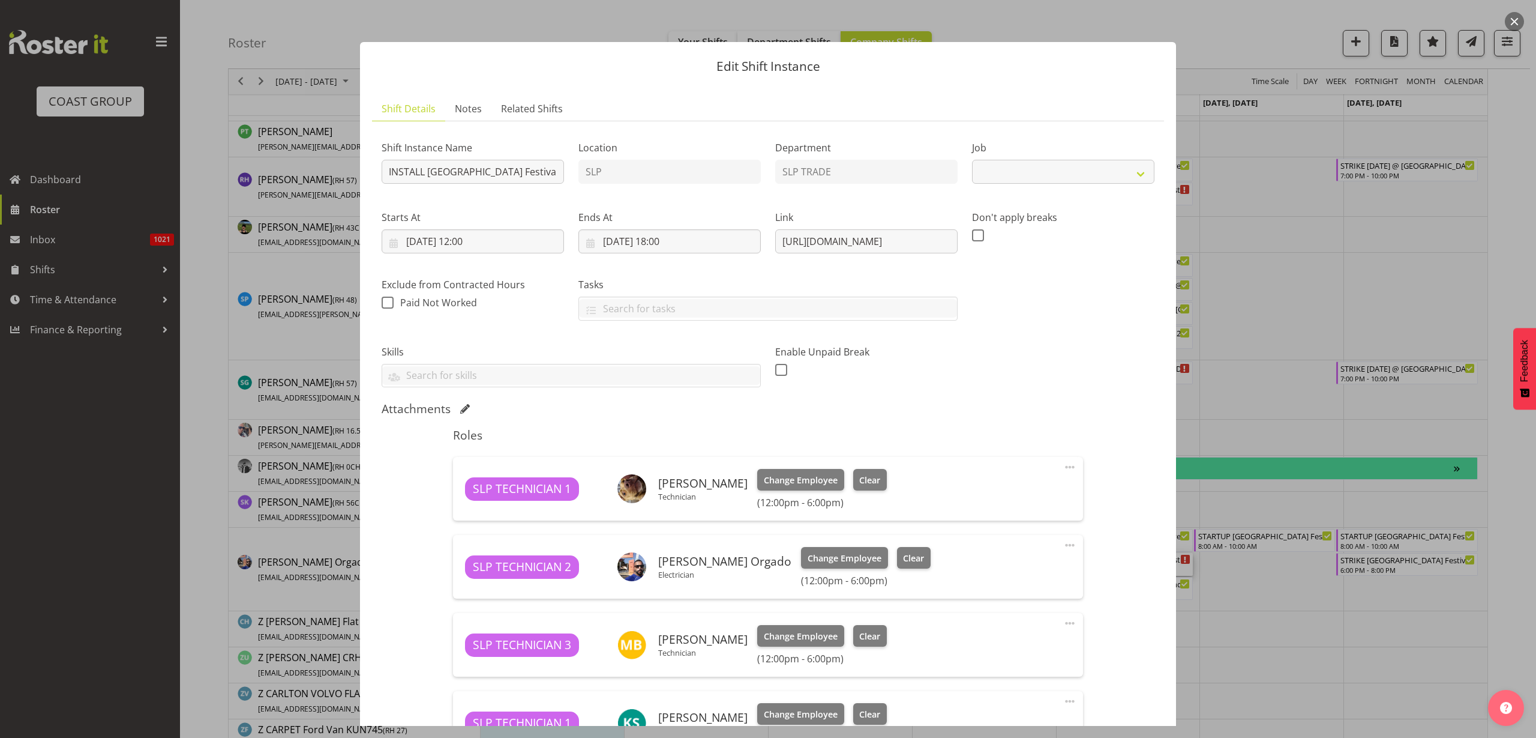
select select "10723"
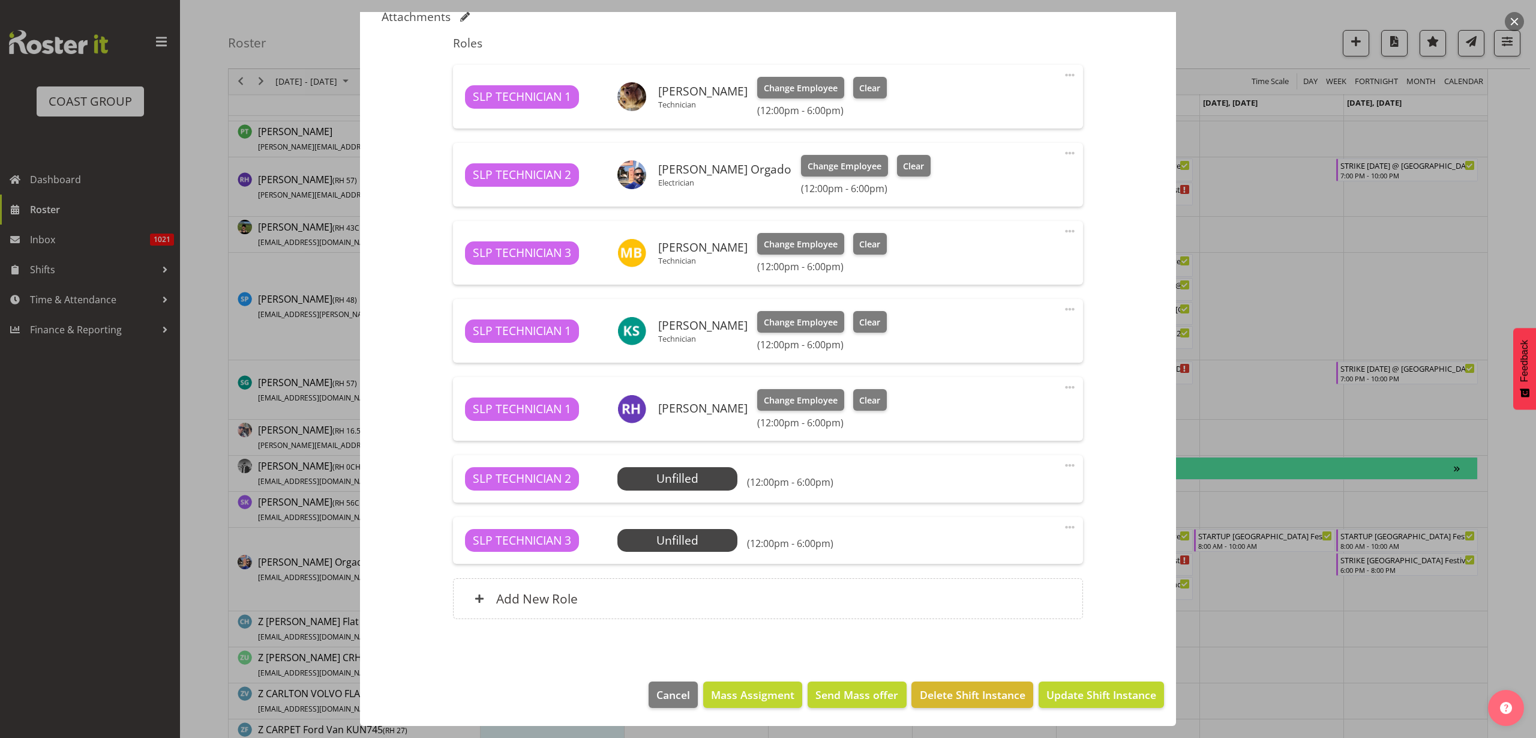
click at [1063, 462] on span at bounding box center [1070, 465] width 14 height 14
click at [996, 534] on link "Delete" at bounding box center [1019, 535] width 115 height 22
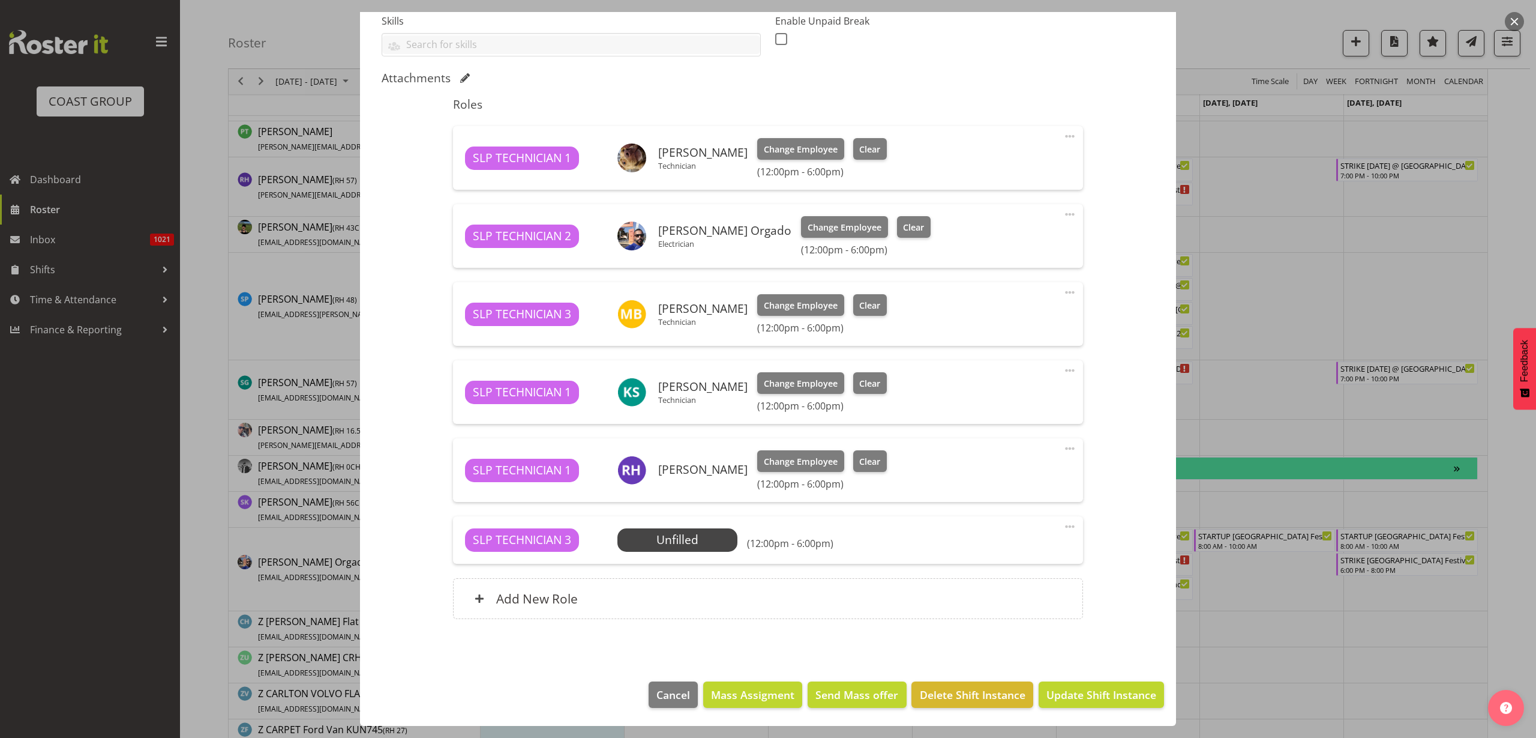
click at [1063, 527] on span at bounding box center [1070, 526] width 14 height 14
click at [1029, 591] on link "Delete" at bounding box center [1019, 596] width 115 height 22
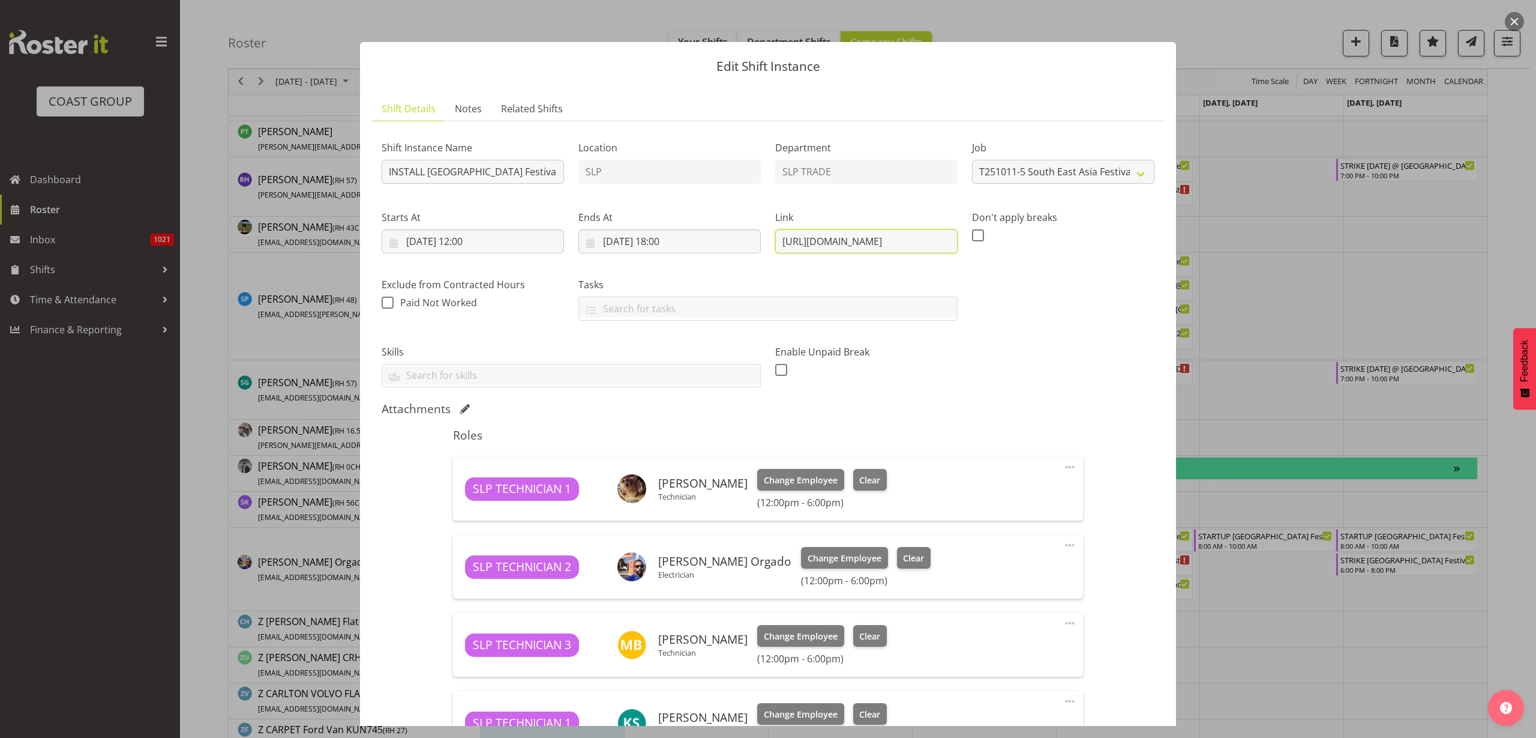
scroll to position [0, 179]
drag, startPoint x: 772, startPoint y: 236, endPoint x: 1148, endPoint y: 240, distance: 376.3
click at [1148, 240] on div "Shift Instance Name INSTALL [GEOGRAPHIC_DATA] Festival @ [GEOGRAPHIC_DATA] 6 Lo…" at bounding box center [768, 259] width 787 height 271
